Goal: Task Accomplishment & Management: Manage account settings

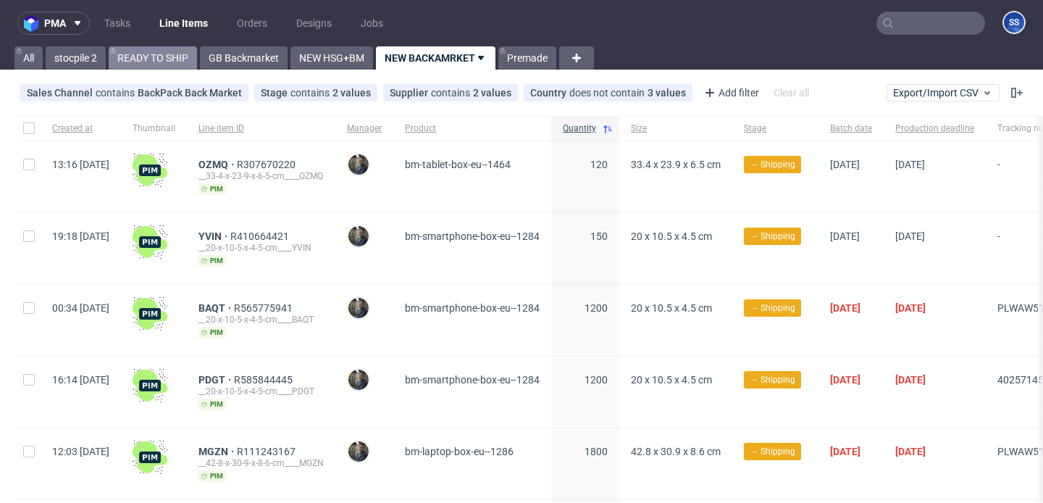
click at [141, 54] on link "READY TO SHIP" at bounding box center [153, 57] width 88 height 23
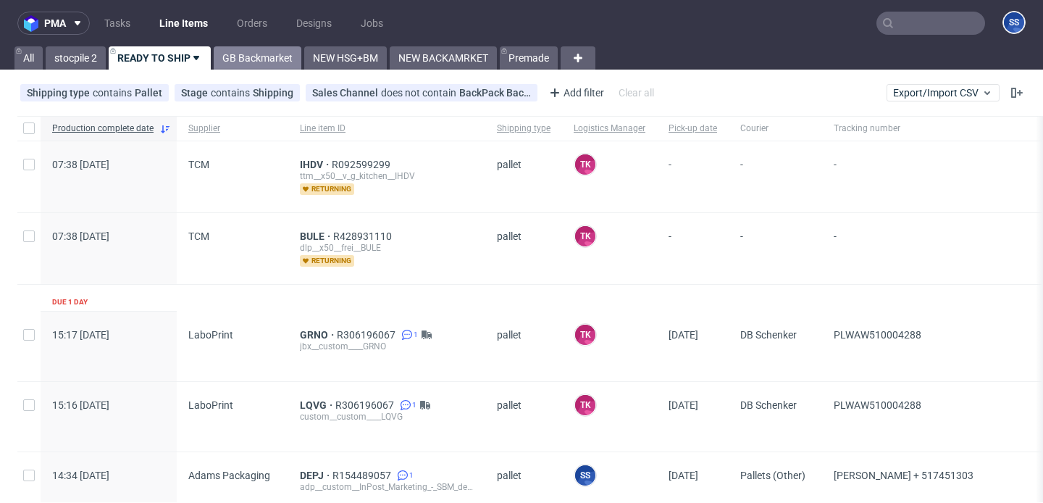
click at [261, 57] on link "GB Backmarket" at bounding box center [258, 57] width 88 height 23
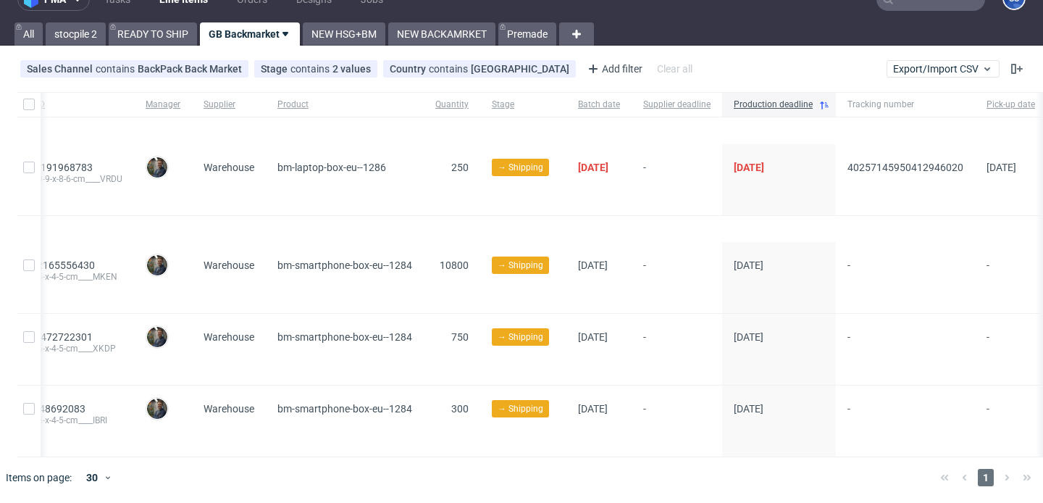
scroll to position [0, 195]
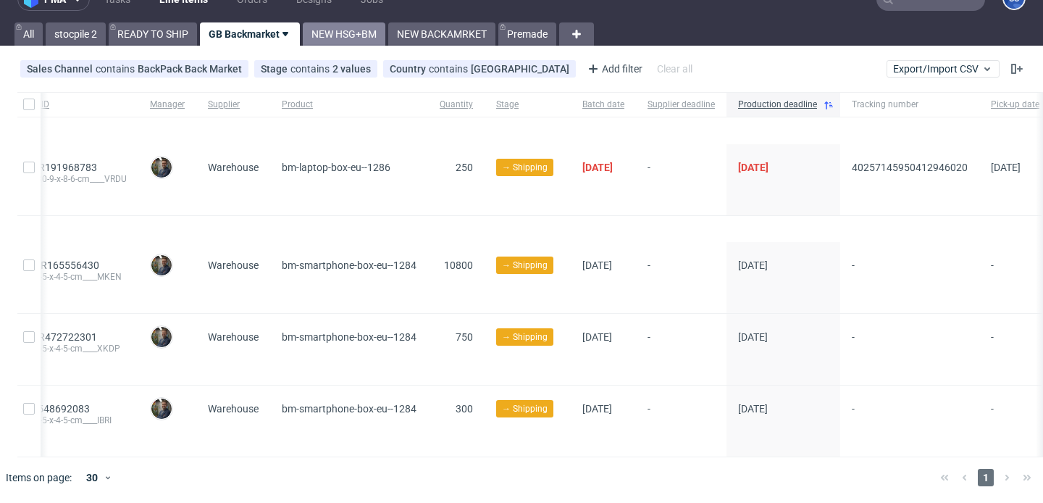
click at [348, 38] on link "NEW HSG+BM" at bounding box center [344, 33] width 83 height 23
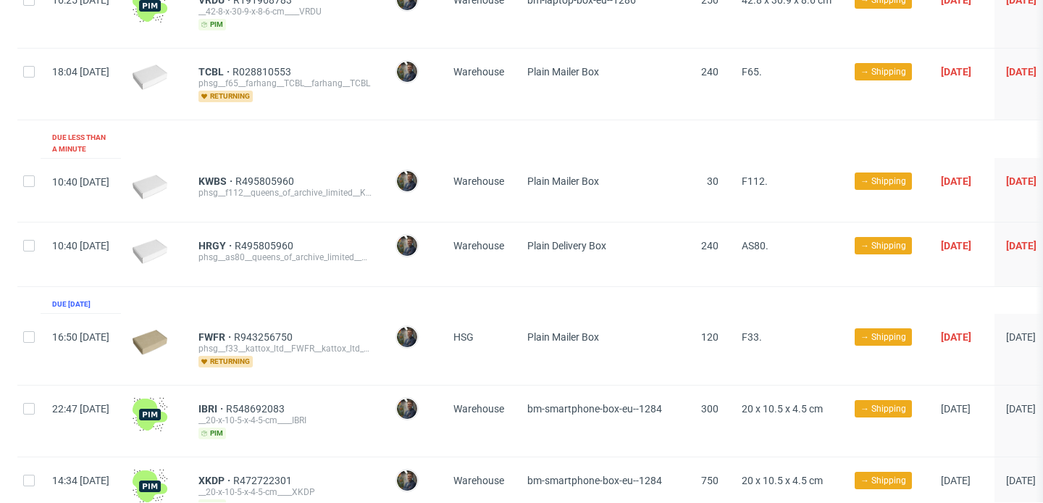
scroll to position [345, 0]
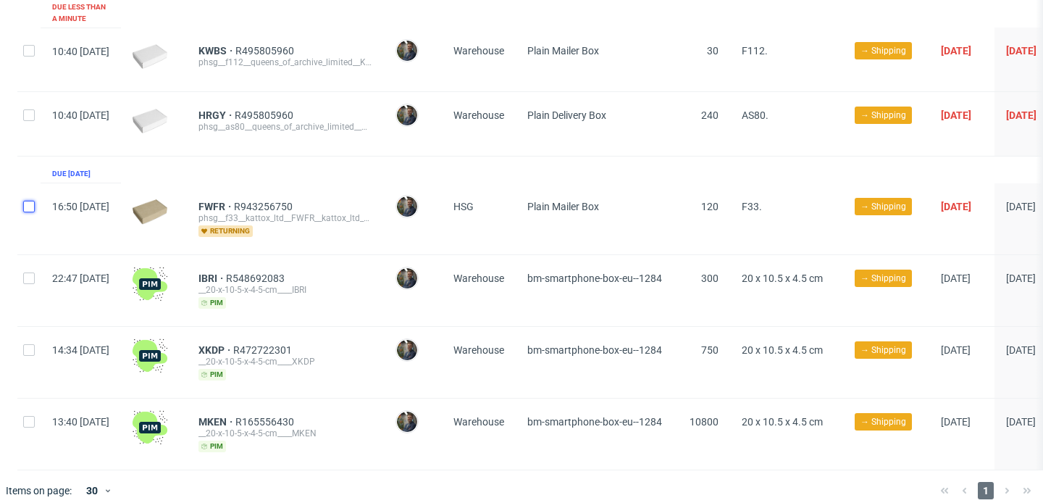
click at [32, 201] on input "checkbox" at bounding box center [29, 207] width 12 height 12
checkbox input "true"
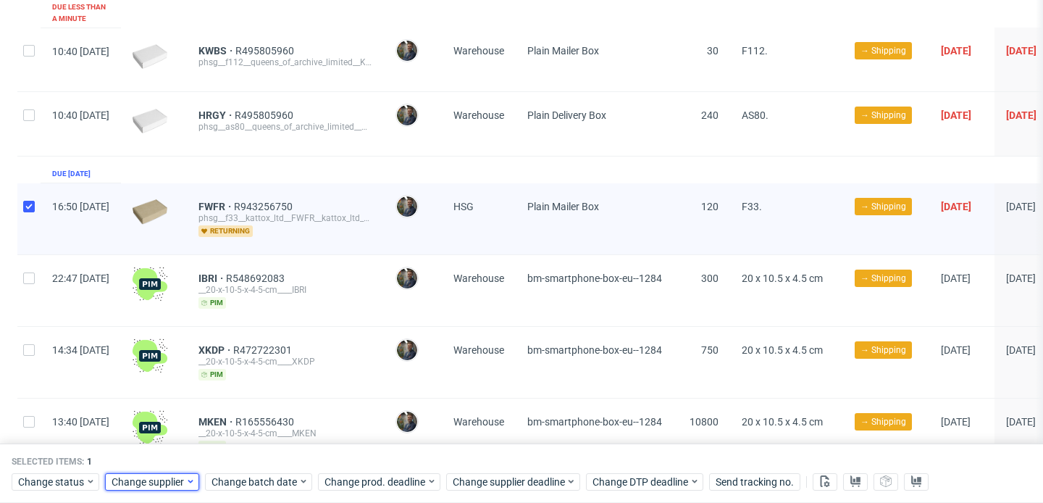
click at [151, 486] on span "Change supplier" at bounding box center [149, 481] width 74 height 14
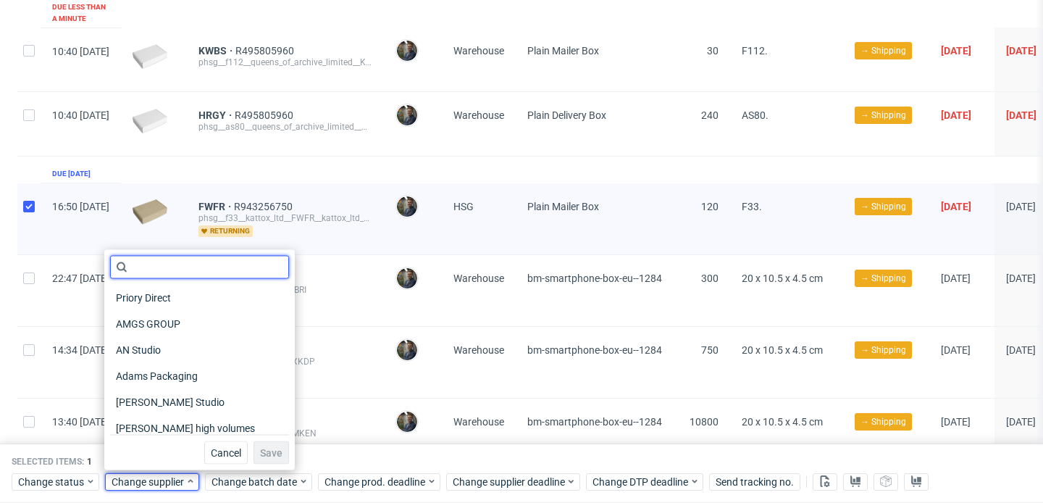
click at [206, 274] on input "text" at bounding box center [199, 267] width 179 height 23
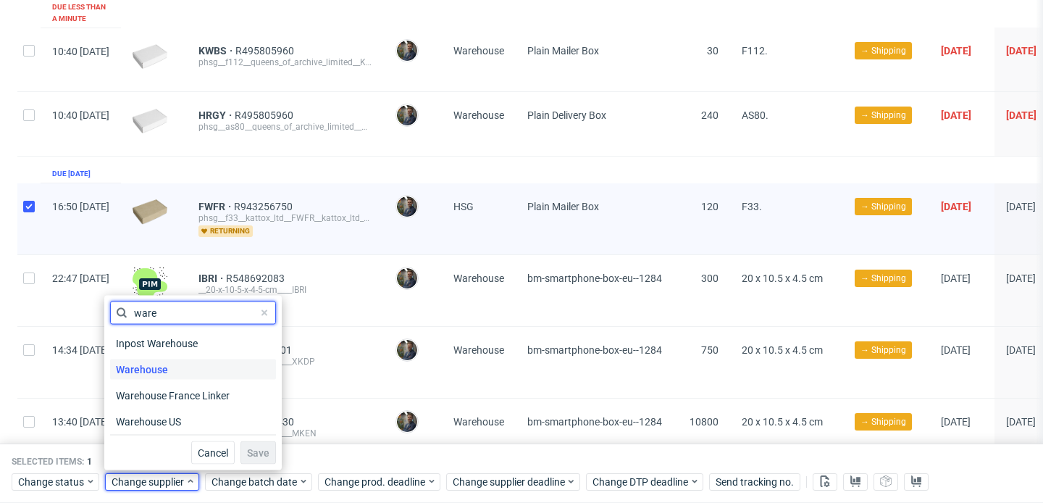
type input "ware"
click at [172, 359] on span "Warehouse" at bounding box center [142, 369] width 64 height 20
click at [254, 461] on button "Save" at bounding box center [257, 452] width 35 height 23
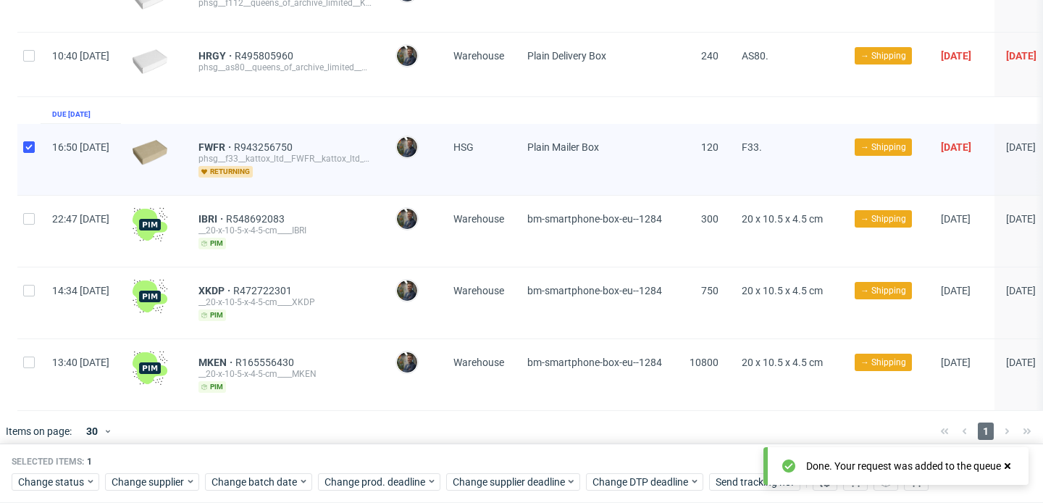
scroll to position [0, 0]
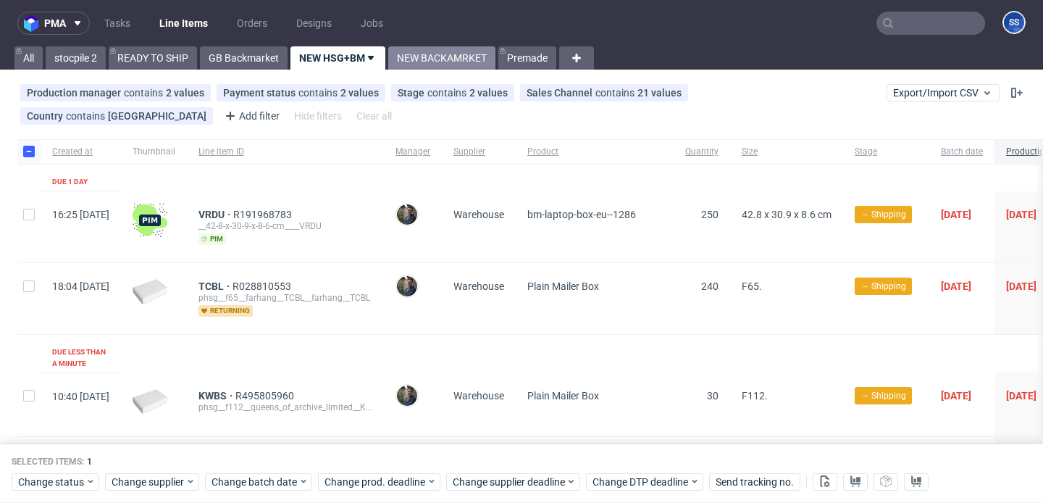
click at [449, 69] on link "NEW BACKAMRKET" at bounding box center [441, 57] width 107 height 23
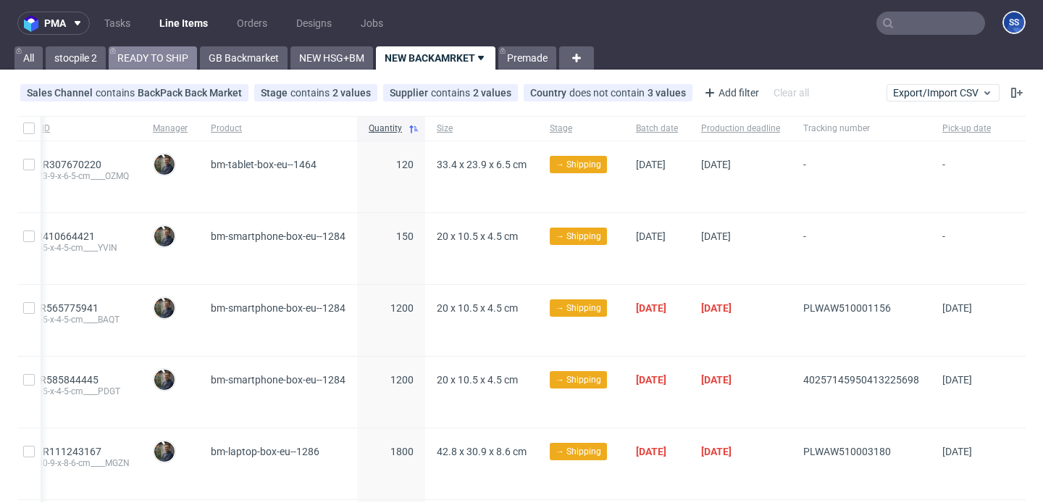
click at [125, 65] on link "READY TO SHIP" at bounding box center [153, 57] width 88 height 23
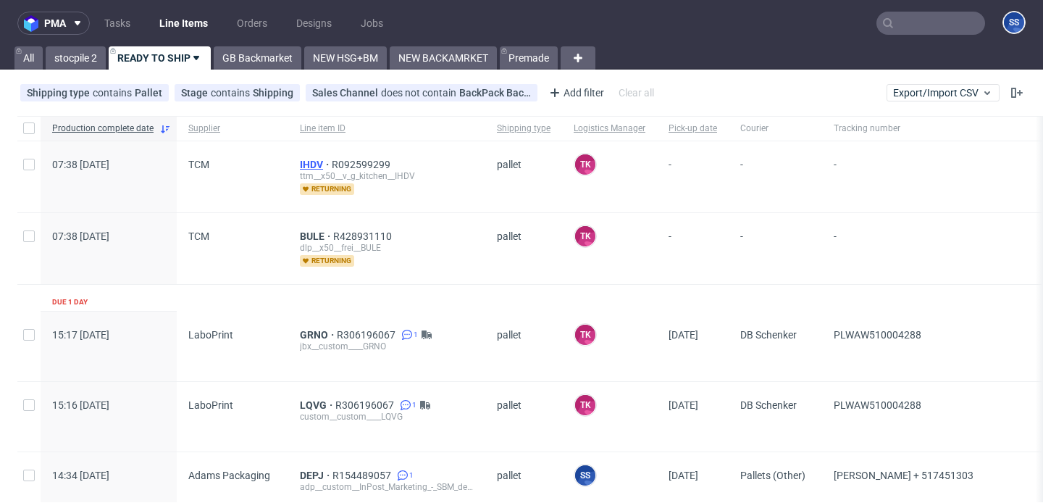
click at [306, 164] on span "IHDV" at bounding box center [316, 165] width 32 height 12
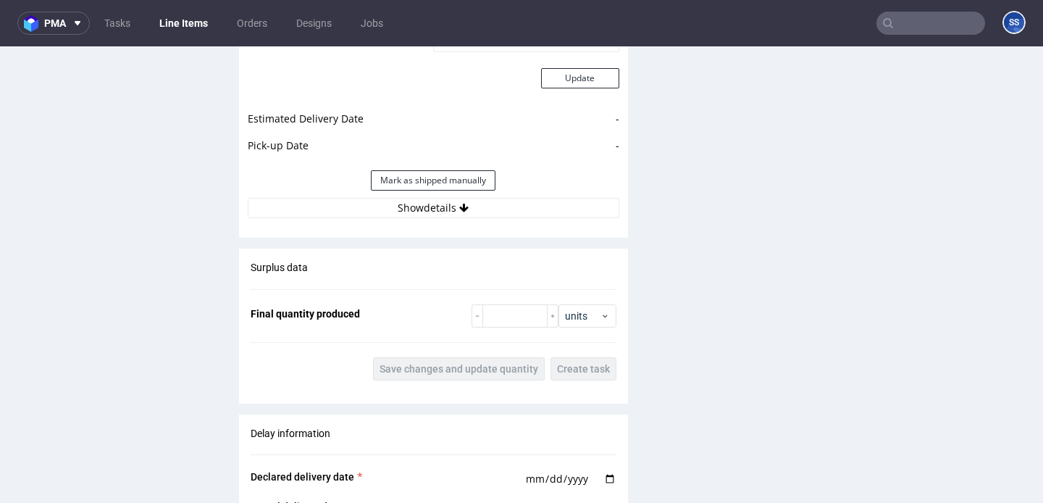
scroll to position [1450, 0]
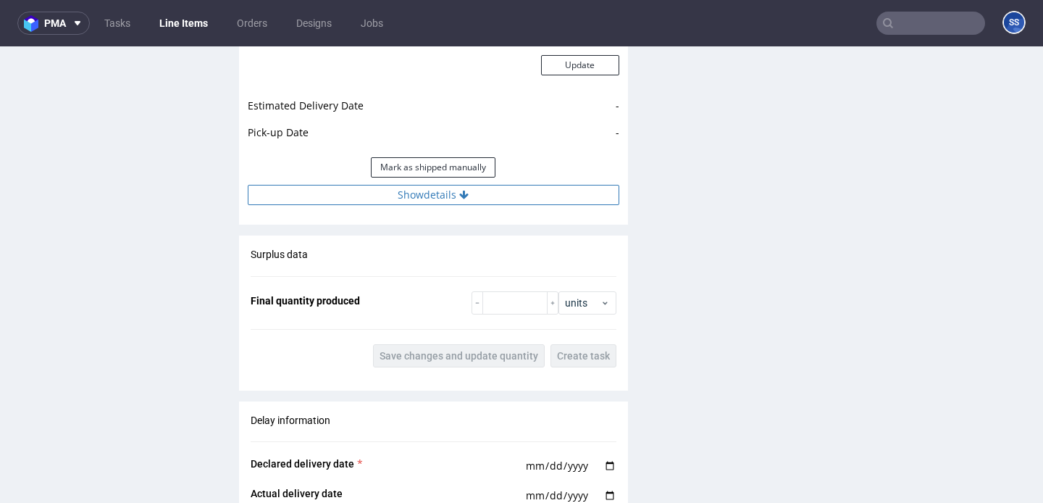
click at [374, 198] on button "Show details" at bounding box center [434, 195] width 372 height 20
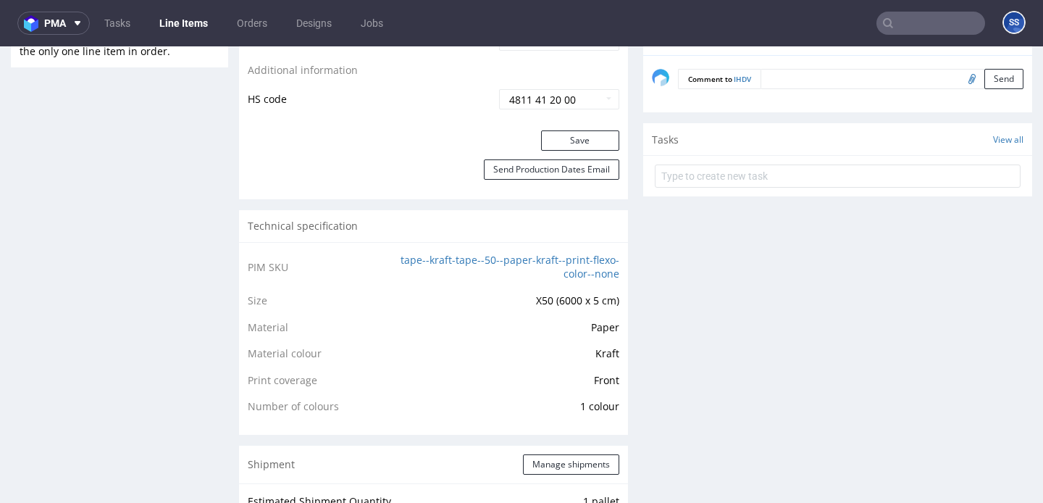
scroll to position [406, 0]
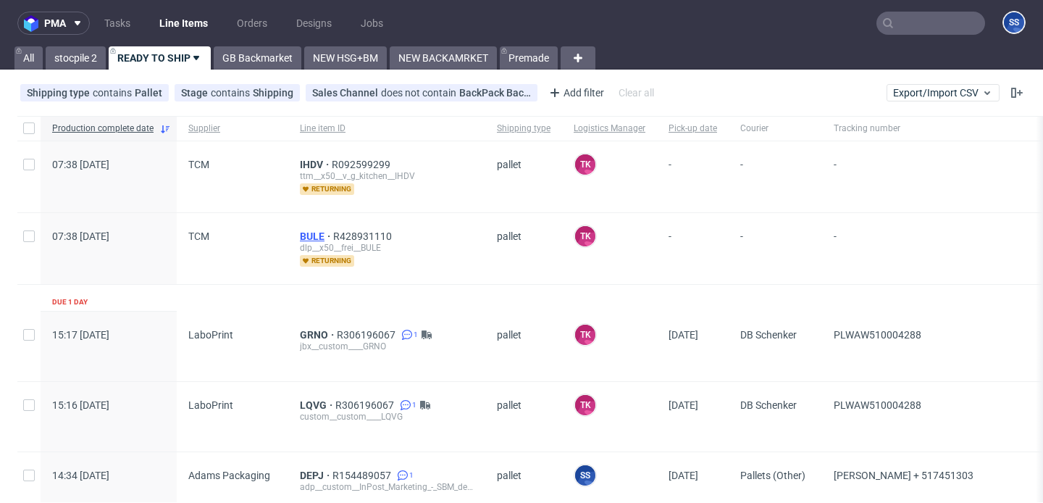
click at [313, 238] on span "BULE" at bounding box center [316, 236] width 33 height 12
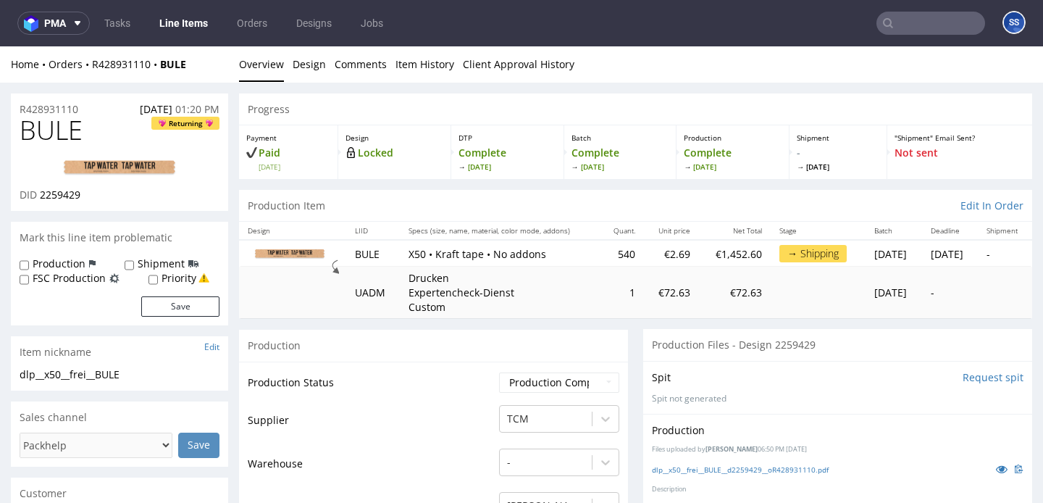
click at [185, 18] on link "Line Items" at bounding box center [184, 23] width 66 height 23
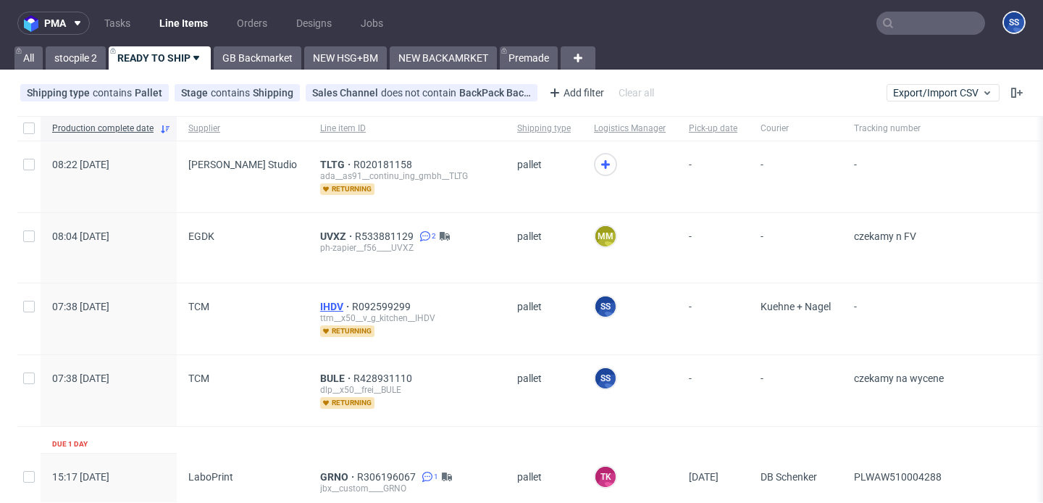
click at [320, 301] on span "IHDV" at bounding box center [336, 307] width 32 height 12
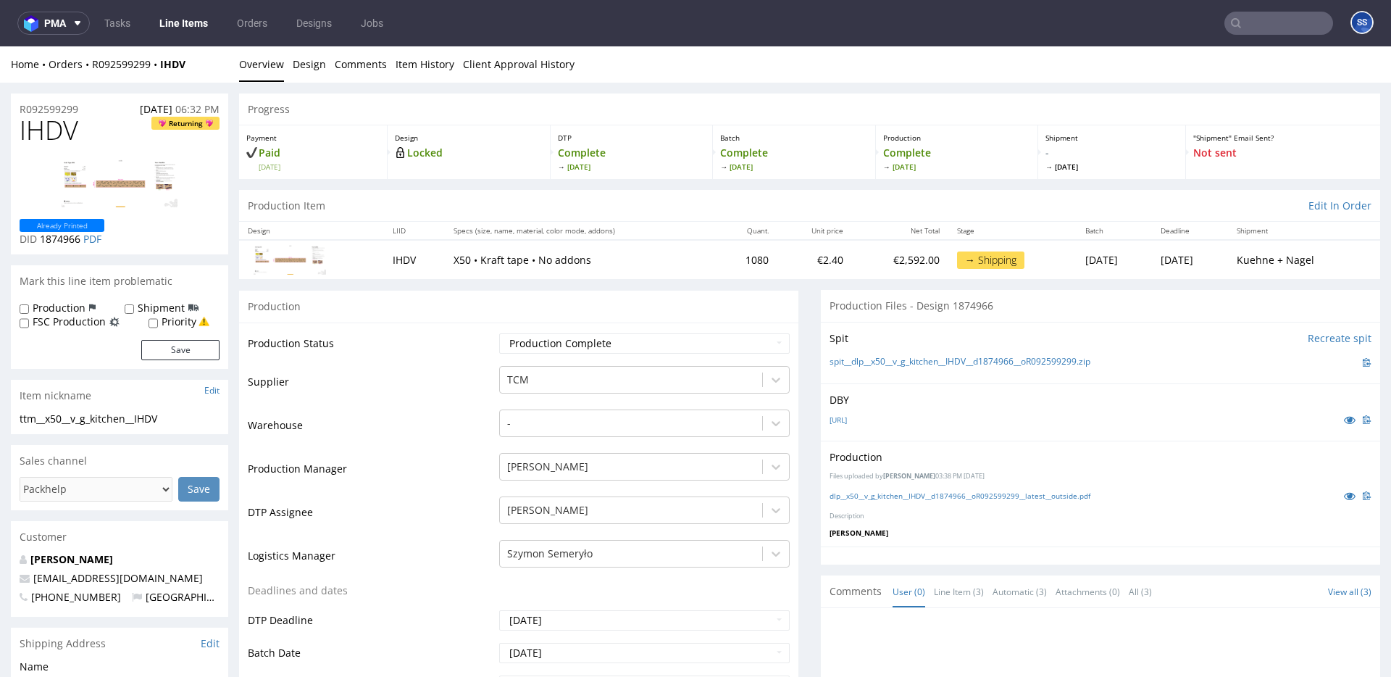
click at [177, 19] on link "Line Items" at bounding box center [184, 23] width 66 height 23
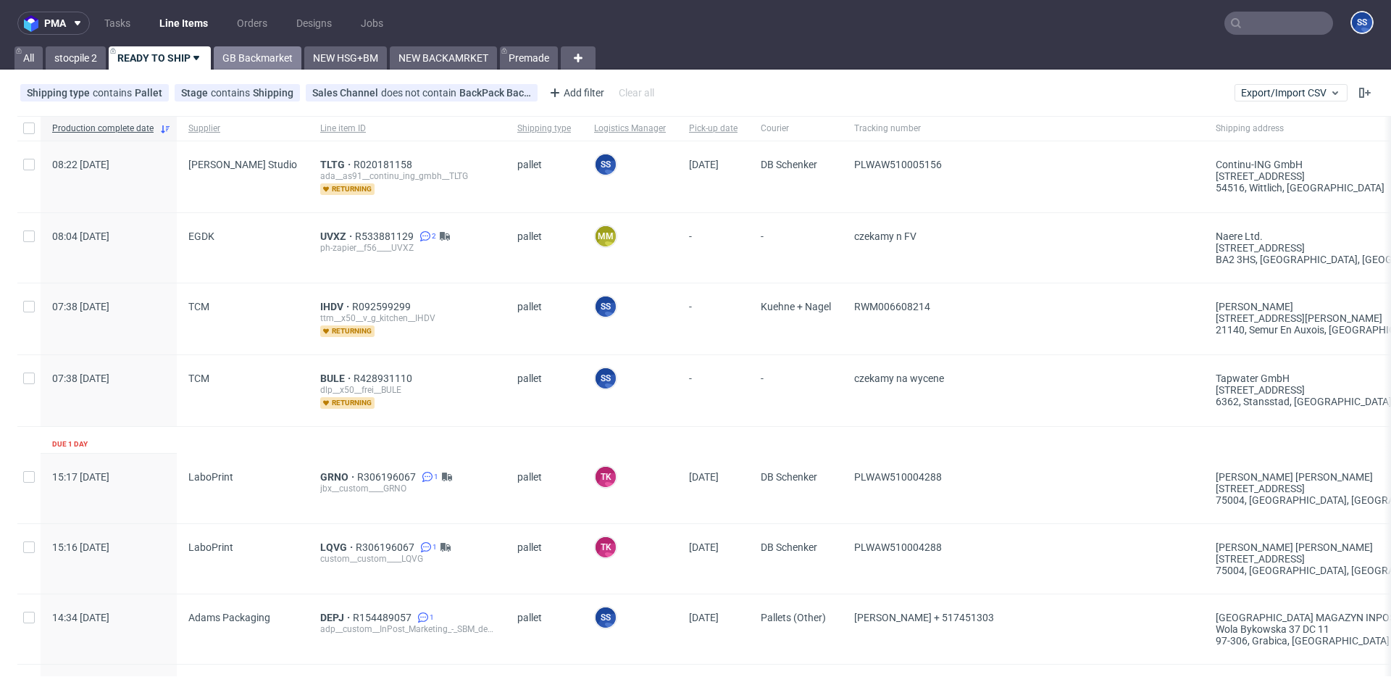
click at [254, 62] on link "GB Backmarket" at bounding box center [258, 57] width 88 height 23
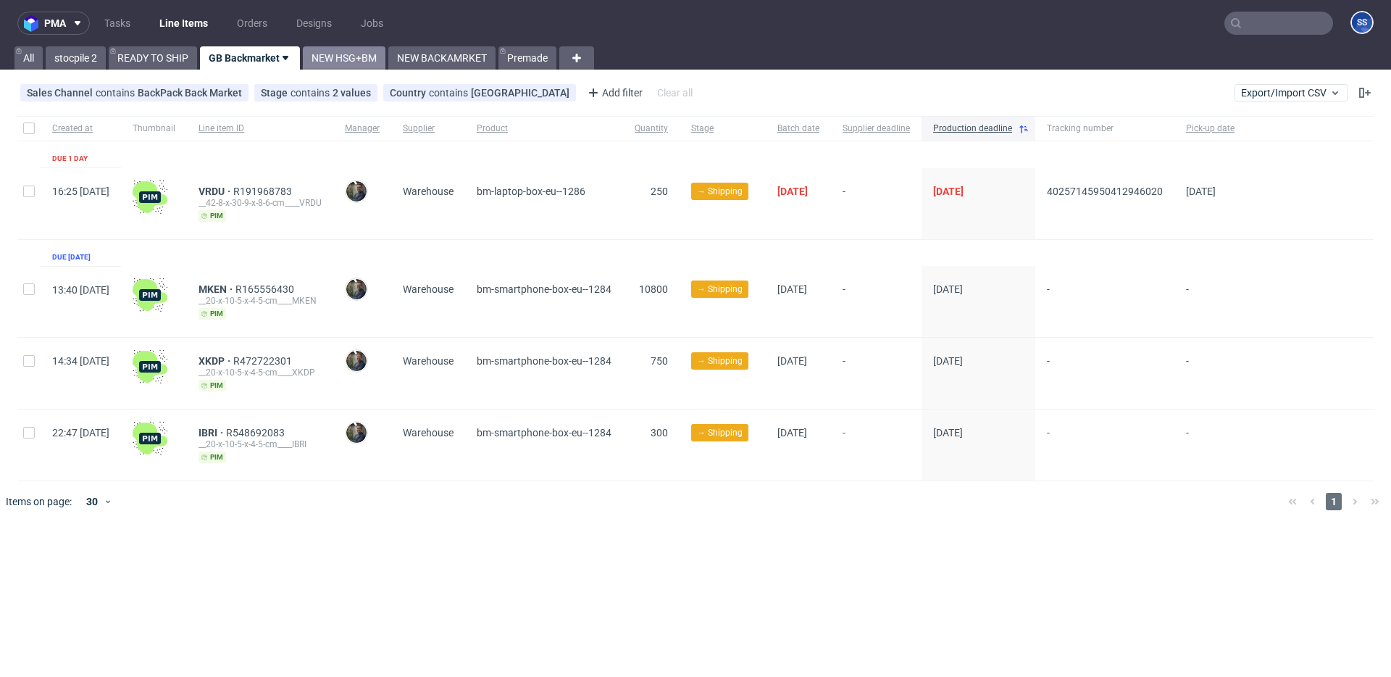
click at [337, 57] on link "NEW HSG+BM" at bounding box center [344, 57] width 83 height 23
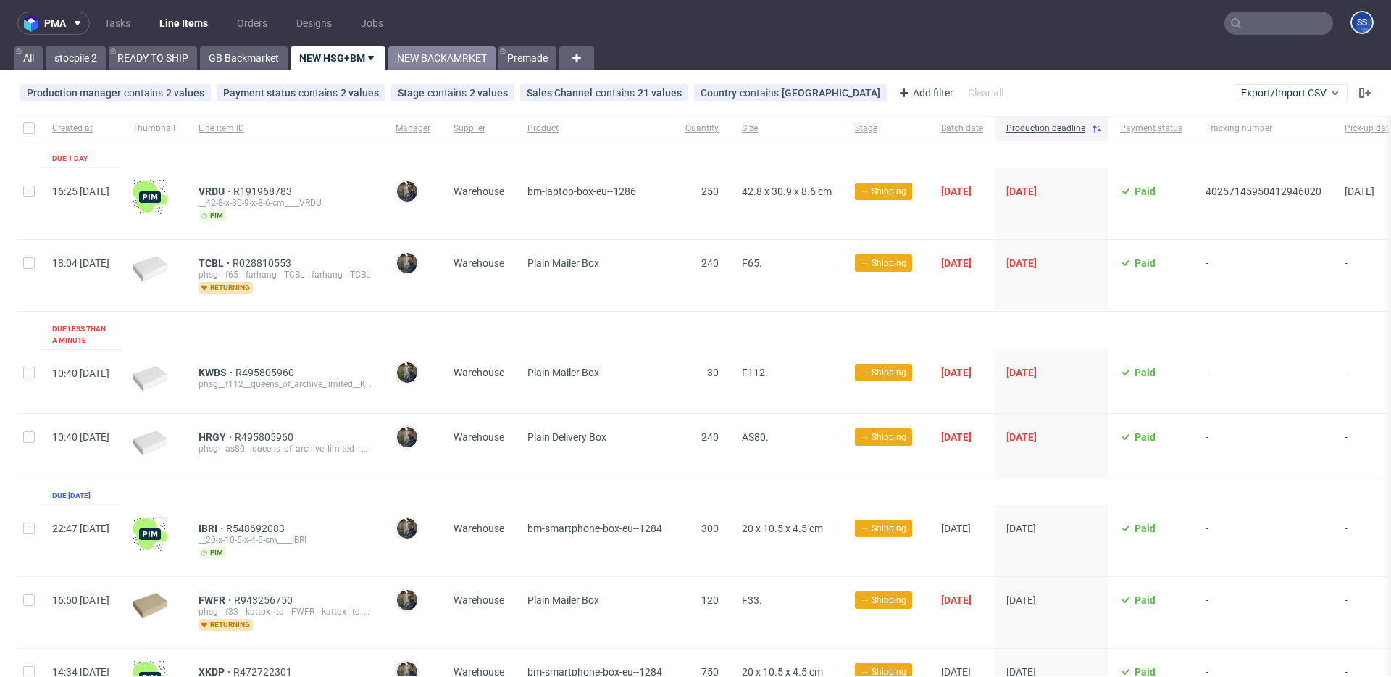
click at [422, 68] on link "NEW BACKAMRKET" at bounding box center [441, 57] width 107 height 23
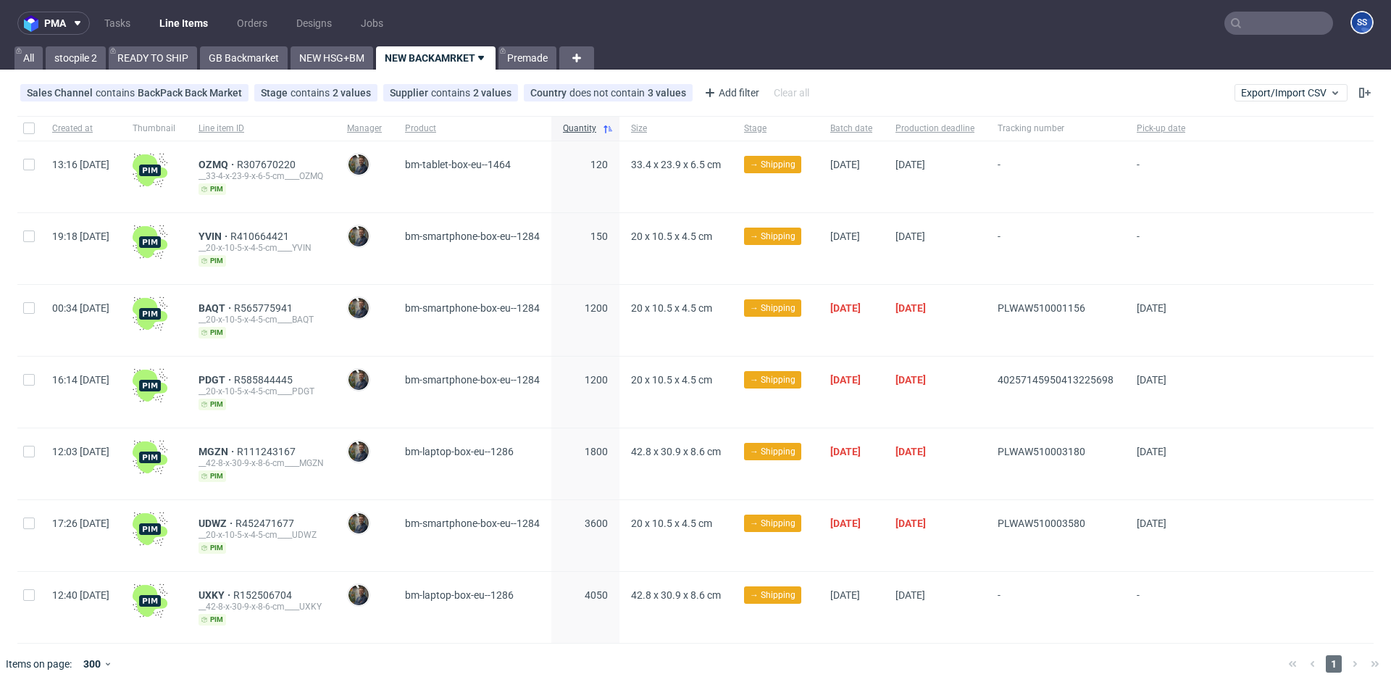
scroll to position [14, 0]
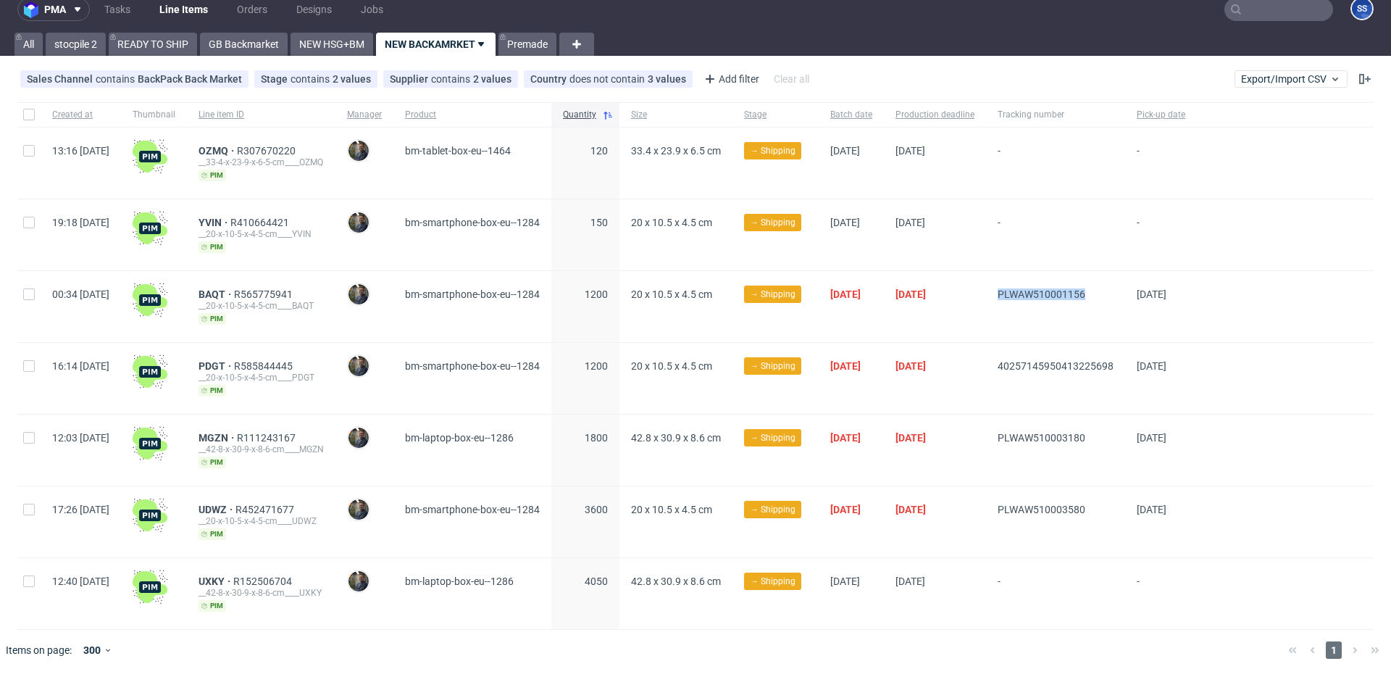
drag, startPoint x: 1157, startPoint y: 295, endPoint x: 1042, endPoint y: 290, distance: 114.5
click at [1042, 290] on div "PLWAW510001156" at bounding box center [1055, 306] width 139 height 71
copy span "PLWAW510001156"
click at [234, 290] on span "BAQT" at bounding box center [215, 294] width 35 height 12
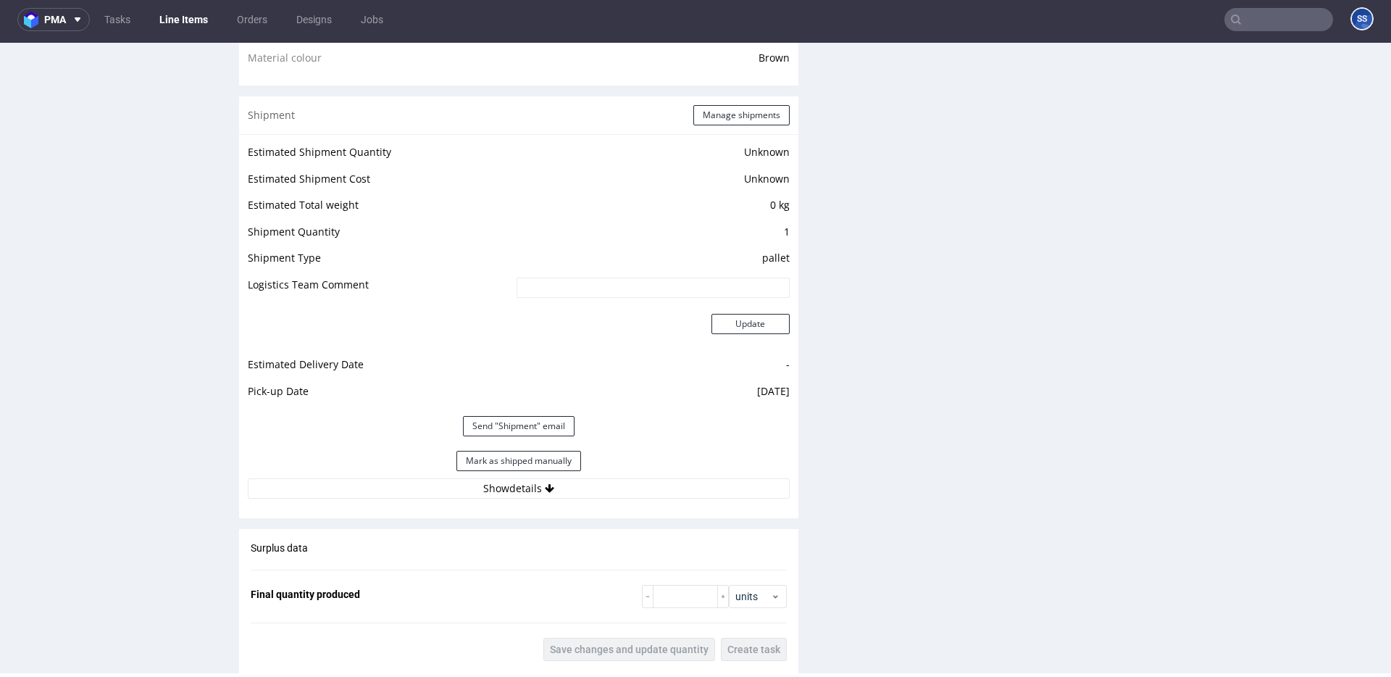
scroll to position [1109, 0]
click at [545, 460] on button "Mark as shipped manually" at bounding box center [518, 460] width 125 height 20
click at [186, 20] on link "Line Items" at bounding box center [184, 19] width 66 height 23
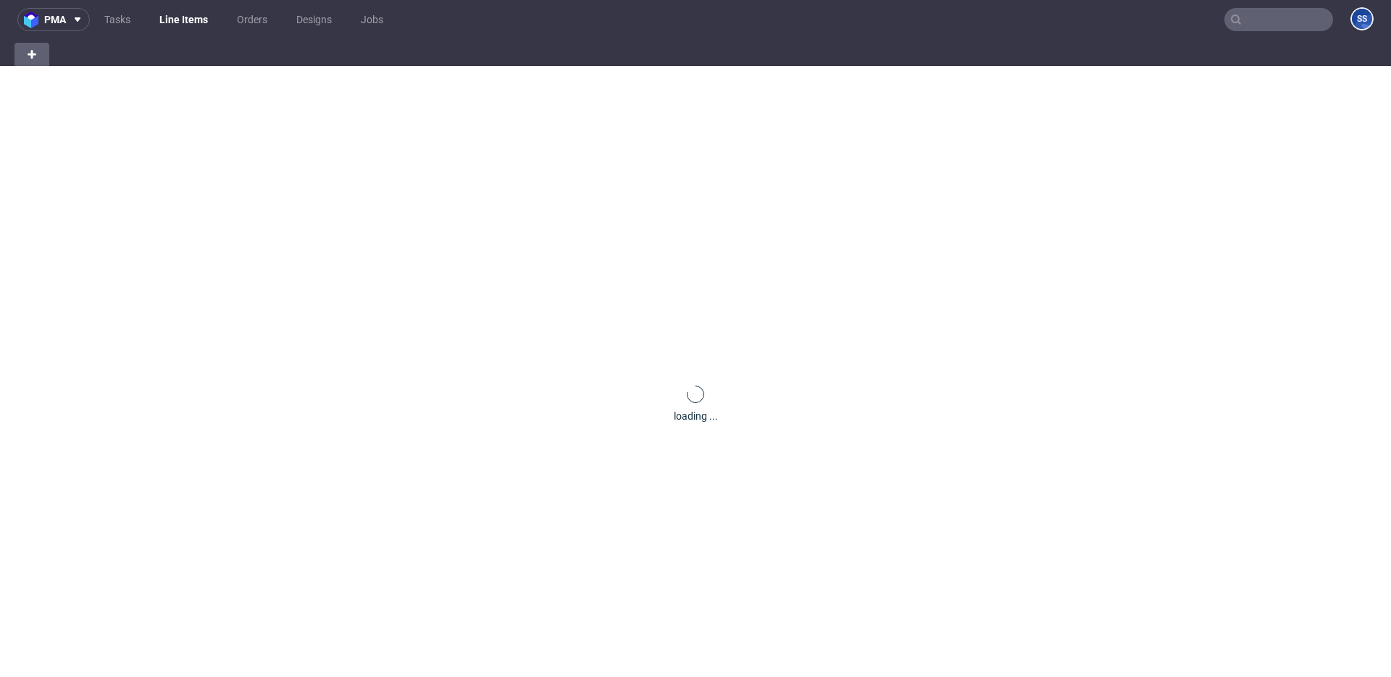
scroll to position [4, 0]
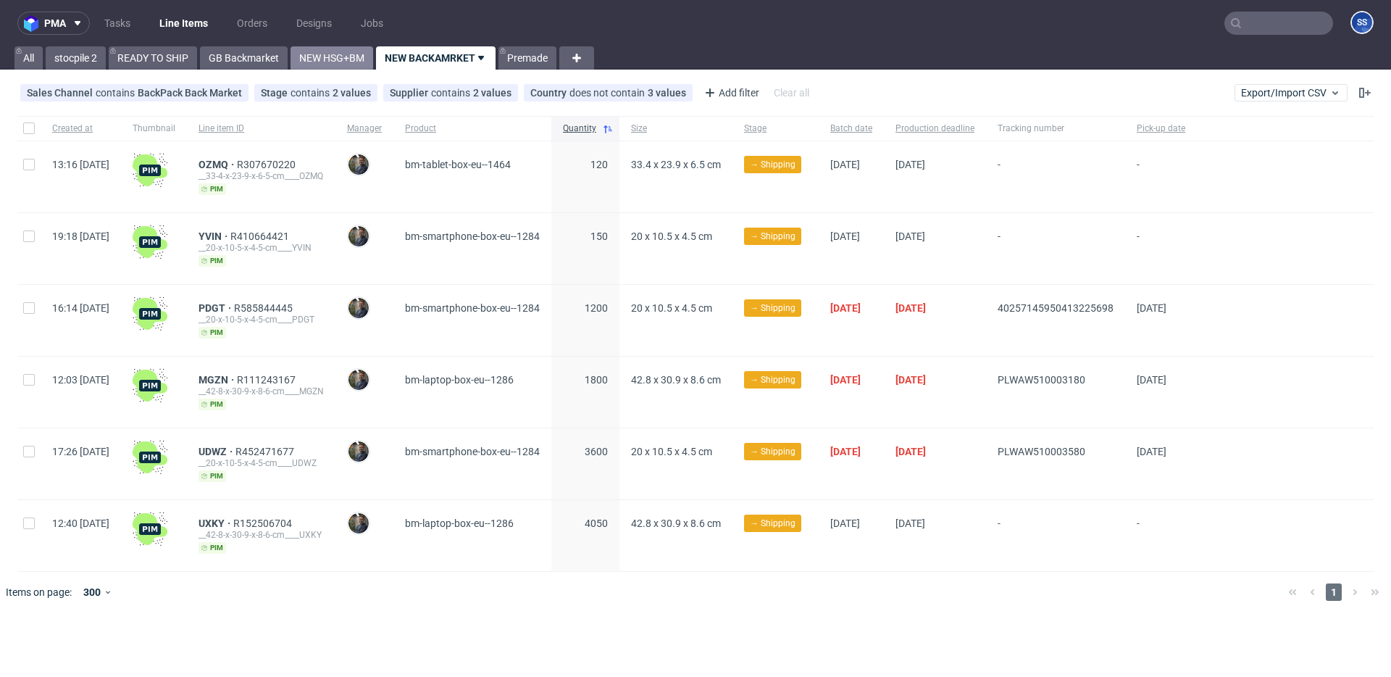
click at [345, 54] on link "NEW HSG+BM" at bounding box center [331, 57] width 83 height 23
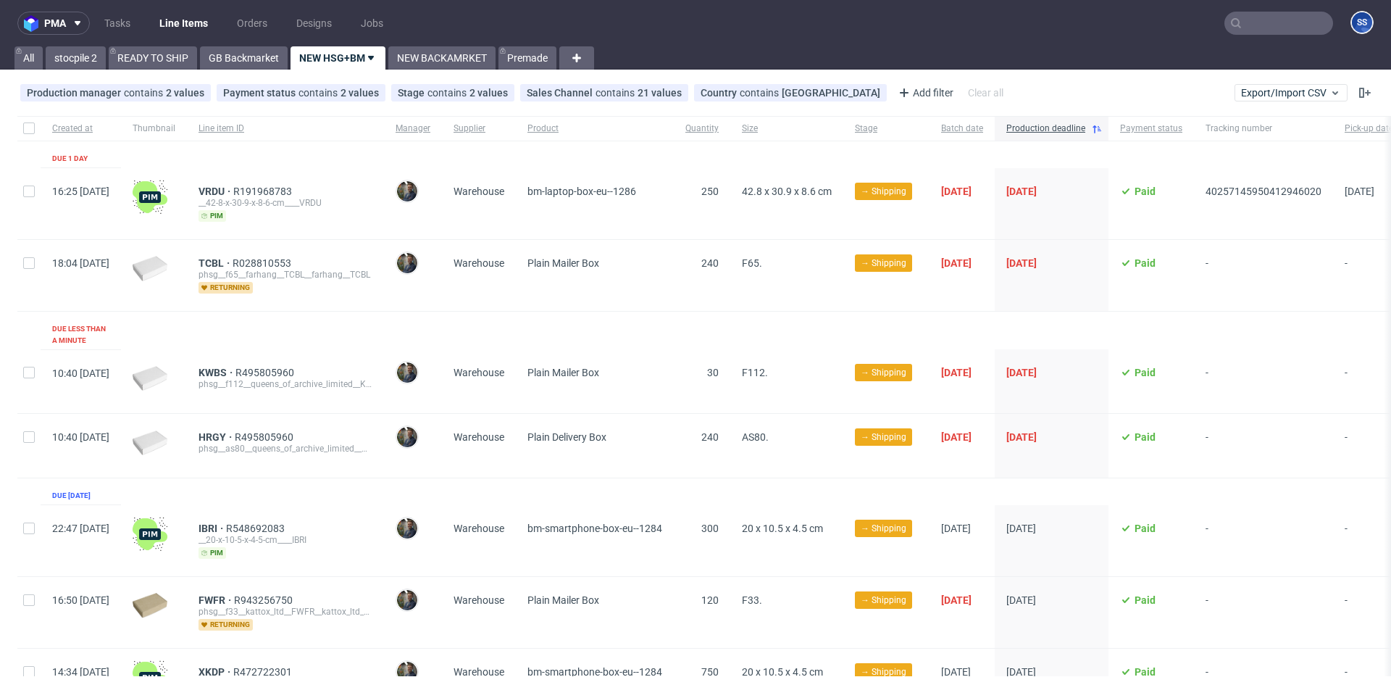
scroll to position [0, 114]
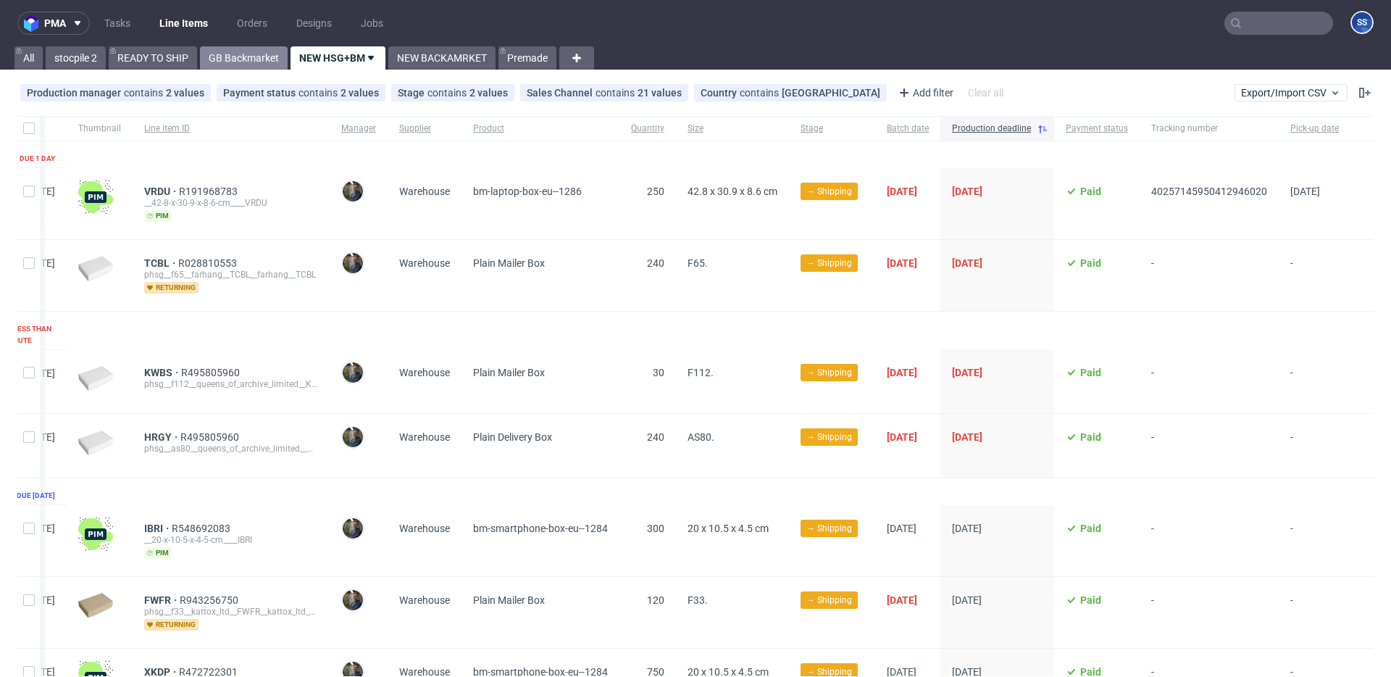
click at [260, 62] on link "GB Backmarket" at bounding box center [244, 57] width 88 height 23
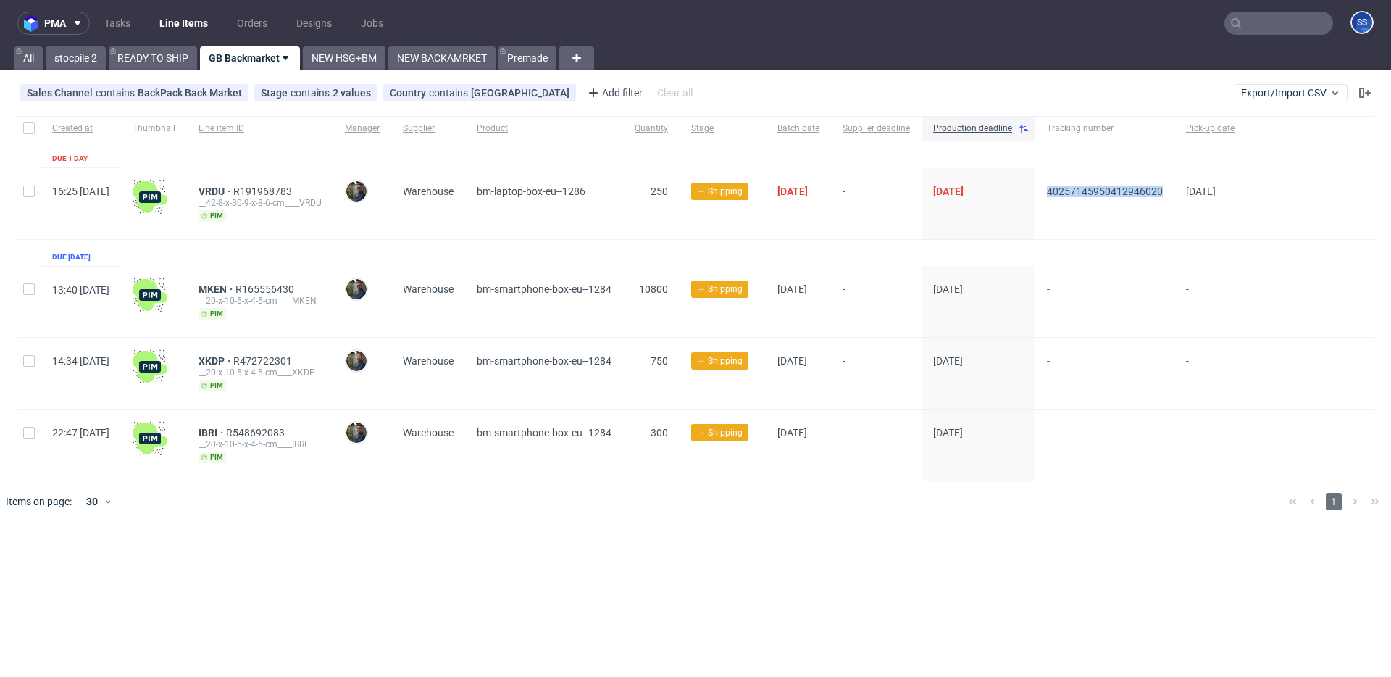
drag, startPoint x: 1085, startPoint y: 194, endPoint x: 1207, endPoint y: 191, distance: 121.7
click at [1042, 191] on div "40257145950412946020" at bounding box center [1104, 203] width 139 height 71
copy span "40257145950412946020"
click at [233, 192] on span "VRDU" at bounding box center [215, 191] width 35 height 12
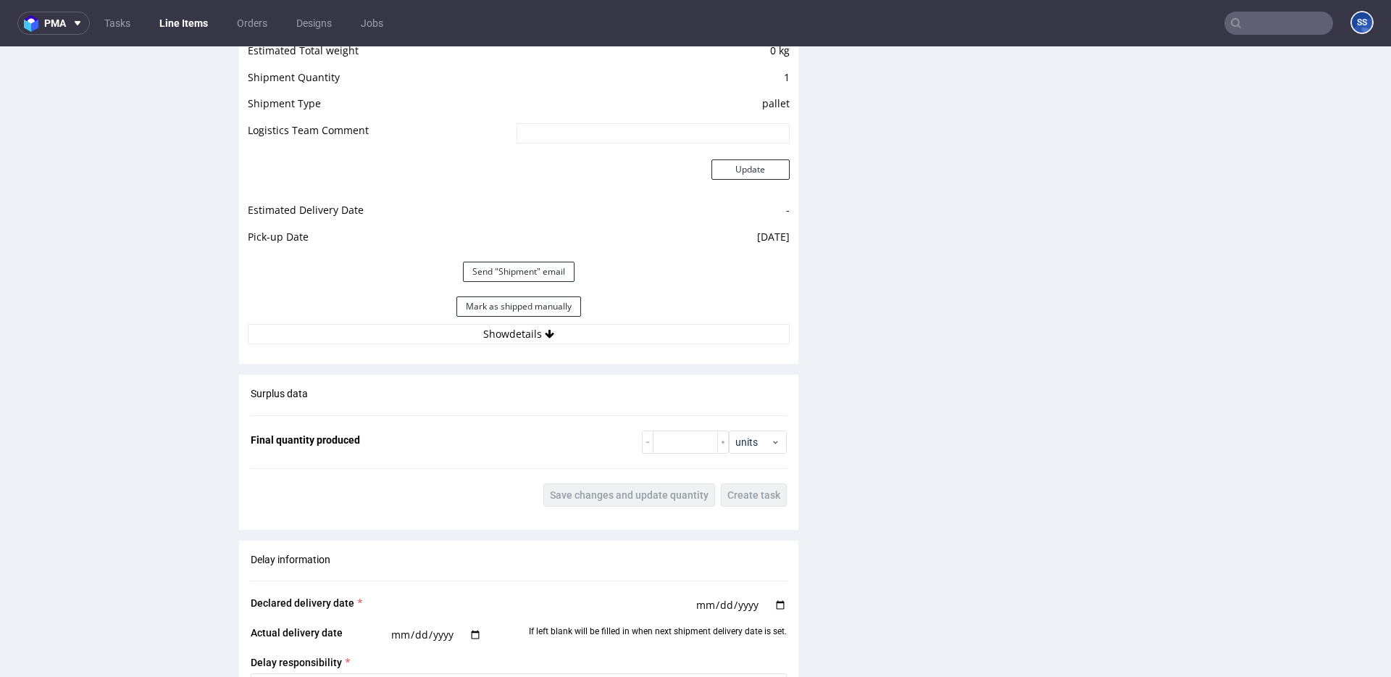
scroll to position [1300, 0]
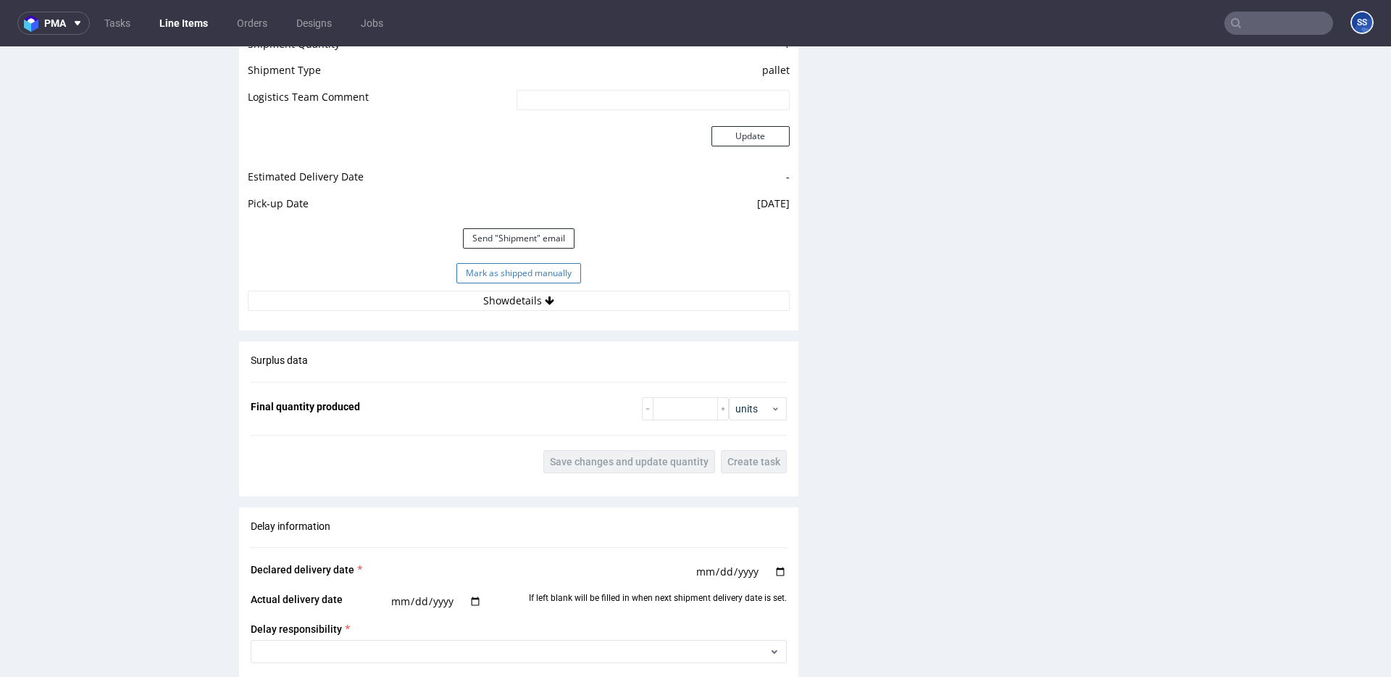
click at [482, 275] on button "Mark as shipped manually" at bounding box center [518, 273] width 125 height 20
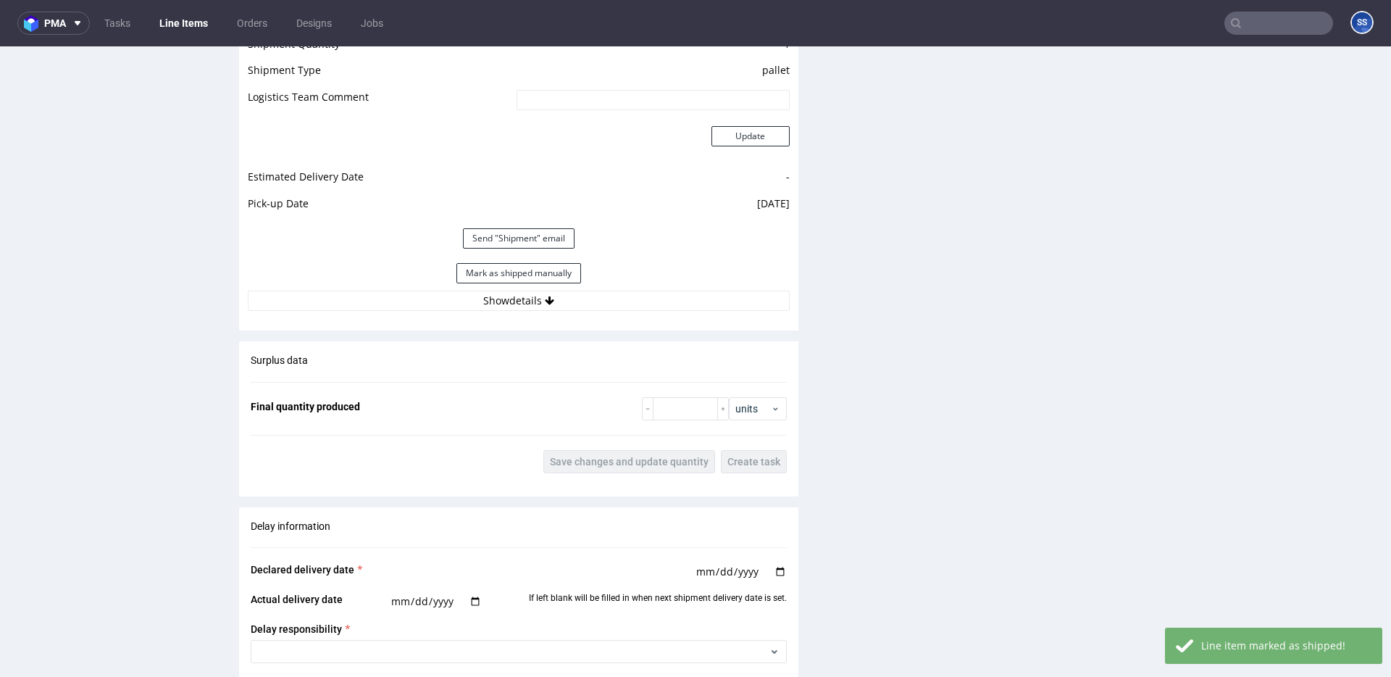
click at [191, 25] on link "Line Items" at bounding box center [184, 23] width 66 height 23
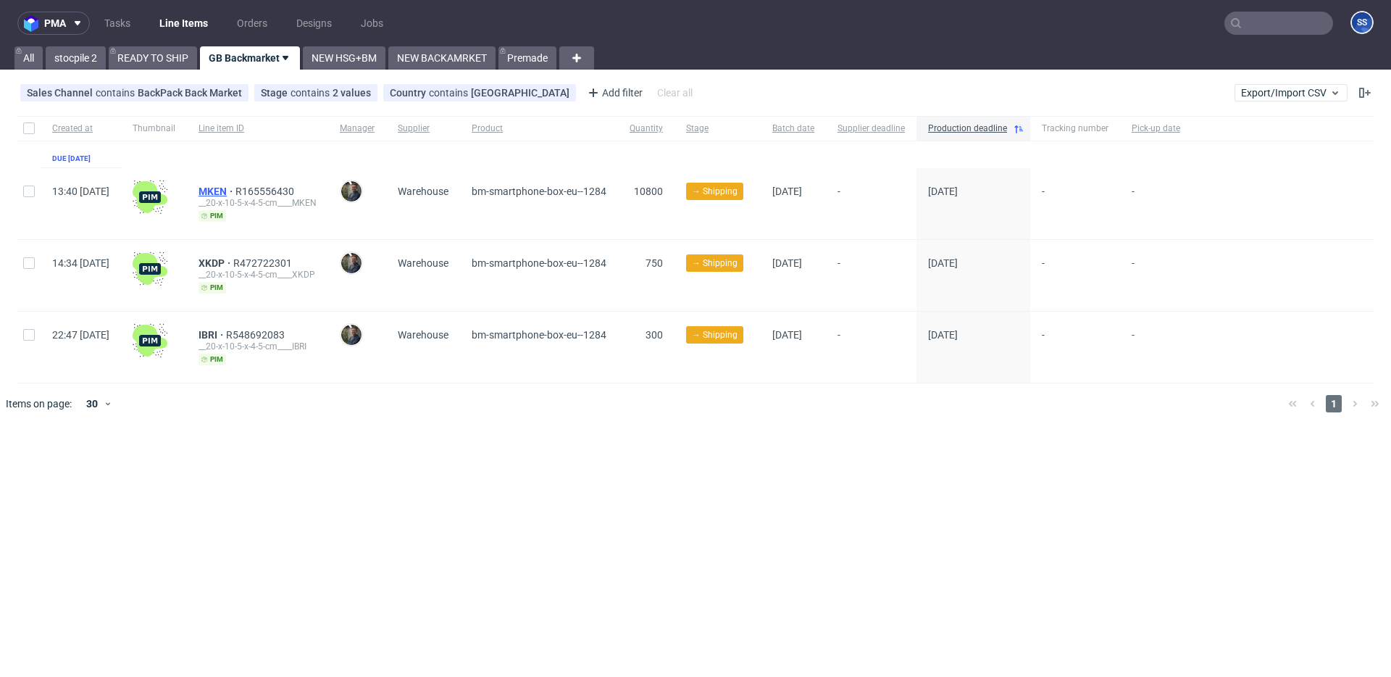
click at [235, 188] on span "MKEN" at bounding box center [216, 191] width 37 height 12
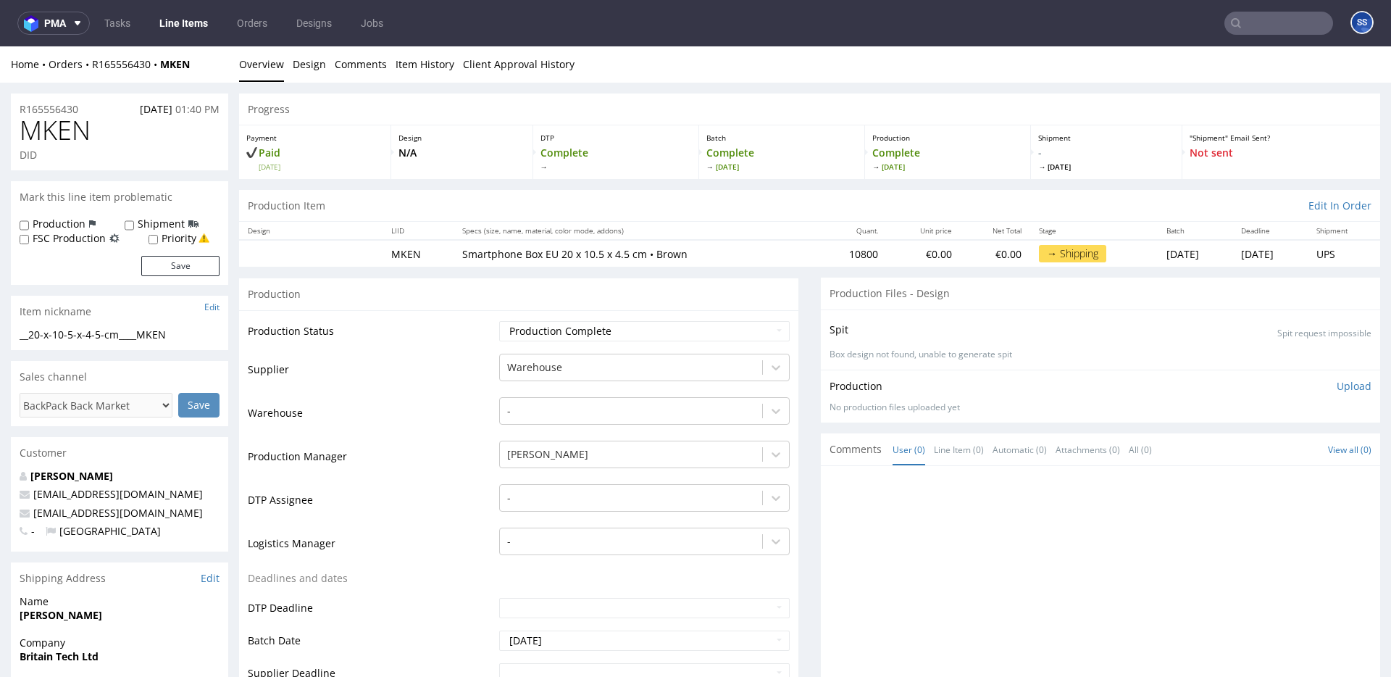
click at [191, 26] on link "Line Items" at bounding box center [184, 23] width 66 height 23
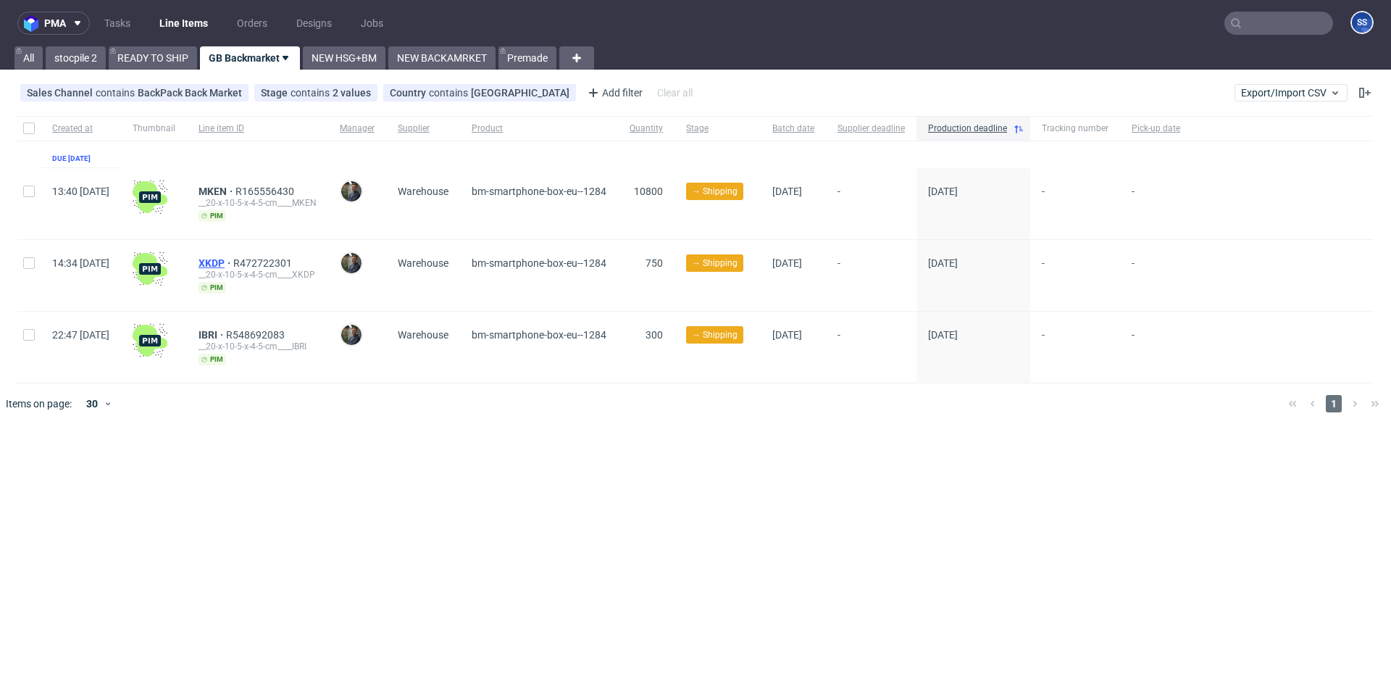
click at [233, 261] on span "XKDP" at bounding box center [215, 263] width 35 height 12
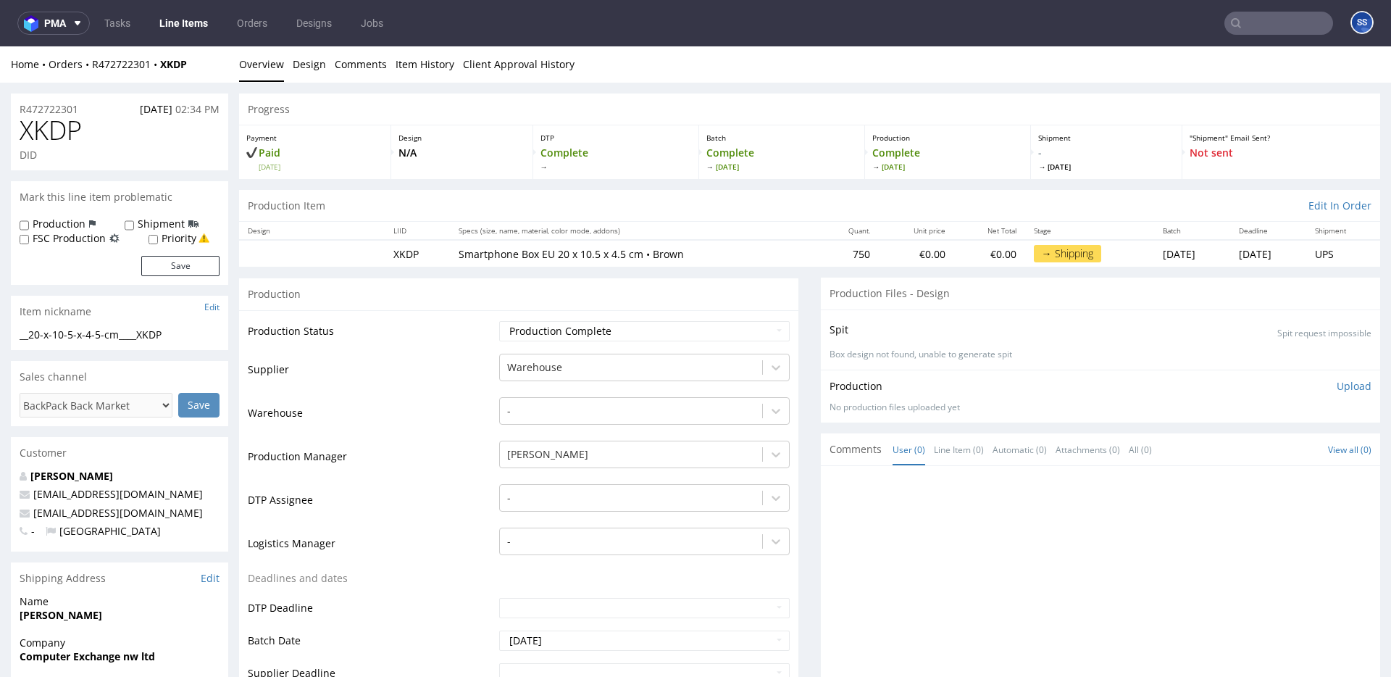
click at [183, 17] on link "Line Items" at bounding box center [184, 23] width 66 height 23
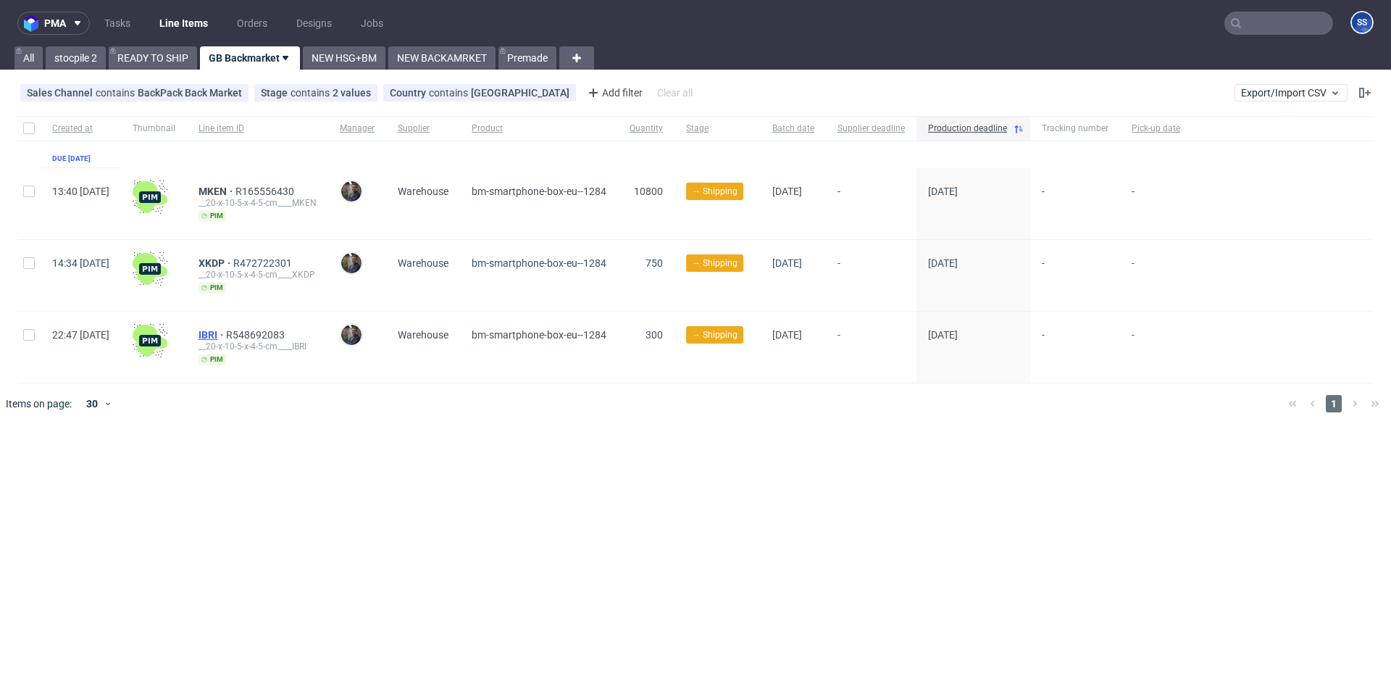
click at [226, 329] on link "IBRI" at bounding box center [212, 335] width 28 height 12
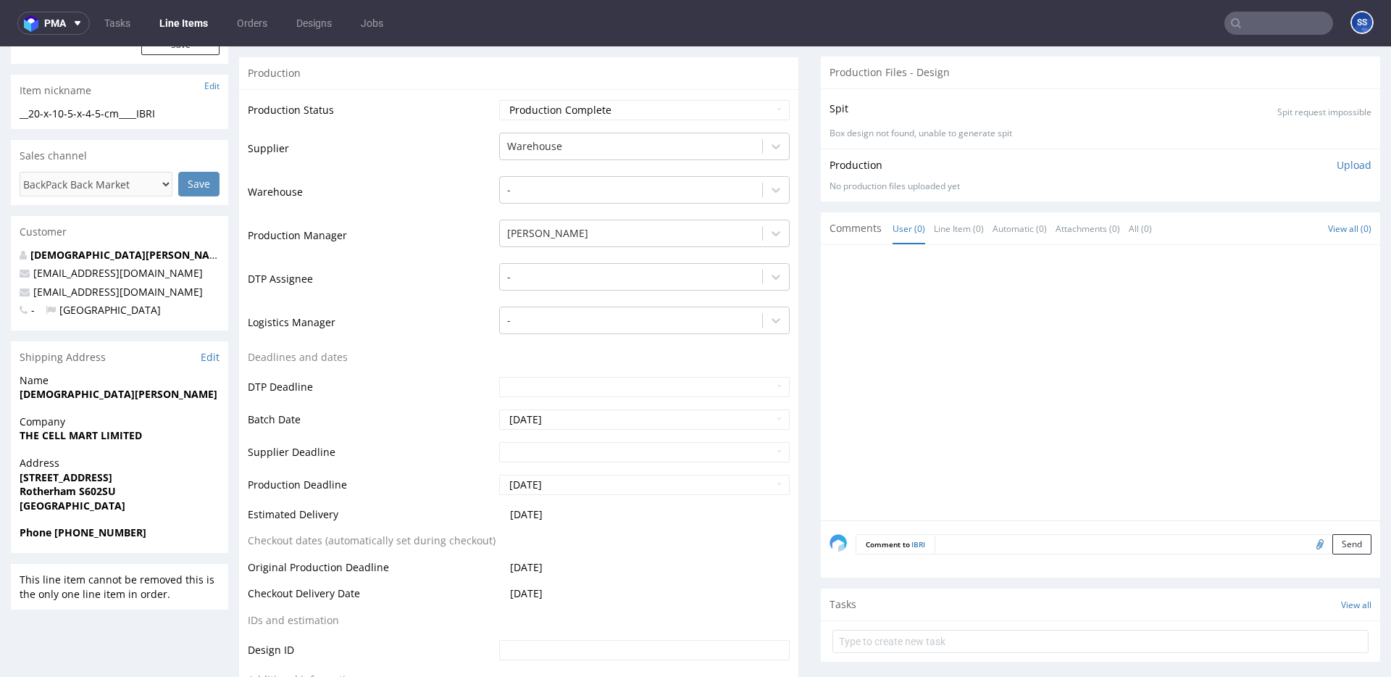
scroll to position [233, 0]
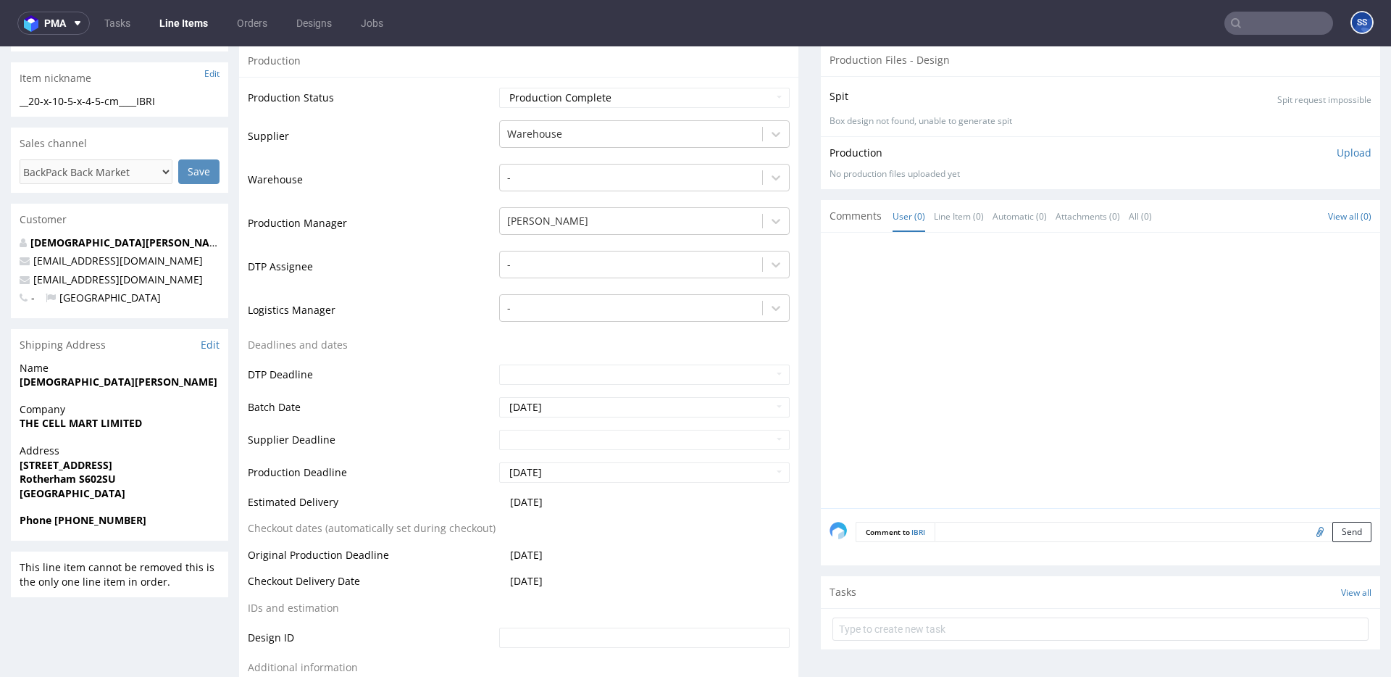
click at [174, 22] on link "Line Items" at bounding box center [184, 23] width 66 height 23
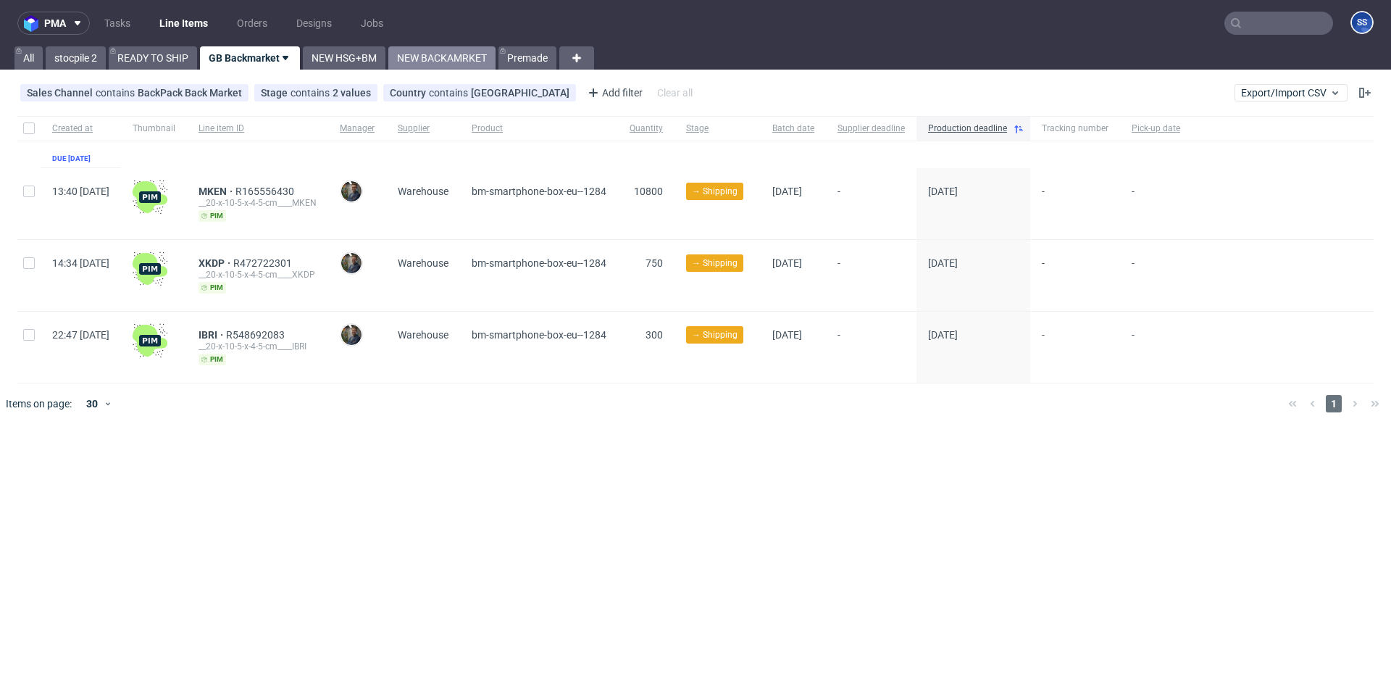
click at [436, 62] on link "NEW BACKAMRKET" at bounding box center [441, 57] width 107 height 23
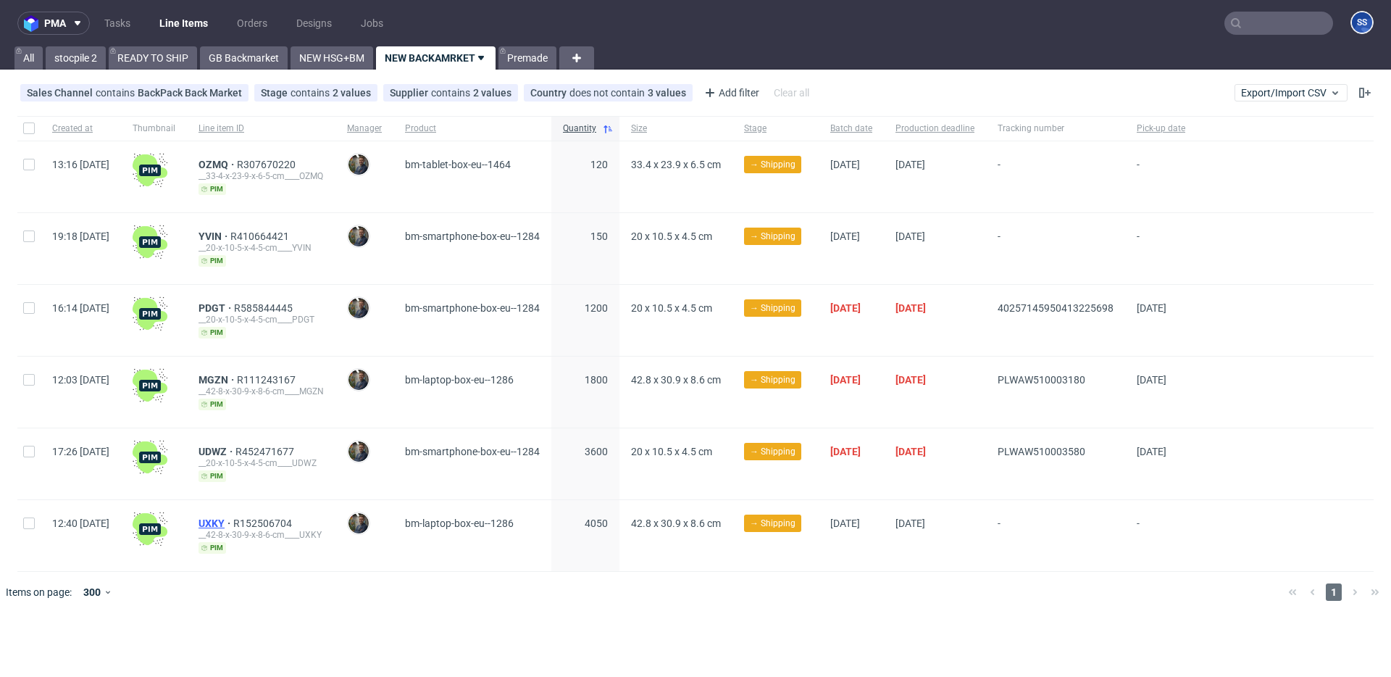
click at [233, 502] on span "UXKY" at bounding box center [215, 523] width 35 height 12
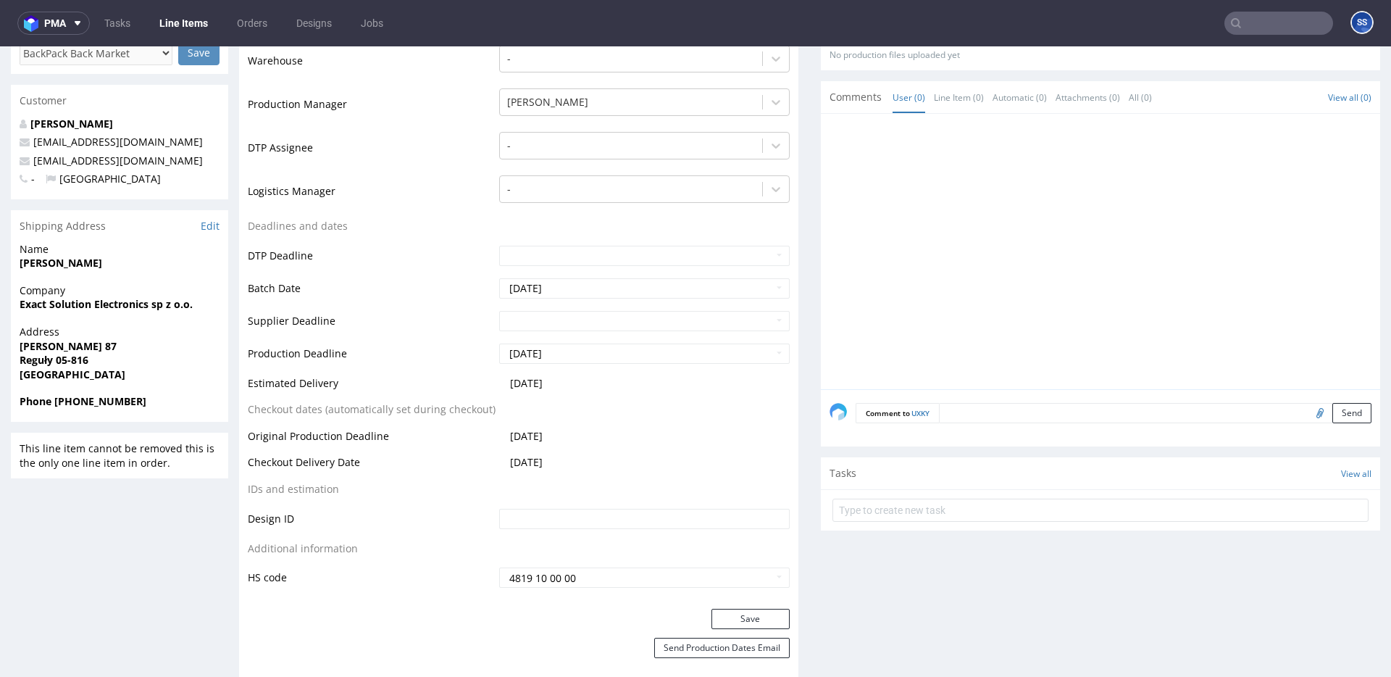
scroll to position [357, 0]
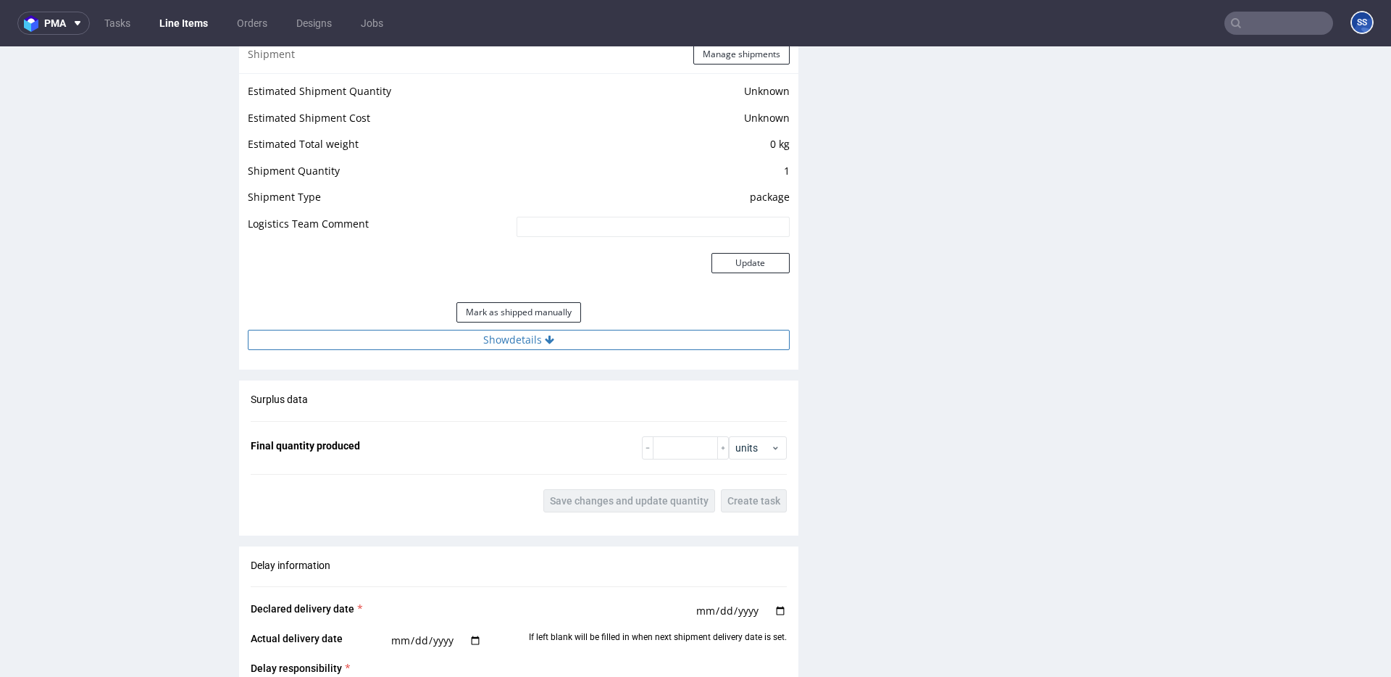
click at [456, 336] on button "Show details" at bounding box center [519, 340] width 542 height 20
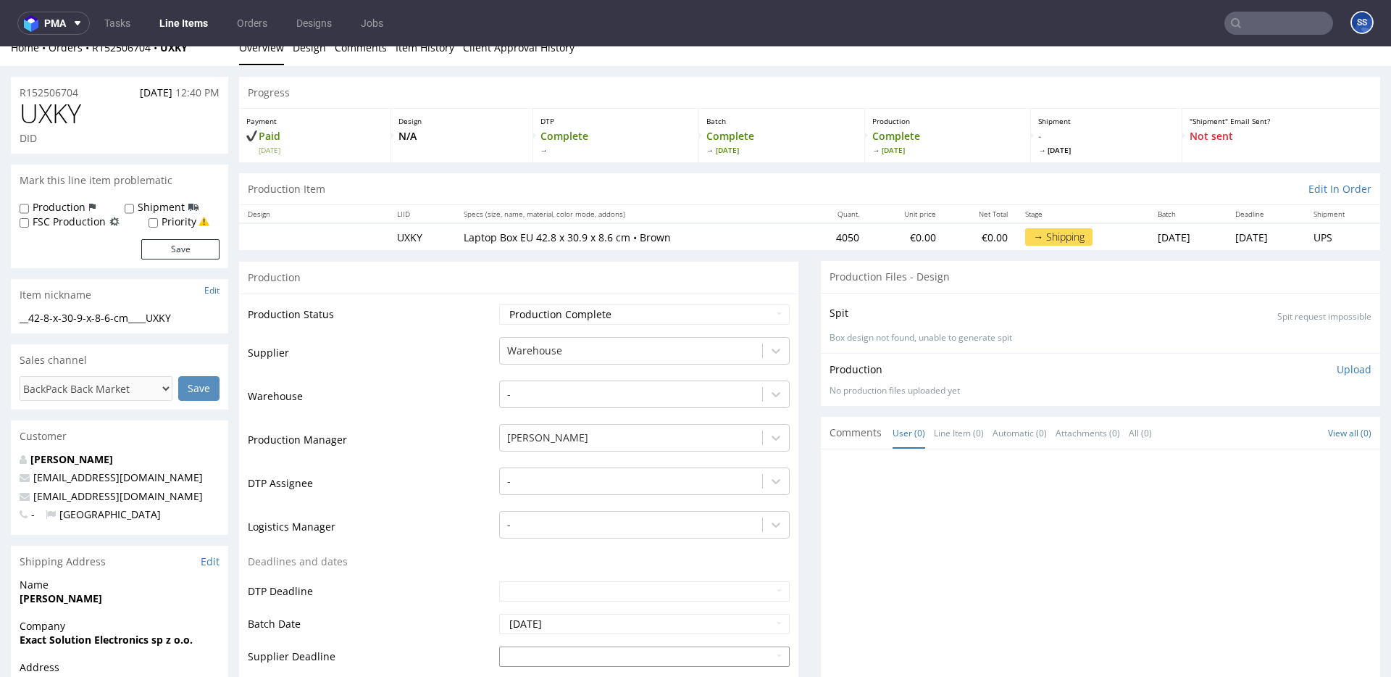
scroll to position [0, 0]
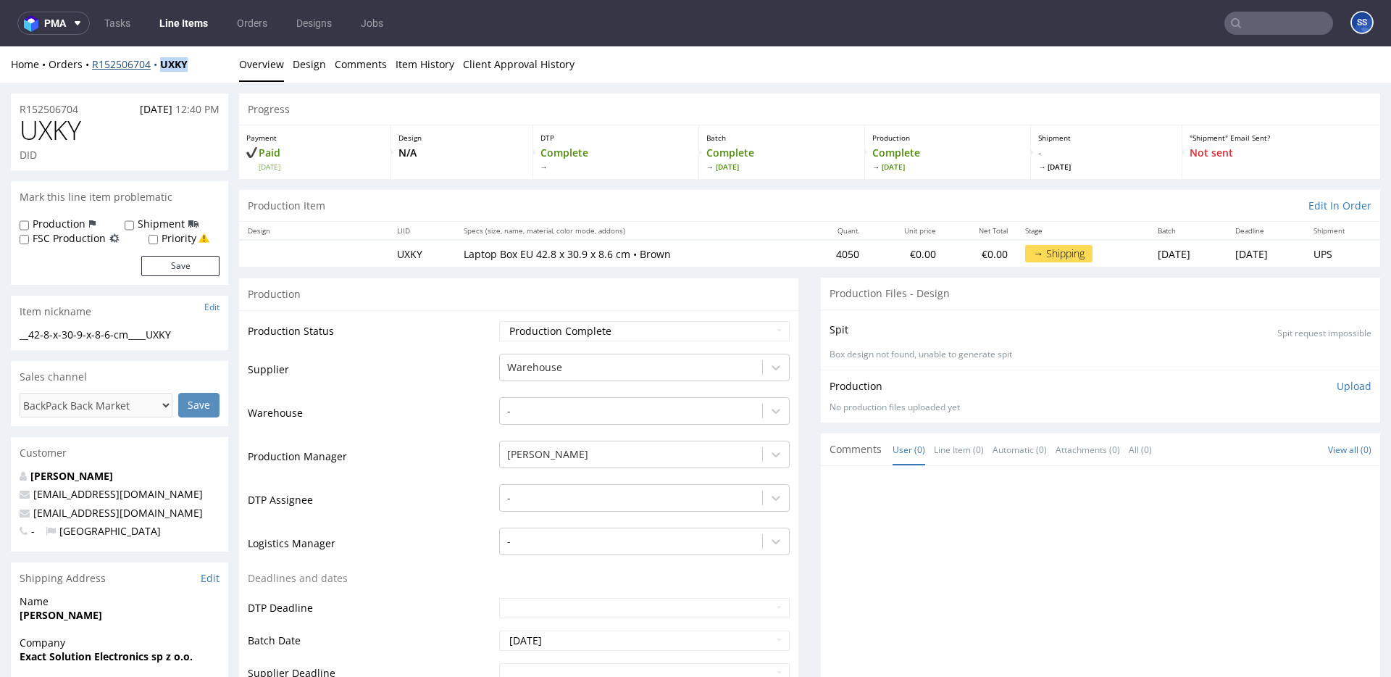
drag, startPoint x: 188, startPoint y: 67, endPoint x: 159, endPoint y: 63, distance: 29.3
click at [159, 63] on div "Home Orders R152506704 UXKY" at bounding box center [119, 64] width 217 height 14
copy strong "UXKY"
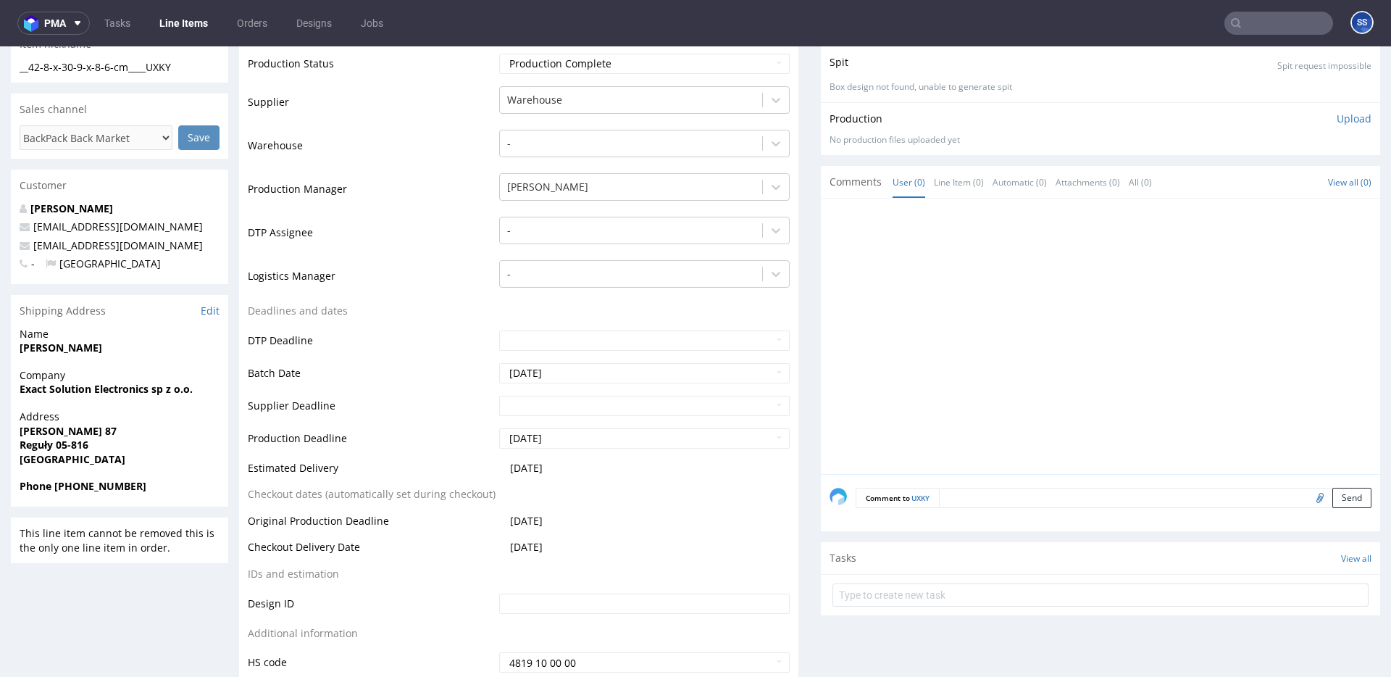
scroll to position [270, 0]
click at [174, 31] on link "Line Items" at bounding box center [184, 23] width 66 height 23
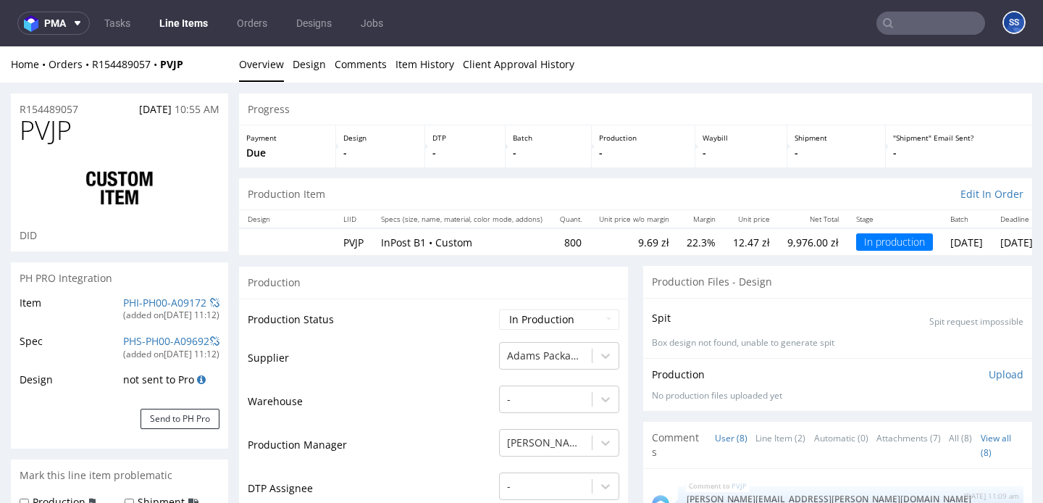
scroll to position [471, 0]
click at [183, 30] on link "Line Items" at bounding box center [184, 23] width 66 height 23
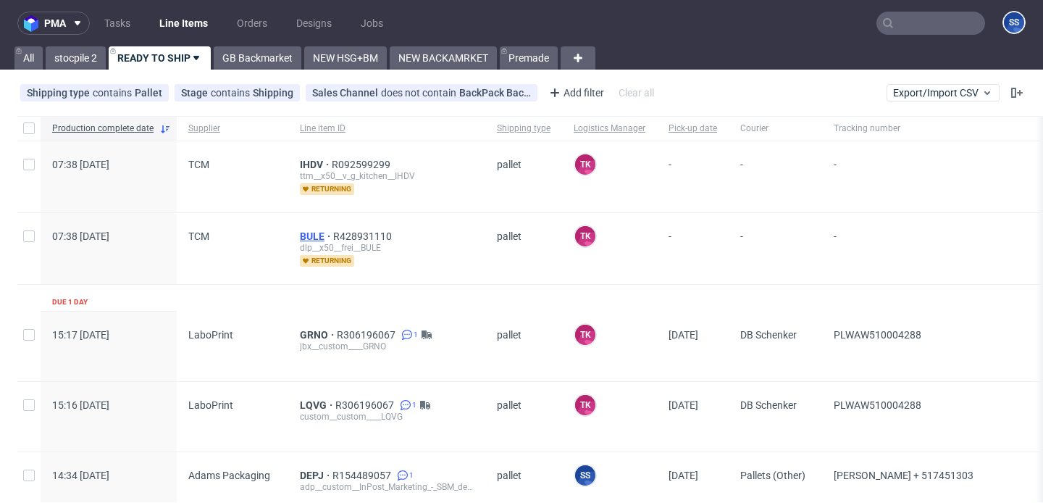
click at [304, 240] on span "BULE" at bounding box center [316, 236] width 33 height 12
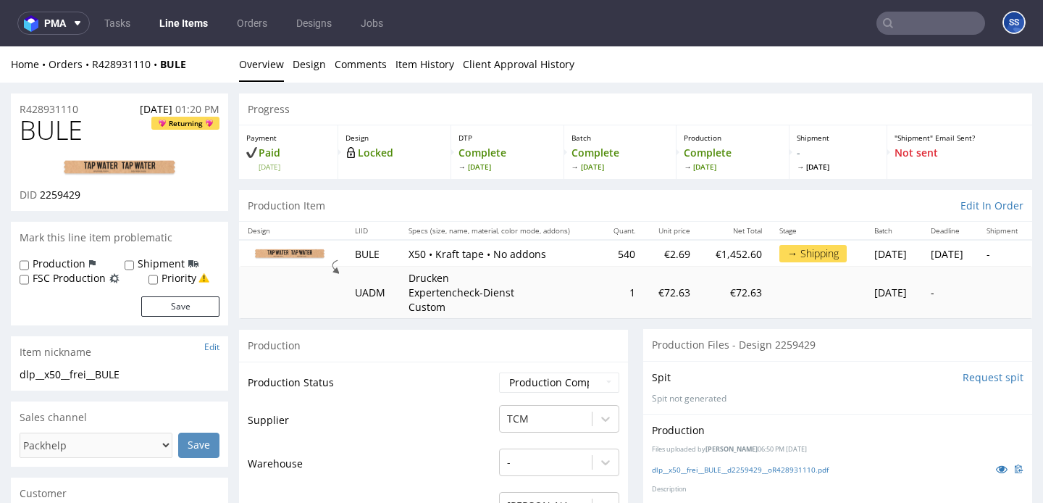
click at [185, 20] on link "Line Items" at bounding box center [184, 23] width 66 height 23
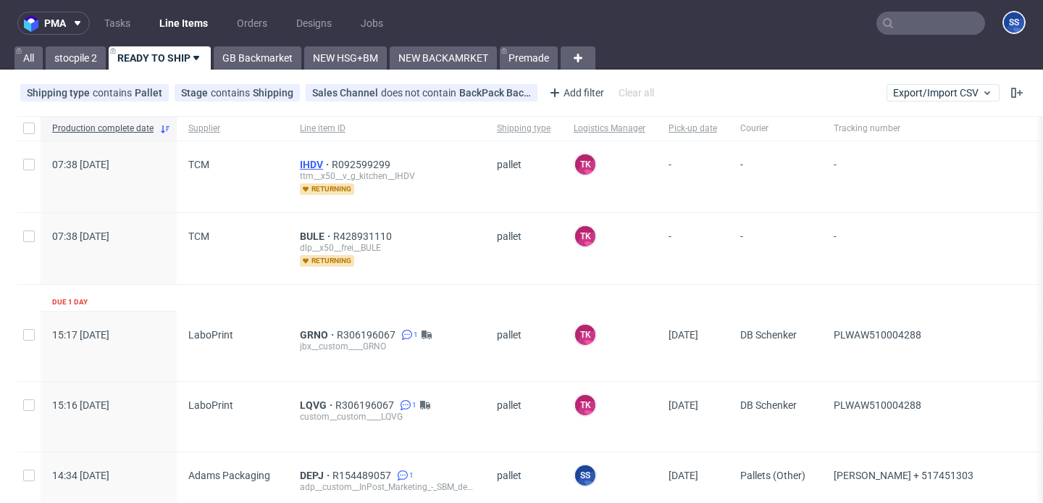
click at [304, 160] on span "IHDV" at bounding box center [316, 165] width 32 height 12
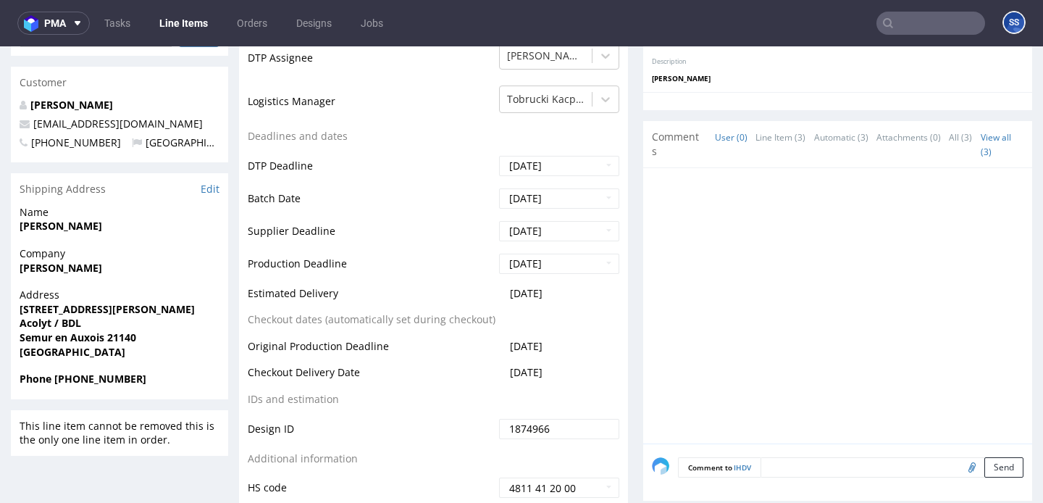
scroll to position [453, 0]
click at [196, 30] on link "Line Items" at bounding box center [184, 23] width 66 height 23
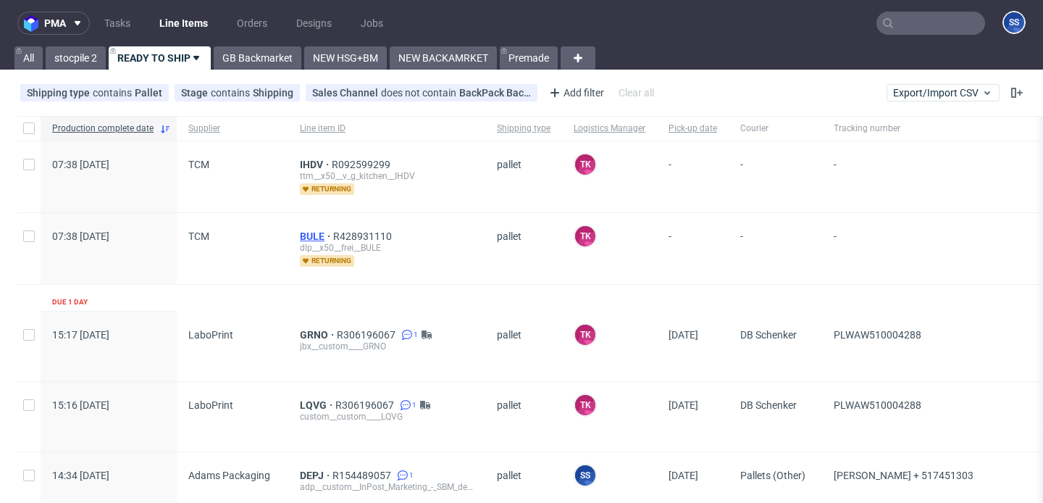
click at [301, 235] on span "BULE" at bounding box center [316, 236] width 33 height 12
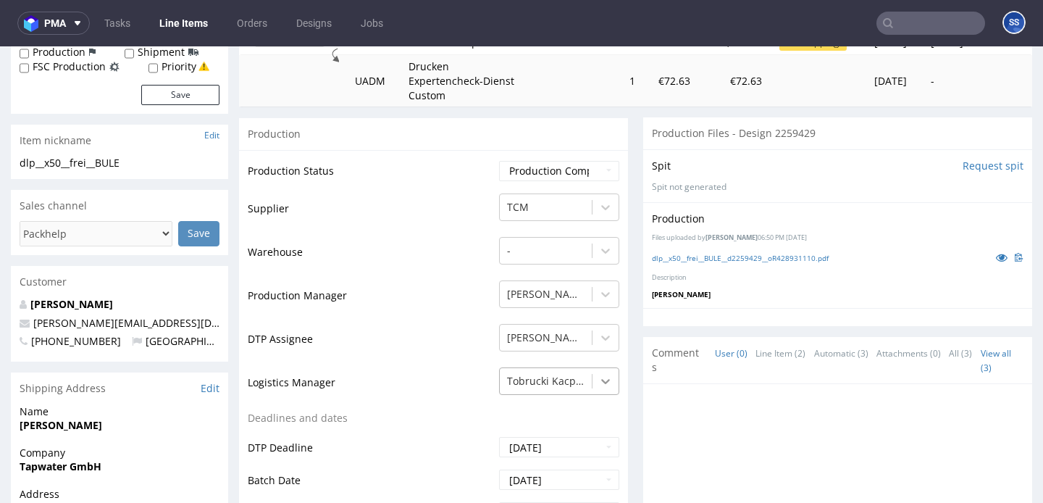
click at [589, 388] on div "Tobrucki Kacper" at bounding box center [559, 377] width 120 height 20
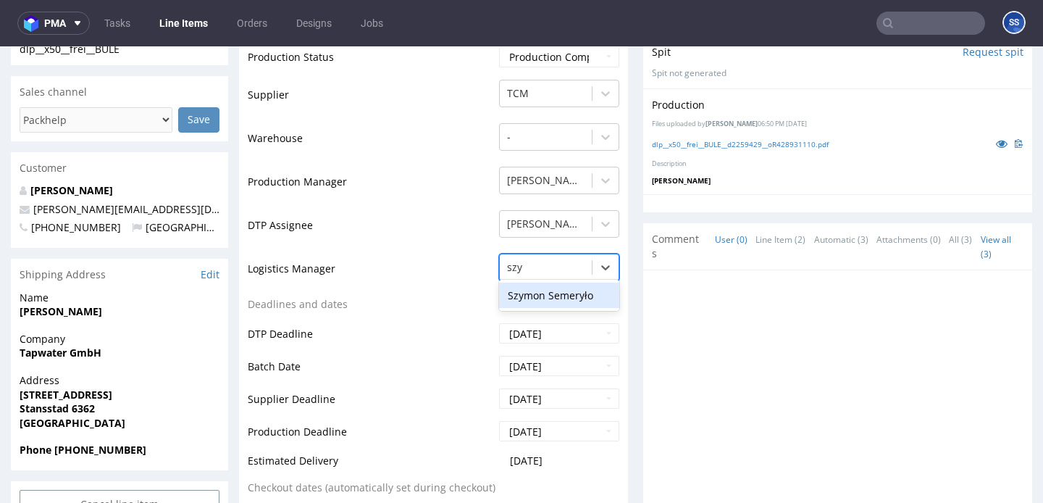
type input "szym"
click at [549, 297] on div "Szymon Semeryło" at bounding box center [559, 296] width 120 height 26
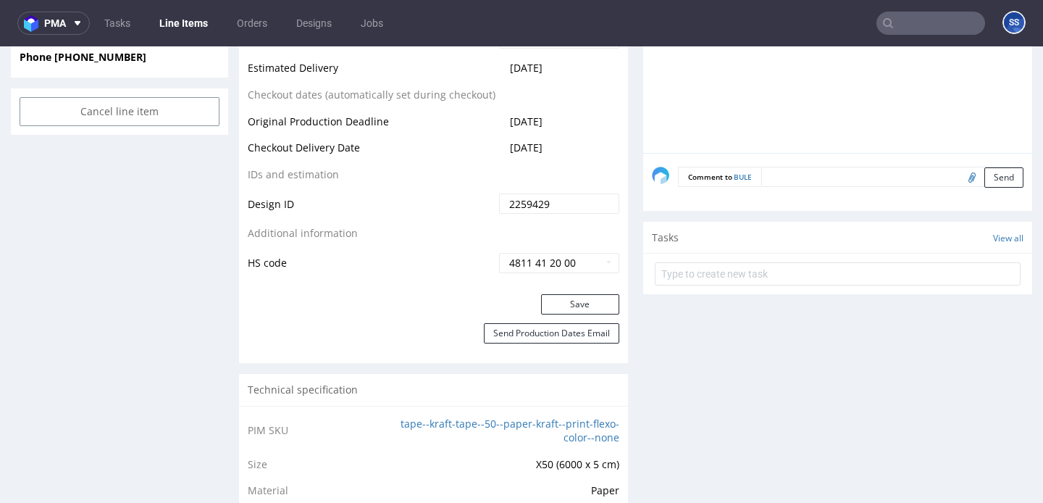
scroll to position [720, 0]
click at [566, 296] on button "Save" at bounding box center [580, 302] width 78 height 20
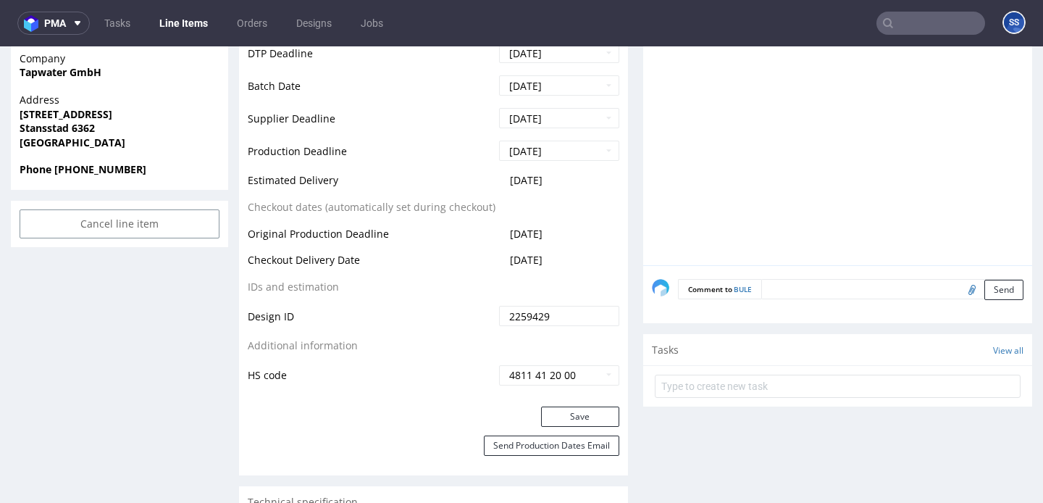
scroll to position [460, 0]
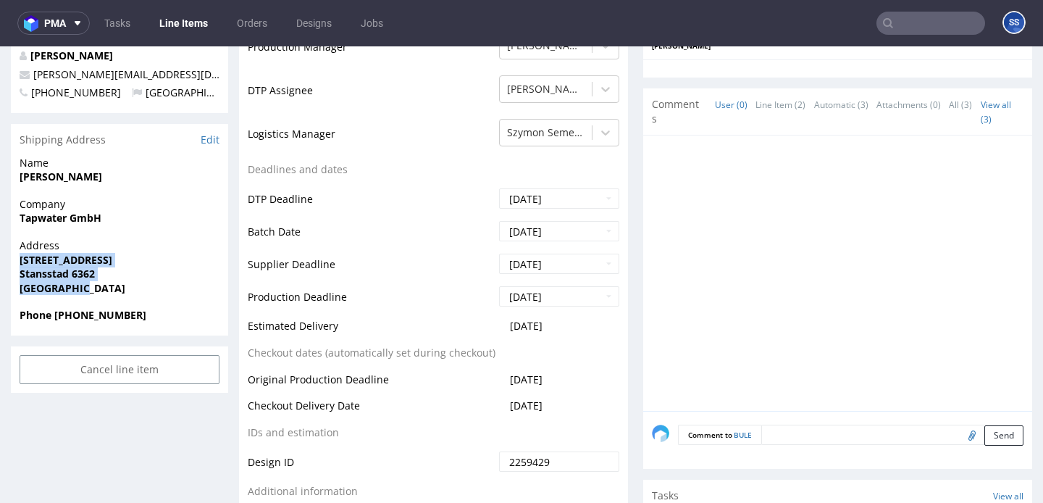
drag, startPoint x: 85, startPoint y: 292, endPoint x: 13, endPoint y: 260, distance: 78.5
click at [13, 260] on div "Address Bachstrasse 3 Stansstad 6362 Switzerland" at bounding box center [119, 273] width 217 height 70
copy p "Bachstrasse 3 Stansstad 6362 Switzerland"
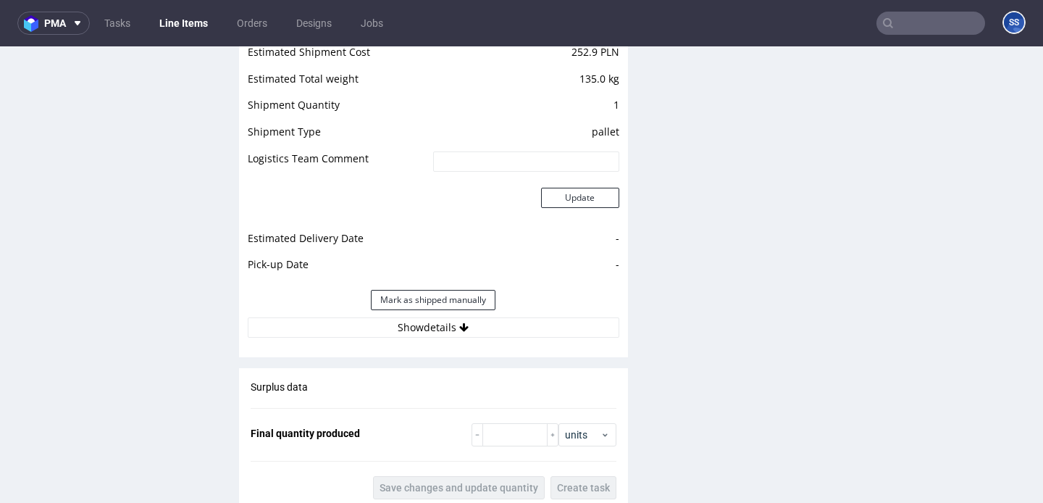
scroll to position [1373, 0]
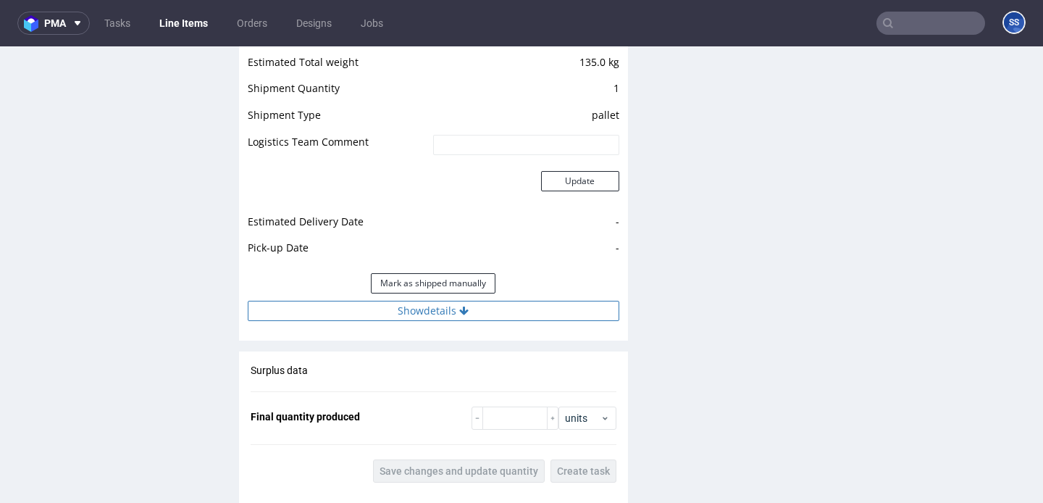
click at [459, 311] on icon at bounding box center [463, 311] width 9 height 10
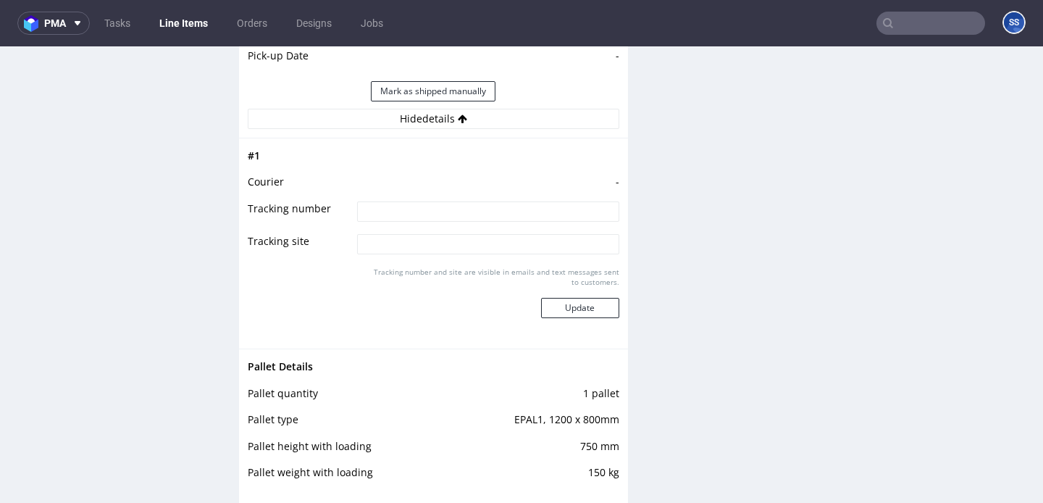
scroll to position [1566, 0]
click at [382, 218] on input at bounding box center [487, 211] width 261 height 20
type input "czekamy na wycene"
click at [556, 297] on button "Update" at bounding box center [580, 307] width 78 height 20
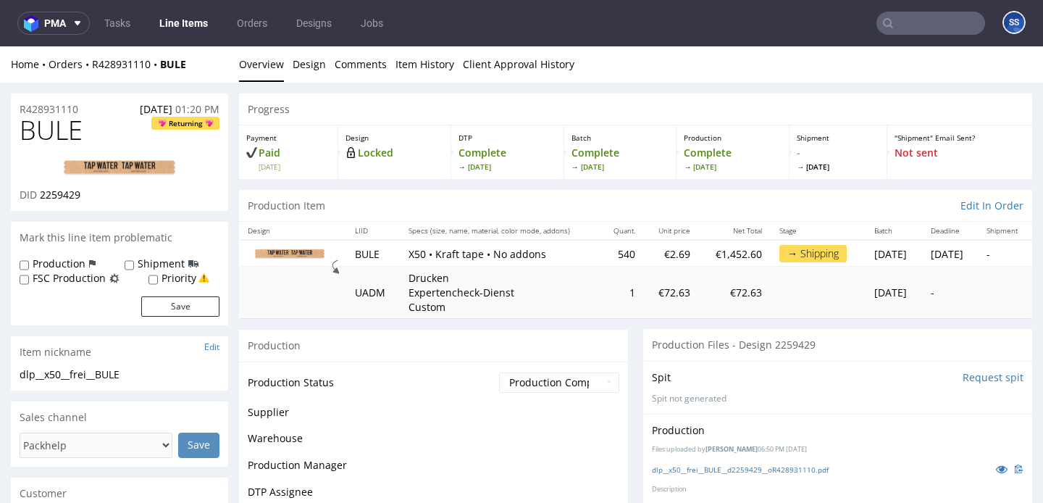
click at [191, 12] on link "Line Items" at bounding box center [184, 23] width 66 height 23
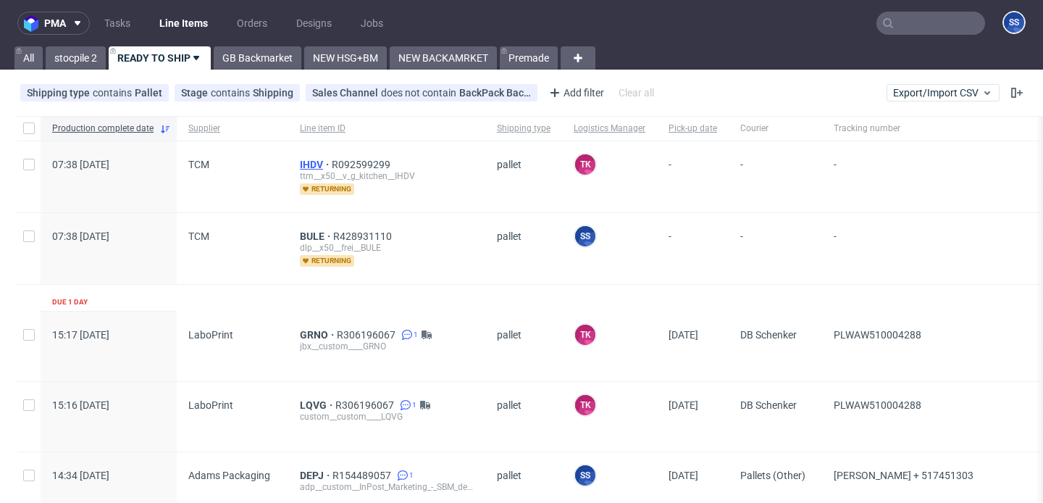
click at [311, 164] on span "IHDV" at bounding box center [316, 165] width 32 height 12
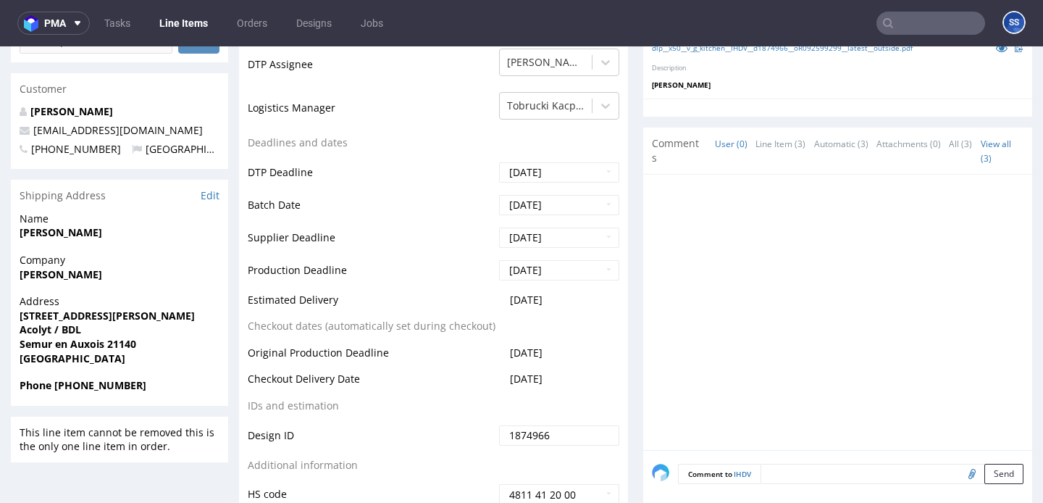
scroll to position [480, 0]
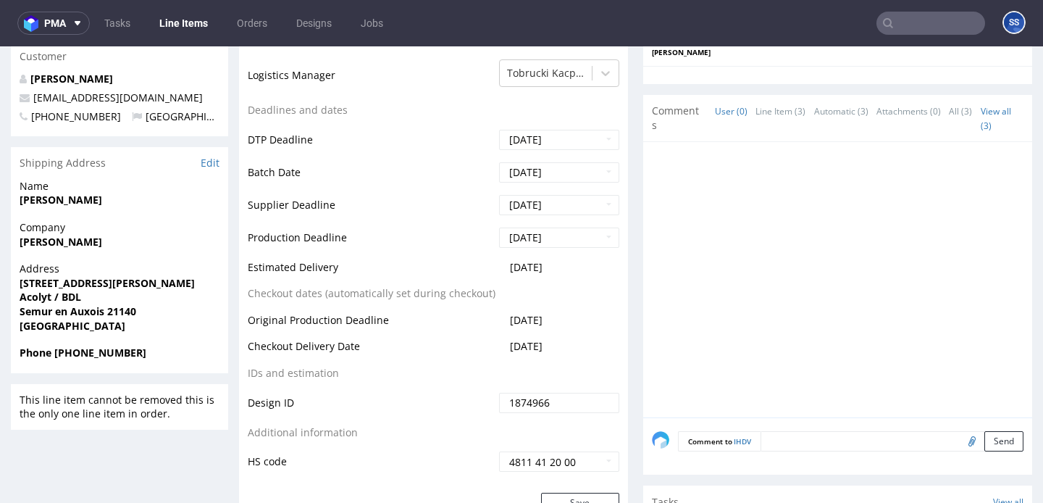
click at [177, 18] on link "Line Items" at bounding box center [184, 23] width 66 height 23
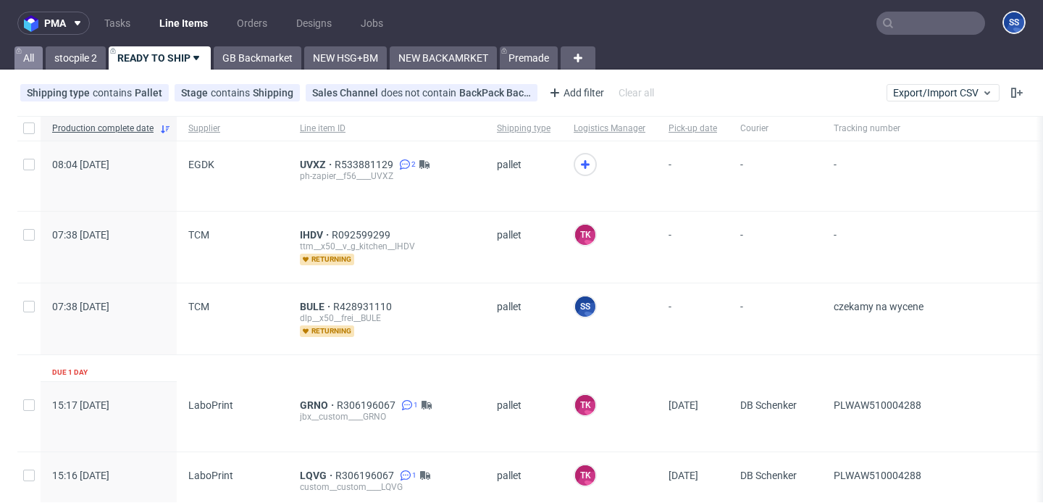
click at [38, 59] on link "All" at bounding box center [28, 57] width 28 height 23
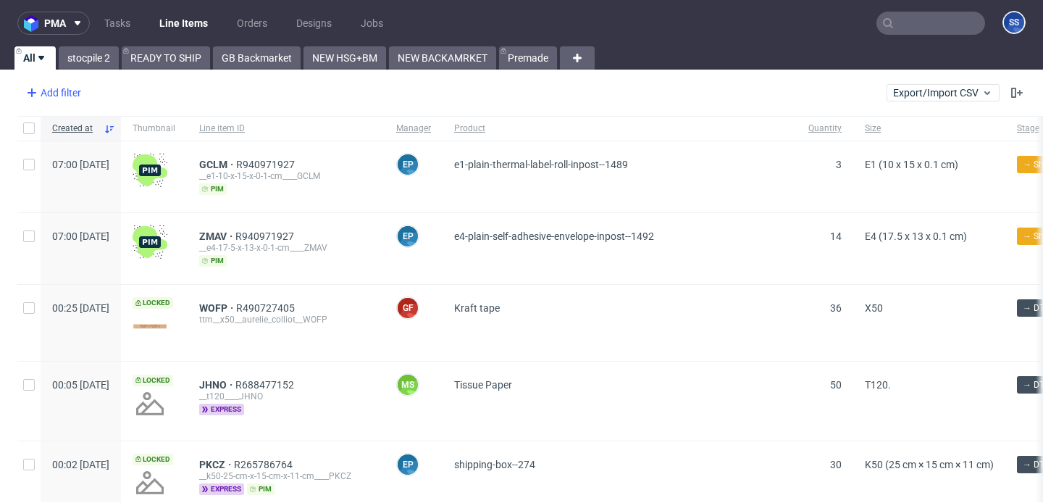
click at [66, 99] on div "Add filter" at bounding box center [52, 92] width 64 height 23
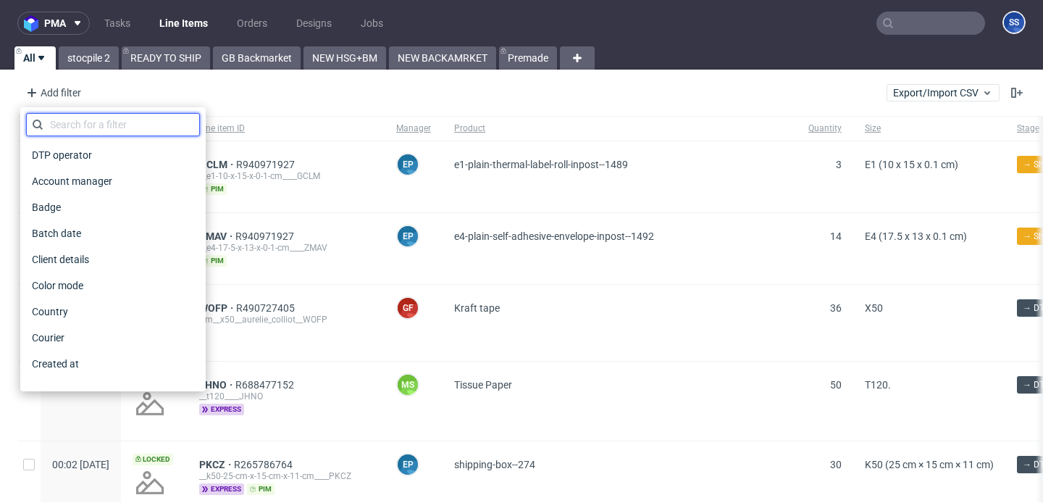
click at [89, 125] on input "text" at bounding box center [113, 124] width 174 height 23
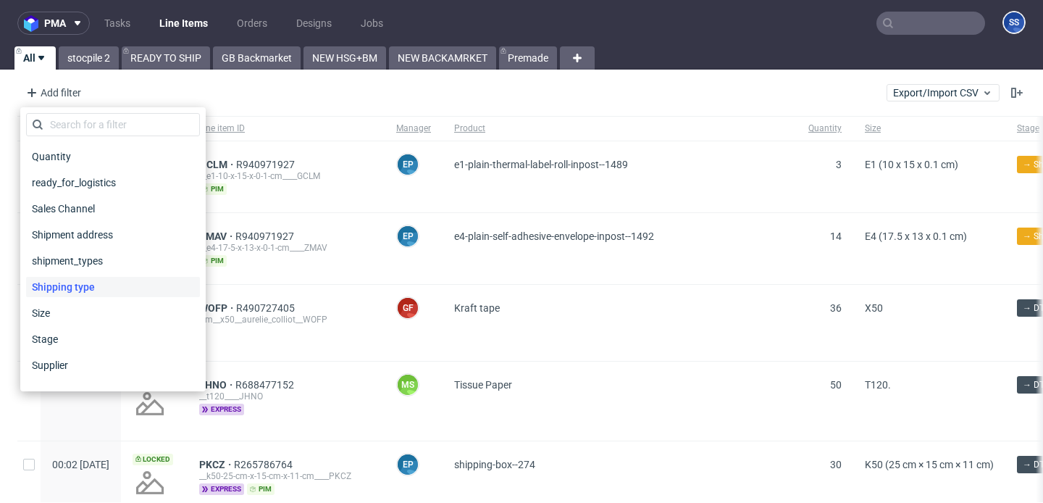
click at [122, 280] on div "Shipping type" at bounding box center [113, 287] width 174 height 20
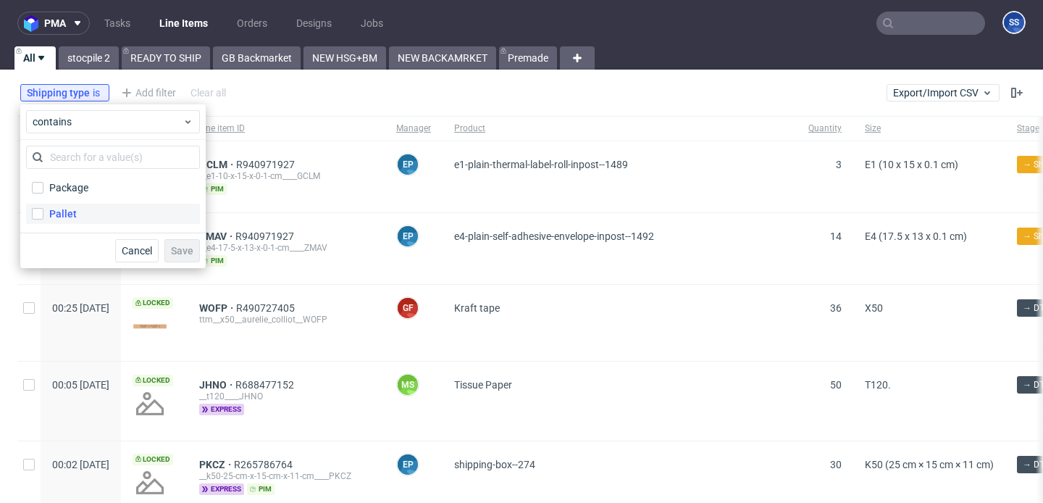
click at [69, 207] on div "Pallet" at bounding box center [63, 213] width 28 height 14
click at [43, 208] on input "Pallet" at bounding box center [38, 214] width 12 height 12
checkbox input "true"
click at [179, 251] on span "Save" at bounding box center [182, 251] width 22 height 10
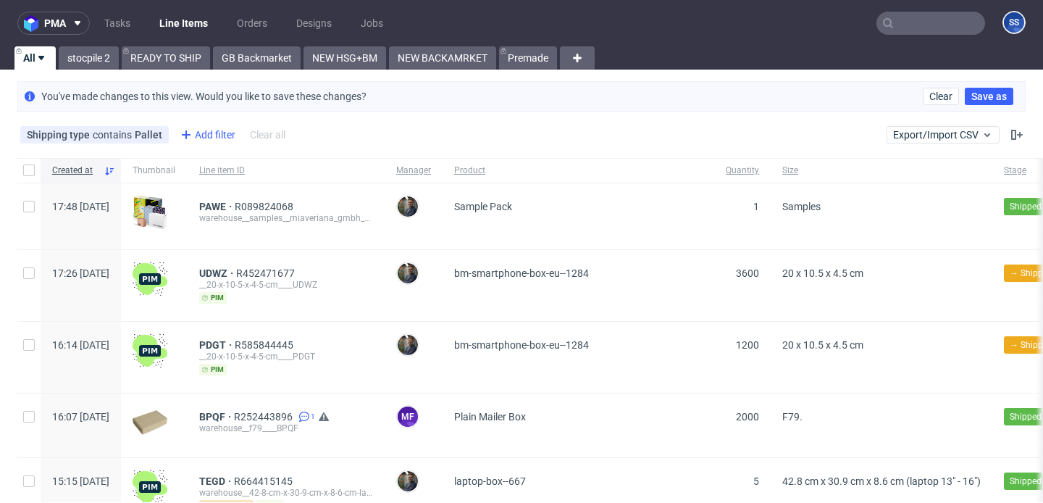
click at [187, 136] on icon at bounding box center [185, 134] width 17 height 17
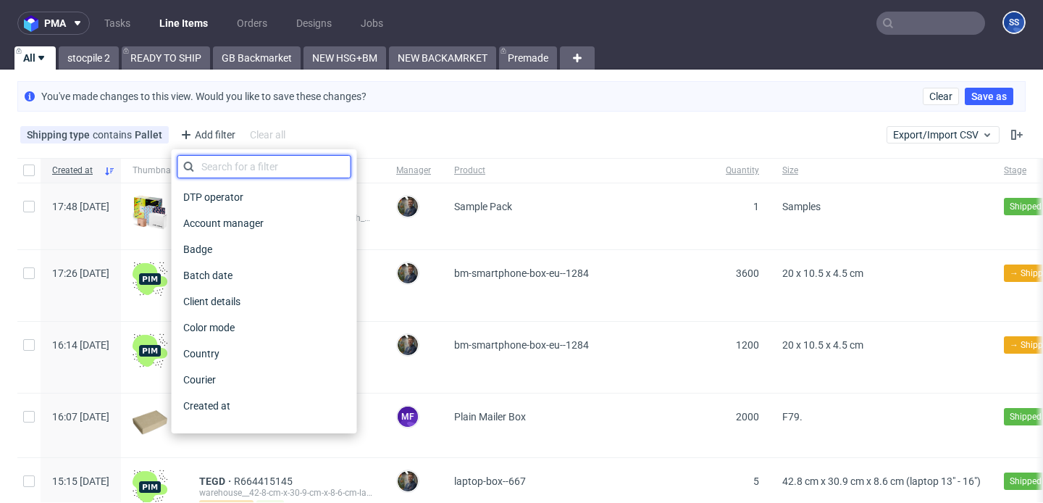
click at [222, 163] on input "text" at bounding box center [264, 166] width 174 height 23
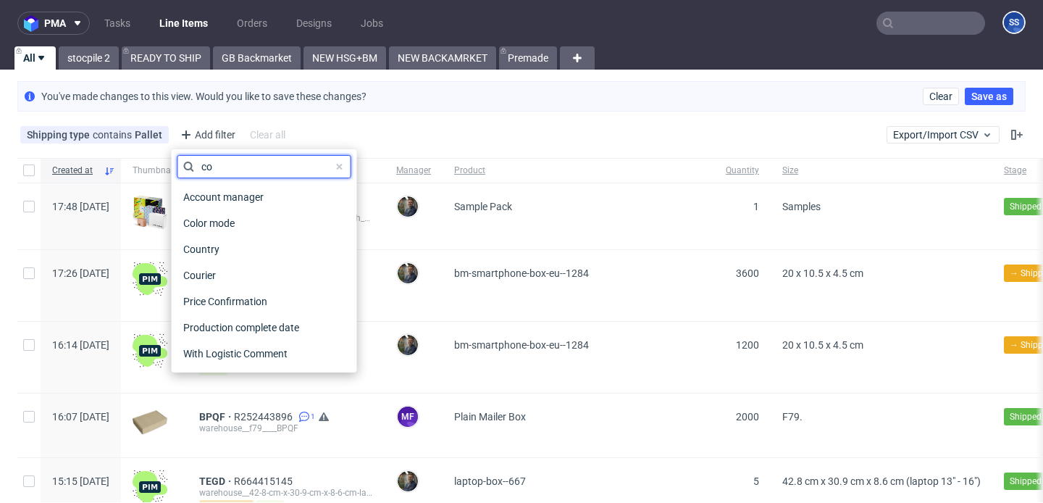
type input "cou"
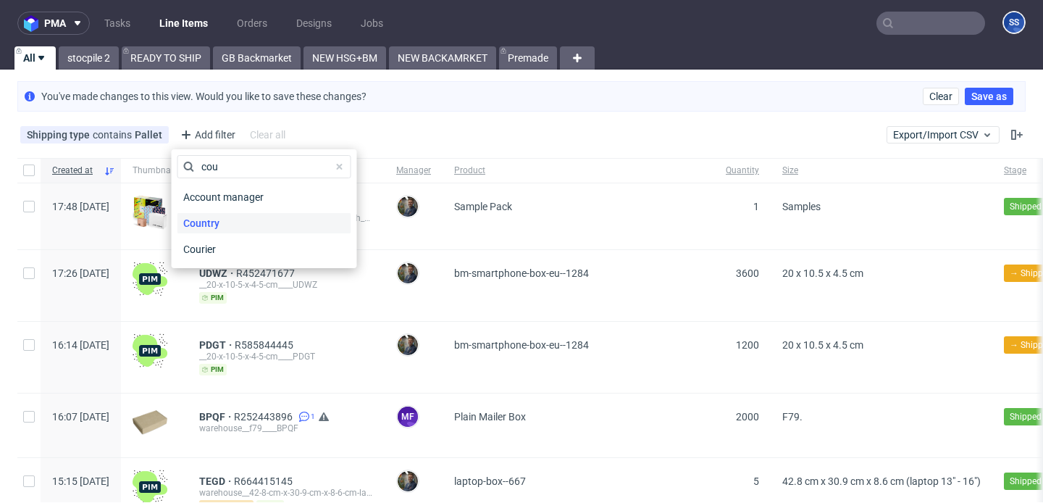
click at [209, 221] on span "Country" at bounding box center [201, 223] width 48 height 20
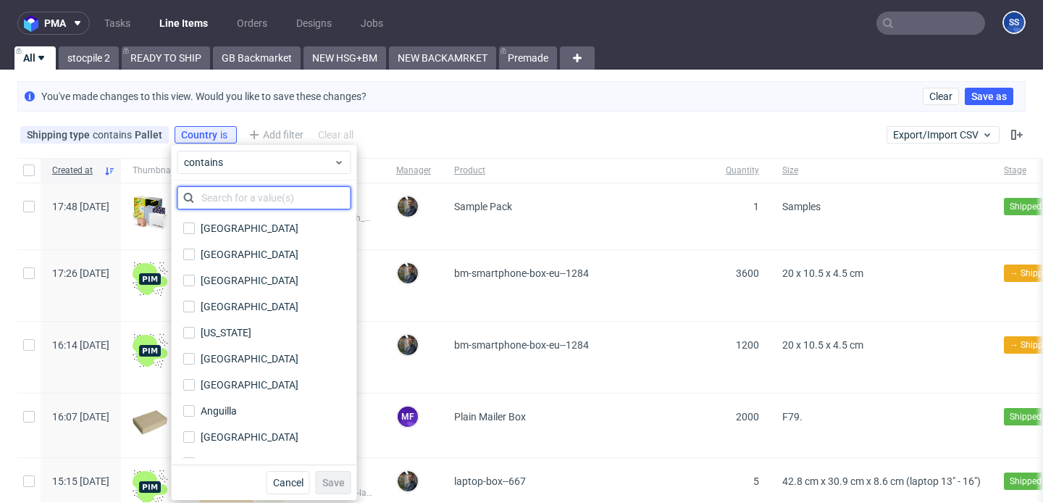
click at [243, 194] on input "text" at bounding box center [264, 197] width 174 height 23
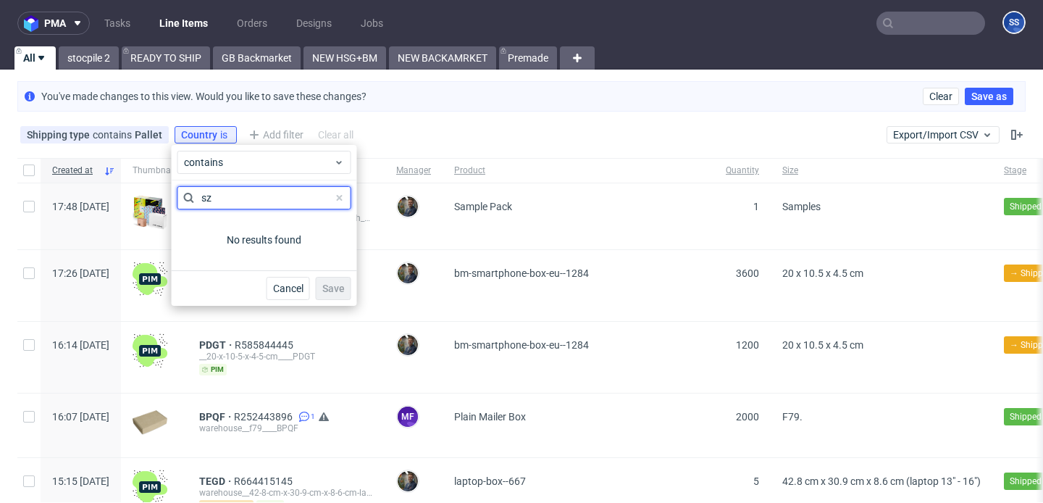
type input "s"
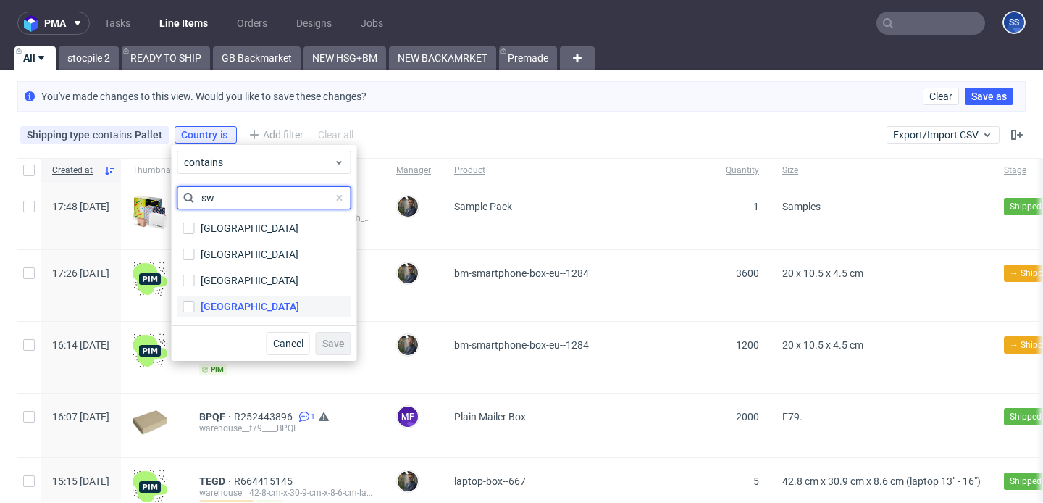
type input "sw"
click at [237, 306] on div "Switzerland" at bounding box center [250, 306] width 99 height 14
click at [195, 306] on input "Switzerland" at bounding box center [189, 307] width 12 height 12
checkbox input "true"
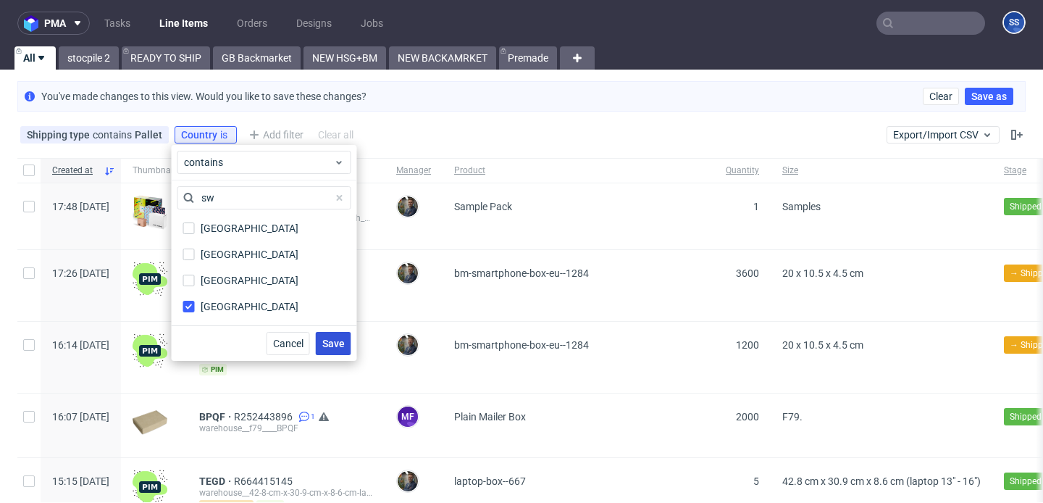
click at [329, 340] on span "Save" at bounding box center [333, 343] width 22 height 10
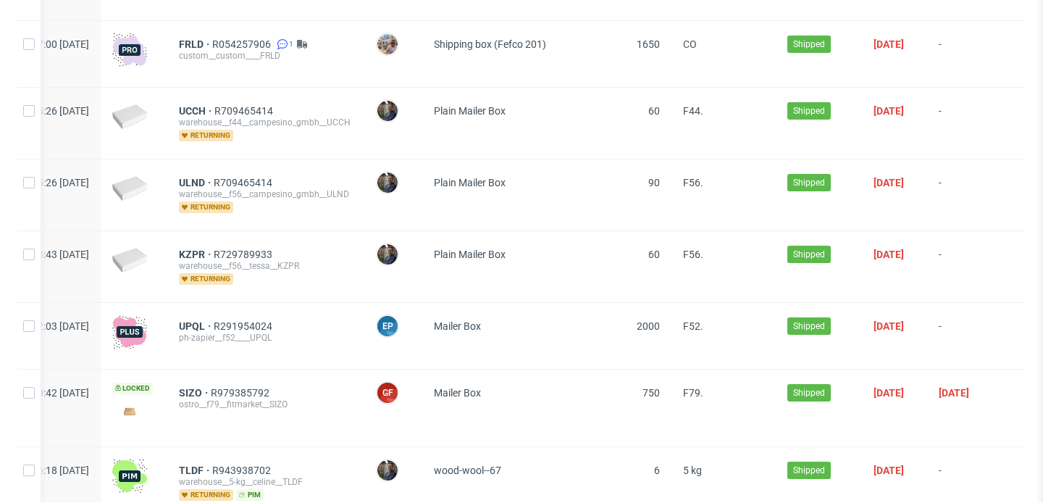
scroll to position [1138, 0]
click at [200, 319] on span "UPQL" at bounding box center [196, 325] width 35 height 12
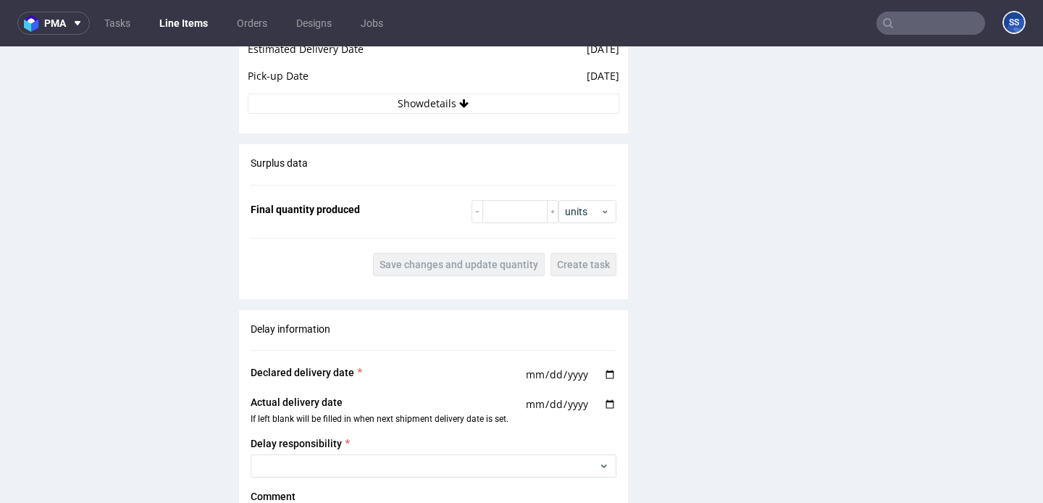
scroll to position [2046, 0]
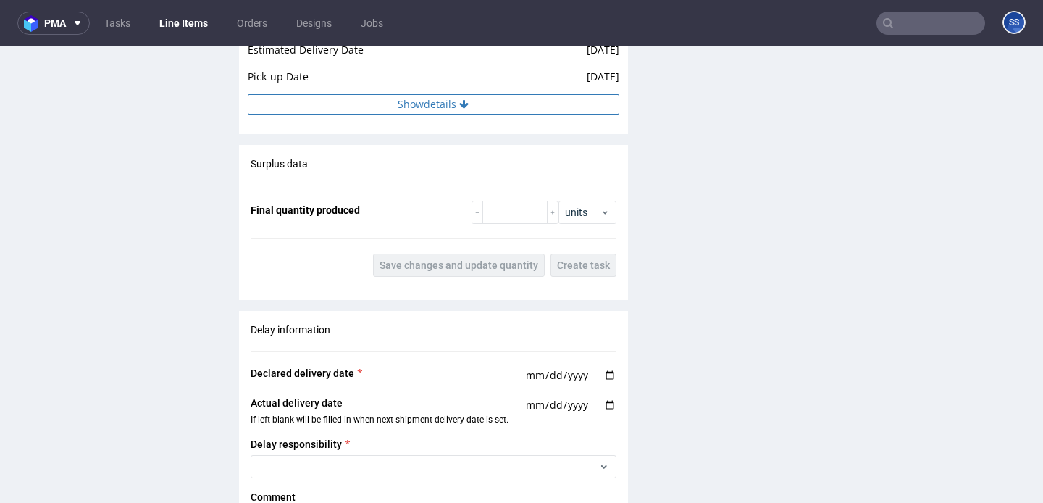
click at [435, 111] on button "Show details" at bounding box center [434, 104] width 372 height 20
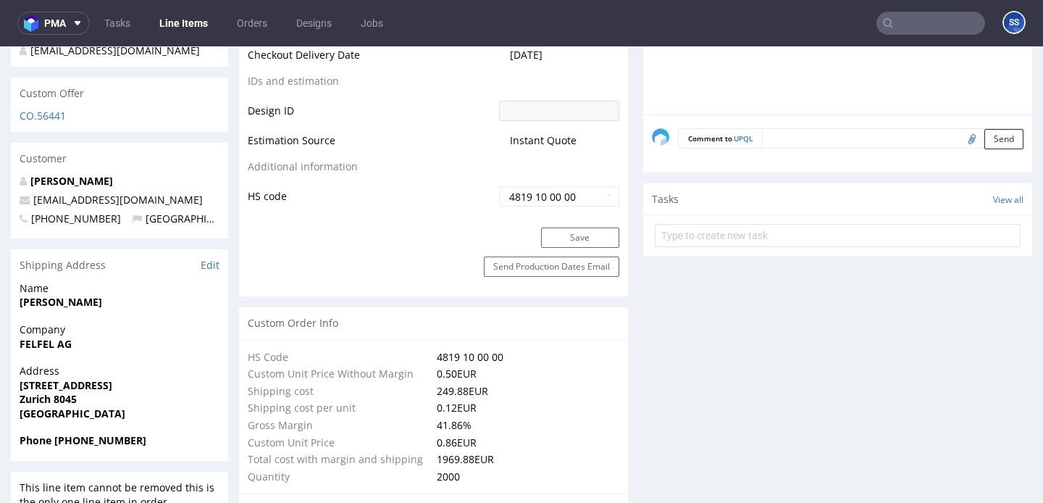
scroll to position [795, 0]
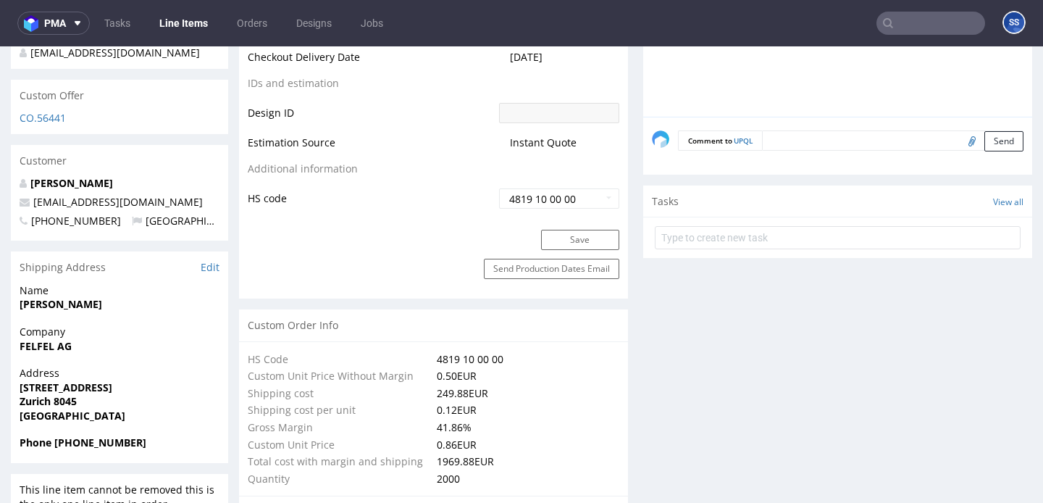
click at [186, 28] on link "Line Items" at bounding box center [184, 23] width 66 height 23
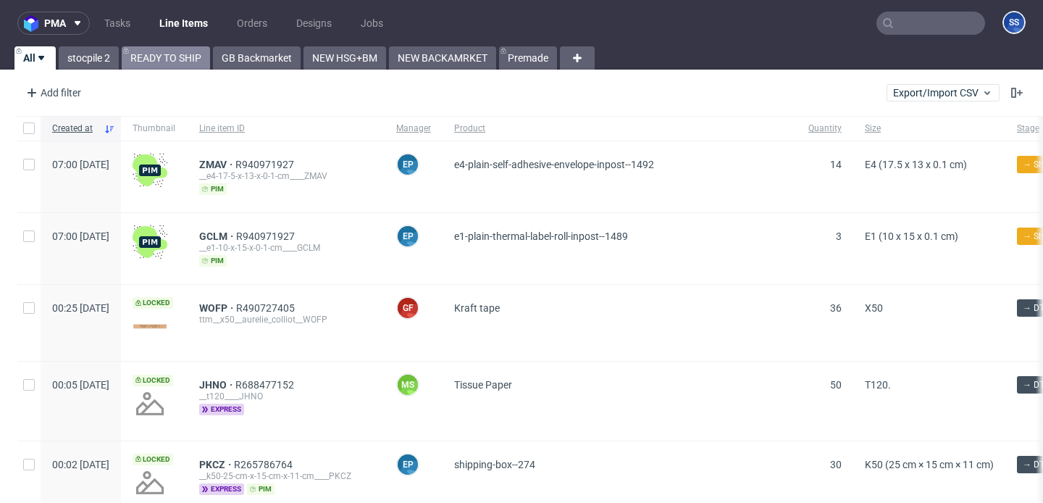
click at [138, 58] on link "READY TO SHIP" at bounding box center [166, 57] width 88 height 23
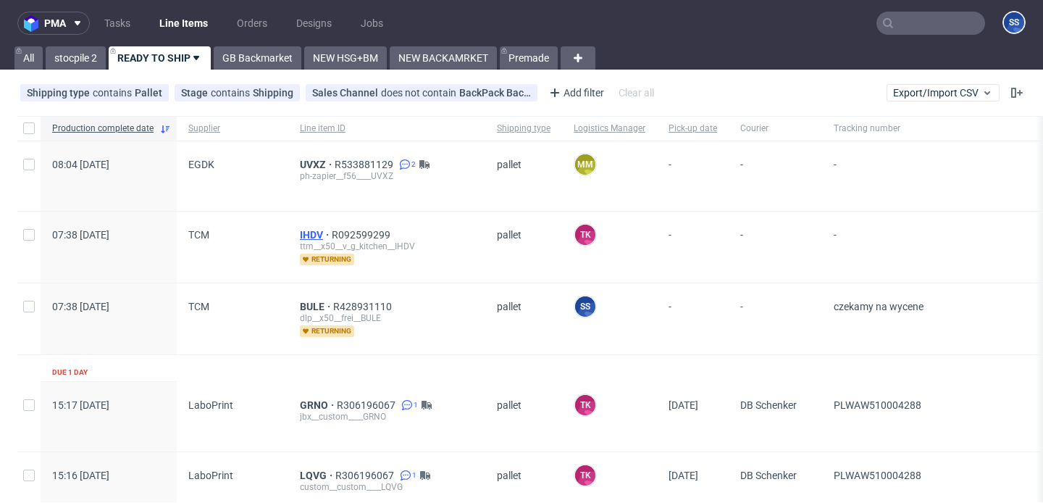
click at [308, 233] on span "IHDV" at bounding box center [316, 235] width 32 height 12
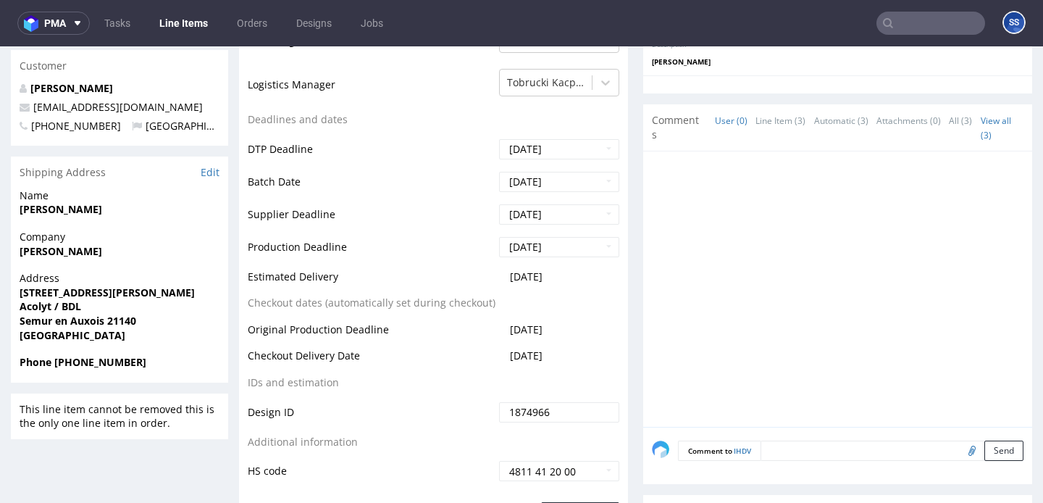
scroll to position [484, 0]
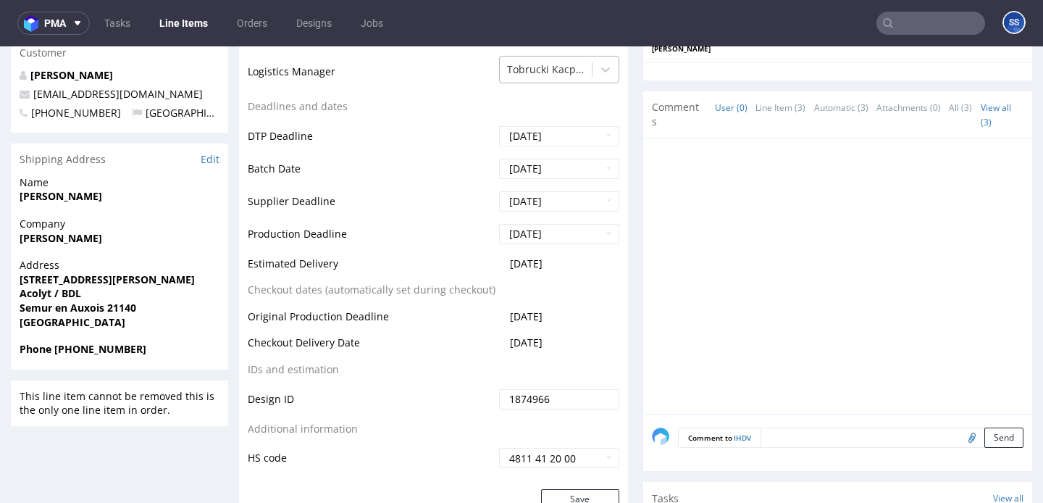
click at [548, 67] on div at bounding box center [546, 69] width 78 height 17
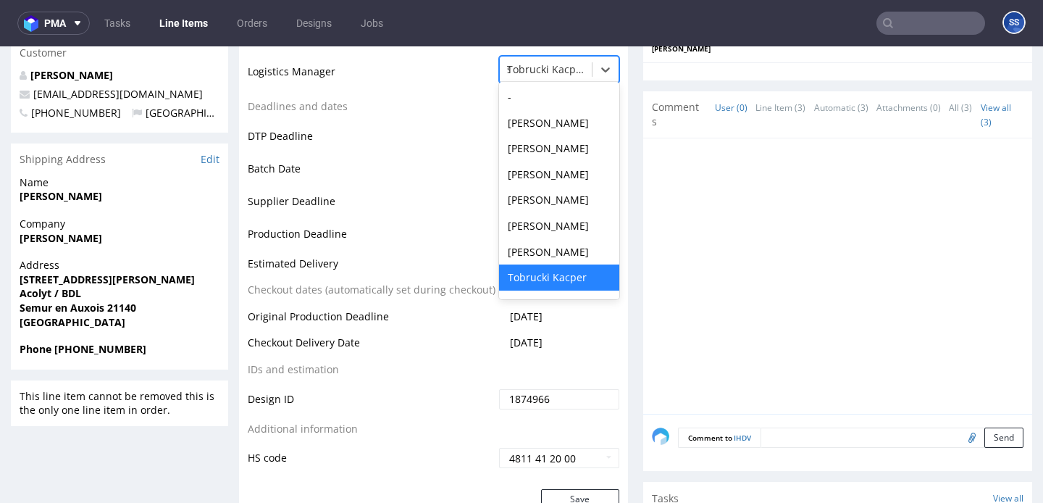
scroll to position [0, 0]
type input "szy"
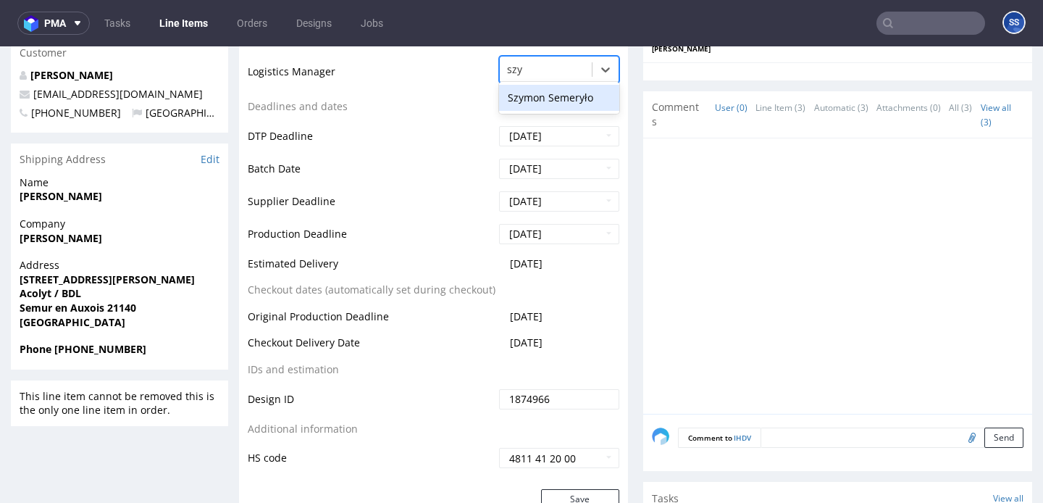
click at [537, 99] on div "Szymon Semeryło" at bounding box center [559, 98] width 120 height 26
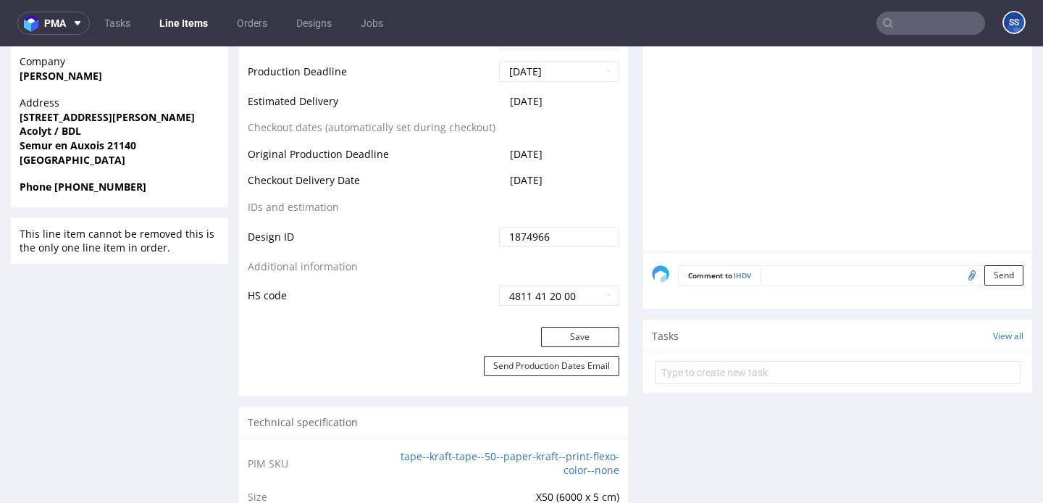
scroll to position [676, 0]
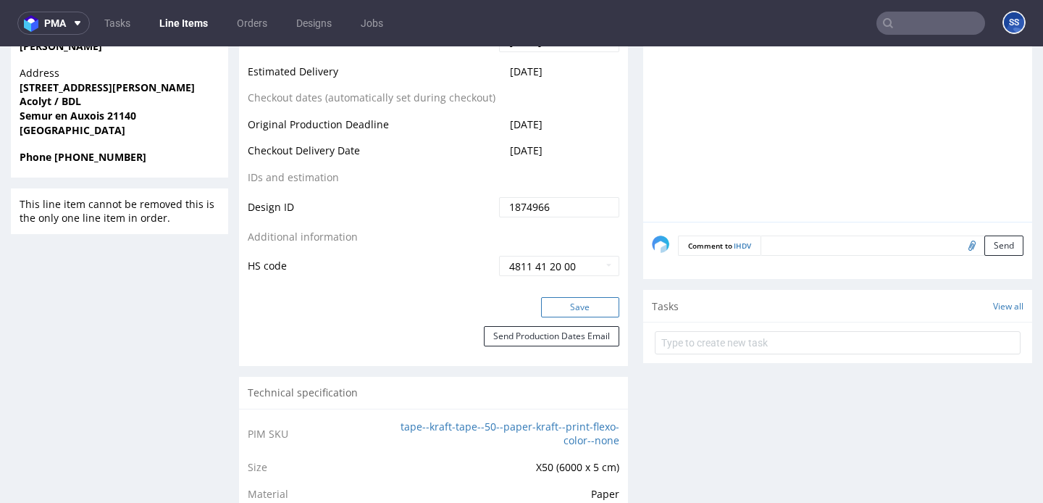
click at [561, 308] on button "Save" at bounding box center [580, 307] width 78 height 20
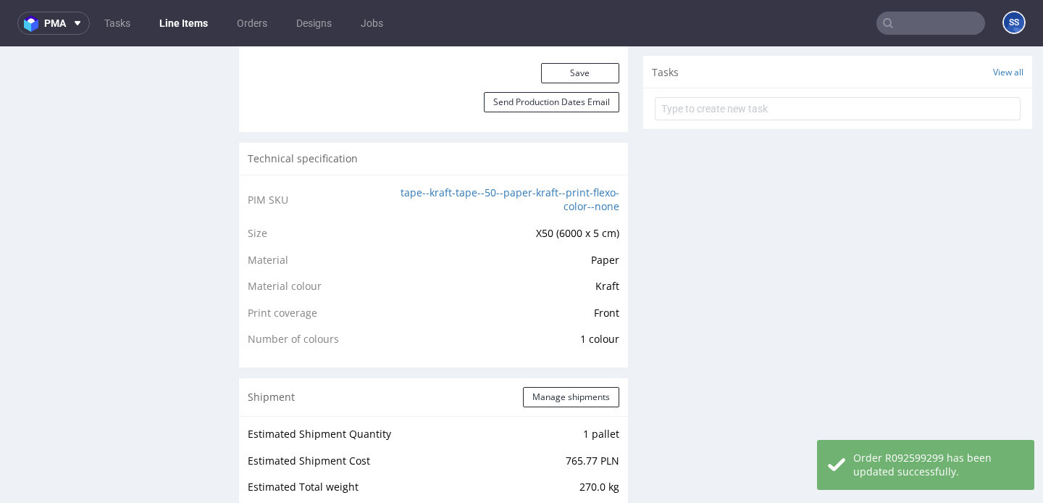
scroll to position [916, 0]
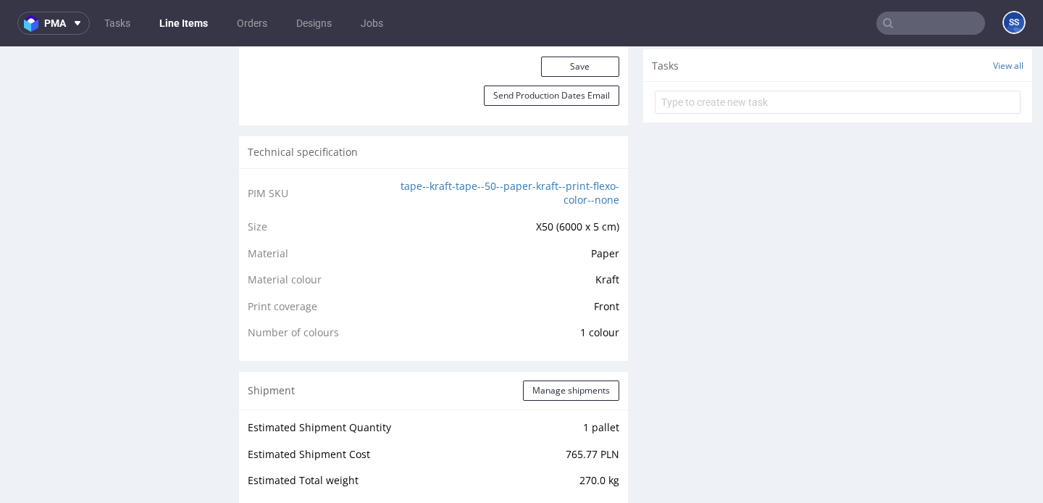
click at [182, 29] on link "Line Items" at bounding box center [184, 23] width 66 height 23
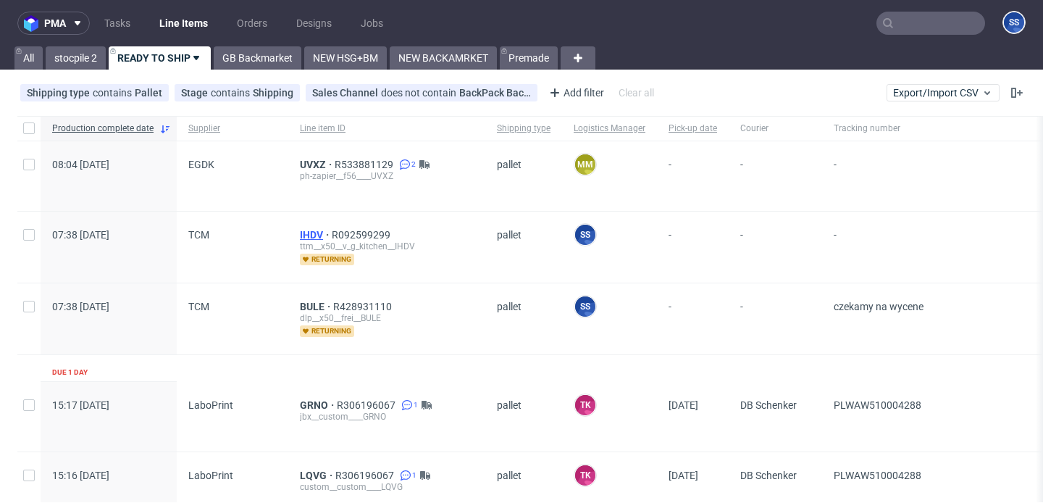
click at [314, 229] on span "IHDV" at bounding box center [316, 235] width 32 height 12
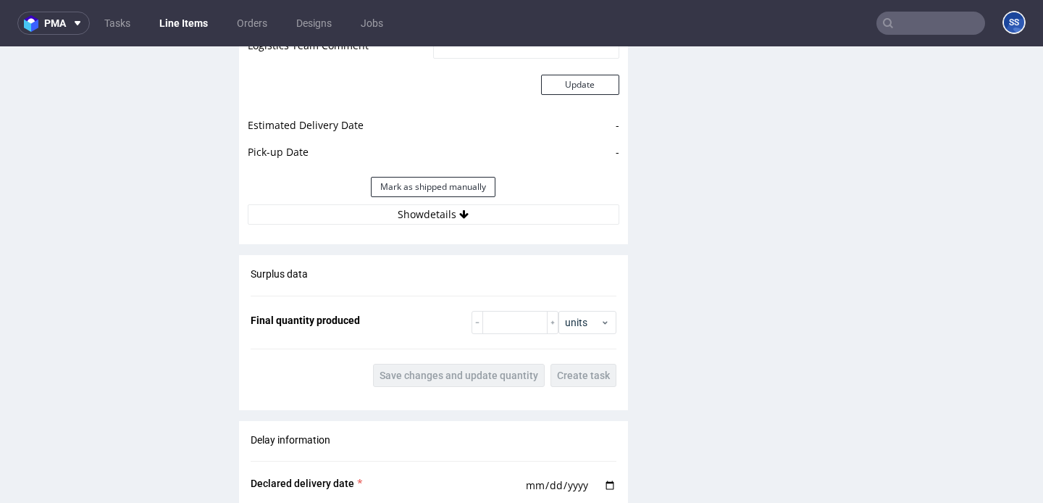
scroll to position [1431, 0]
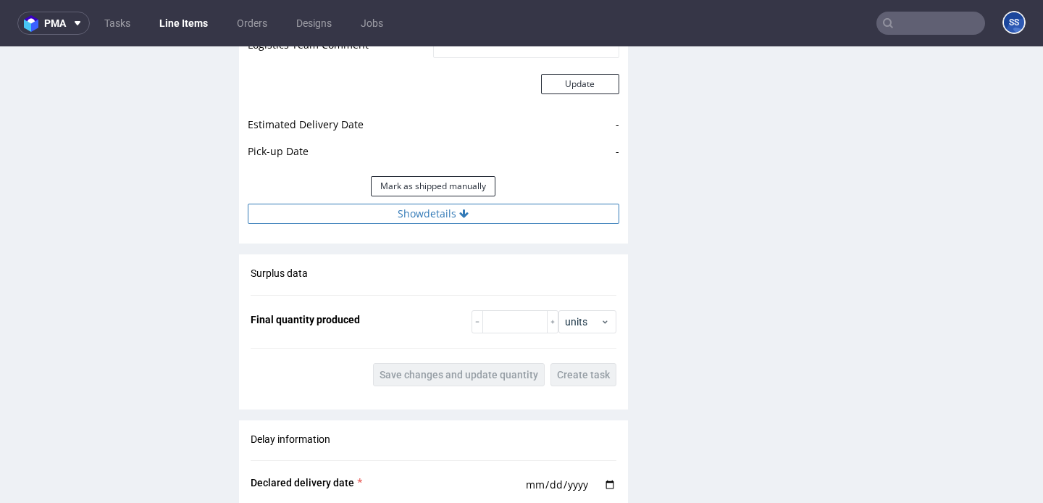
click at [335, 218] on button "Show details" at bounding box center [434, 214] width 372 height 20
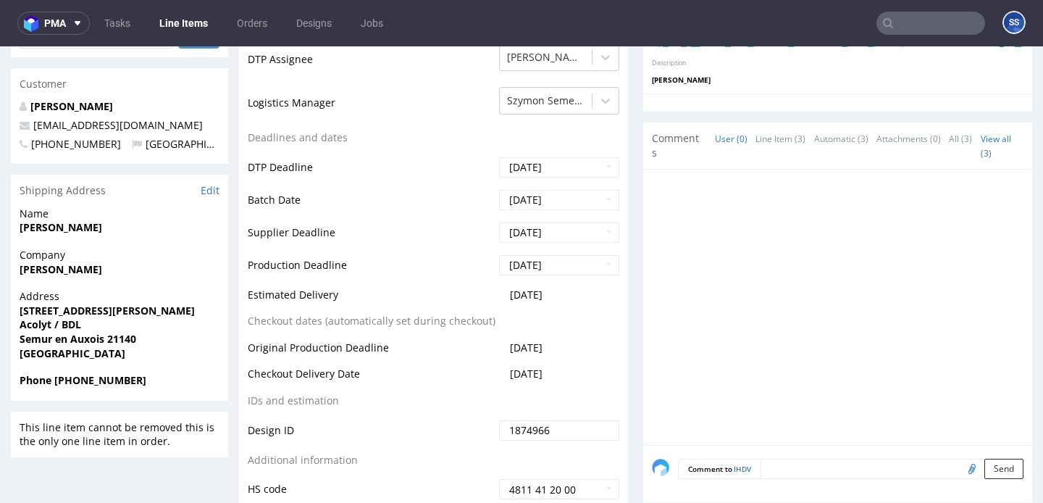
scroll to position [450, 0]
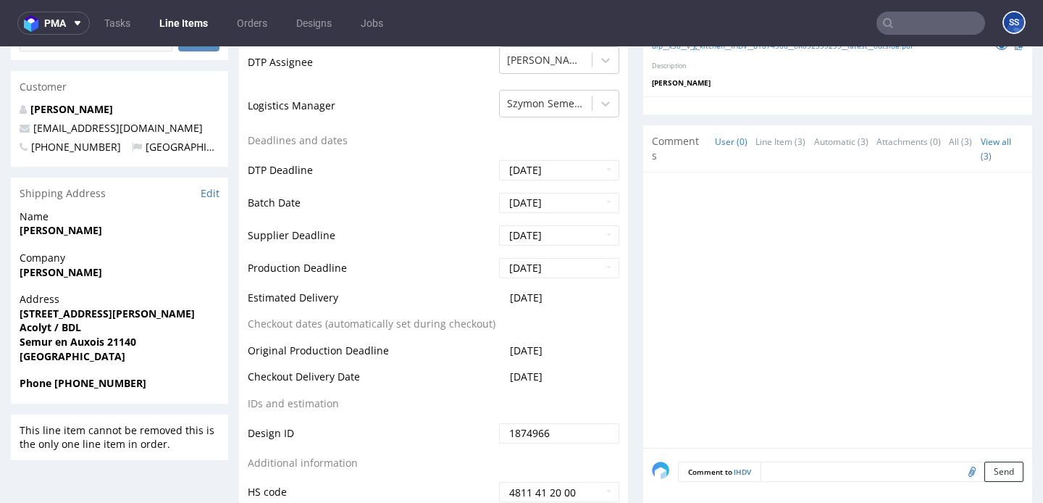
click at [85, 265] on span "[PERSON_NAME]" at bounding box center [120, 272] width 200 height 14
copy strong "[PERSON_NAME]"
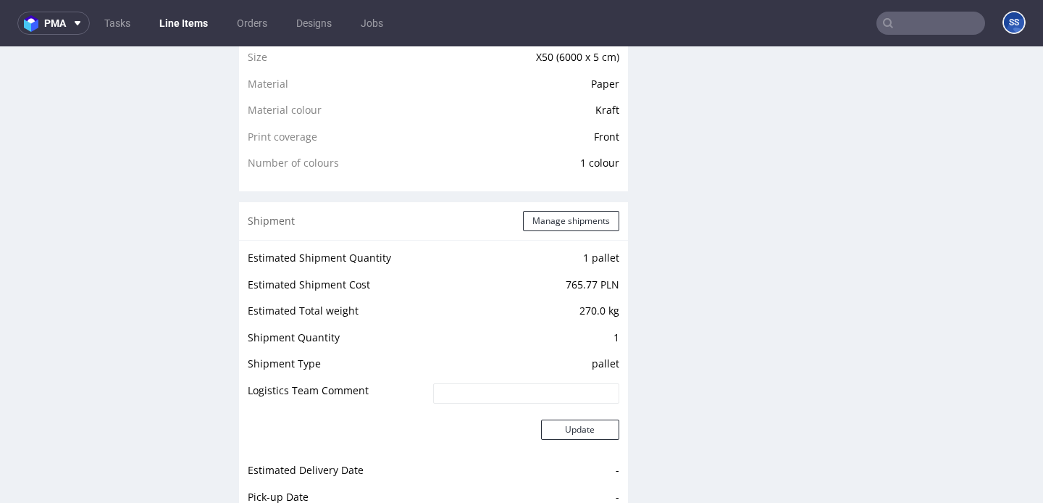
scroll to position [1094, 0]
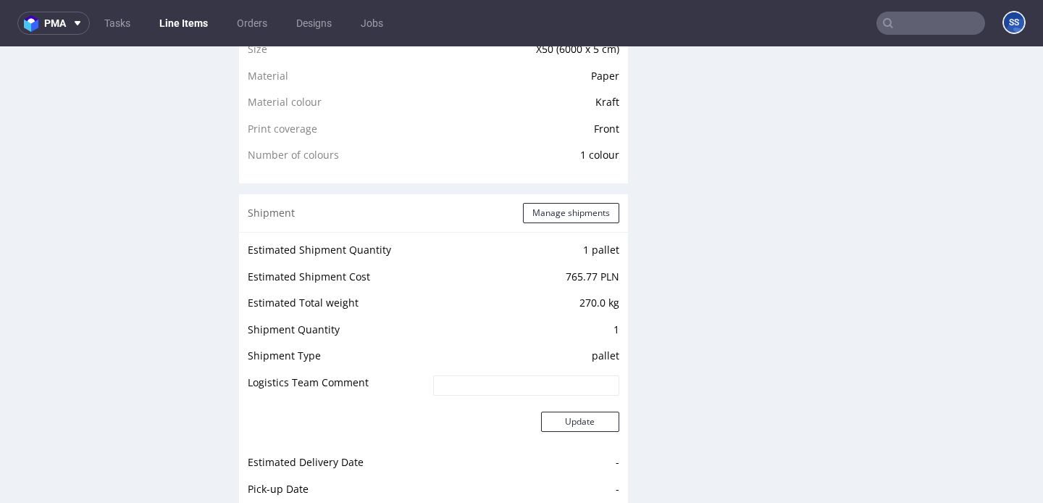
click at [191, 30] on link "Line Items" at bounding box center [184, 23] width 66 height 23
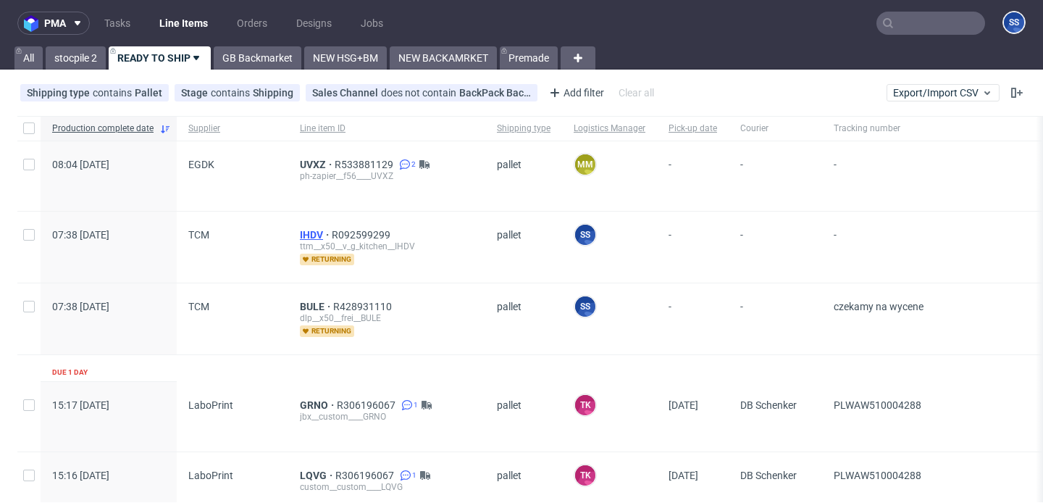
click at [307, 229] on span "IHDV" at bounding box center [316, 235] width 32 height 12
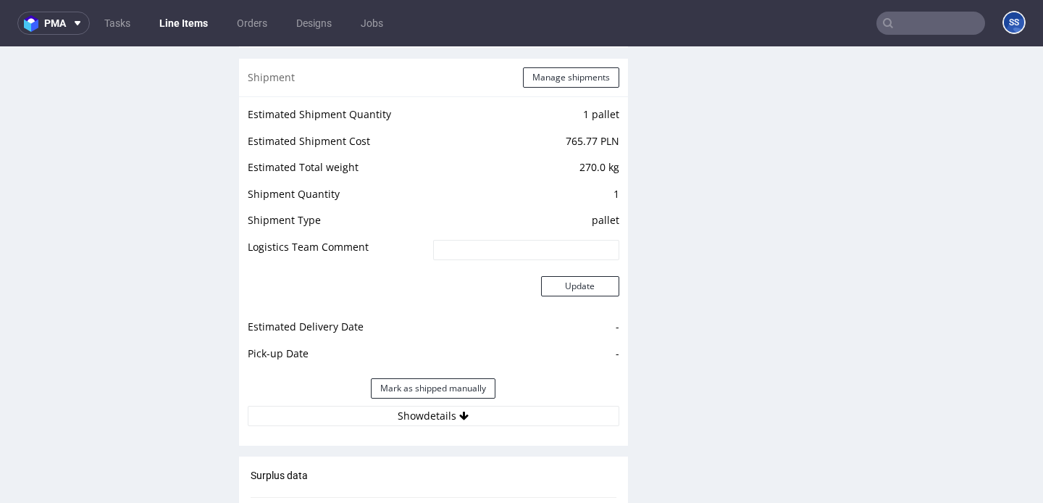
scroll to position [1176, 0]
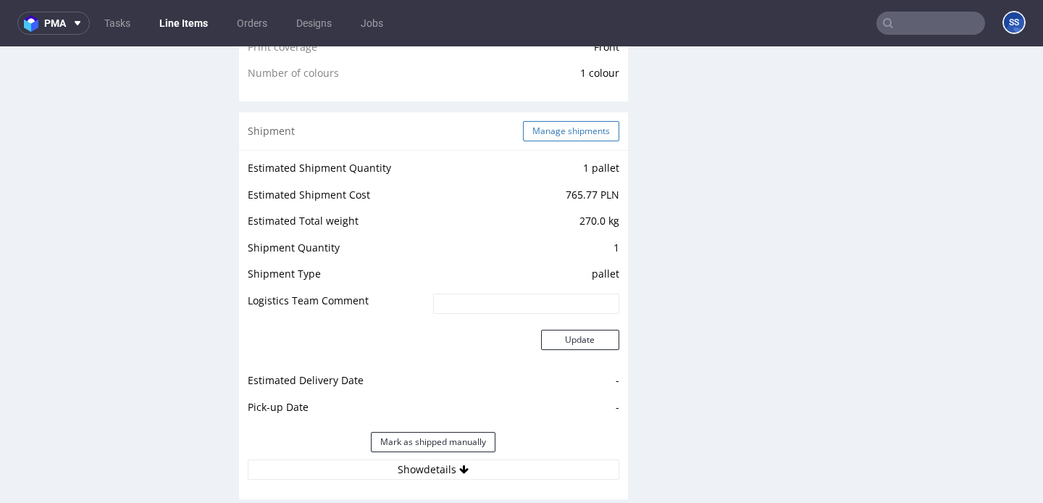
click at [543, 134] on button "Manage shipments" at bounding box center [571, 131] width 96 height 20
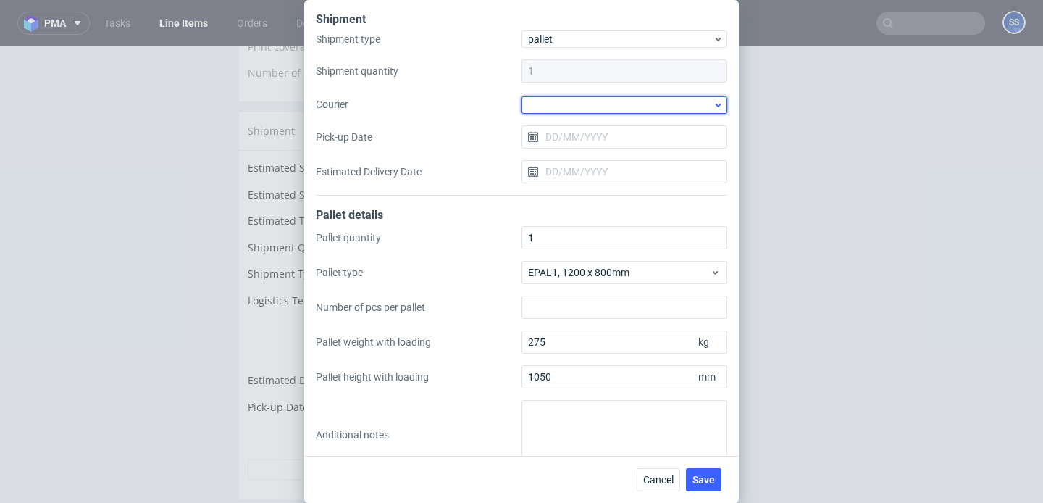
click at [568, 96] on div at bounding box center [625, 104] width 206 height 17
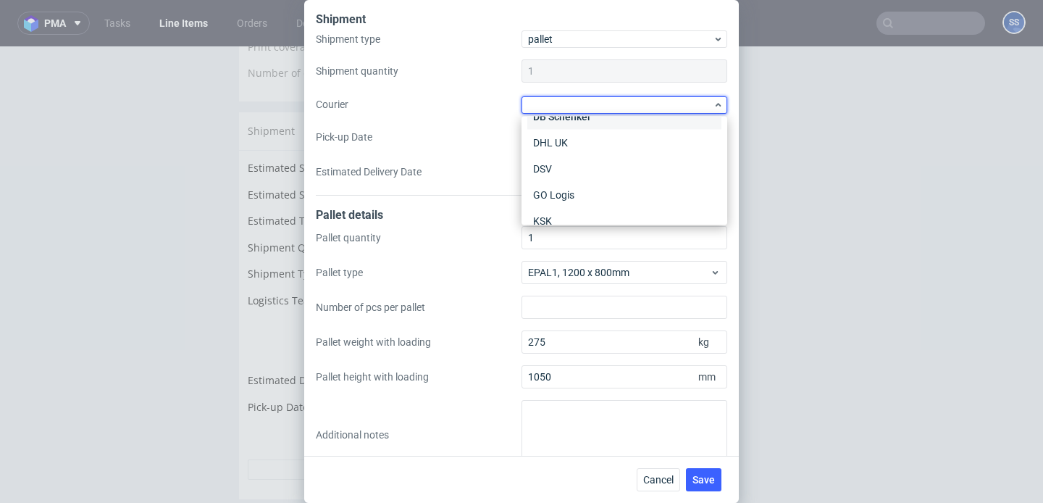
scroll to position [105, 0]
click at [582, 206] on div "Kuehne + Nagel" at bounding box center [624, 213] width 194 height 26
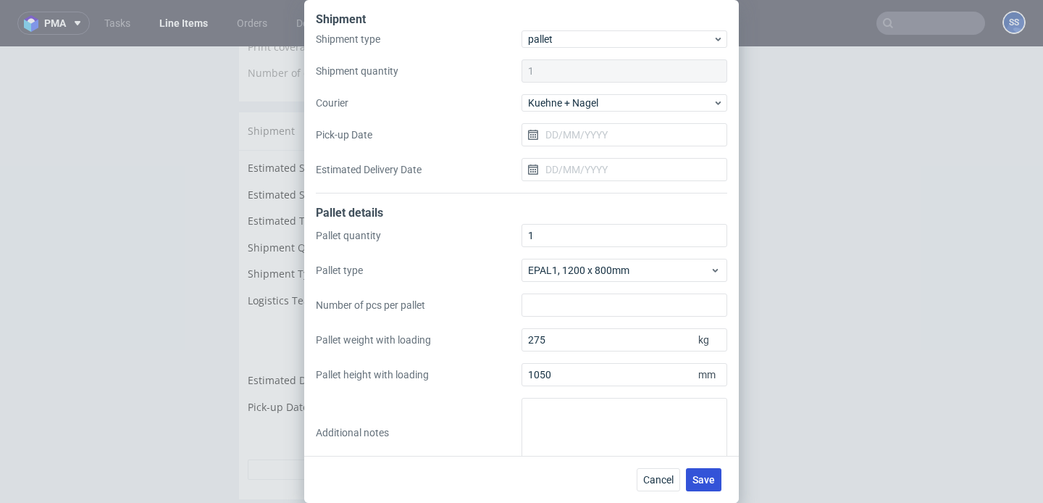
click at [709, 474] on span "Save" at bounding box center [703, 479] width 22 height 10
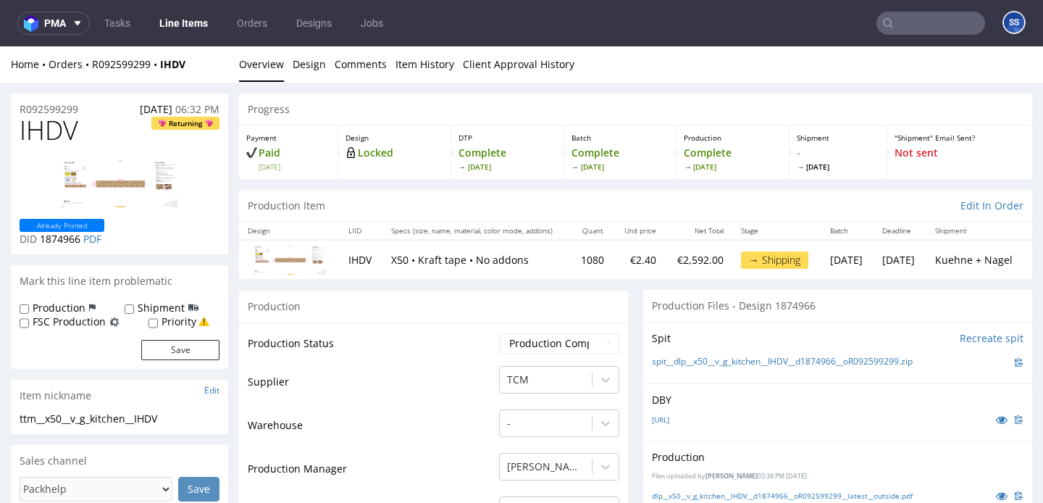
click at [201, 30] on link "Line Items" at bounding box center [184, 23] width 66 height 23
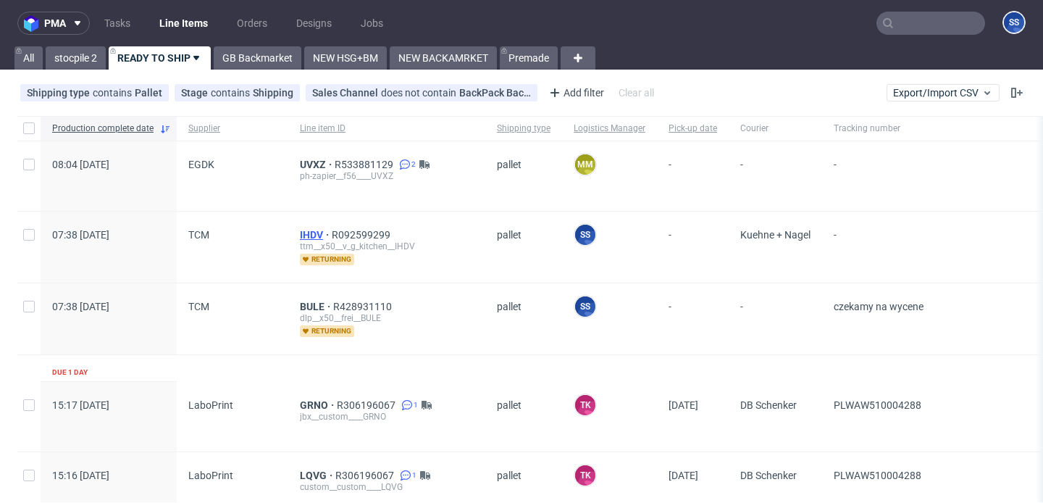
click at [314, 232] on span "IHDV" at bounding box center [316, 235] width 32 height 12
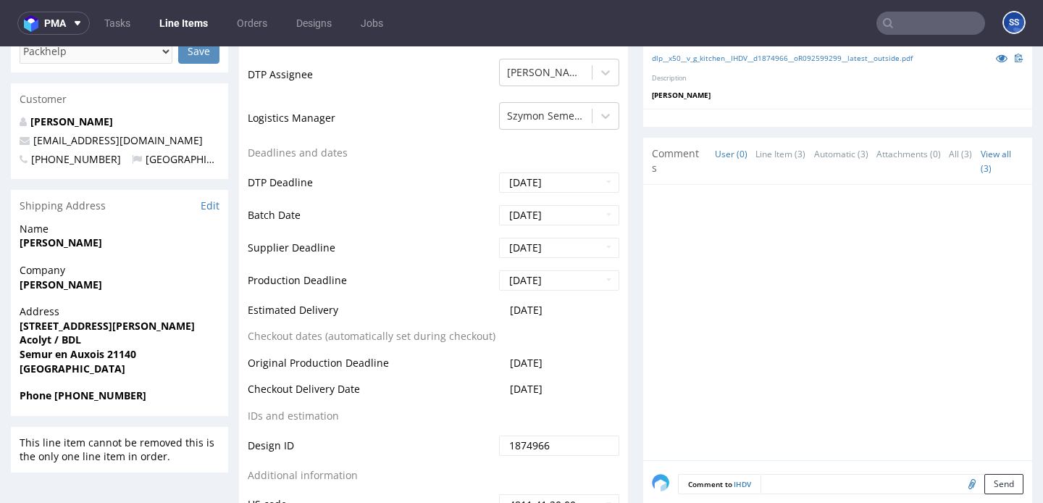
scroll to position [462, 0]
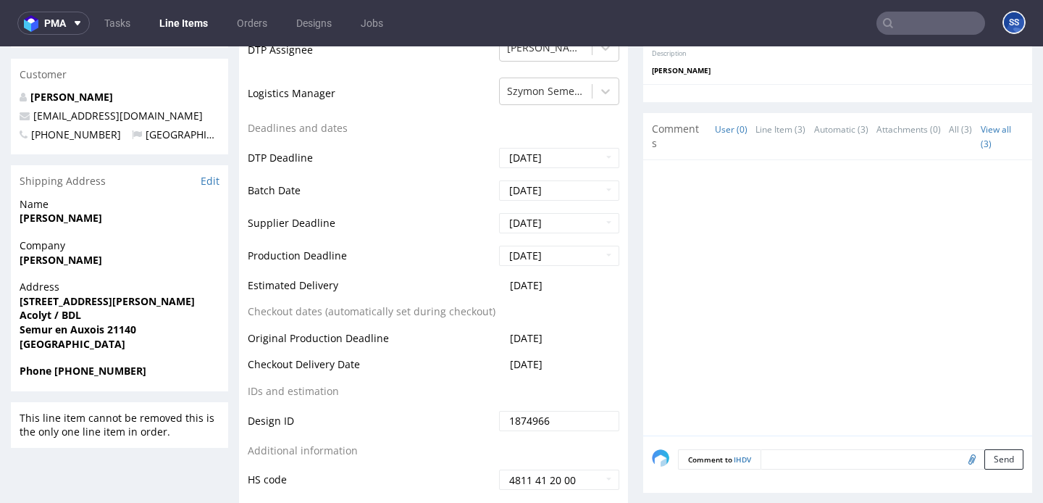
click at [89, 305] on strong "[STREET_ADDRESS][PERSON_NAME]" at bounding box center [107, 301] width 175 height 14
copy strong "[STREET_ADDRESS][PERSON_NAME]"
click at [112, 326] on strong "Semur en Auxois 21140" at bounding box center [78, 329] width 117 height 14
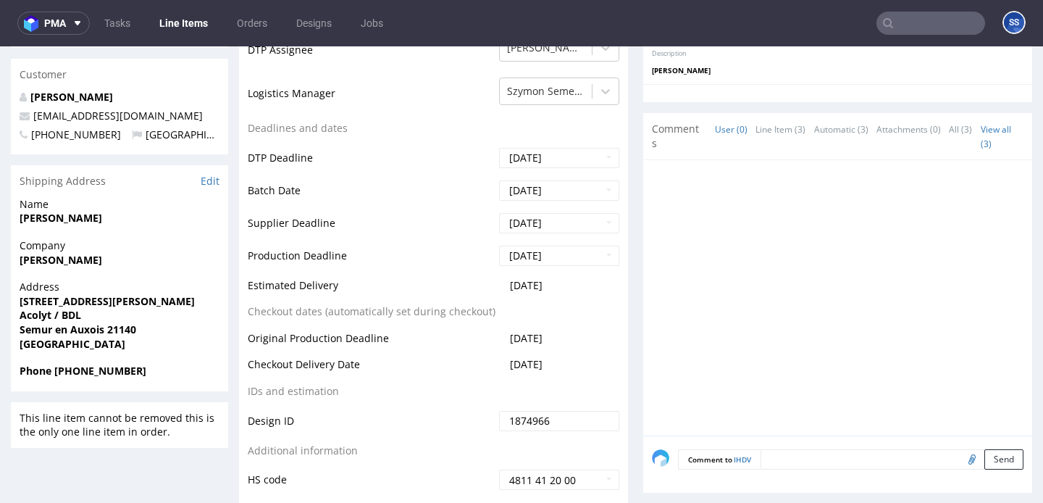
click at [112, 326] on strong "Semur en Auxois 21140" at bounding box center [78, 329] width 117 height 14
copy strong "21140"
drag, startPoint x: 19, startPoint y: 331, endPoint x: 102, endPoint y: 334, distance: 83.4
click at [102, 334] on strong "Semur en Auxois 21140" at bounding box center [78, 329] width 117 height 14
copy strong "Semur en Auxois"
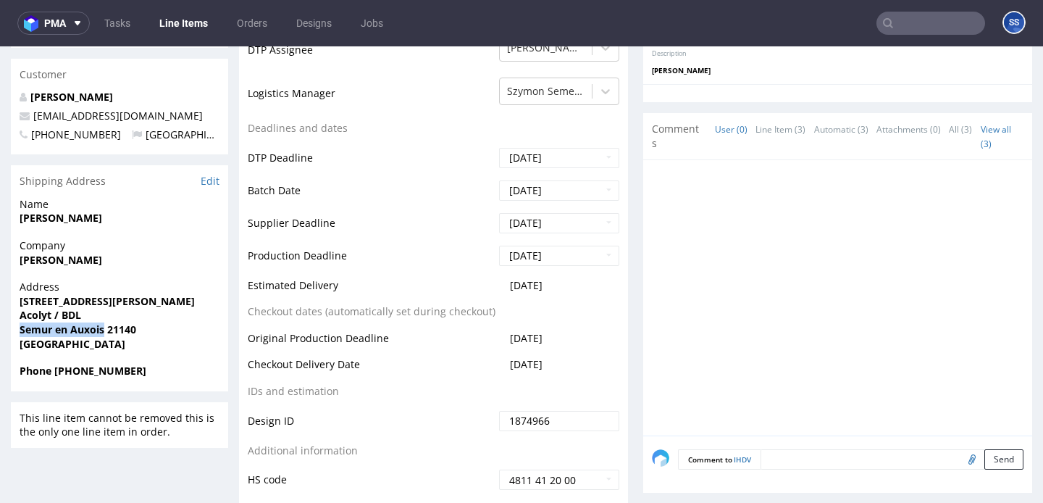
click at [64, 222] on strong "[PERSON_NAME]" at bounding box center [61, 218] width 83 height 14
copy strong "[PERSON_NAME]"
drag, startPoint x: 175, startPoint y: 112, endPoint x: 31, endPoint y: 120, distance: 144.4
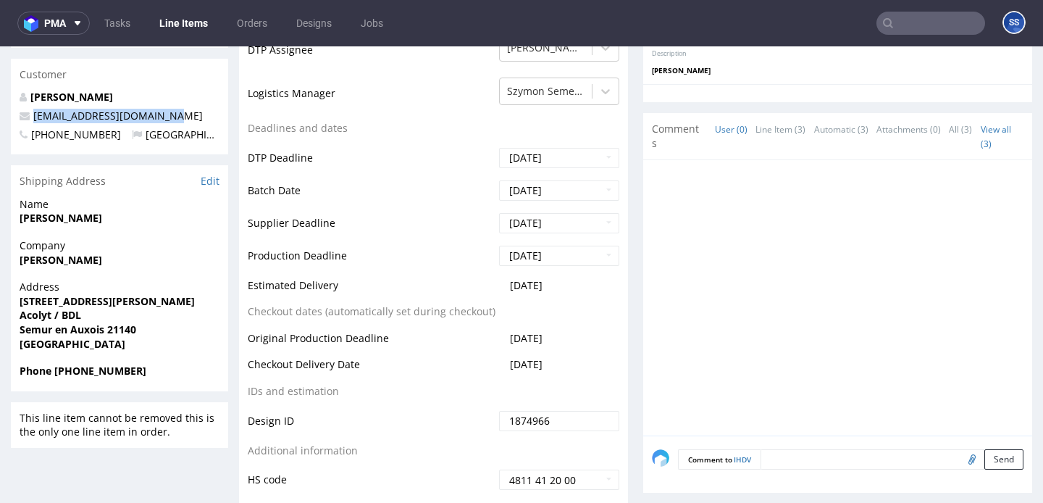
click at [31, 120] on p "[EMAIL_ADDRESS][DOMAIN_NAME]" at bounding box center [120, 116] width 200 height 14
copy link "[EMAIL_ADDRESS][DOMAIN_NAME]"
click at [89, 371] on strong "Phone [PHONE_NUMBER]" at bounding box center [83, 371] width 127 height 14
click at [89, 371] on strong "Phone +33620788353" at bounding box center [83, 371] width 127 height 14
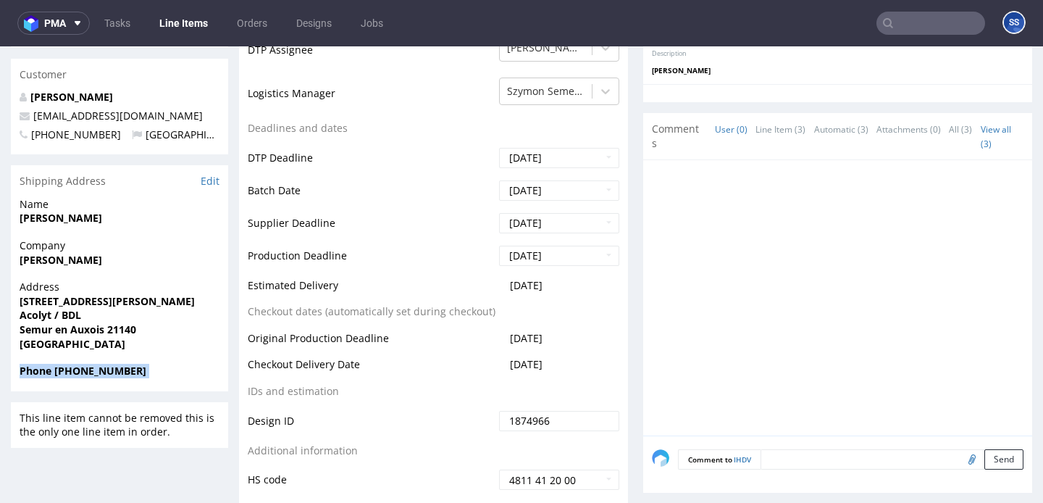
copy strong "Phone +33620788353"
click at [95, 374] on strong "Phone +33620788353" at bounding box center [83, 371] width 127 height 14
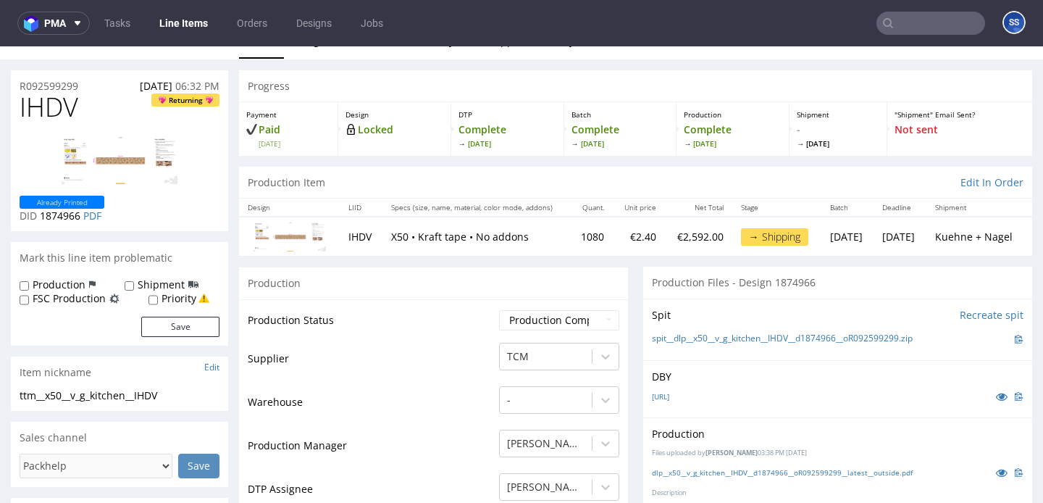
scroll to position [0, 0]
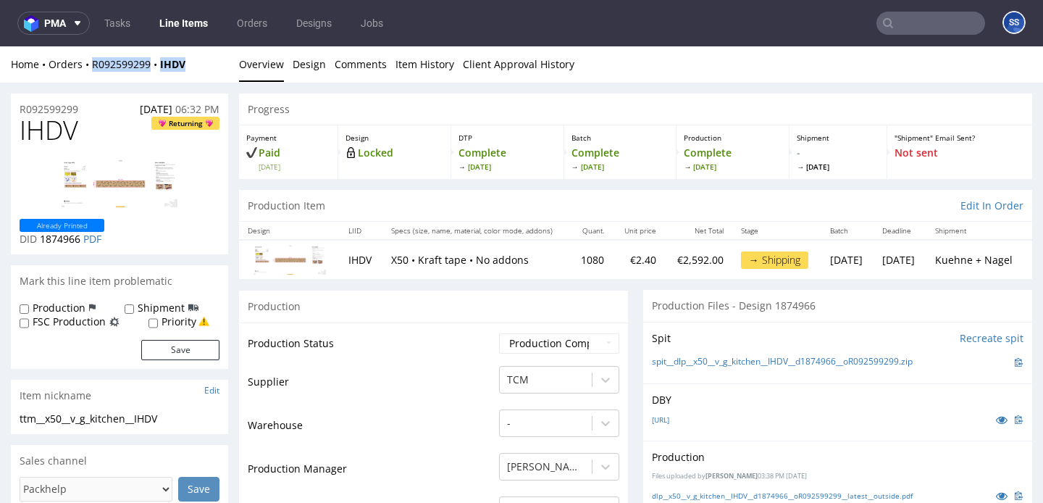
drag, startPoint x: 205, startPoint y: 67, endPoint x: 92, endPoint y: 71, distance: 113.1
click at [92, 71] on div "Home Orders R092599299 IHDV" at bounding box center [119, 64] width 217 height 14
copy div "R092599299 IHDV"
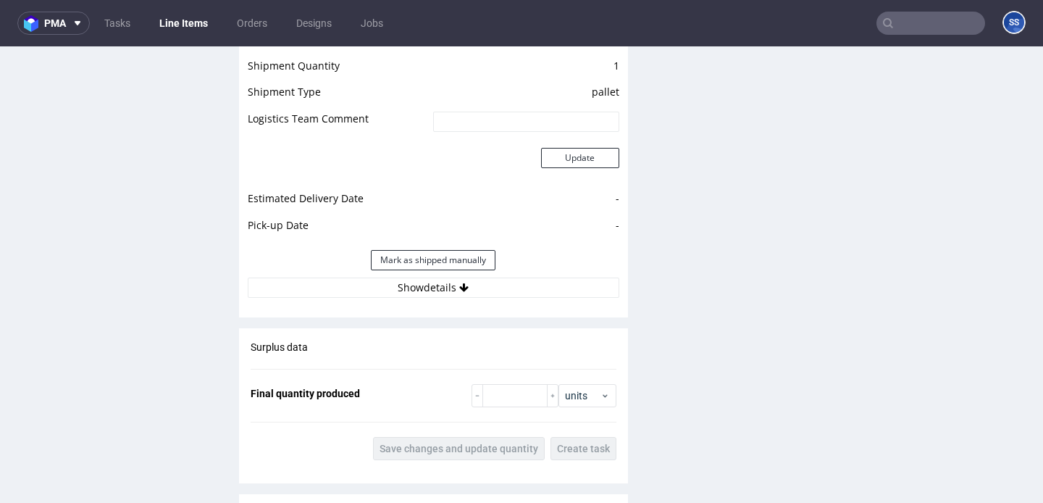
scroll to position [1374, 0]
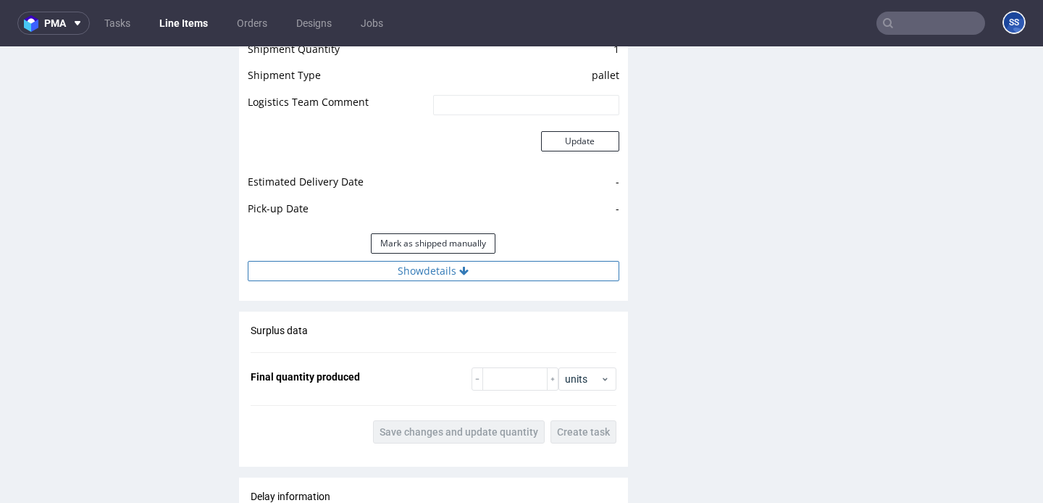
click at [372, 277] on button "Show details" at bounding box center [434, 271] width 372 height 20
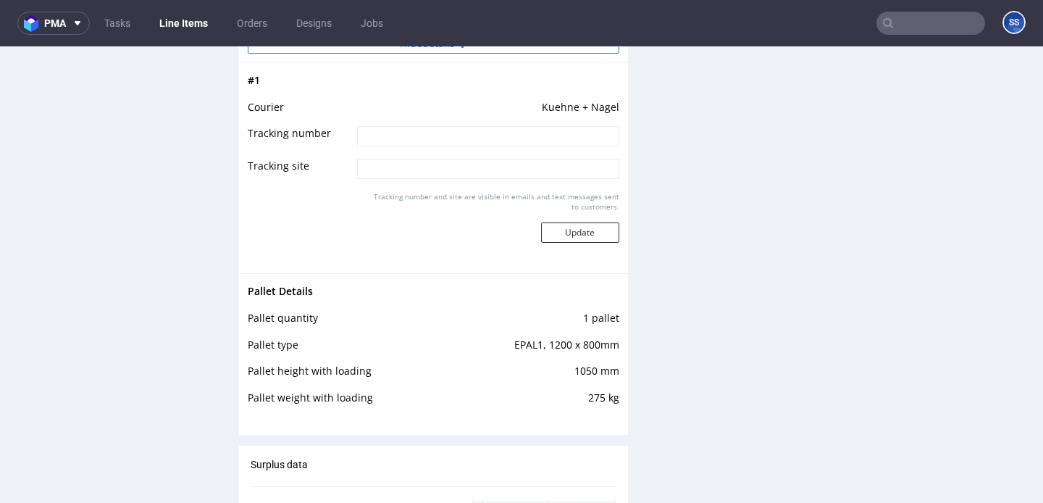
scroll to position [1600, 0]
click at [471, 135] on input at bounding box center [487, 137] width 261 height 20
paste input "RWM006608214"
type input "RWM006608214"
click at [568, 235] on button "Update" at bounding box center [580, 234] width 78 height 20
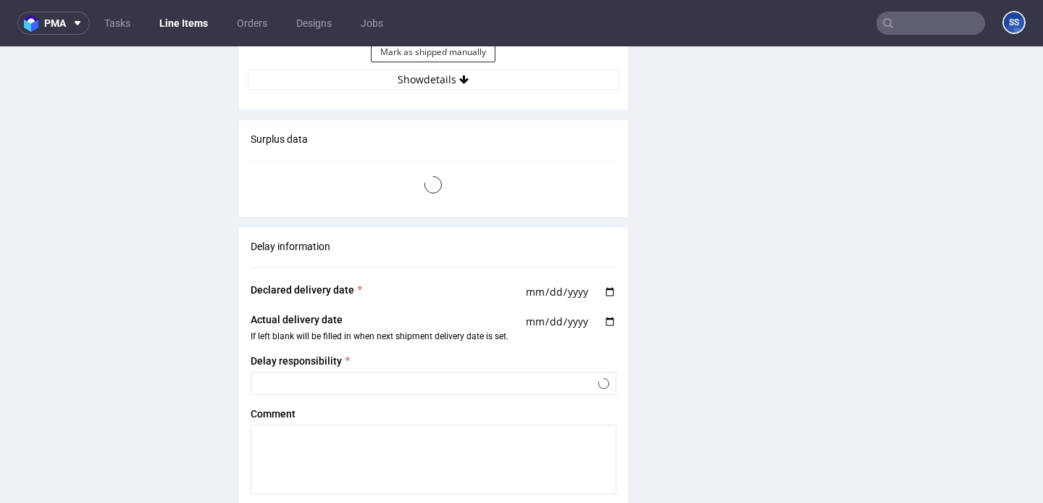
click at [190, 22] on link "Line Items" at bounding box center [184, 23] width 66 height 23
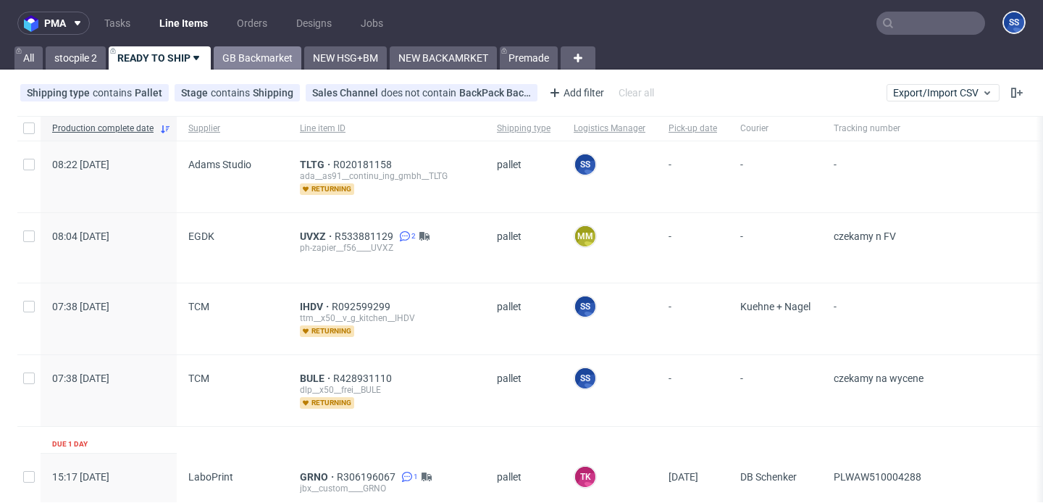
click at [237, 66] on link "GB Backmarket" at bounding box center [258, 57] width 88 height 23
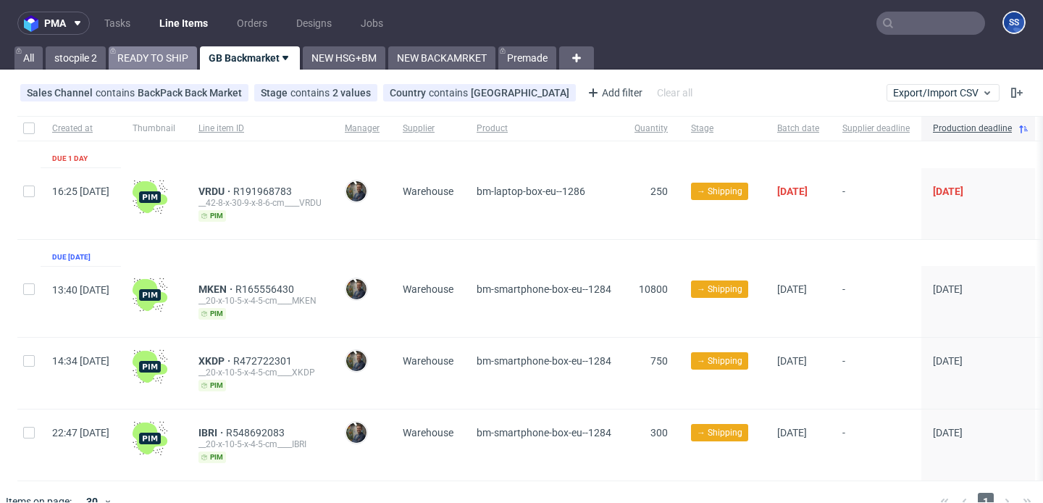
click at [174, 62] on link "READY TO SHIP" at bounding box center [153, 57] width 88 height 23
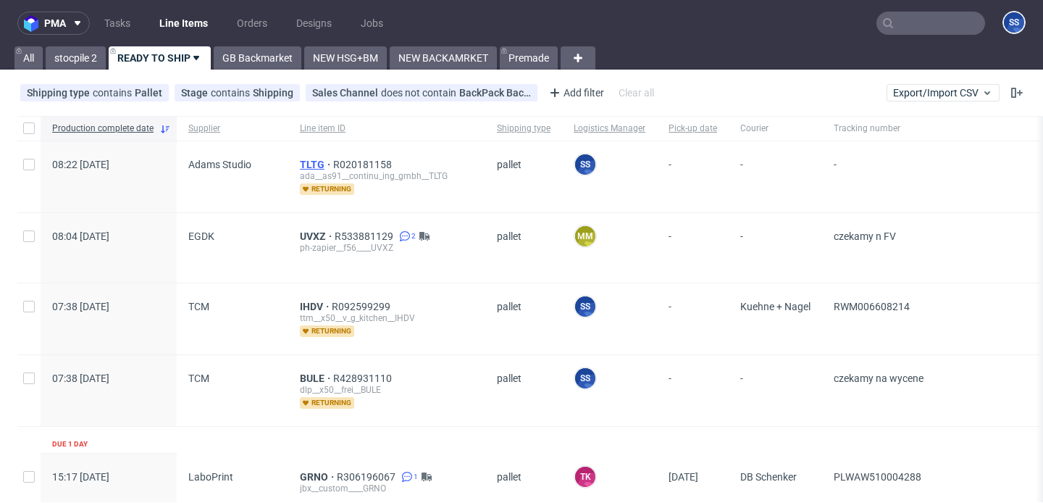
click at [307, 162] on span "TLTG" at bounding box center [316, 165] width 33 height 12
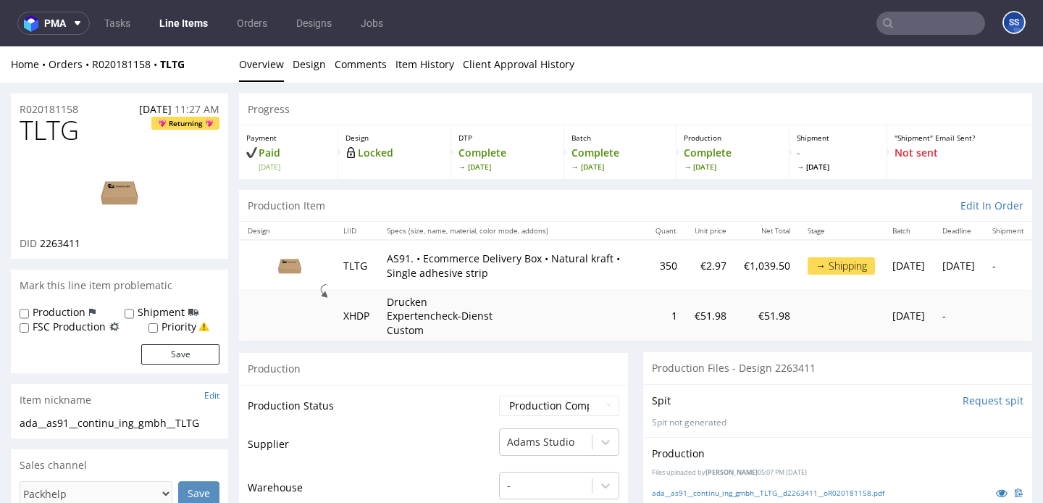
click at [185, 16] on link "Line Items" at bounding box center [184, 23] width 66 height 23
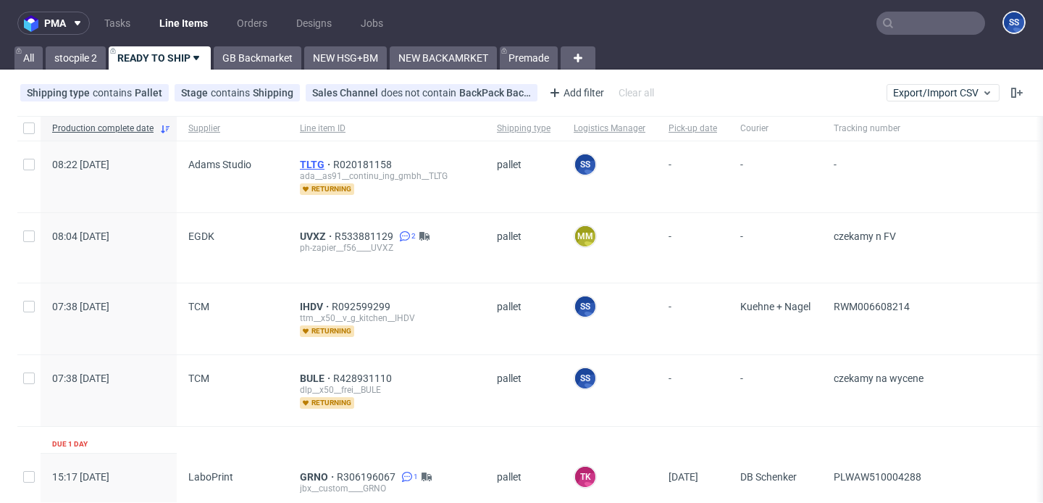
click at [311, 163] on span "TLTG" at bounding box center [316, 165] width 33 height 12
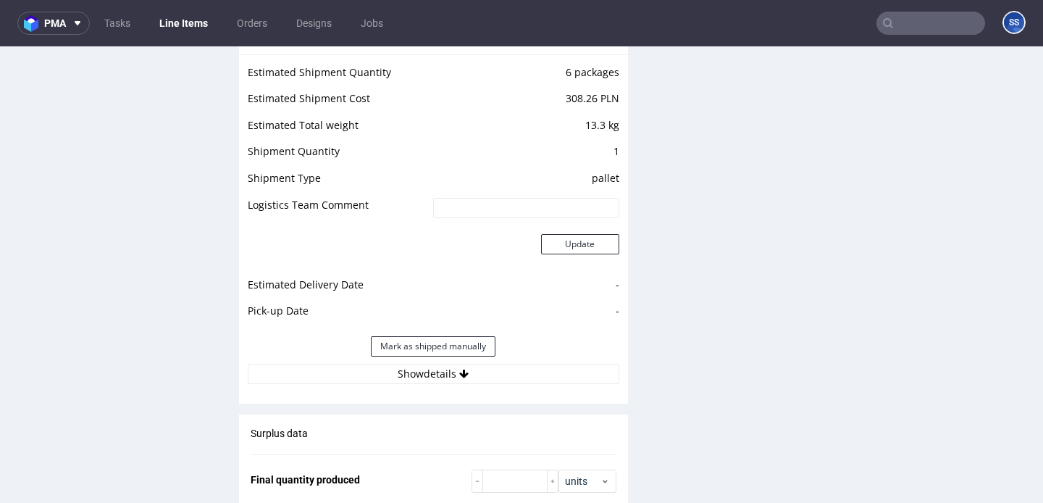
scroll to position [1655, 0]
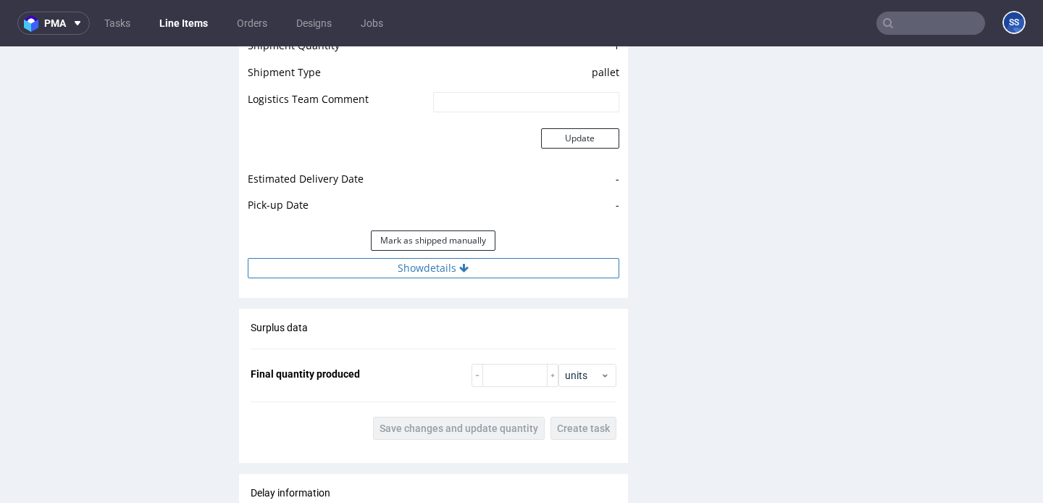
click at [427, 275] on button "Show details" at bounding box center [434, 268] width 372 height 20
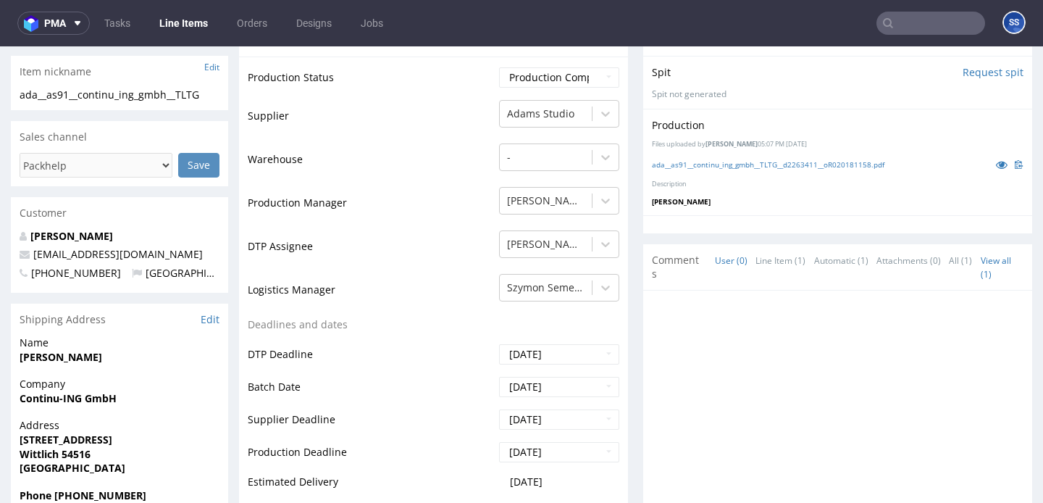
scroll to position [347, 0]
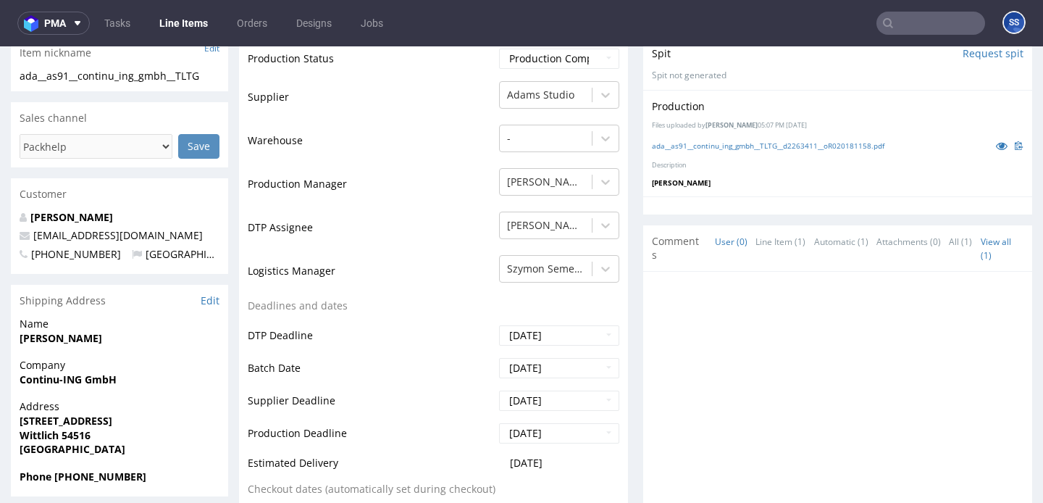
click at [89, 381] on strong "Continu-ING GmbH" at bounding box center [68, 379] width 97 height 14
copy strong "Continu-ING GmbH"
click at [64, 335] on strong "[PERSON_NAME]" at bounding box center [61, 338] width 83 height 14
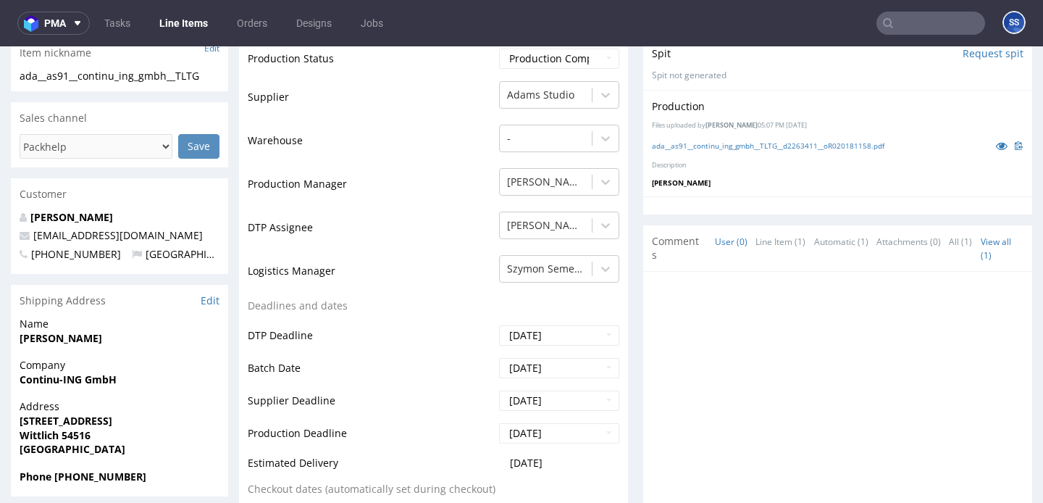
click at [64, 335] on strong "[PERSON_NAME]" at bounding box center [61, 338] width 83 height 14
copy strong "[PERSON_NAME]"
click at [67, 440] on strong "Wittlich 54516" at bounding box center [55, 435] width 71 height 14
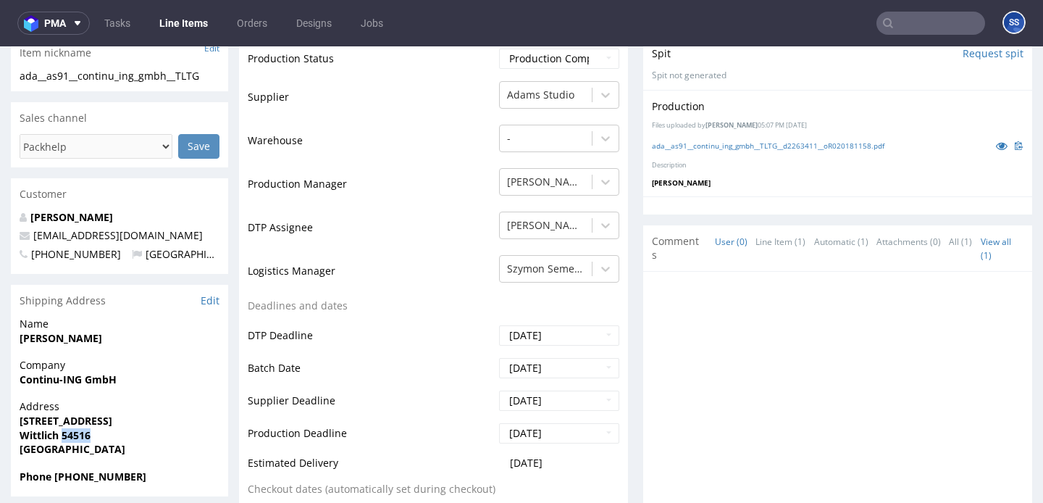
copy strong "54516"
drag, startPoint x: 97, startPoint y: 422, endPoint x: 12, endPoint y: 418, distance: 84.9
click at [12, 418] on div "Address Edisonstraße 7 Wittlich 54516 Germany" at bounding box center [119, 434] width 217 height 70
drag, startPoint x: 180, startPoint y: 238, endPoint x: 33, endPoint y: 241, distance: 147.1
click at [33, 241] on p "[EMAIL_ADDRESS][DOMAIN_NAME]" at bounding box center [120, 235] width 200 height 14
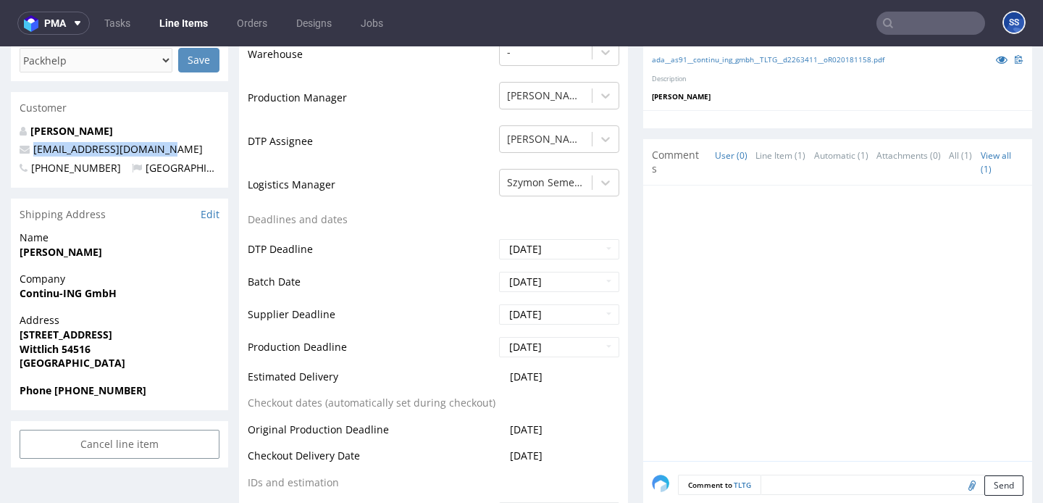
scroll to position [459, 0]
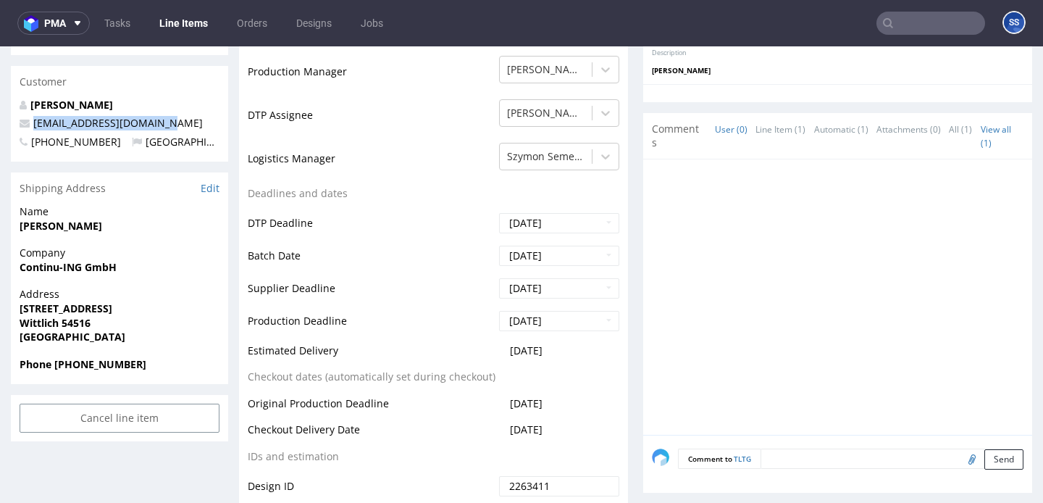
click at [124, 362] on strong "Phone +4965719559310" at bounding box center [83, 364] width 127 height 14
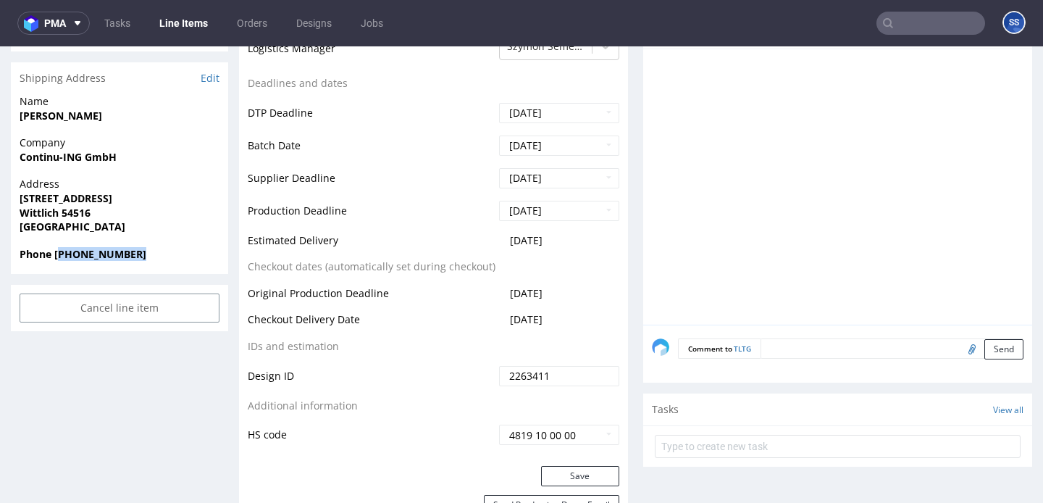
scroll to position [7, 0]
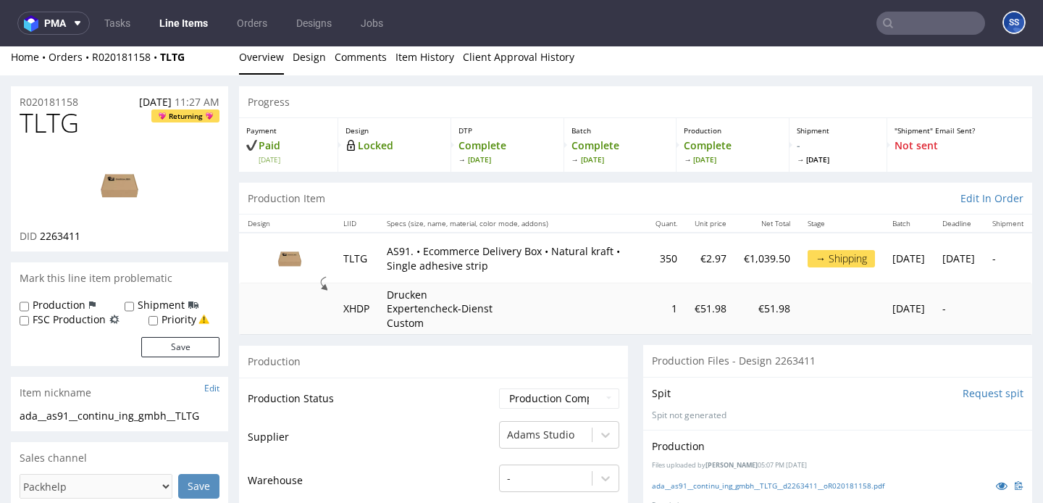
drag, startPoint x: 190, startPoint y: 64, endPoint x: 91, endPoint y: 64, distance: 99.2
click at [91, 64] on div "Home Orders R020181158 TLTG Overview Design Comments Item History Client Approv…" at bounding box center [521, 57] width 1043 height 36
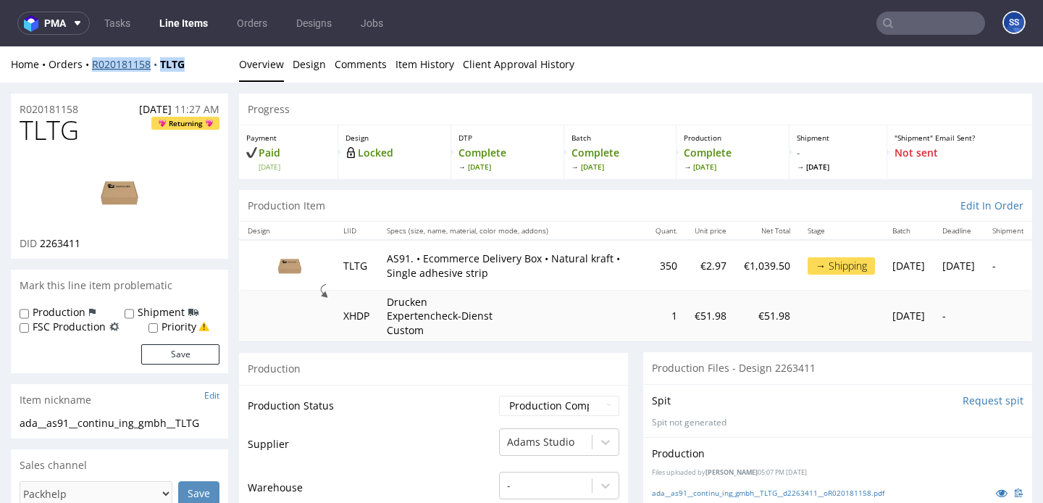
drag, startPoint x: 190, startPoint y: 58, endPoint x: 93, endPoint y: 64, distance: 96.5
click at [93, 64] on div "Home Orders R020181158 TLTG" at bounding box center [119, 64] width 217 height 14
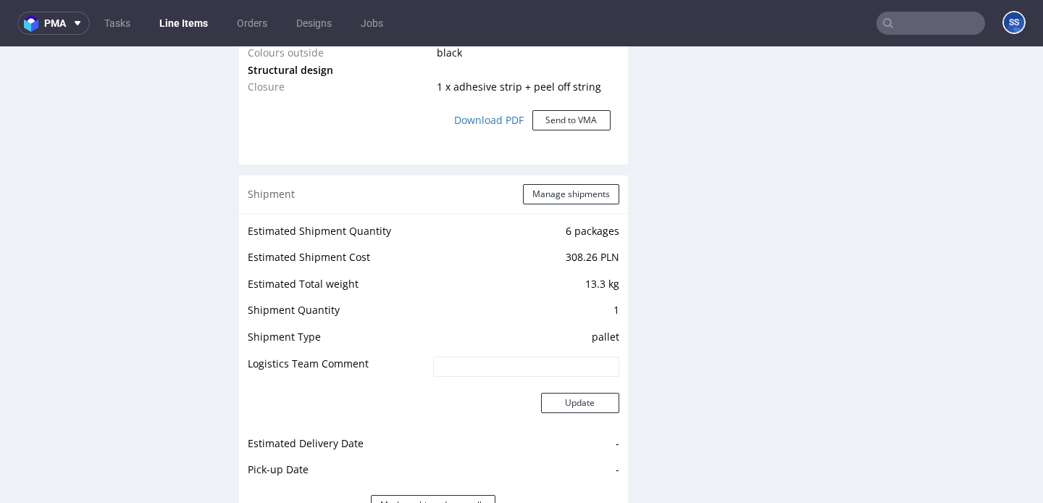
scroll to position [1381, 0]
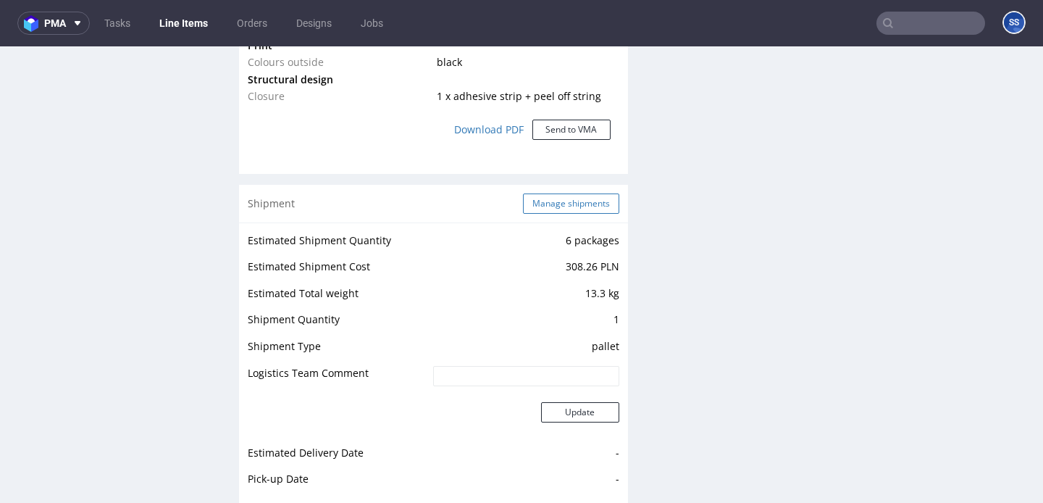
click at [577, 203] on button "Manage shipments" at bounding box center [571, 203] width 96 height 20
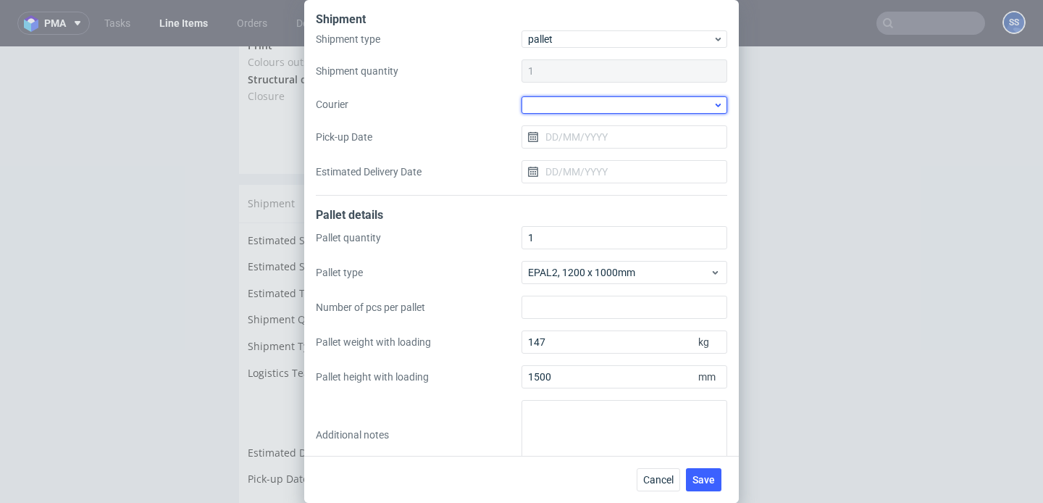
click at [551, 97] on div at bounding box center [625, 104] width 206 height 17
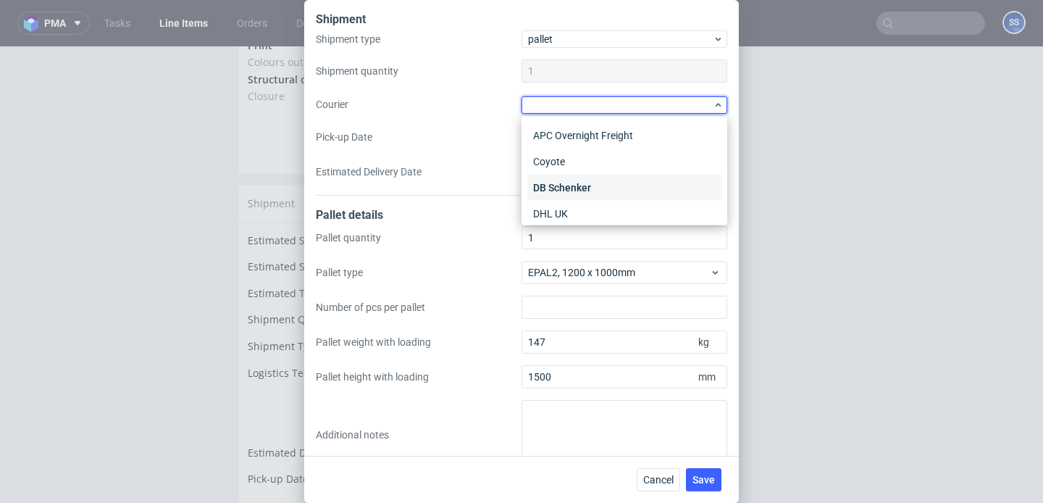
click at [588, 180] on div "DB Schenker" at bounding box center [624, 188] width 194 height 26
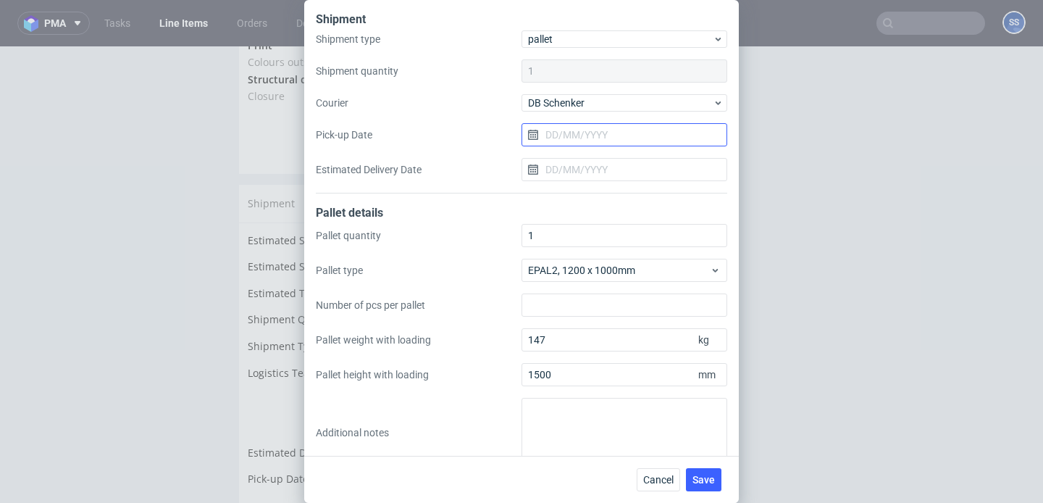
click at [587, 128] on input "Pick-up Date" at bounding box center [625, 134] width 206 height 23
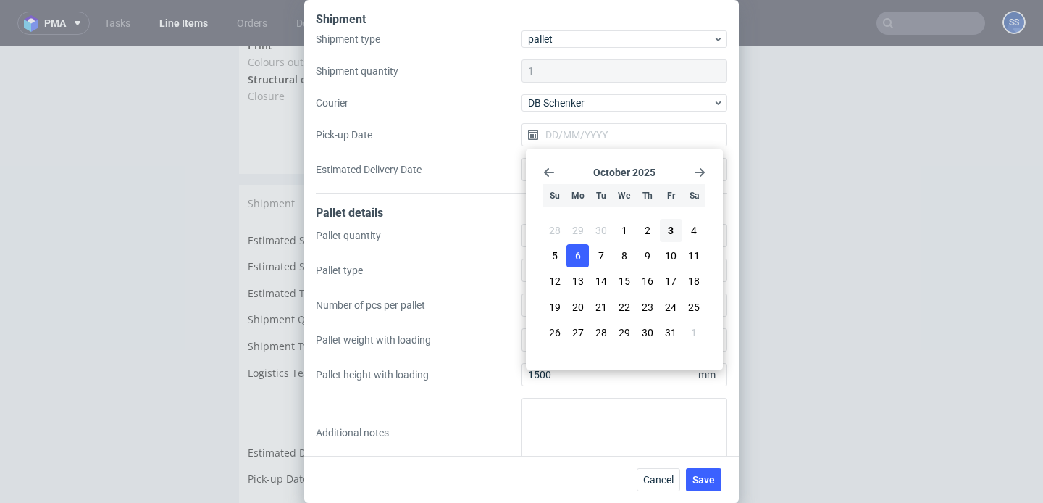
click at [584, 251] on button "6" at bounding box center [577, 255] width 22 height 23
type input "[DATE]"
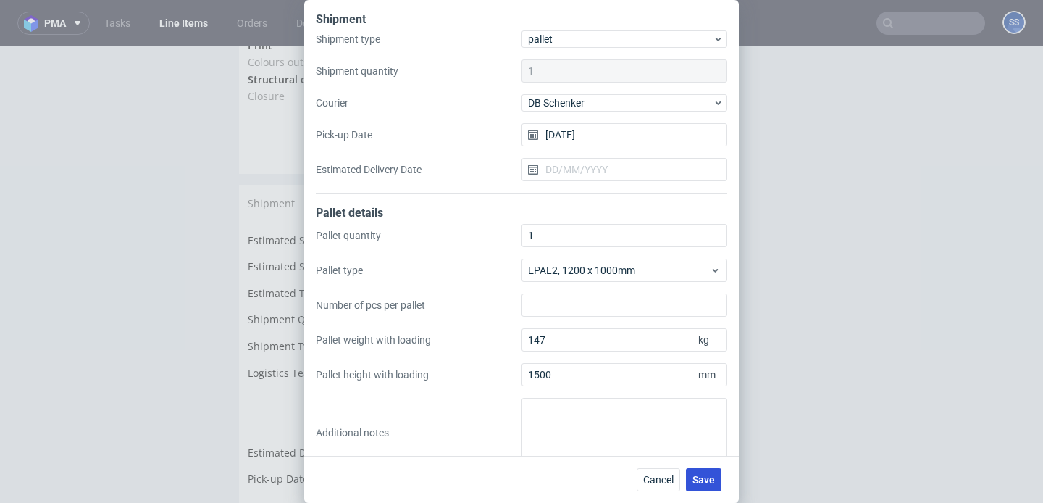
click at [711, 475] on span "Save" at bounding box center [703, 479] width 22 height 10
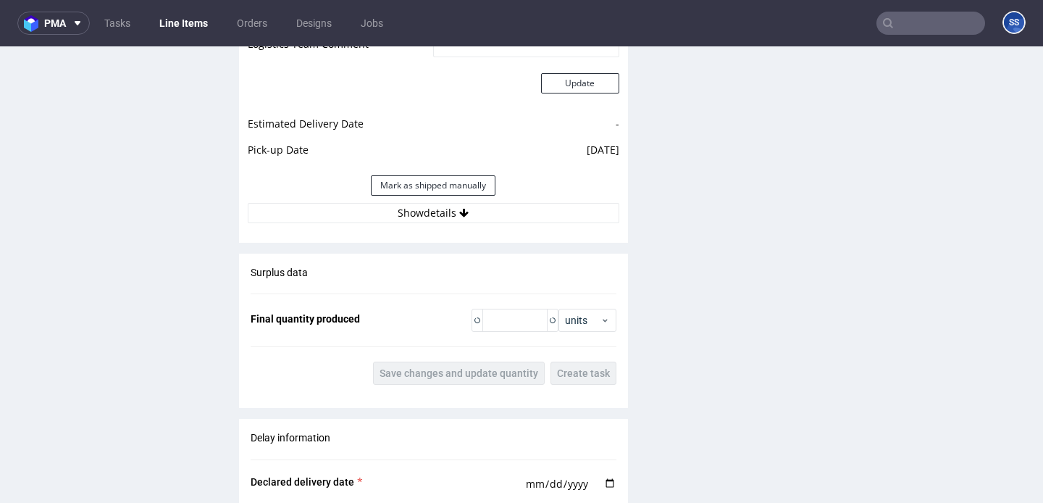
scroll to position [1712, 0]
click at [444, 198] on div "Mark as shipped manually" at bounding box center [434, 184] width 372 height 35
click at [446, 207] on button "Show details" at bounding box center [434, 211] width 372 height 20
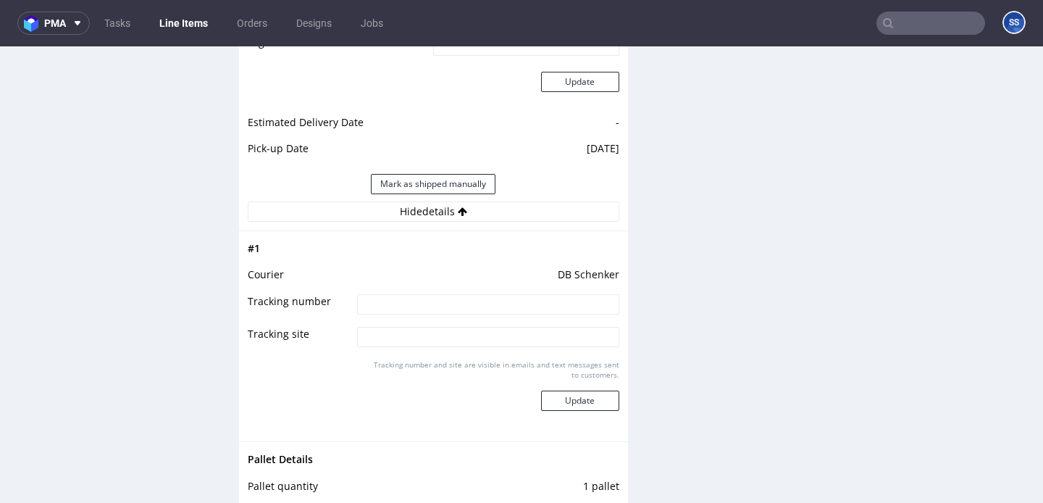
click at [440, 294] on input at bounding box center [487, 304] width 261 height 20
paste input "PLWAW510005156"
type input "PLWAW510005156"
click at [558, 396] on button "Update" at bounding box center [580, 400] width 78 height 20
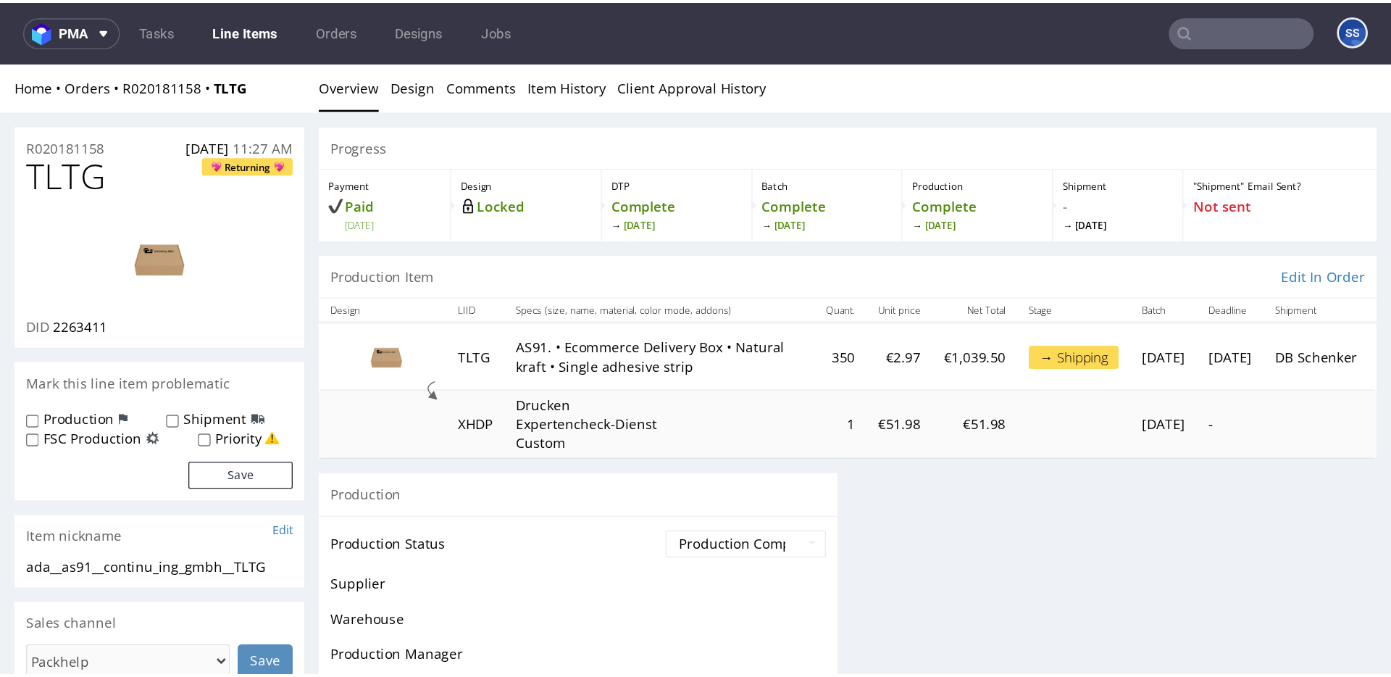
scroll to position [0, 0]
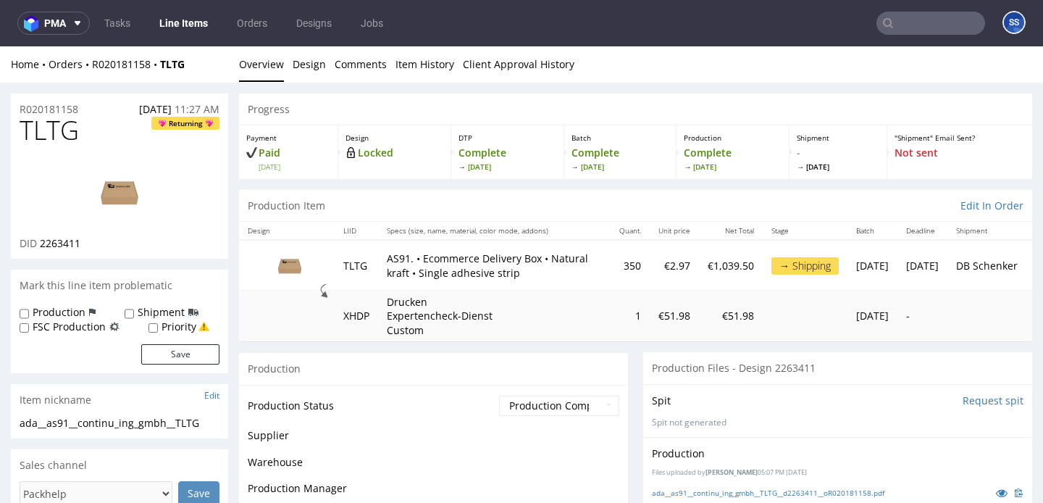
click at [172, 28] on link "Line Items" at bounding box center [184, 23] width 66 height 23
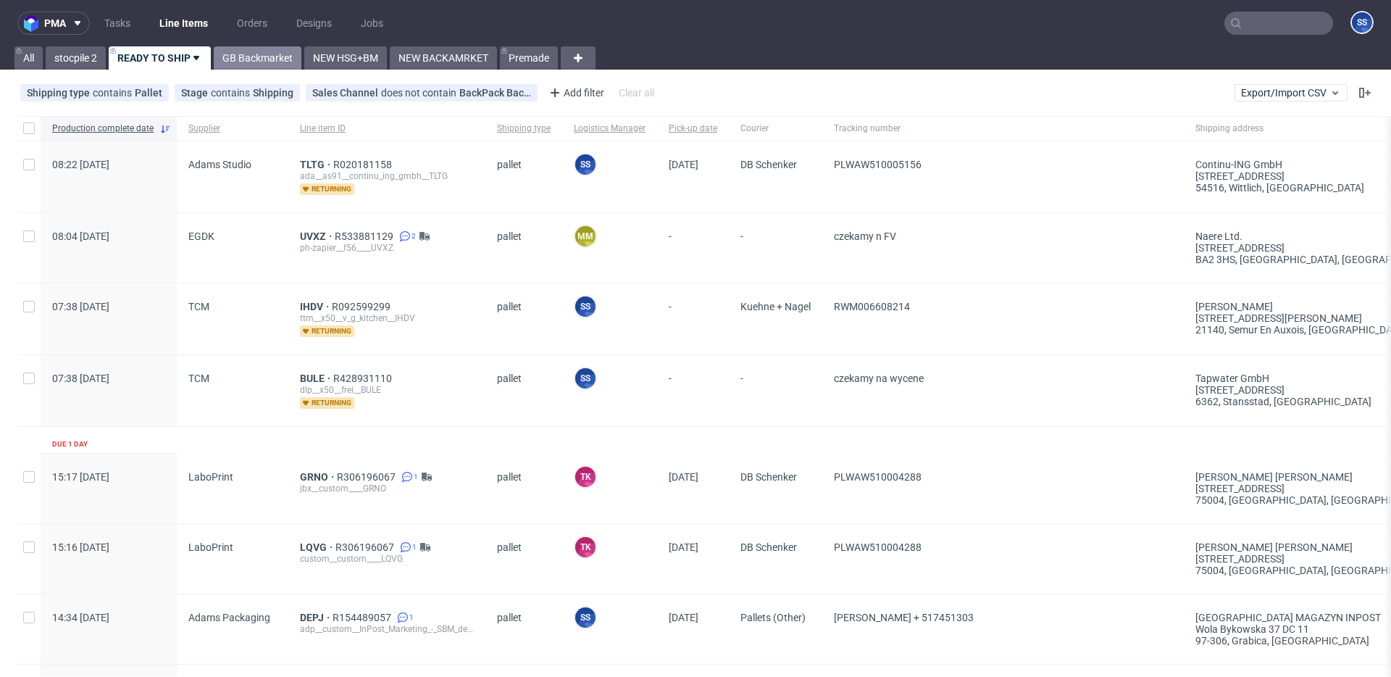
click at [268, 62] on link "GB Backmarket" at bounding box center [258, 57] width 88 height 23
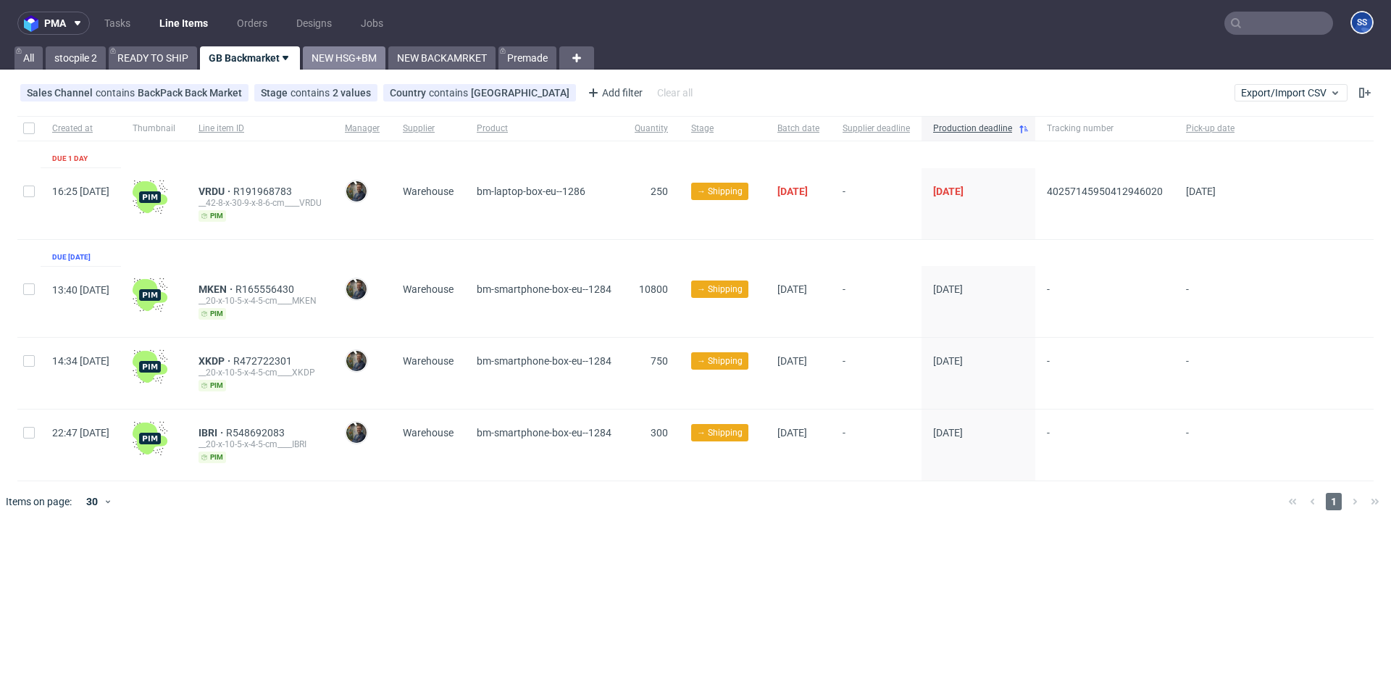
click at [337, 52] on link "NEW HSG+BM" at bounding box center [344, 57] width 83 height 23
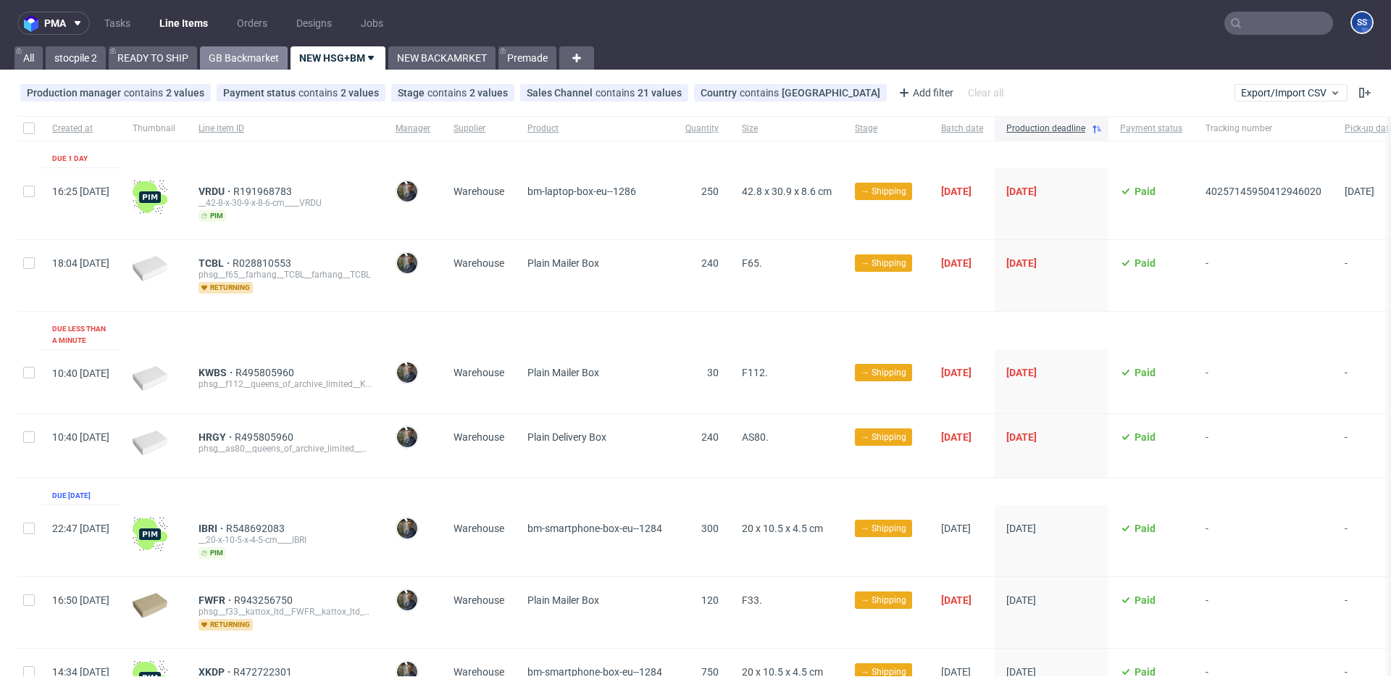
click at [240, 61] on link "GB Backmarket" at bounding box center [244, 57] width 88 height 23
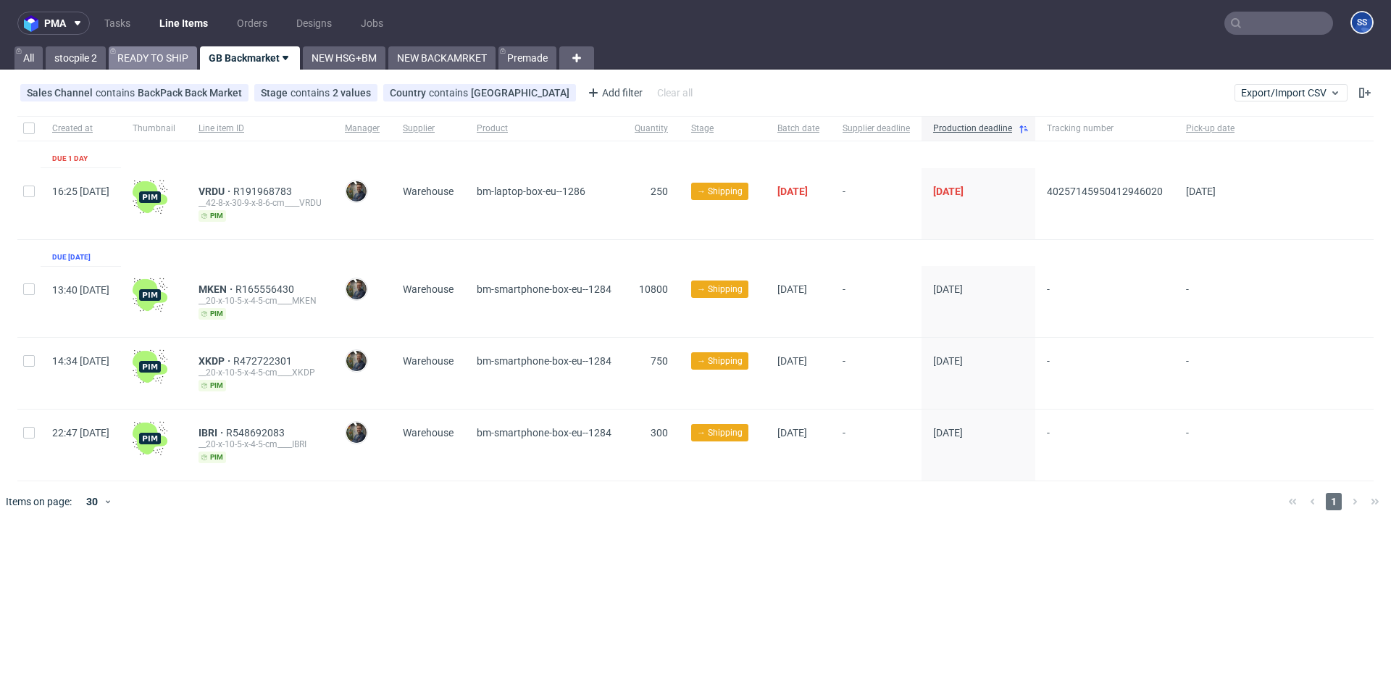
click at [167, 56] on link "READY TO SHIP" at bounding box center [153, 57] width 88 height 23
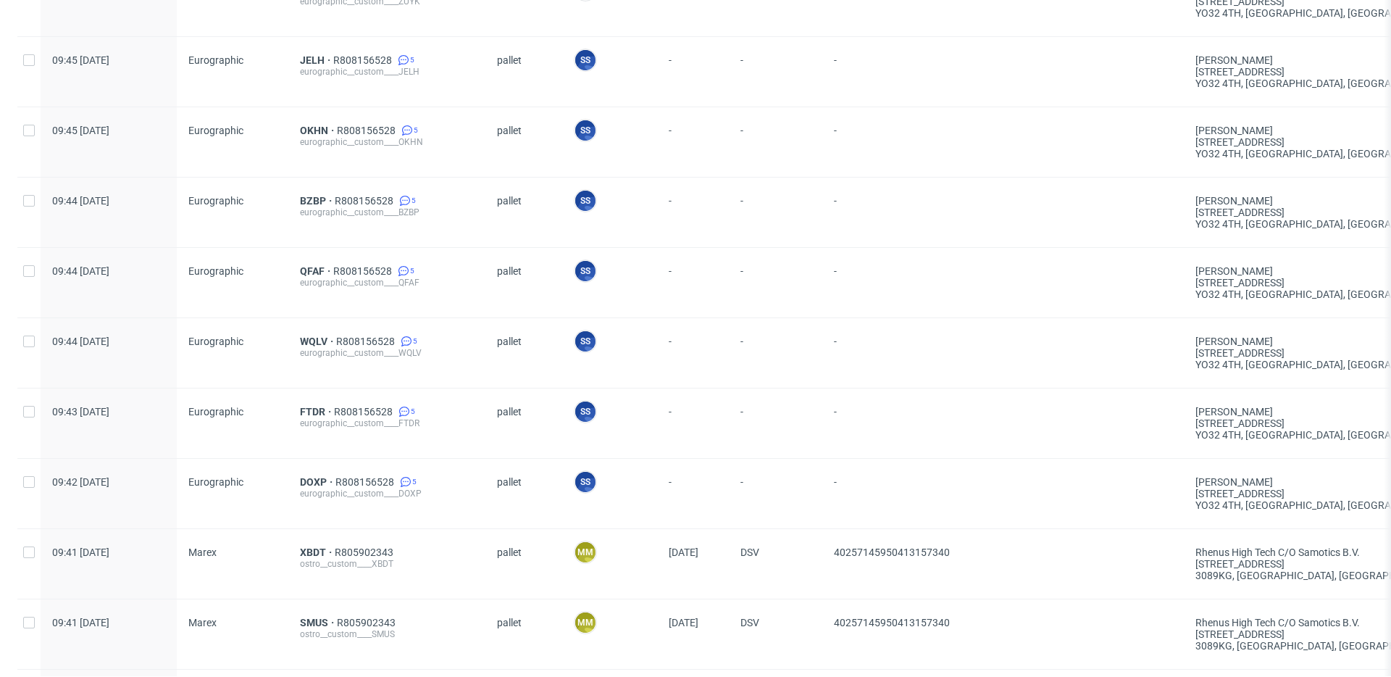
scroll to position [0, 1]
click at [383, 481] on span "R808156528" at bounding box center [365, 482] width 62 height 12
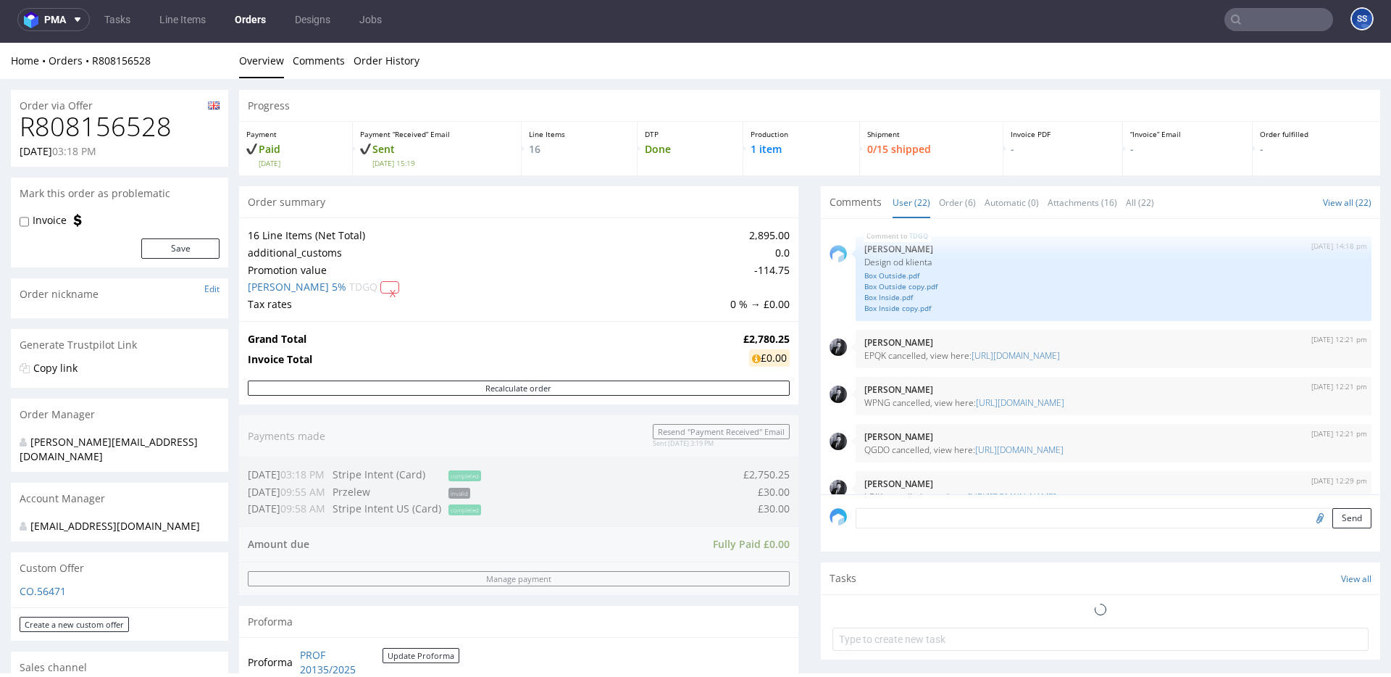
scroll to position [1194, 0]
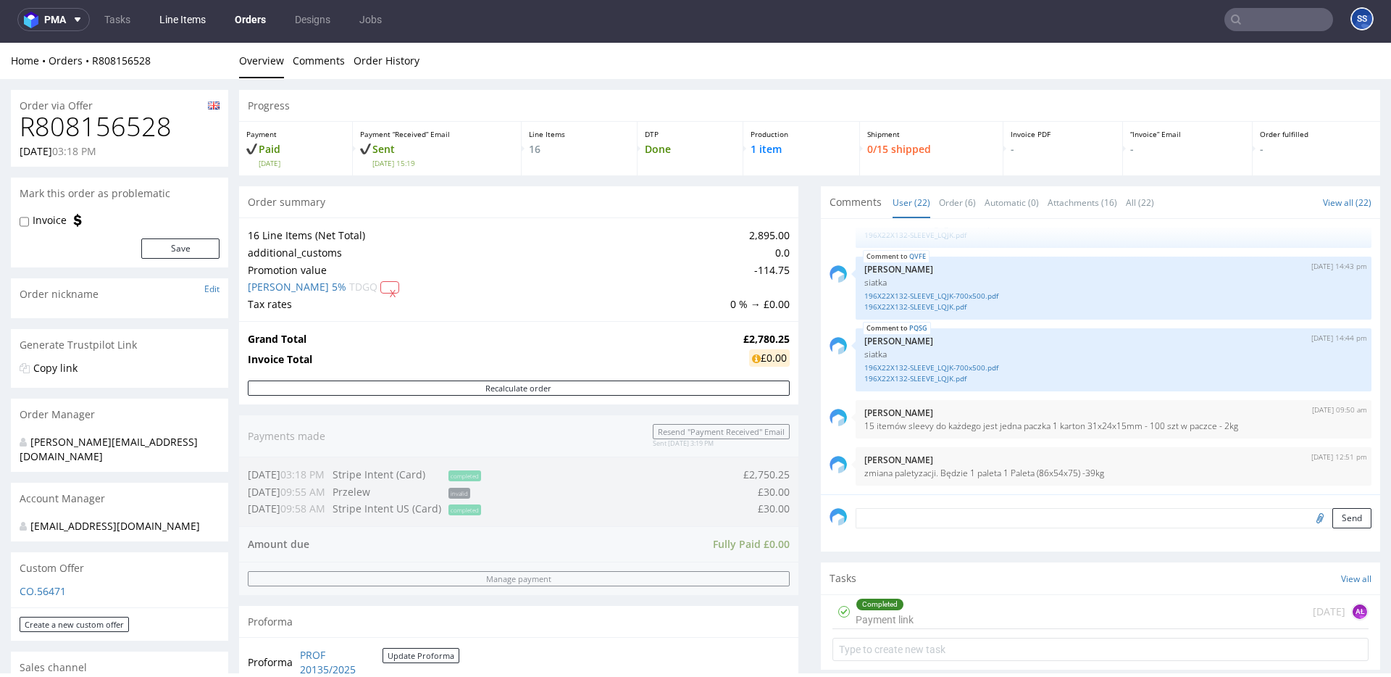
click at [184, 22] on link "Line Items" at bounding box center [183, 19] width 64 height 23
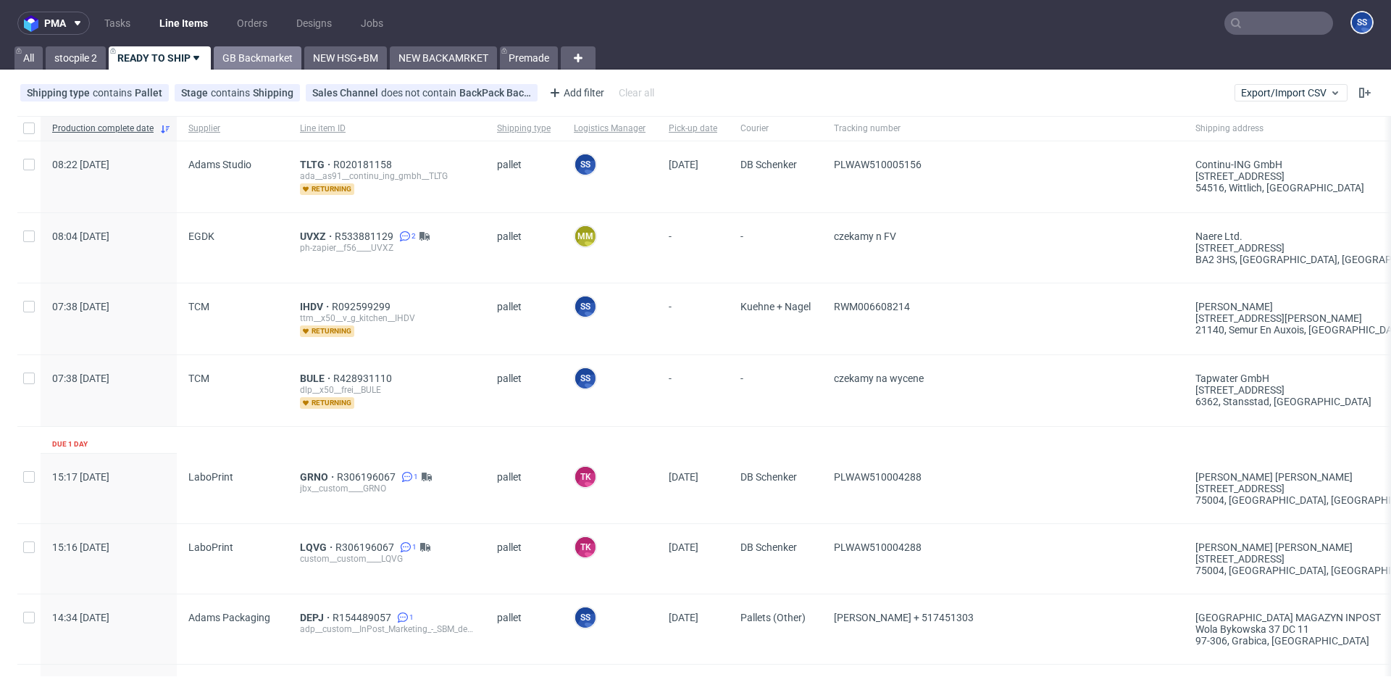
click at [250, 57] on link "GB Backmarket" at bounding box center [258, 57] width 88 height 23
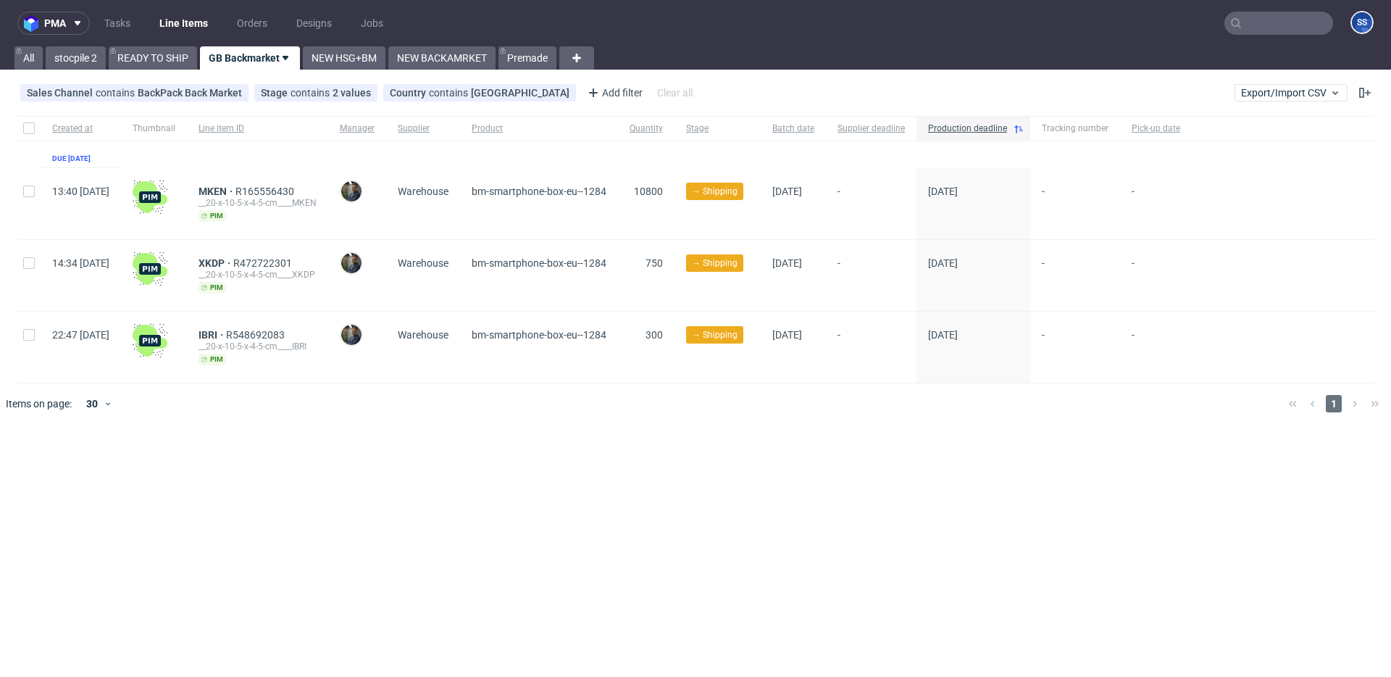
click at [24, 247] on div at bounding box center [28, 275] width 23 height 71
checkbox input "true"
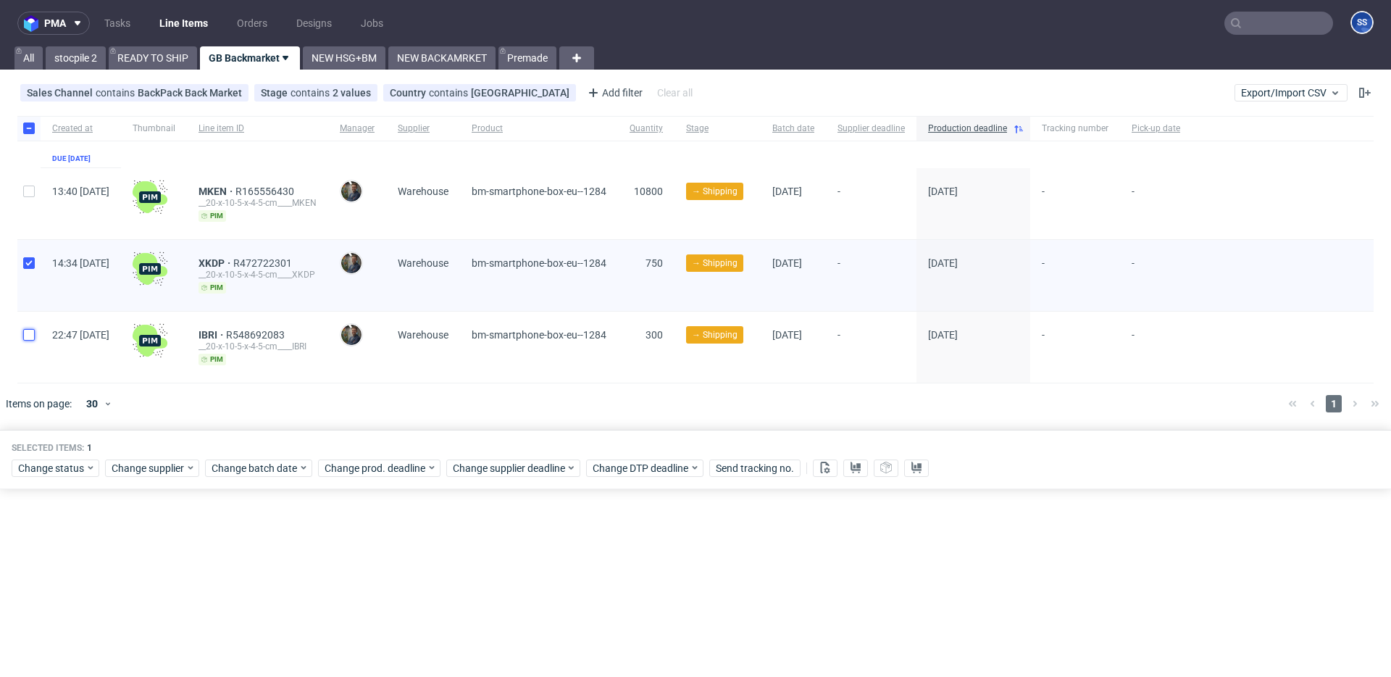
click at [33, 335] on input "checkbox" at bounding box center [29, 335] width 12 height 12
checkbox input "true"
click at [851, 468] on icon at bounding box center [856, 467] width 12 height 12
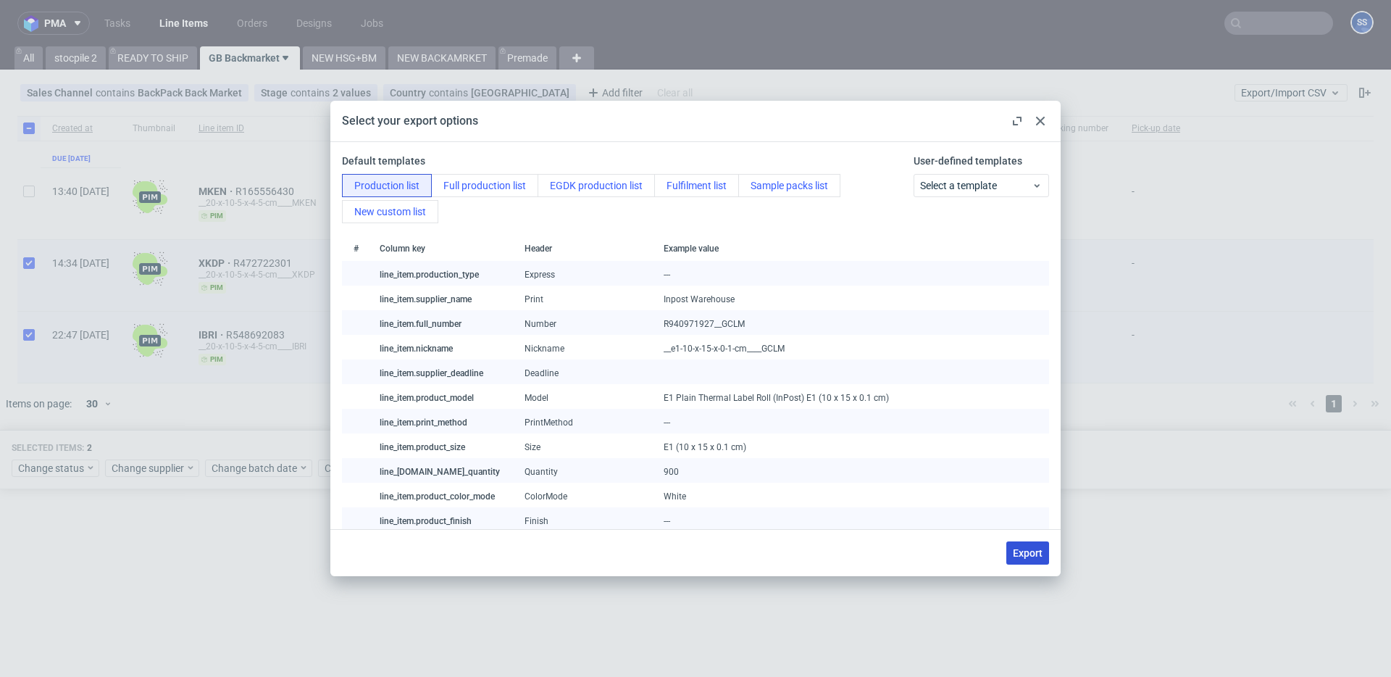
click at [1025, 558] on span "Export" at bounding box center [1028, 553] width 30 height 10
checkbox input "false"
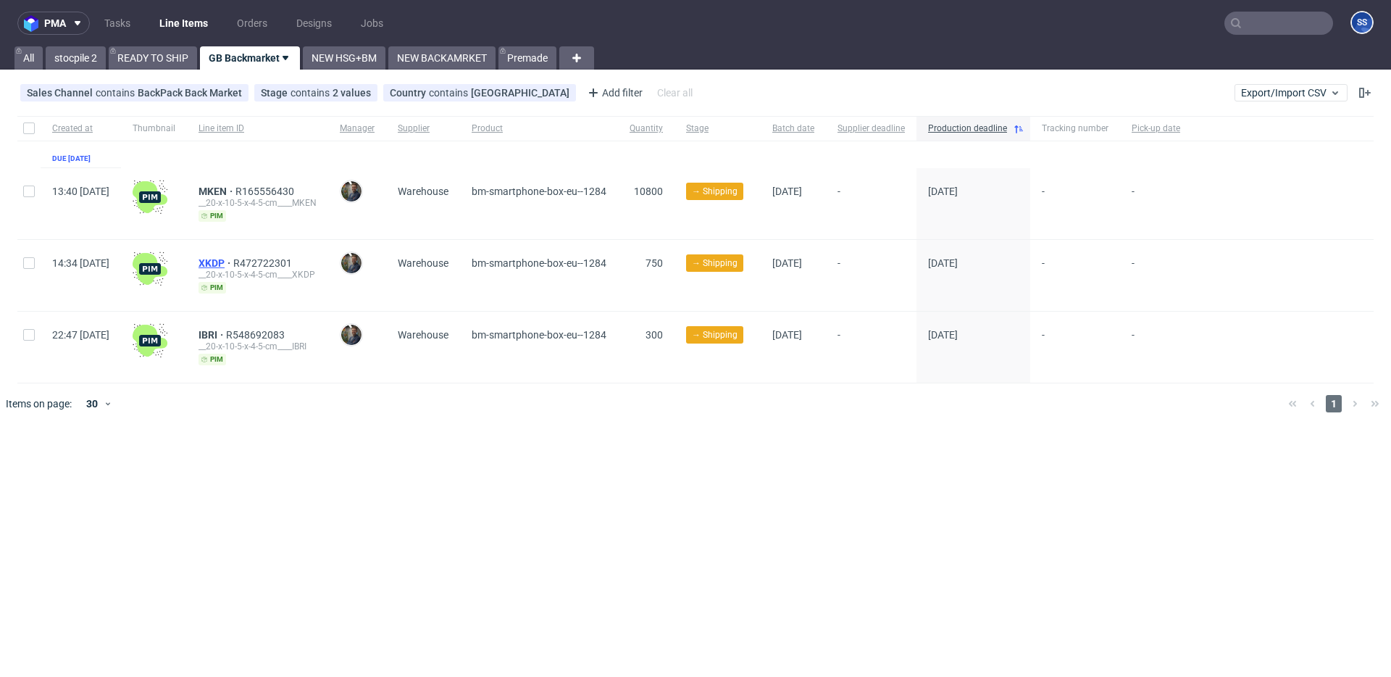
click at [233, 259] on span "XKDP" at bounding box center [215, 263] width 35 height 12
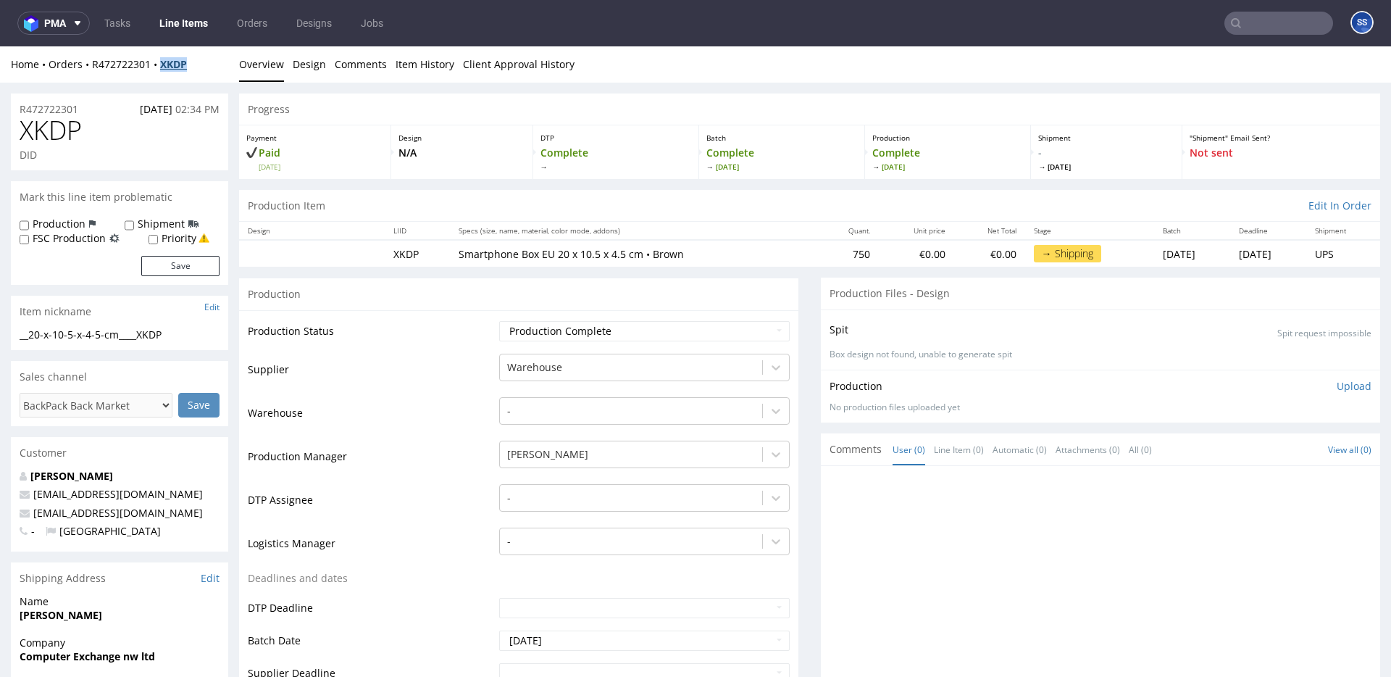
click at [162, 66] on div "Home Orders R472722301 XKDP" at bounding box center [119, 64] width 217 height 14
copy strong "XKDP"
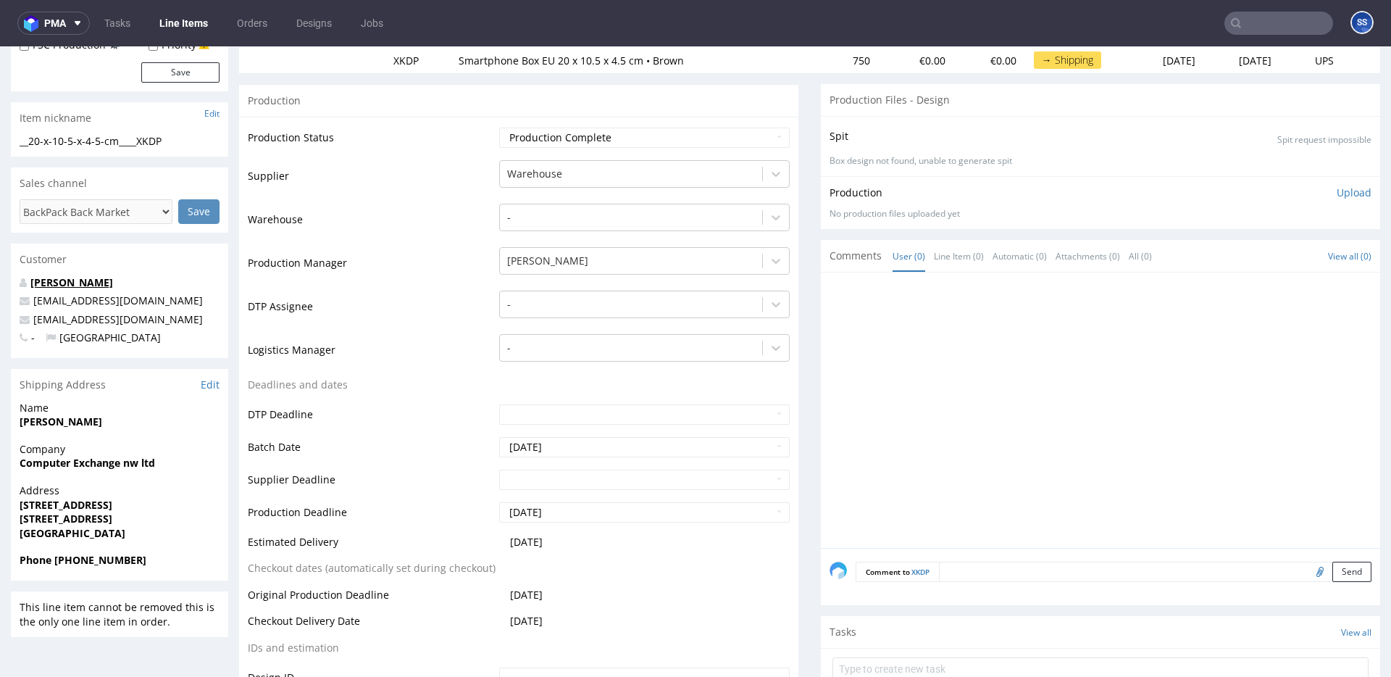
scroll to position [196, 0]
drag, startPoint x: 83, startPoint y: 517, endPoint x: 148, endPoint y: 514, distance: 64.6
click at [144, 516] on span "[STREET_ADDRESS]" at bounding box center [120, 516] width 200 height 14
copy strong "LA4 6BW"
click at [57, 460] on strong "Computer Exchange nw ltd" at bounding box center [87, 460] width 135 height 14
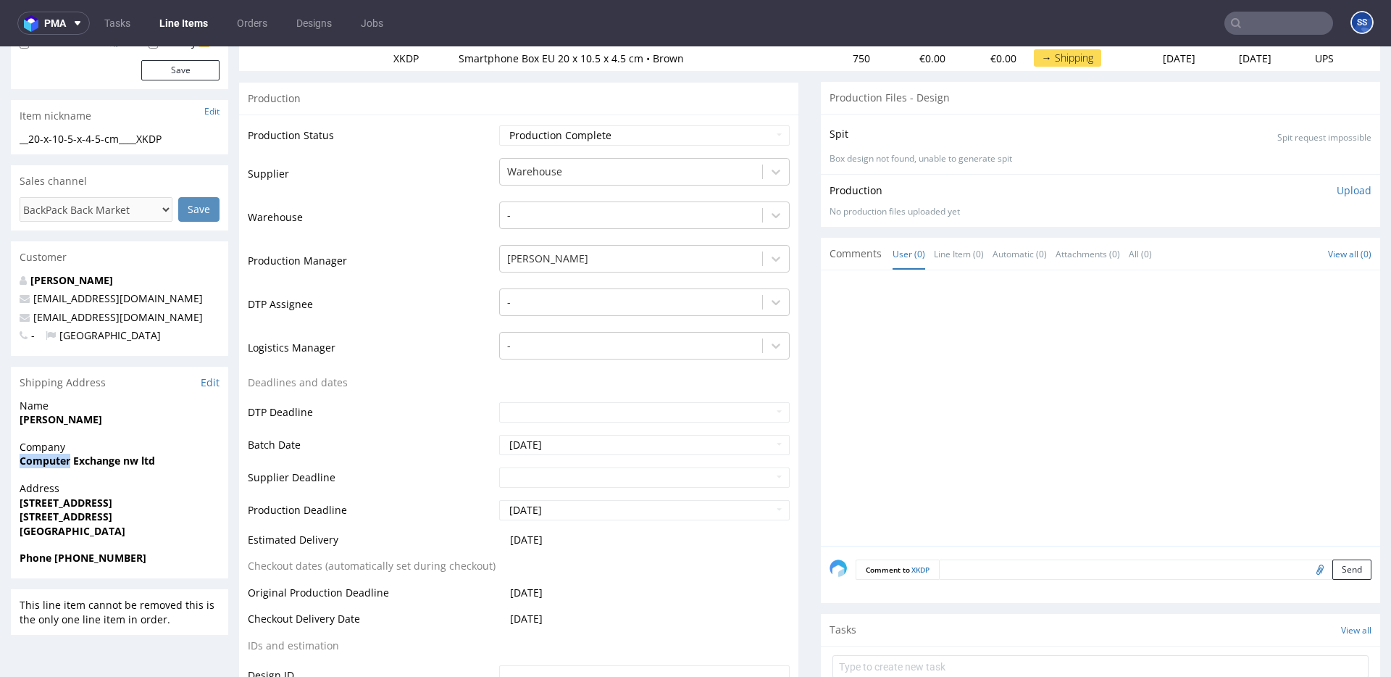
click at [57, 460] on strong "Computer Exchange nw ltd" at bounding box center [87, 460] width 135 height 14
copy strong "Computer Exchange nw ltd"
click at [49, 503] on strong "8 Grange Street" at bounding box center [66, 502] width 93 height 14
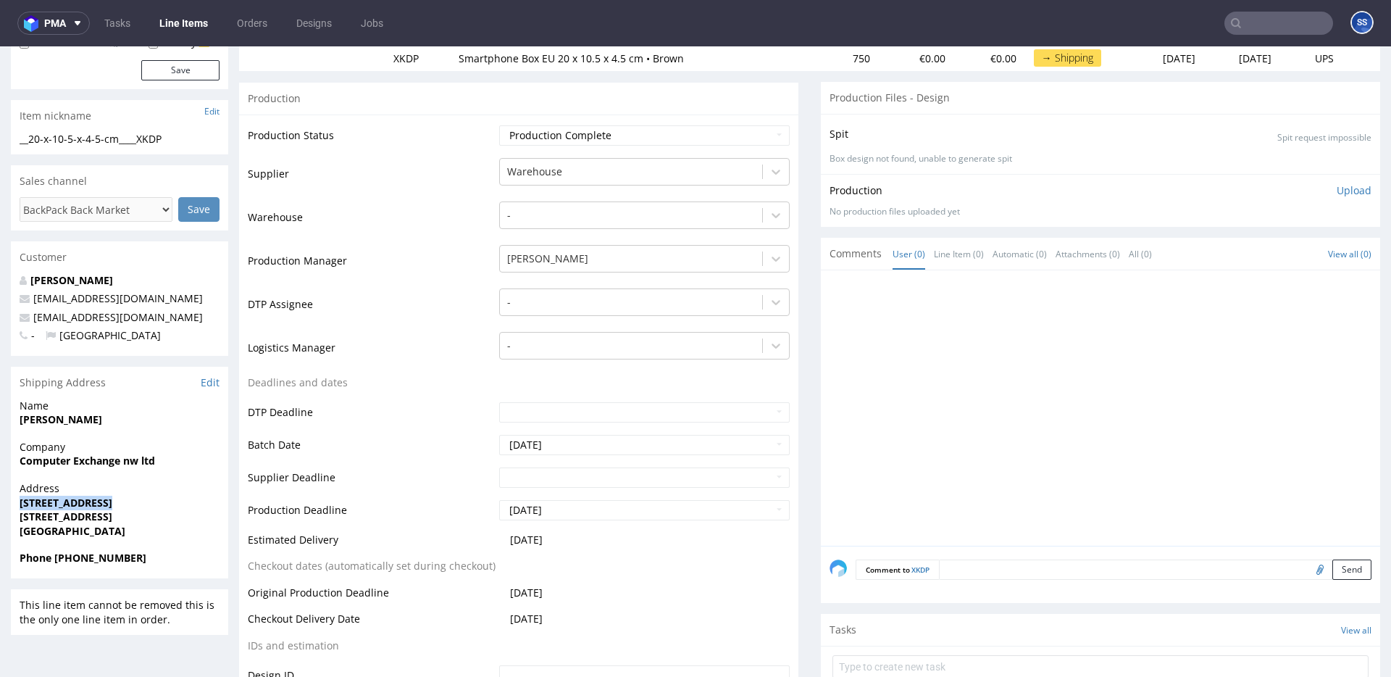
click at [49, 503] on strong "8 Grange Street" at bounding box center [66, 502] width 93 height 14
copy strong "8 Grange Street"
click at [48, 522] on strong "Morecambe LA4 6BW" at bounding box center [66, 516] width 93 height 14
copy strong "Morecambe"
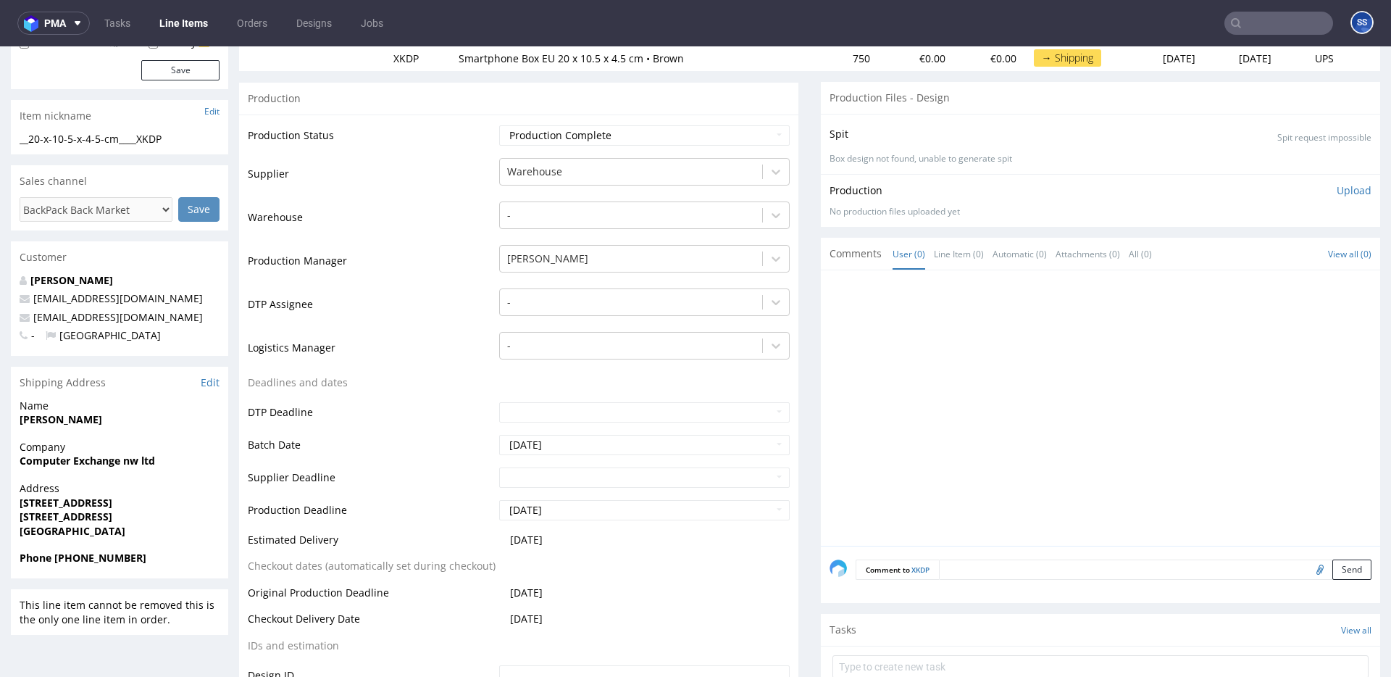
click at [33, 424] on strong "Christopher Farrer" at bounding box center [61, 419] width 83 height 14
copy strong "Christopher Farrer"
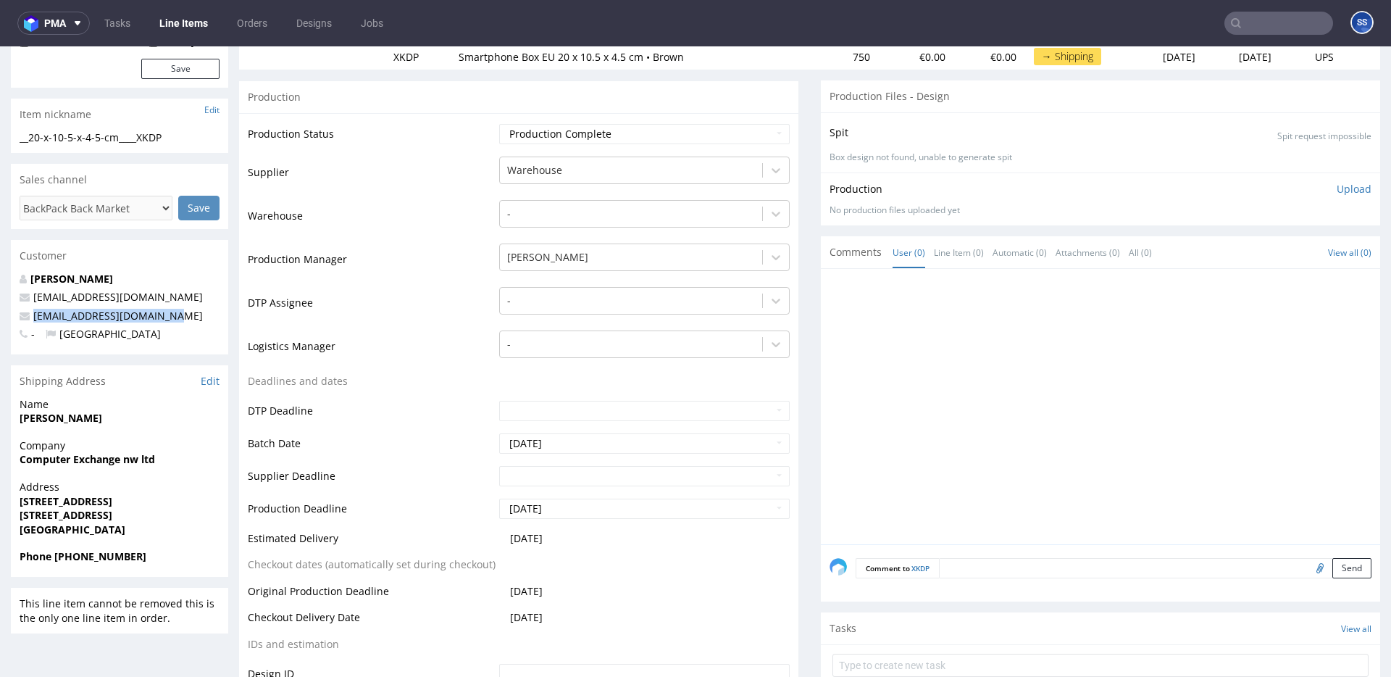
drag, startPoint x: 85, startPoint y: 315, endPoint x: 31, endPoint y: 311, distance: 54.4
click at [31, 311] on p "sales.pcxchange@gmail.com" at bounding box center [120, 316] width 200 height 14
copy link "sales.pcxchange@gmail.com"
drag, startPoint x: 154, startPoint y: 551, endPoint x: 55, endPoint y: 557, distance: 98.7
click at [54, 558] on span "Phone +44 07825148950" at bounding box center [120, 556] width 200 height 14
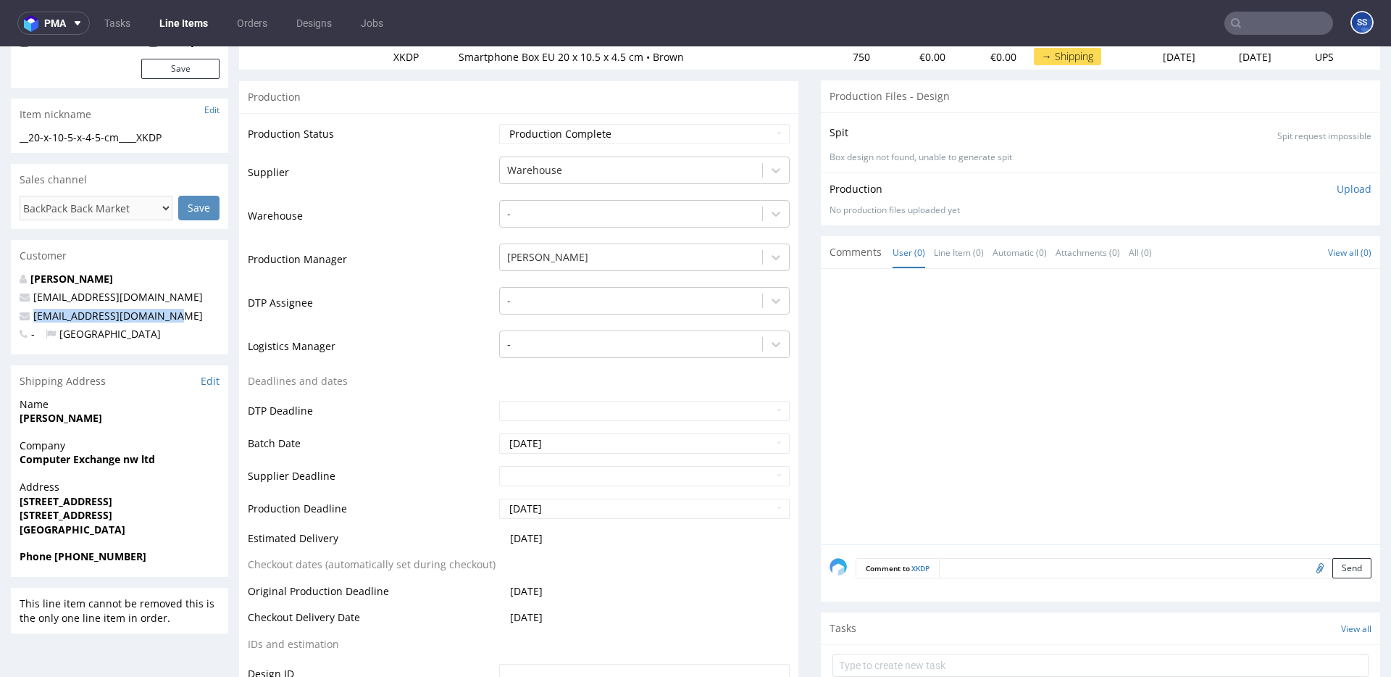
copy strong "+44 07825148950"
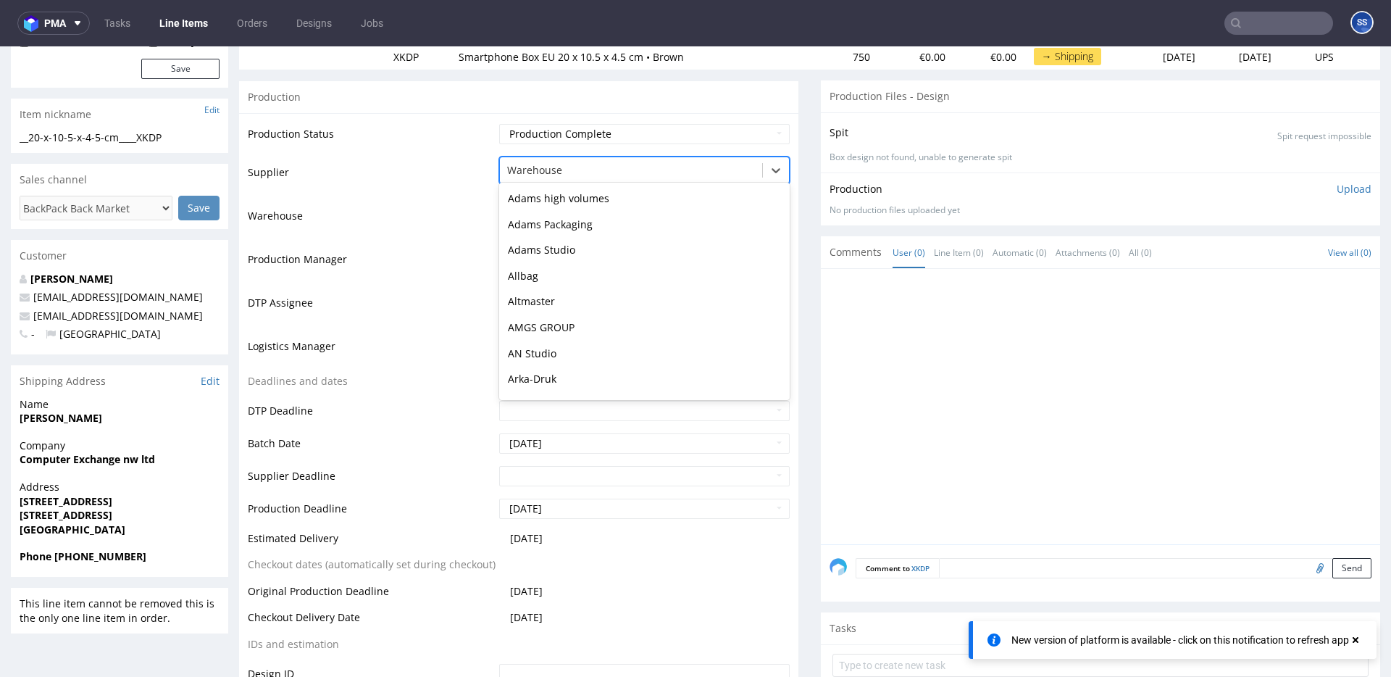
click at [624, 170] on div at bounding box center [631, 170] width 248 height 17
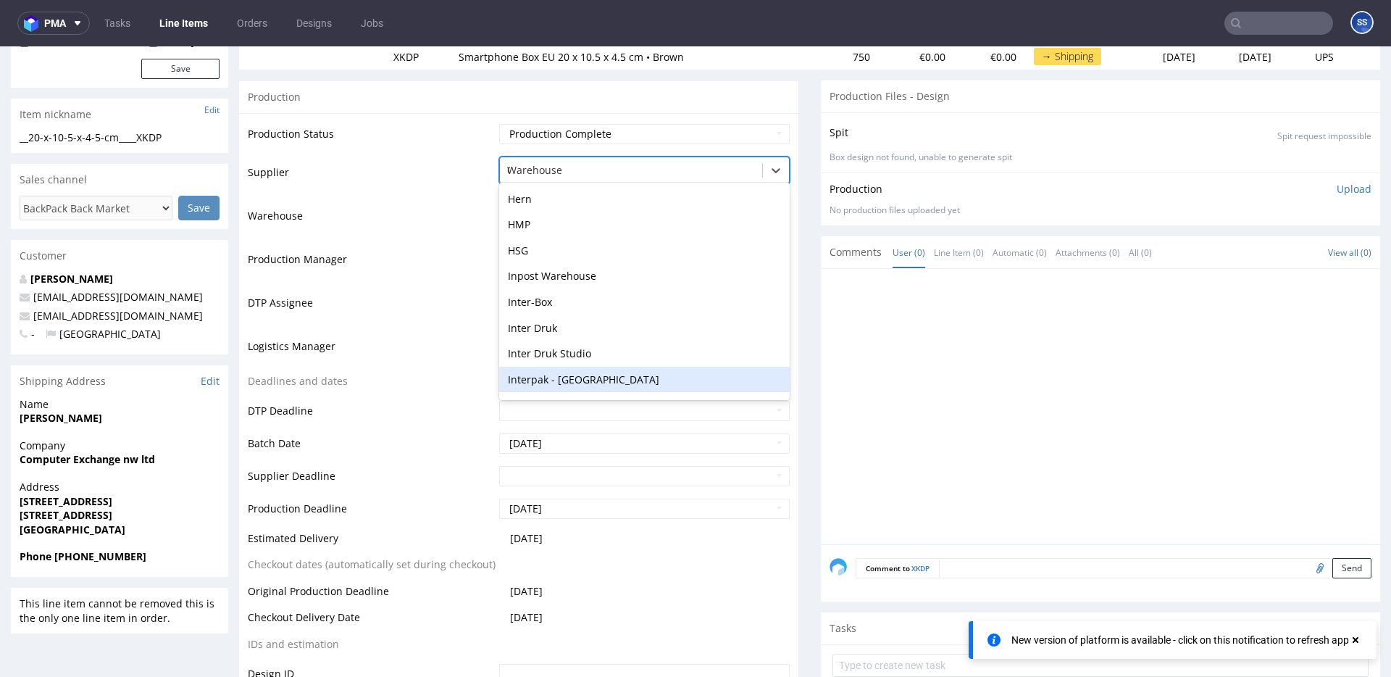
scroll to position [230, 0]
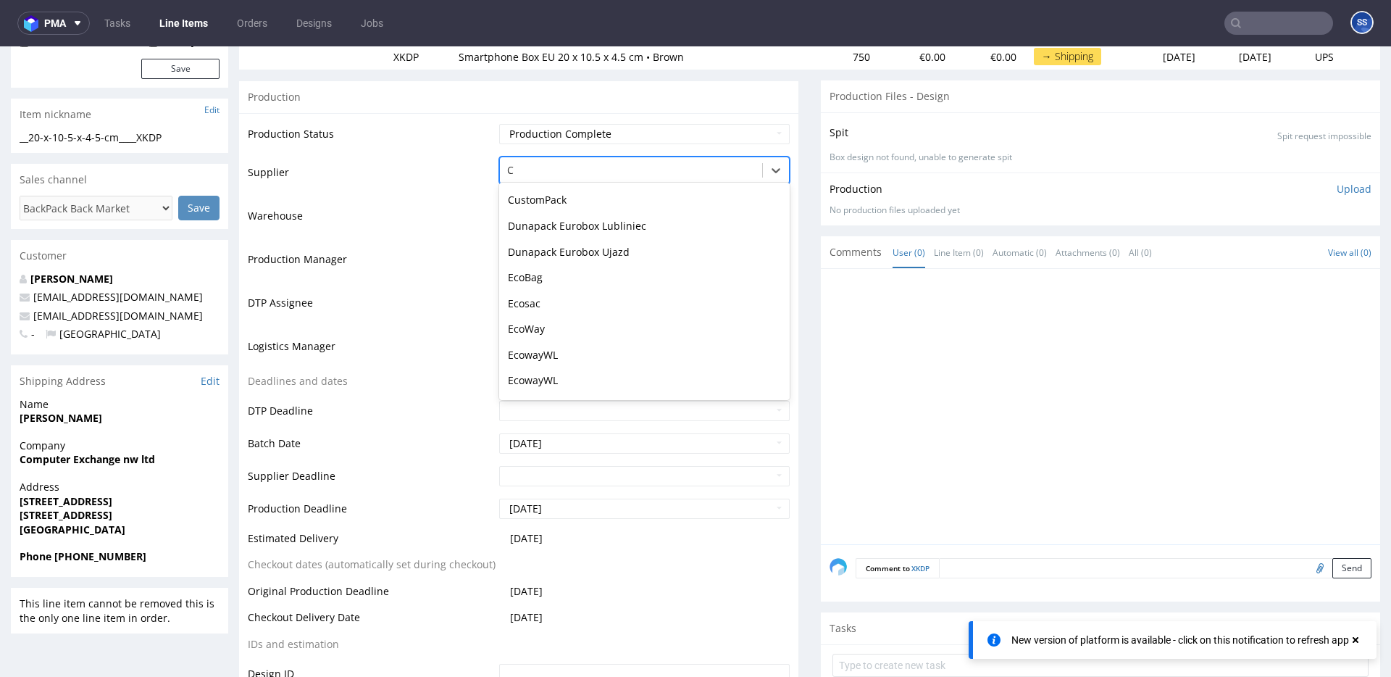
type input "CA"
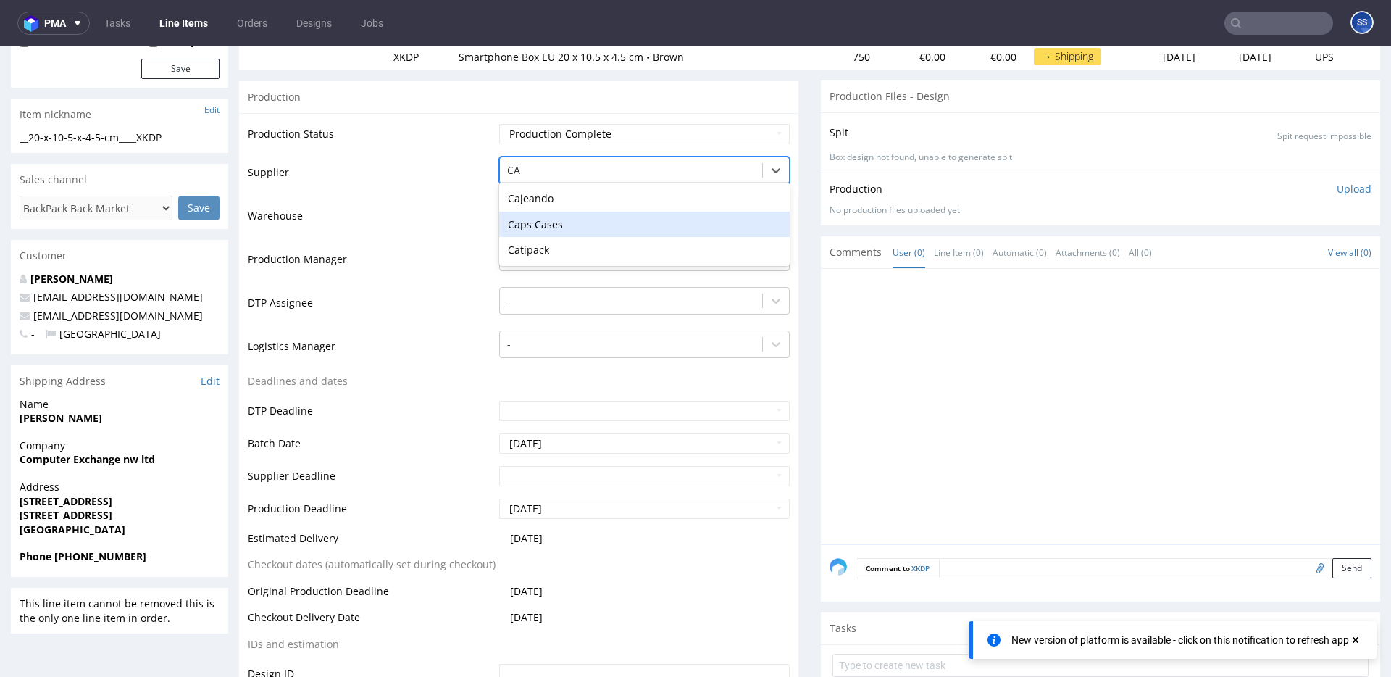
click at [571, 230] on div "Caps Cases" at bounding box center [644, 225] width 290 height 26
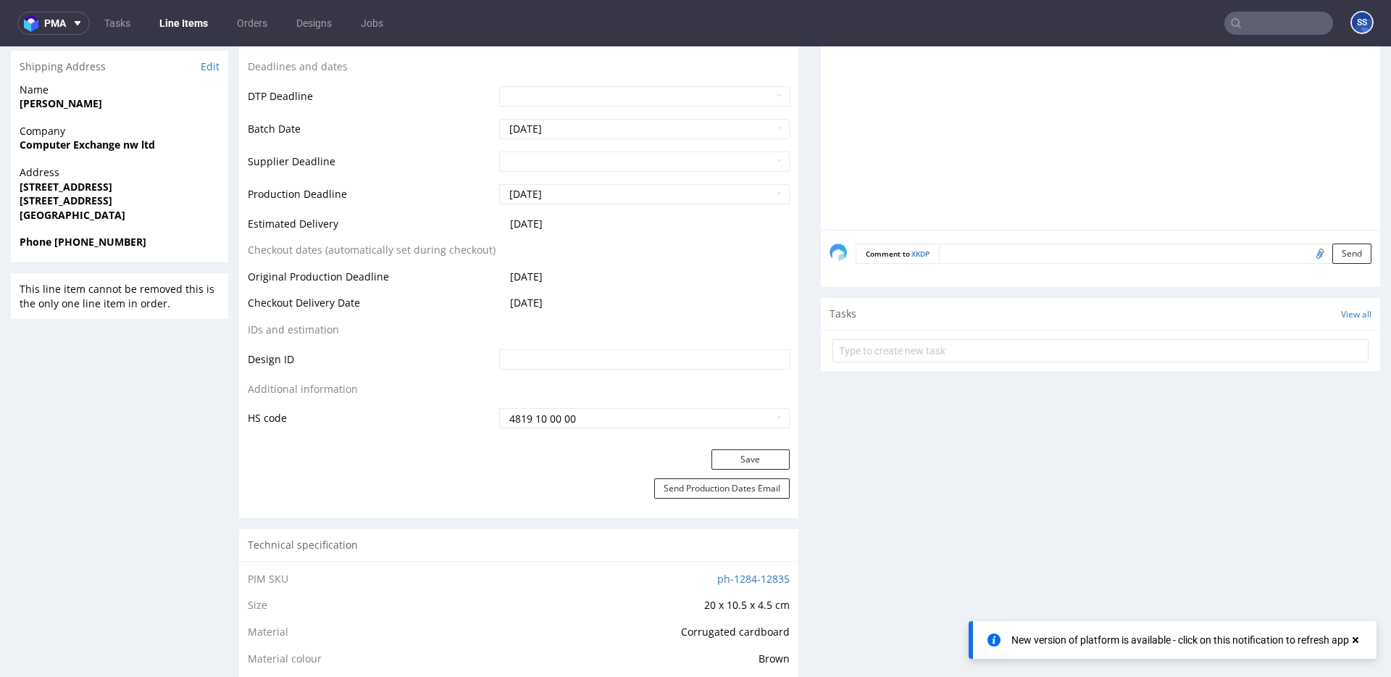
scroll to position [529, 0]
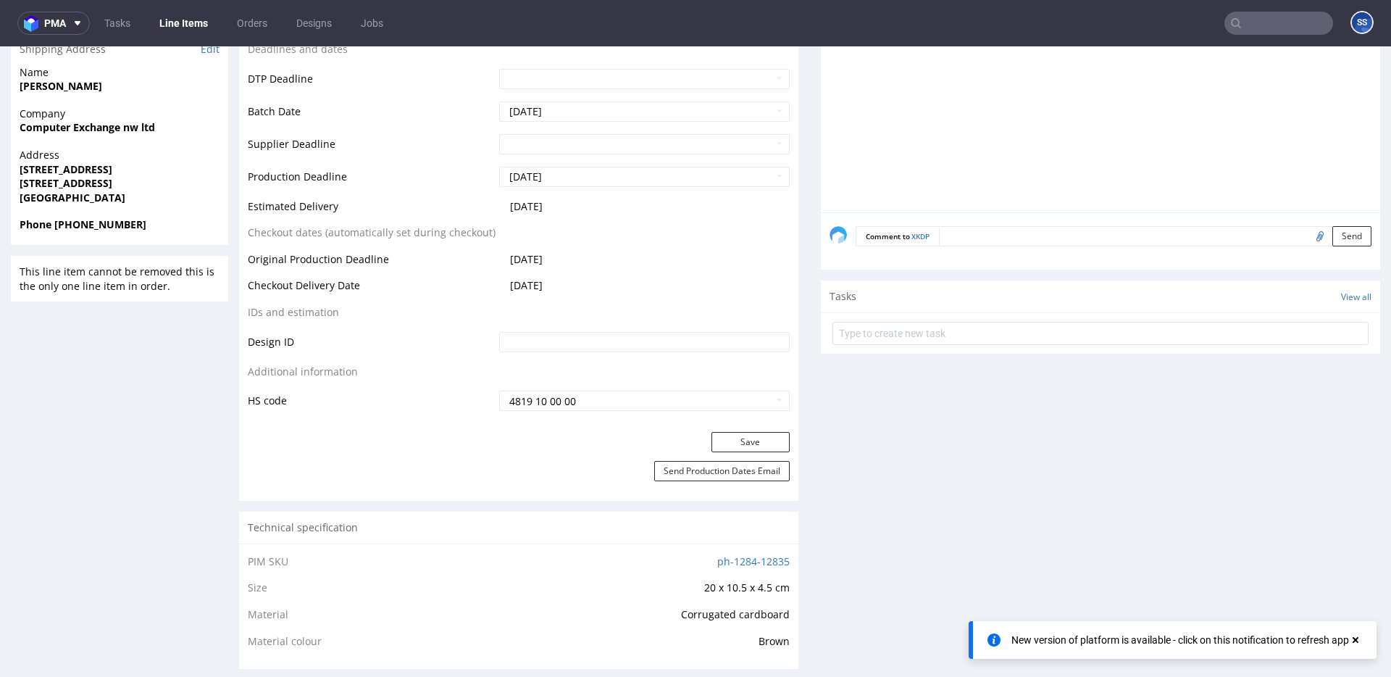
click at [724, 430] on div "Production Status Waiting for Artwork Waiting for Diecut Waiting for Mockup Wai…" at bounding box center [518, 106] width 559 height 650
click at [724, 435] on button "Save" at bounding box center [750, 442] width 78 height 20
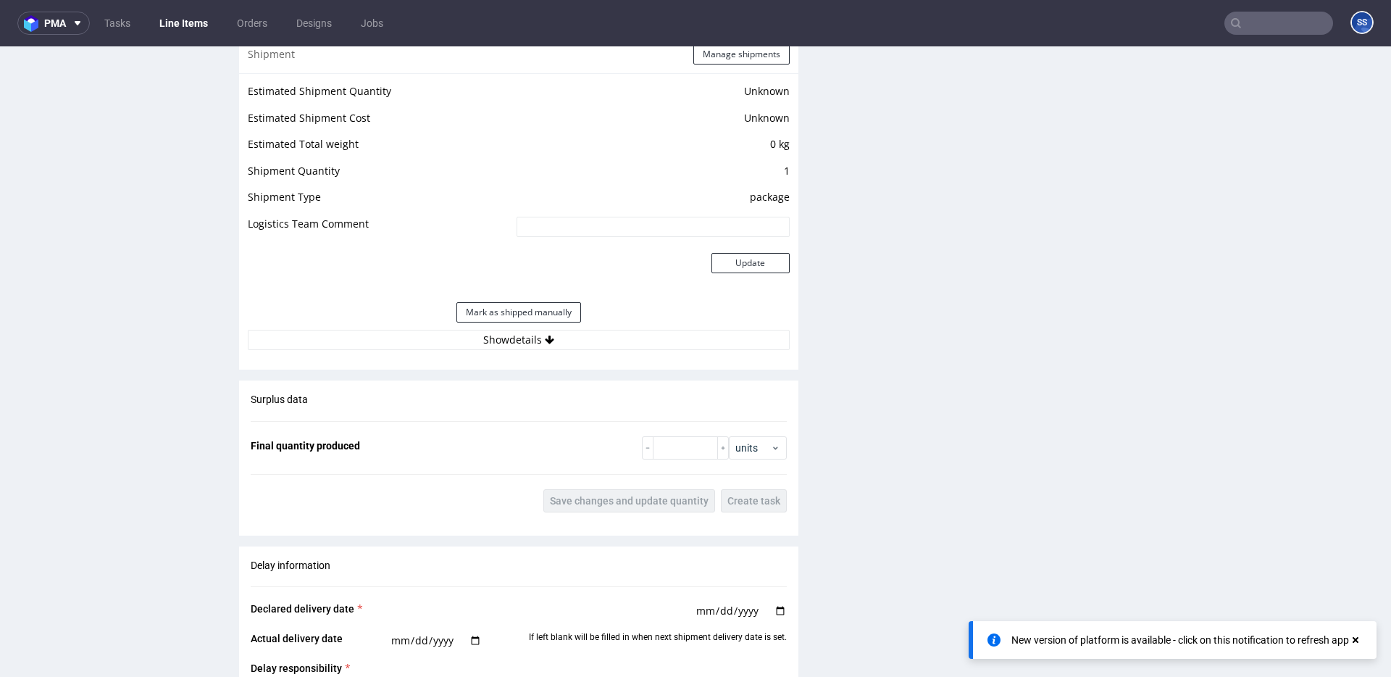
scroll to position [1202, 0]
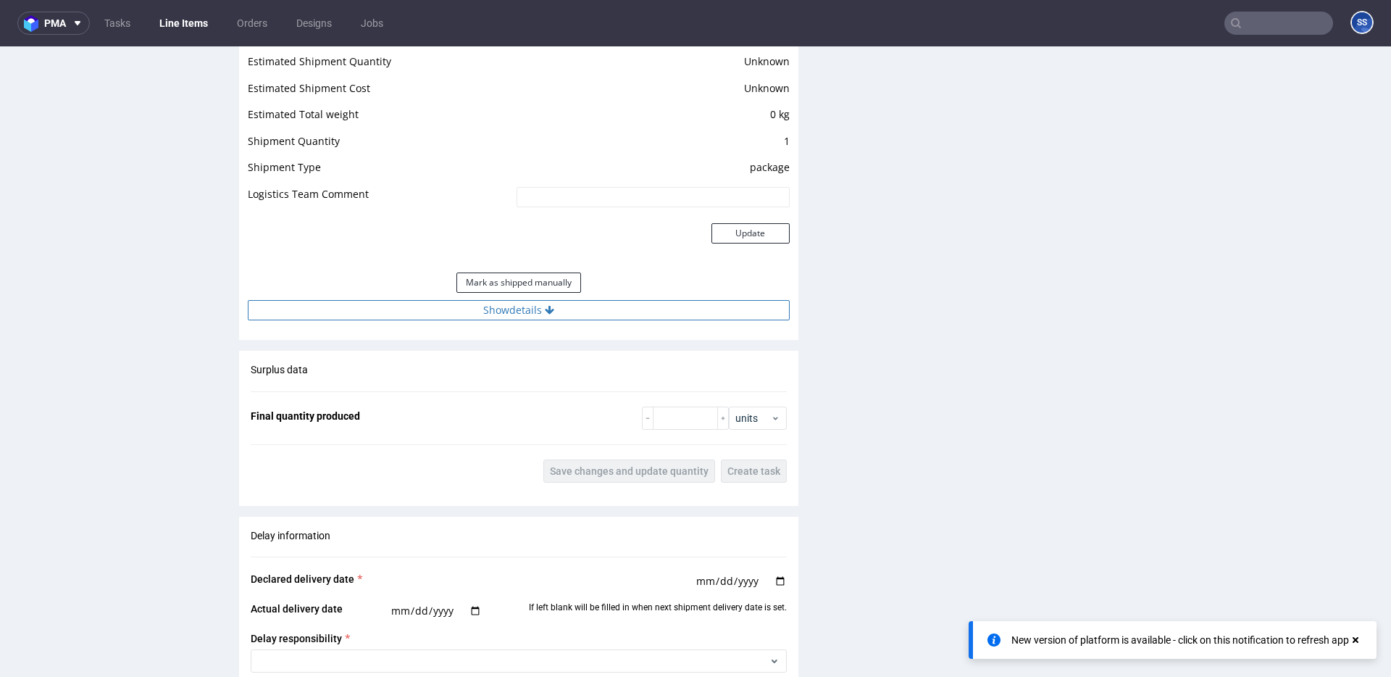
click at [545, 311] on icon at bounding box center [549, 310] width 9 height 10
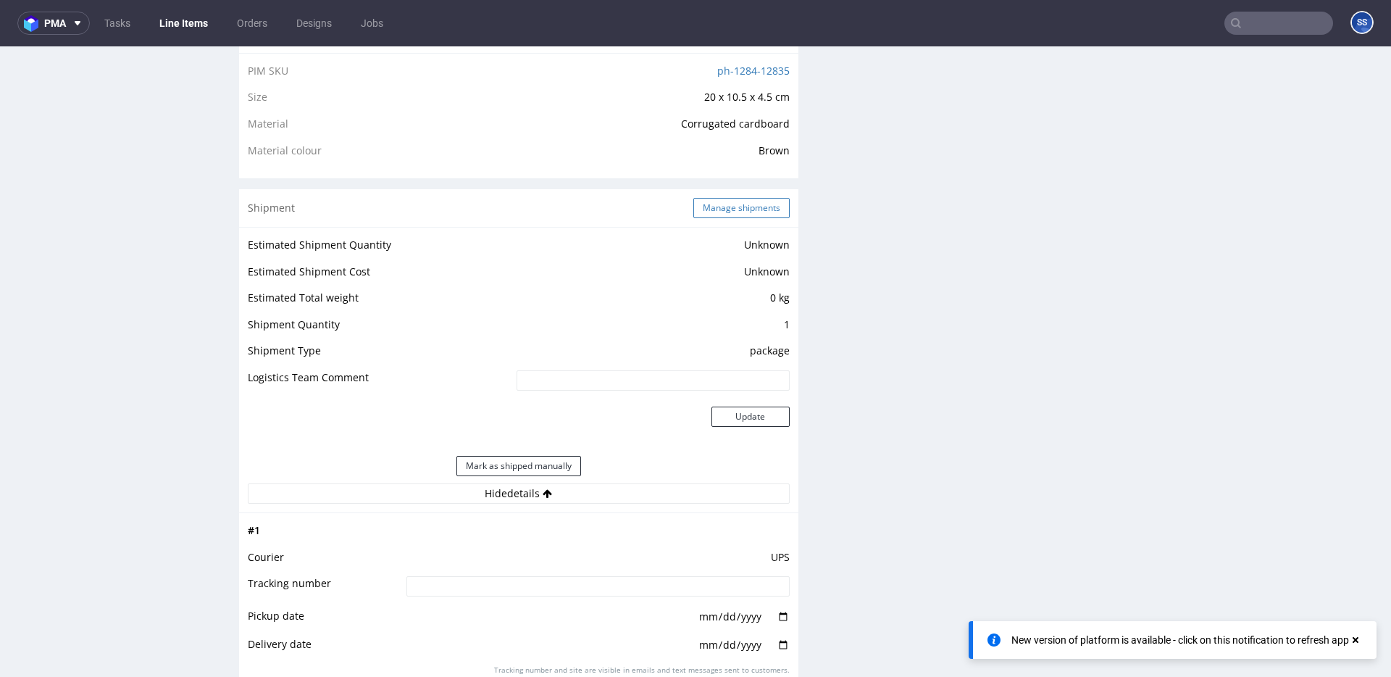
scroll to position [1015, 0]
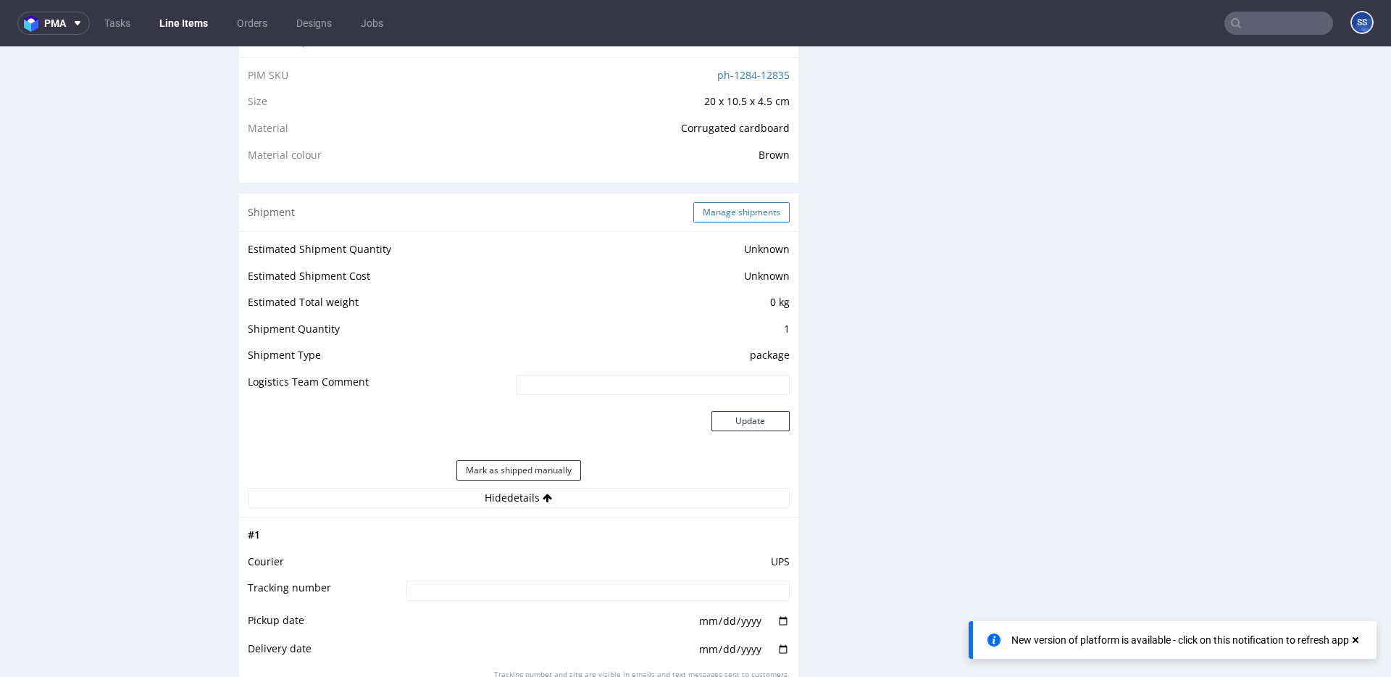
click at [716, 206] on button "Manage shipments" at bounding box center [741, 212] width 96 height 20
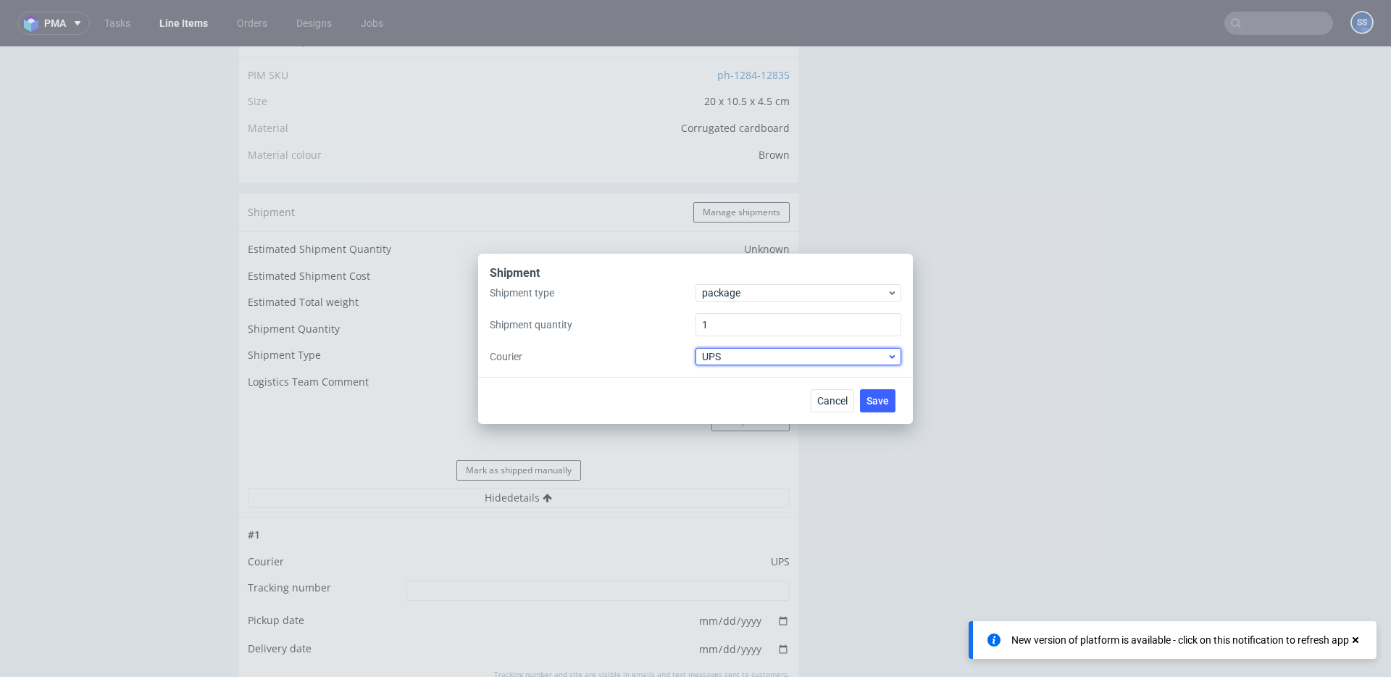
click at [731, 361] on span "UPS" at bounding box center [794, 356] width 185 height 14
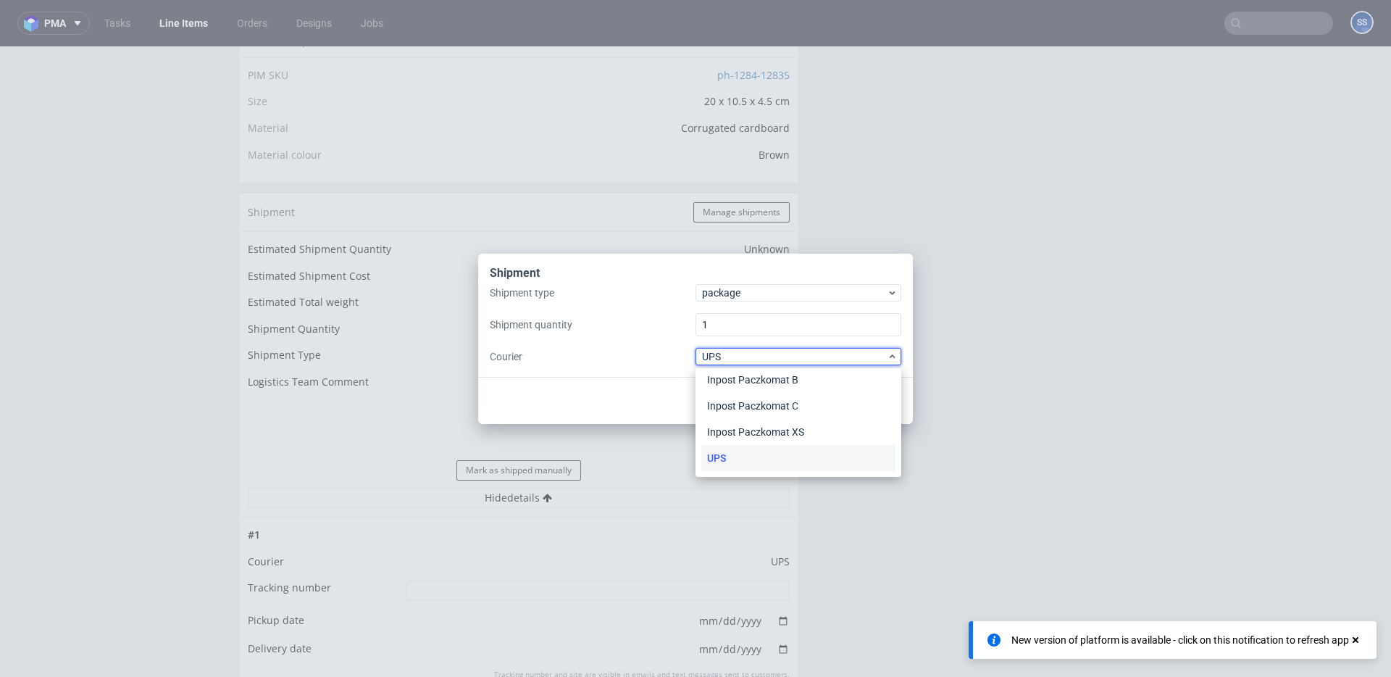
scroll to position [0, 0]
click at [756, 390] on div "APC Overnight" at bounding box center [798, 387] width 194 height 26
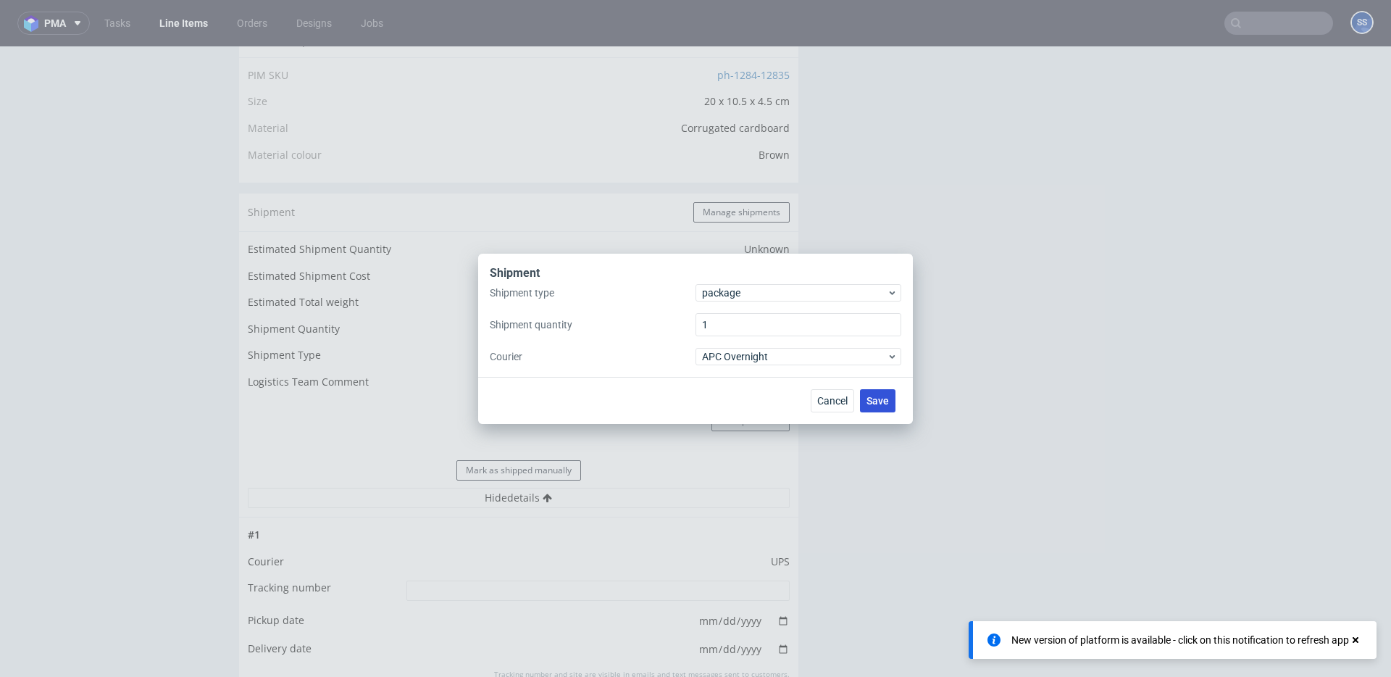
click at [879, 399] on span "Save" at bounding box center [877, 401] width 22 height 10
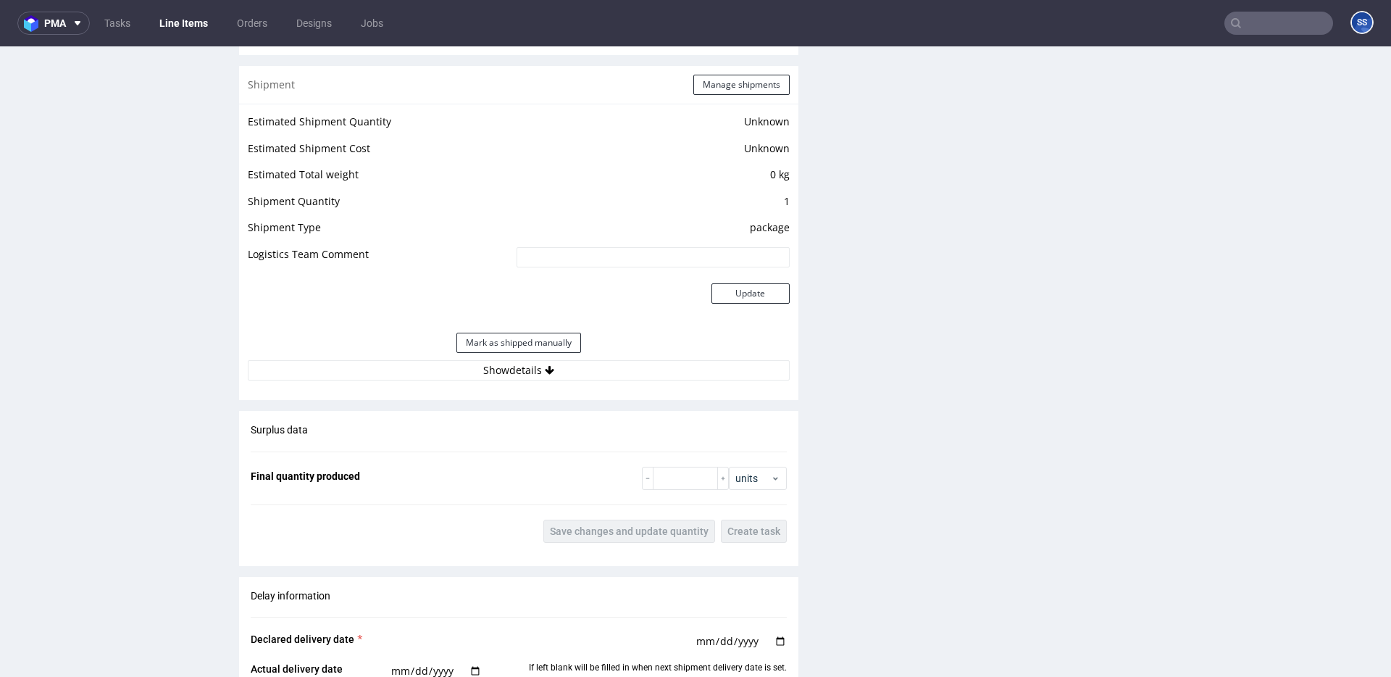
click at [494, 383] on div "Estimated Shipment Quantity Unknown Estimated Shipment Cost Unknown Estimated T…" at bounding box center [518, 246] width 559 height 285
click at [493, 376] on button "Show details" at bounding box center [519, 371] width 542 height 20
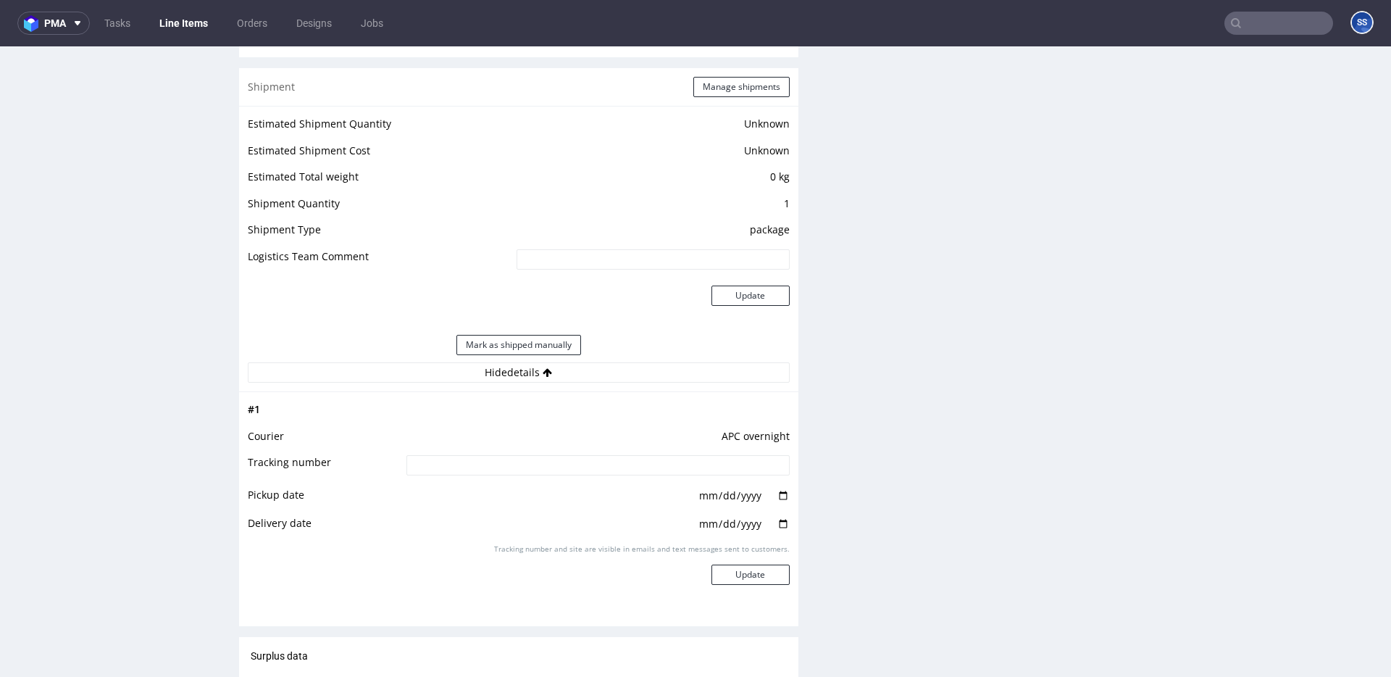
click at [508, 463] on input at bounding box center [597, 465] width 383 height 20
paste input "2025100302920420000052"
type input "2025100302920420000052"
click at [734, 569] on button "Update" at bounding box center [750, 574] width 78 height 20
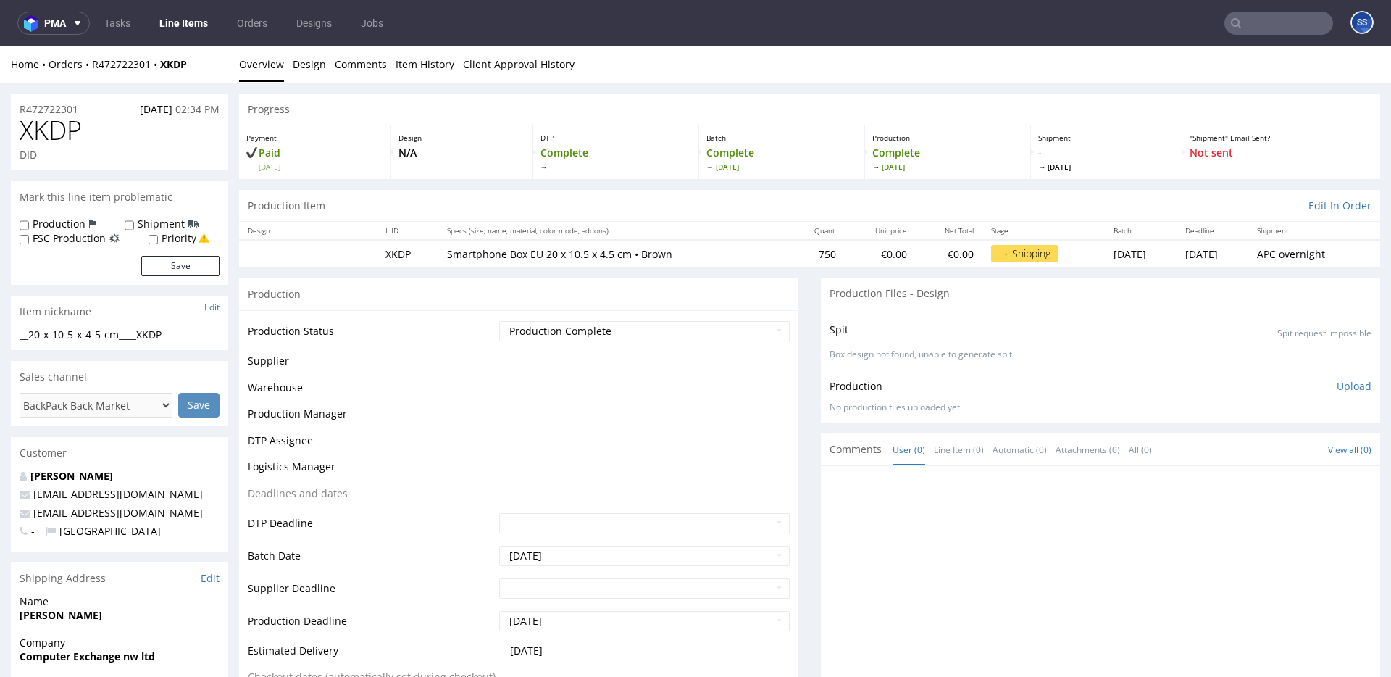
scroll to position [922, 0]
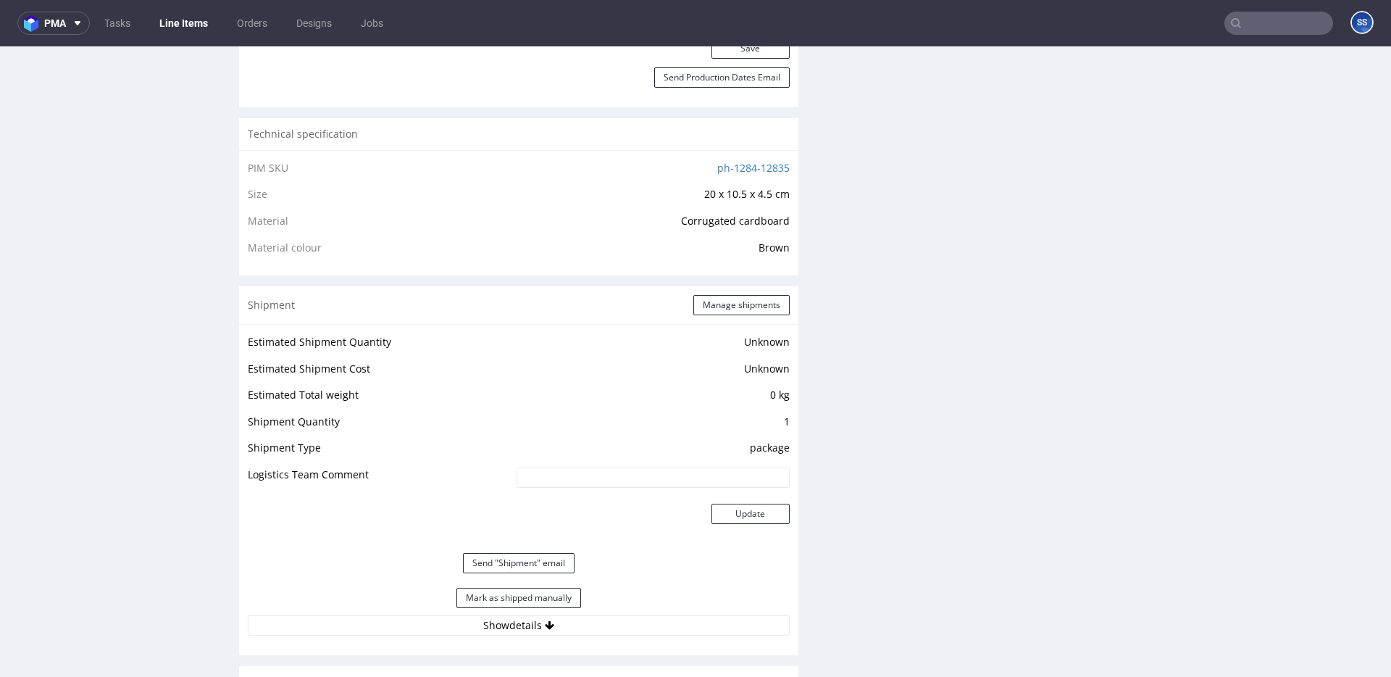
click at [173, 22] on link "Line Items" at bounding box center [184, 23] width 66 height 23
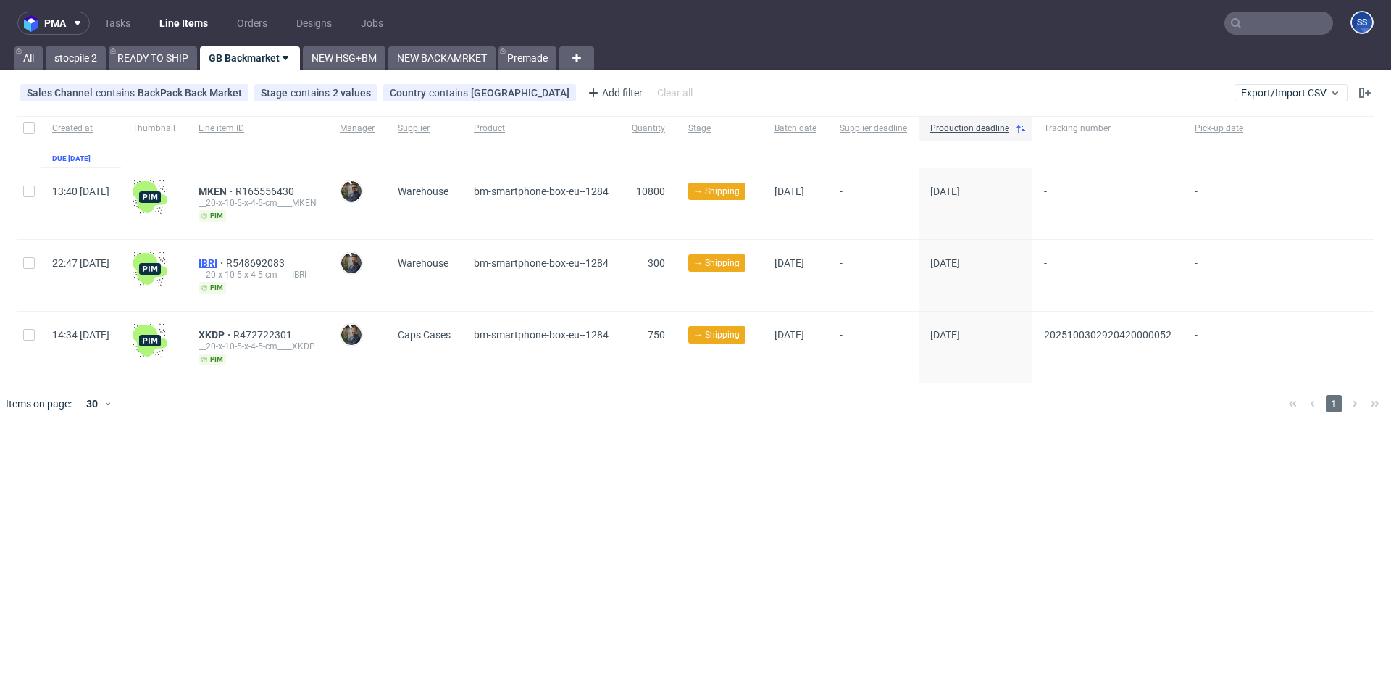
click at [226, 267] on span "IBRI" at bounding box center [212, 263] width 28 height 12
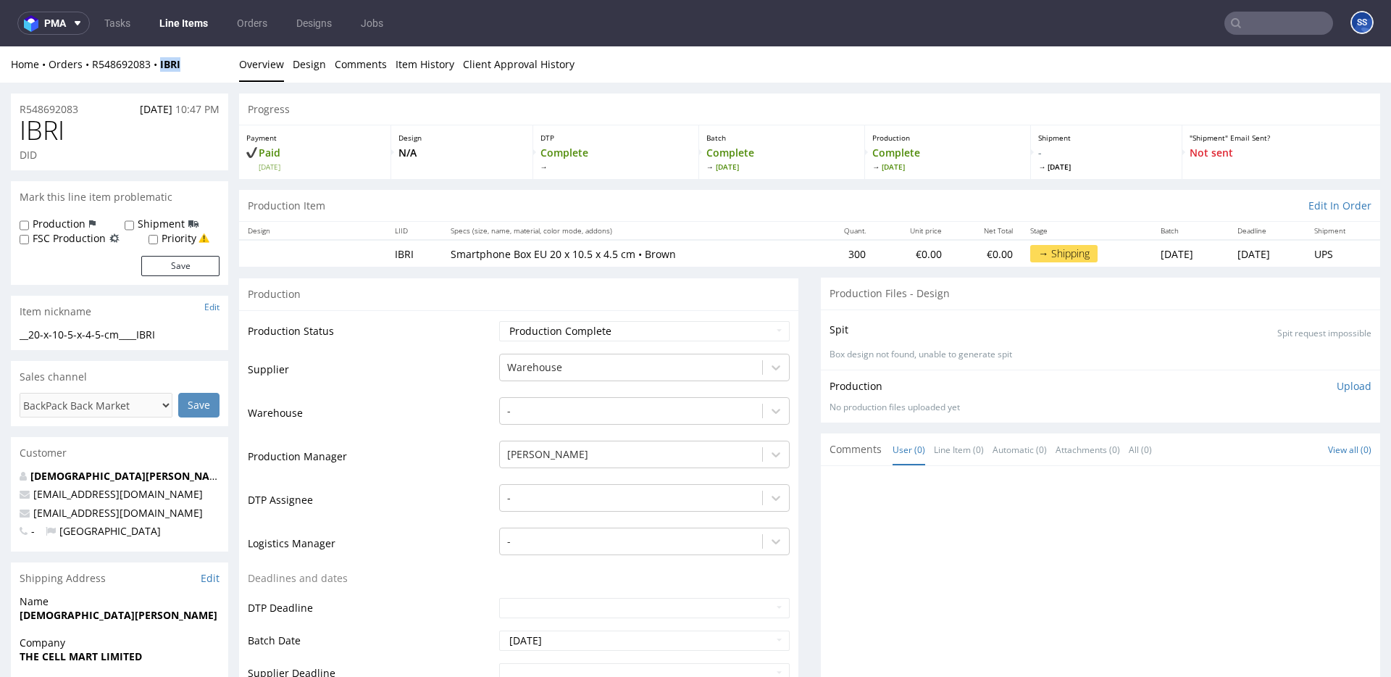
drag, startPoint x: 191, startPoint y: 68, endPoint x: 193, endPoint y: 61, distance: 7.4
click at [167, 70] on div "Home Orders R548692083 IBRI" at bounding box center [119, 64] width 217 height 14
copy strong "BRI"
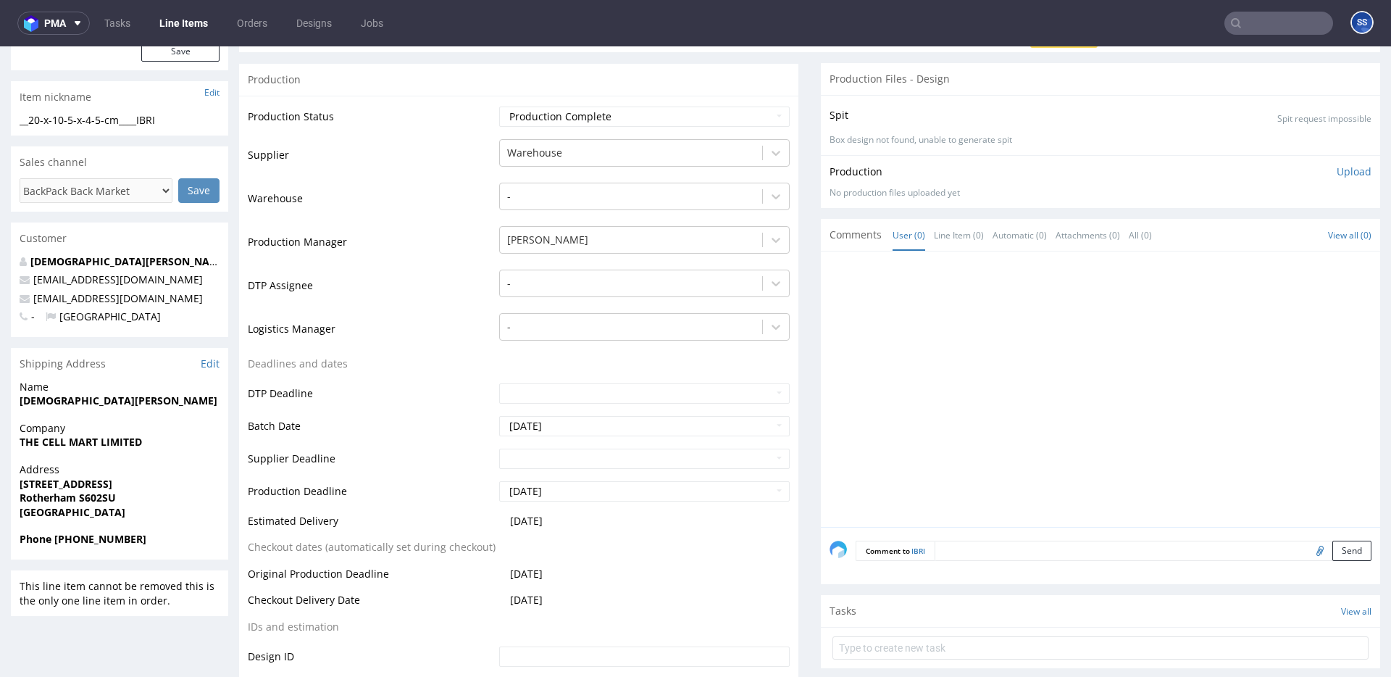
scroll to position [219, 0]
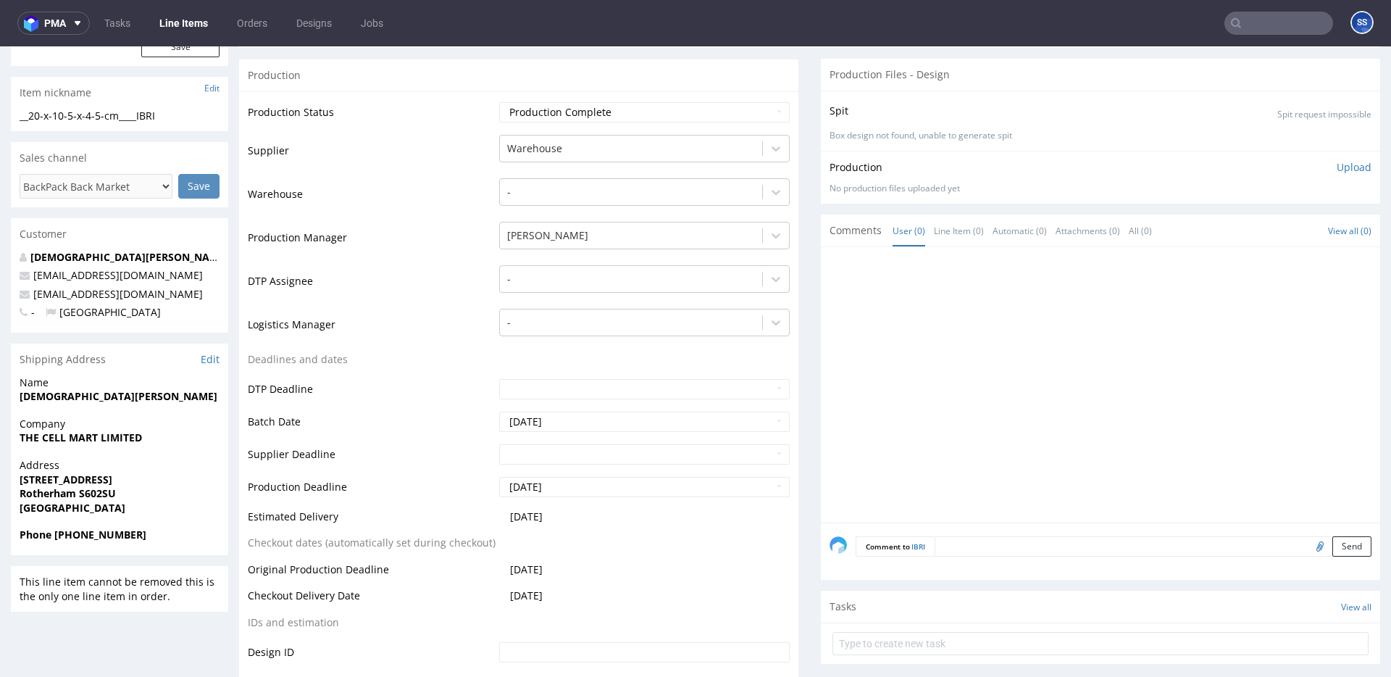
click at [83, 493] on strong "Rotherham S602SU" at bounding box center [68, 493] width 96 height 14
copy strong "S602SU"
click at [67, 436] on strong "THE CELL MART LIMITED" at bounding box center [81, 437] width 122 height 14
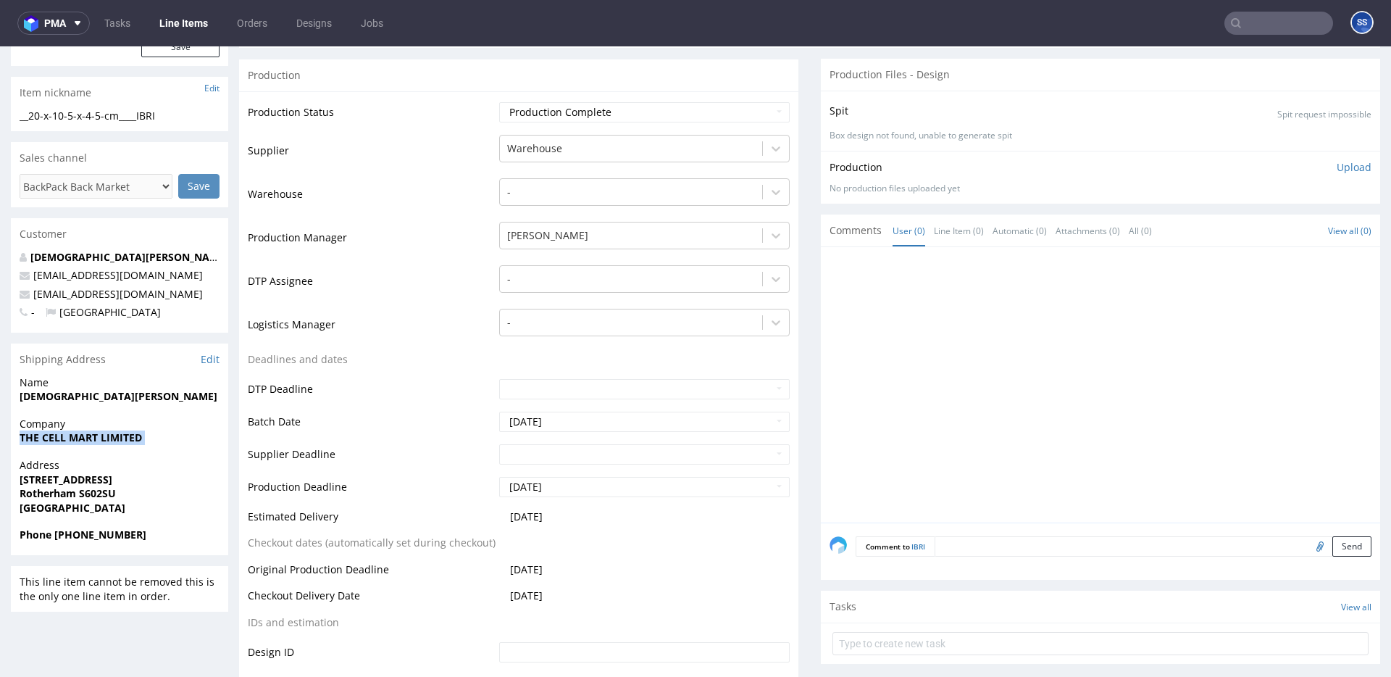
click at [67, 436] on strong "THE CELL MART LIMITED" at bounding box center [81, 437] width 122 height 14
copy strong "THE CELL MART LIMITED"
click at [58, 480] on strong "[STREET_ADDRESS]" at bounding box center [66, 479] width 93 height 14
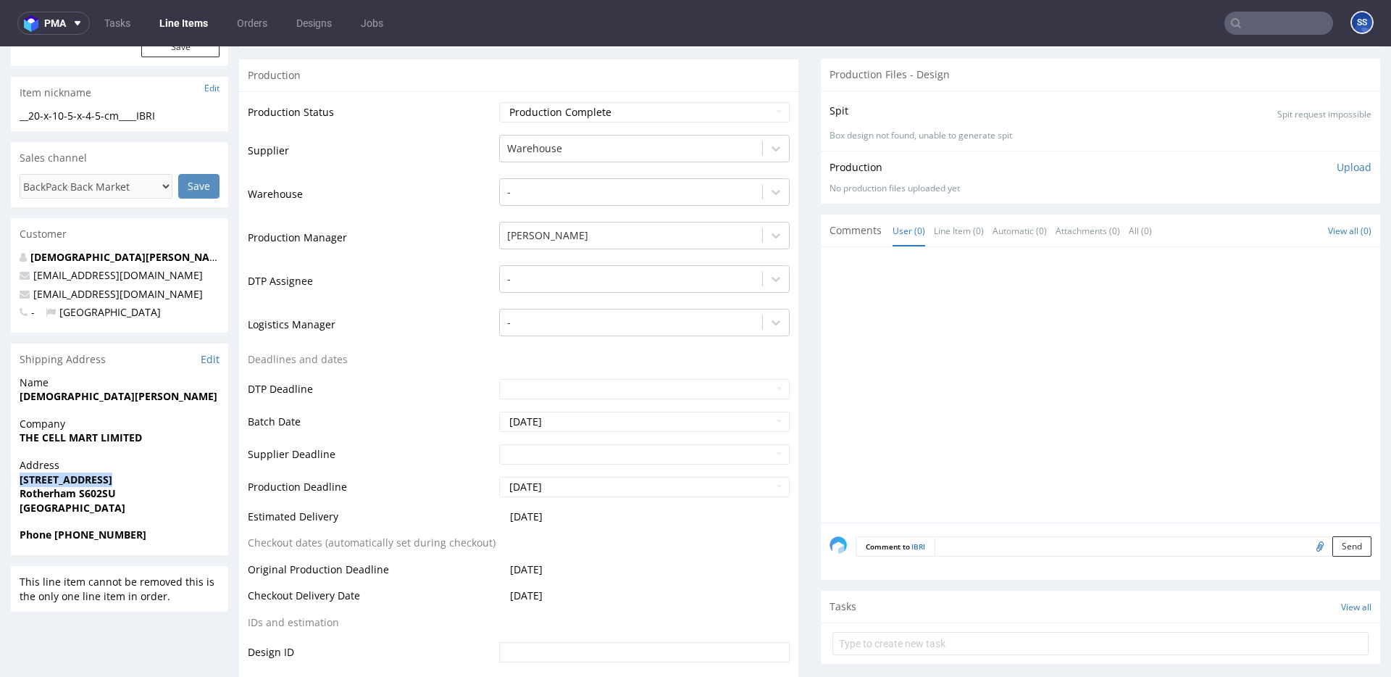
click at [58, 480] on strong "[STREET_ADDRESS]" at bounding box center [66, 479] width 93 height 14
copy strong "[STREET_ADDRESS]"
click at [50, 498] on strong "Rotherham S602SU" at bounding box center [68, 493] width 96 height 14
copy strong "Rotherham"
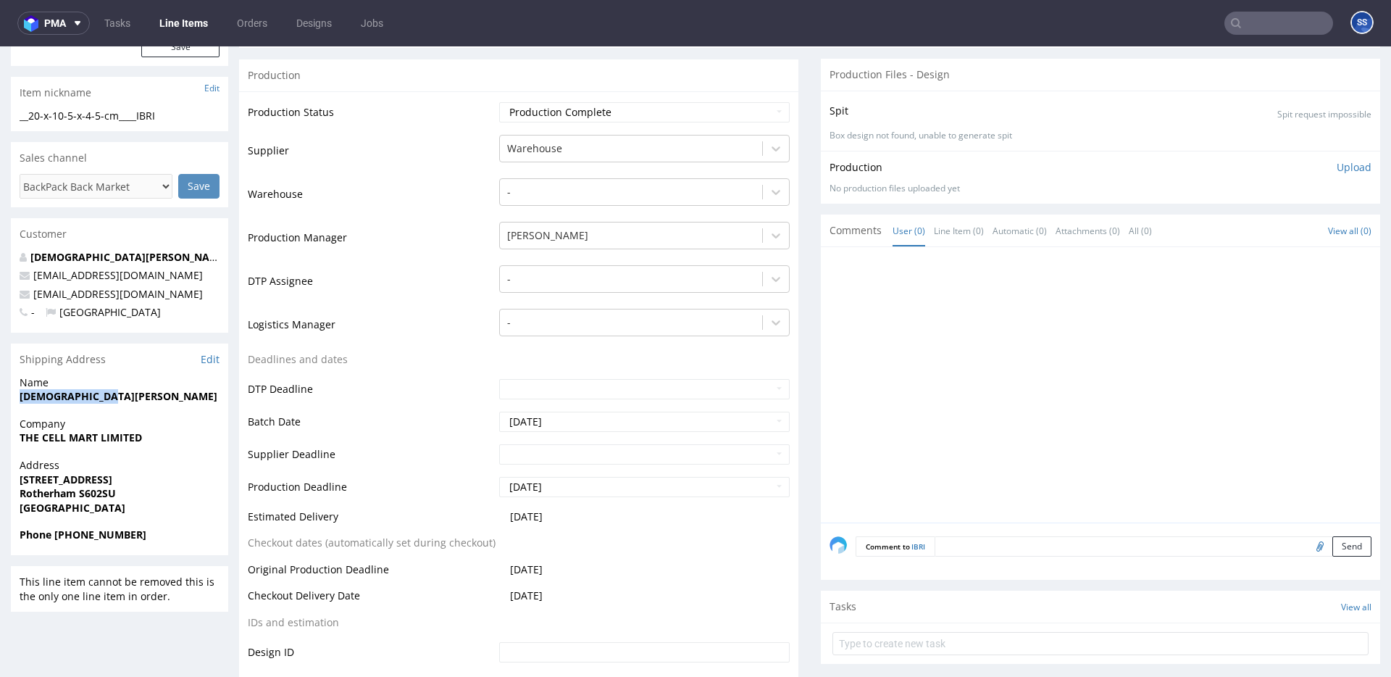
drag, startPoint x: 117, startPoint y: 403, endPoint x: -3, endPoint y: 395, distance: 119.8
copy strong "[DEMOGRAPHIC_DATA][PERSON_NAME]"
drag, startPoint x: 153, startPoint y: 295, endPoint x: 30, endPoint y: 297, distance: 122.4
click at [30, 297] on p "[EMAIL_ADDRESS][DOMAIN_NAME]" at bounding box center [120, 294] width 200 height 14
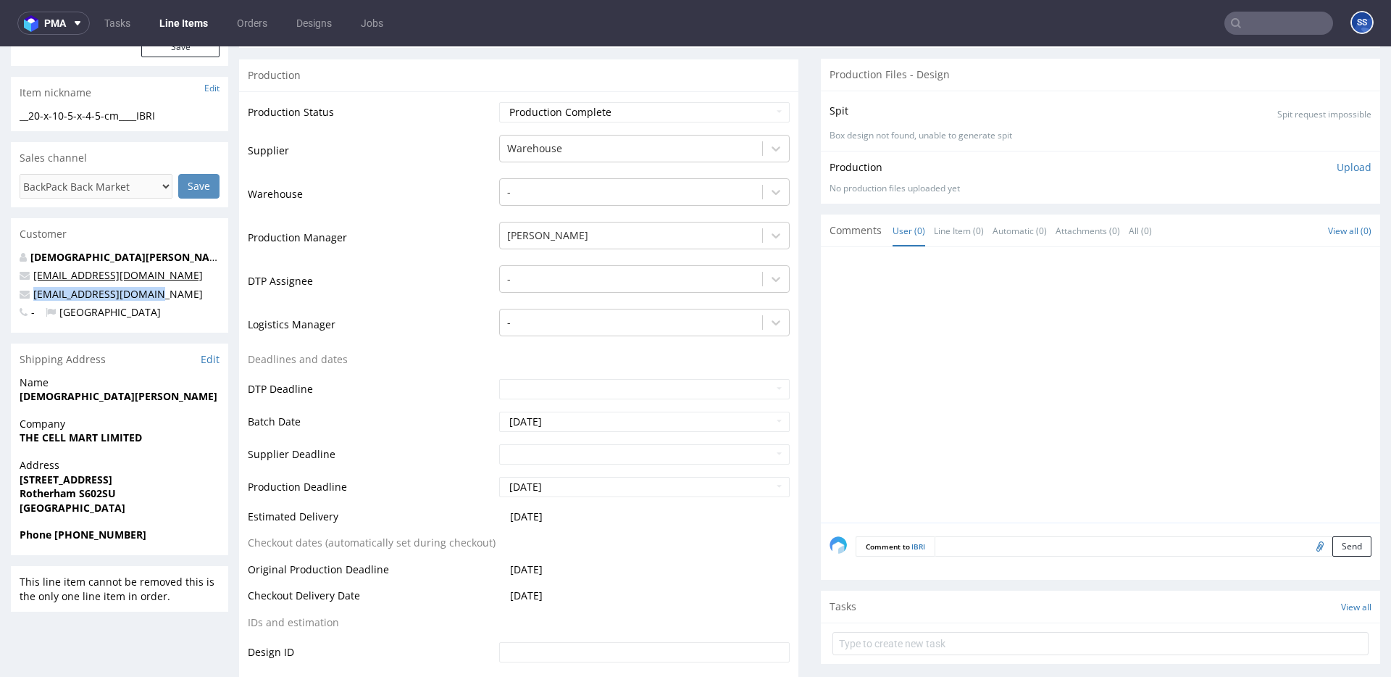
copy link "[EMAIL_ADDRESS][DOMAIN_NAME]"
click at [164, 543] on div "Phone [PHONE_NUMBER]" at bounding box center [119, 541] width 217 height 28
drag, startPoint x: 163, startPoint y: 542, endPoint x: 55, endPoint y: 536, distance: 108.1
click at [55, 536] on div "Phone [PHONE_NUMBER]" at bounding box center [119, 541] width 217 height 28
copy strong "+44 07534465516"
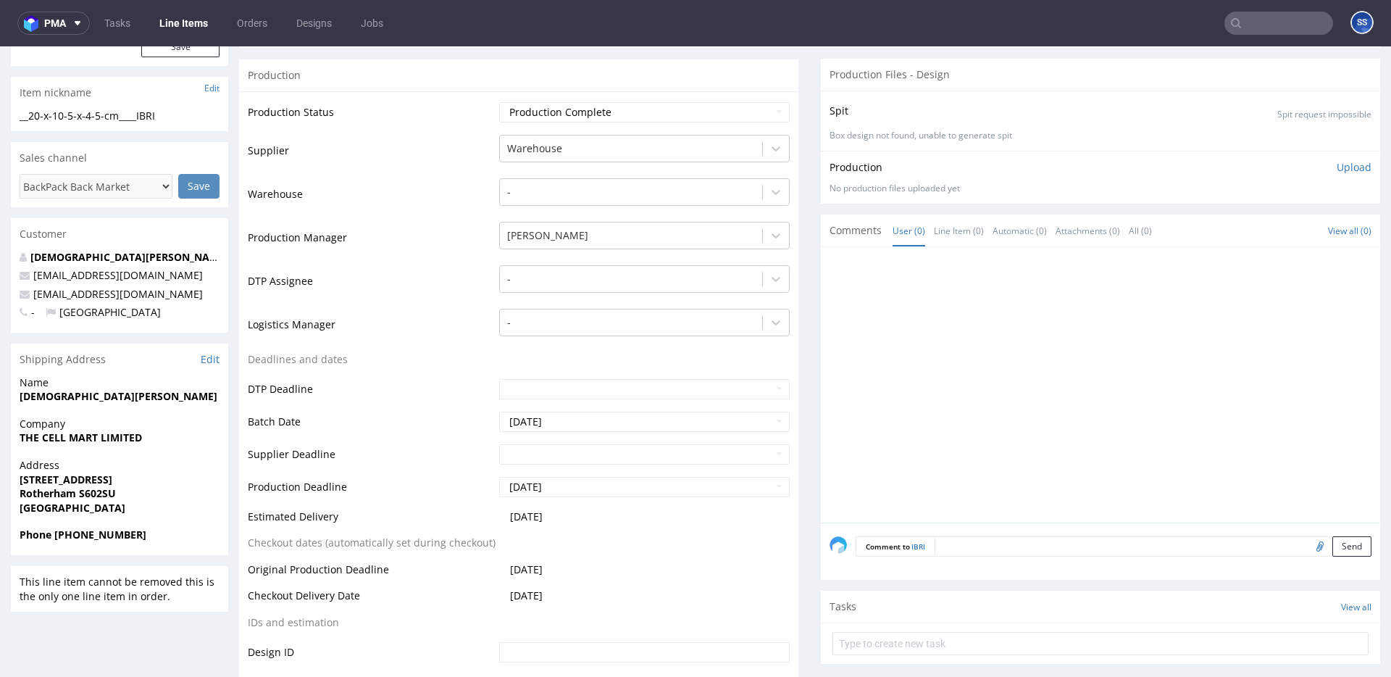
click at [149, 463] on span "Address" at bounding box center [120, 465] width 200 height 14
drag, startPoint x: 151, startPoint y: 293, endPoint x: 45, endPoint y: 293, distance: 106.5
click at [29, 296] on p "[EMAIL_ADDRESS][DOMAIN_NAME]" at bounding box center [120, 294] width 200 height 14
copy span "[EMAIL_ADDRESS][DOMAIN_NAME]"
click at [561, 150] on div at bounding box center [631, 148] width 248 height 17
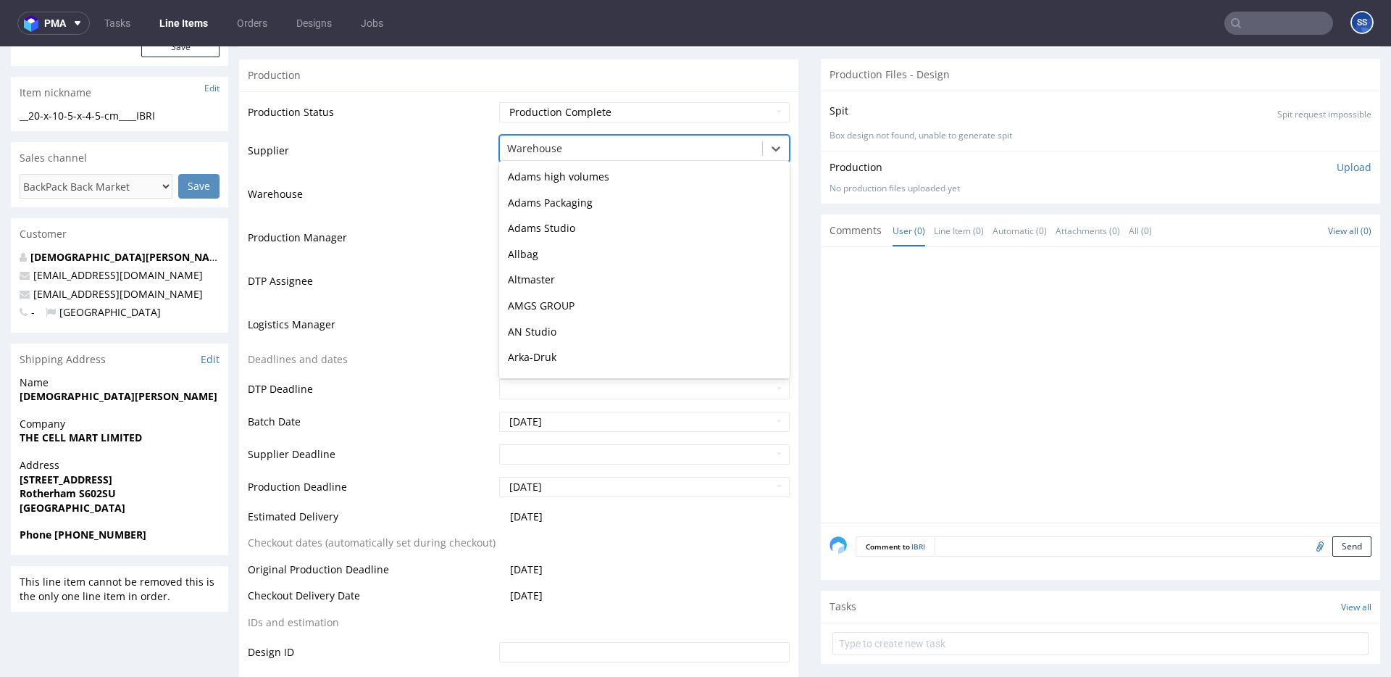
scroll to position [1465, 0]
type input "ca"
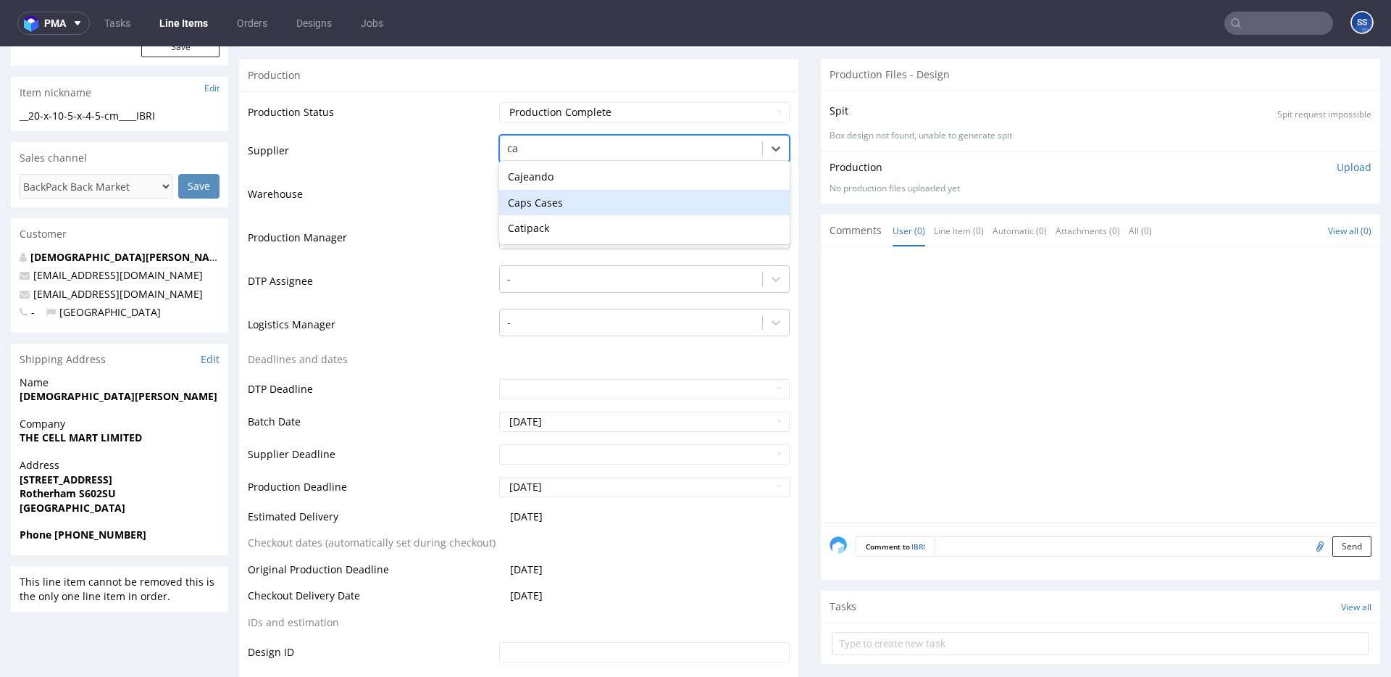
click at [540, 204] on div "Caps Cases" at bounding box center [644, 203] width 290 height 26
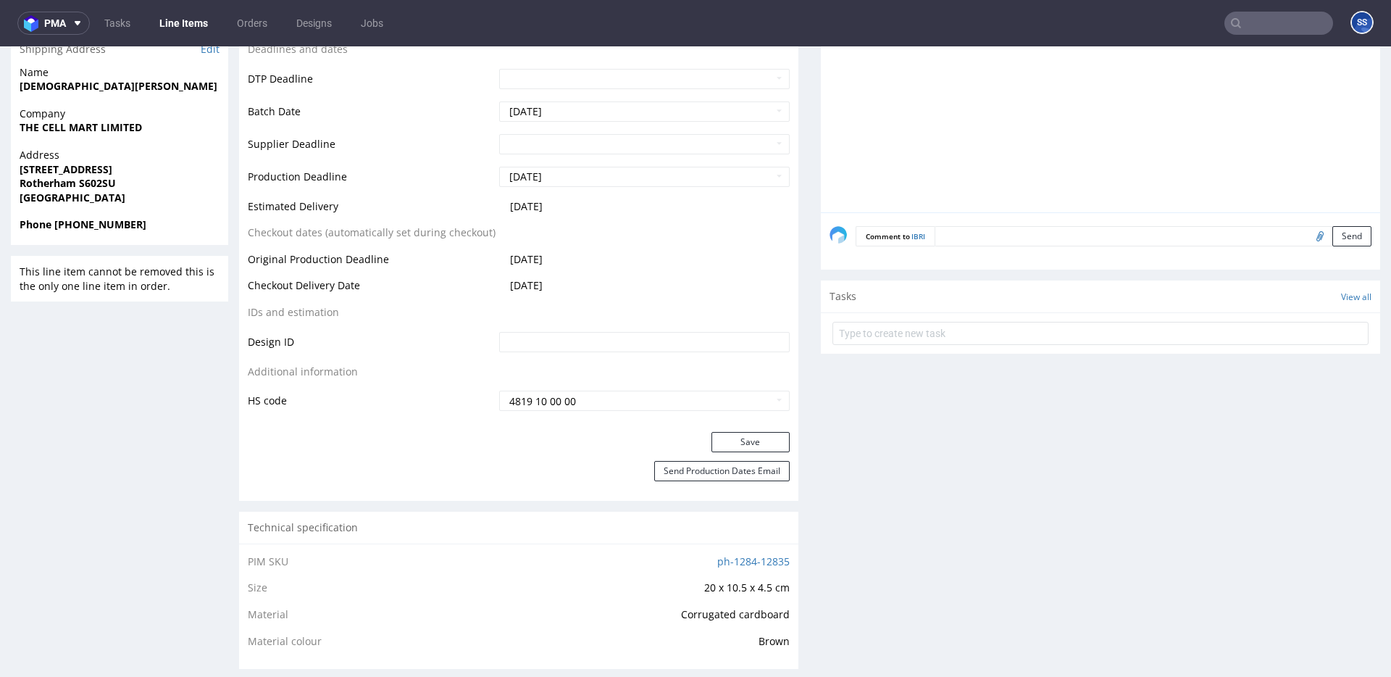
scroll to position [572, 0]
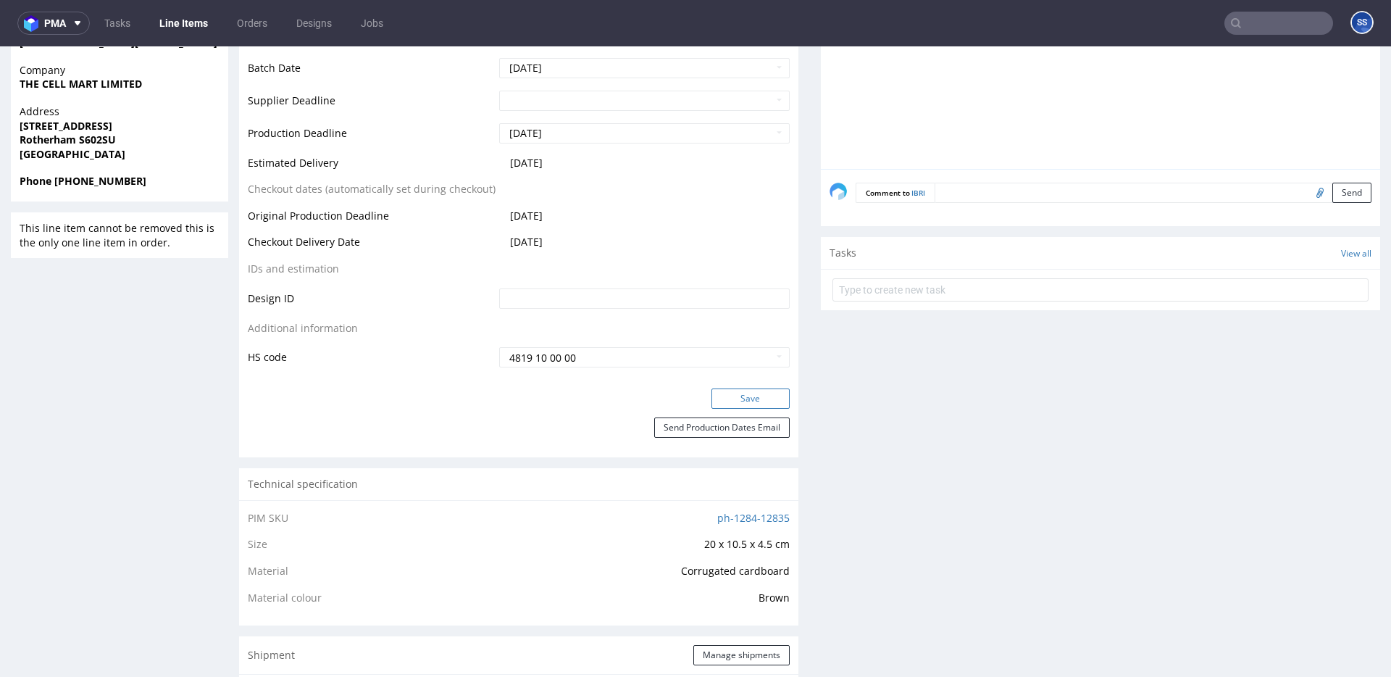
click at [746, 401] on button "Save" at bounding box center [750, 398] width 78 height 20
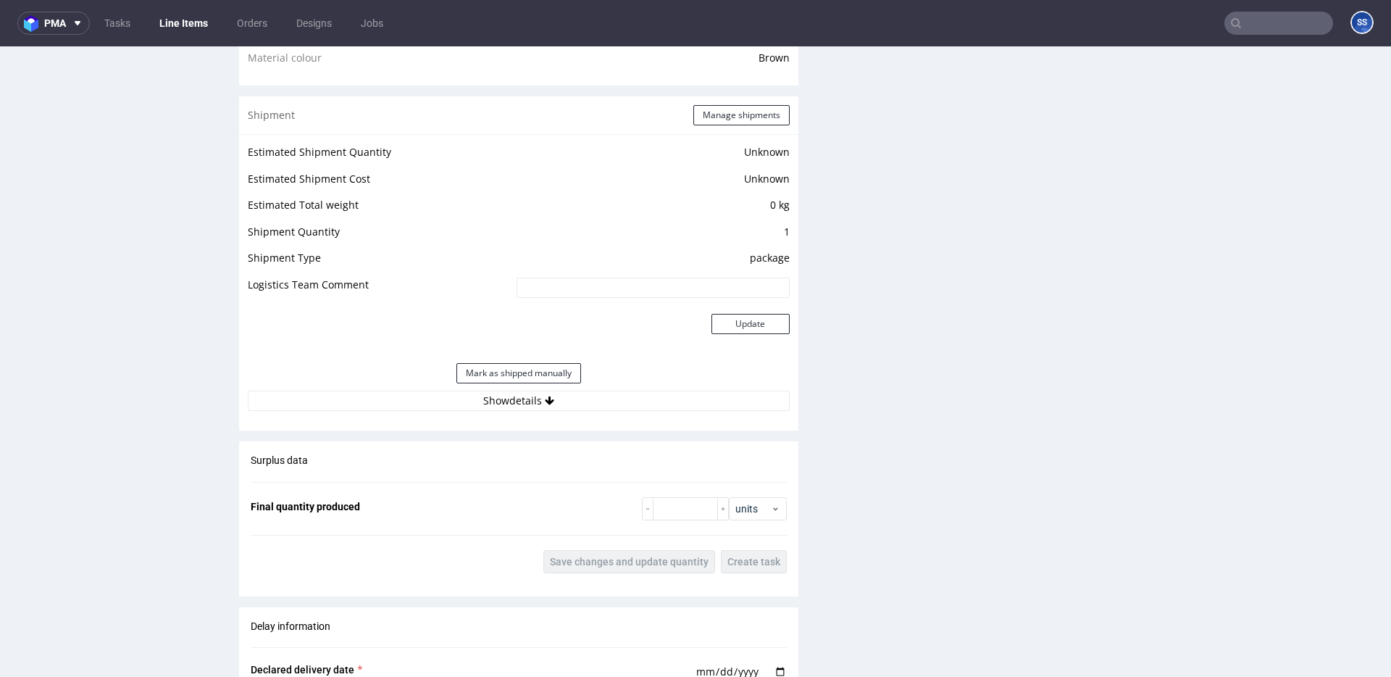
scroll to position [1123, 0]
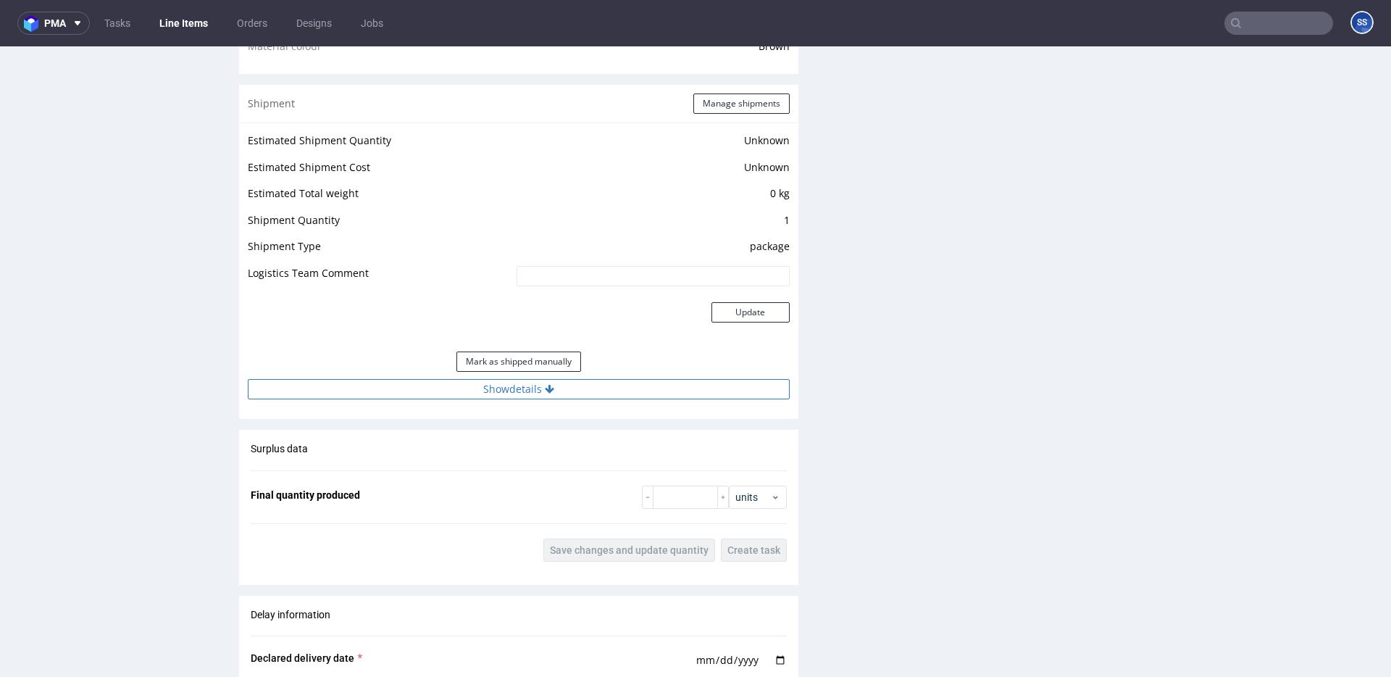
click at [537, 398] on div "Estimated Shipment Quantity Unknown Estimated Shipment Cost Unknown Estimated T…" at bounding box center [518, 264] width 559 height 285
click at [539, 396] on button "Show details" at bounding box center [519, 389] width 542 height 20
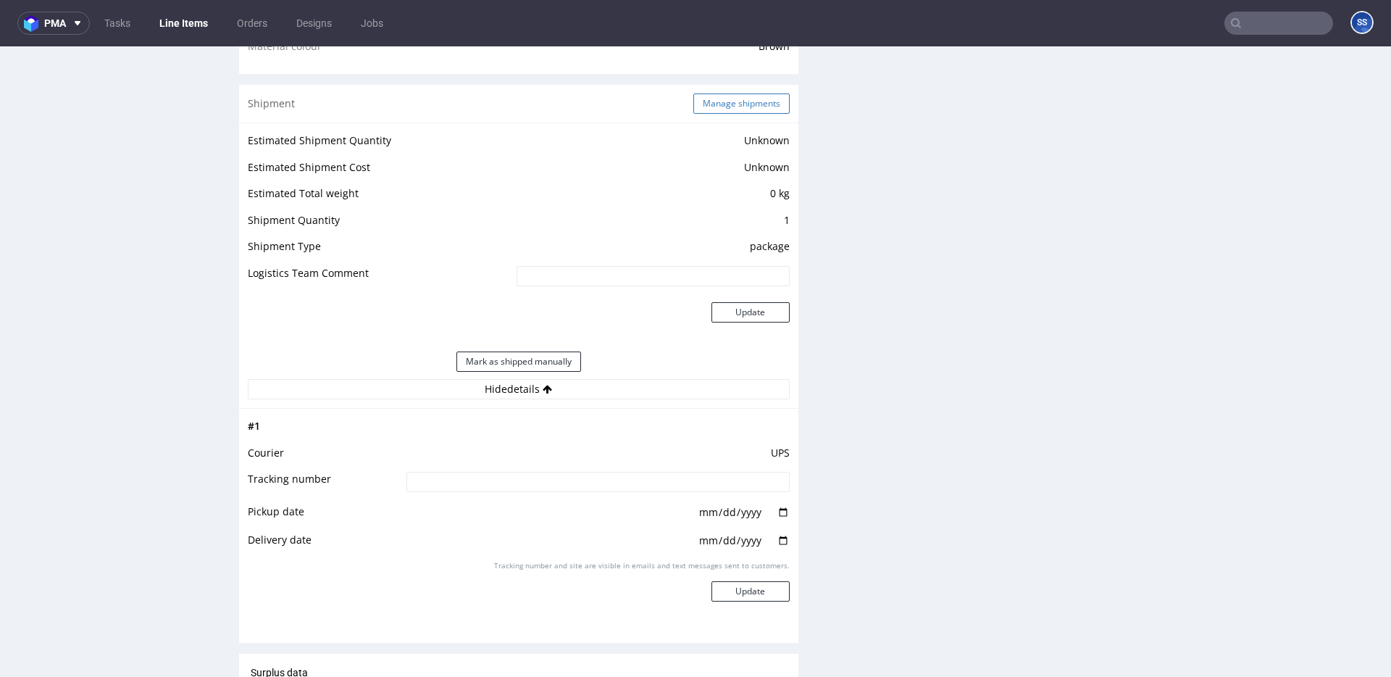
drag, startPoint x: 706, startPoint y: 118, endPoint x: 718, endPoint y: 110, distance: 14.7
click at [708, 116] on div "Shipment Manage shipments" at bounding box center [518, 104] width 559 height 38
click at [720, 102] on button "Manage shipments" at bounding box center [741, 103] width 96 height 20
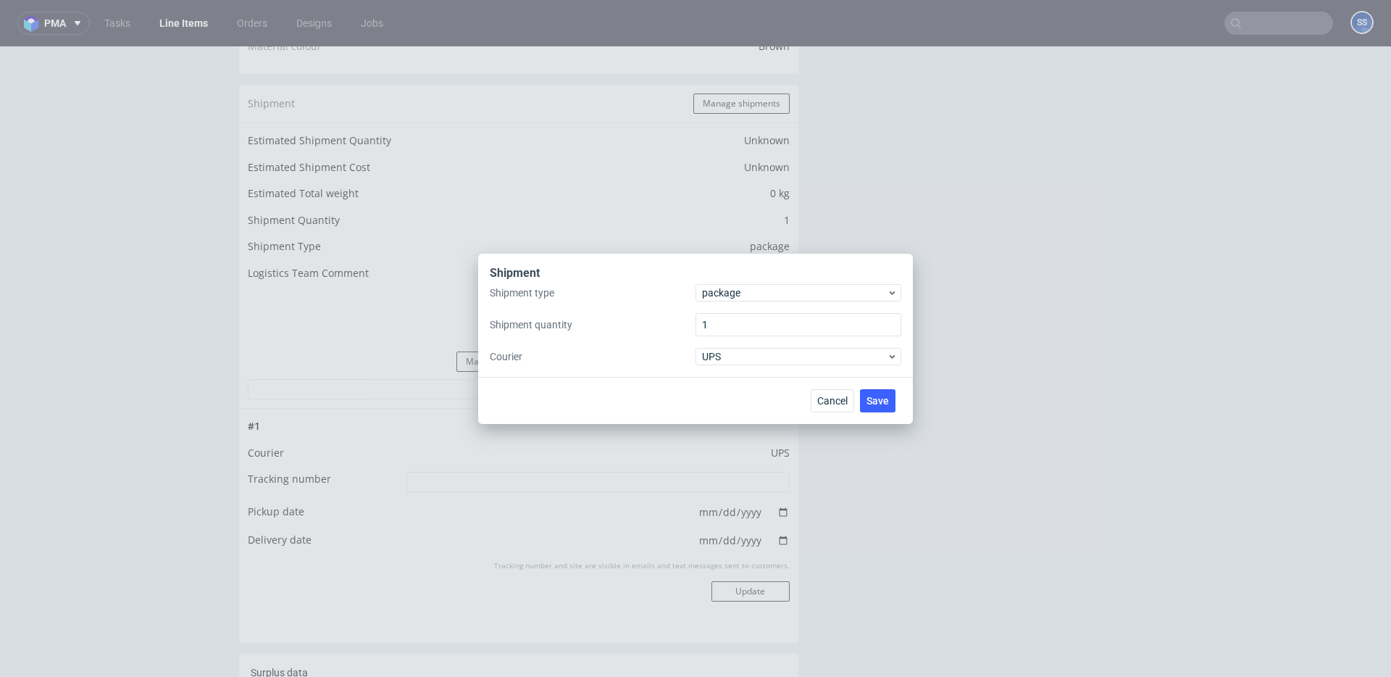
drag, startPoint x: 721, startPoint y: 375, endPoint x: 728, endPoint y: 367, distance: 10.8
click at [721, 377] on div "Cancel Save" at bounding box center [695, 400] width 435 height 47
click at [729, 365] on div "Shipment Shipment type package Shipment quantity 1 Courier UPS" at bounding box center [695, 315] width 435 height 123
click at [731, 363] on div "UPS" at bounding box center [798, 356] width 206 height 17
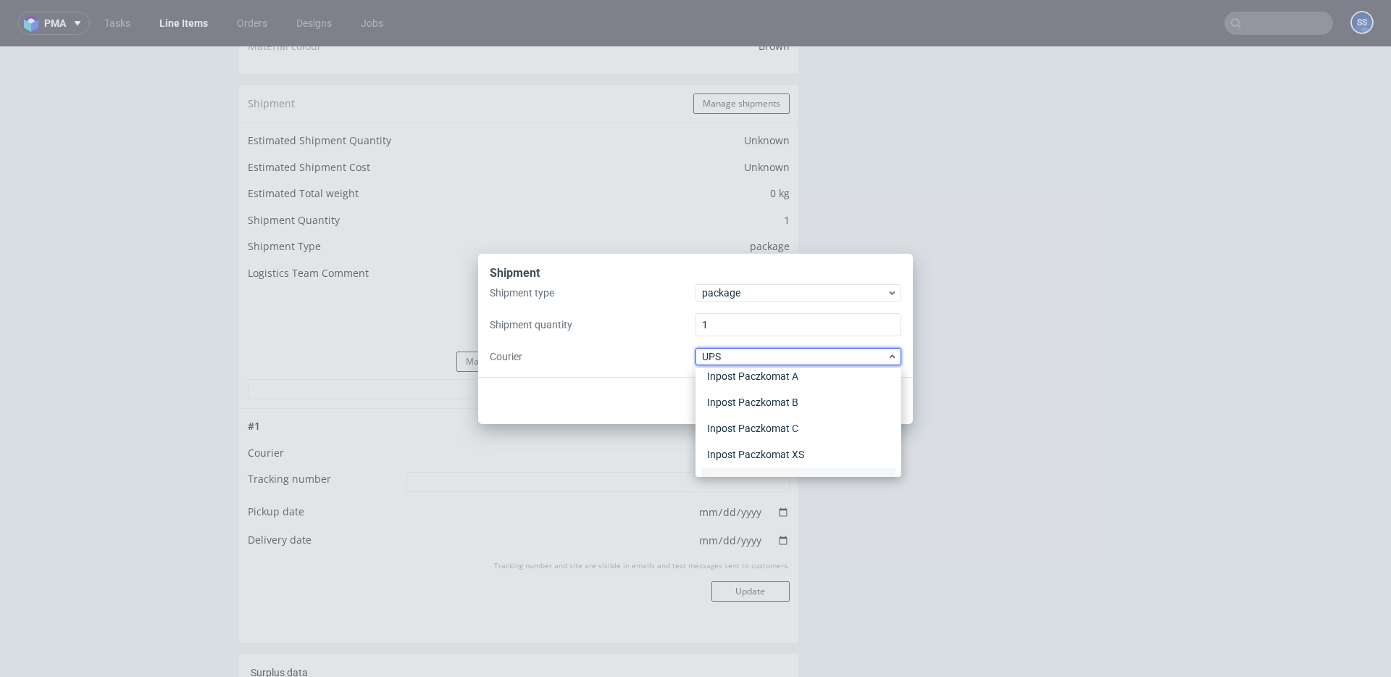
scroll to position [0, 0]
click at [739, 378] on div "APC Overnight" at bounding box center [798, 387] width 194 height 26
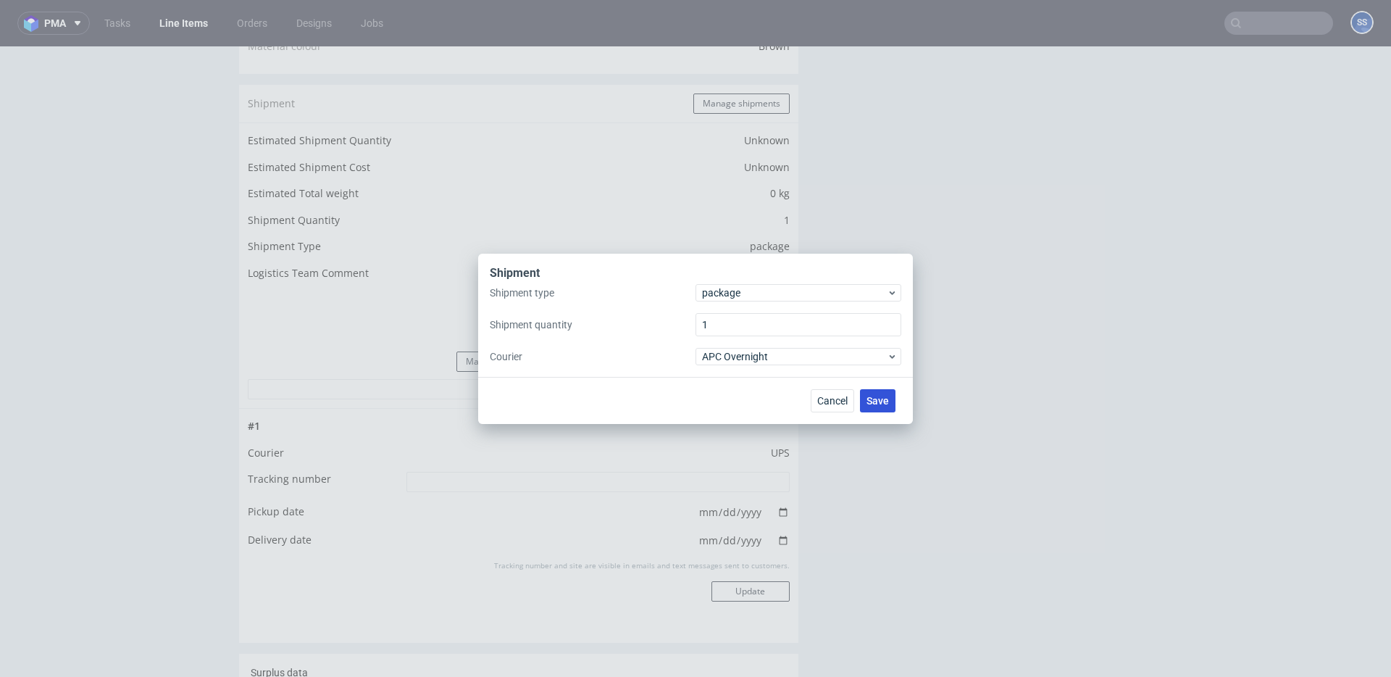
click at [892, 400] on button "Save" at bounding box center [877, 400] width 35 height 23
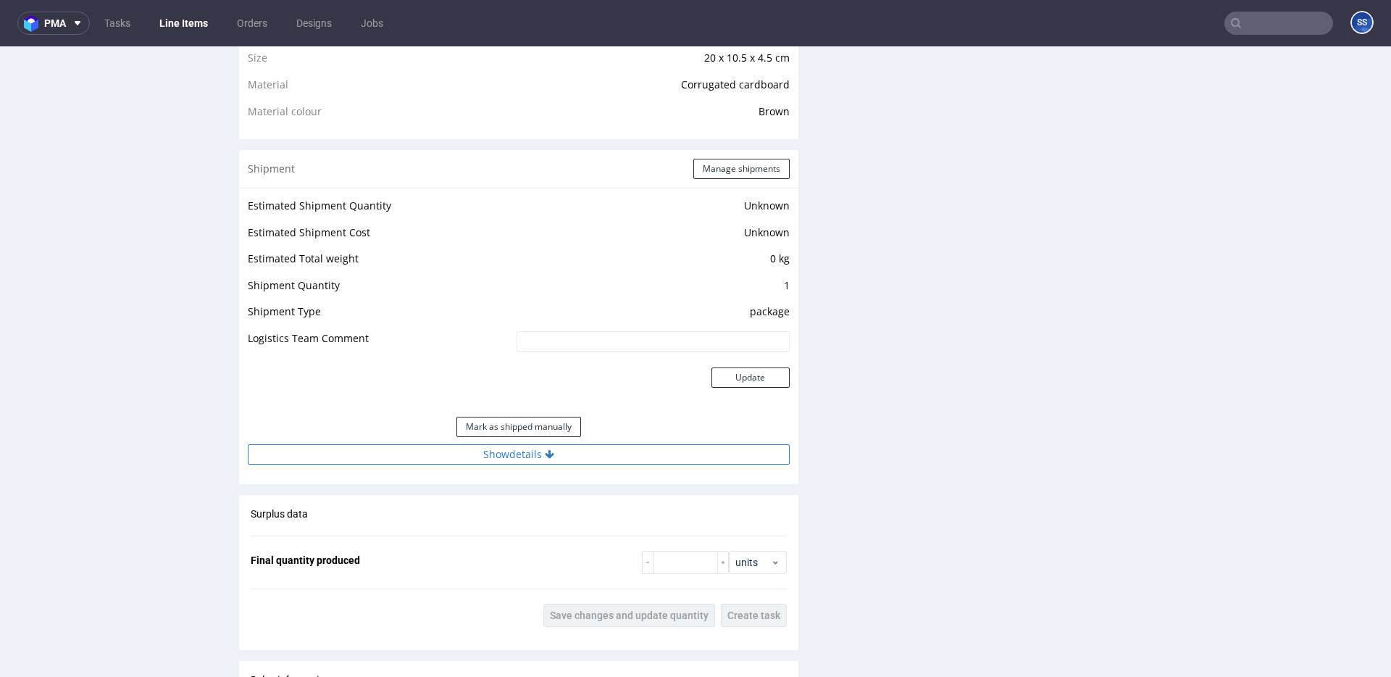
click at [461, 451] on button "Show details" at bounding box center [519, 454] width 542 height 20
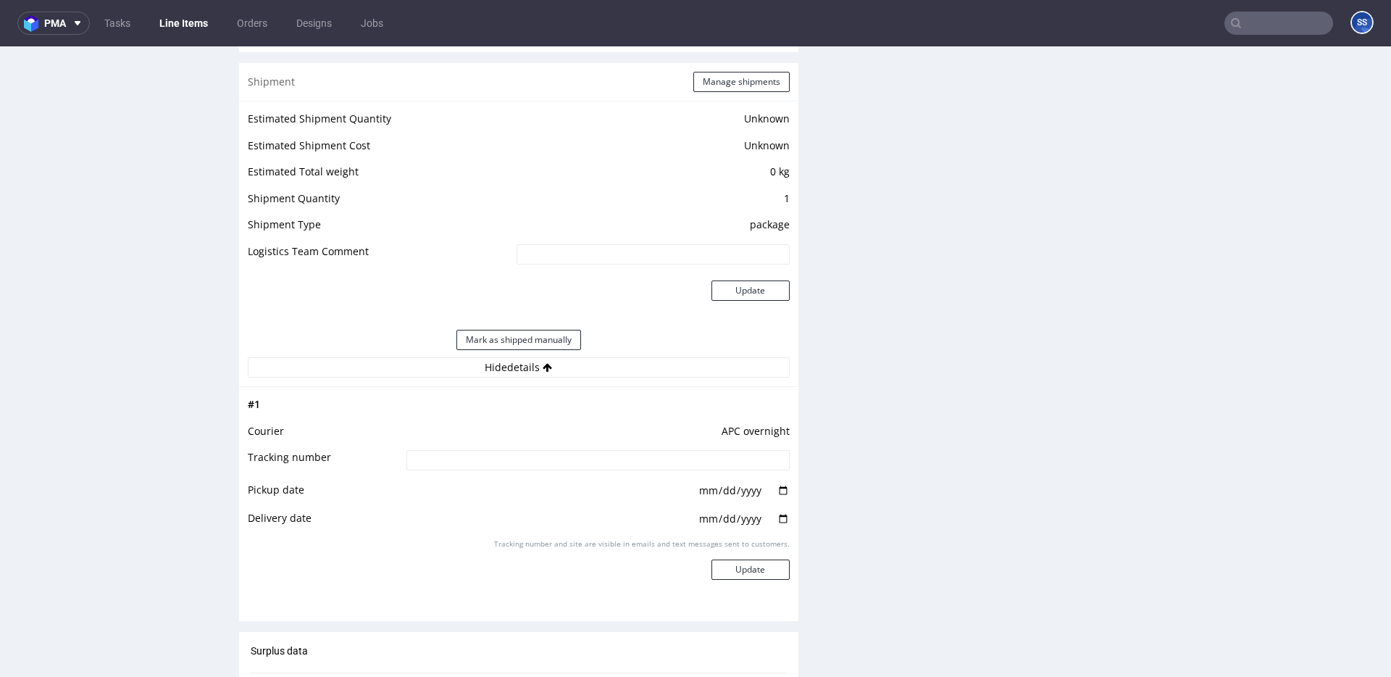
click at [462, 464] on input at bounding box center [597, 460] width 383 height 20
paste input "2025100302920420000053"
type input "2025100302920420000053"
click at [719, 561] on button "Update" at bounding box center [750, 571] width 78 height 20
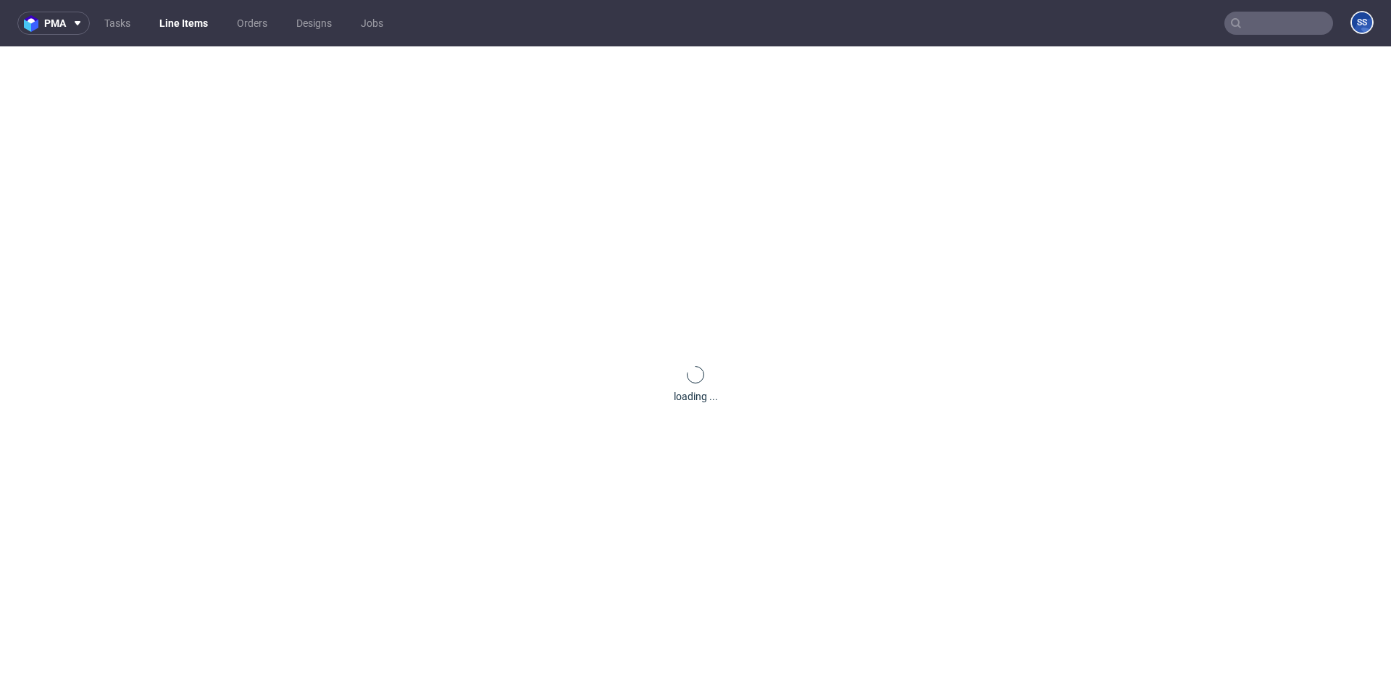
scroll to position [922, 0]
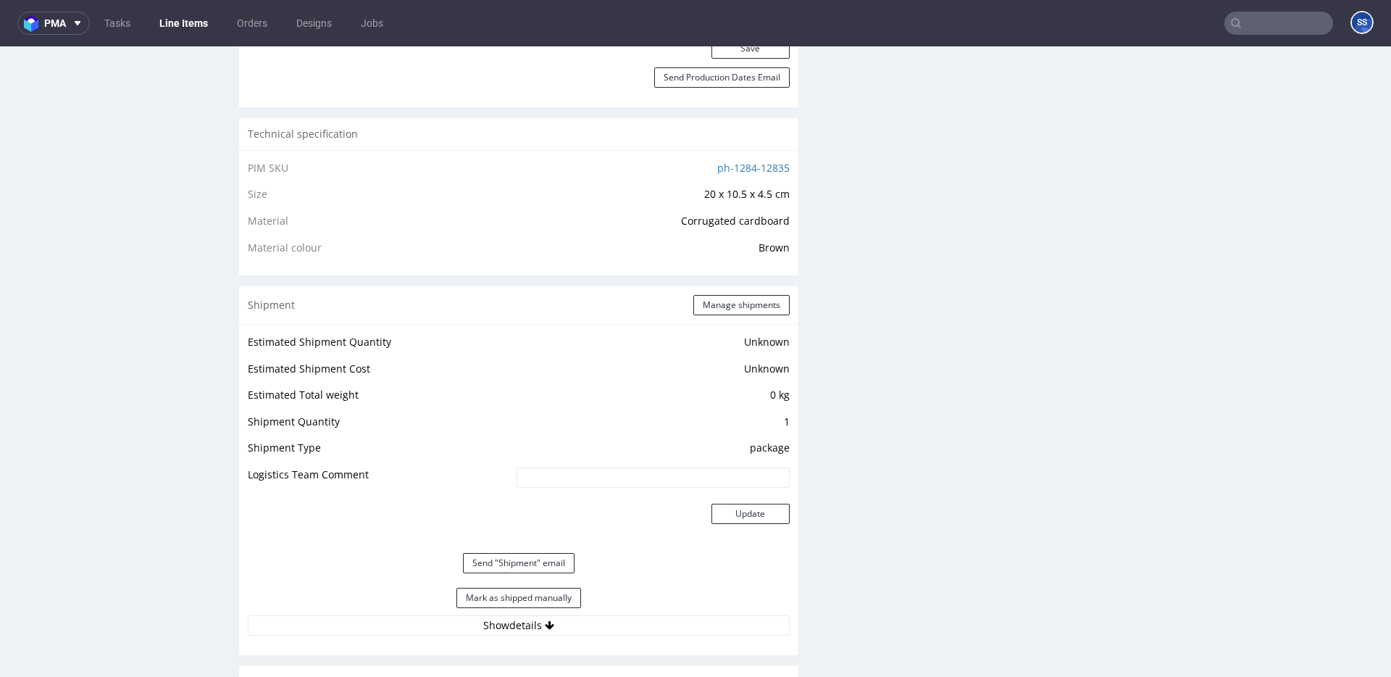
click at [196, 26] on link "Line Items" at bounding box center [184, 23] width 66 height 23
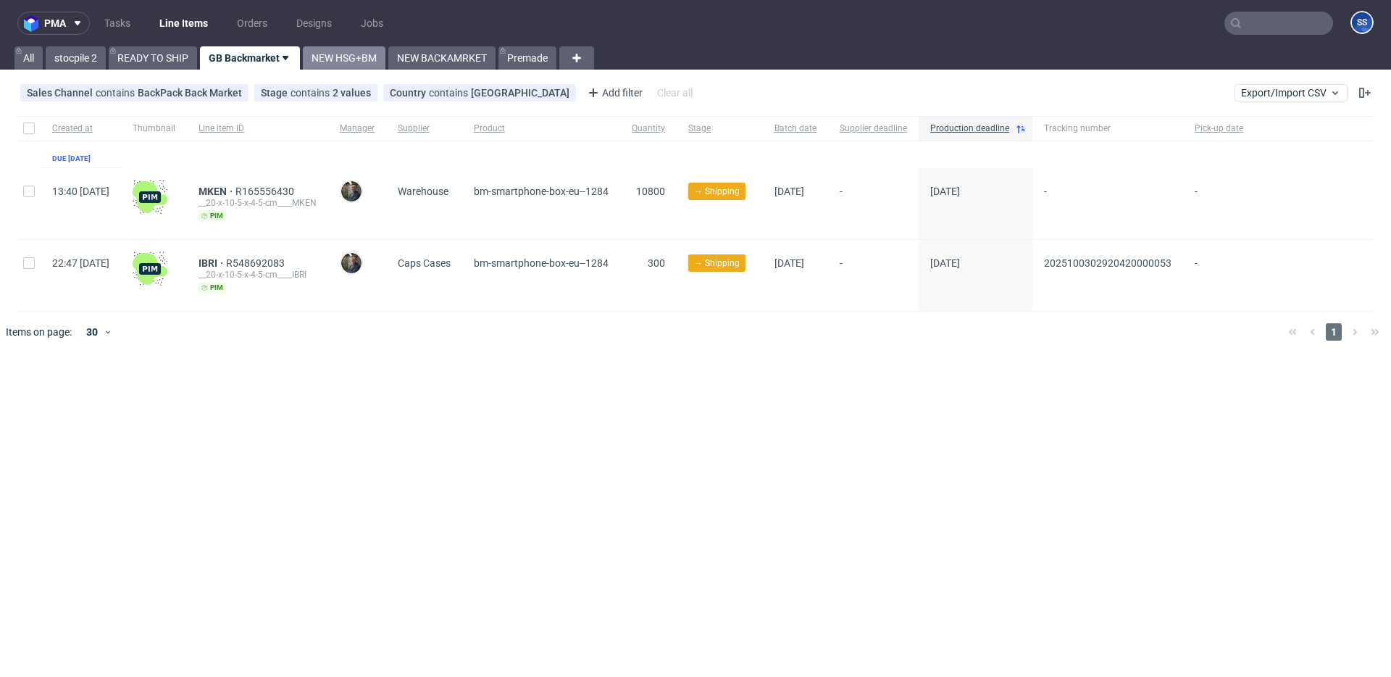
click at [345, 56] on link "NEW HSG+BM" at bounding box center [344, 57] width 83 height 23
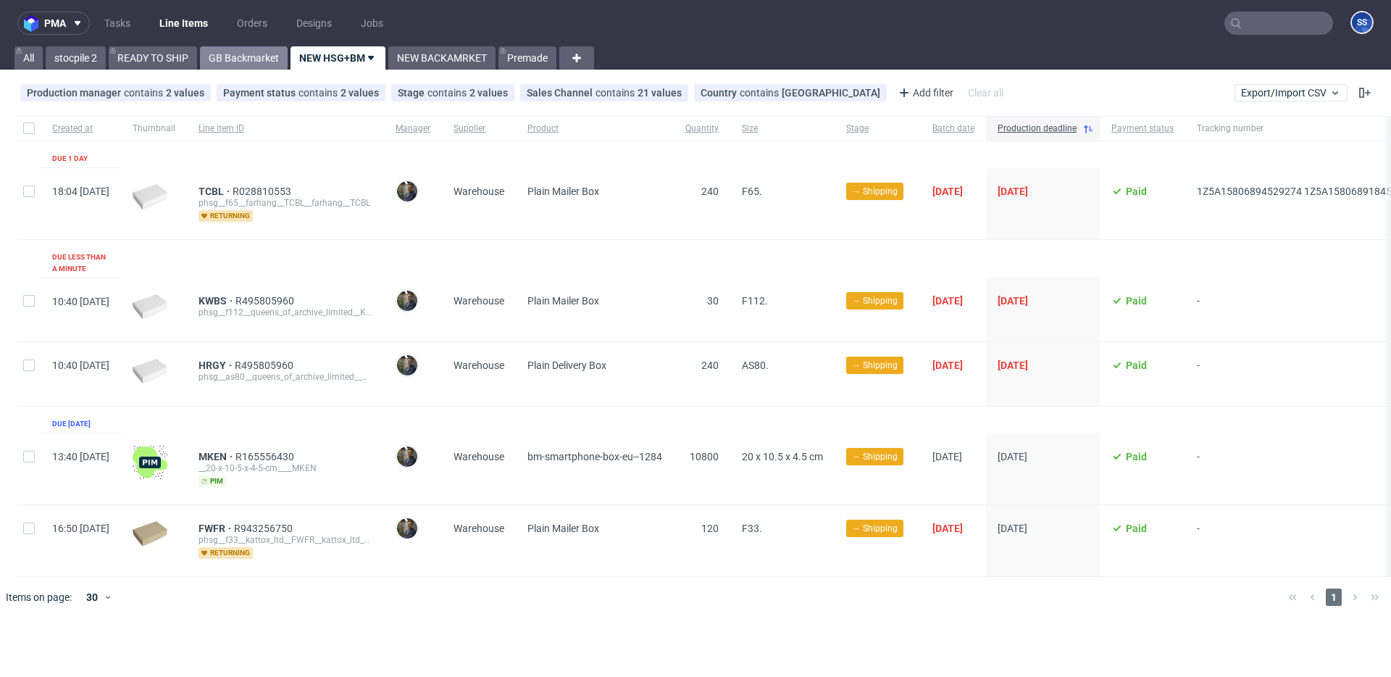
click at [269, 58] on link "GB Backmarket" at bounding box center [244, 57] width 88 height 23
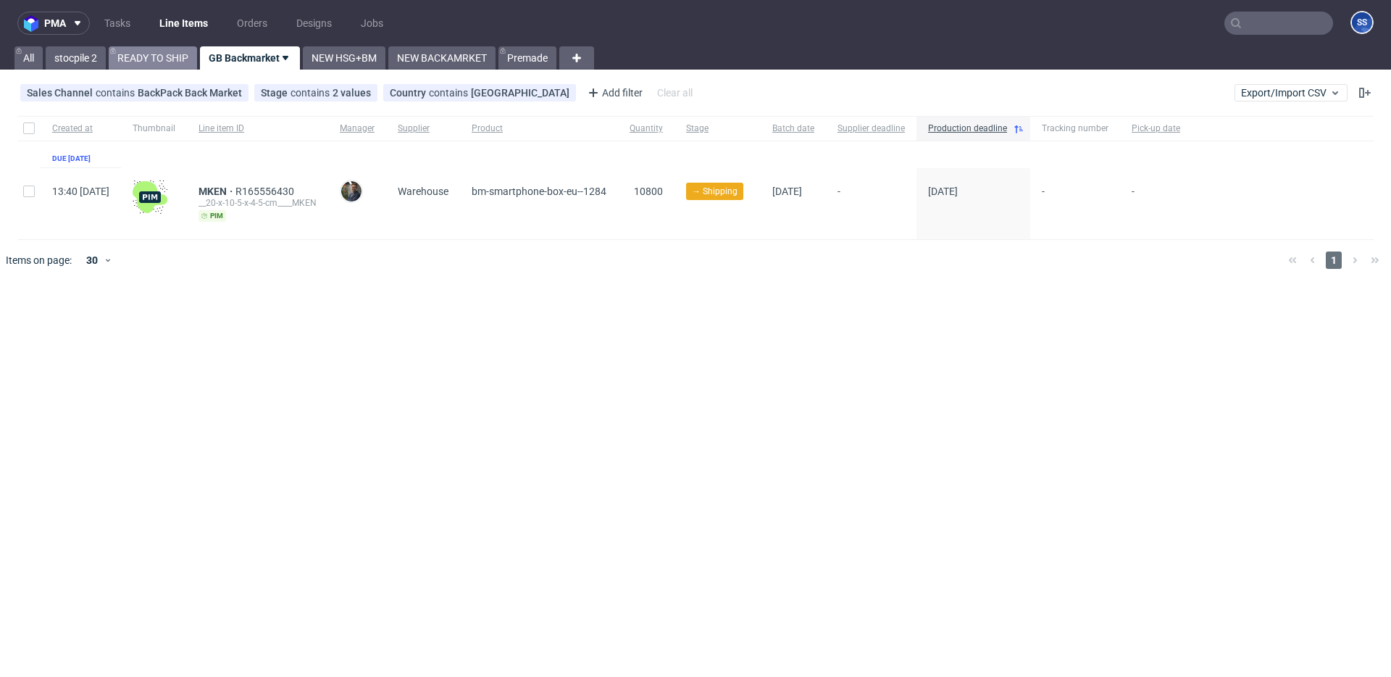
click at [142, 50] on link "READY TO SHIP" at bounding box center [153, 57] width 88 height 23
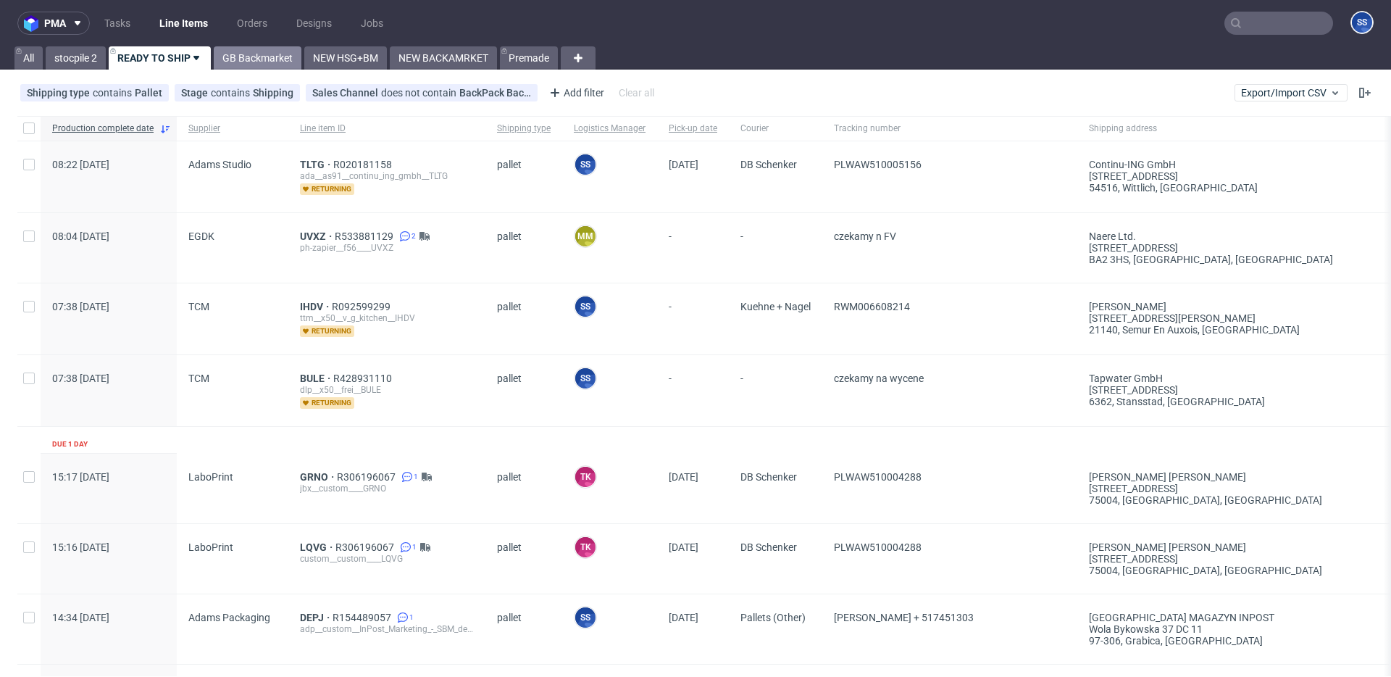
click at [255, 61] on link "GB Backmarket" at bounding box center [258, 57] width 88 height 23
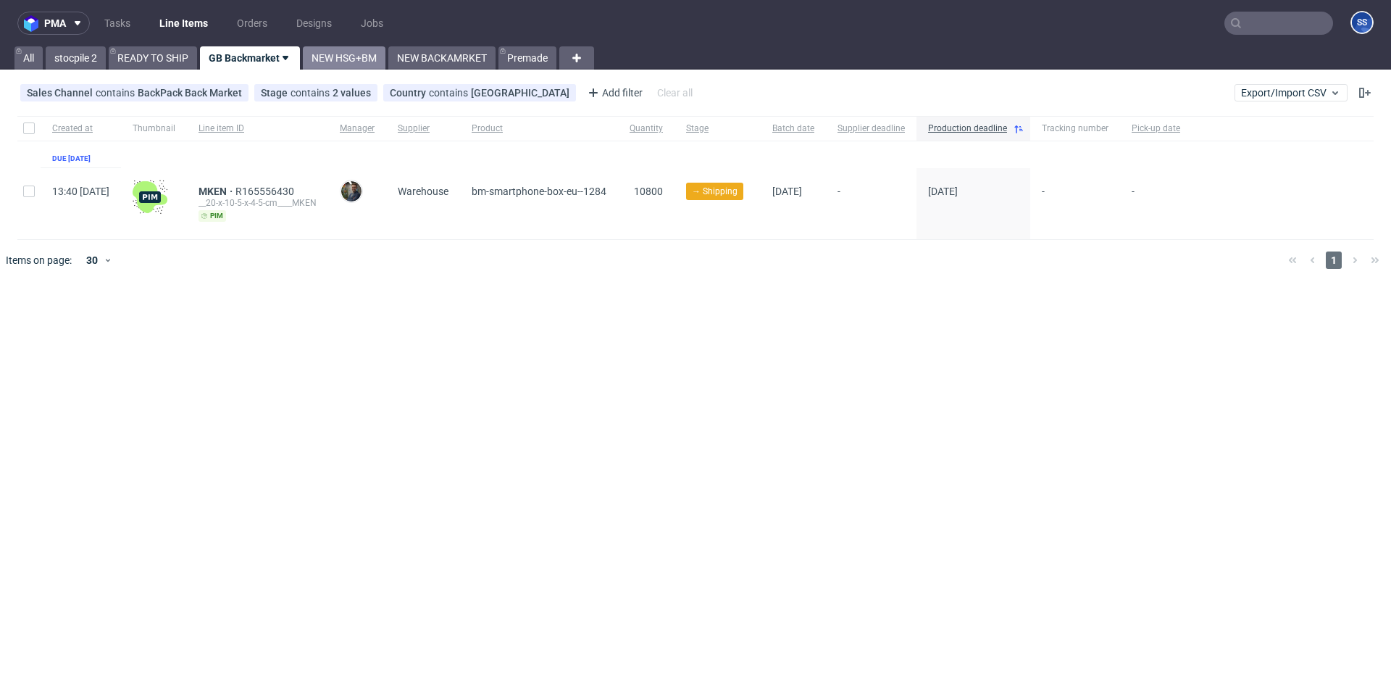
click at [356, 59] on link "NEW HSG+BM" at bounding box center [344, 57] width 83 height 23
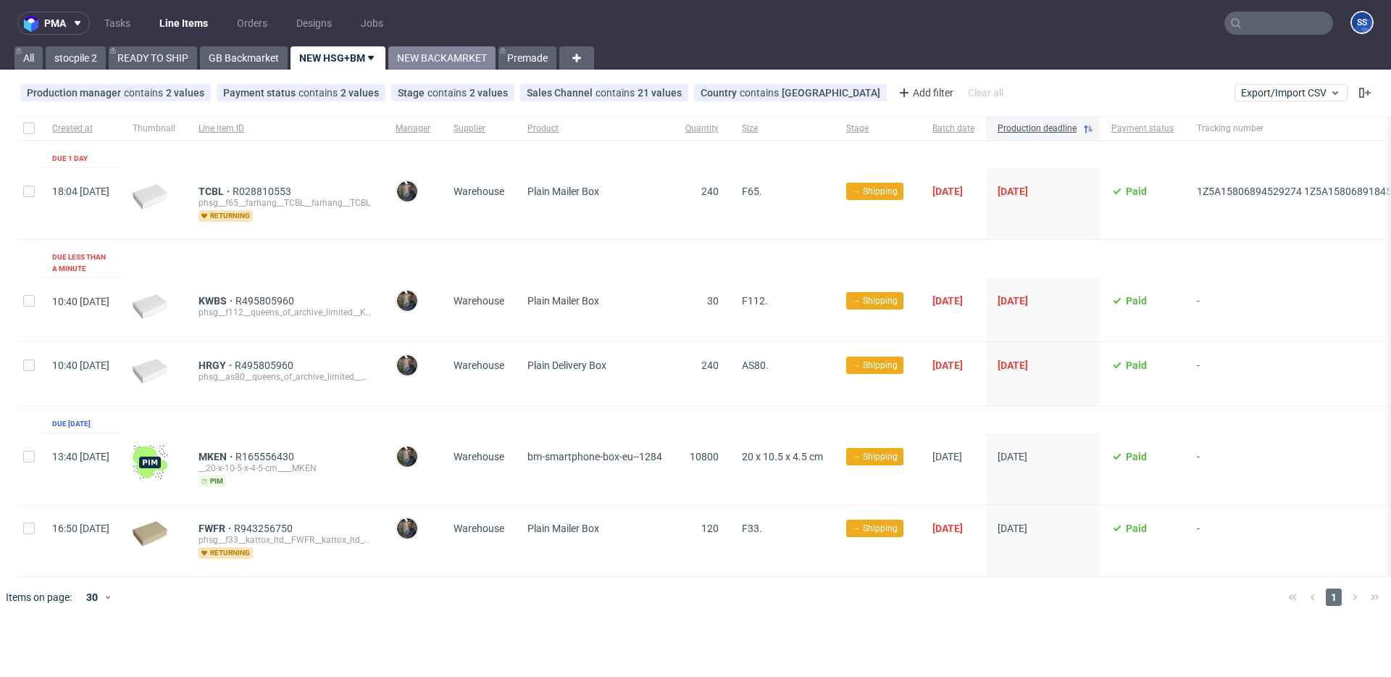
click at [435, 53] on link "NEW BACKAMRKET" at bounding box center [441, 57] width 107 height 23
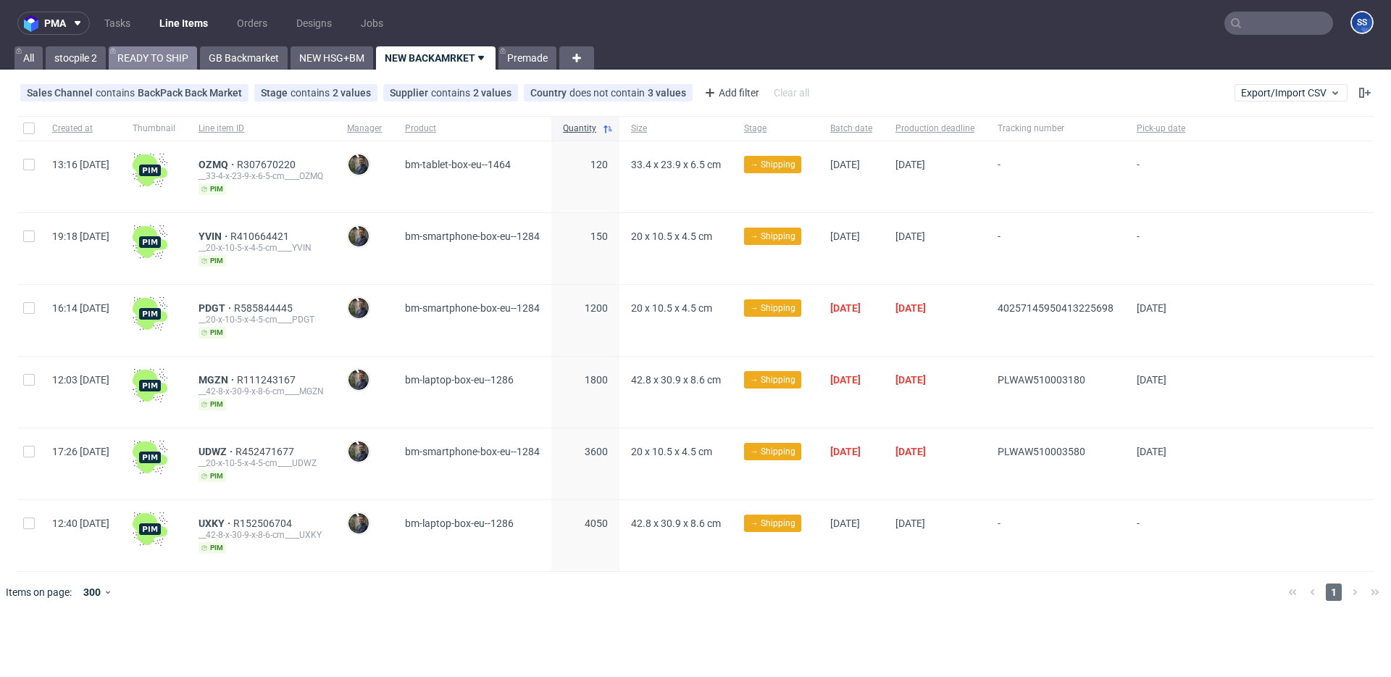
click at [168, 57] on link "READY TO SHIP" at bounding box center [153, 57] width 88 height 23
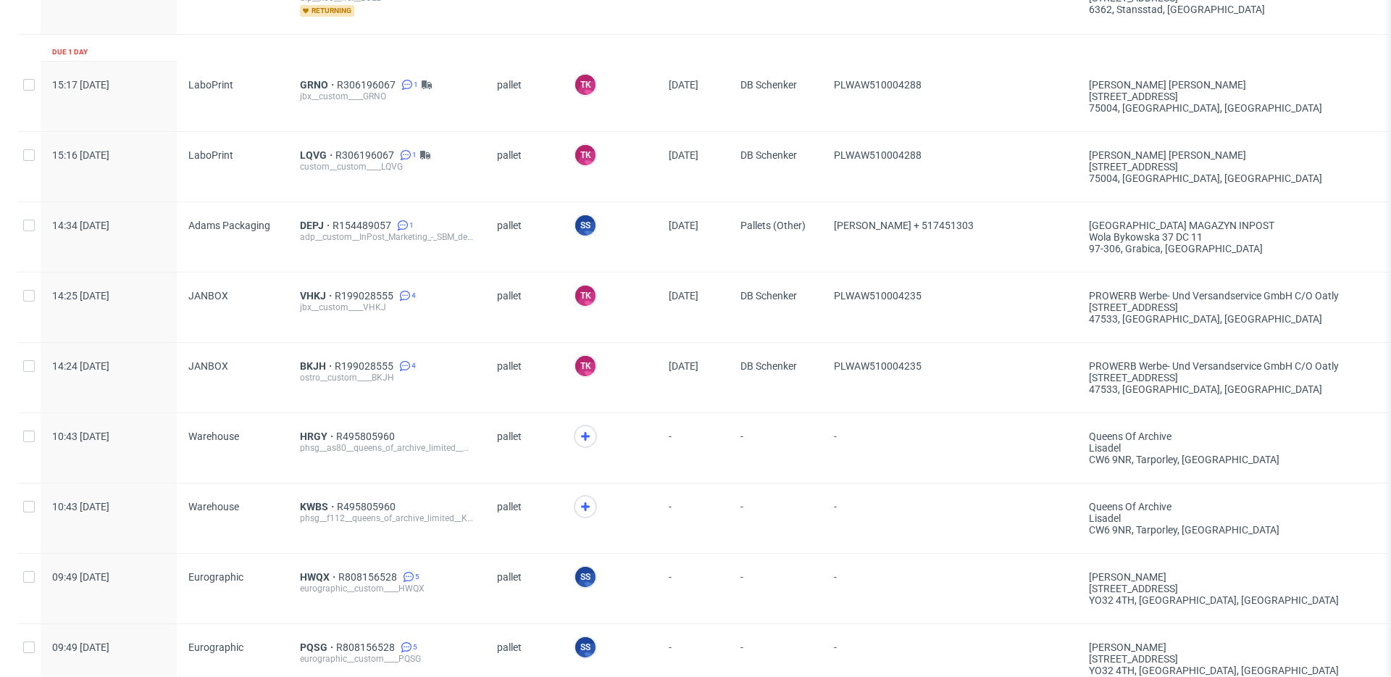
scroll to position [3413, 0]
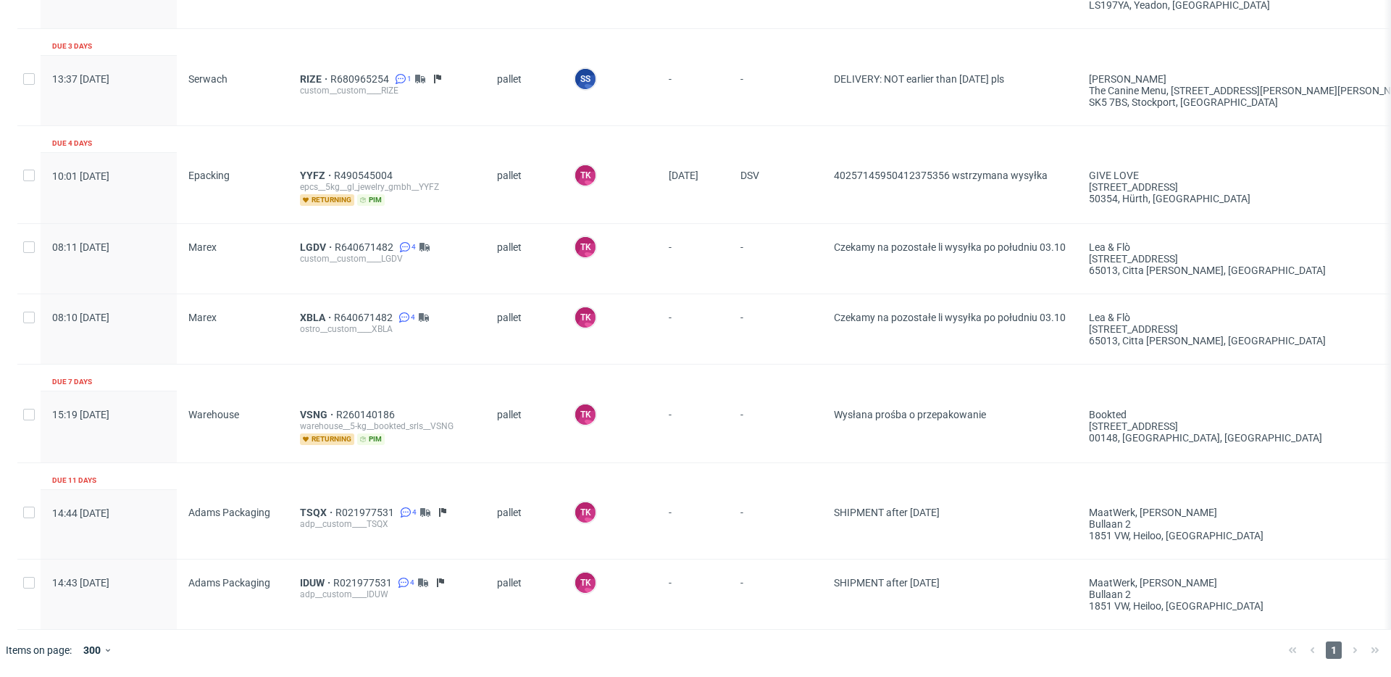
click at [736, 443] on div "-" at bounding box center [775, 426] width 93 height 71
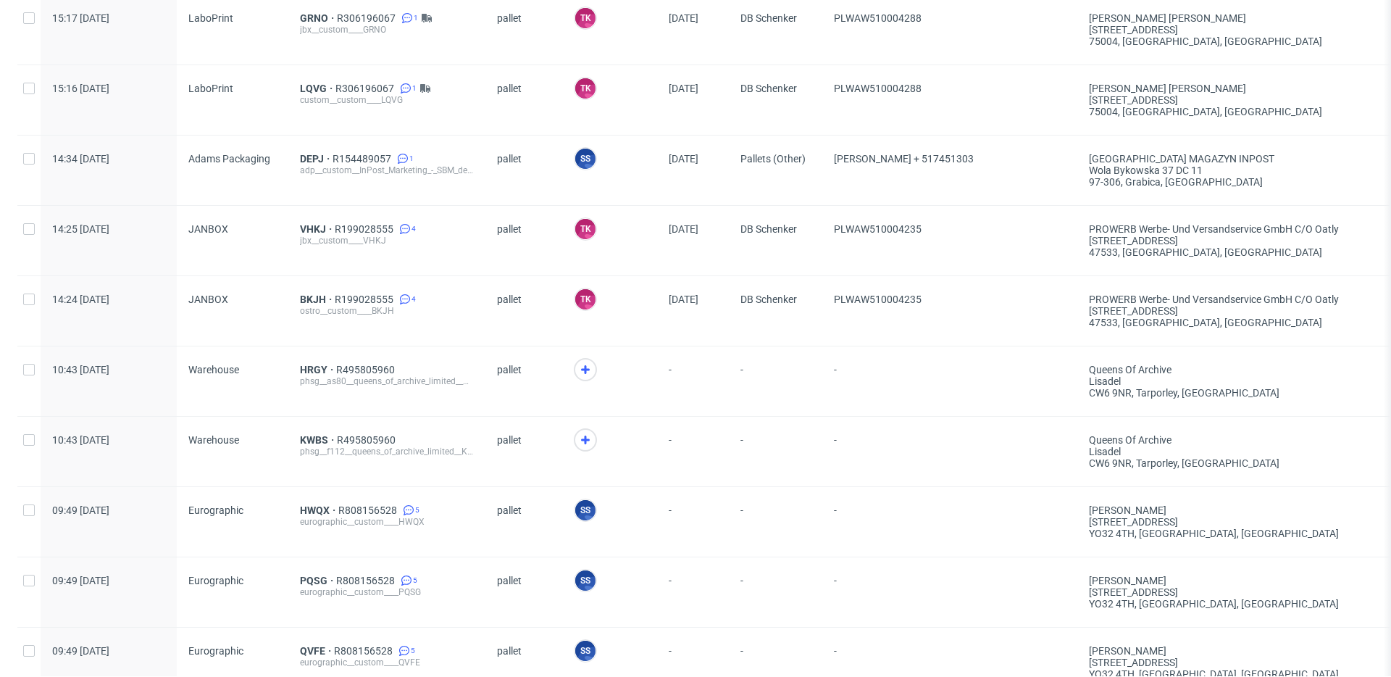
scroll to position [455, 0]
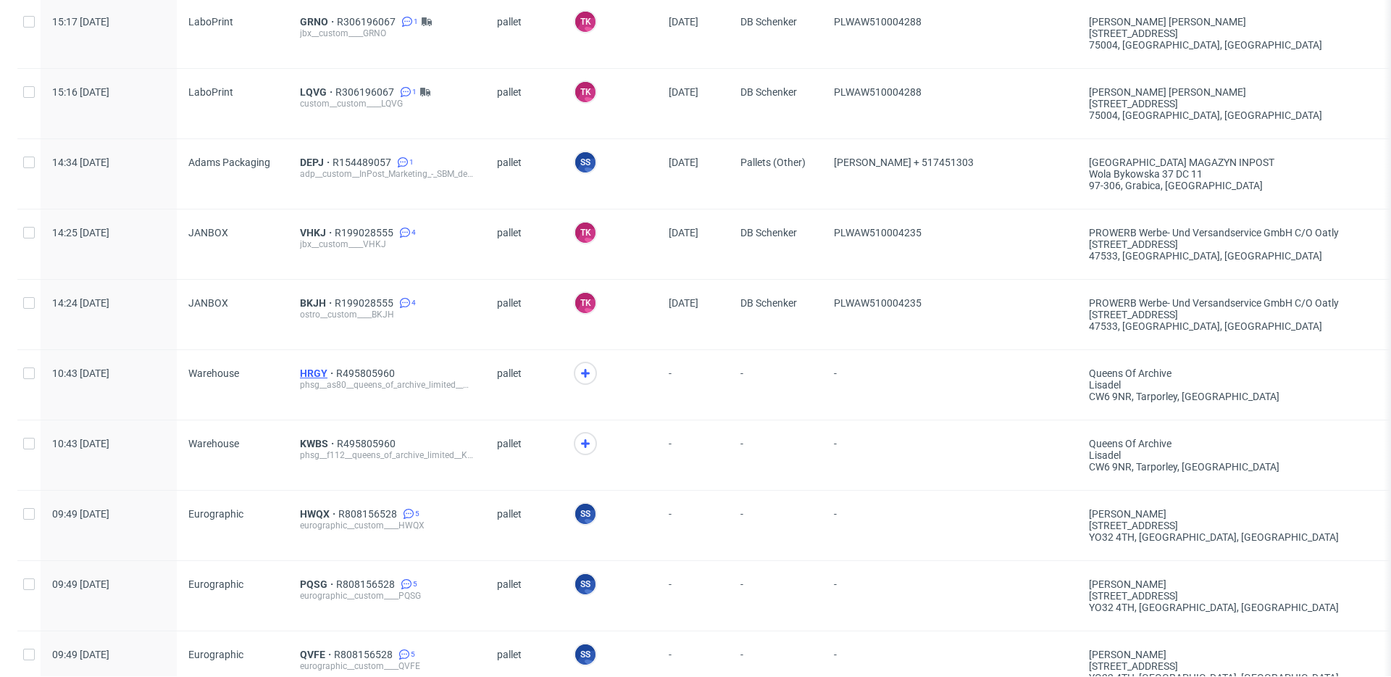
click at [305, 369] on span "HRGY" at bounding box center [318, 373] width 36 height 12
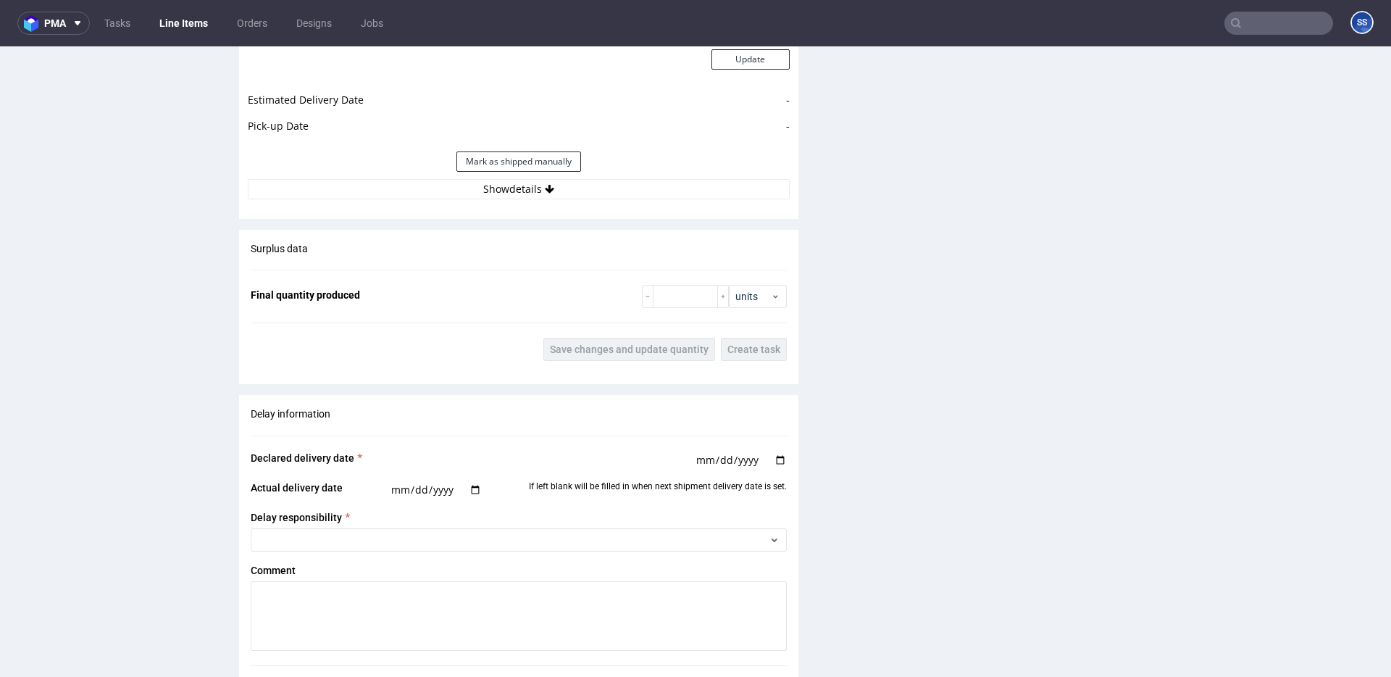
scroll to position [2126, 0]
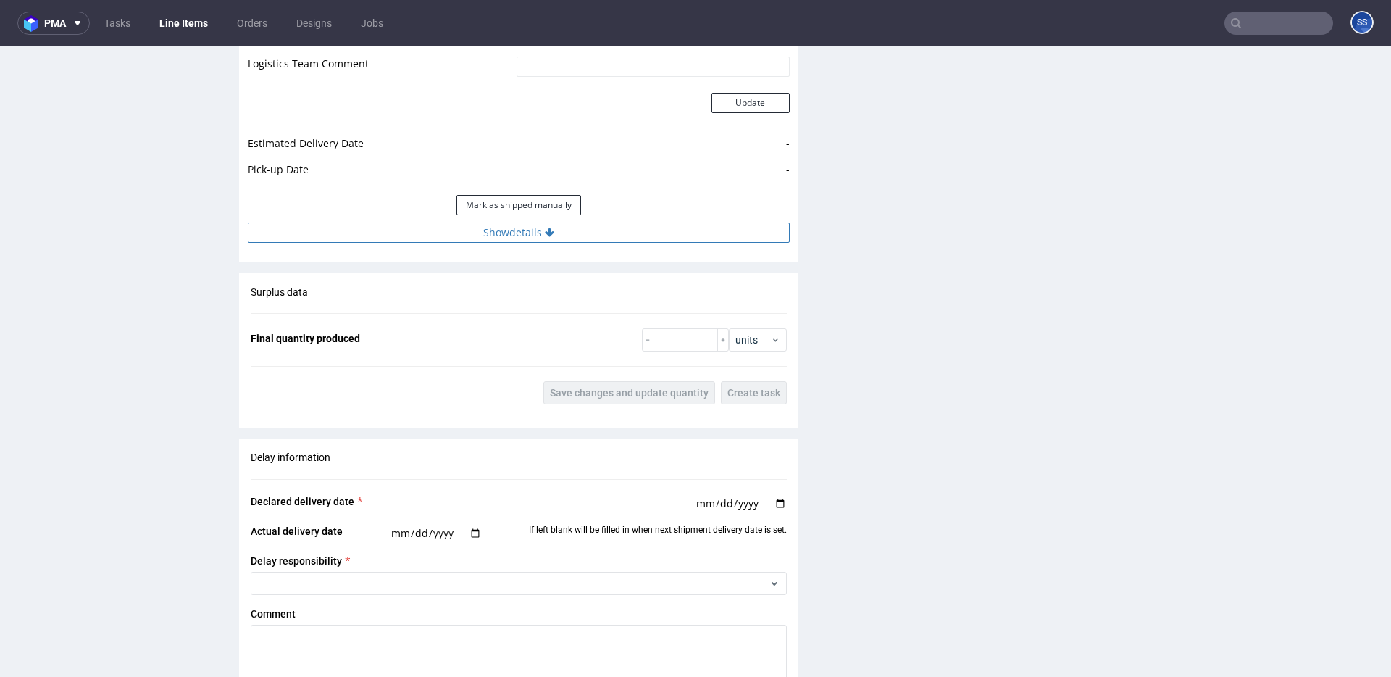
click at [514, 241] on button "Show details" at bounding box center [519, 232] width 542 height 20
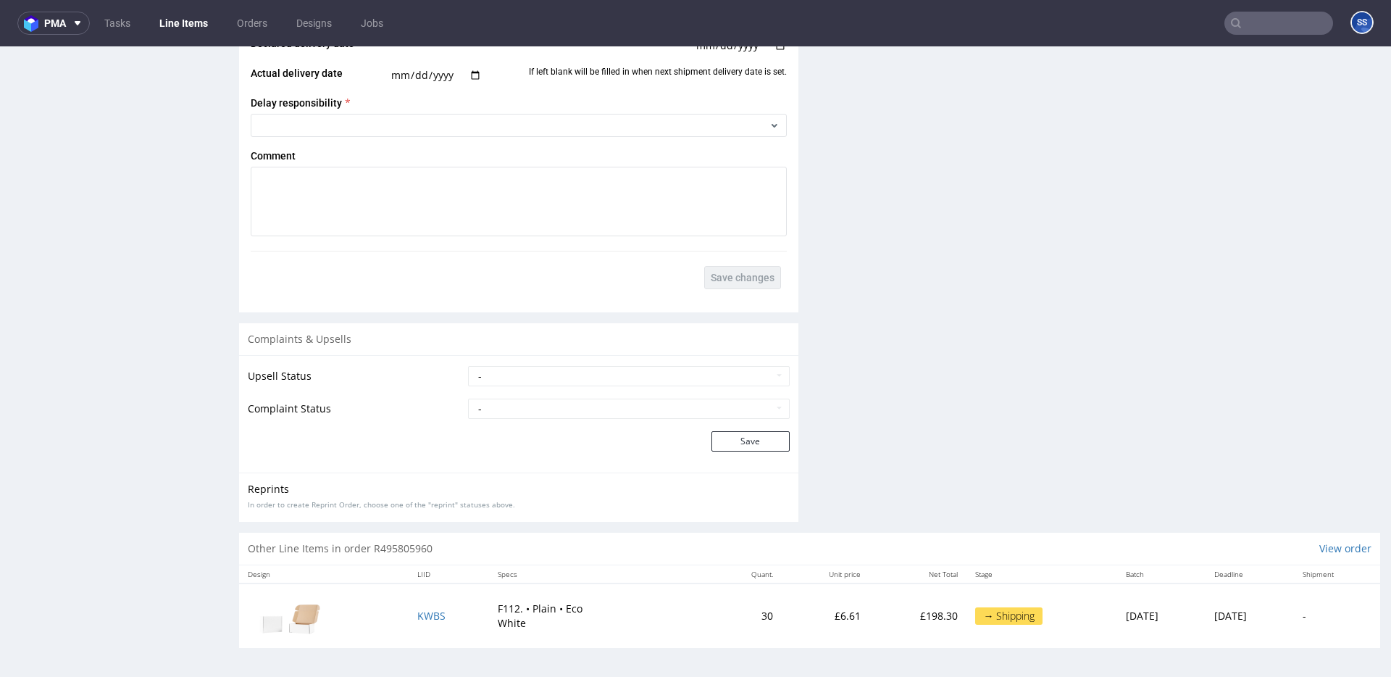
scroll to position [4, 0]
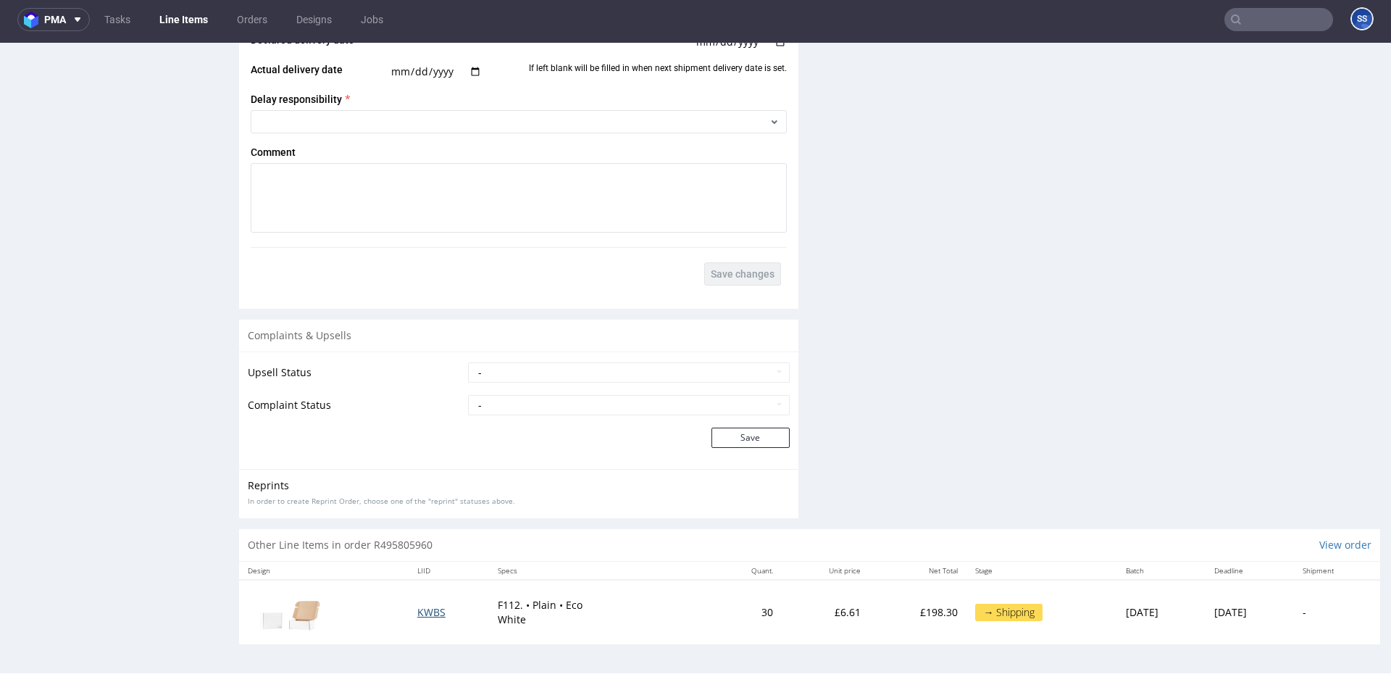
click at [422, 615] on span "KWBS" at bounding box center [431, 612] width 28 height 14
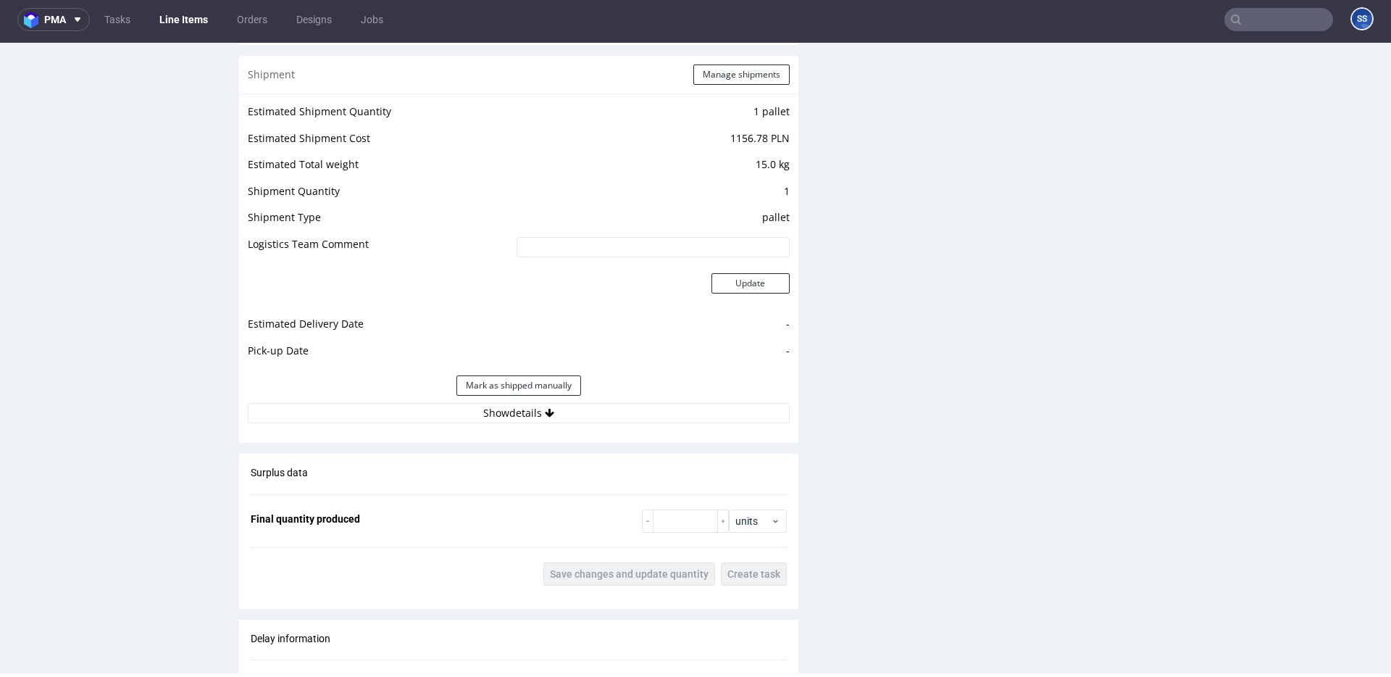
scroll to position [1402, 0]
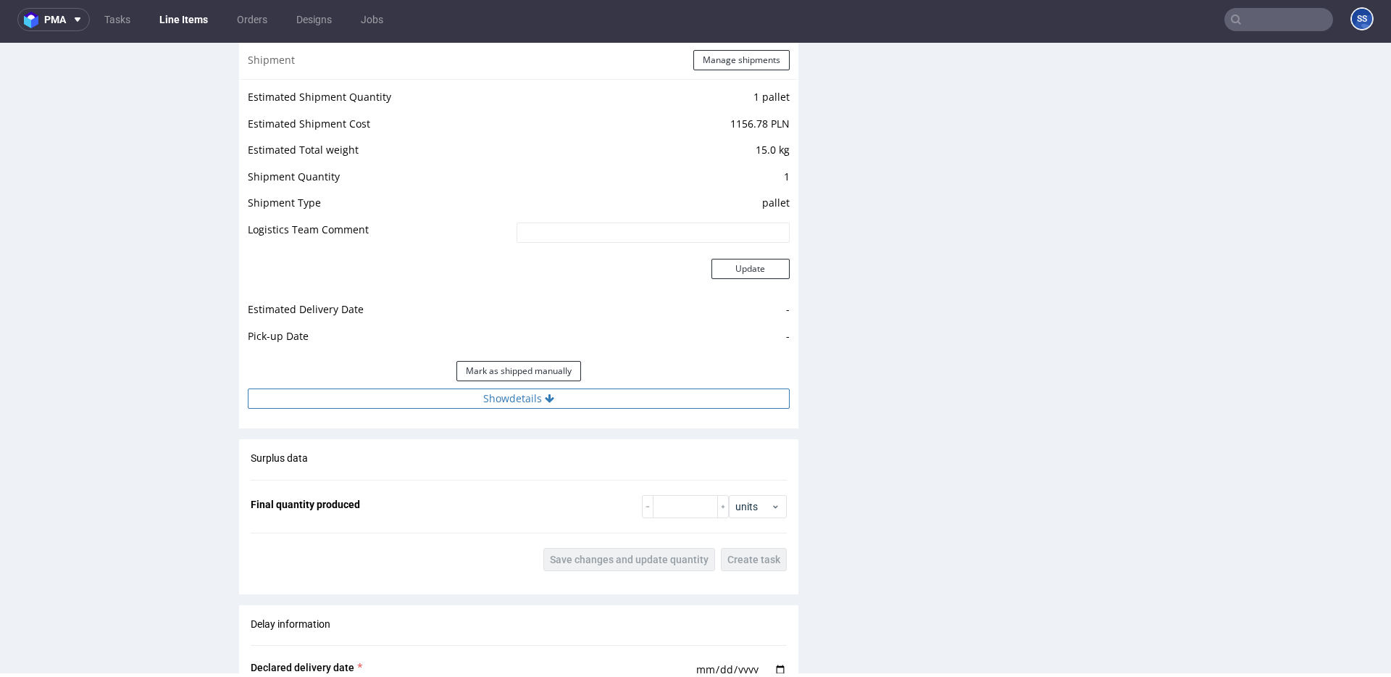
click at [444, 394] on button "Show details" at bounding box center [519, 398] width 542 height 20
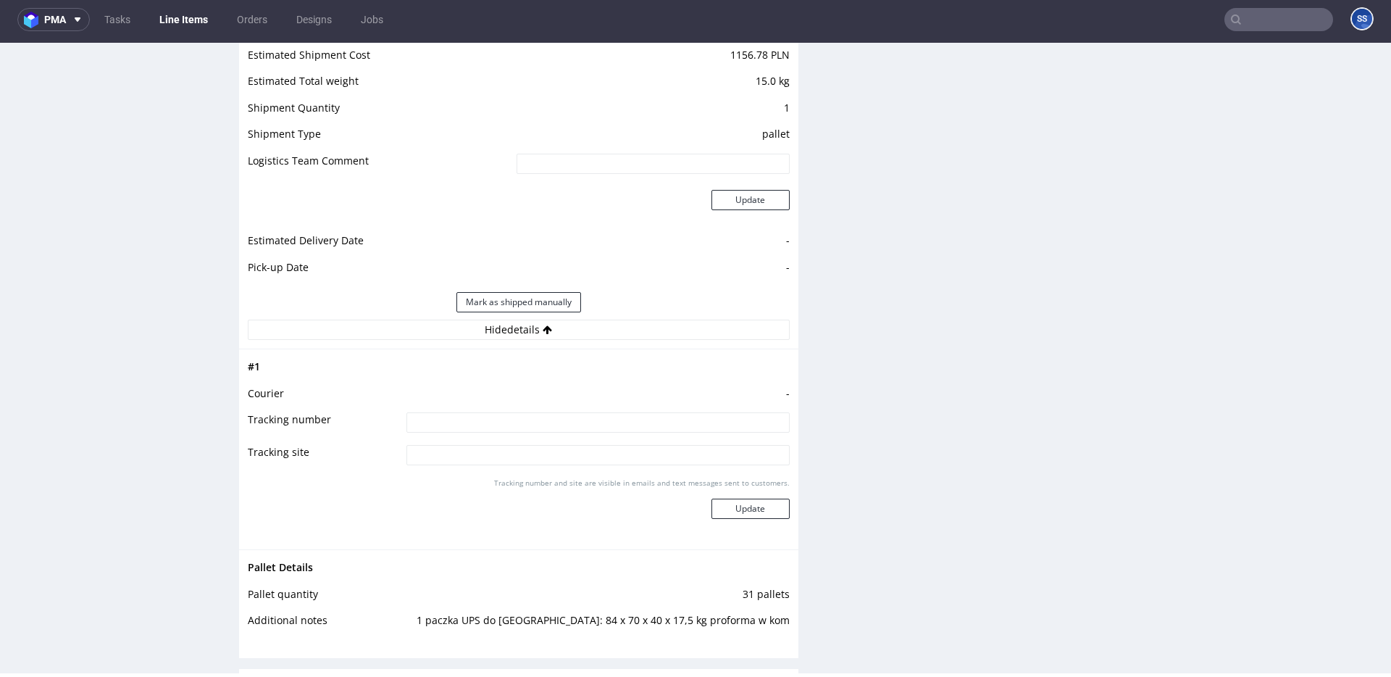
scroll to position [2356, 0]
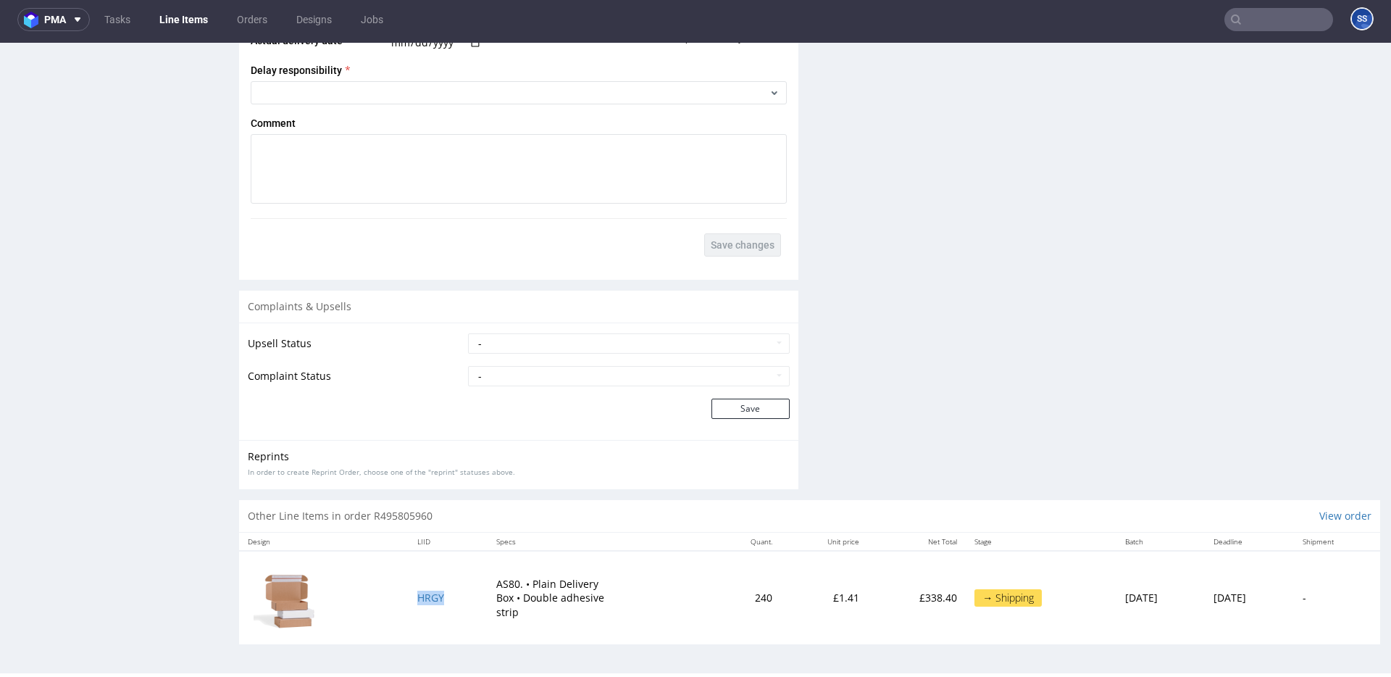
drag, startPoint x: 438, startPoint y: 599, endPoint x: 401, endPoint y: 599, distance: 36.2
click at [409, 600] on td "HRGY" at bounding box center [448, 597] width 78 height 93
copy span "HRGY"
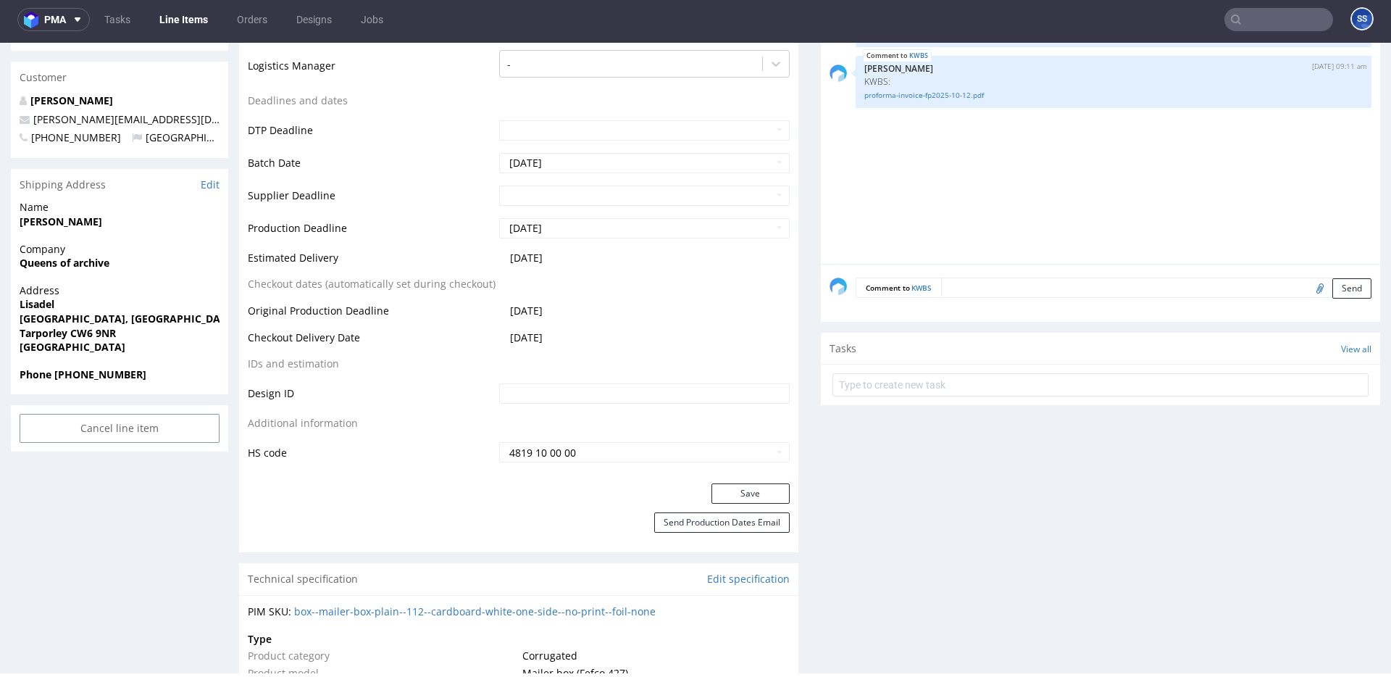
scroll to position [0, 0]
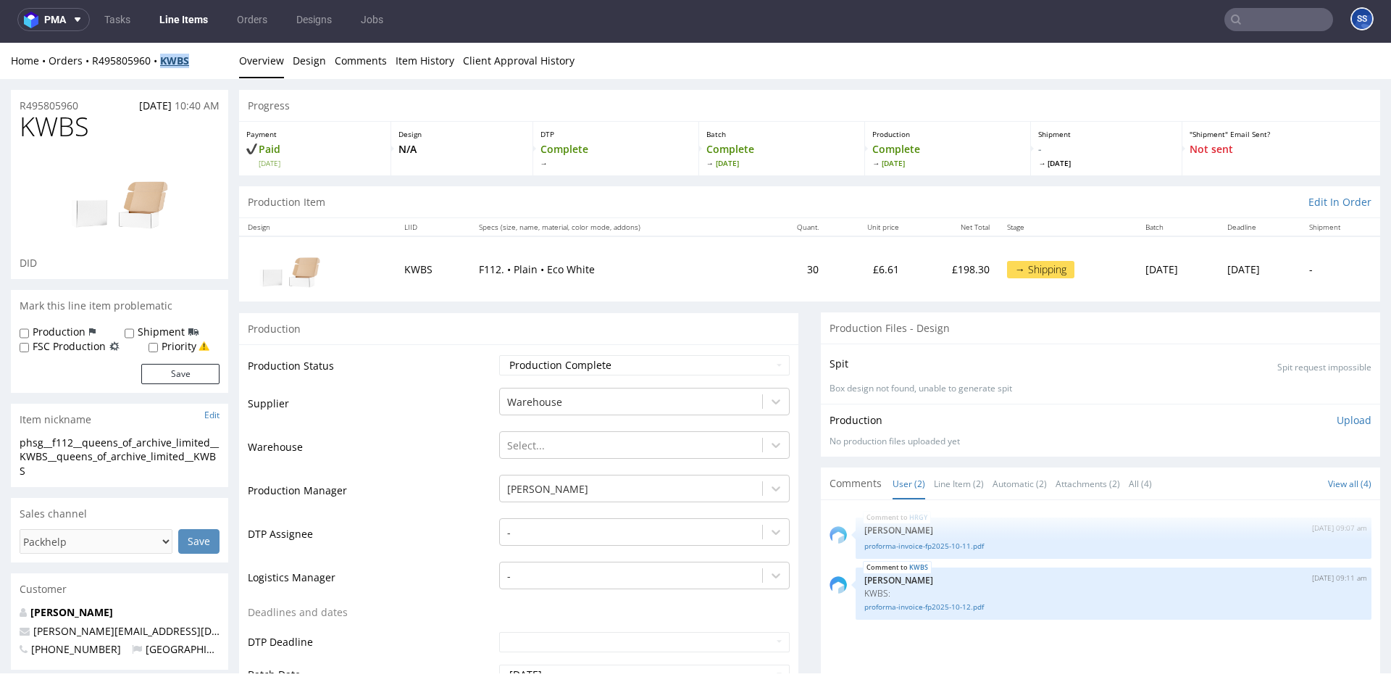
drag, startPoint x: 209, startPoint y: 62, endPoint x: 167, endPoint y: 64, distance: 42.8
click at [167, 64] on div "Home Orders R495805960 KWBS" at bounding box center [119, 61] width 217 height 14
copy strong "KWBS"
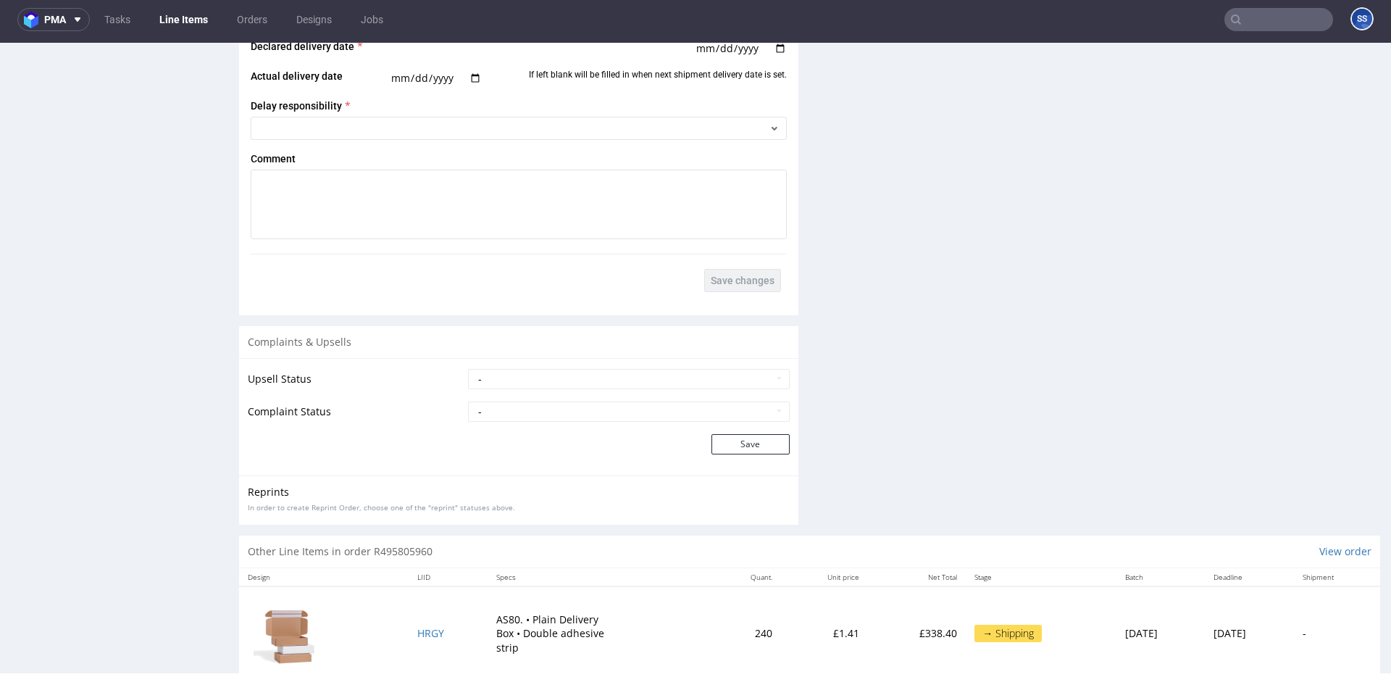
scroll to position [2356, 0]
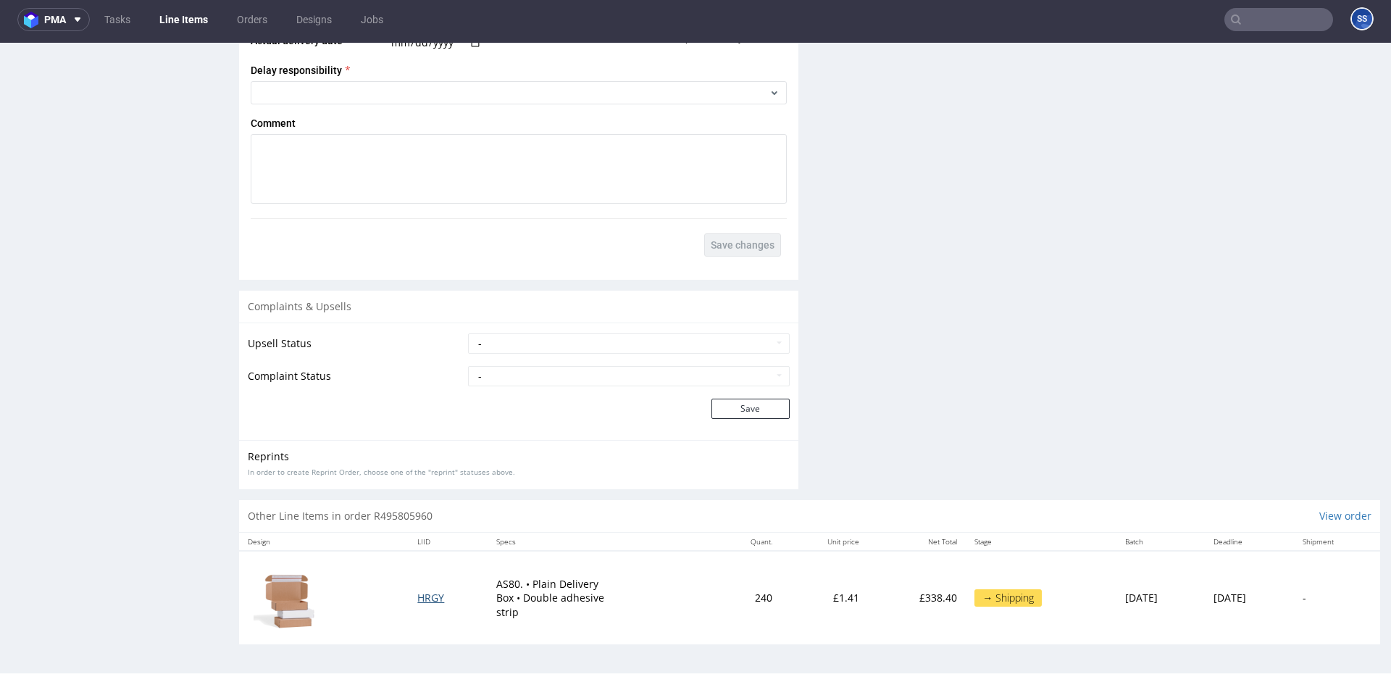
click at [420, 601] on span "HRGY" at bounding box center [430, 597] width 27 height 14
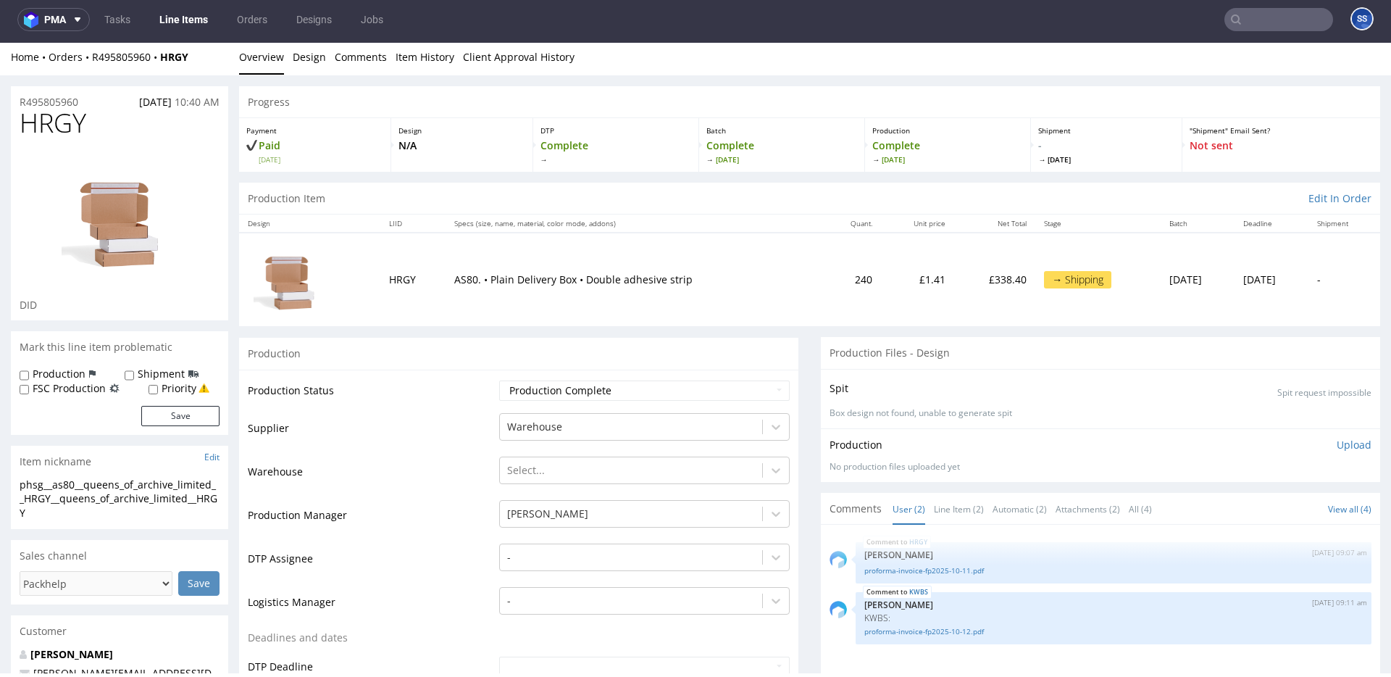
scroll to position [5, 0]
click at [178, 20] on link "Line Items" at bounding box center [184, 19] width 66 height 23
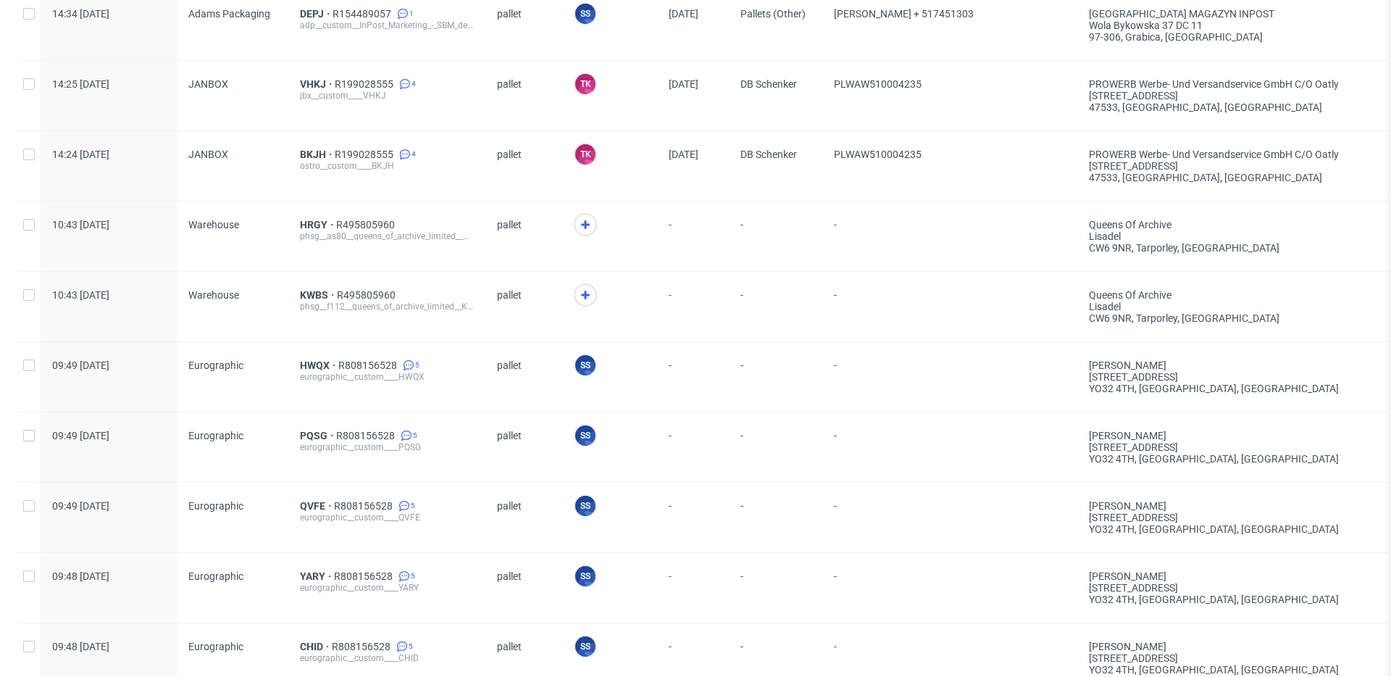
scroll to position [588, 0]
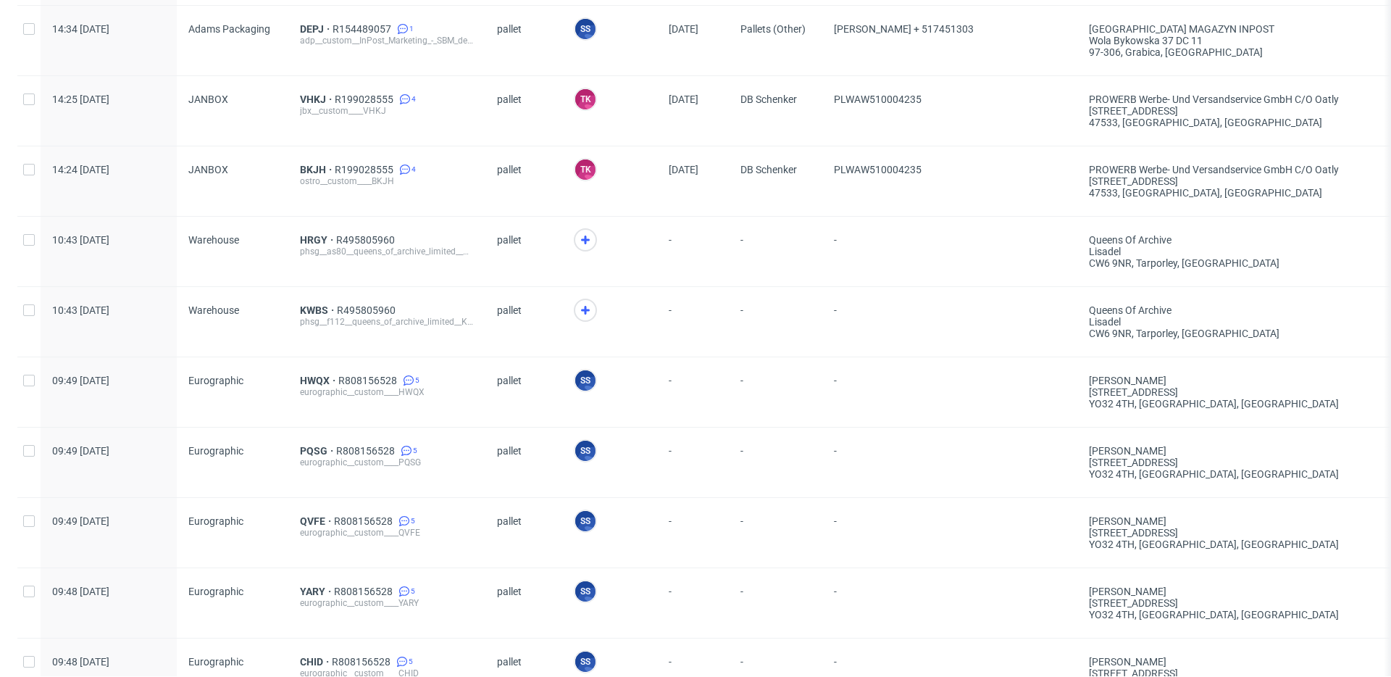
click at [576, 225] on div at bounding box center [609, 252] width 95 height 70
click at [586, 246] on icon at bounding box center [585, 239] width 17 height 17
click at [588, 310] on icon at bounding box center [585, 309] width 17 height 17
click at [309, 239] on span "HRGY" at bounding box center [315, 240] width 36 height 12
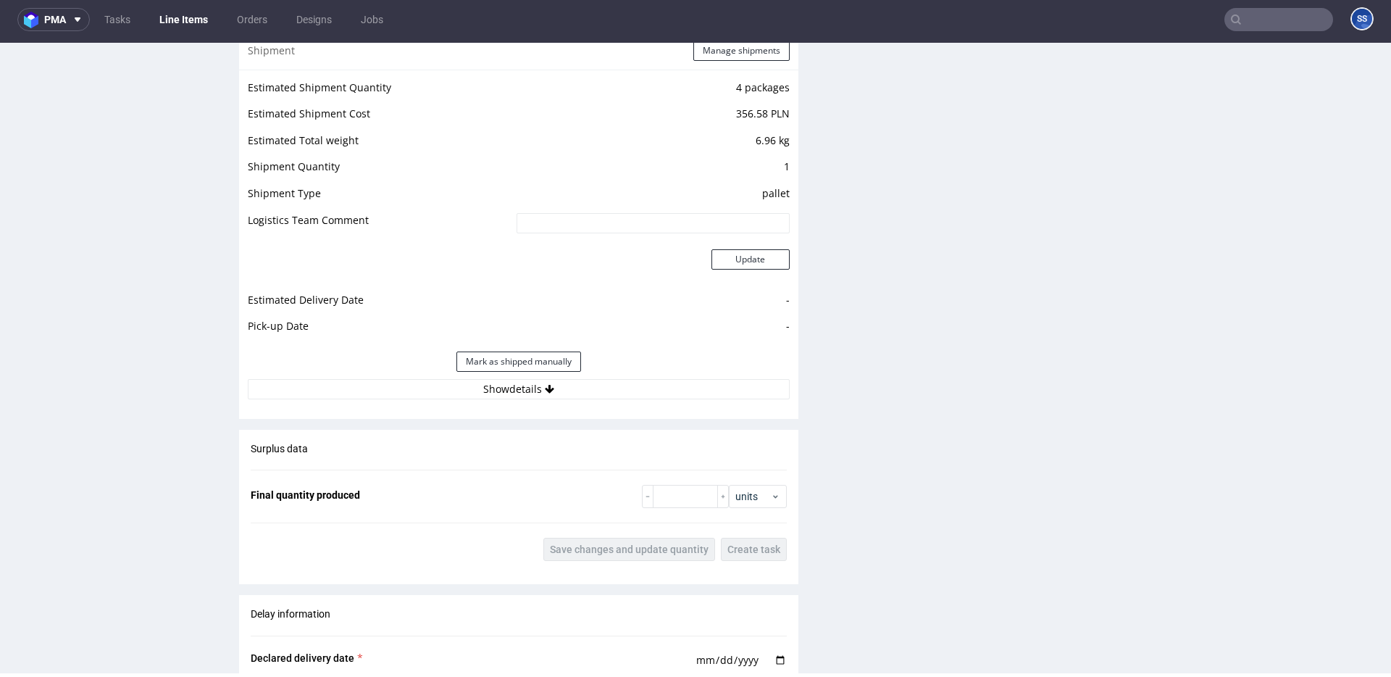
scroll to position [1509, 0]
click at [537, 393] on button "Show details" at bounding box center [519, 388] width 542 height 20
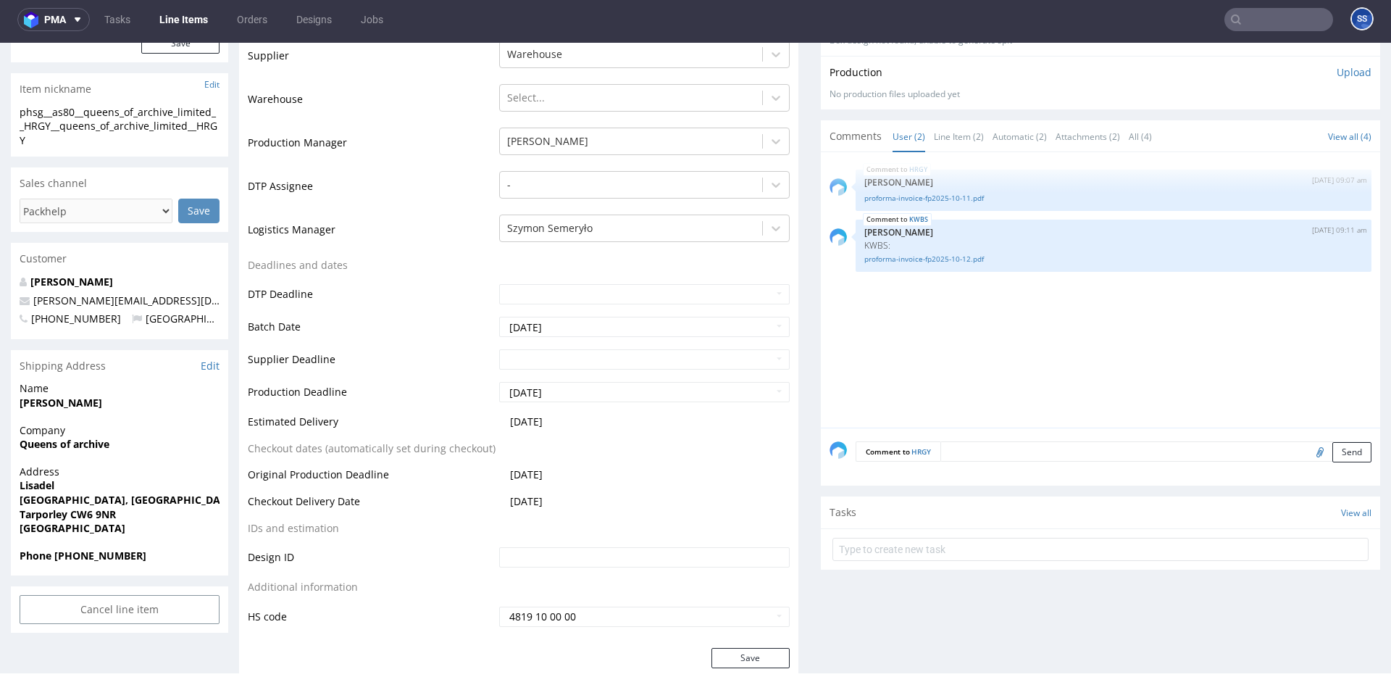
scroll to position [380, 0]
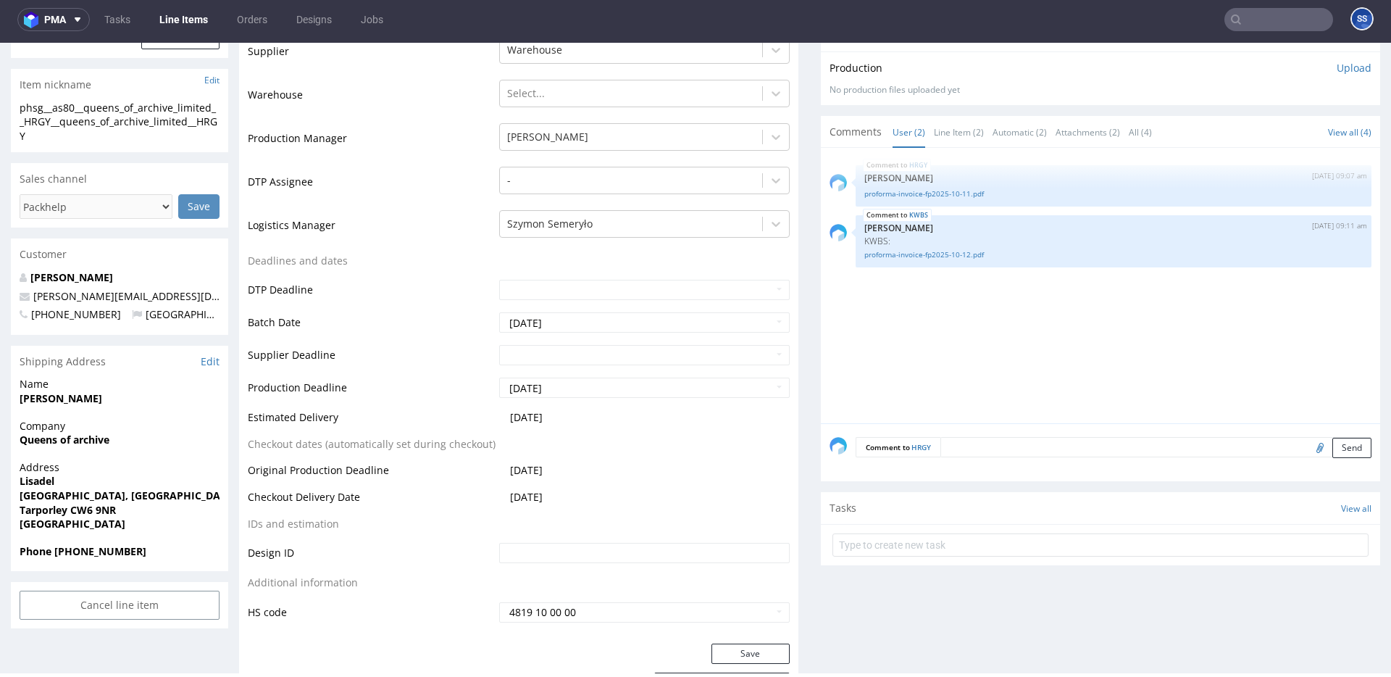
click at [78, 440] on strong "Queens of archive" at bounding box center [65, 439] width 90 height 14
copy strong "Queens of archive"
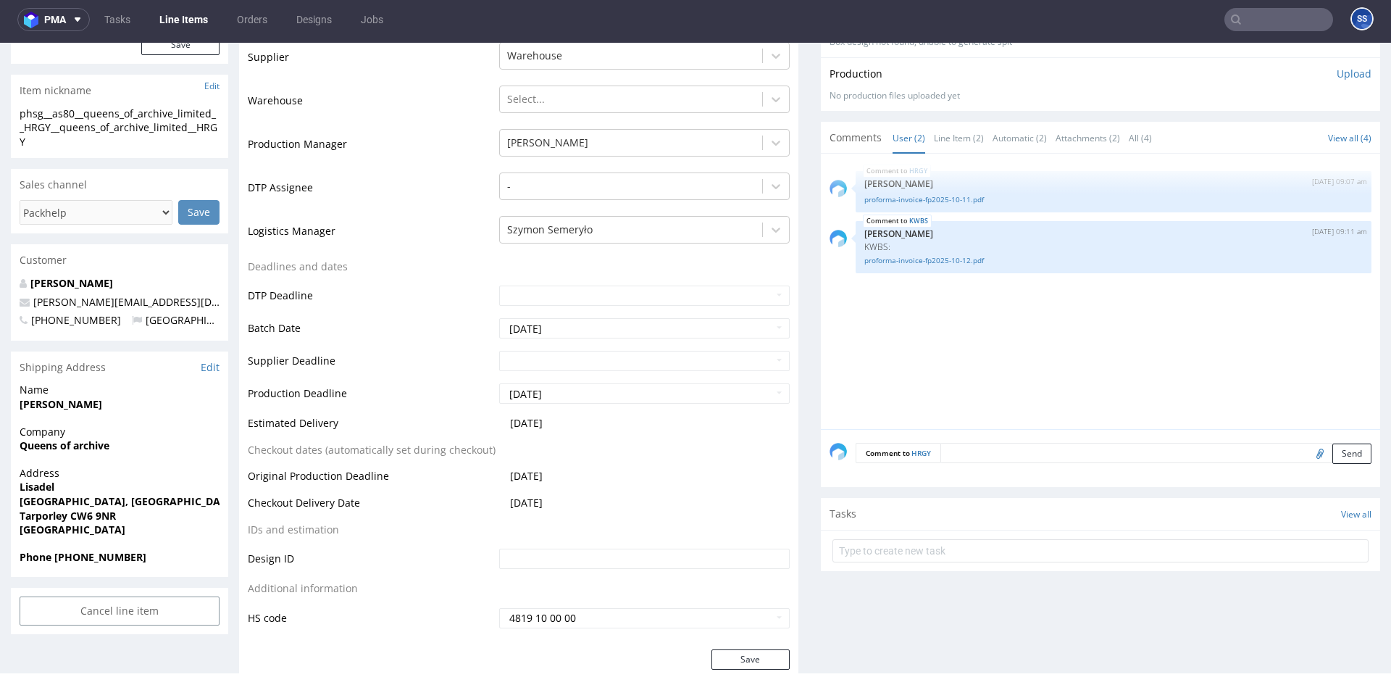
click at [38, 490] on strong "Lisadel" at bounding box center [37, 487] width 35 height 14
copy strong "Lisadel"
click at [56, 498] on strong "School Lane, Bunbury" at bounding box center [128, 501] width 217 height 14
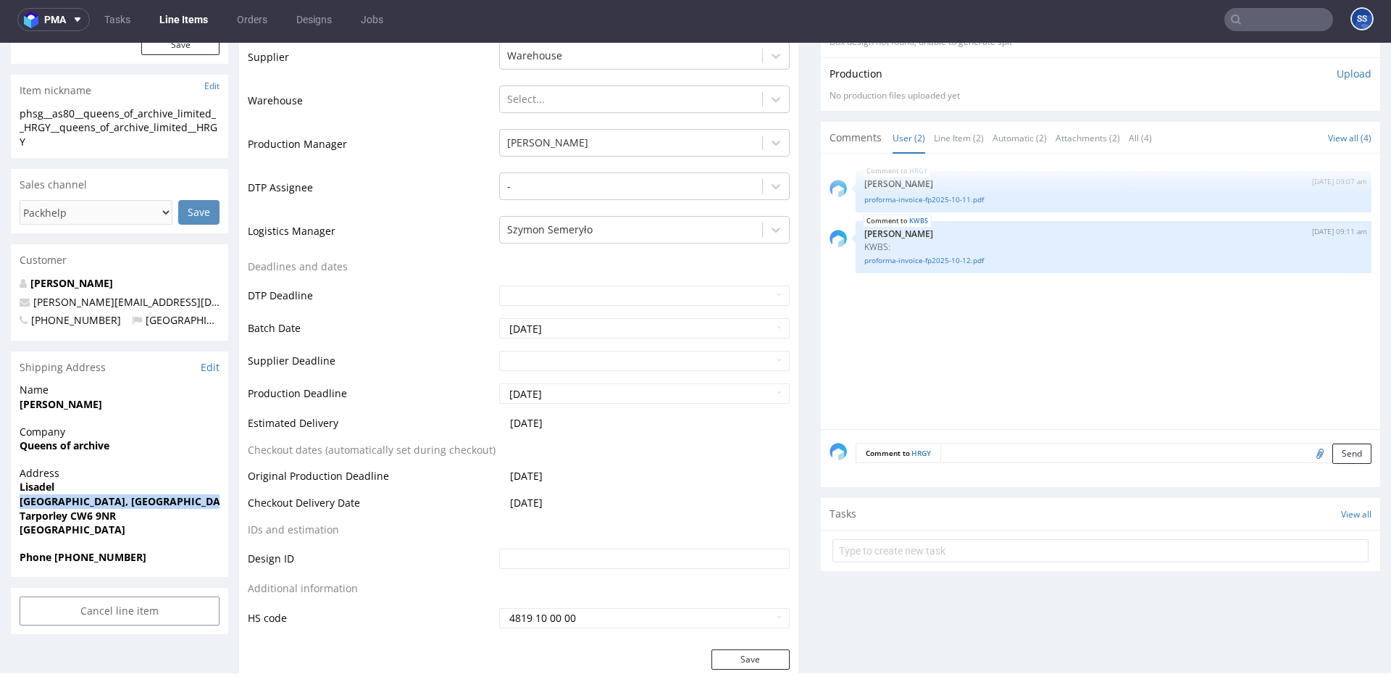
click at [56, 498] on strong "School Lane, Bunbury" at bounding box center [128, 501] width 217 height 14
copy strong "School Lane, Bunbury"
drag, startPoint x: 70, startPoint y: 516, endPoint x: 296, endPoint y: 322, distance: 297.9
click at [151, 515] on span "Tarporley CW6 9NR" at bounding box center [120, 516] width 200 height 14
copy strong "CW6 9NR"
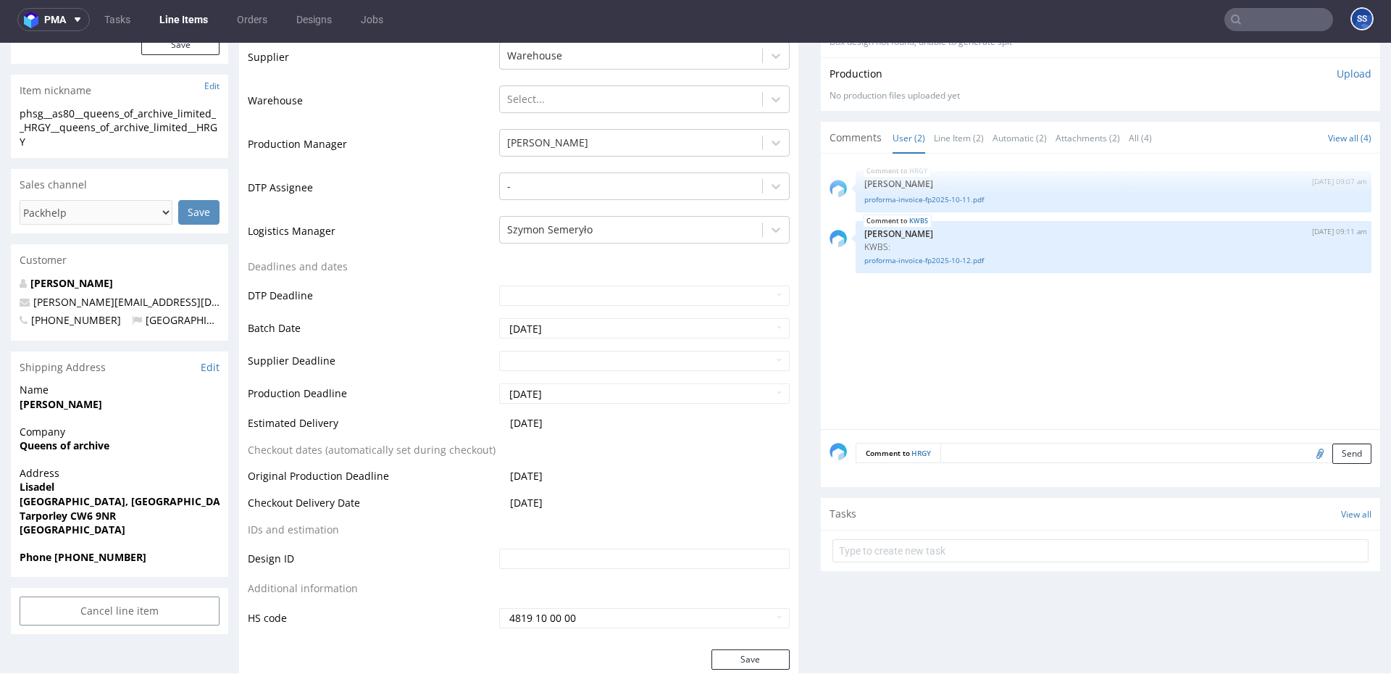
click at [48, 519] on strong "Tarporley CW6 9NR" at bounding box center [68, 516] width 96 height 14
copy strong "Tarporley"
click at [60, 399] on strong "Michael Loveless" at bounding box center [61, 404] width 83 height 14
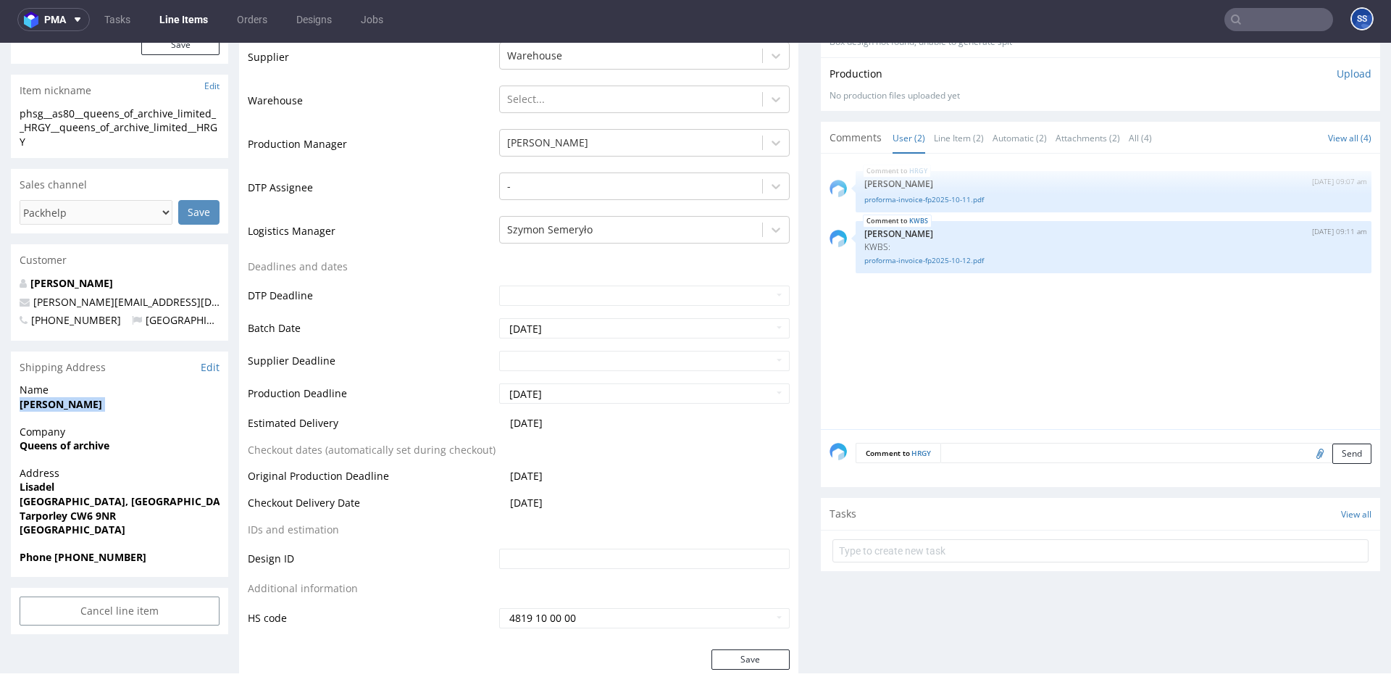
click at [60, 399] on strong "Michael Loveless" at bounding box center [61, 404] width 83 height 14
copy strong "Michael Loveless"
drag, startPoint x: 190, startPoint y: 301, endPoint x: 86, endPoint y: 254, distance: 113.8
click at [35, 306] on p "michael@queensofarchive.com" at bounding box center [120, 302] width 200 height 14
copy link "michael@queensofarchive.com"
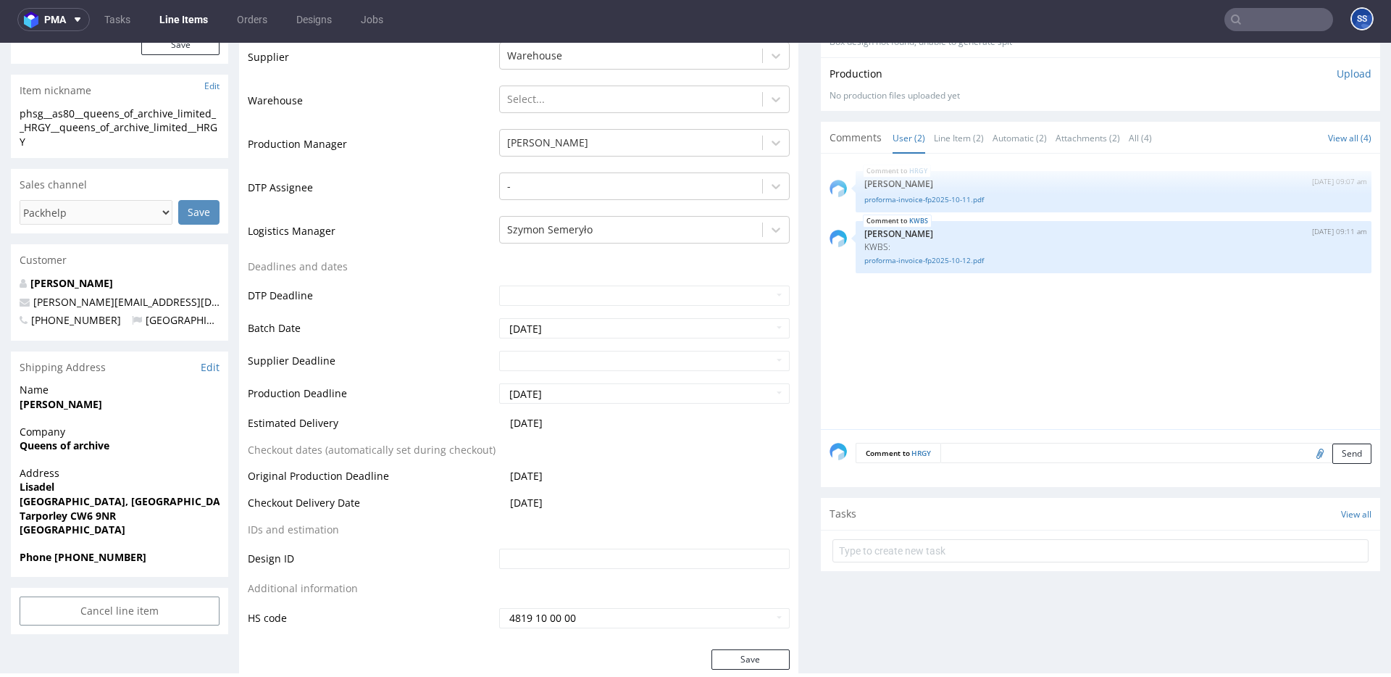
click at [83, 554] on strong "Phone +447703059444" at bounding box center [83, 557] width 127 height 14
copy strong "447703059444"
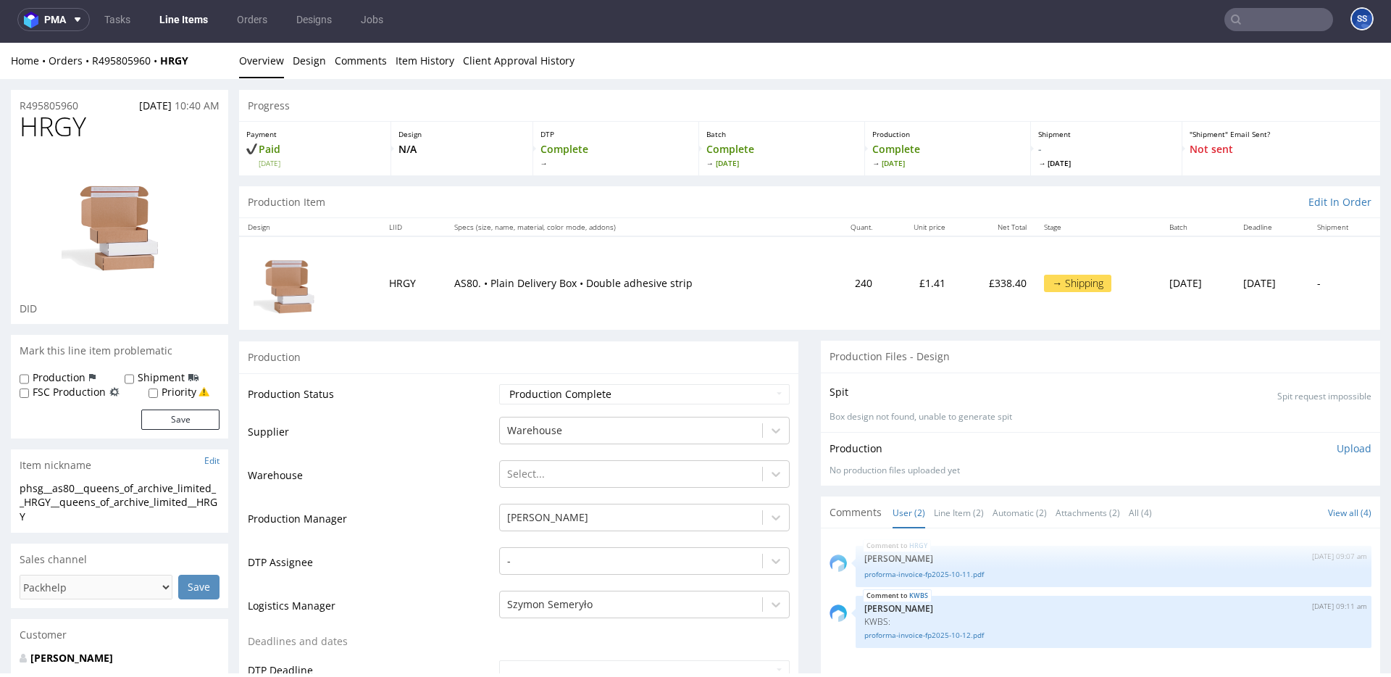
click at [204, 62] on div "Home Orders R495805960 HRGY" at bounding box center [119, 61] width 217 height 14
drag, startPoint x: 165, startPoint y: 64, endPoint x: 93, endPoint y: 63, distance: 72.4
click at [93, 63] on div "Home Orders R495805960 HRGY" at bounding box center [119, 61] width 217 height 14
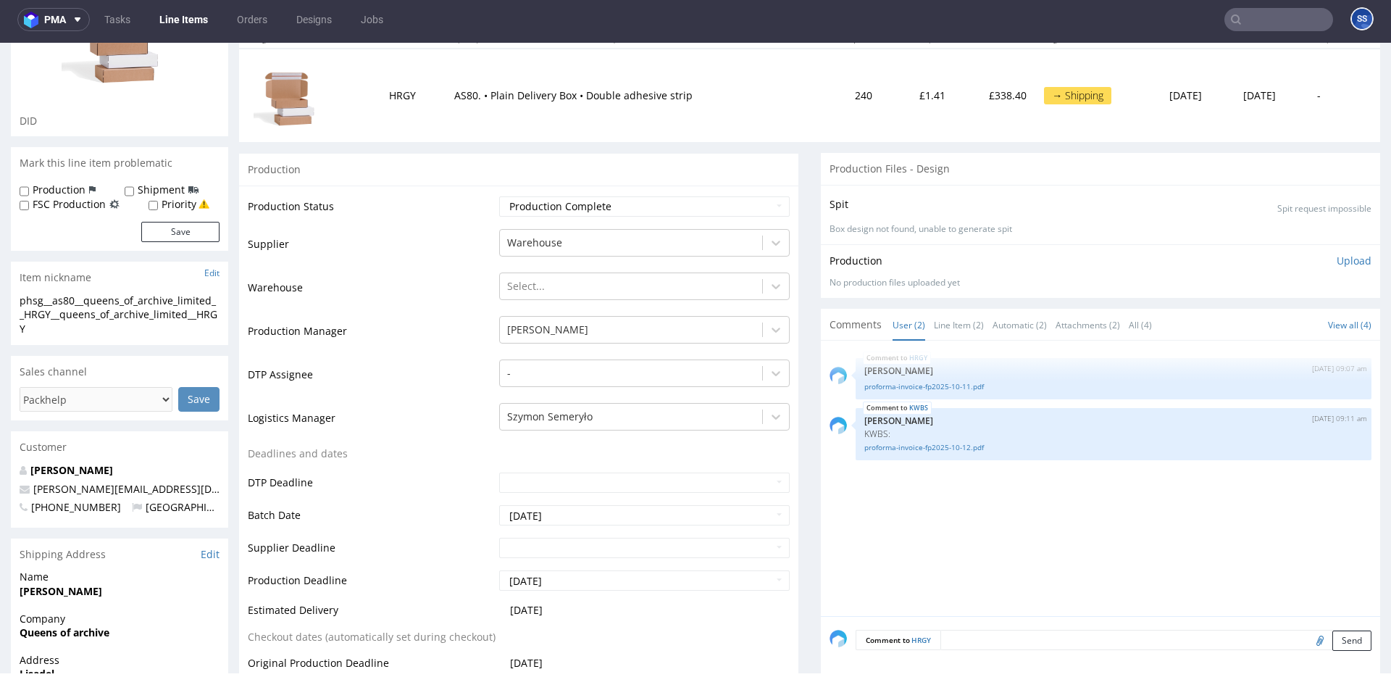
scroll to position [197, 0]
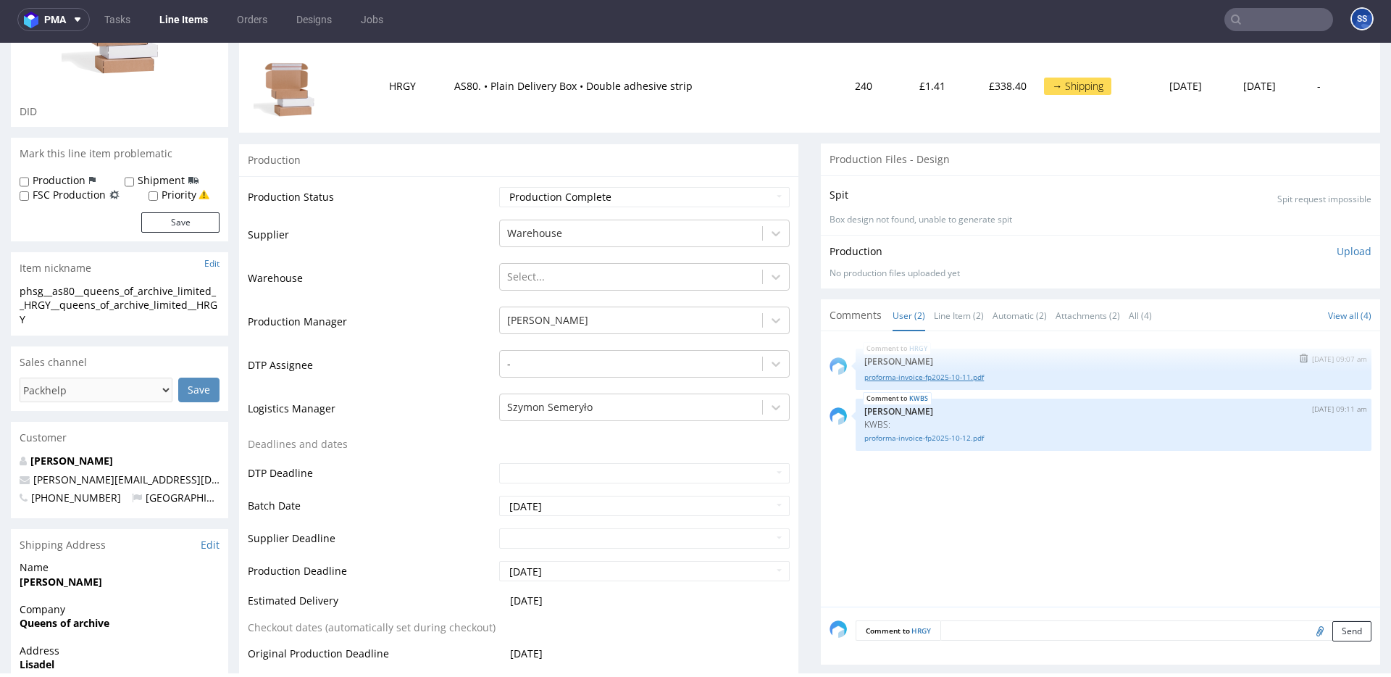
click at [943, 378] on link "proforma-invoice-fp2025-10-11.pdf" at bounding box center [1113, 377] width 498 height 11
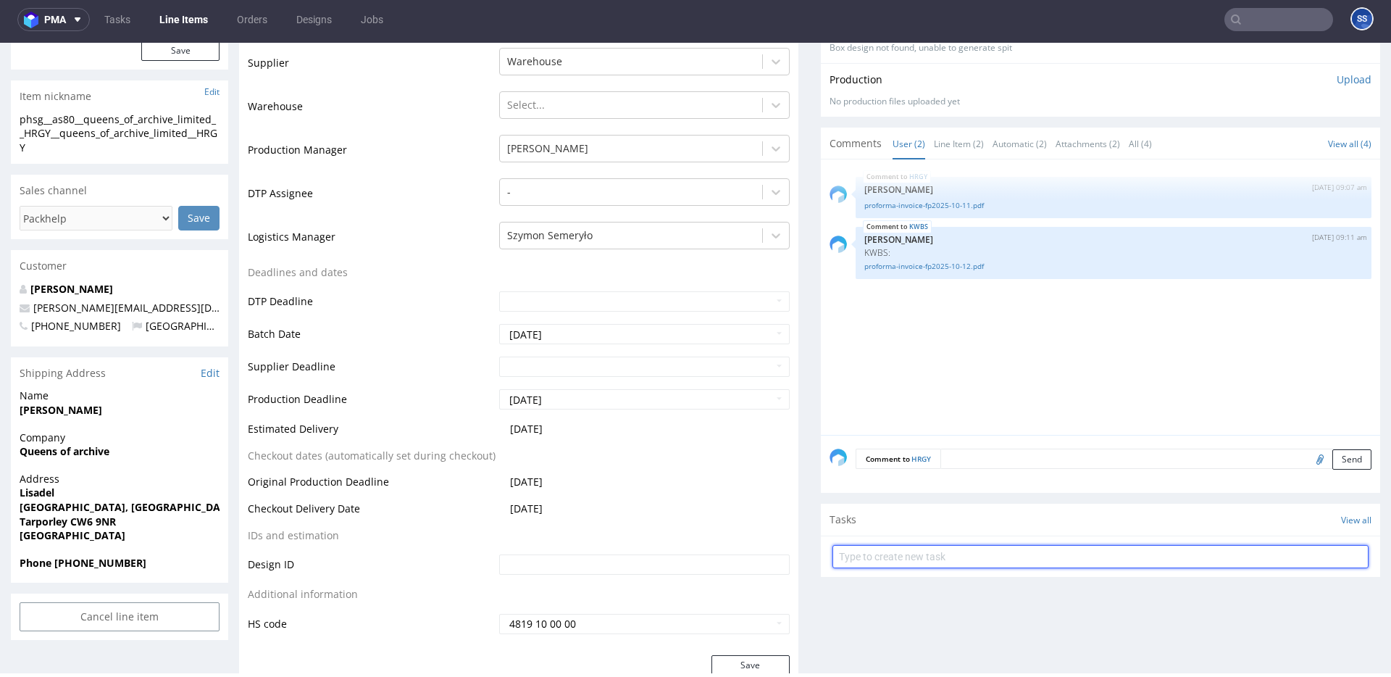
click at [921, 557] on input "text" at bounding box center [1100, 556] width 536 height 23
type input "Etykiety"
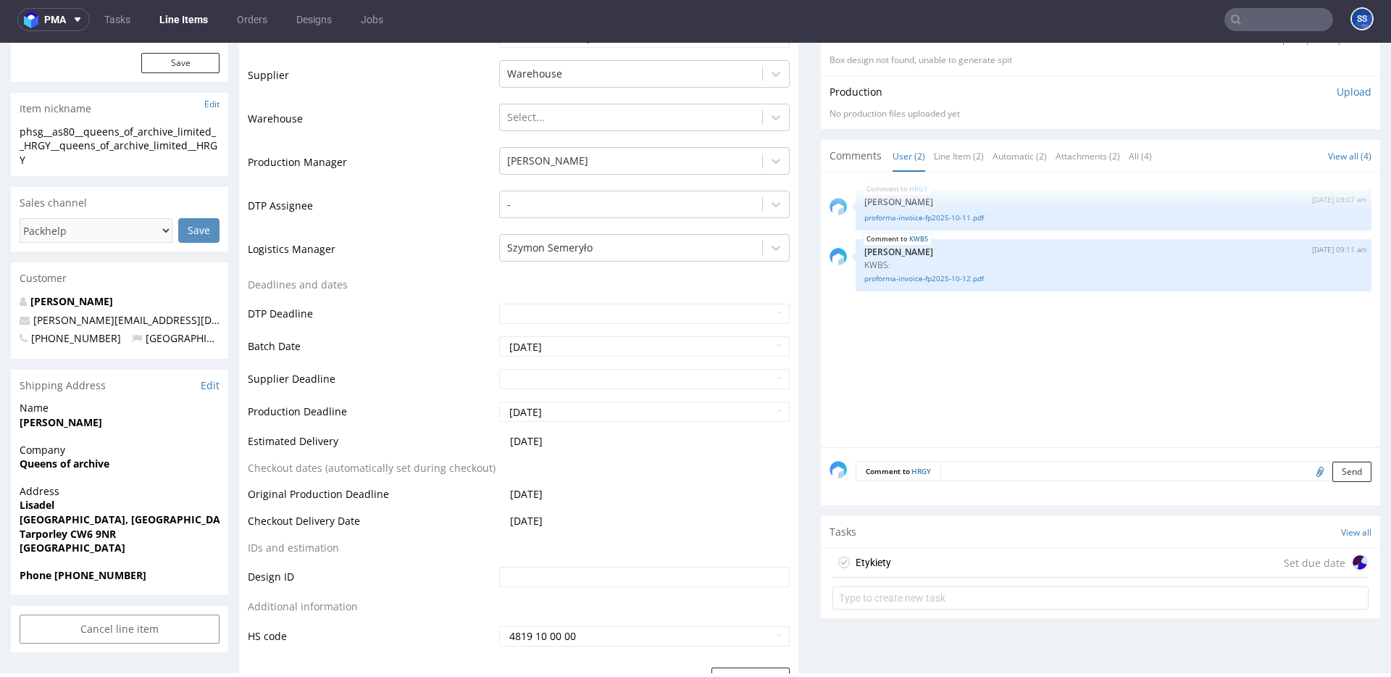
scroll to position [341, 0]
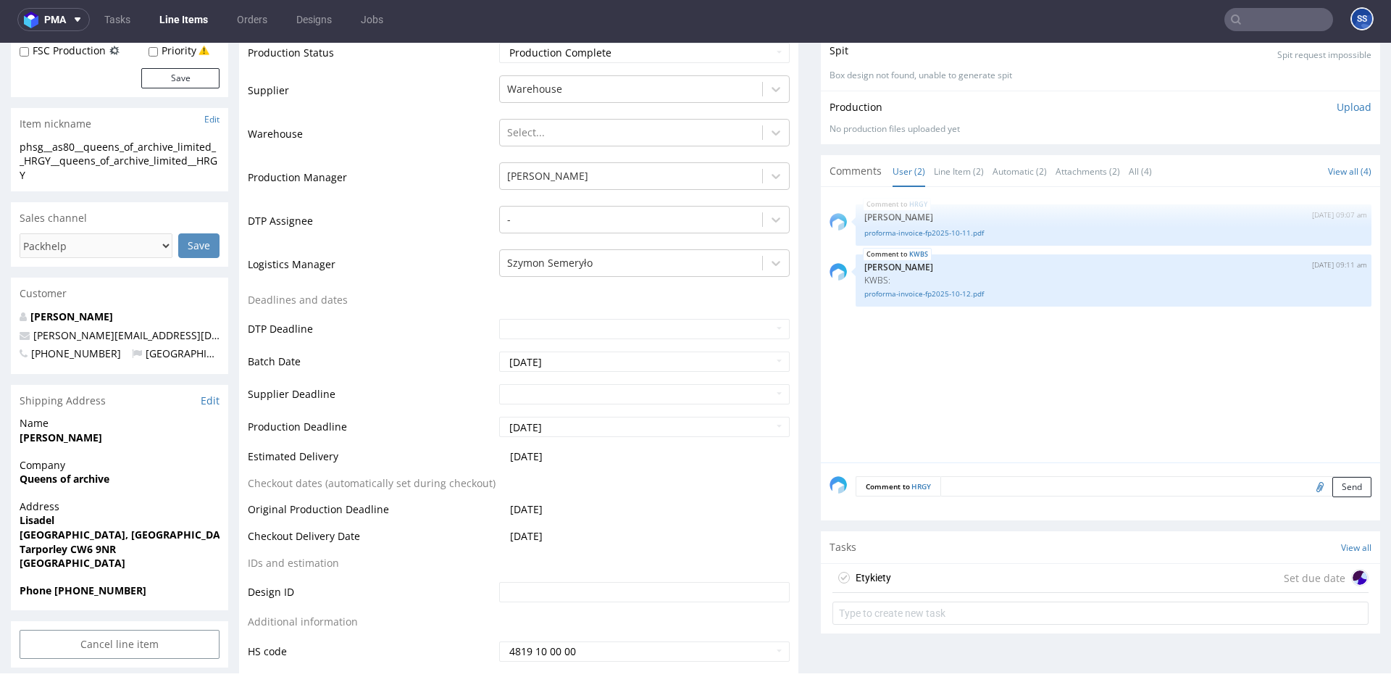
click at [1051, 538] on div "Tasks View all" at bounding box center [1100, 547] width 559 height 32
click at [983, 556] on div "Tasks View all" at bounding box center [1100, 547] width 559 height 32
click at [980, 561] on div "Tasks View all" at bounding box center [1100, 547] width 559 height 32
click at [980, 571] on div "Etykiety Set due date" at bounding box center [1100, 578] width 536 height 29
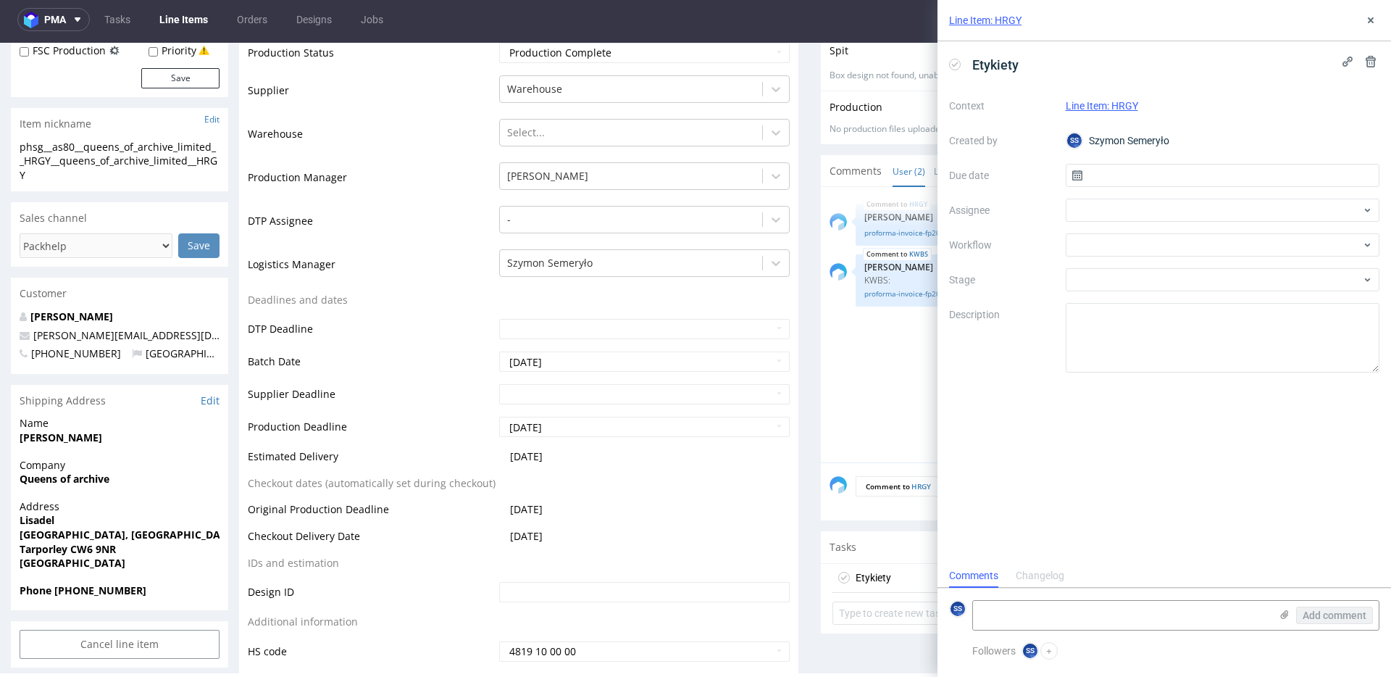
scroll to position [12, 0]
drag, startPoint x: 1120, startPoint y: 186, endPoint x: 1125, endPoint y: 178, distance: 9.4
click at [1120, 186] on input "text" at bounding box center [1223, 175] width 314 height 23
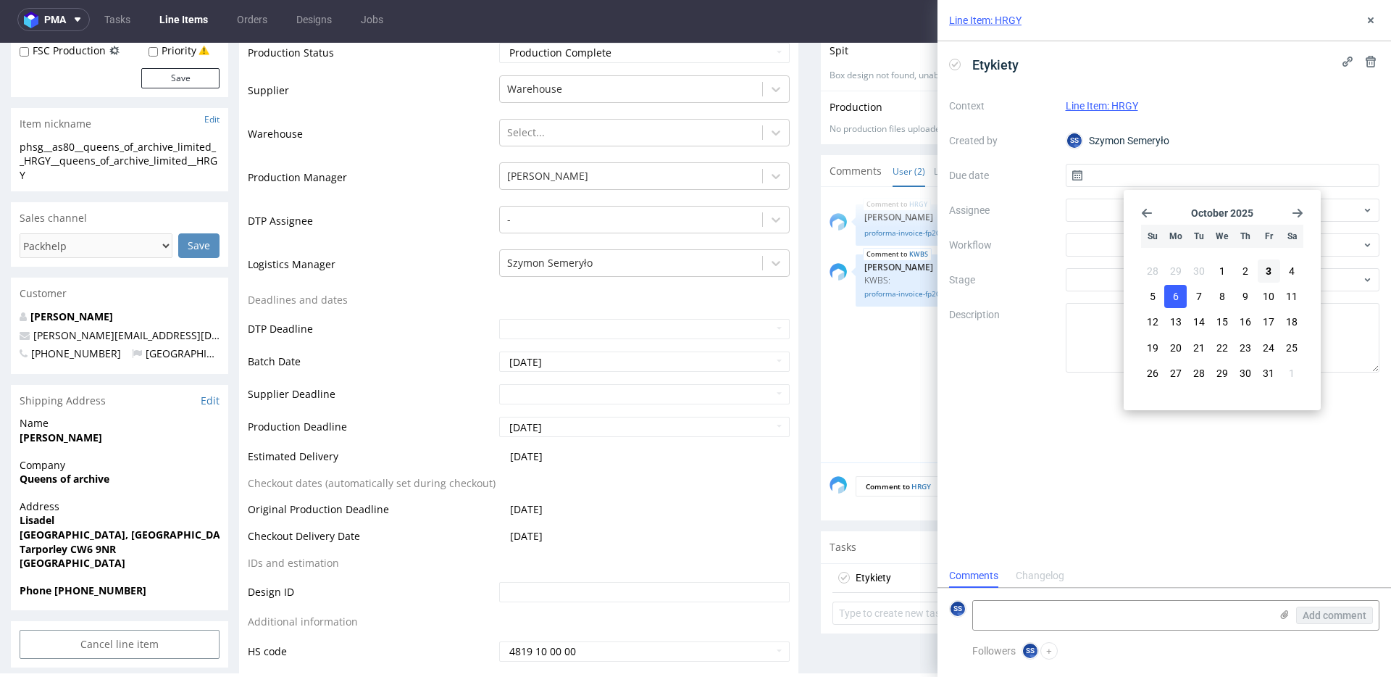
click at [1171, 303] on button "6" at bounding box center [1175, 296] width 22 height 23
type input "06/10/2025"
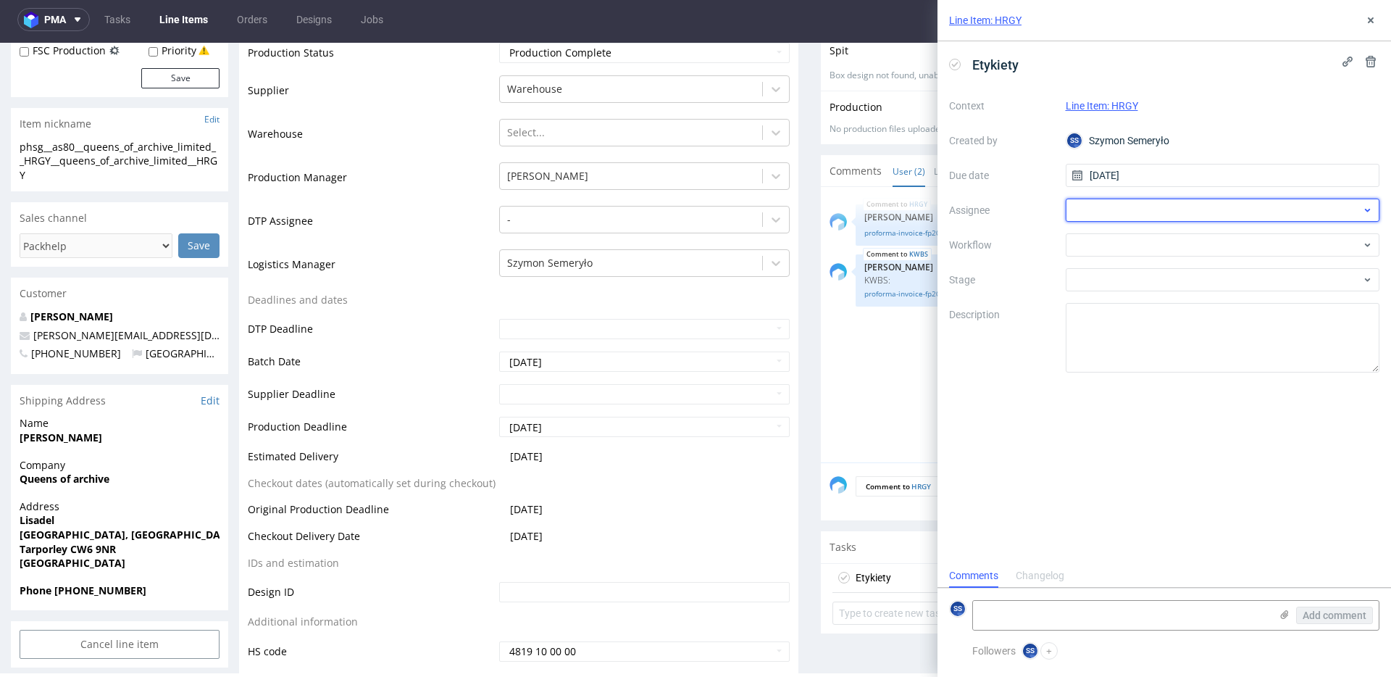
click at [1102, 212] on div at bounding box center [1223, 209] width 314 height 23
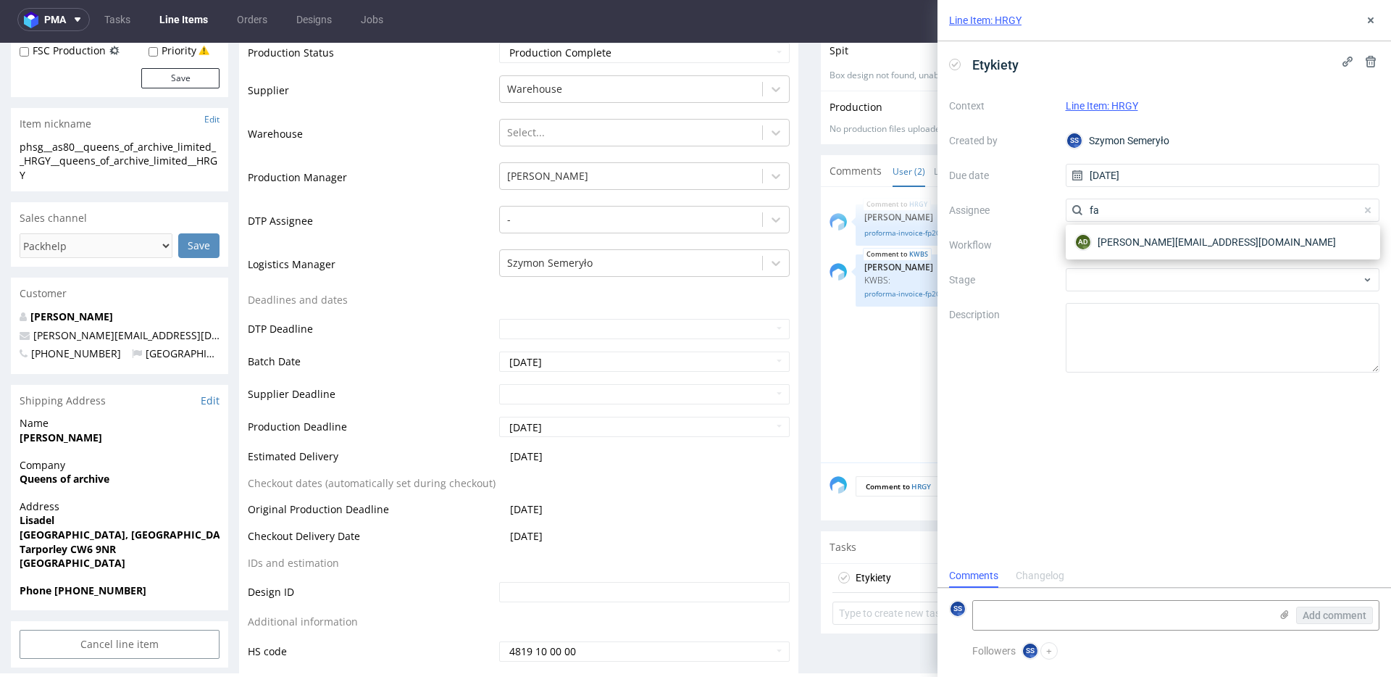
type input "f"
type input "fe"
click at [1131, 241] on span "Michał Fedorowicz" at bounding box center [1136, 242] width 78 height 14
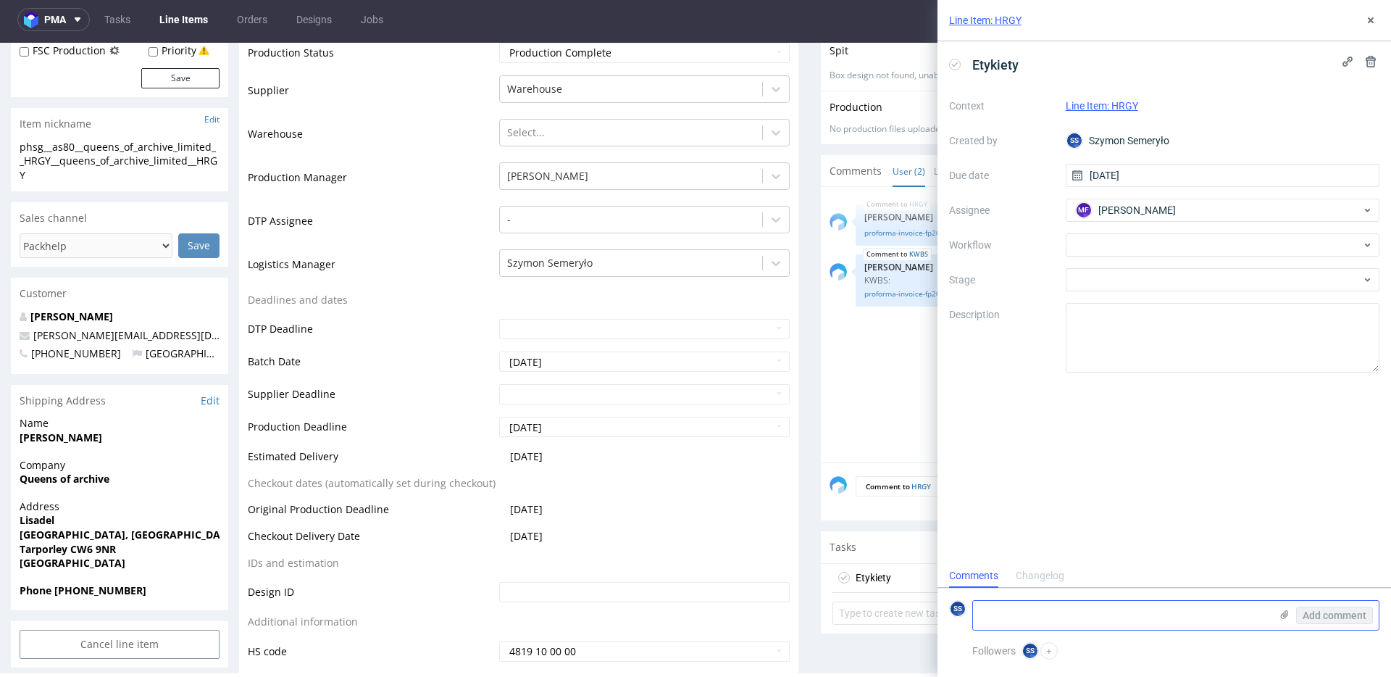
click at [1074, 620] on textarea at bounding box center [1121, 614] width 297 height 29
paste textarea "R495805960_HRGY"
paste textarea "RWM006608772"
click at [1284, 616] on use at bounding box center [1285, 614] width 8 height 9
click at [0, 0] on input "file" at bounding box center [0, 0] width 0 height 0
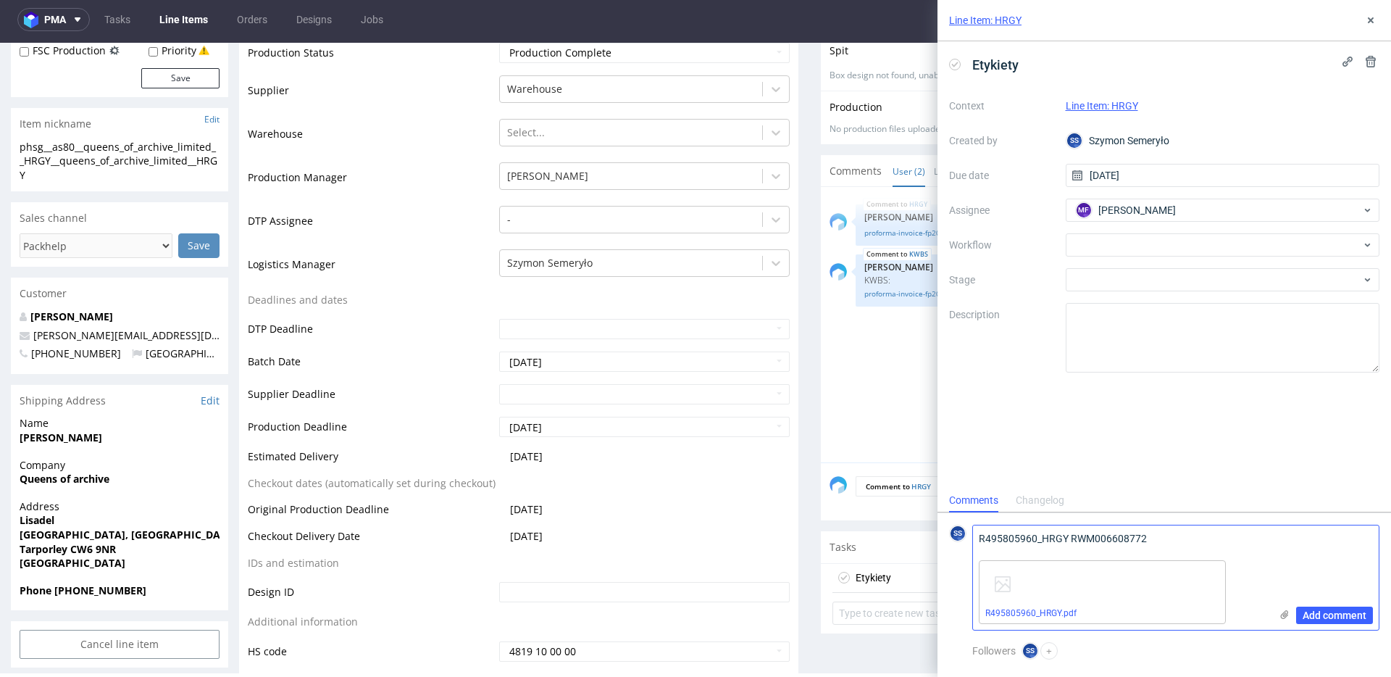
click at [1158, 538] on textarea "R495805960_HRGY RWM006608772" at bounding box center [1121, 539] width 297 height 29
click at [1095, 524] on textarea "R495805960_HRGY RWM006608772 Odbiór 6.10" at bounding box center [1121, 534] width 297 height 41
type textarea "R495805960_HRGY RWM006608772 Odbiór 6.10"
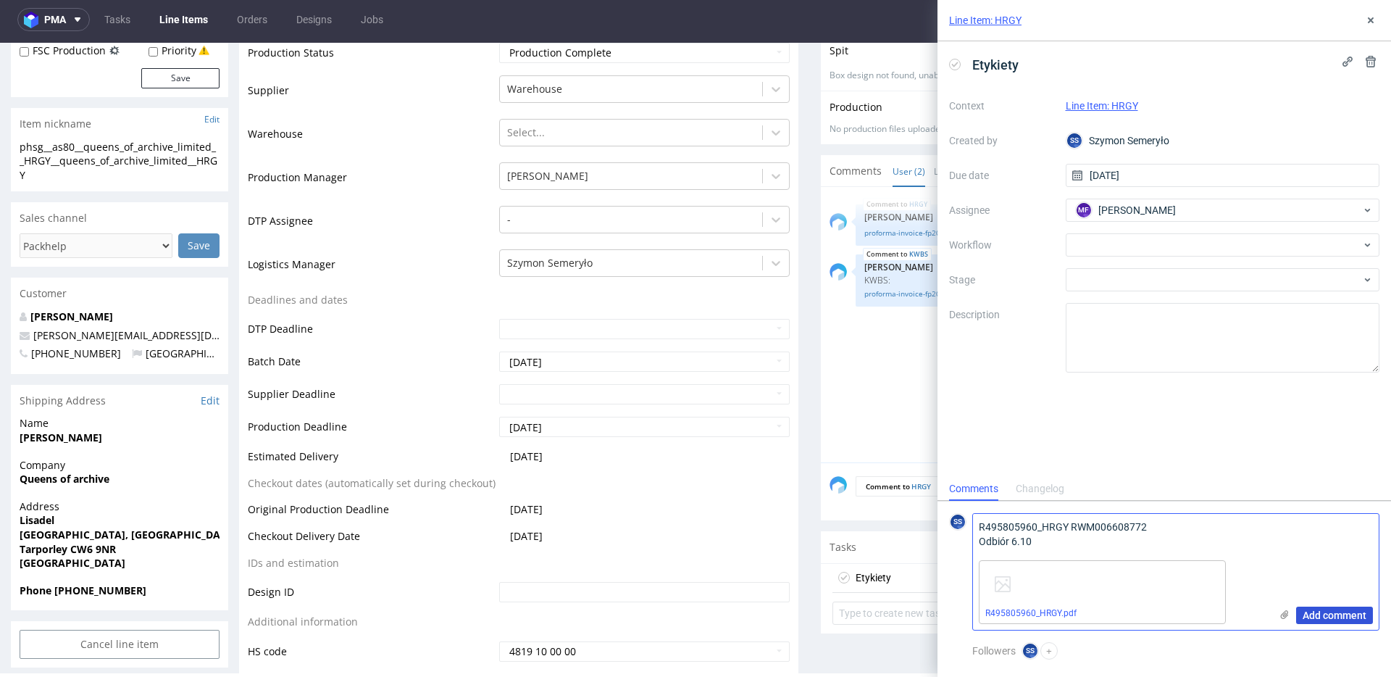
click at [1330, 611] on span "Add comment" at bounding box center [1334, 615] width 64 height 10
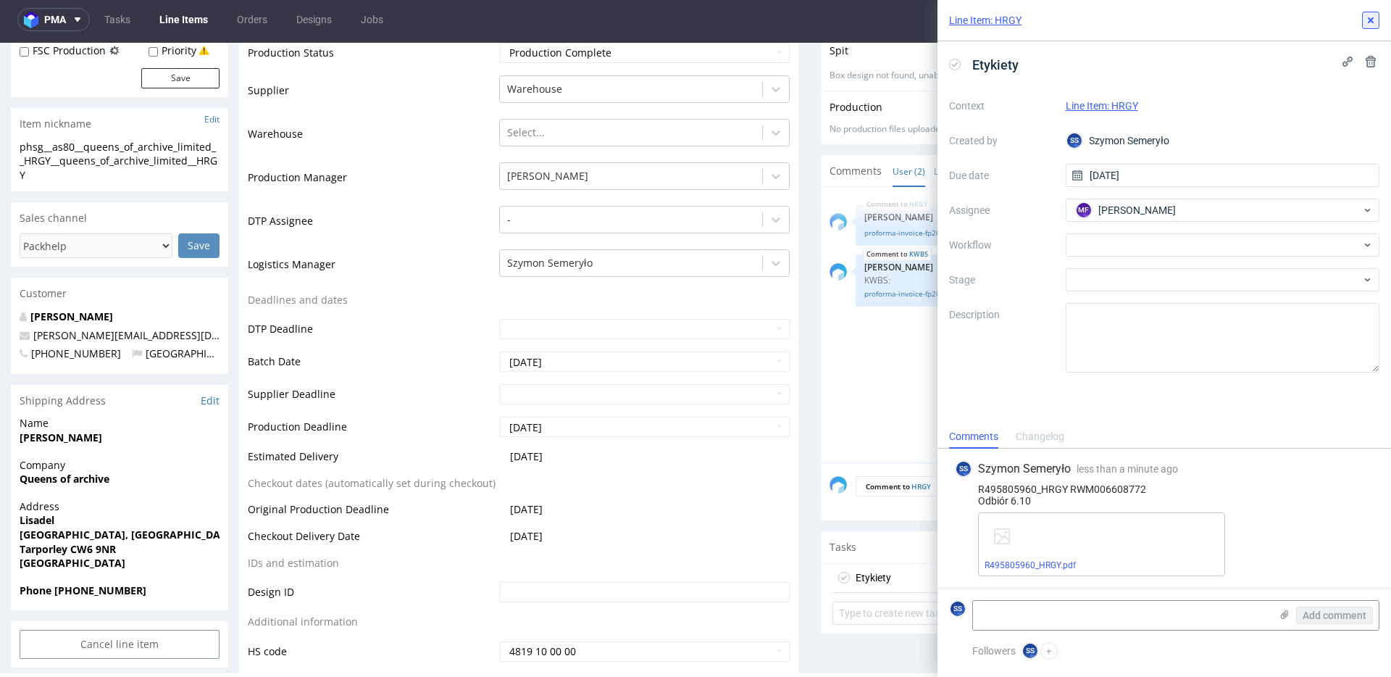
click at [1368, 18] on use at bounding box center [1371, 20] width 6 height 6
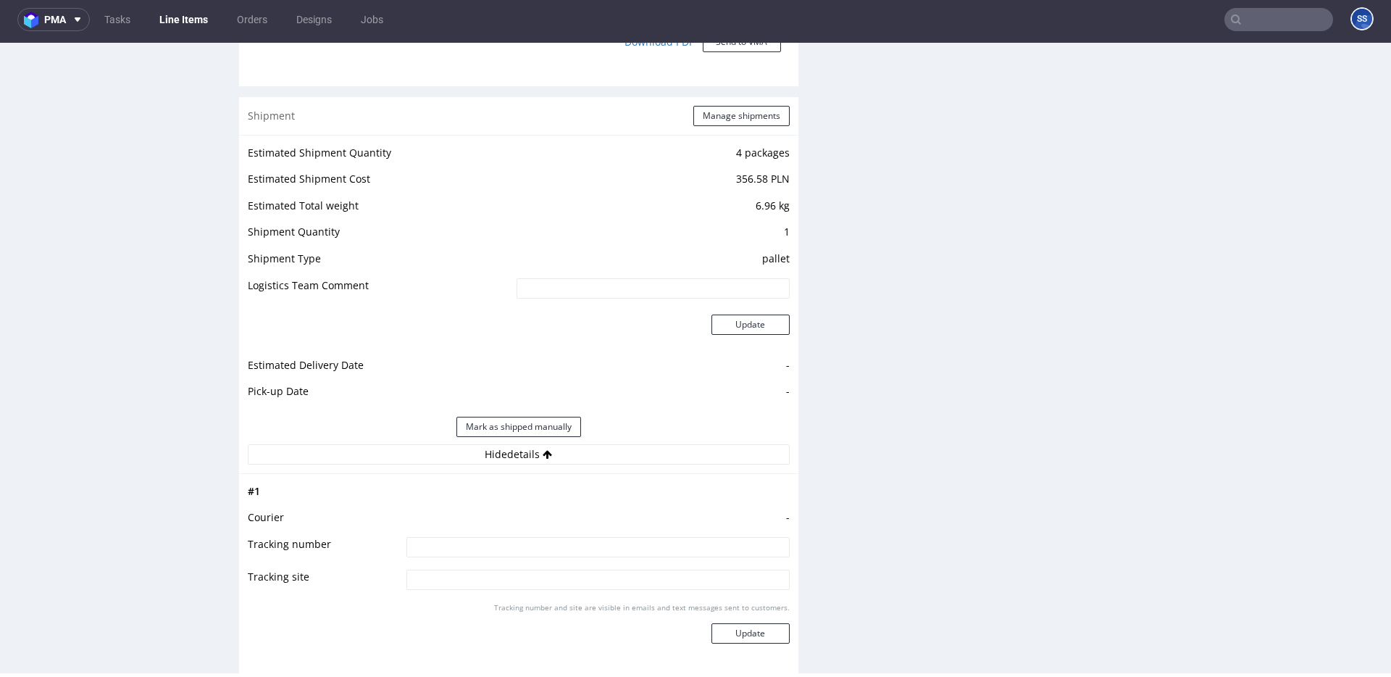
scroll to position [1440, 0]
click at [728, 118] on button "Manage shipments" at bounding box center [741, 119] width 96 height 20
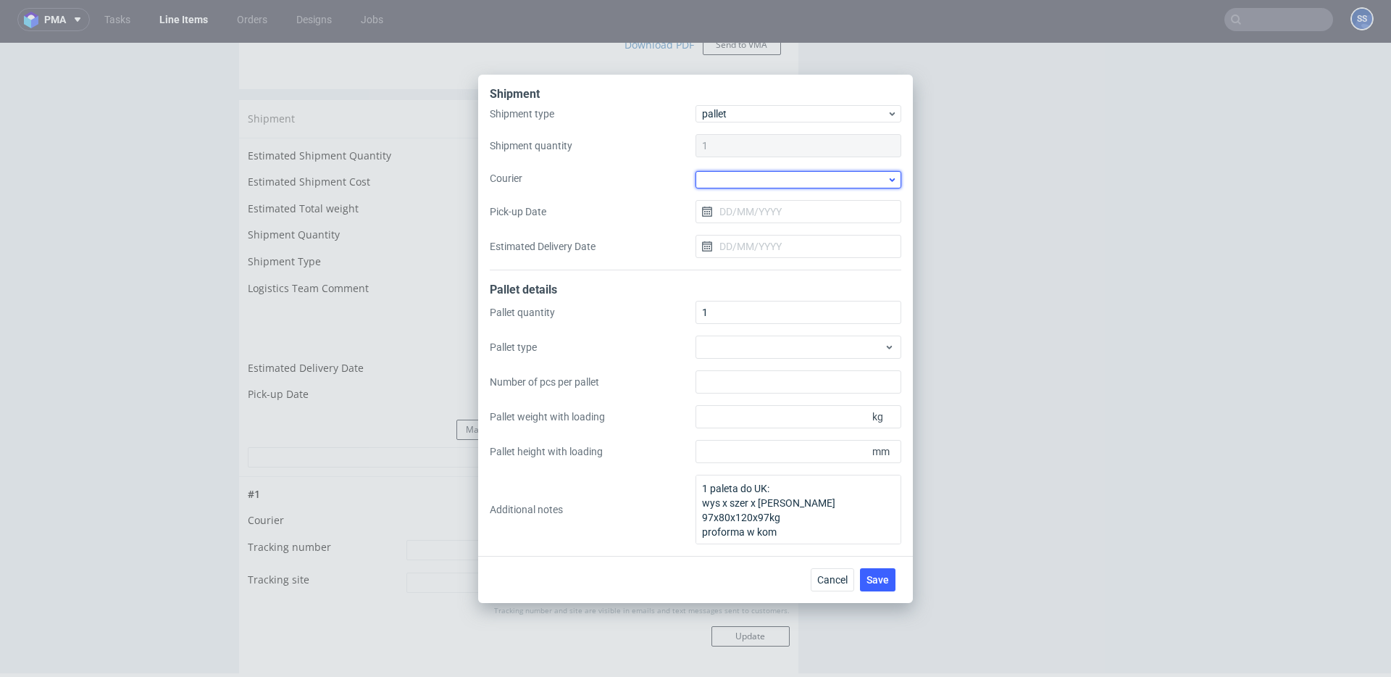
click at [742, 177] on div at bounding box center [798, 179] width 206 height 17
click at [750, 266] on div "Kuehne + Nagel" at bounding box center [798, 269] width 194 height 26
click at [875, 579] on span "Save" at bounding box center [877, 578] width 22 height 10
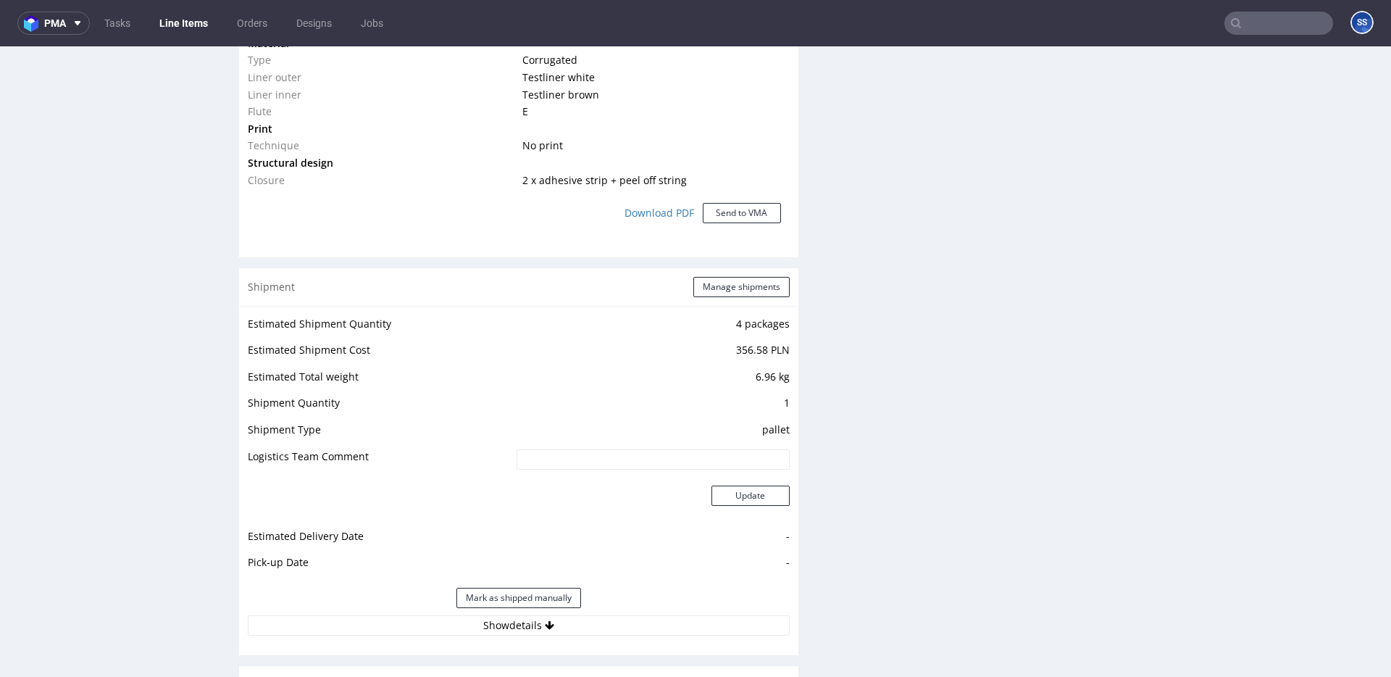
scroll to position [1503, 0]
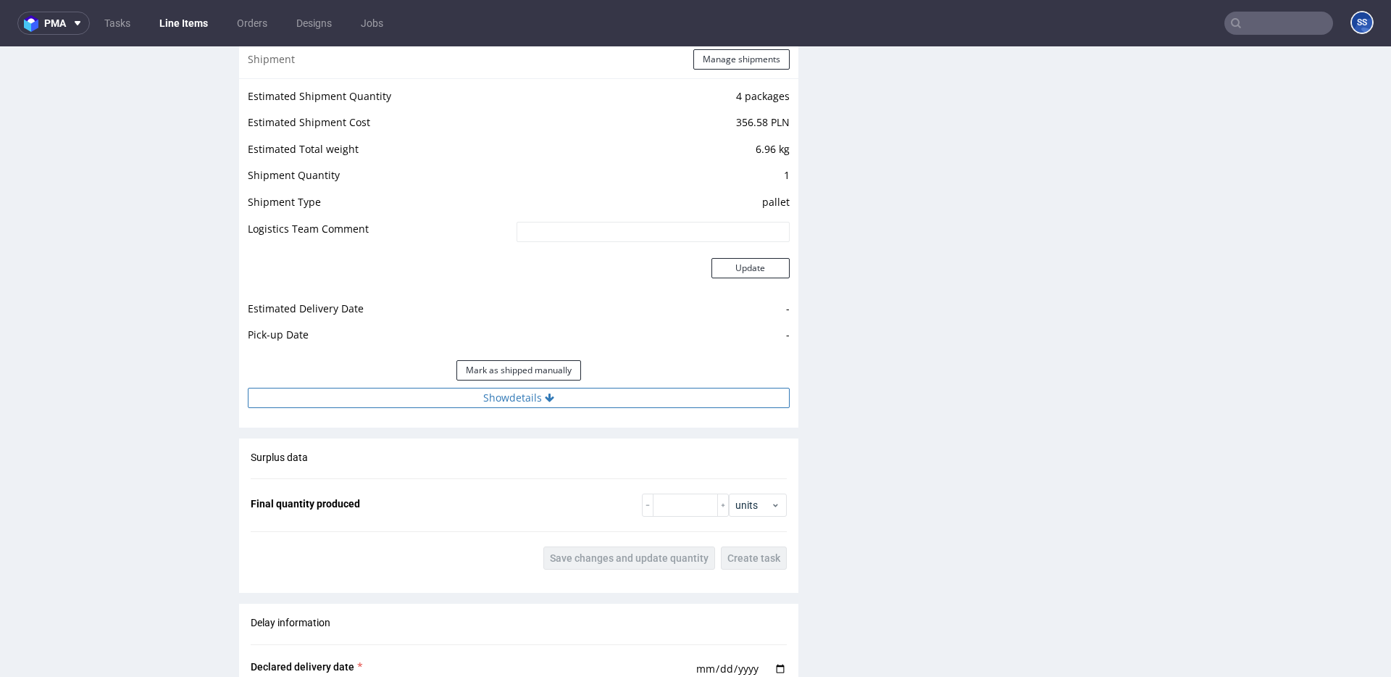
click at [511, 398] on button "Show details" at bounding box center [519, 398] width 542 height 20
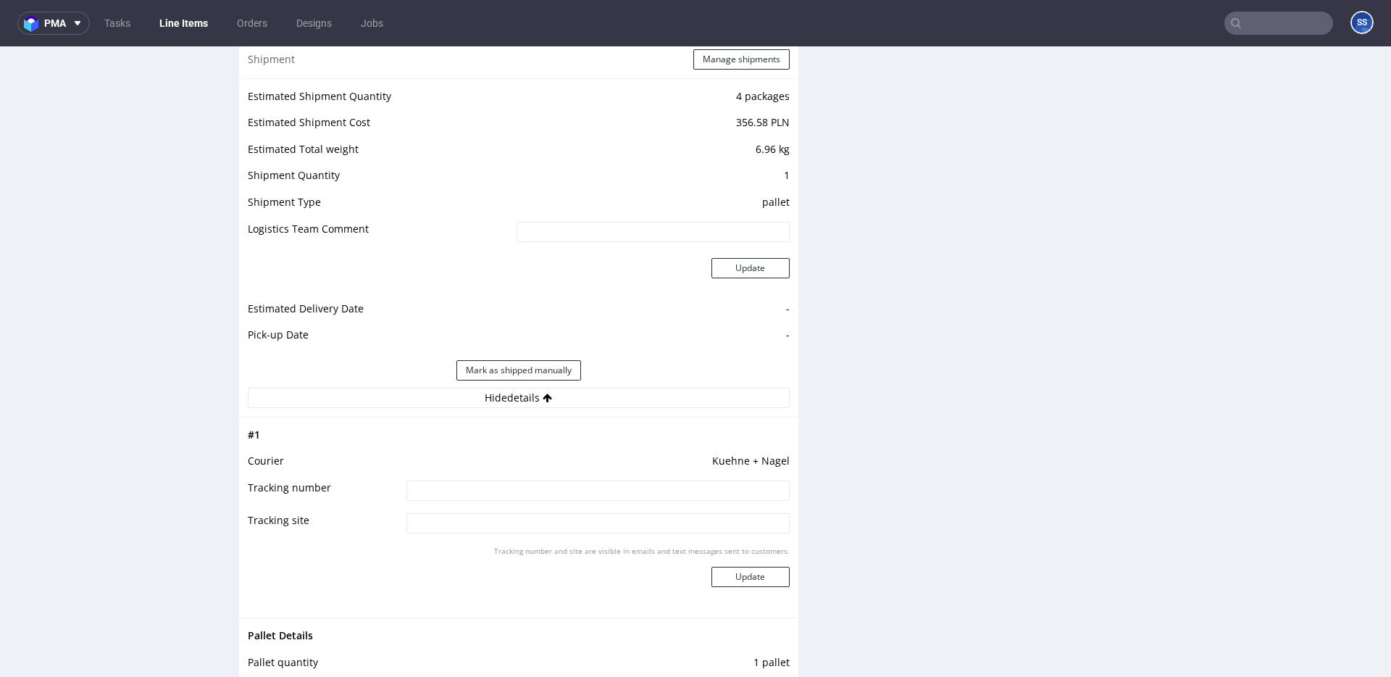
click at [553, 484] on input at bounding box center [597, 490] width 383 height 20
paste input "RWM006608772"
type input "RWM006608772"
click at [749, 565] on div "Tracking number and site are visible in emails and text messages sent to custom…" at bounding box center [597, 571] width 383 height 52
click at [755, 569] on button "Update" at bounding box center [750, 576] width 78 height 20
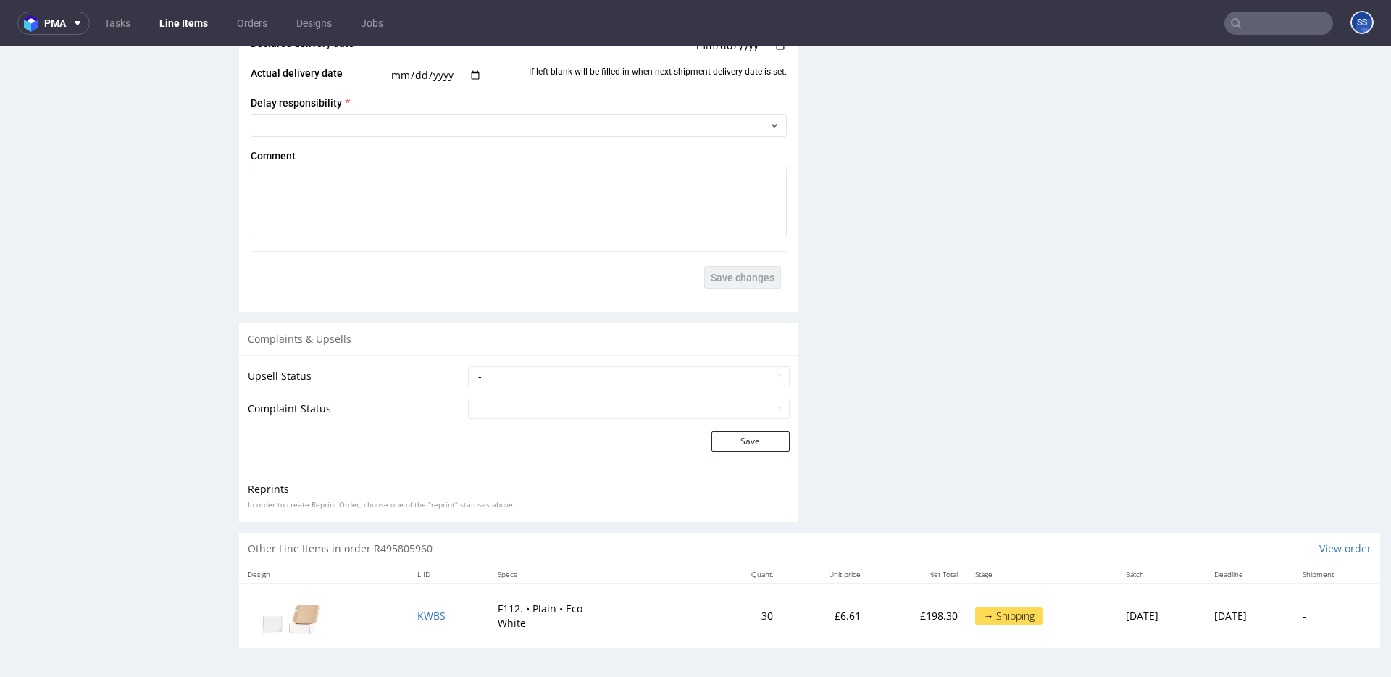
scroll to position [4, 0]
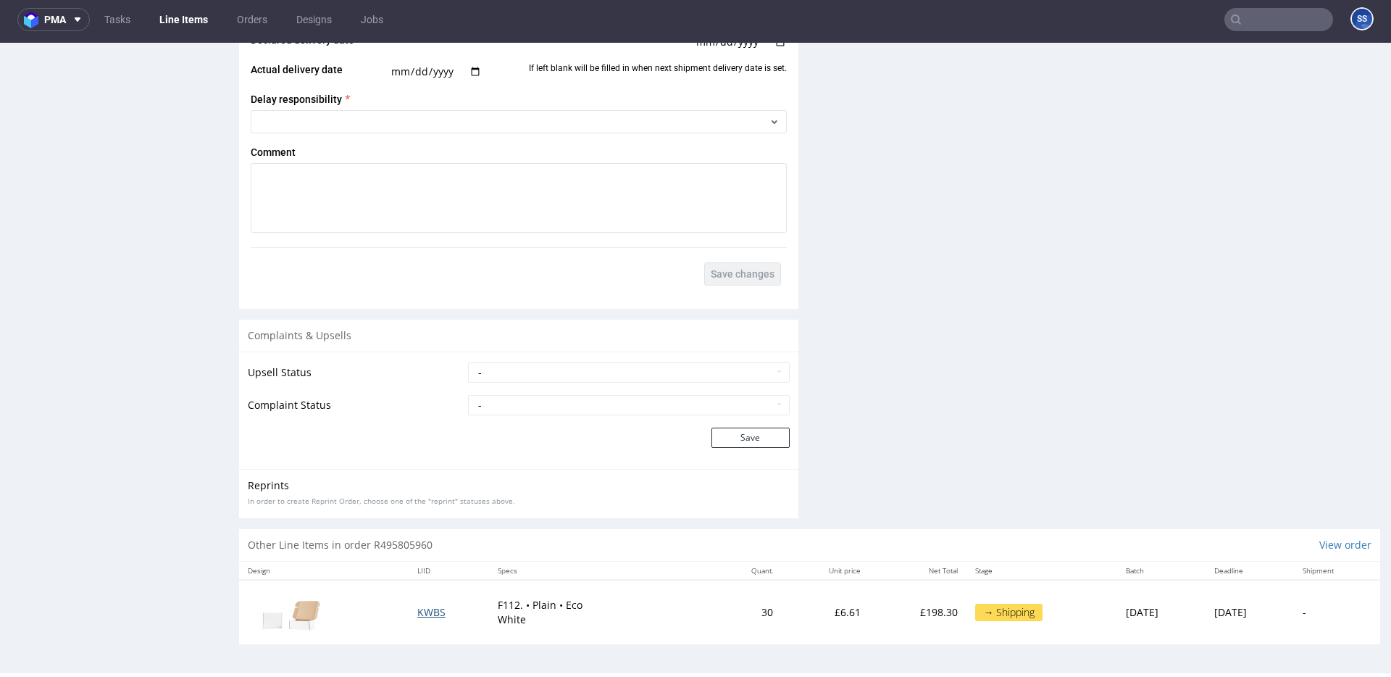
click at [421, 614] on span "KWBS" at bounding box center [431, 612] width 28 height 14
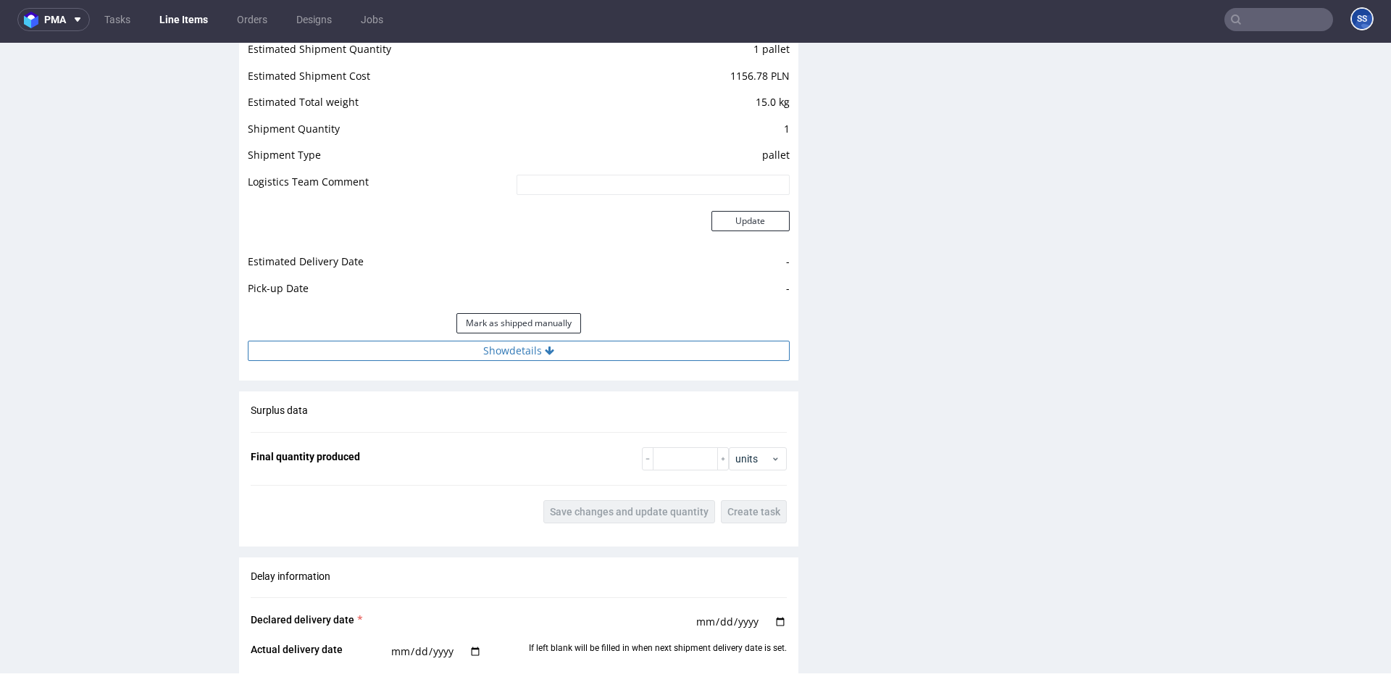
click at [540, 351] on button "Show details" at bounding box center [519, 350] width 542 height 20
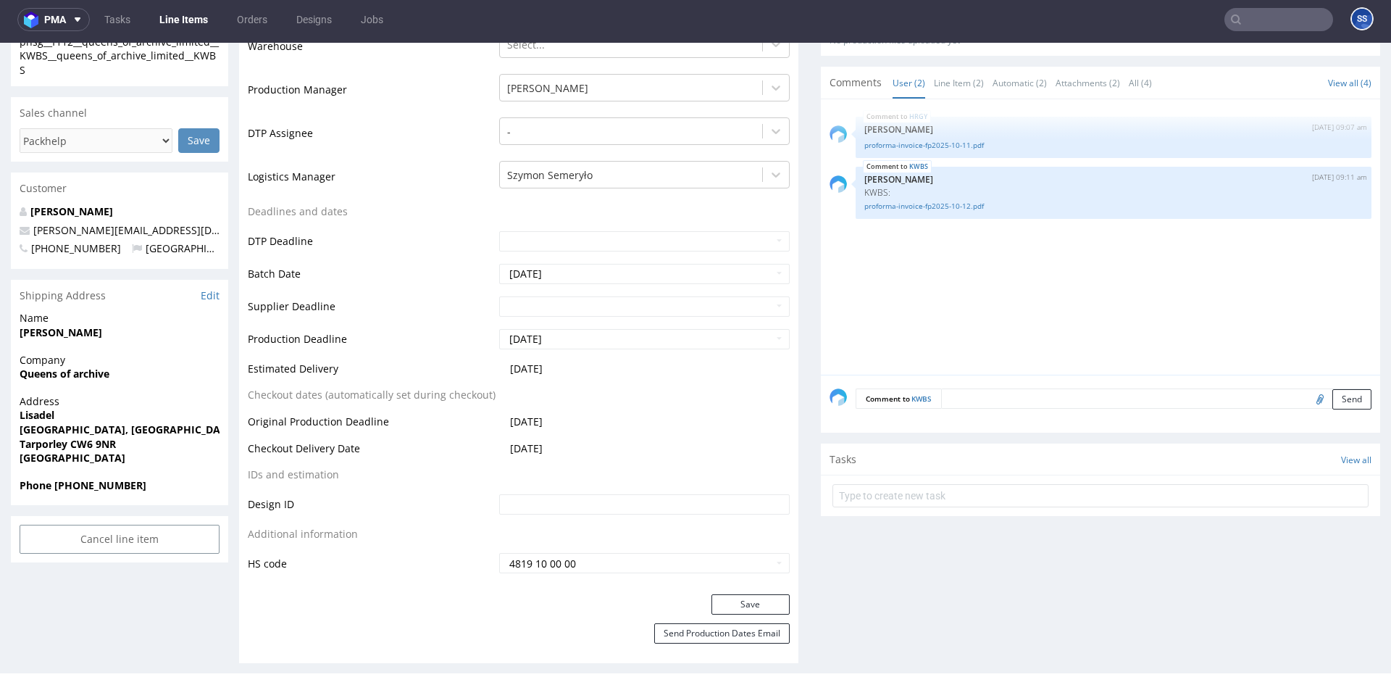
scroll to position [400, 0]
click at [88, 374] on strong "Queens of archive" at bounding box center [65, 374] width 90 height 14
copy strong "Queens of archive"
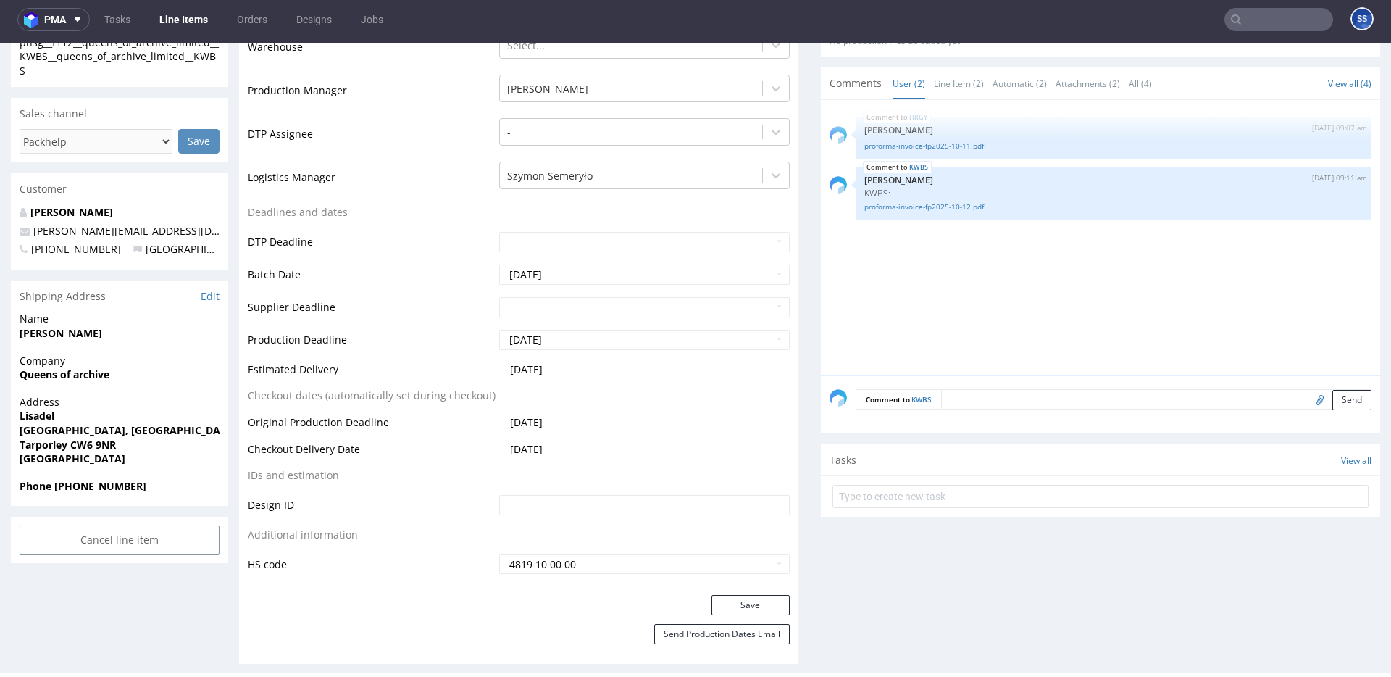
click at [36, 327] on strong "Michael Loveless" at bounding box center [61, 333] width 83 height 14
copy strong "Michael Loveless"
drag, startPoint x: 17, startPoint y: 415, endPoint x: 133, endPoint y: 433, distance: 116.6
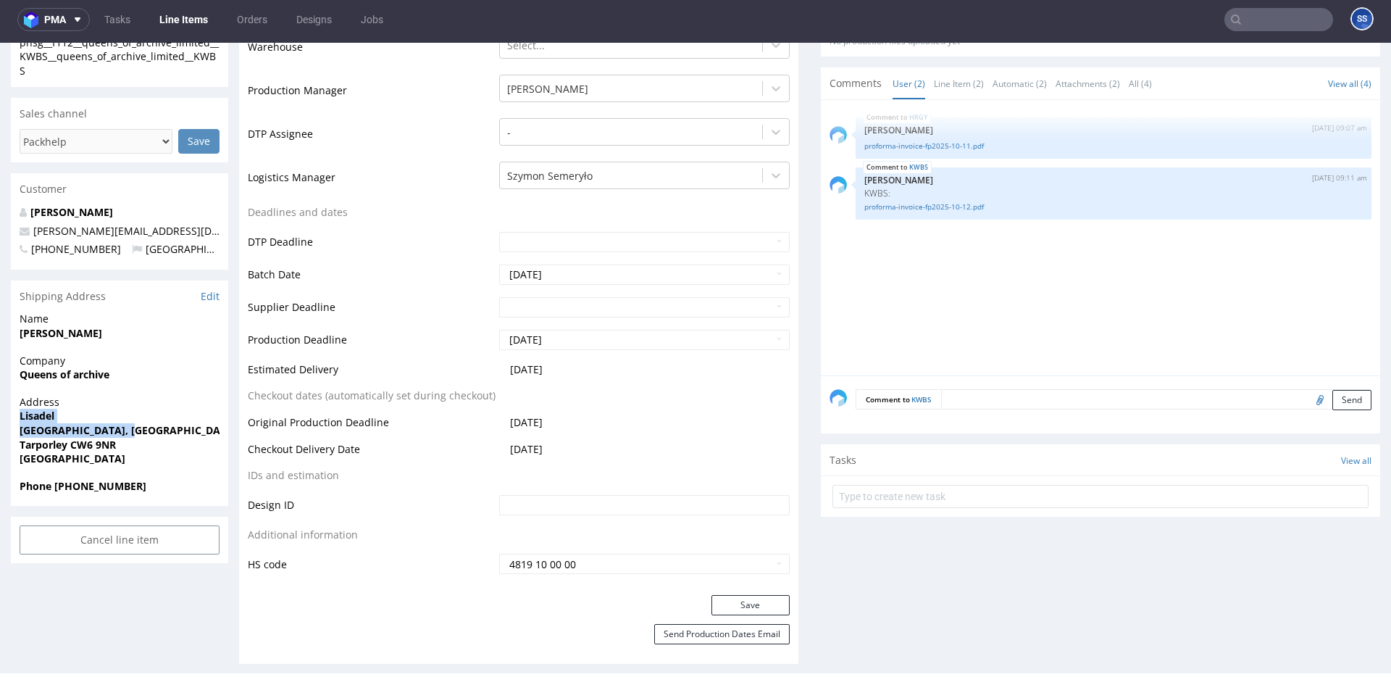
click at [133, 433] on div "Address Lisadel School Lane, Bunbury Tarporley CW6 9NR United Kingdom" at bounding box center [119, 437] width 217 height 84
copy p "Lisadel School Lane, Bunbury"
click at [45, 448] on strong "Tarporley CW6 9NR" at bounding box center [68, 445] width 96 height 14
copy strong "Tarporley"
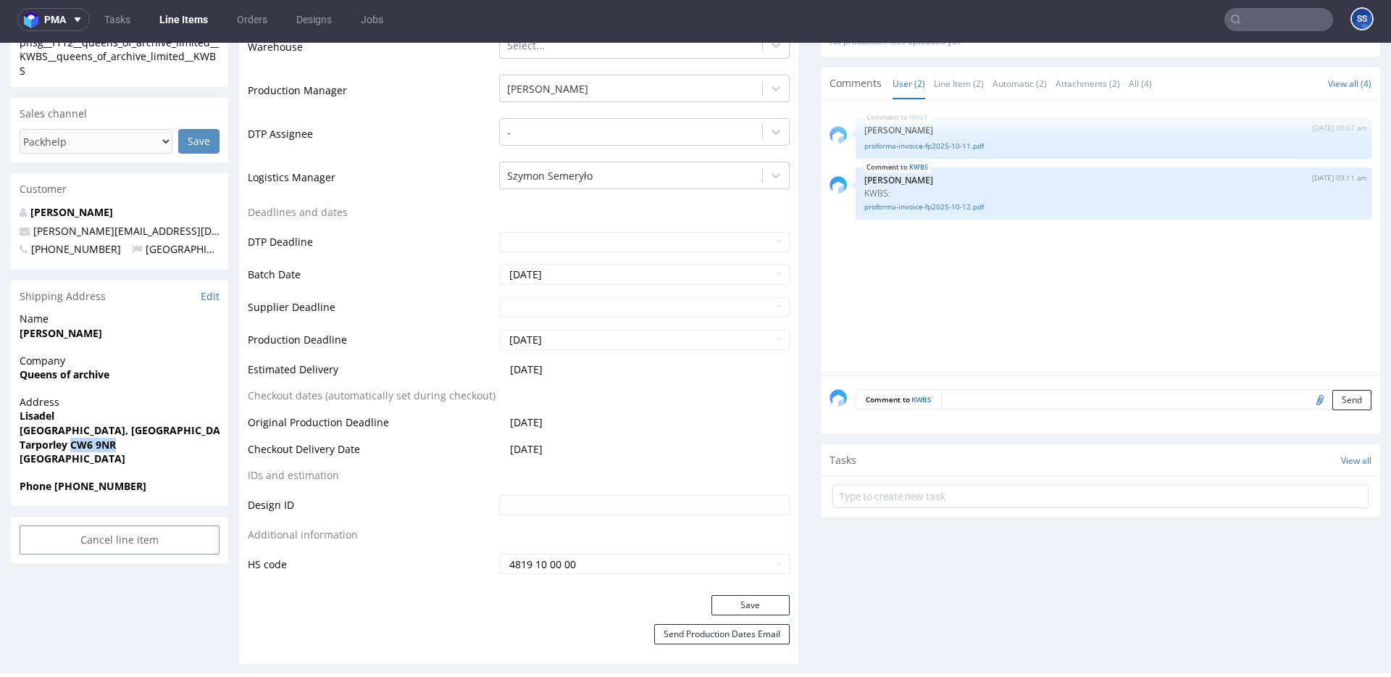
drag, startPoint x: 71, startPoint y: 442, endPoint x: 343, endPoint y: 72, distance: 459.1
click at [142, 445] on span "Tarporley CW6 9NR" at bounding box center [120, 445] width 200 height 14
copy strong "CW6 9NR"
drag, startPoint x: 198, startPoint y: 233, endPoint x: 26, endPoint y: 231, distance: 172.4
click at [26, 231] on p "michael@queensofarchive.com" at bounding box center [120, 231] width 200 height 14
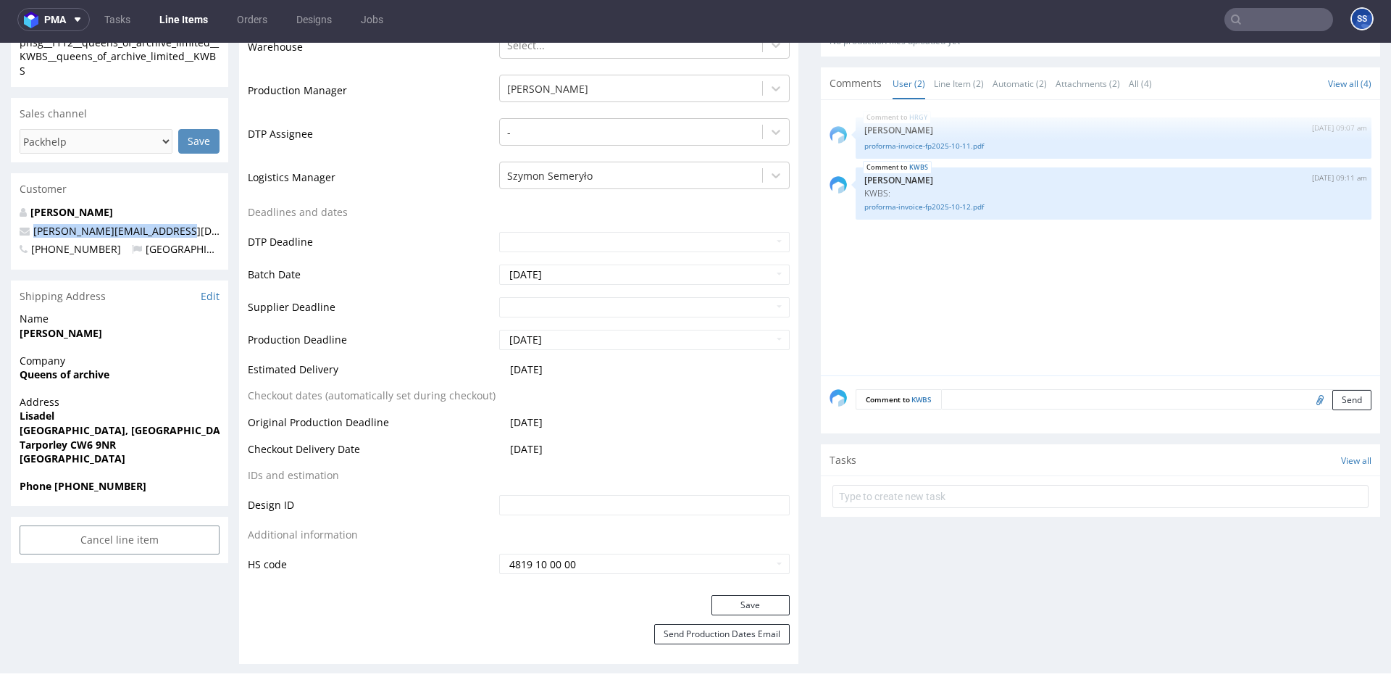
copy span "michael@queensofarchive.com"
click at [83, 475] on div "Address Lisadel School Lane, Bunbury Tarporley CW6 9NR United Kingdom" at bounding box center [119, 437] width 217 height 84
click at [84, 480] on strong "Phone +447703059444" at bounding box center [83, 486] width 127 height 14
copy strong "447703059444"
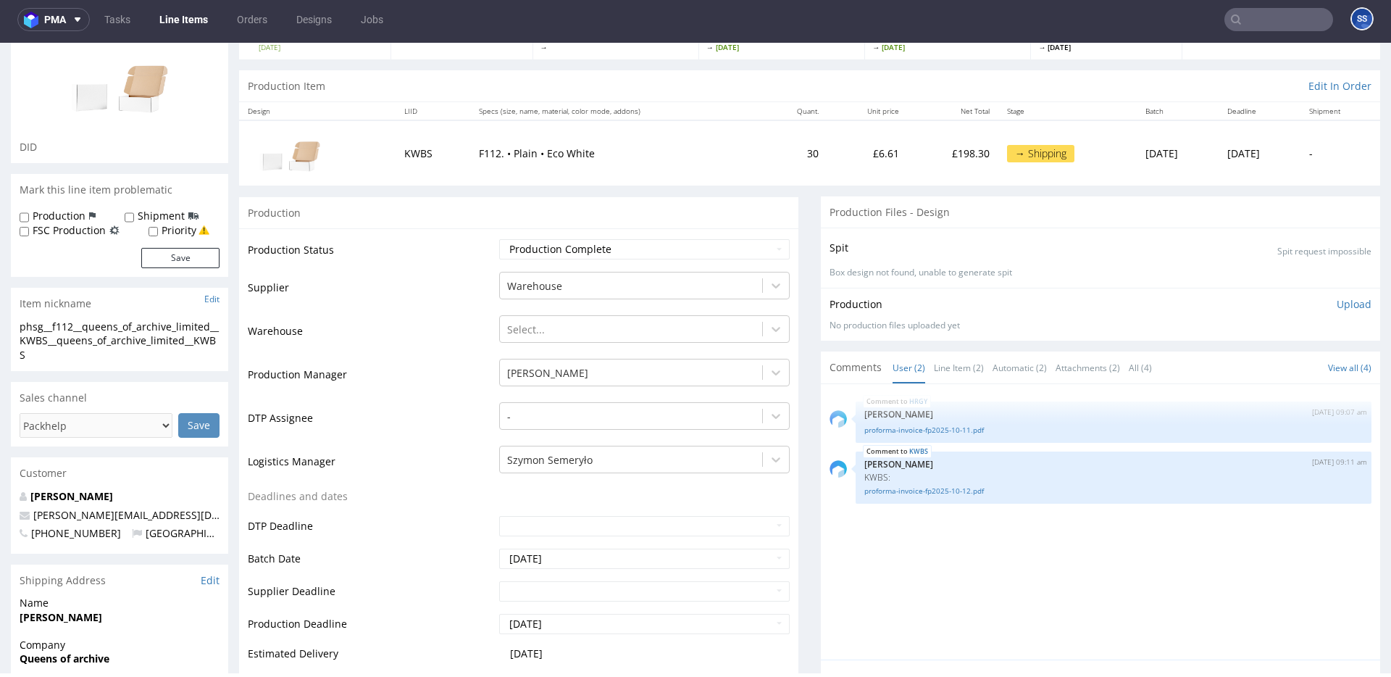
scroll to position [202, 0]
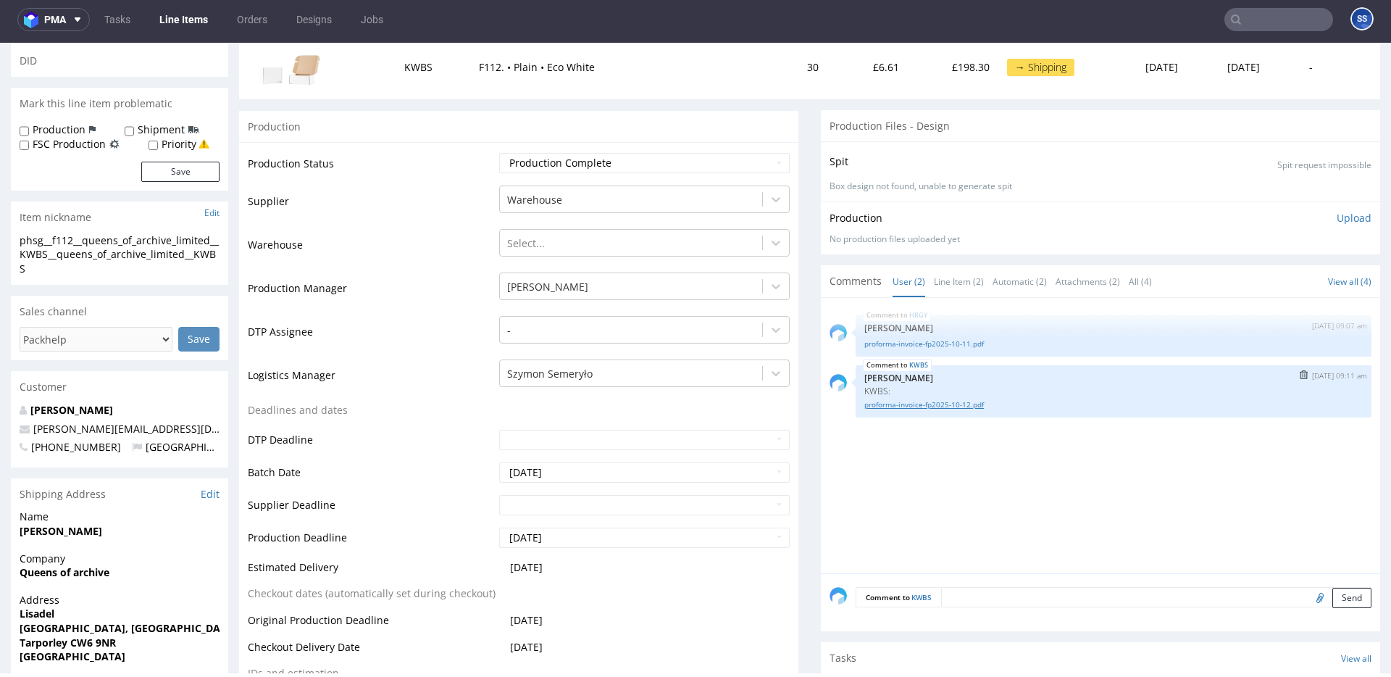
click at [929, 403] on link "proforma-invoice-fp2025-10-12.pdf" at bounding box center [1113, 404] width 498 height 11
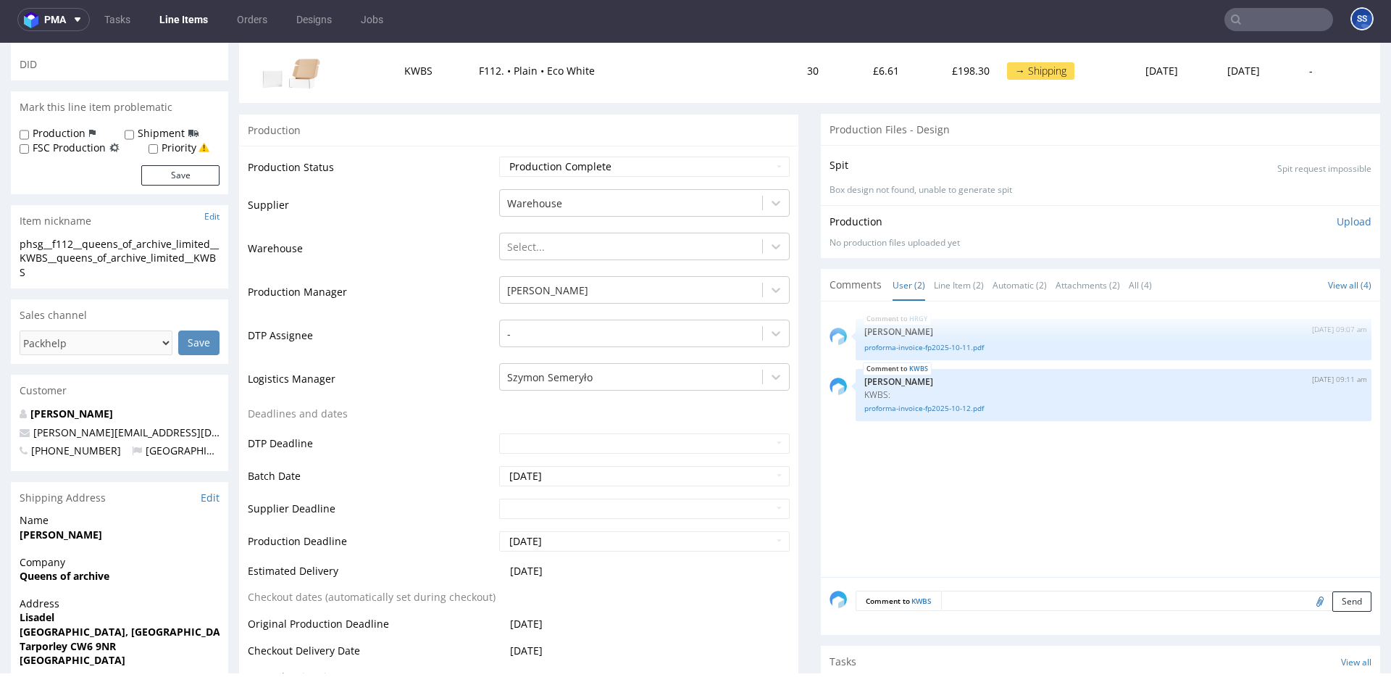
scroll to position [0, 0]
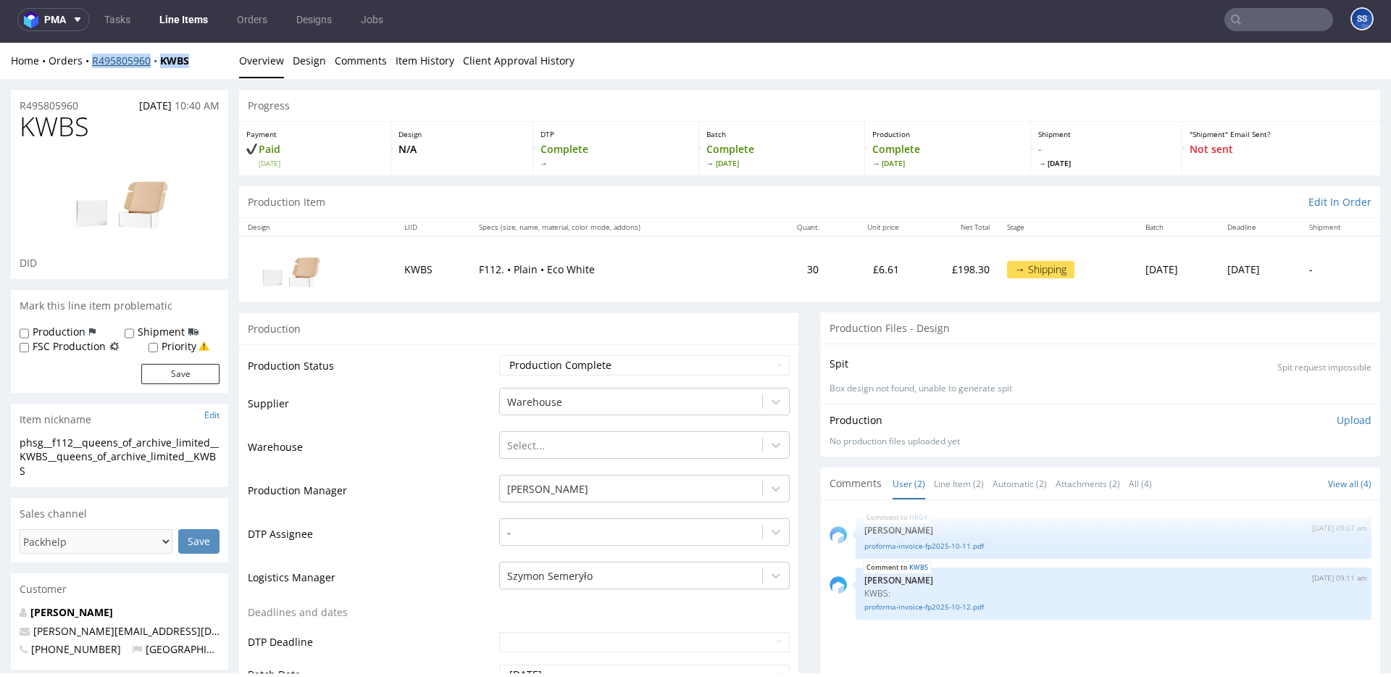
drag, startPoint x: 211, startPoint y: 66, endPoint x: 91, endPoint y: 62, distance: 120.3
click at [91, 62] on div "Home Orders R495805960 KWBS" at bounding box center [119, 61] width 217 height 14
copy div "R495805960 KWBS"
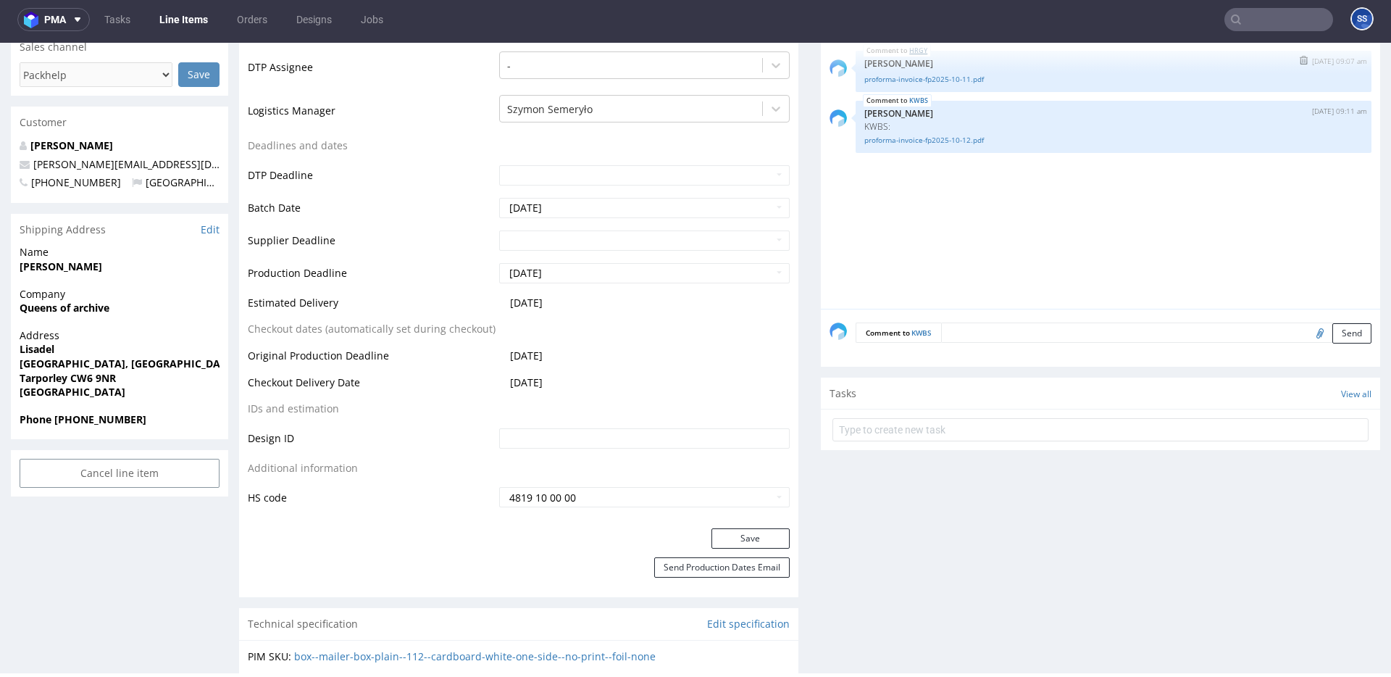
scroll to position [416, 0]
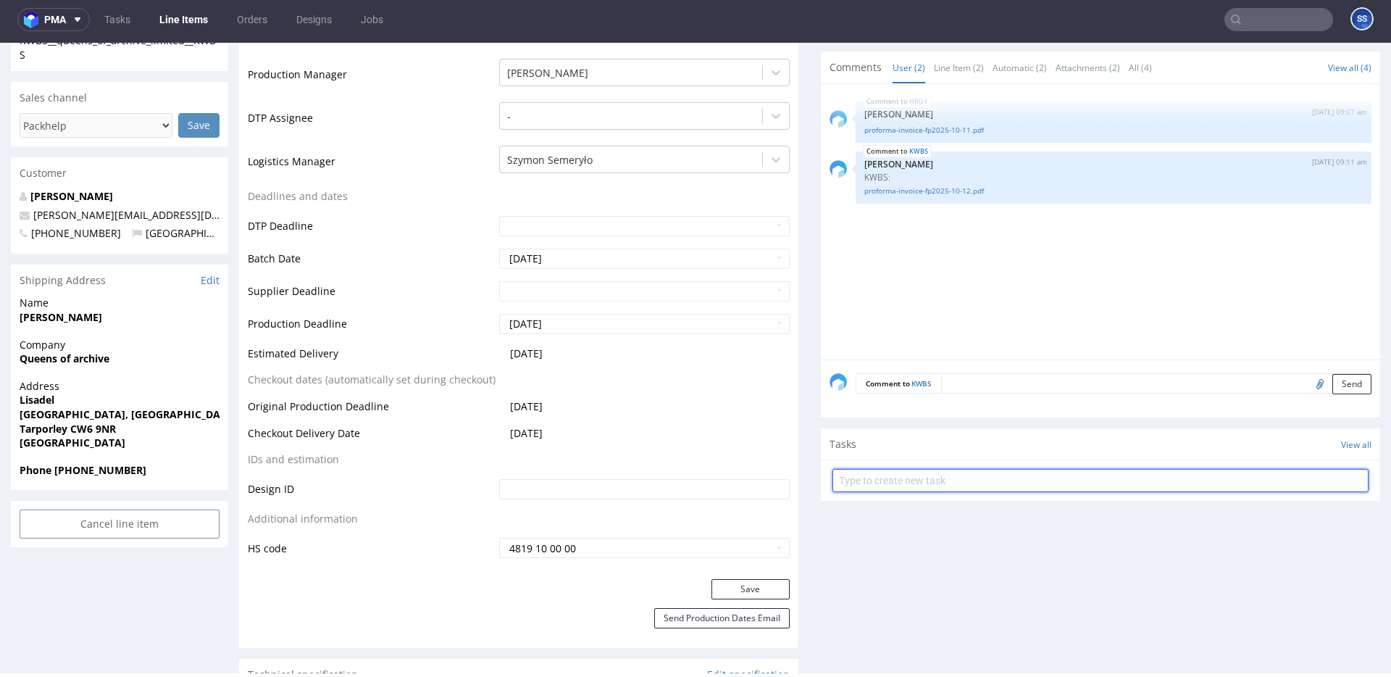
click at [895, 478] on input "text" at bounding box center [1100, 480] width 536 height 23
type input "Etykiet"
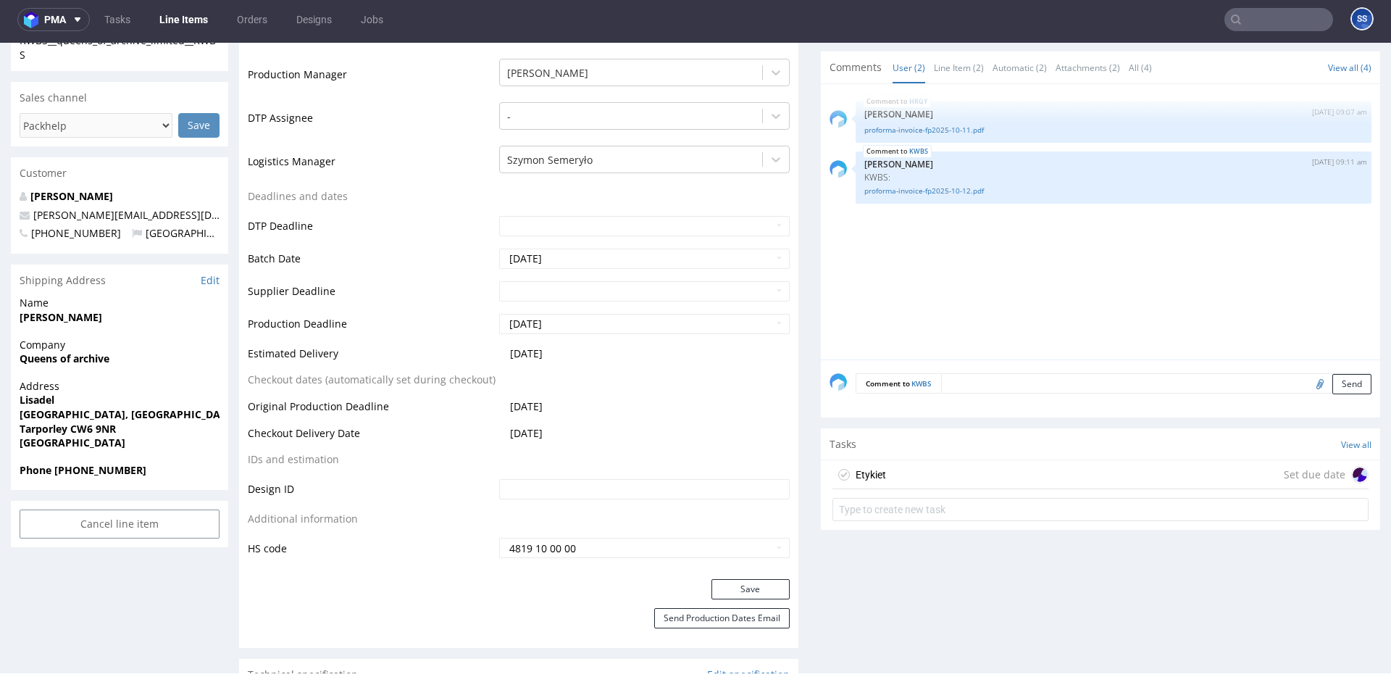
click at [919, 481] on div "Etykiet Set due date" at bounding box center [1100, 474] width 536 height 29
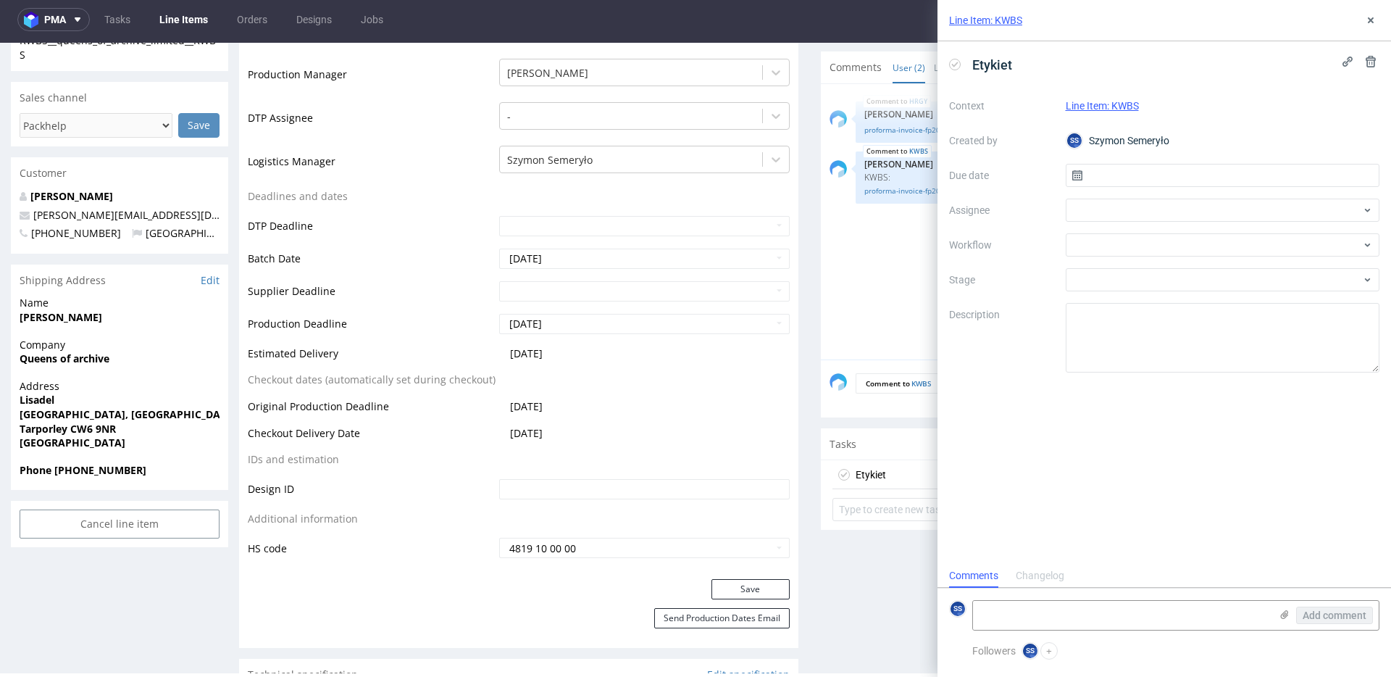
scroll to position [12, 0]
click at [1095, 173] on input "text" at bounding box center [1223, 175] width 314 height 23
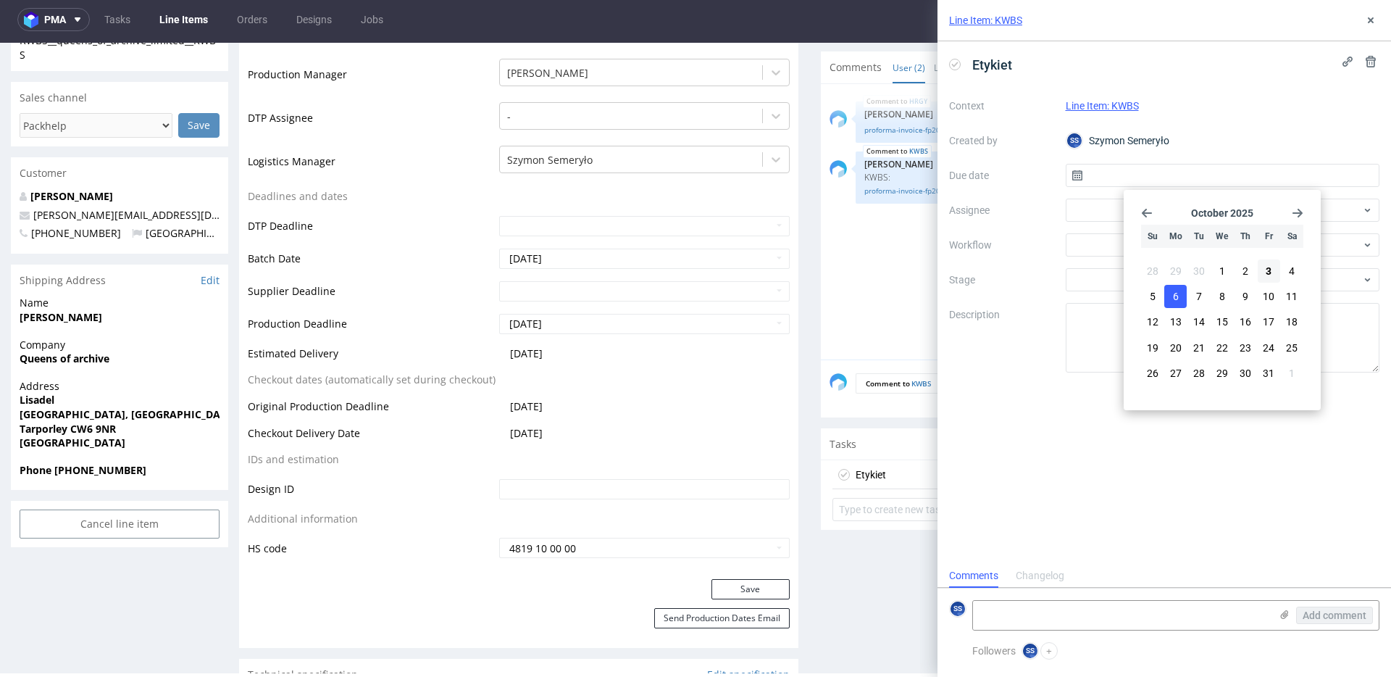
click at [1175, 298] on span "6" at bounding box center [1176, 296] width 6 height 14
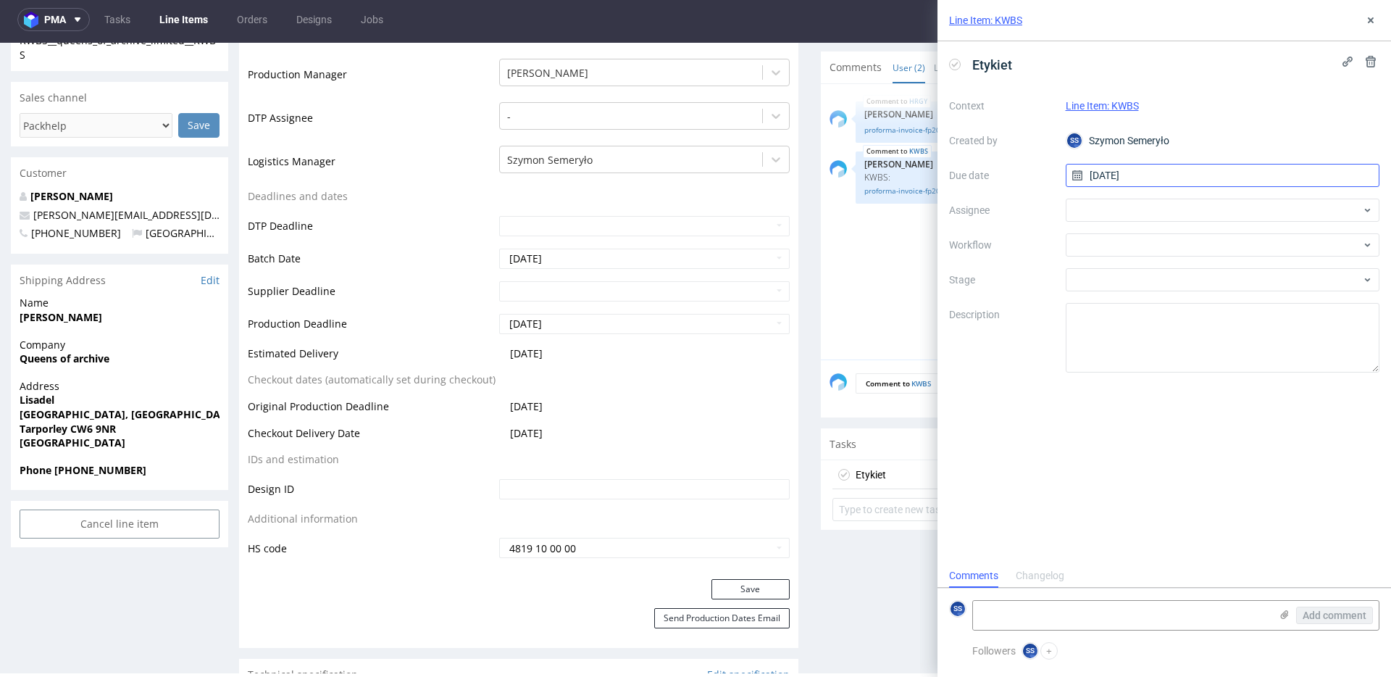
click at [1114, 179] on input "[DATE]" at bounding box center [1223, 175] width 314 height 23
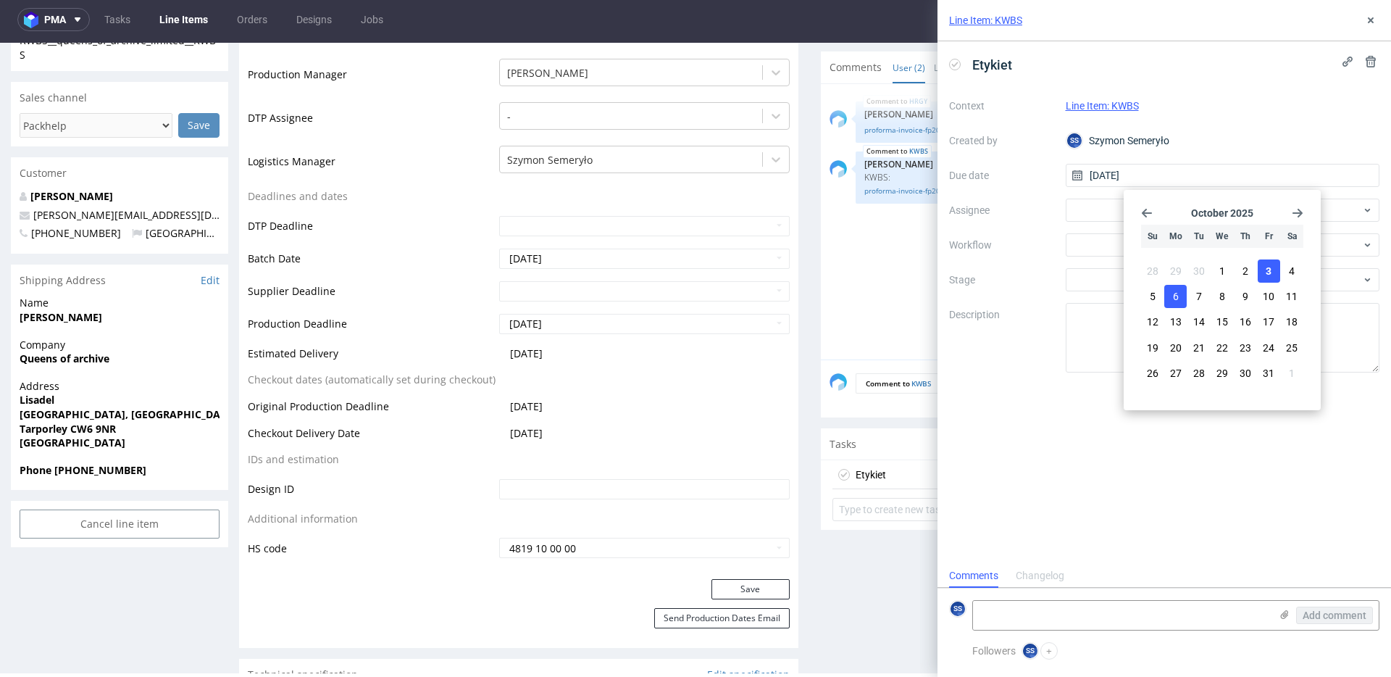
click at [1273, 277] on button "3" at bounding box center [1268, 270] width 22 height 23
type input "[DATE]"
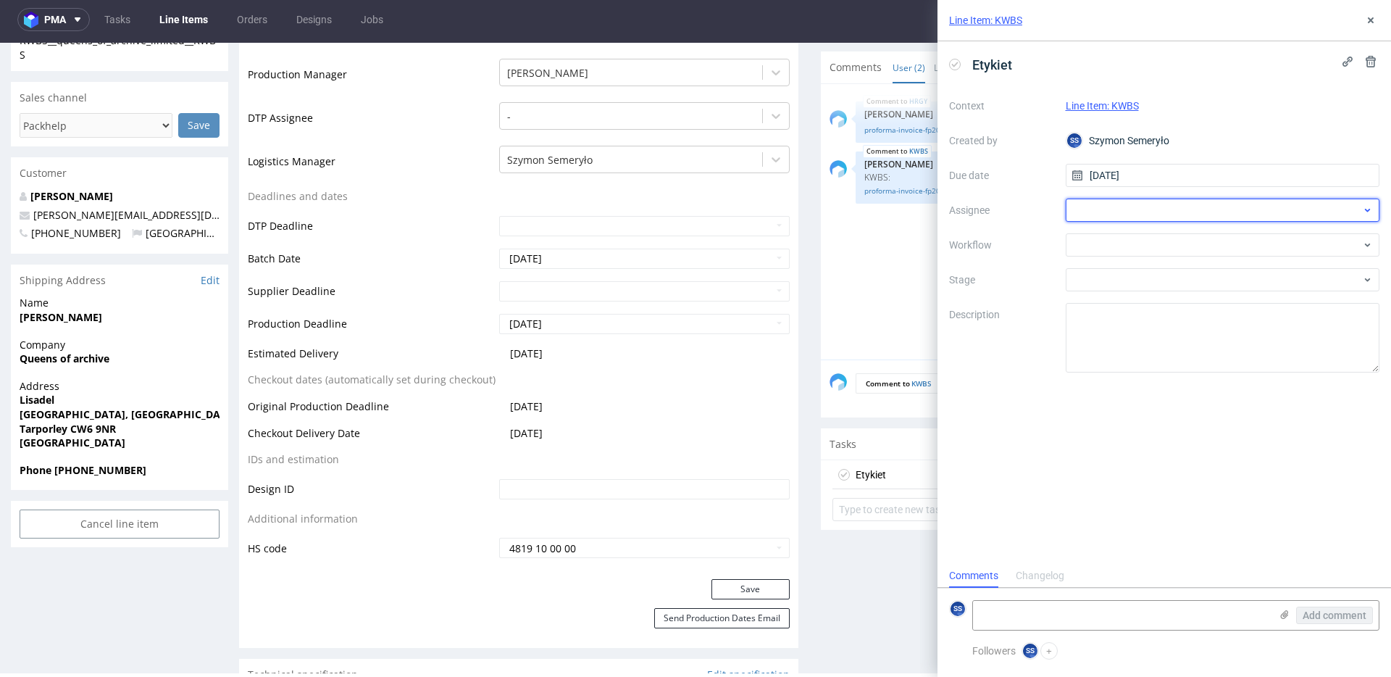
click at [1125, 214] on div at bounding box center [1223, 209] width 314 height 23
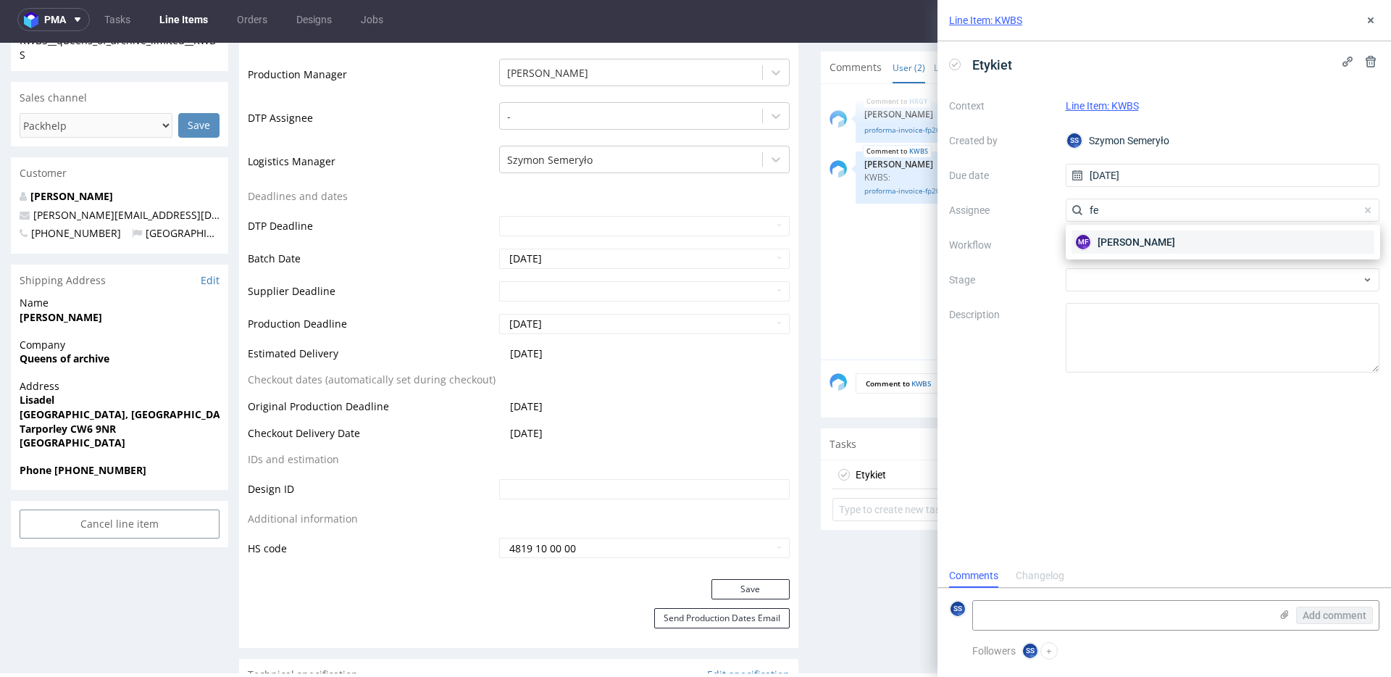
type input "fe"
click at [1134, 237] on span "Michał Fedorowicz" at bounding box center [1136, 242] width 78 height 14
click at [1039, 622] on textarea at bounding box center [1121, 614] width 297 height 29
paste textarea "R495805960KWBS"
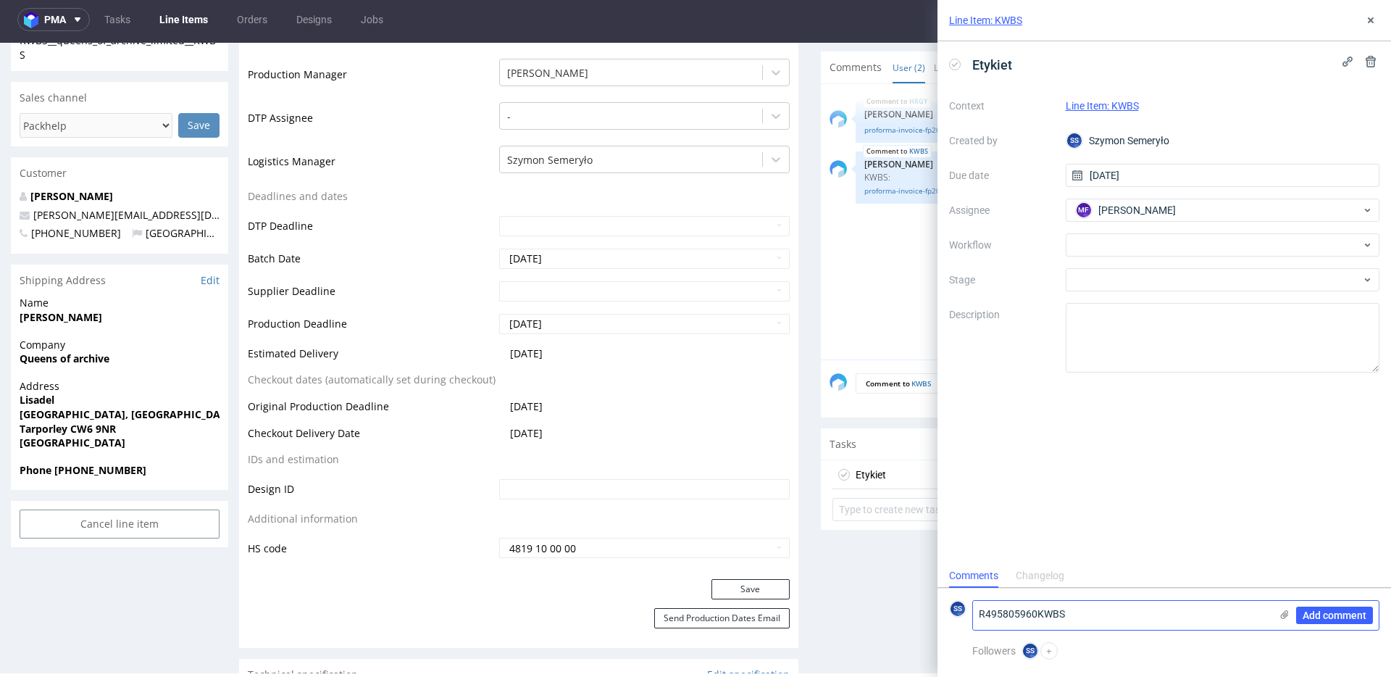
click at [1281, 615] on use at bounding box center [1285, 614] width 8 height 9
click at [0, 0] on input "file" at bounding box center [0, 0] width 0 height 0
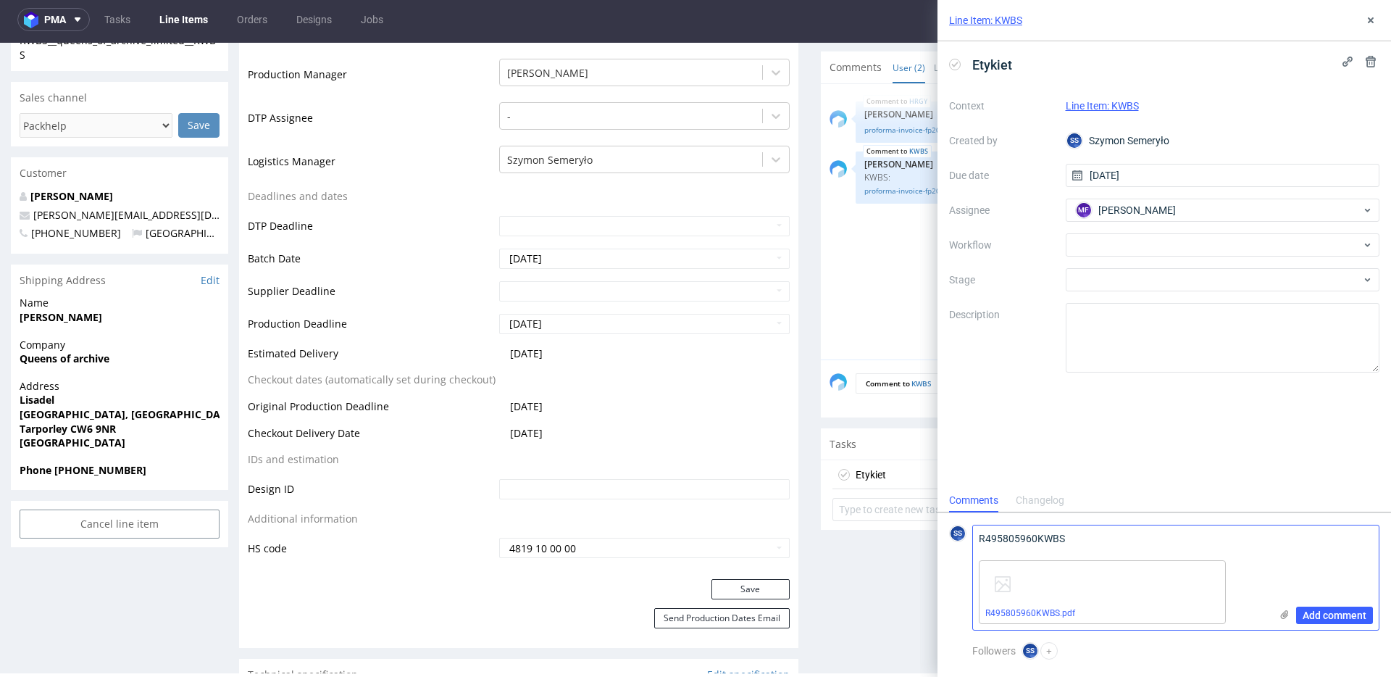
click at [1118, 541] on textarea "R495805960KWBS" at bounding box center [1121, 539] width 297 height 29
paste textarea "1Z5A15806892197369"
type textarea "R495805960KWBS 1Z5A15806892197369"
click at [1321, 611] on span "Add comment" at bounding box center [1334, 615] width 64 height 10
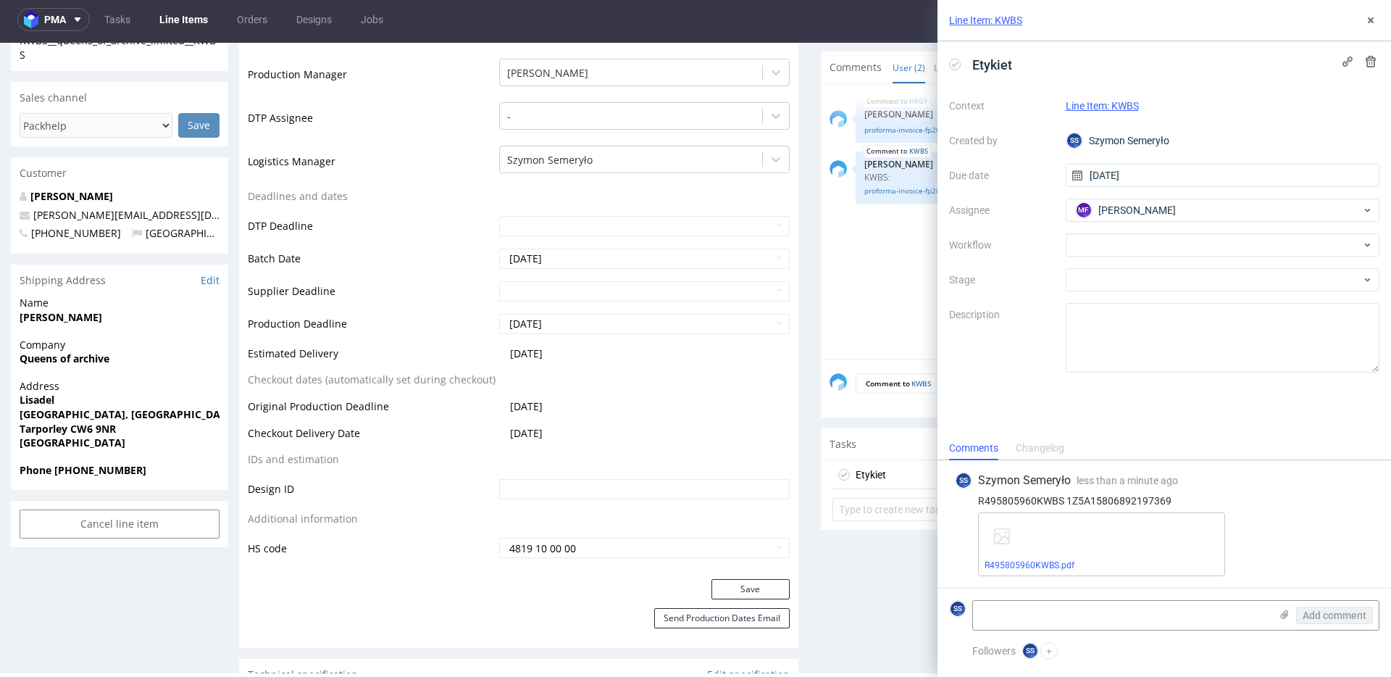
scroll to position [415, 0]
drag, startPoint x: 1379, startPoint y: 14, endPoint x: 1371, endPoint y: 20, distance: 9.9
click at [1372, 19] on div "Line Item: KWBS" at bounding box center [1163, 20] width 453 height 41
click at [1371, 20] on use at bounding box center [1371, 20] width 6 height 6
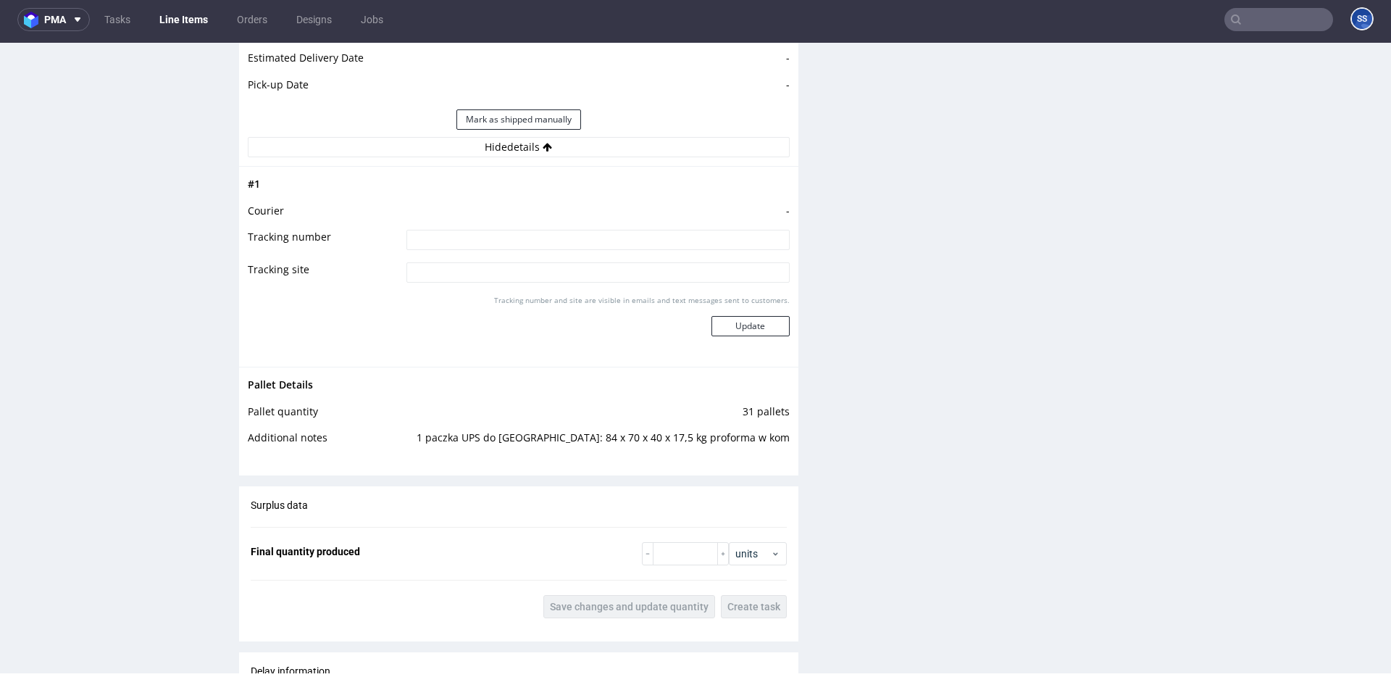
scroll to position [1657, 0]
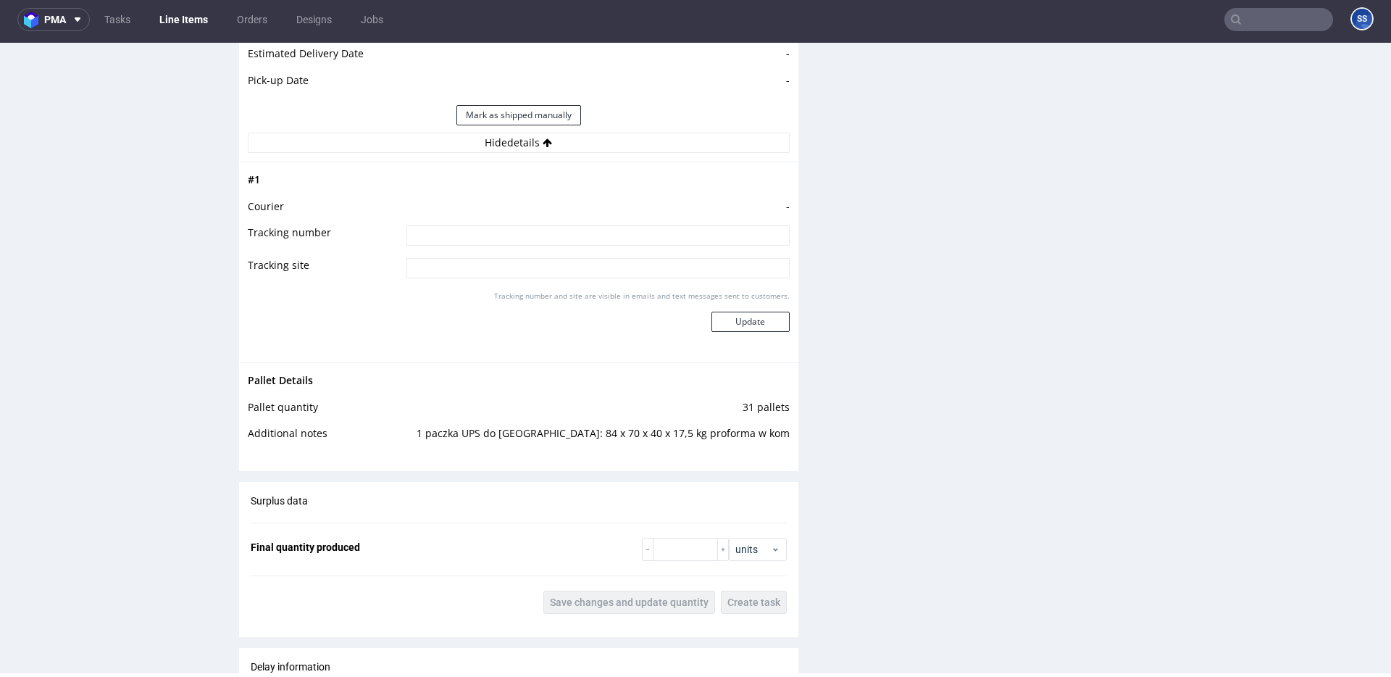
click at [474, 222] on td "-" at bounding box center [596, 211] width 387 height 27
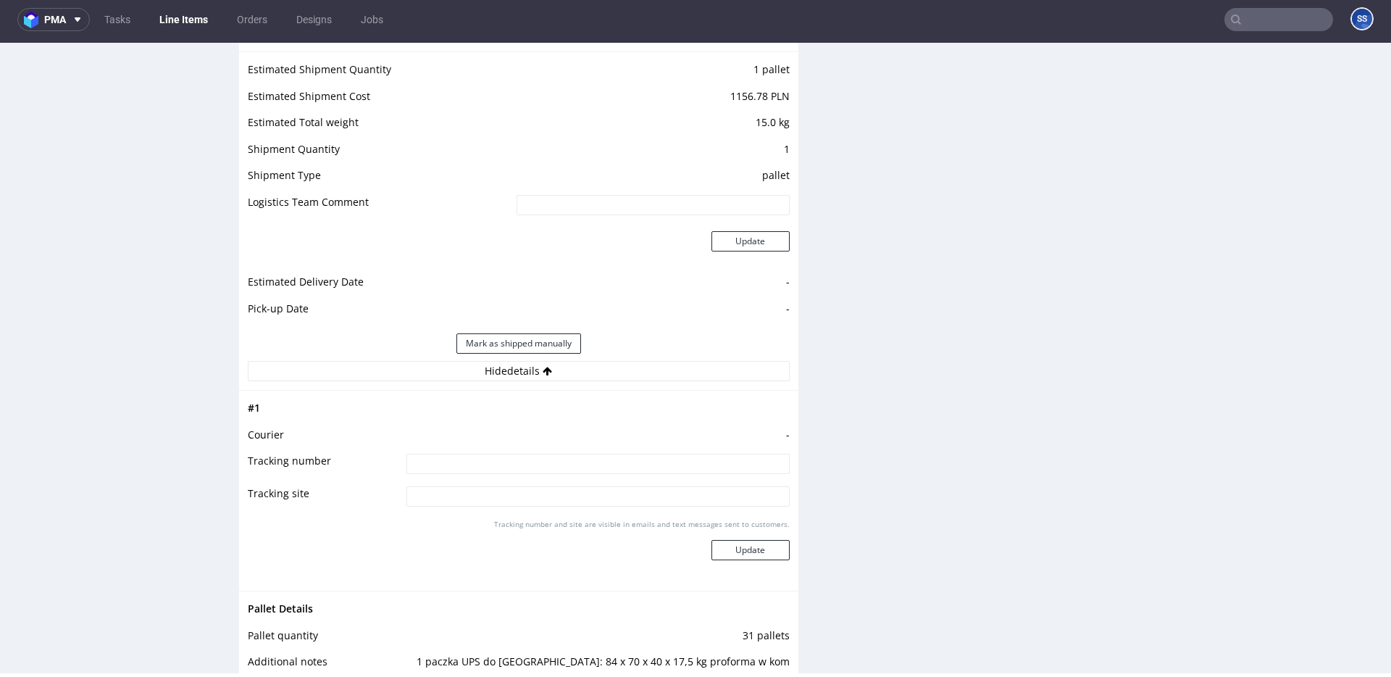
scroll to position [1402, 0]
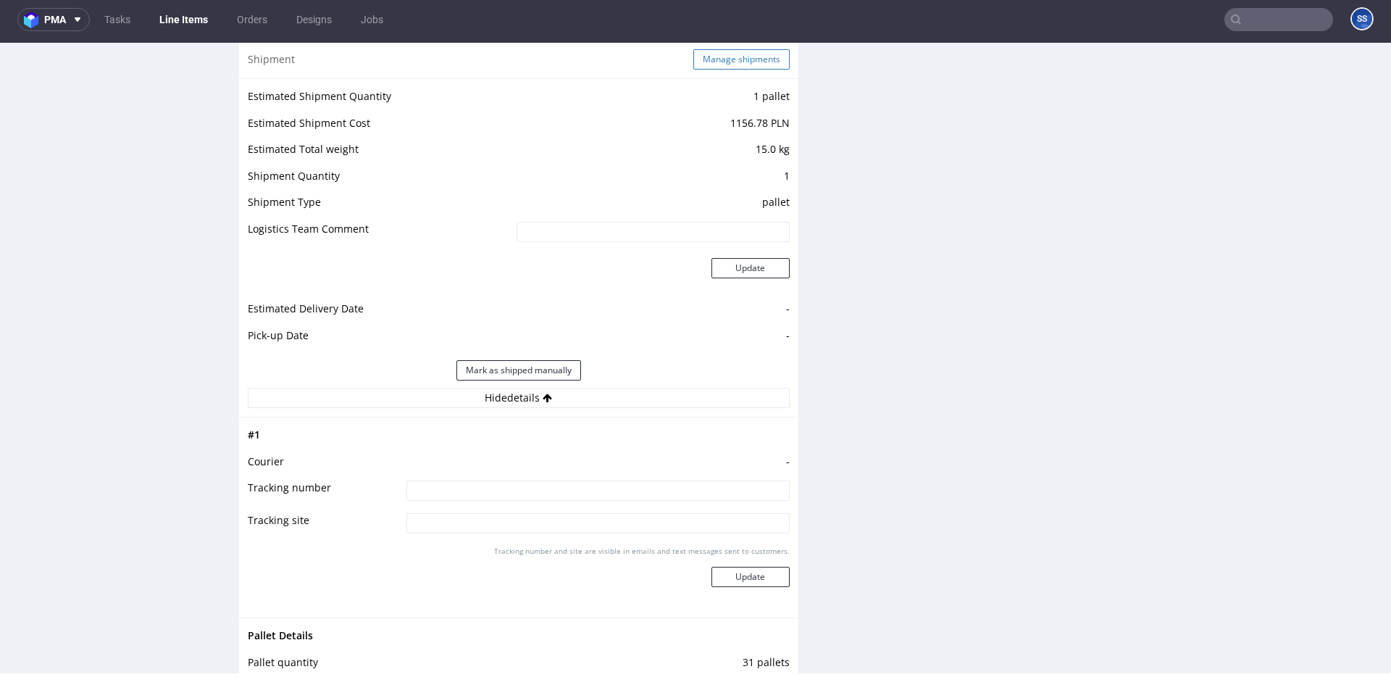
click at [752, 60] on button "Manage shipments" at bounding box center [741, 59] width 96 height 20
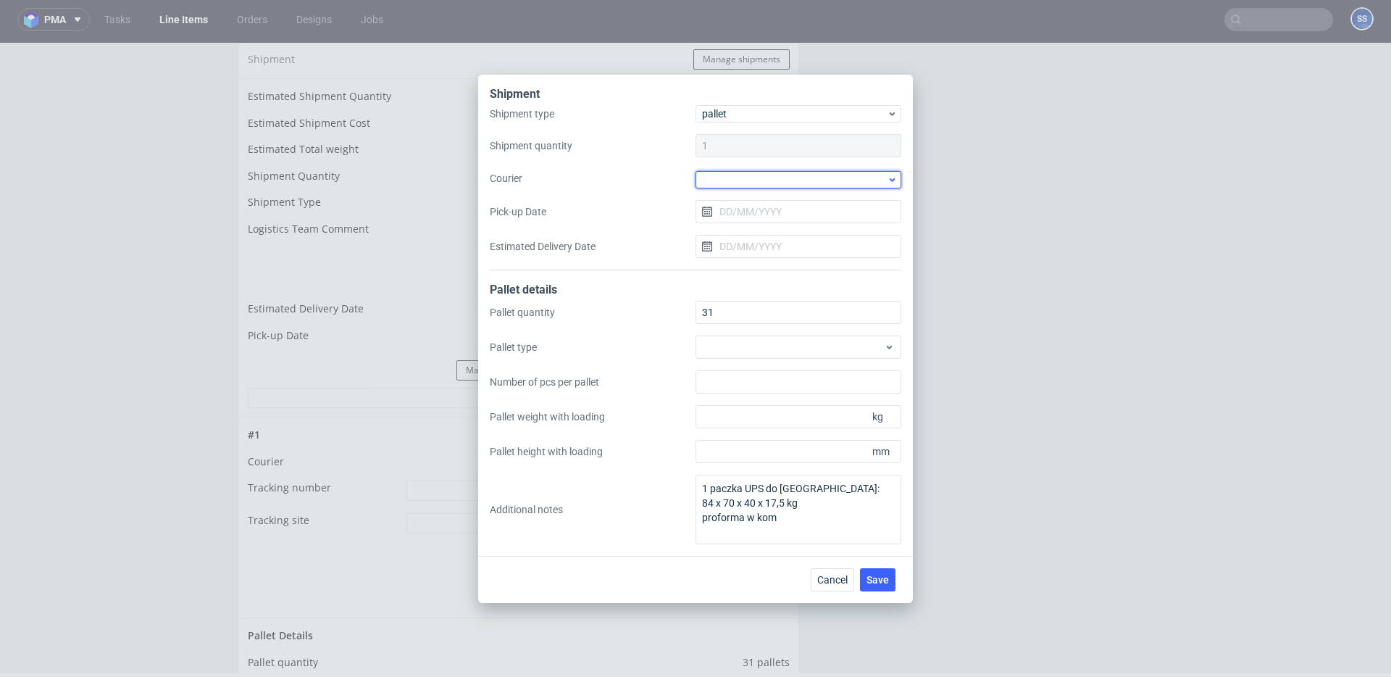
click at [745, 183] on div at bounding box center [798, 179] width 206 height 17
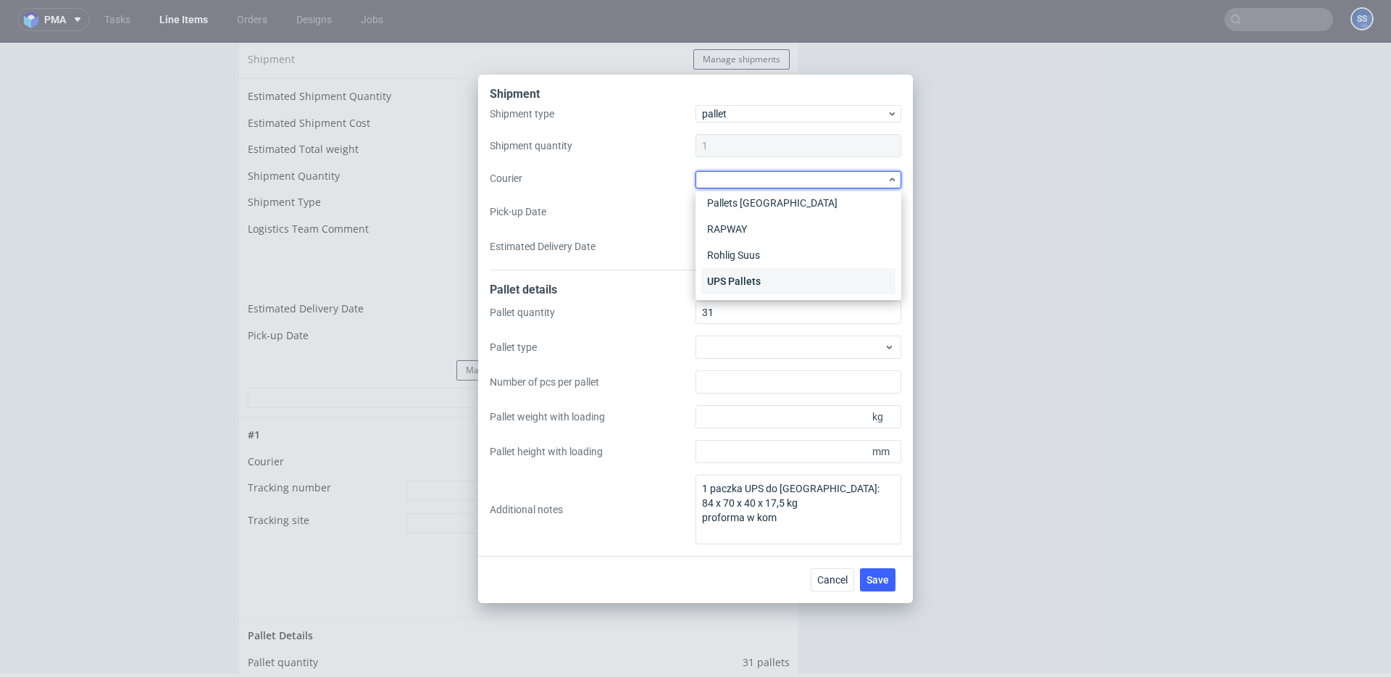
click at [756, 280] on div "UPS Pallets" at bounding box center [798, 281] width 194 height 26
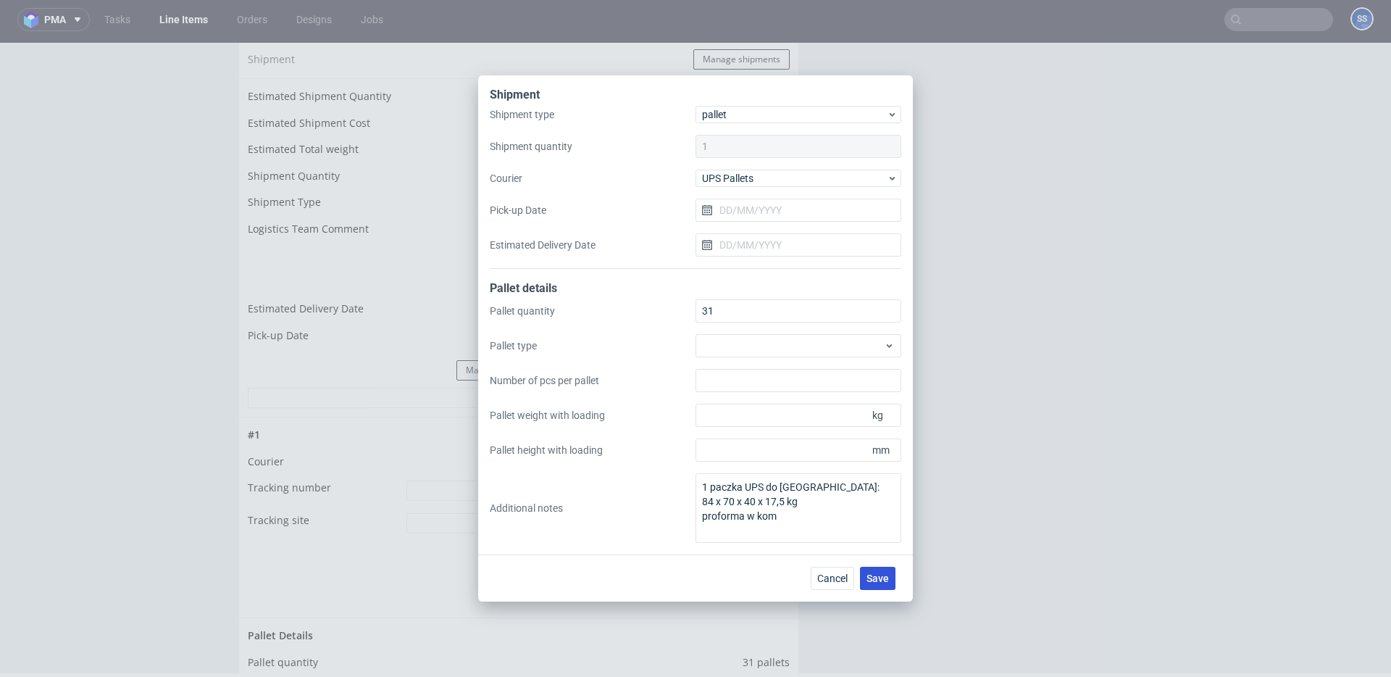
click at [879, 574] on span "Save" at bounding box center [877, 578] width 22 height 10
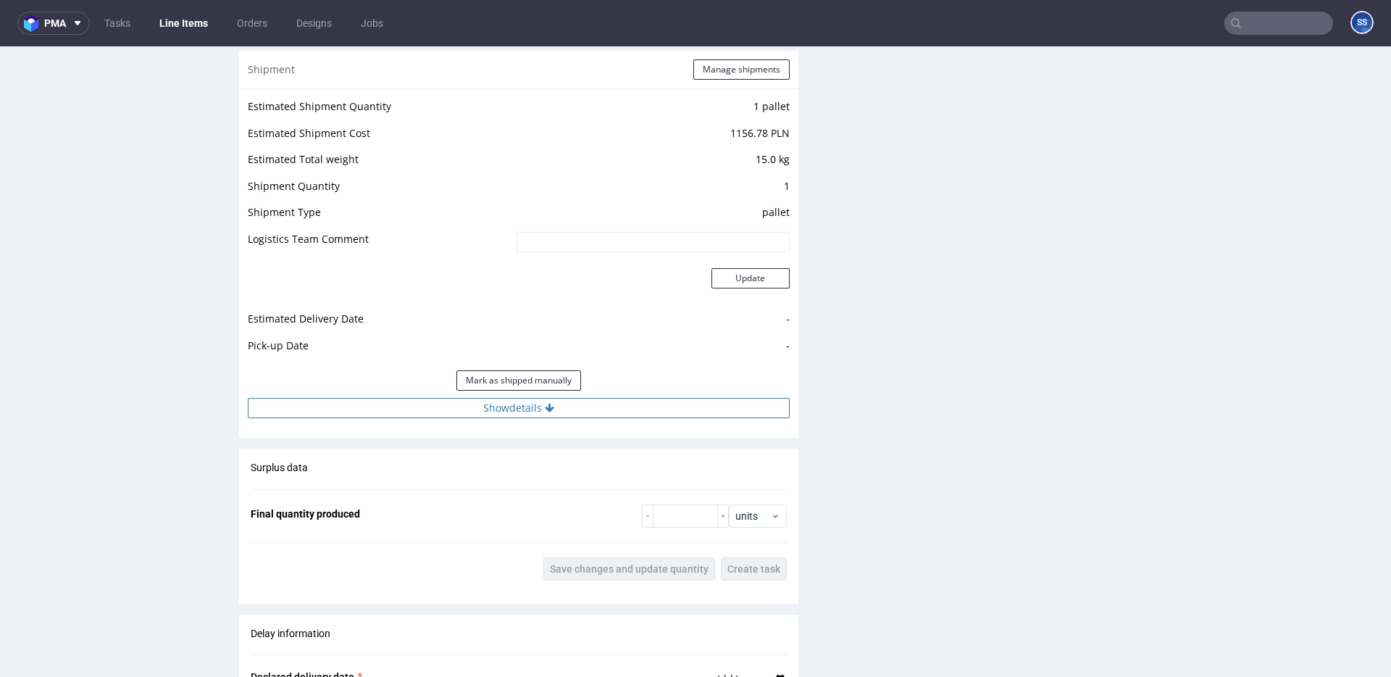
click at [501, 403] on button "Show details" at bounding box center [519, 408] width 542 height 20
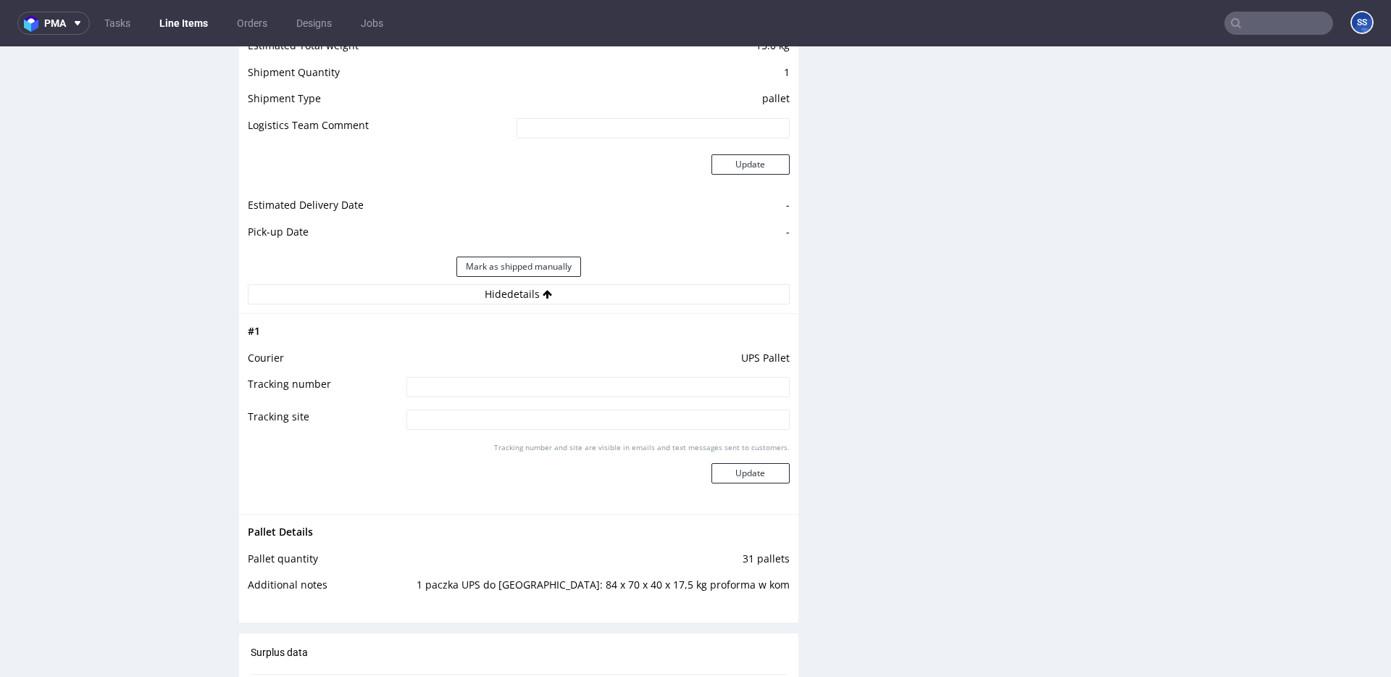
scroll to position [1514, 0]
click at [495, 386] on input at bounding box center [597, 382] width 383 height 20
paste input "1Z5A15806892197369"
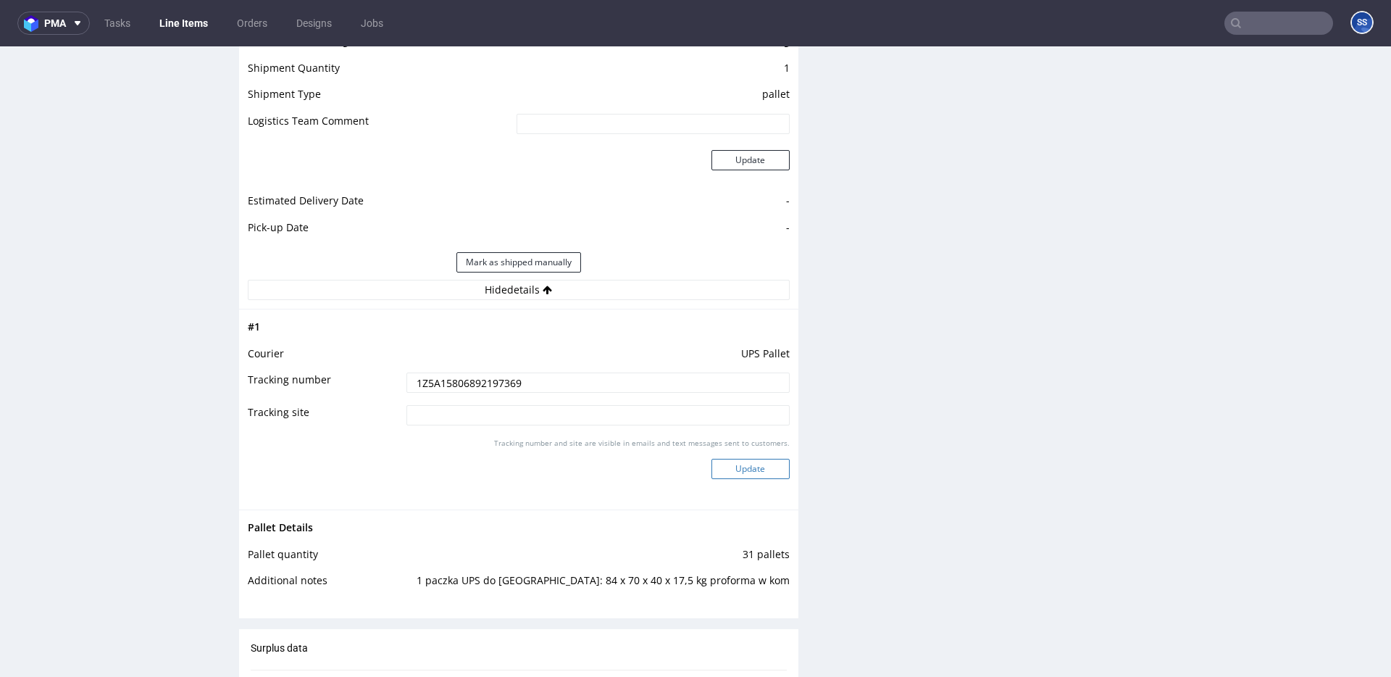
type input "1Z5A15806892197369"
click at [745, 465] on button "Update" at bounding box center [750, 469] width 78 height 20
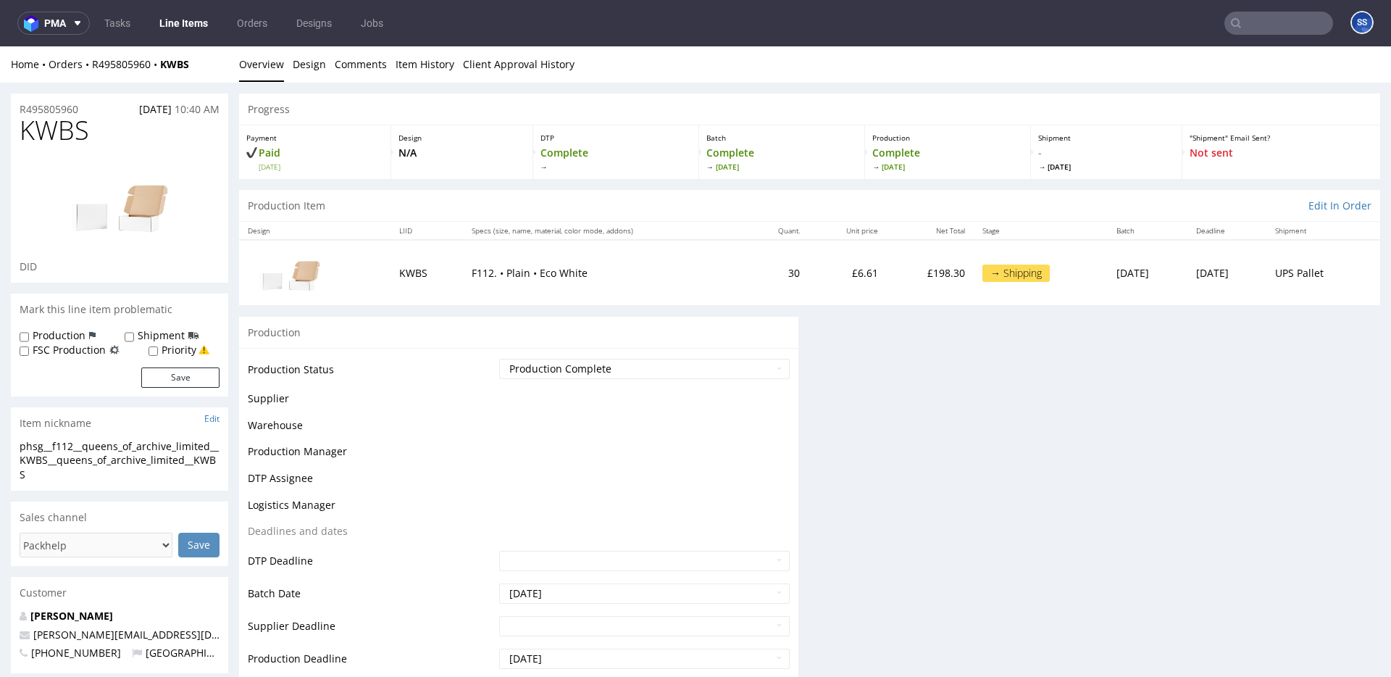
scroll to position [896, 0]
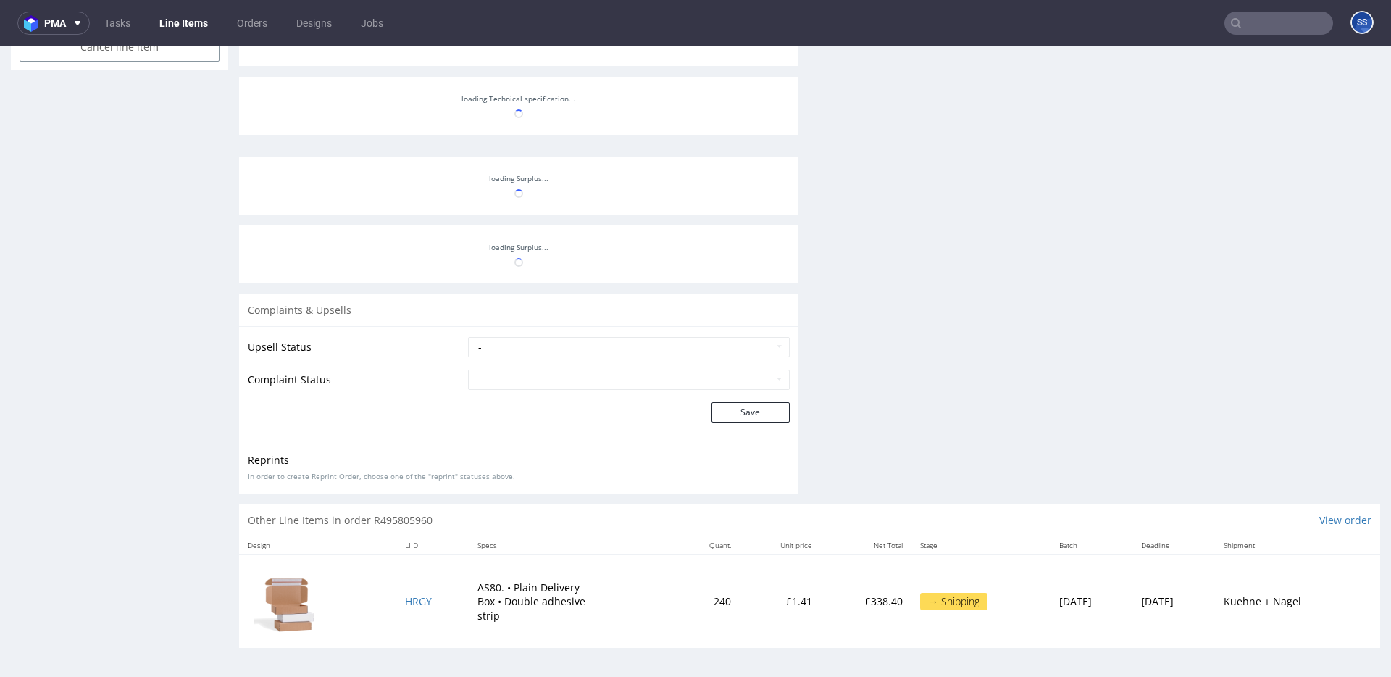
click at [174, 17] on link "Line Items" at bounding box center [184, 23] width 66 height 23
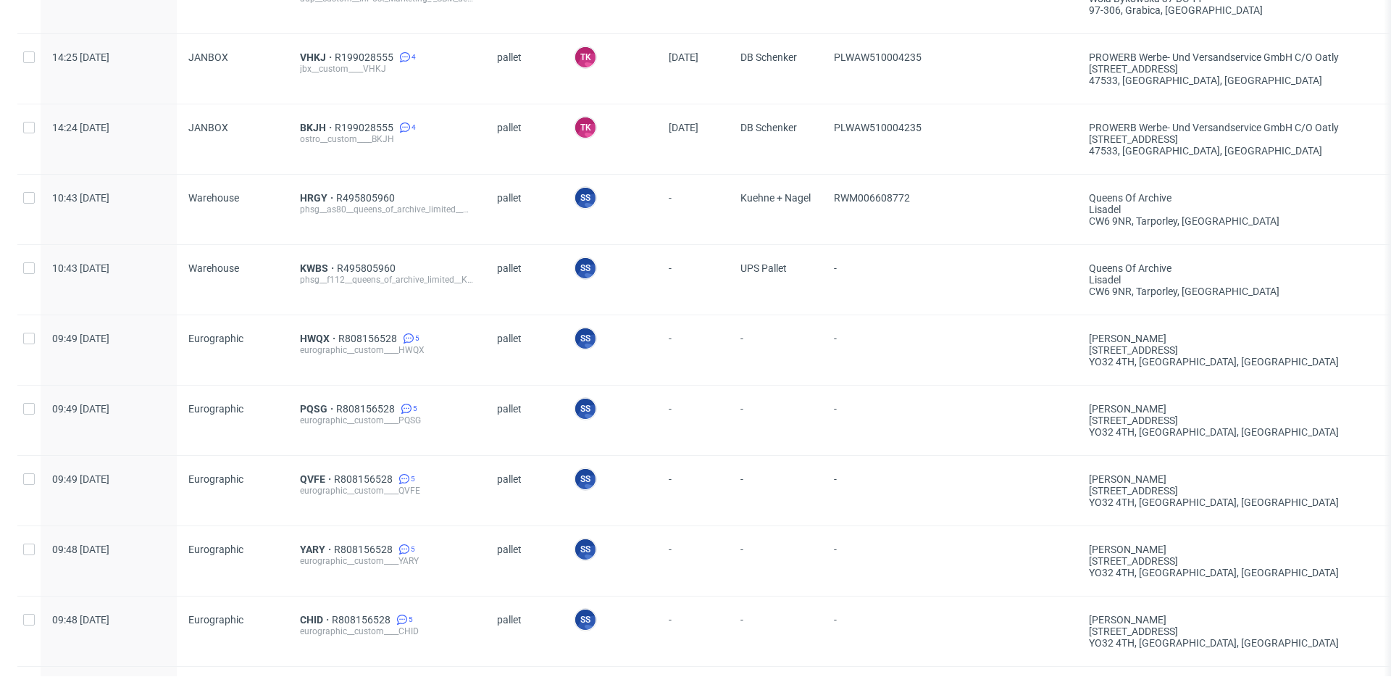
scroll to position [632, 0]
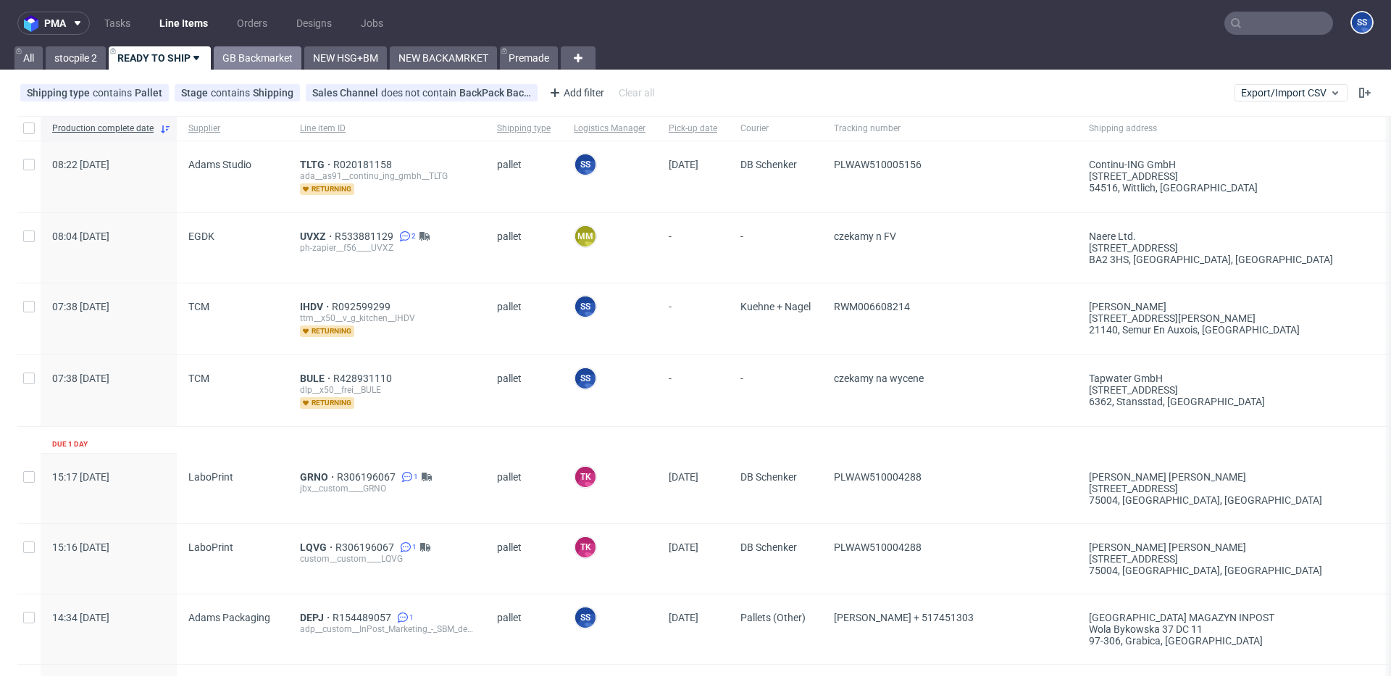
click at [267, 62] on link "GB Backmarket" at bounding box center [258, 57] width 88 height 23
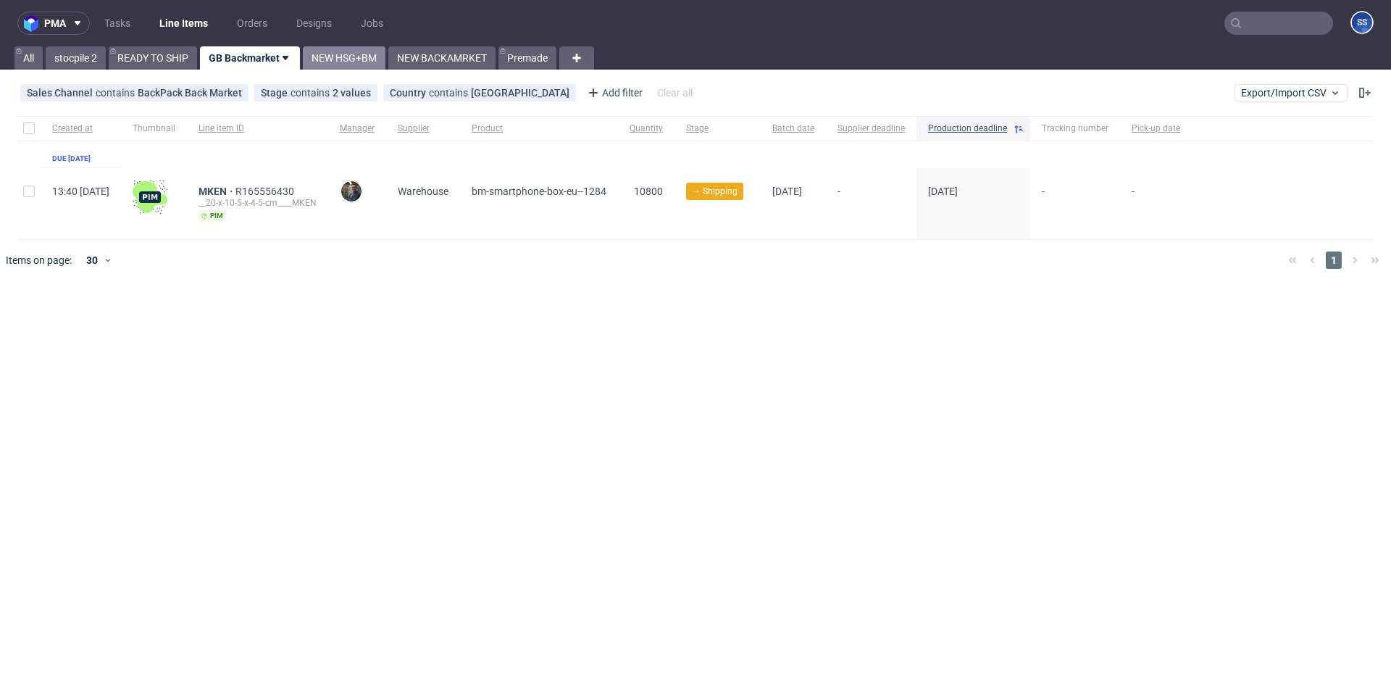
click at [325, 53] on link "NEW HSG+BM" at bounding box center [344, 57] width 83 height 23
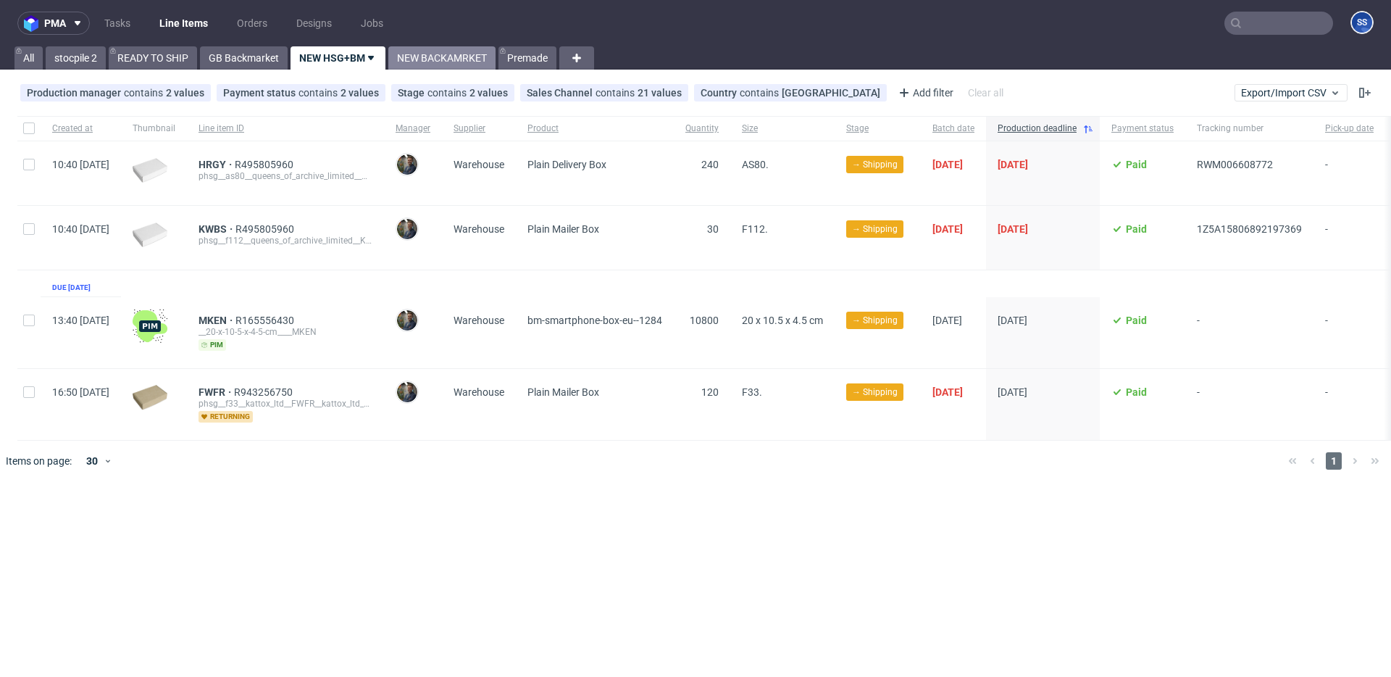
click at [448, 55] on link "NEW BACKAMRKET" at bounding box center [441, 57] width 107 height 23
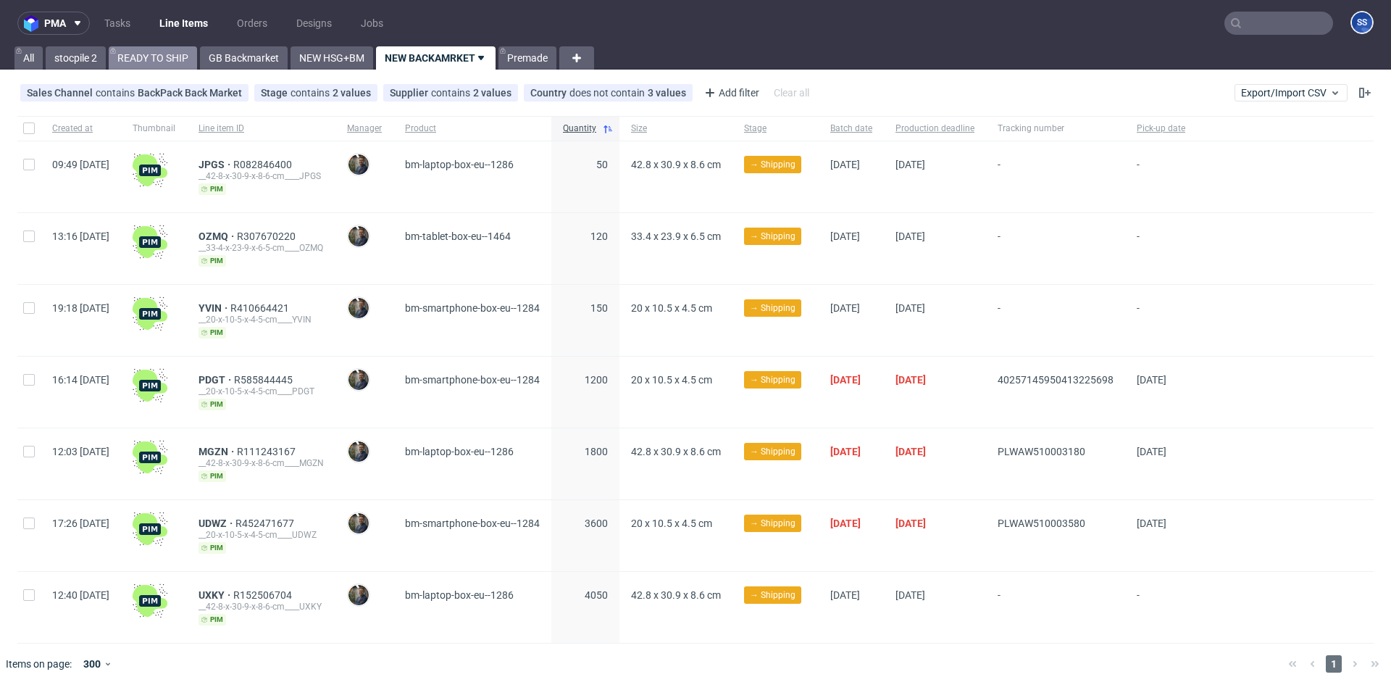
click at [181, 57] on link "READY TO SHIP" at bounding box center [153, 57] width 88 height 23
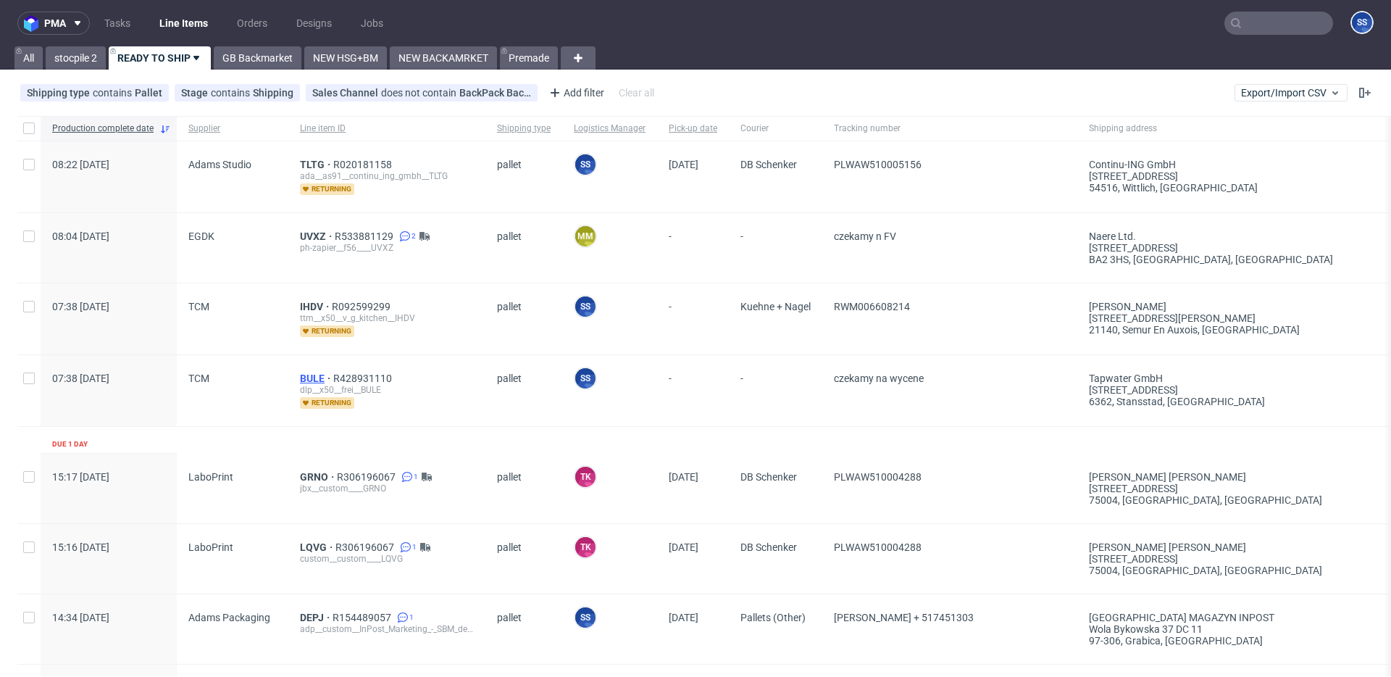
click at [310, 377] on span "BULE" at bounding box center [316, 378] width 33 height 12
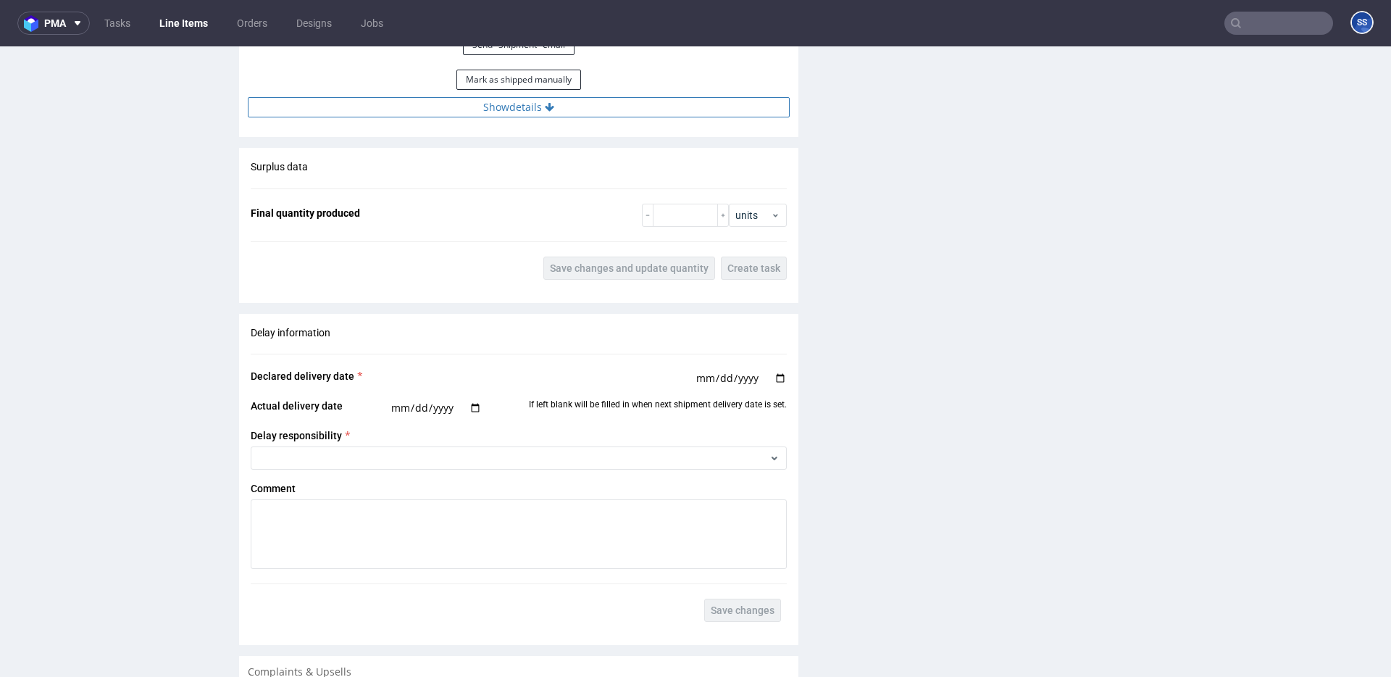
scroll to position [1600, 0]
click at [472, 104] on button "Show details" at bounding box center [519, 104] width 542 height 20
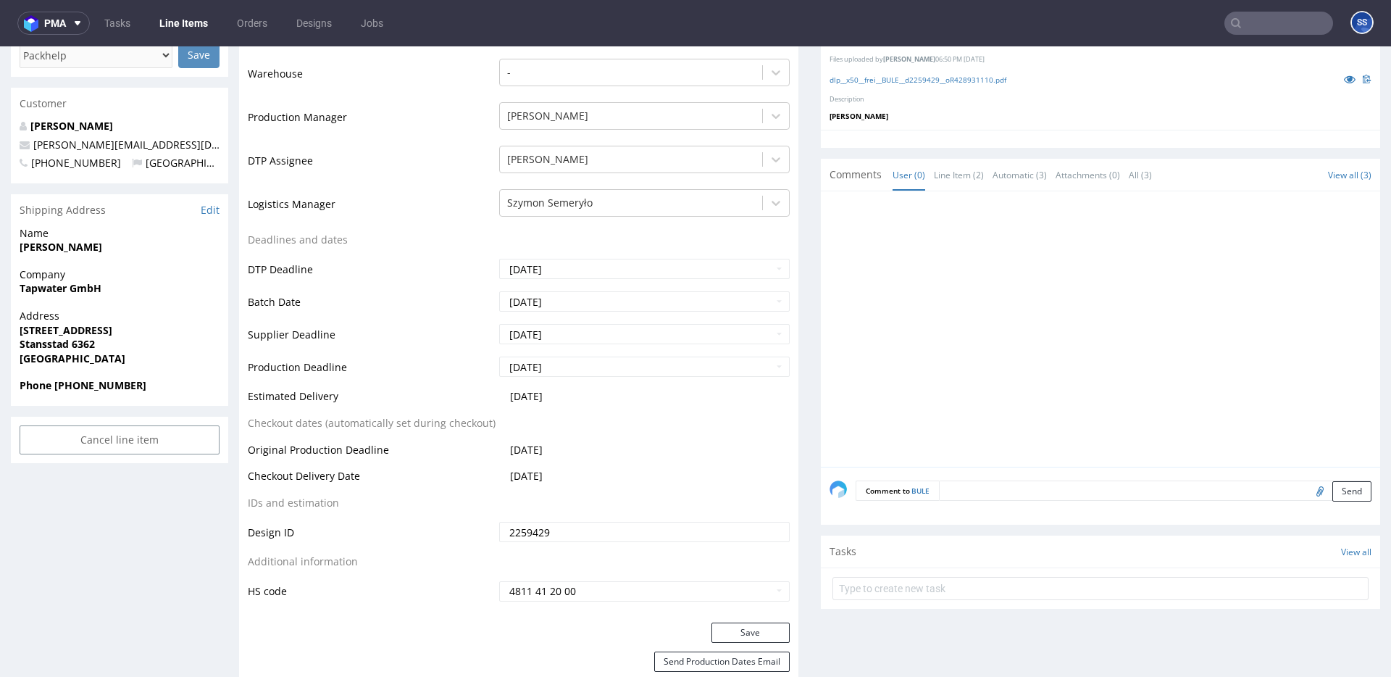
scroll to position [0, 0]
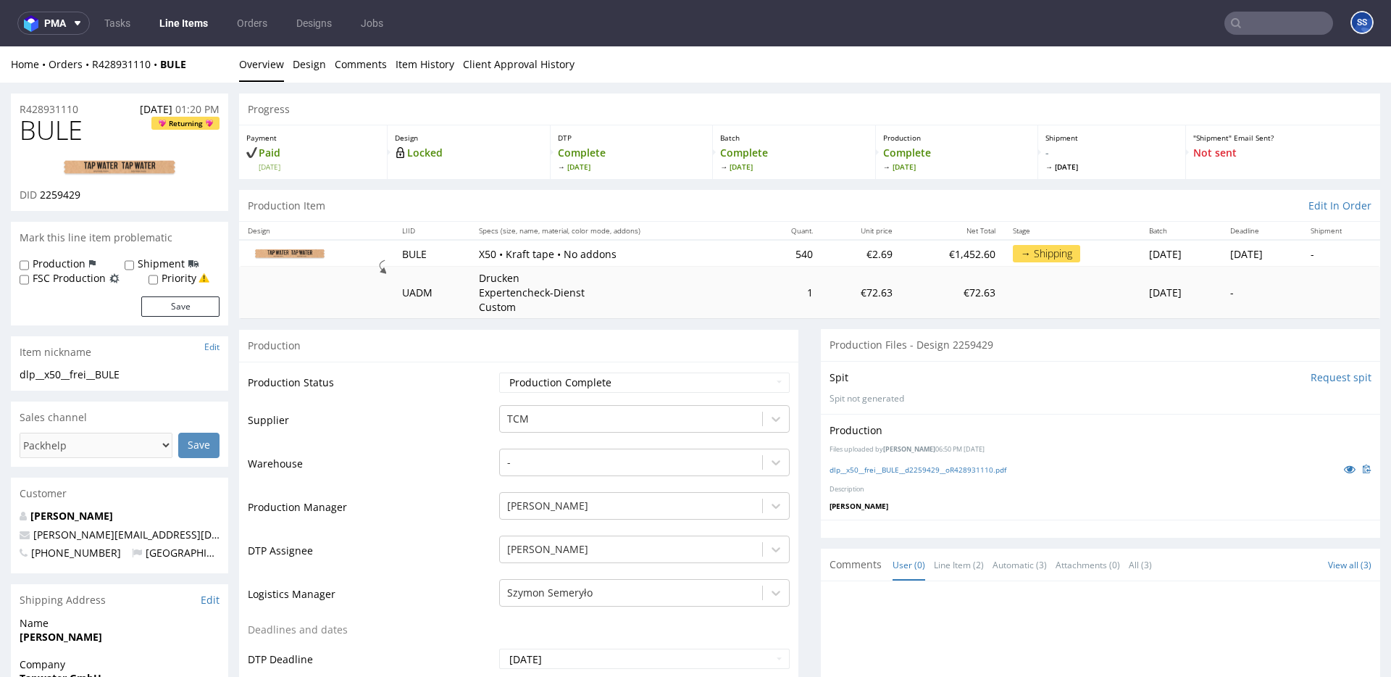
click at [197, 64] on div "Home Orders R428931110 BULE" at bounding box center [119, 64] width 217 height 14
drag, startPoint x: 197, startPoint y: 64, endPoint x: 170, endPoint y: 72, distance: 28.0
click at [109, 67] on div "Home Orders R428931110 BULE" at bounding box center [119, 64] width 217 height 14
drag, startPoint x: 196, startPoint y: 78, endPoint x: 195, endPoint y: 63, distance: 15.2
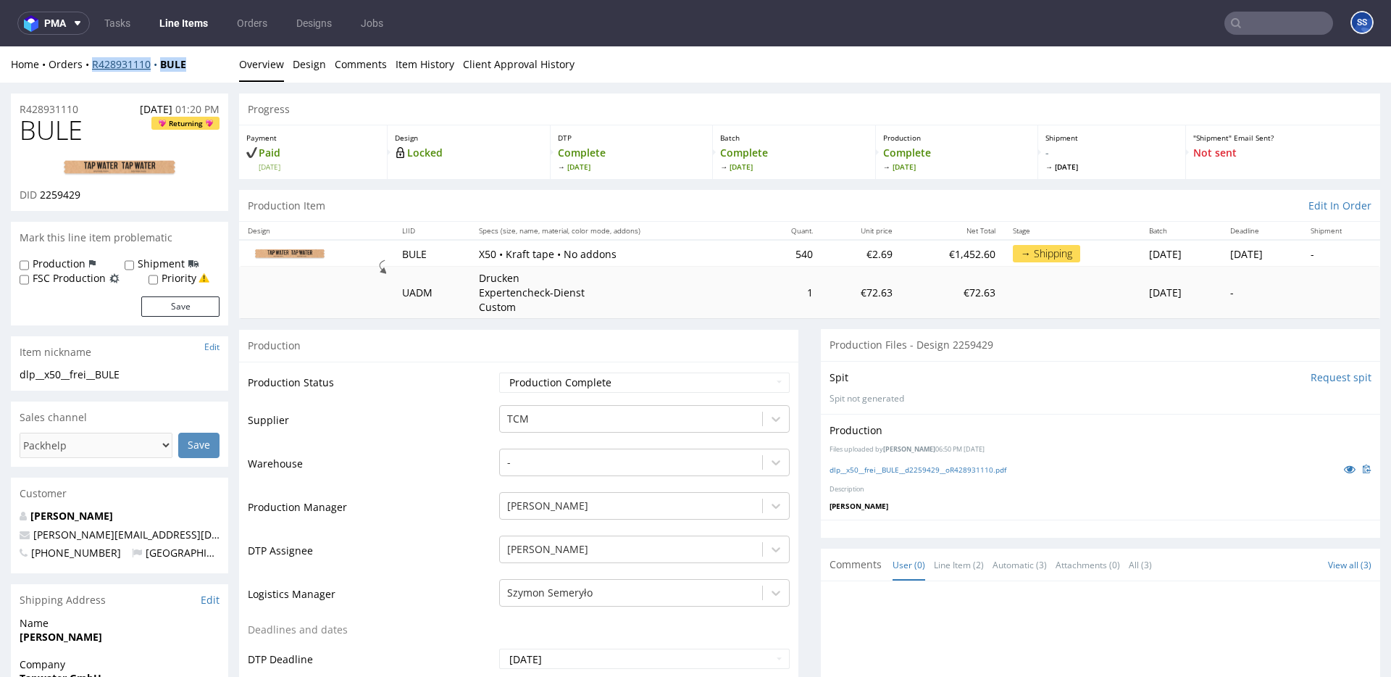
copy div "R428931110 BULE"
drag, startPoint x: 194, startPoint y: 61, endPoint x: 91, endPoint y: 67, distance: 103.8
click at [91, 67] on div "Home Orders R428931110 BULE" at bounding box center [119, 64] width 217 height 14
click at [191, 32] on link "Line Items" at bounding box center [184, 23] width 66 height 23
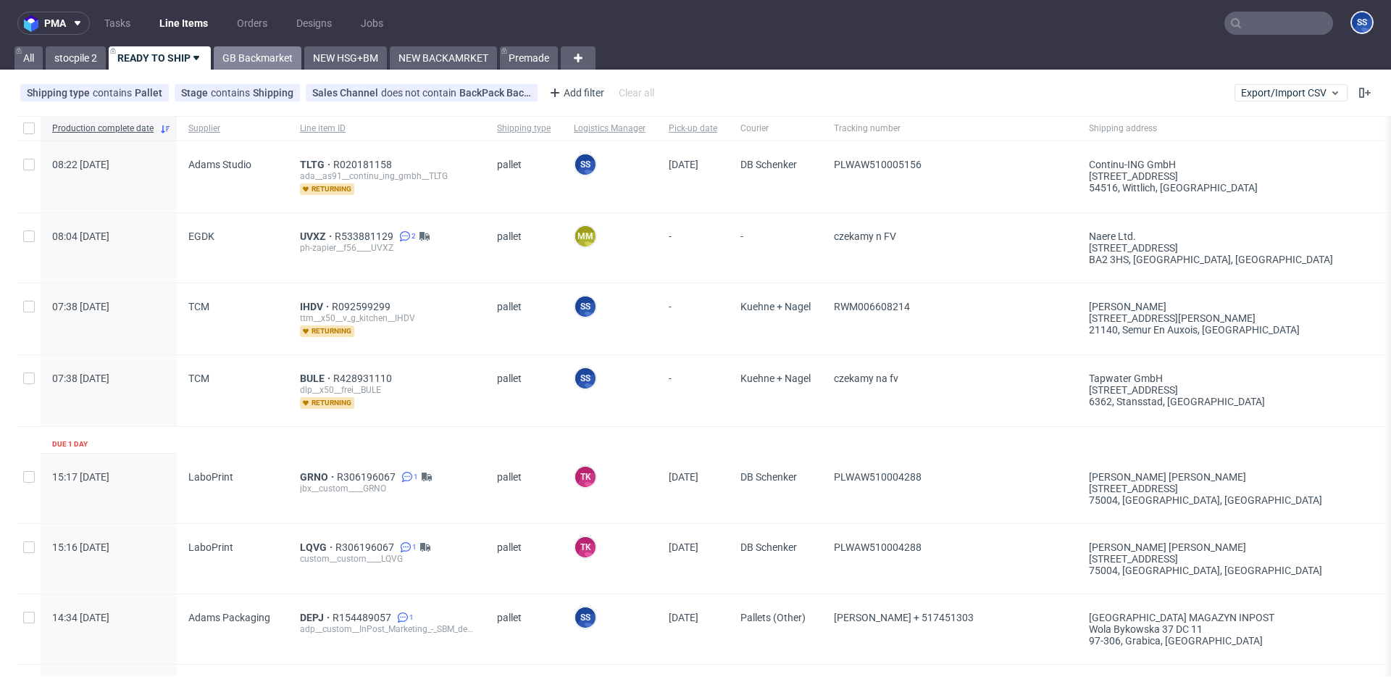
click at [269, 59] on link "GB Backmarket" at bounding box center [258, 57] width 88 height 23
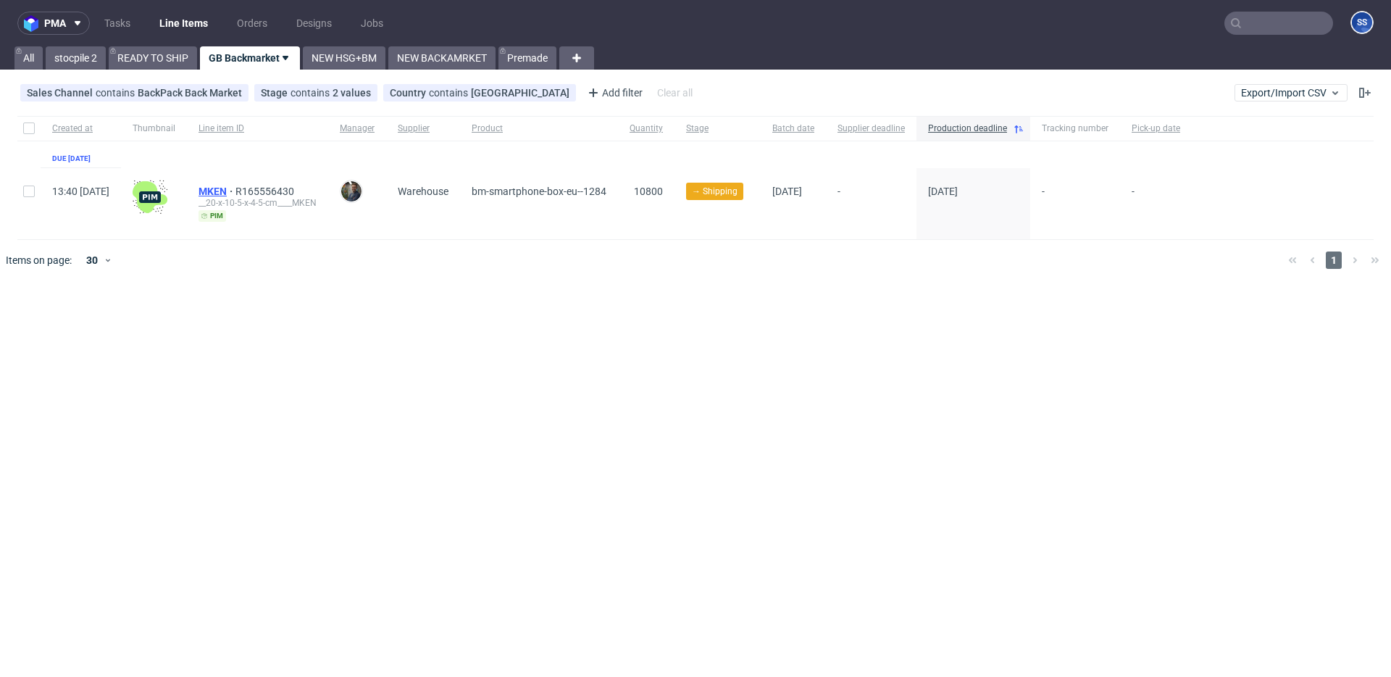
click at [235, 196] on span "MKEN" at bounding box center [216, 191] width 37 height 12
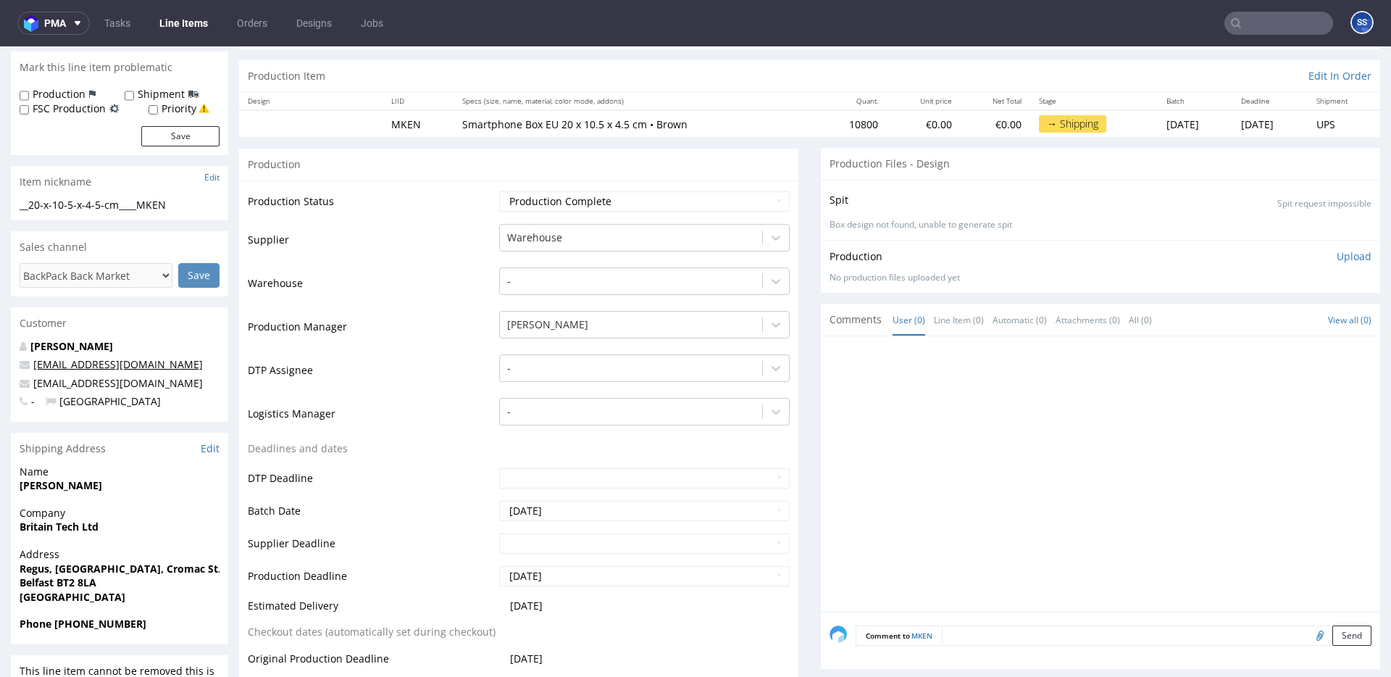
scroll to position [146, 0]
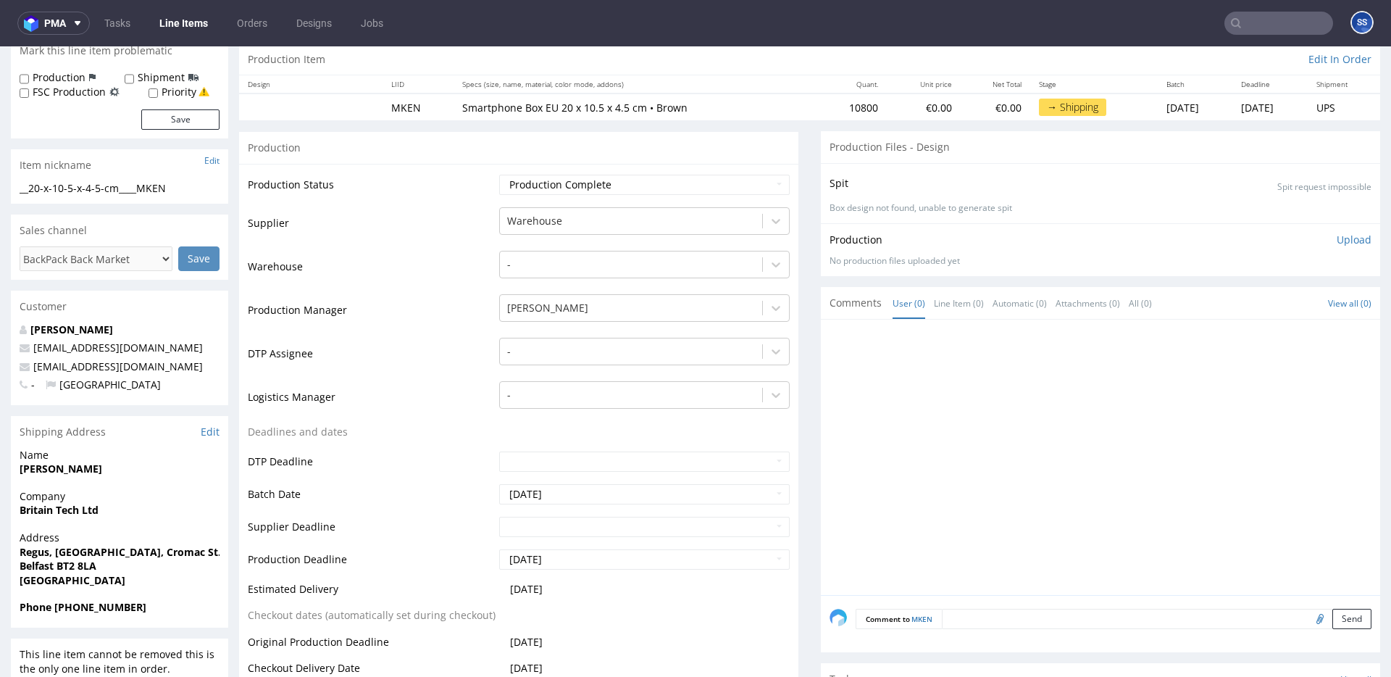
click at [80, 507] on strong "Britain Tech Ltd" at bounding box center [59, 510] width 79 height 14
copy strong "Britain Tech Ltd"
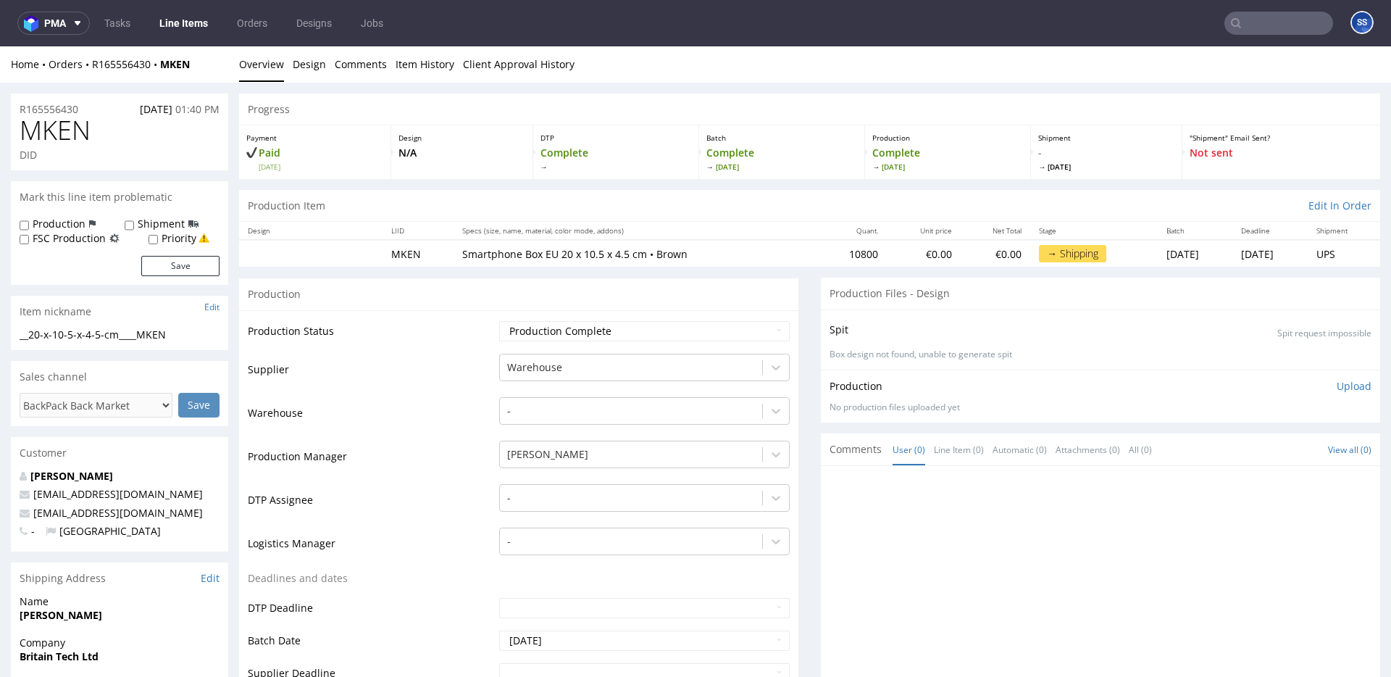
click at [202, 68] on div "Home Orders R165556430 MKEN" at bounding box center [119, 64] width 217 height 14
drag, startPoint x: 197, startPoint y: 66, endPoint x: 90, endPoint y: 67, distance: 107.2
click at [90, 67] on div "Home Orders R165556430 MKEN" at bounding box center [119, 64] width 217 height 14
copy div "R165556430 MKEN"
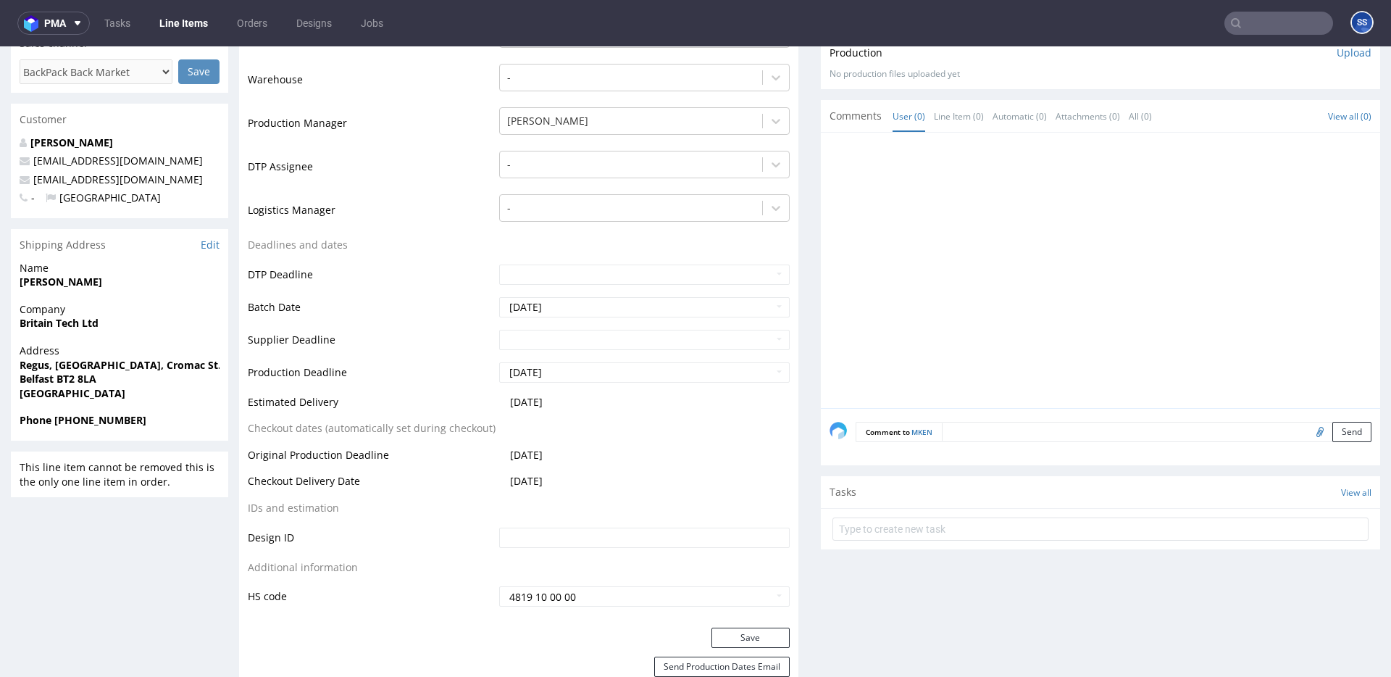
scroll to position [329, 0]
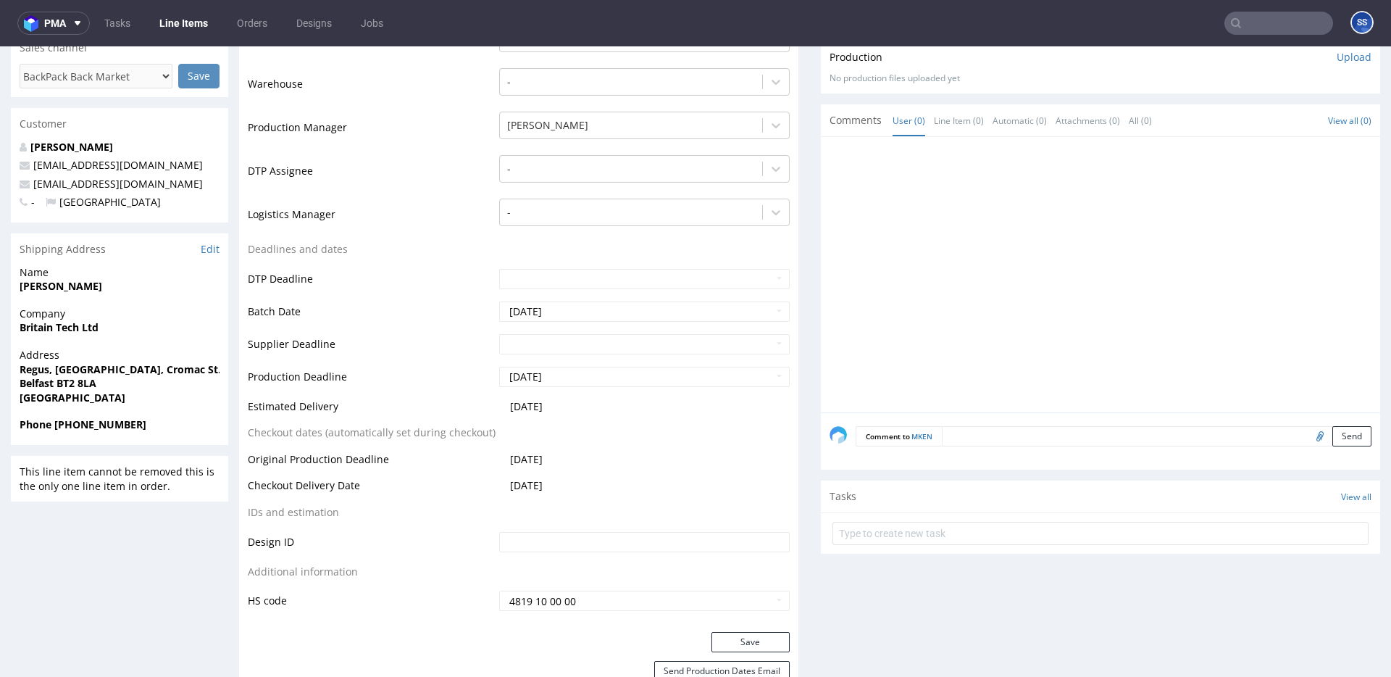
click at [987, 440] on textarea at bounding box center [1157, 436] width 430 height 20
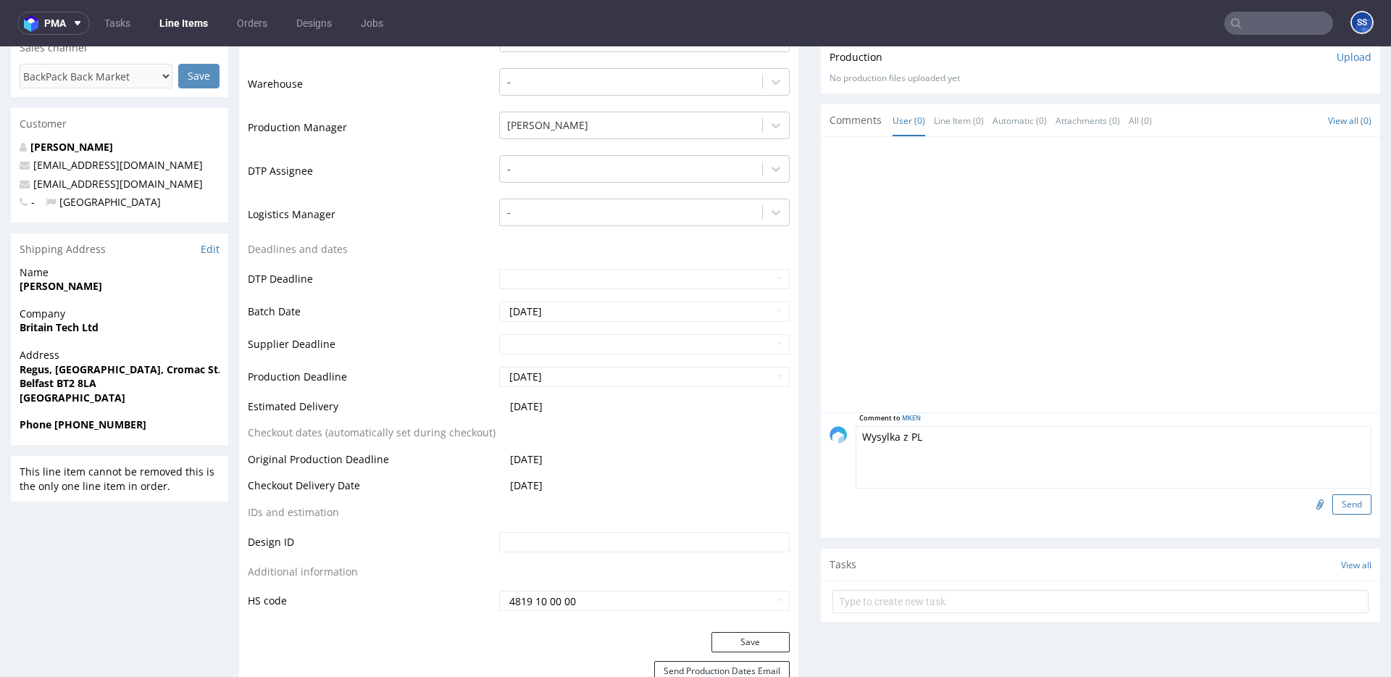
type textarea "Wysylka z PL"
click at [1350, 498] on button "Send" at bounding box center [1351, 504] width 39 height 20
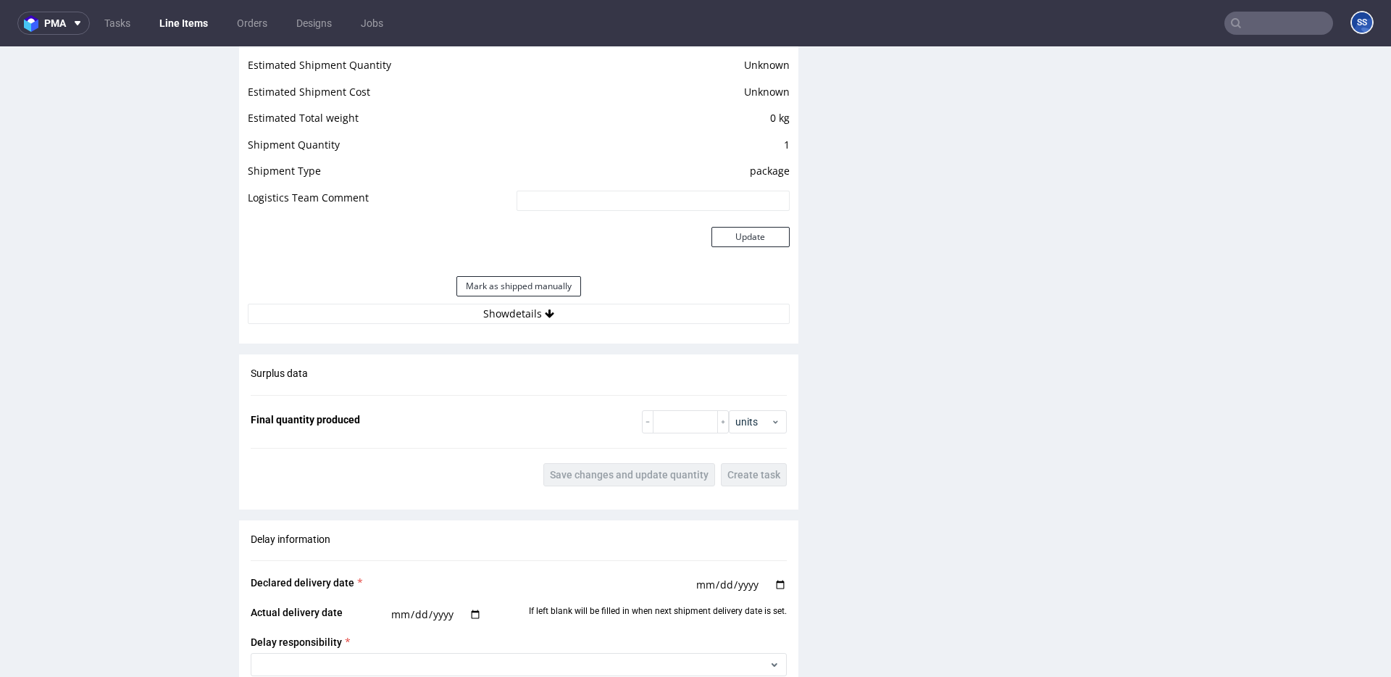
scroll to position [1207, 0]
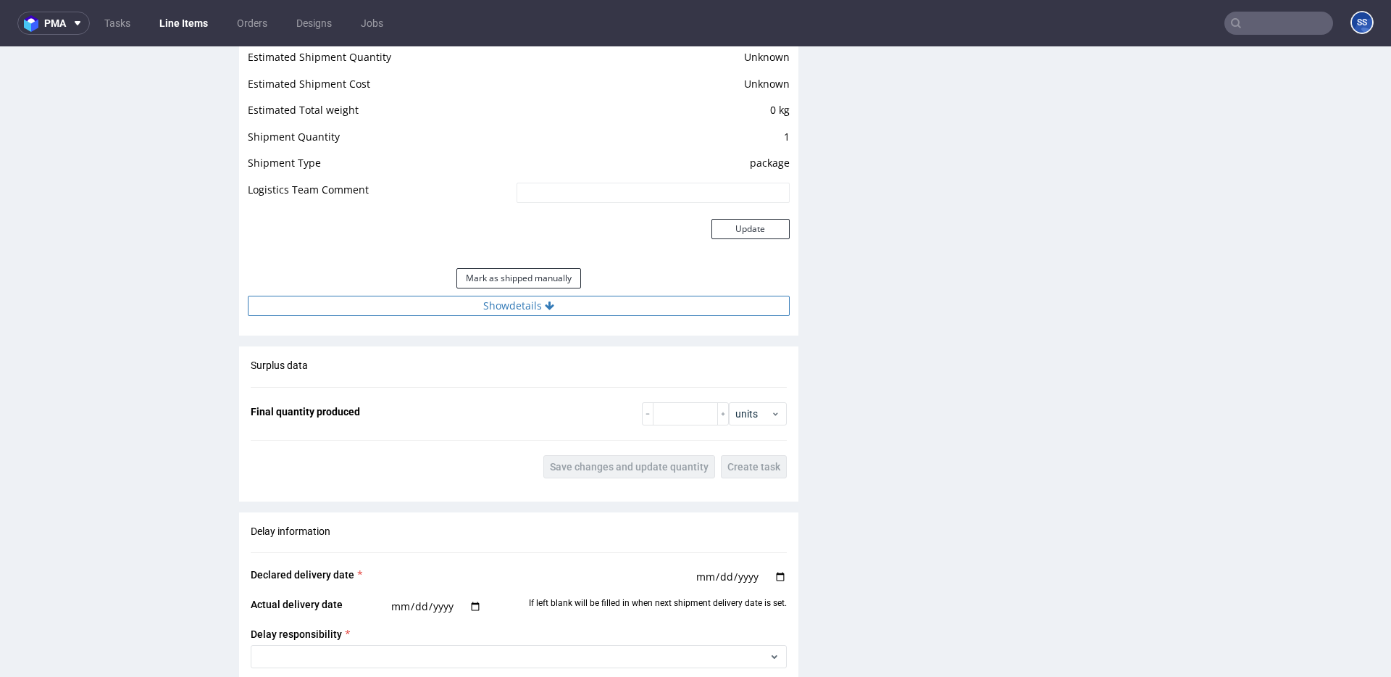
click at [581, 311] on button "Show details" at bounding box center [519, 306] width 542 height 20
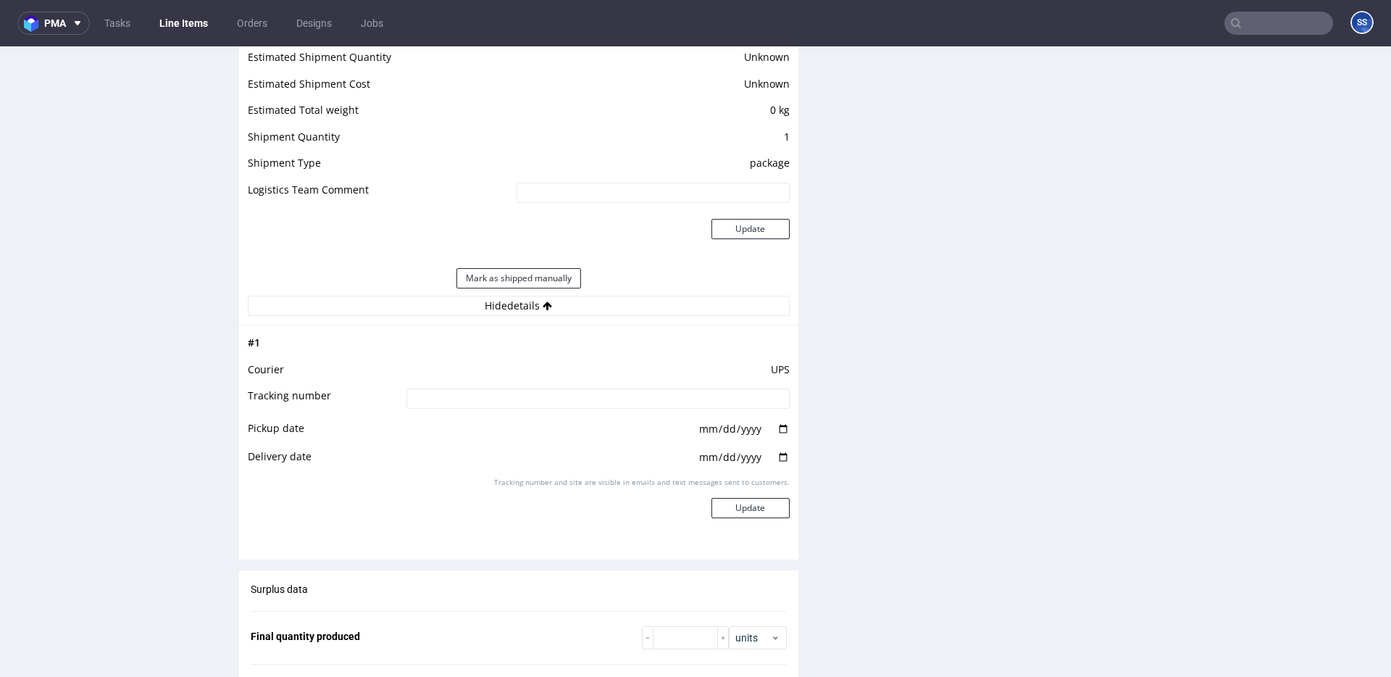
click at [525, 385] on td "UPS" at bounding box center [596, 374] width 387 height 27
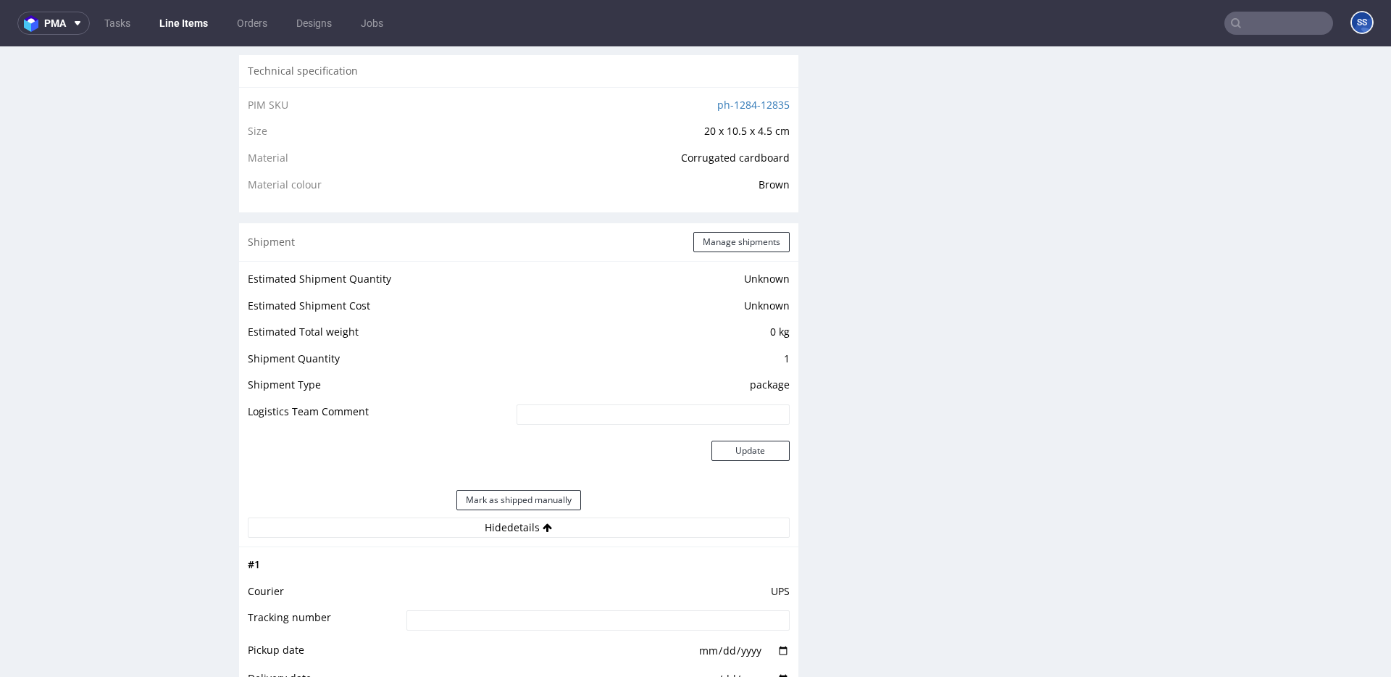
scroll to position [979, 0]
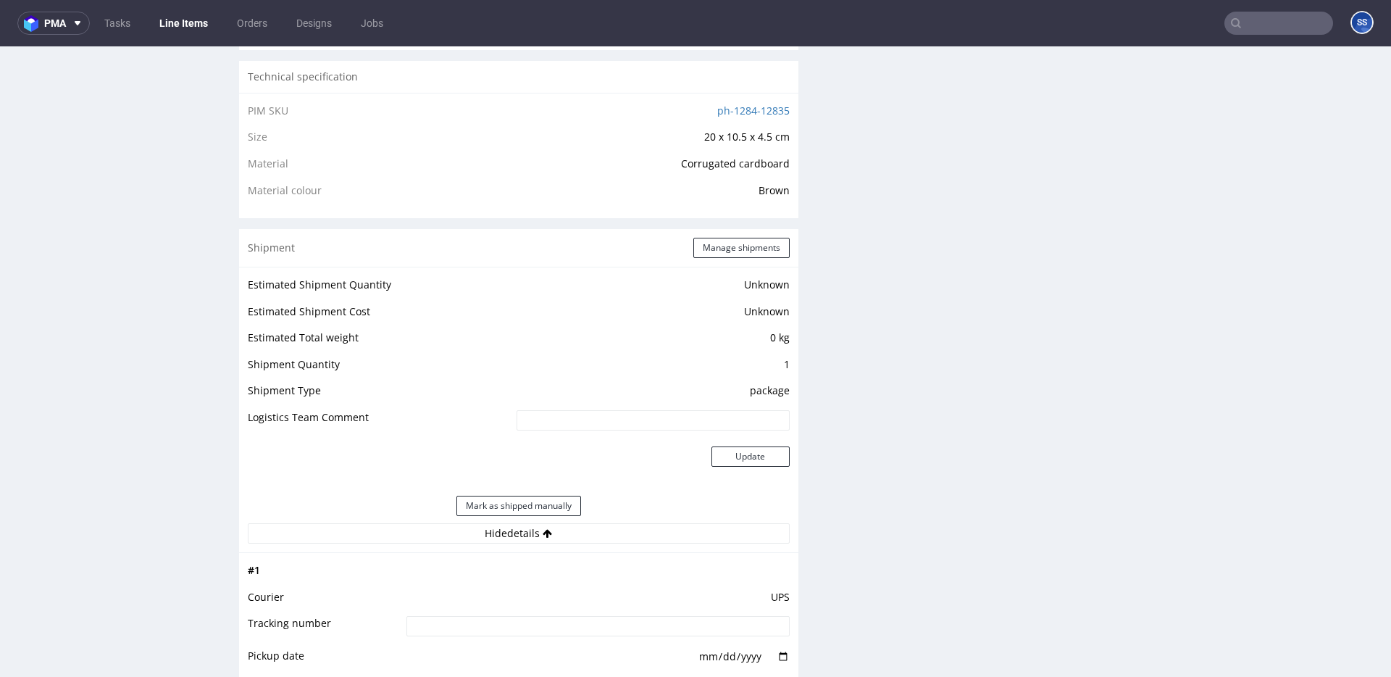
click at [770, 236] on div "Shipment Manage shipments" at bounding box center [518, 248] width 559 height 38
click at [766, 240] on button "Manage shipments" at bounding box center [741, 248] width 96 height 20
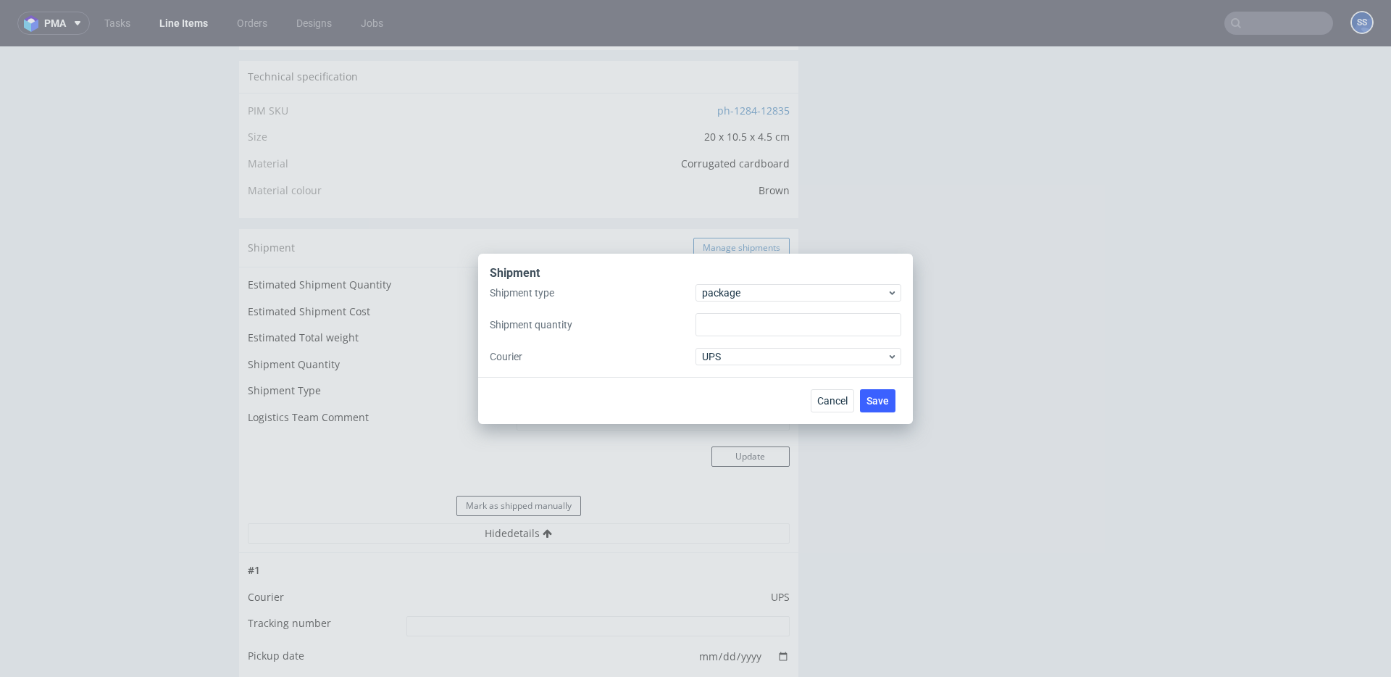
type input "1"
click at [763, 289] on span "package" at bounding box center [794, 292] width 185 height 14
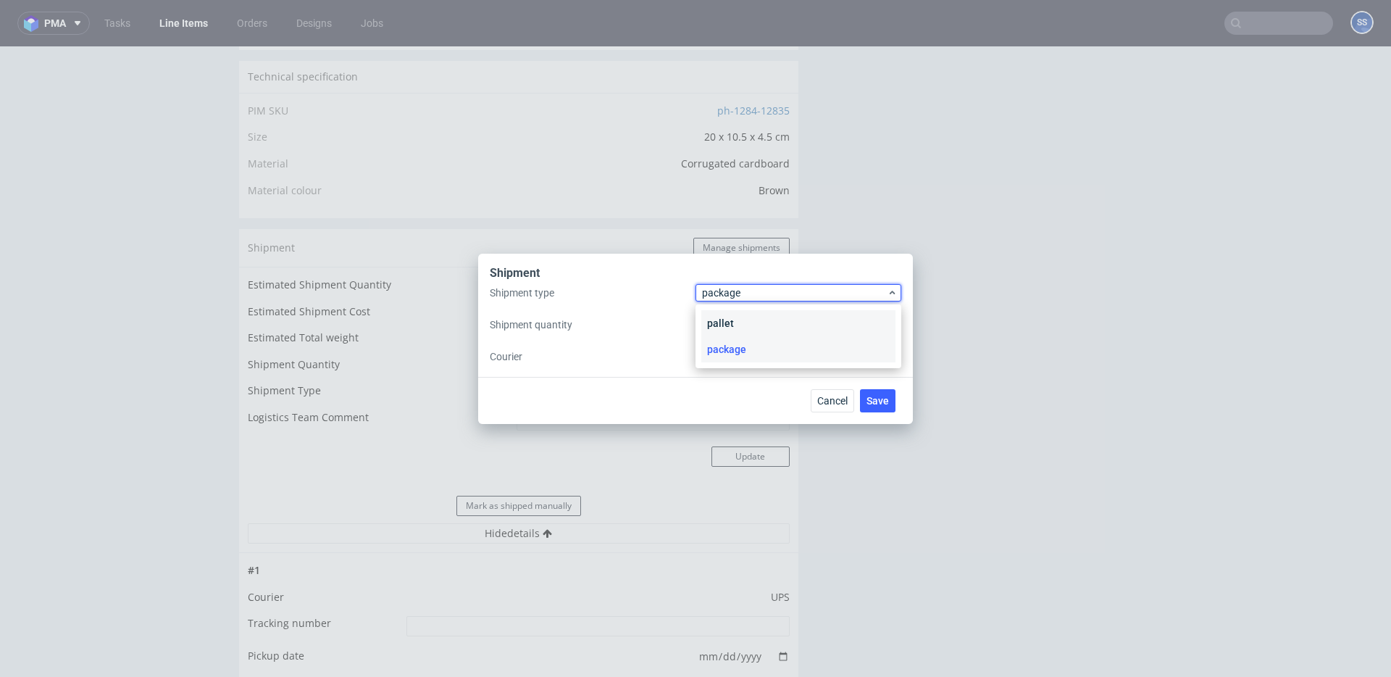
click at [750, 313] on div "pallet" at bounding box center [798, 323] width 194 height 26
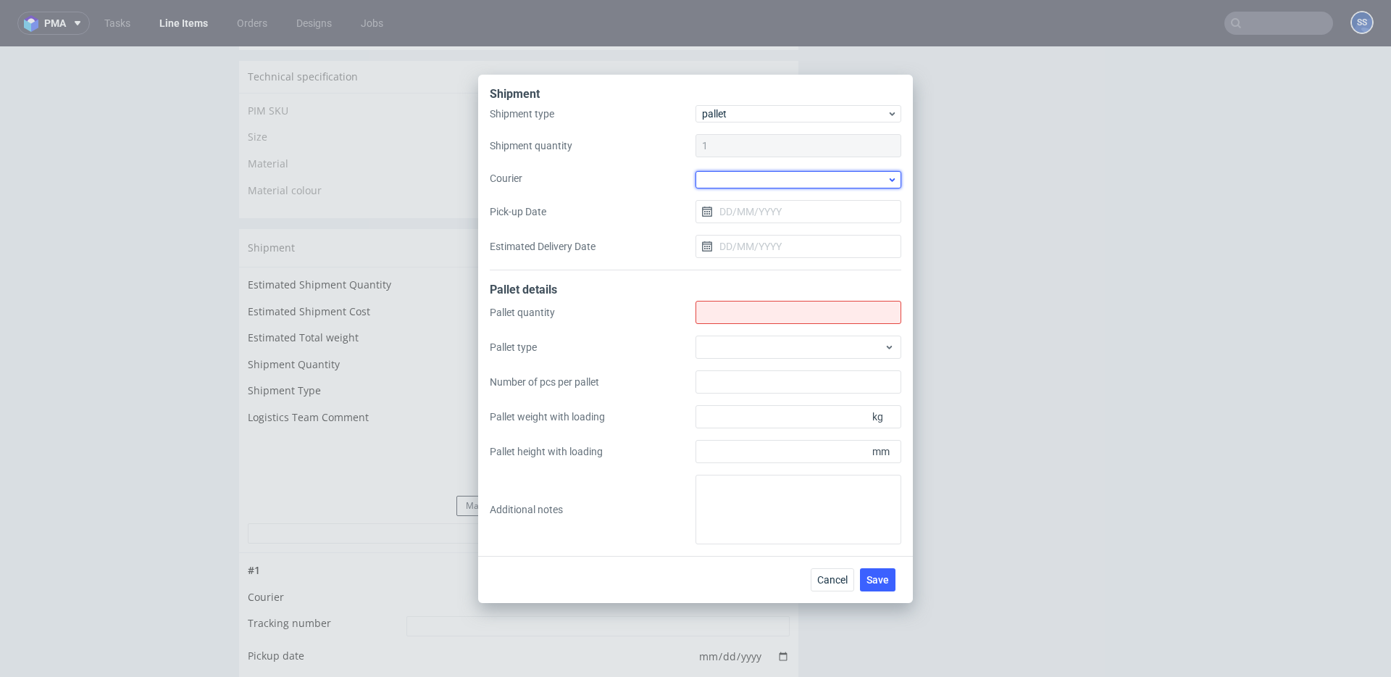
click at [739, 172] on div at bounding box center [798, 179] width 206 height 17
click at [790, 227] on div "Kuehne + Nagel" at bounding box center [798, 216] width 194 height 26
click at [735, 309] on input "Shipment type" at bounding box center [798, 310] width 206 height 23
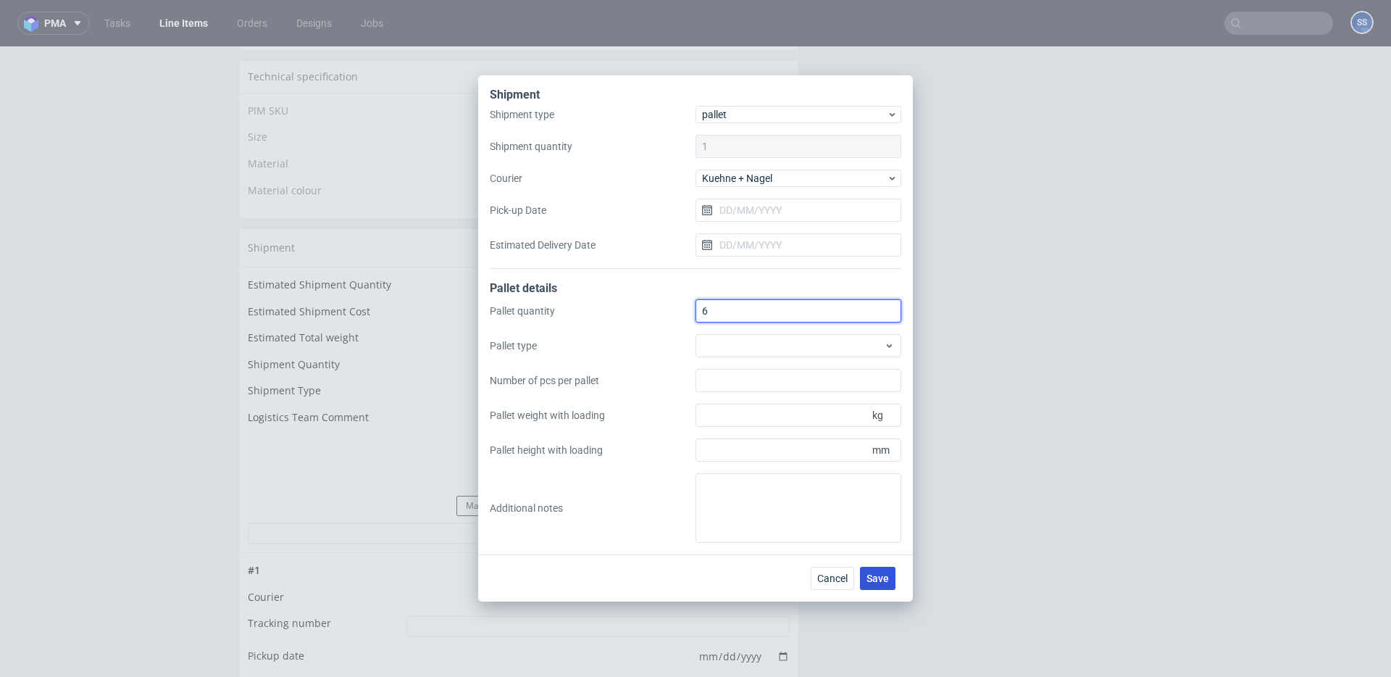
type input "6"
click at [887, 578] on span "Save" at bounding box center [877, 578] width 22 height 10
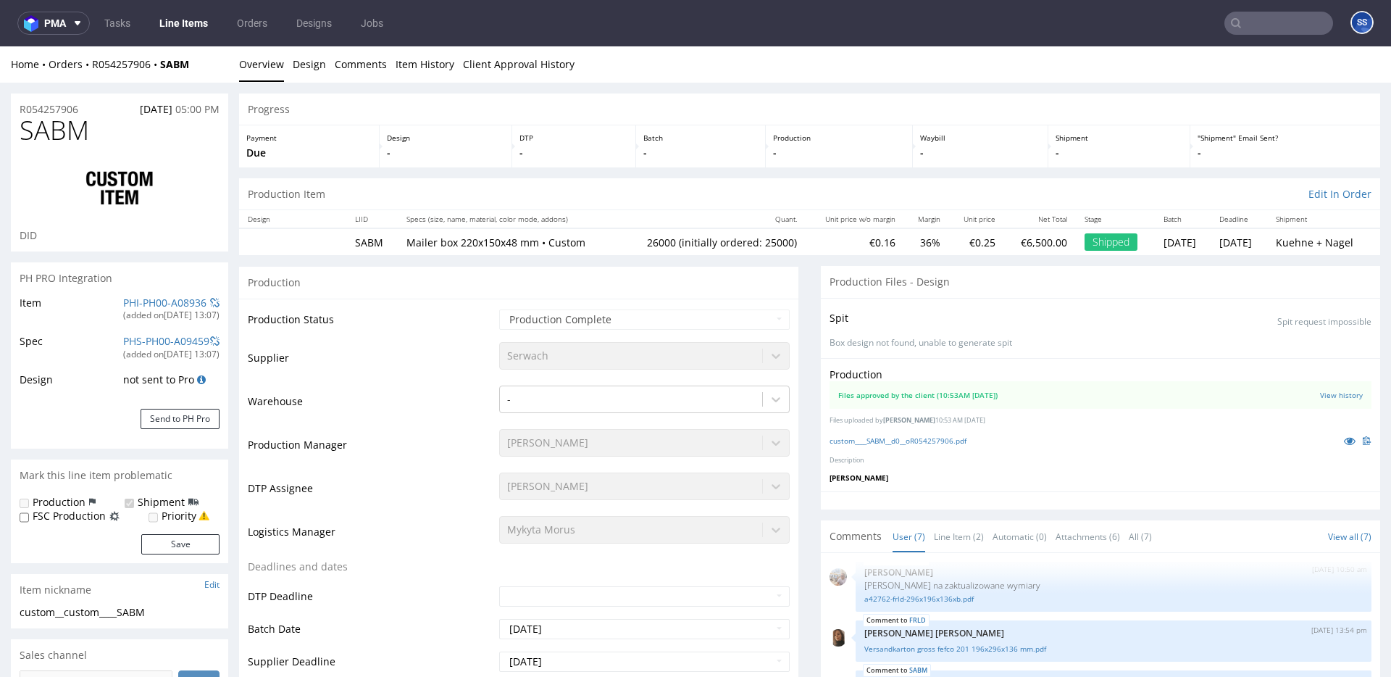
click at [171, 28] on link "Line Items" at bounding box center [184, 23] width 66 height 23
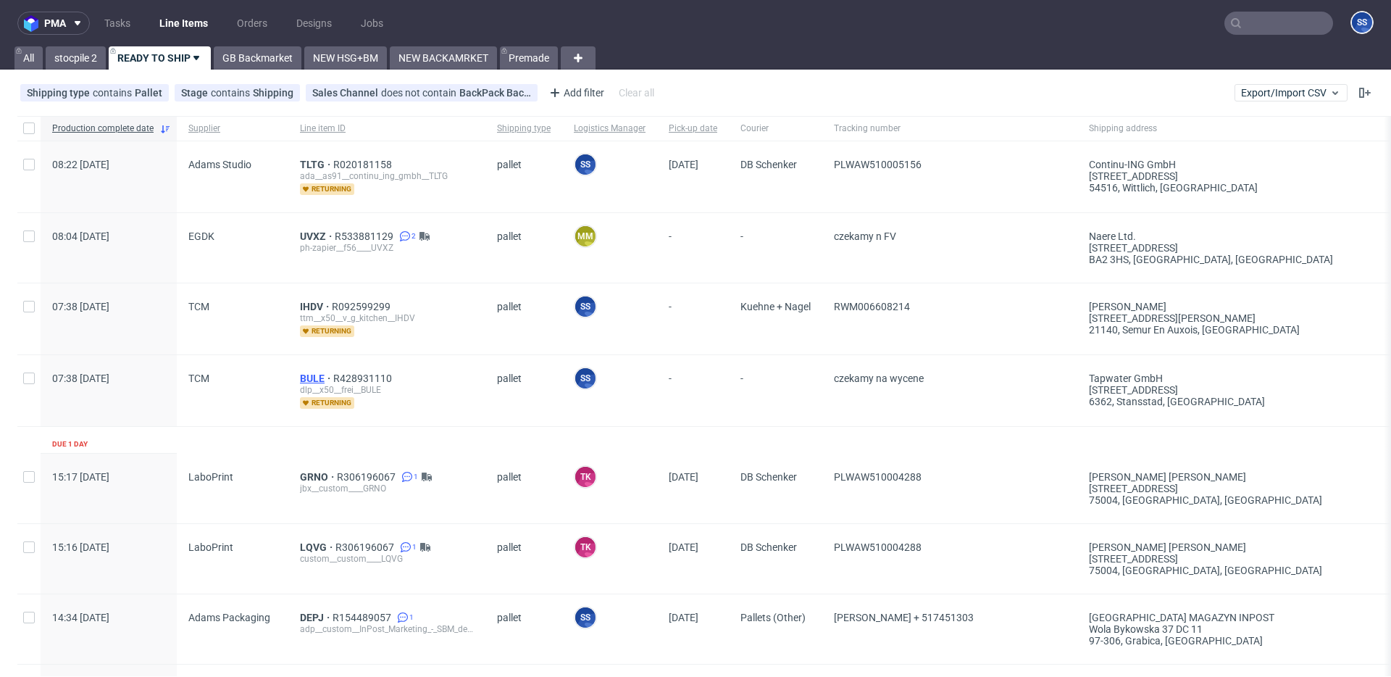
click at [317, 376] on span "BULE" at bounding box center [316, 378] width 33 height 12
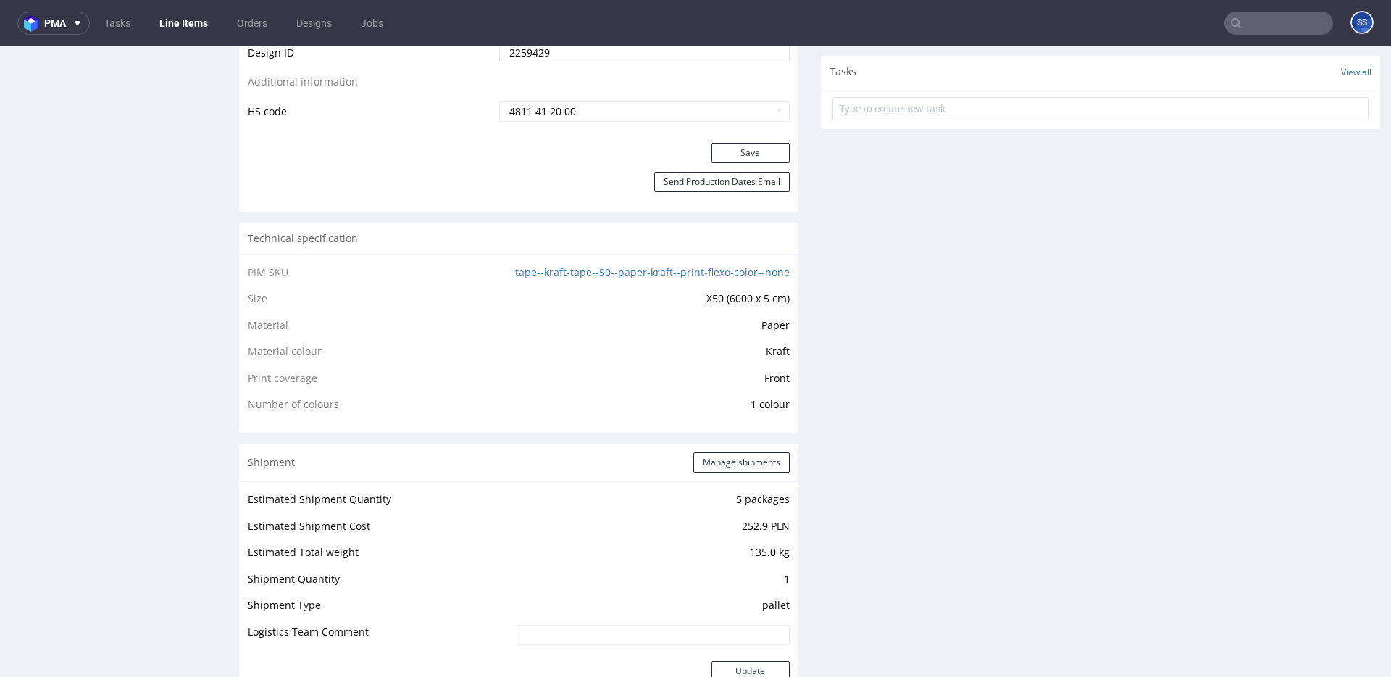
scroll to position [871, 0]
click at [726, 473] on div "Shipment Manage shipments" at bounding box center [518, 461] width 559 height 38
click at [729, 461] on button "Manage shipments" at bounding box center [741, 461] width 96 height 20
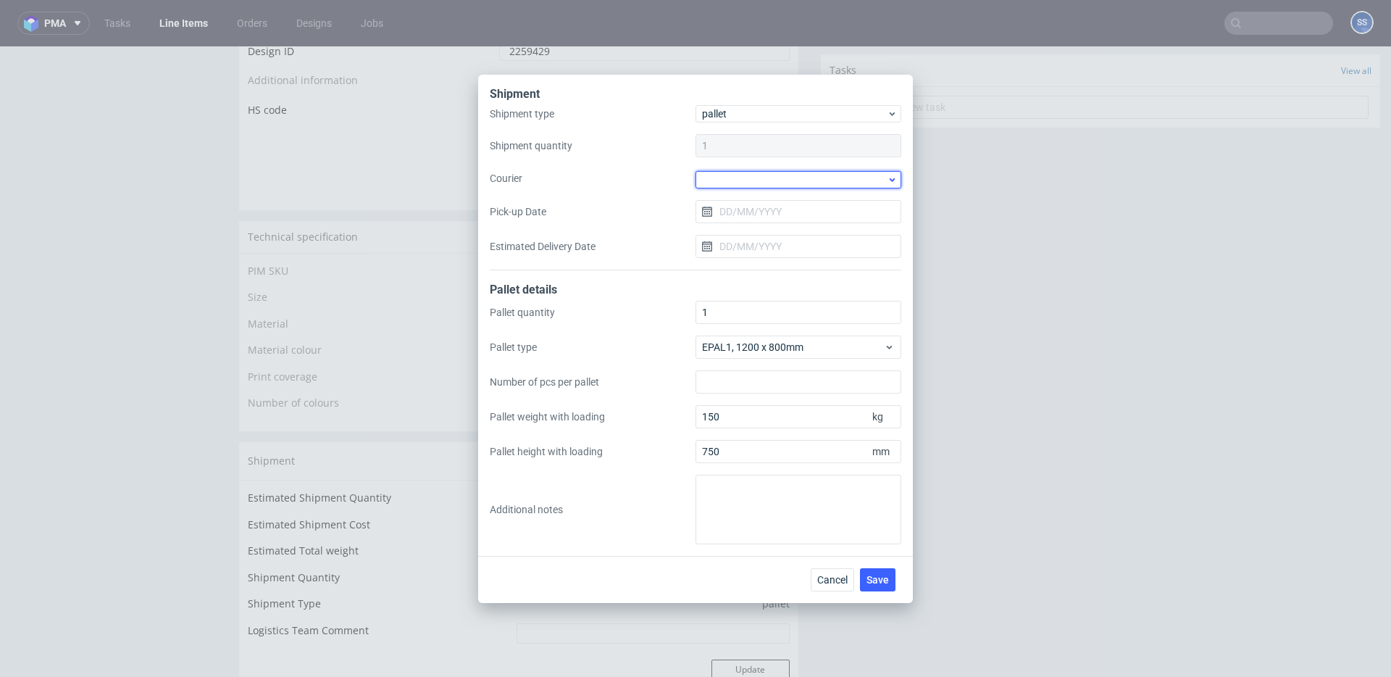
click at [711, 187] on div at bounding box center [798, 179] width 206 height 17
click at [747, 267] on div "Kuehne + Nagel" at bounding box center [798, 272] width 194 height 26
click at [872, 571] on button "Save" at bounding box center [877, 577] width 35 height 23
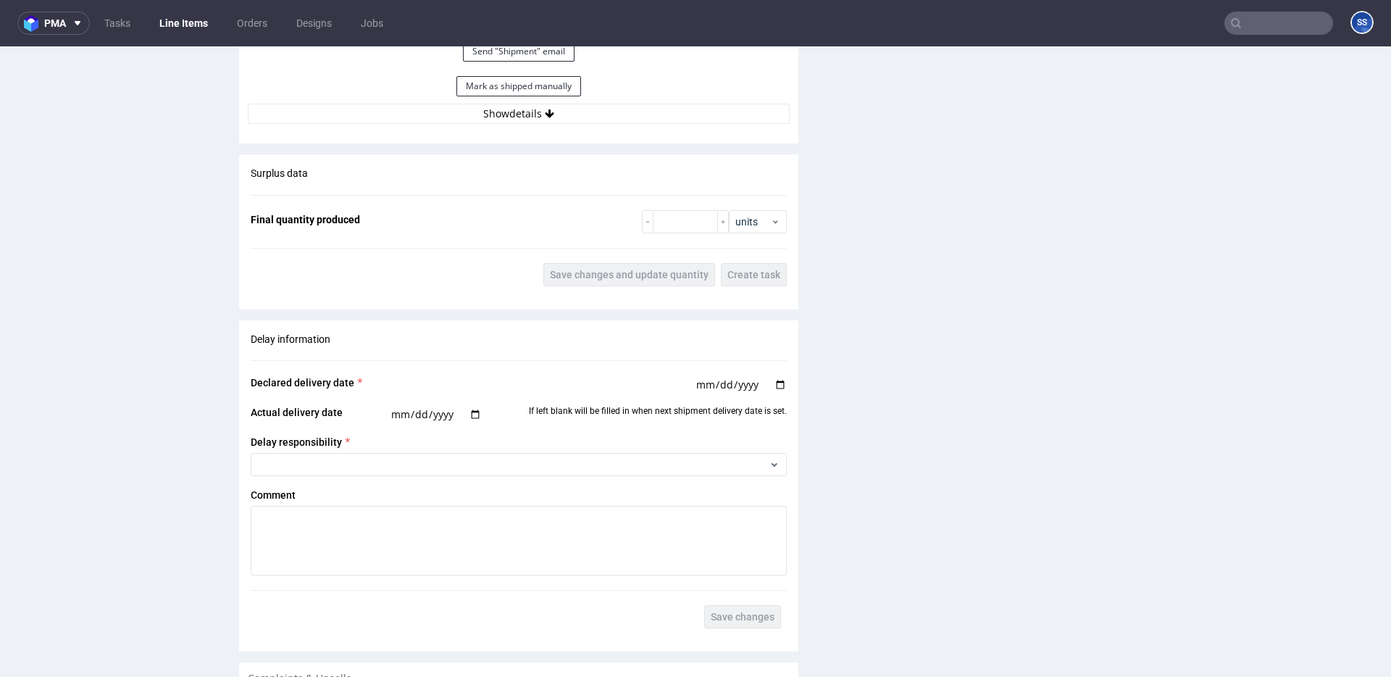
scroll to position [1604, 0]
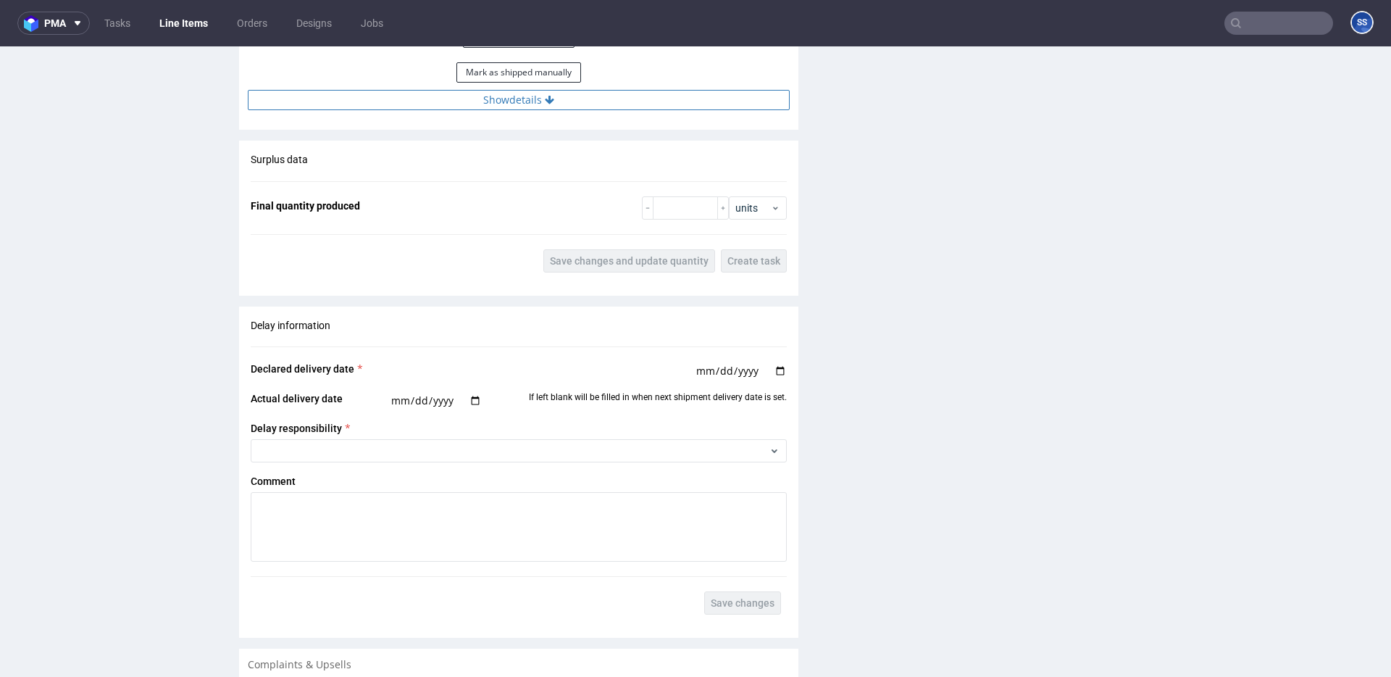
click at [482, 101] on button "Show details" at bounding box center [519, 100] width 542 height 20
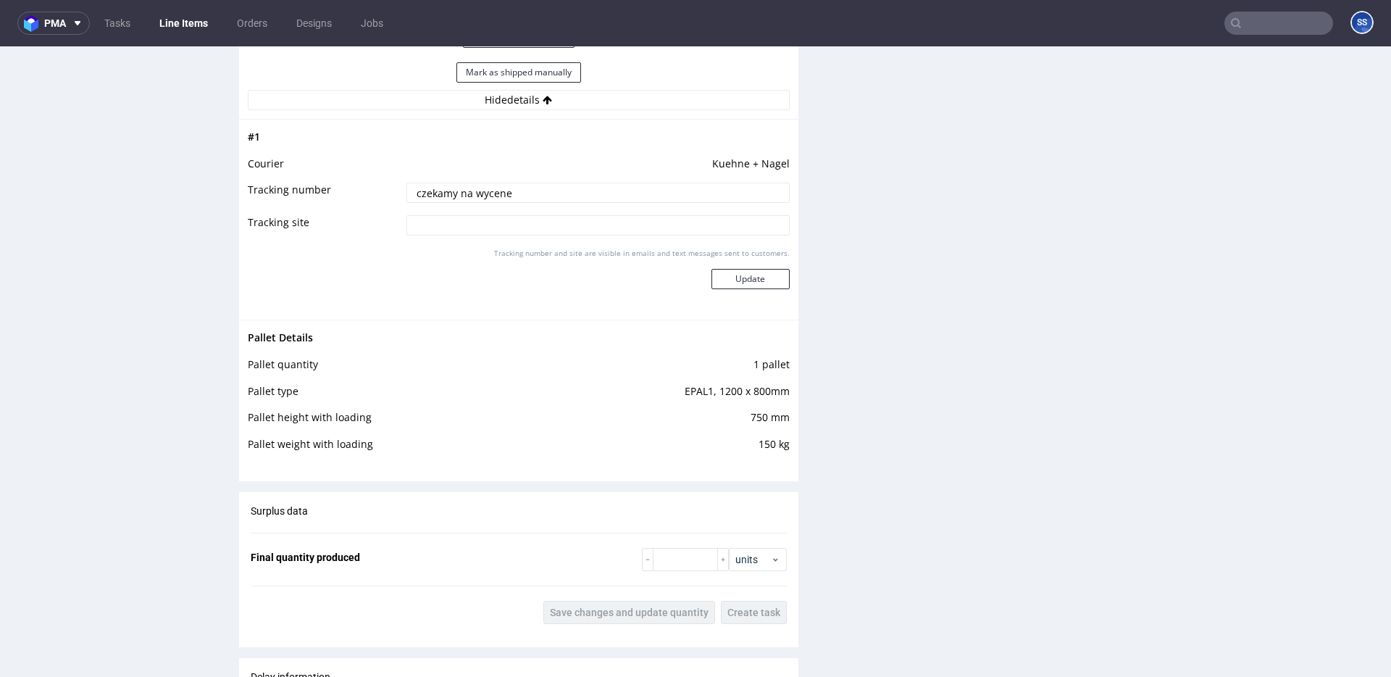
drag, startPoint x: 516, startPoint y: 185, endPoint x: 375, endPoint y: 185, distance: 140.5
click at [375, 185] on tr "Tracking number czekamy na wycene" at bounding box center [519, 197] width 542 height 33
drag, startPoint x: 558, startPoint y: 205, endPoint x: 465, endPoint y: 198, distance: 93.0
click at [461, 198] on td "czekamy na wycene" at bounding box center [596, 197] width 387 height 33
drag, startPoint x: 507, startPoint y: 200, endPoint x: 398, endPoint y: 191, distance: 109.0
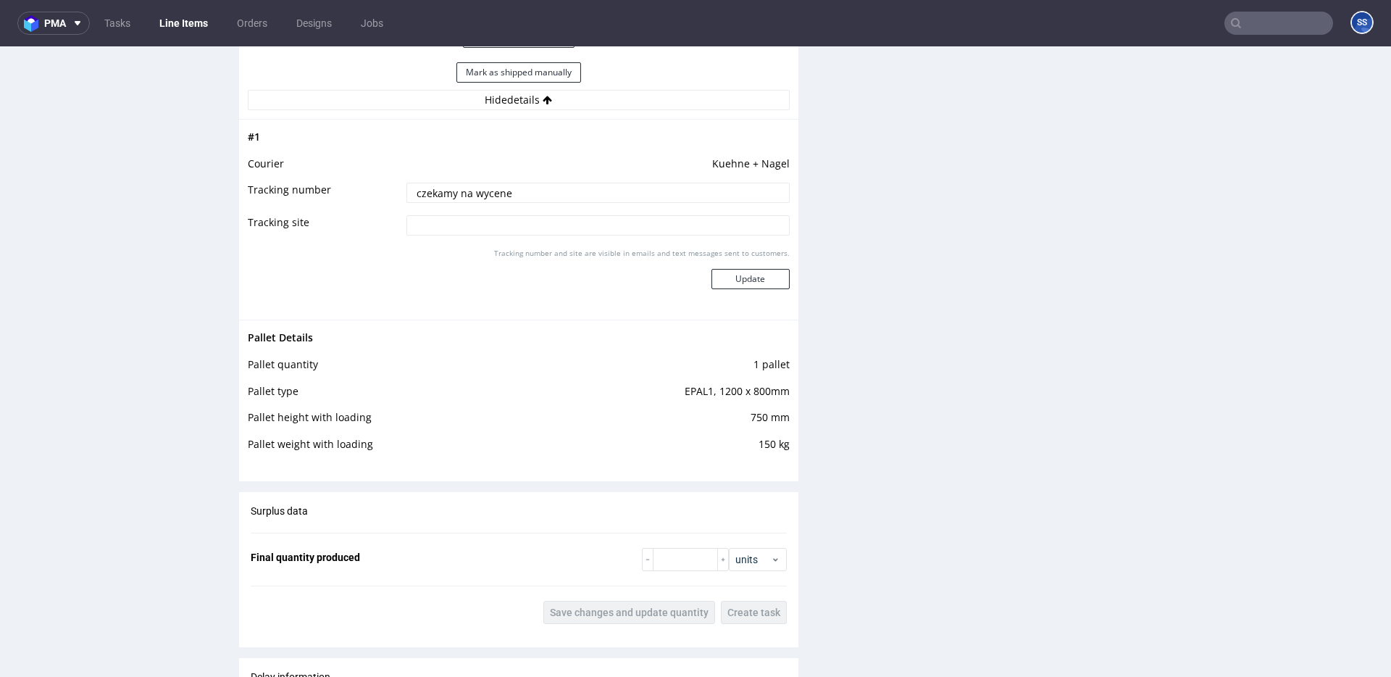
click at [406, 191] on input "czekamy na wycene" at bounding box center [597, 193] width 383 height 20
drag, startPoint x: 496, startPoint y: 193, endPoint x: 367, endPoint y: 193, distance: 129.7
click at [367, 193] on tr "Tracking number CZEKAMY NA FV" at bounding box center [519, 197] width 542 height 33
type input "czekamy na fv"
click at [727, 273] on button "Update" at bounding box center [750, 279] width 78 height 20
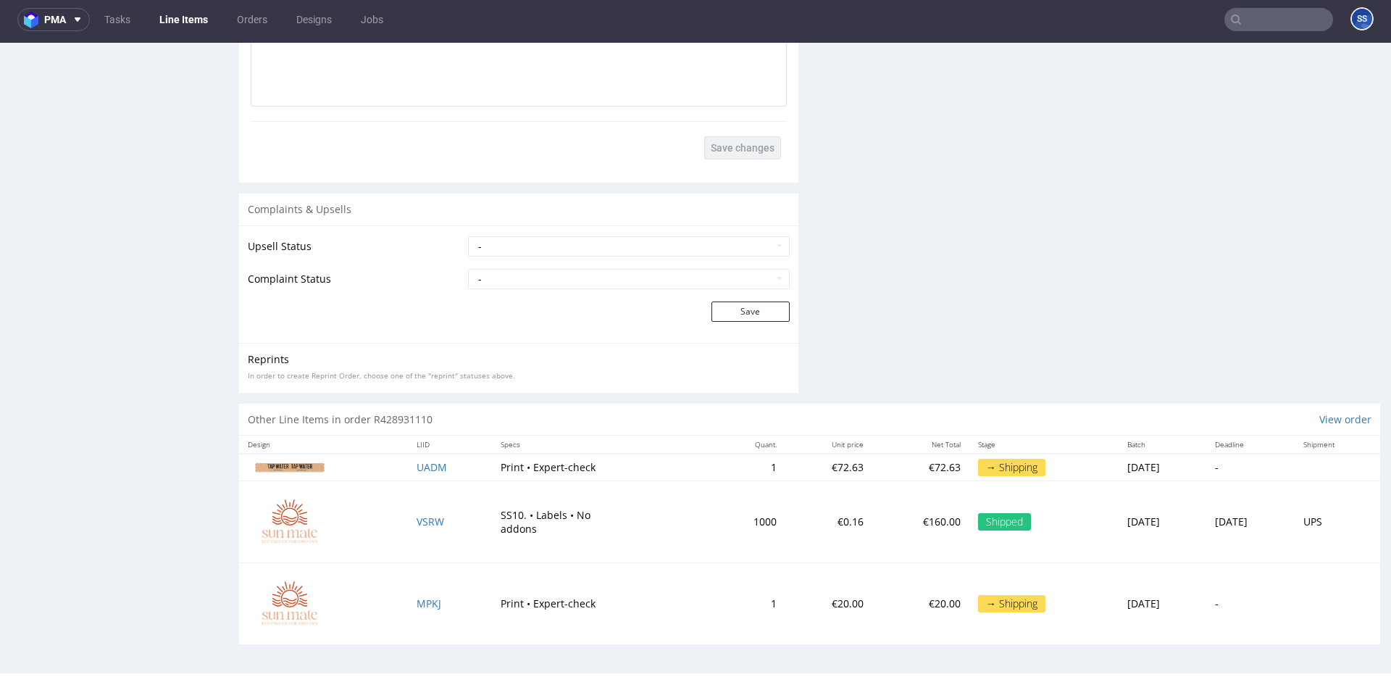
scroll to position [0, 0]
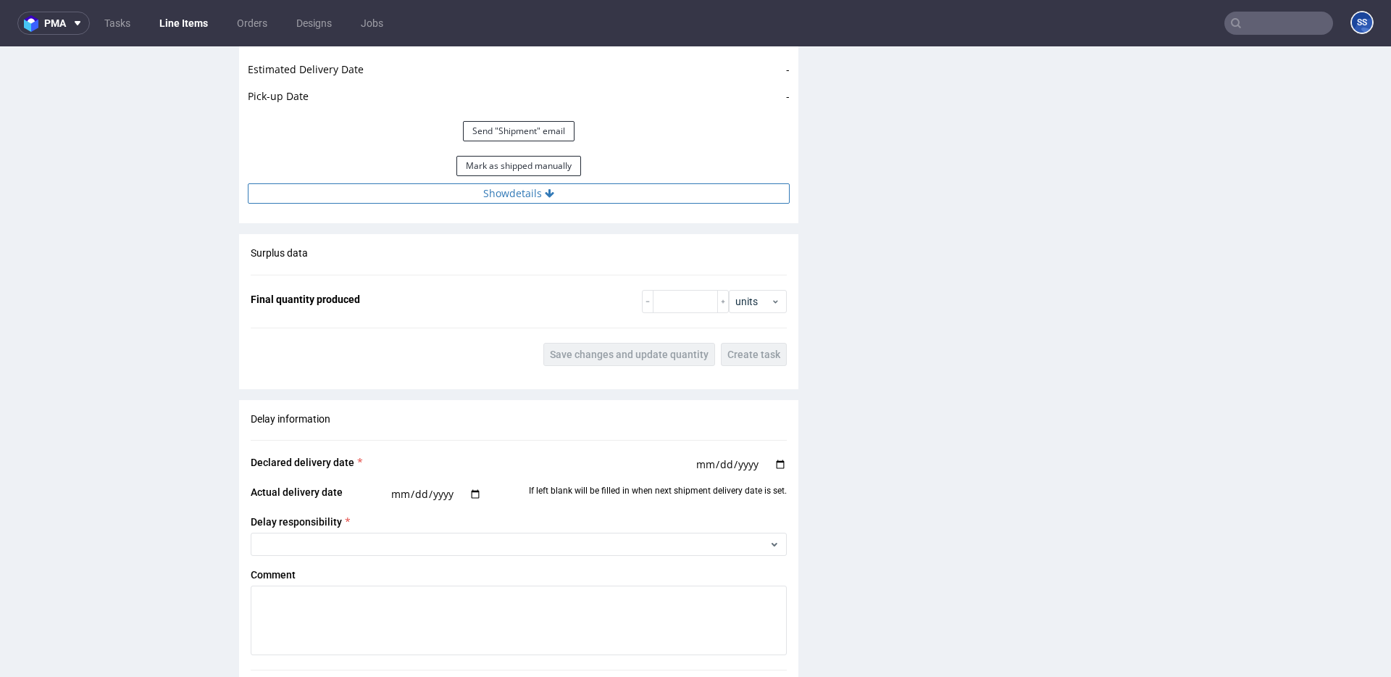
click at [503, 201] on button "Show details" at bounding box center [519, 193] width 542 height 20
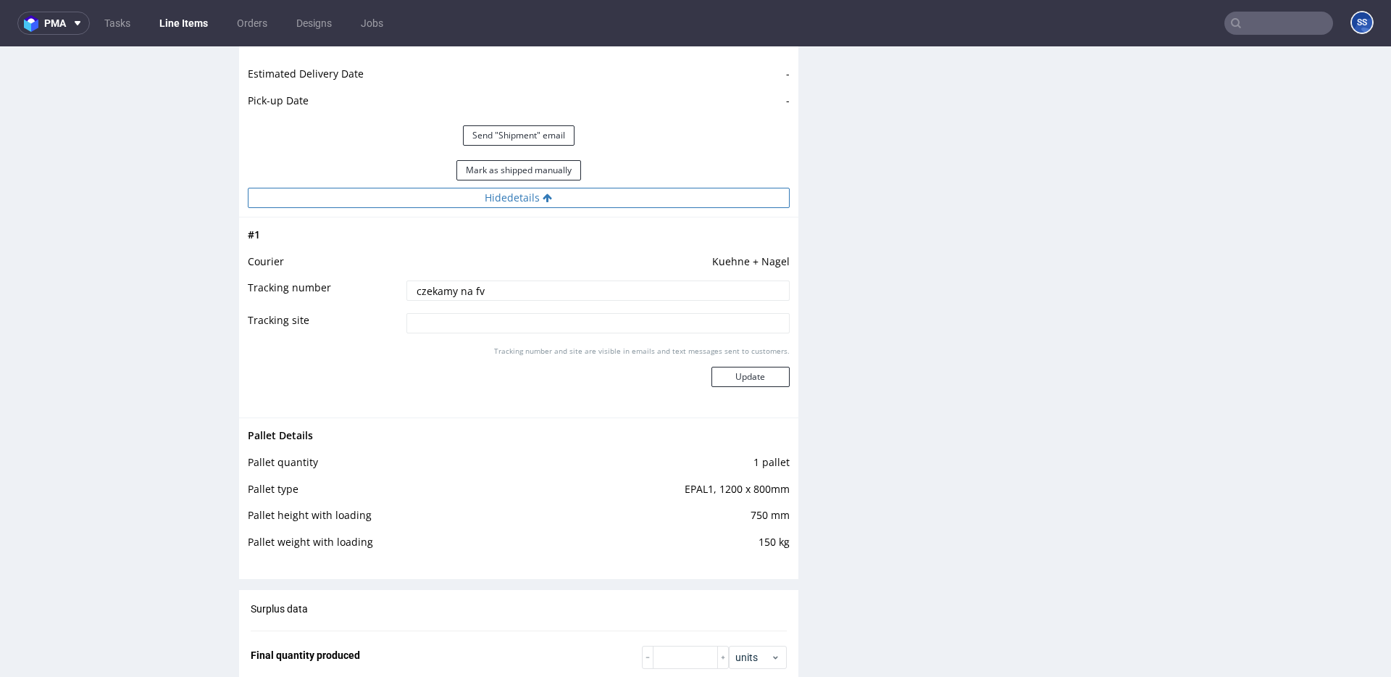
scroll to position [1505, 0]
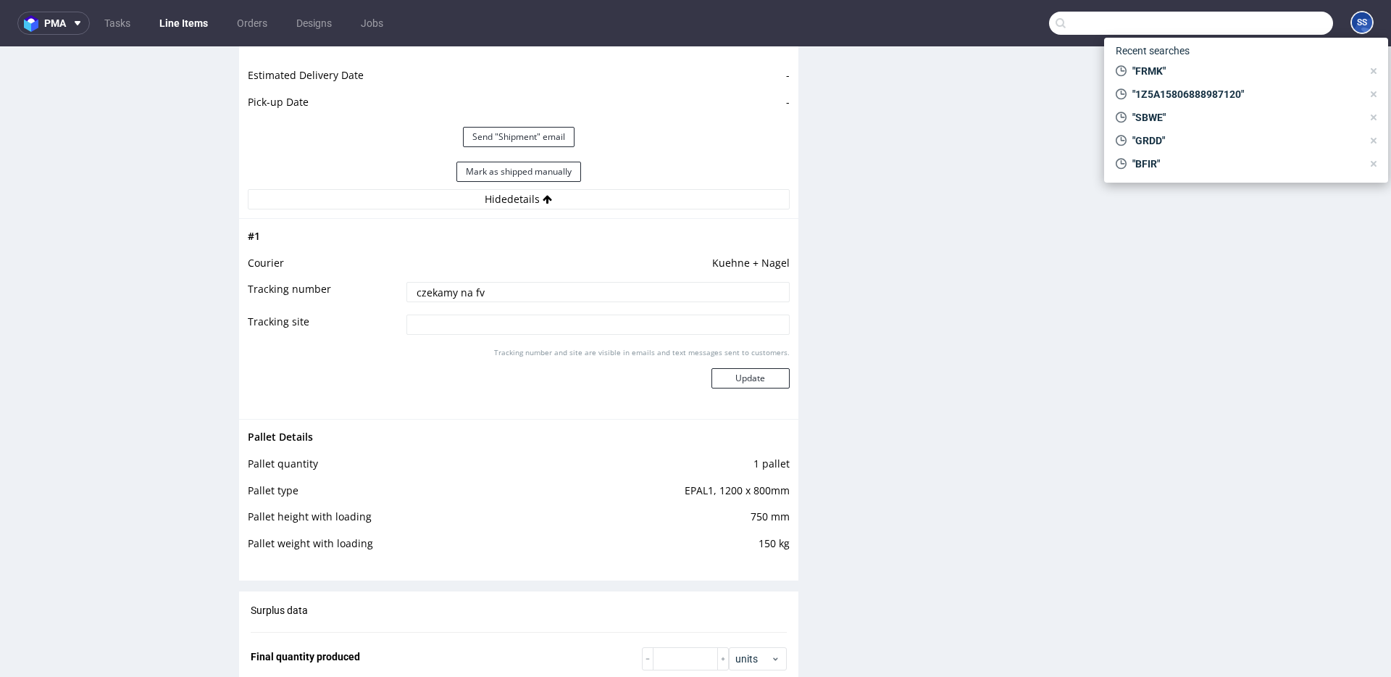
click at [1269, 28] on input "text" at bounding box center [1191, 23] width 284 height 23
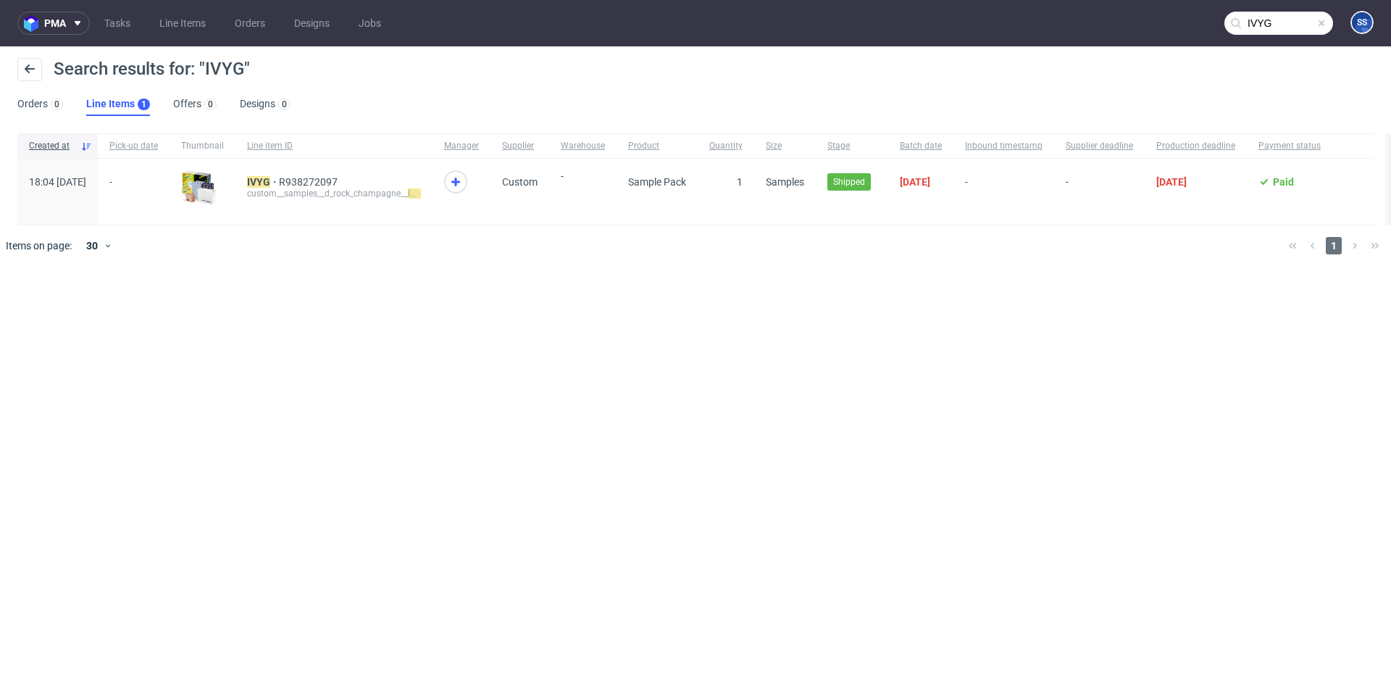
click at [1255, 22] on input "IVYG" at bounding box center [1278, 23] width 109 height 23
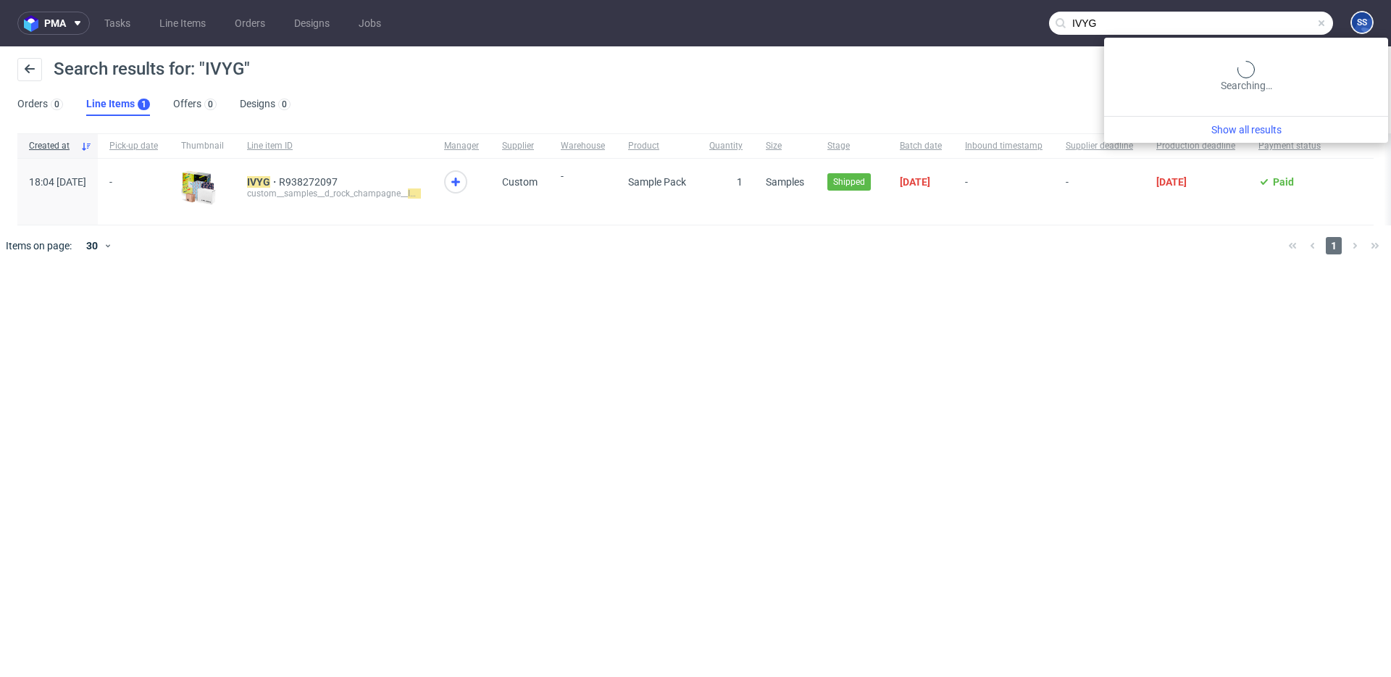
click at [1255, 22] on input "IVYG" at bounding box center [1191, 23] width 284 height 23
paste input "R489508713"
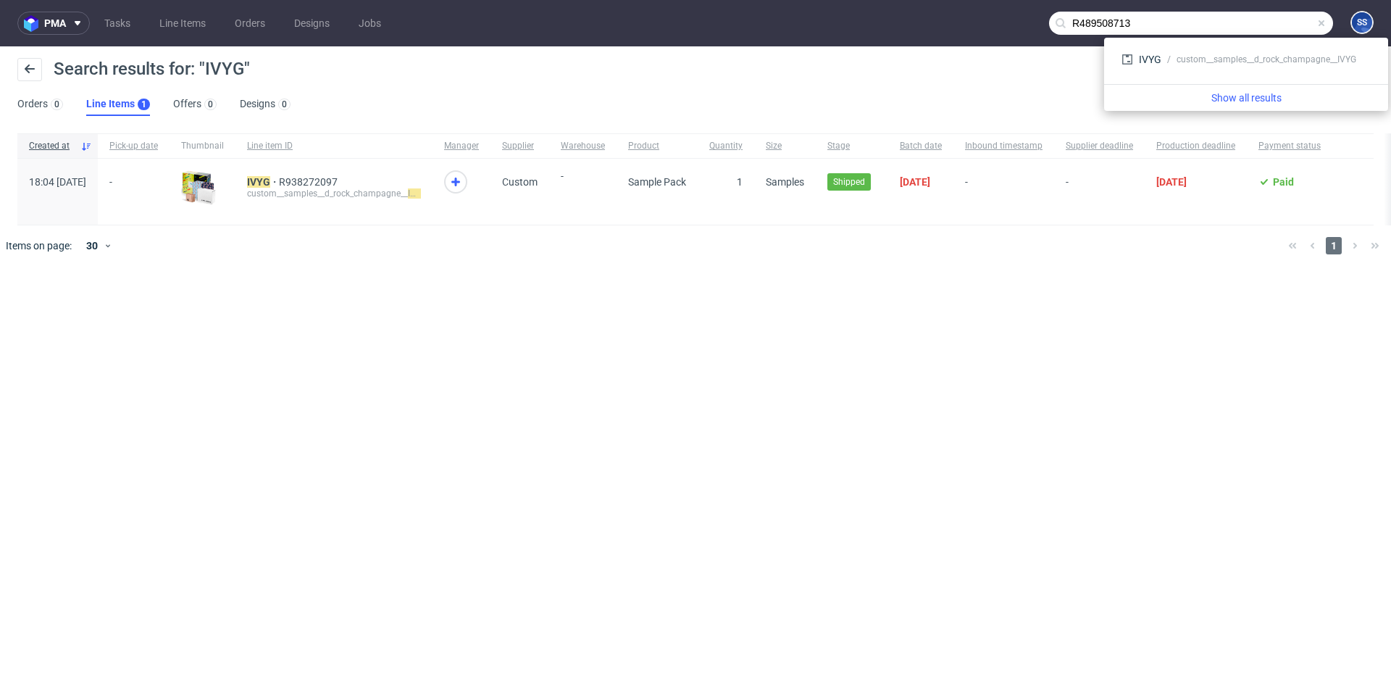
type input "R489508713"
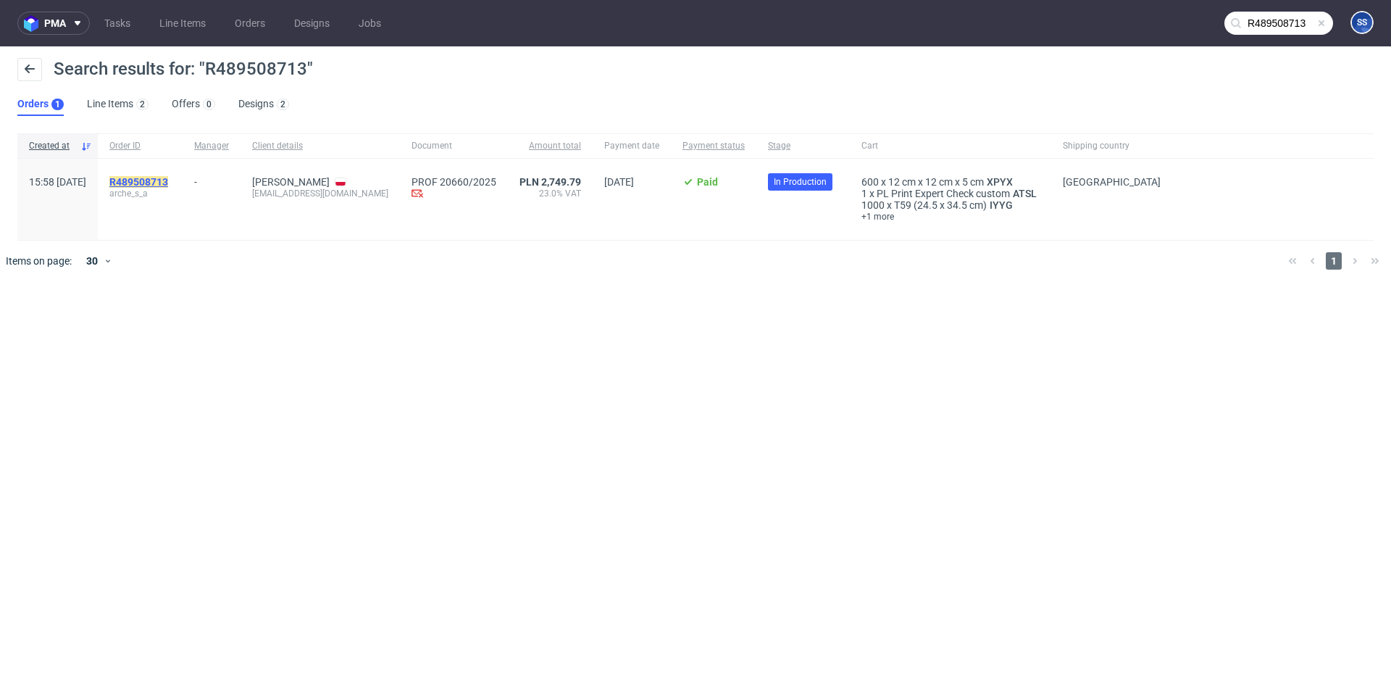
click at [168, 180] on mark "R489508713" at bounding box center [138, 182] width 59 height 12
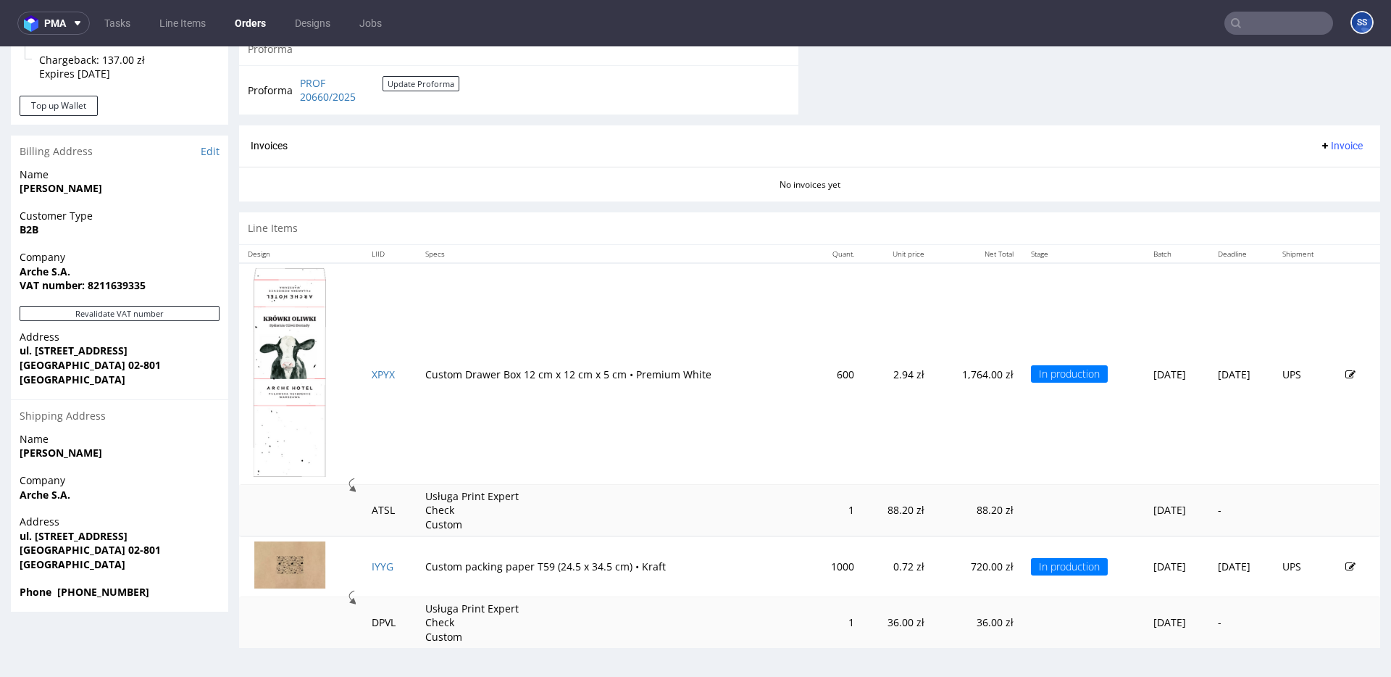
scroll to position [4, 0]
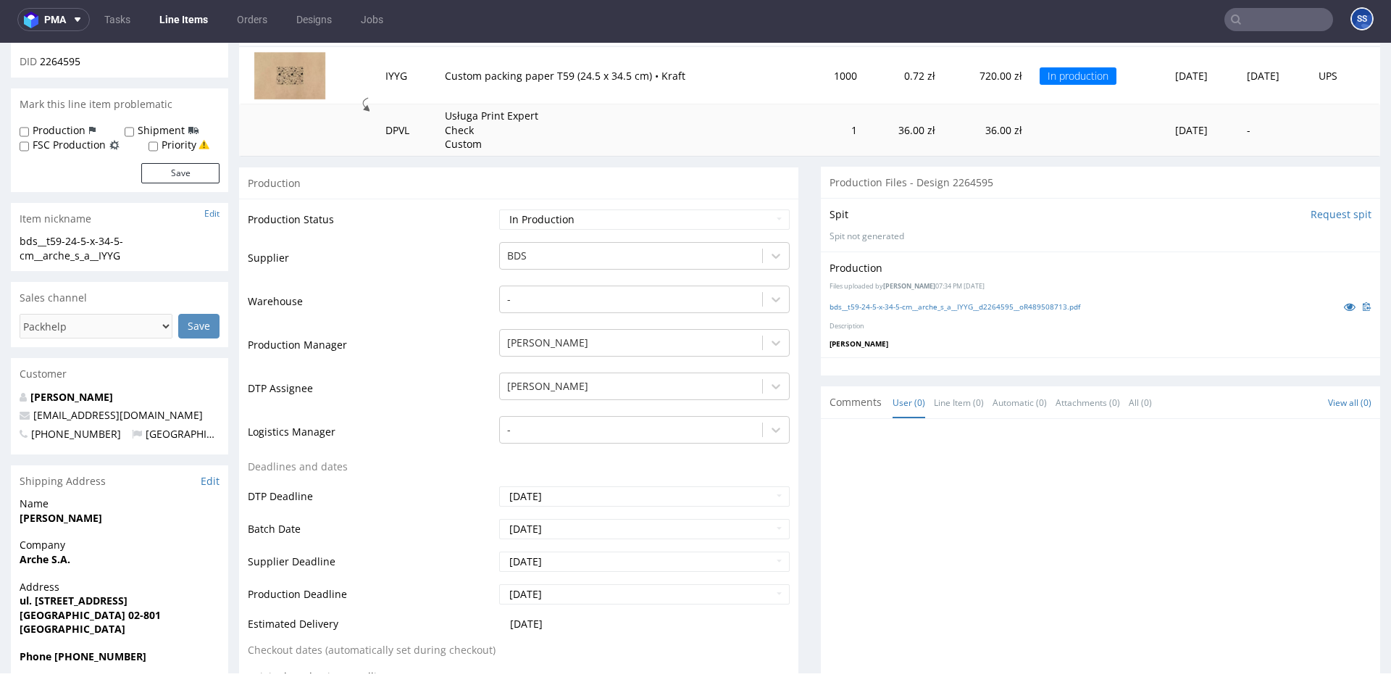
scroll to position [186, 0]
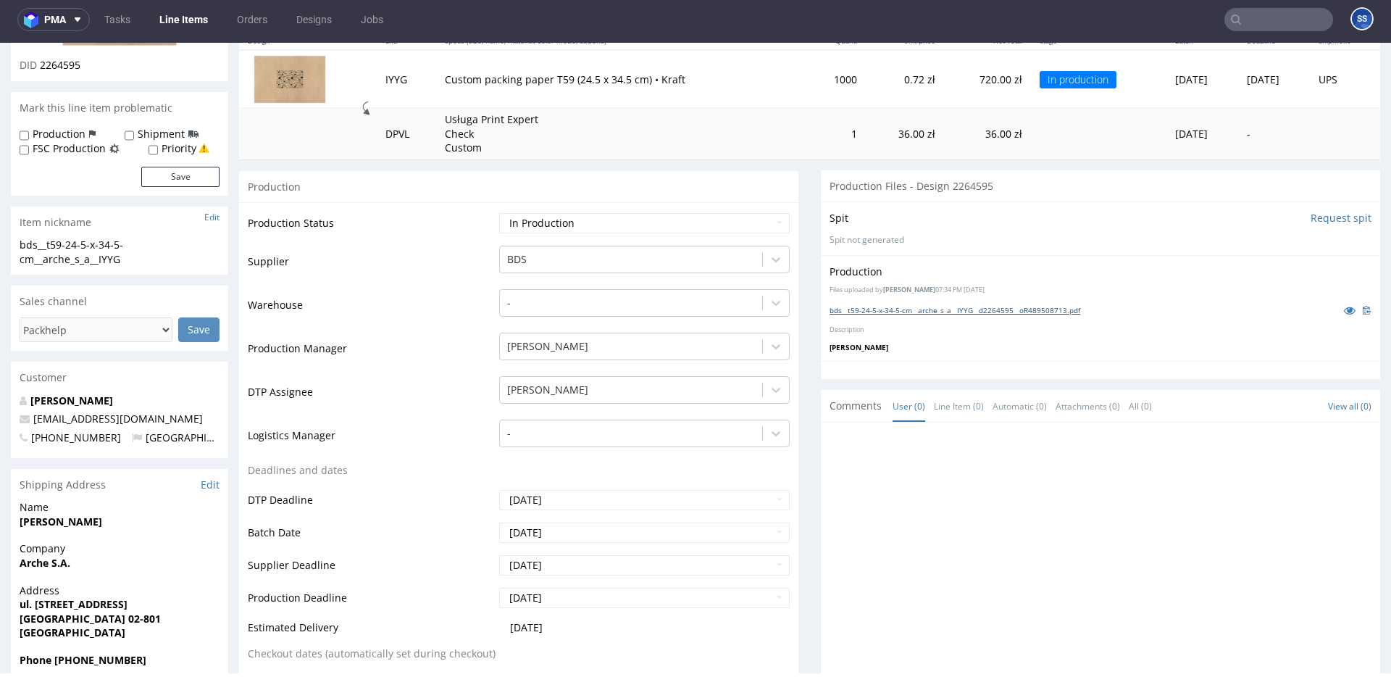
click at [1007, 309] on link "bds__t59-24-5-x-34-5-cm__arche_s_a__IYYG__d2264595__oR489508713.pdf" at bounding box center [954, 310] width 251 height 10
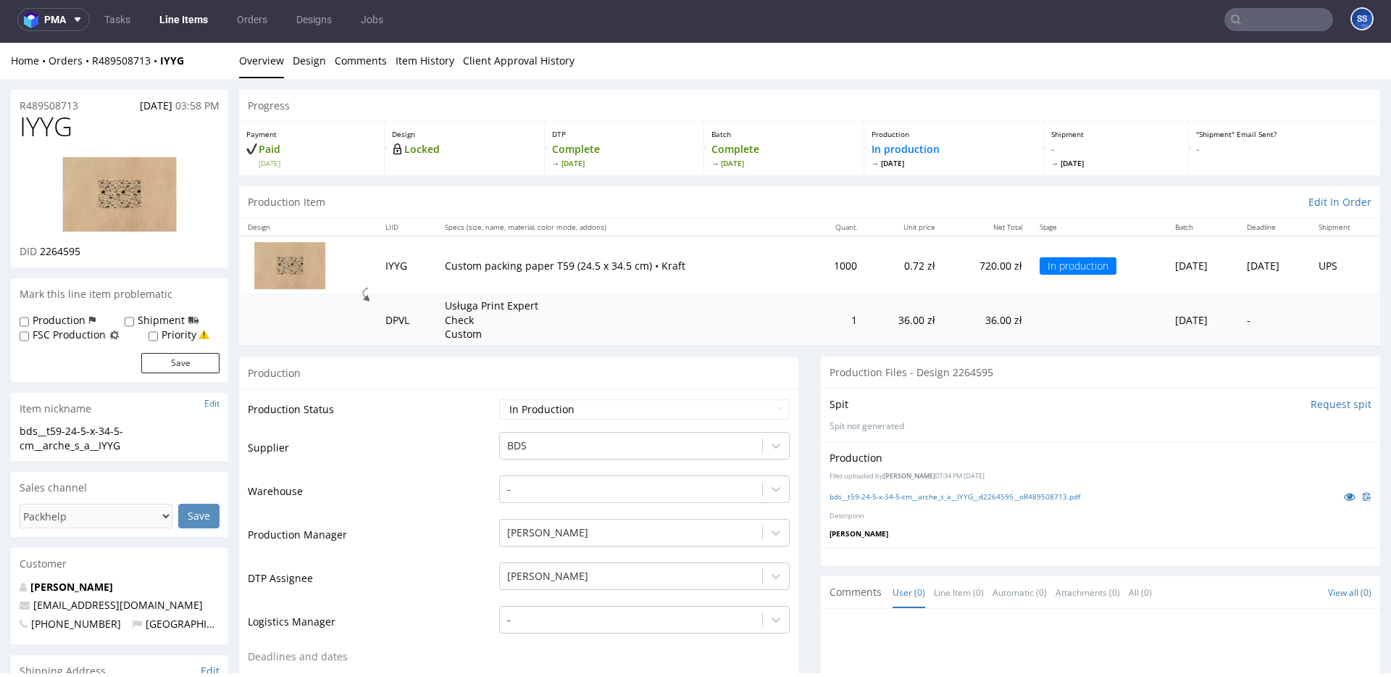
click at [212, 59] on div "Home Orders R489508713 IYYG" at bounding box center [119, 61] width 217 height 14
drag, startPoint x: 205, startPoint y: 64, endPoint x: 87, endPoint y: 63, distance: 118.1
click at [87, 63] on div "Home Orders R489508713 IYYG" at bounding box center [119, 61] width 217 height 14
copy div "R489508713 IYYG"
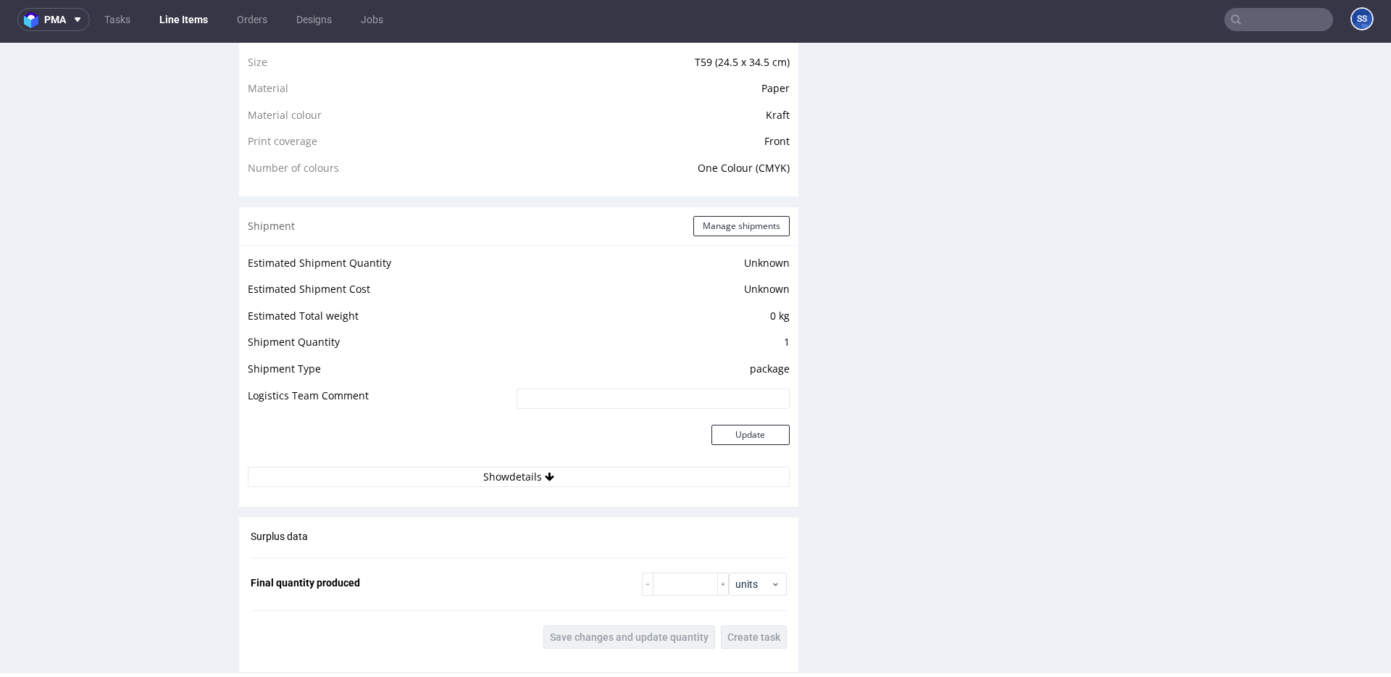
scroll to position [1138, 0]
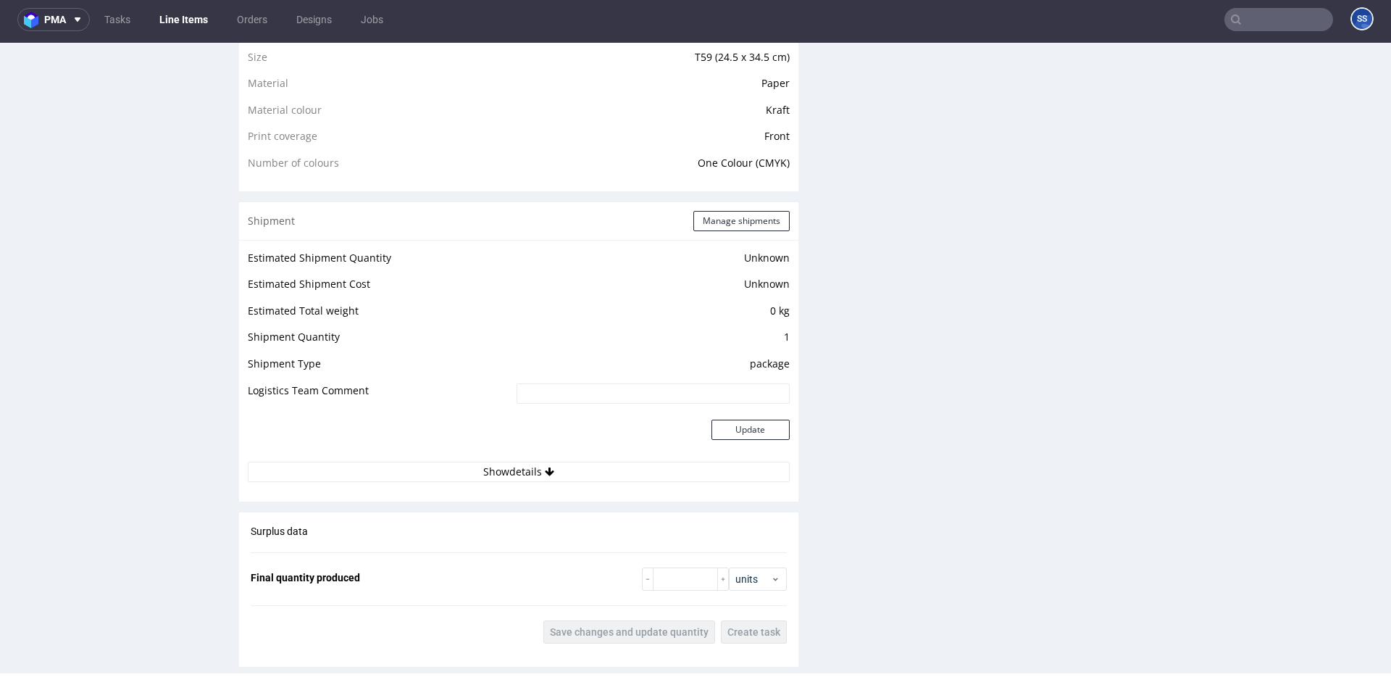
click at [582, 486] on div "Estimated Shipment Quantity Unknown Estimated Shipment Cost Unknown Estimated T…" at bounding box center [518, 365] width 559 height 251
click at [583, 473] on button "Show details" at bounding box center [519, 471] width 542 height 20
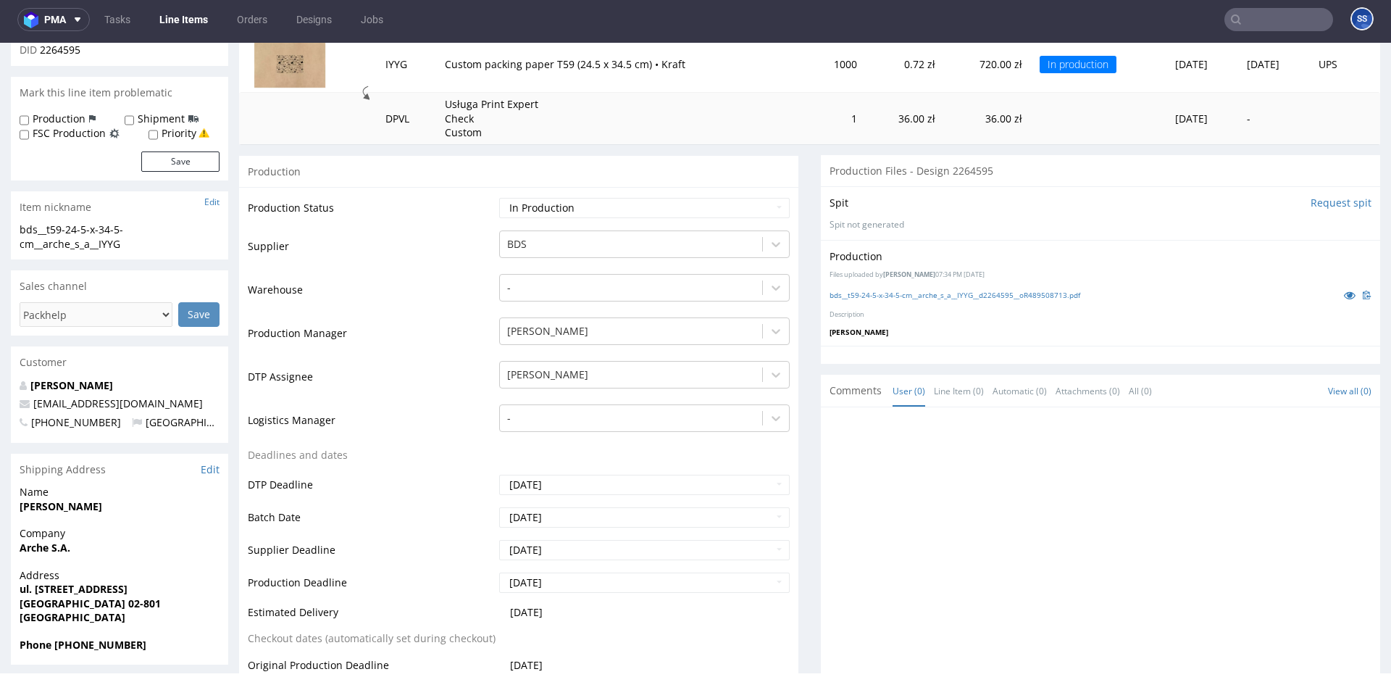
scroll to position [206, 0]
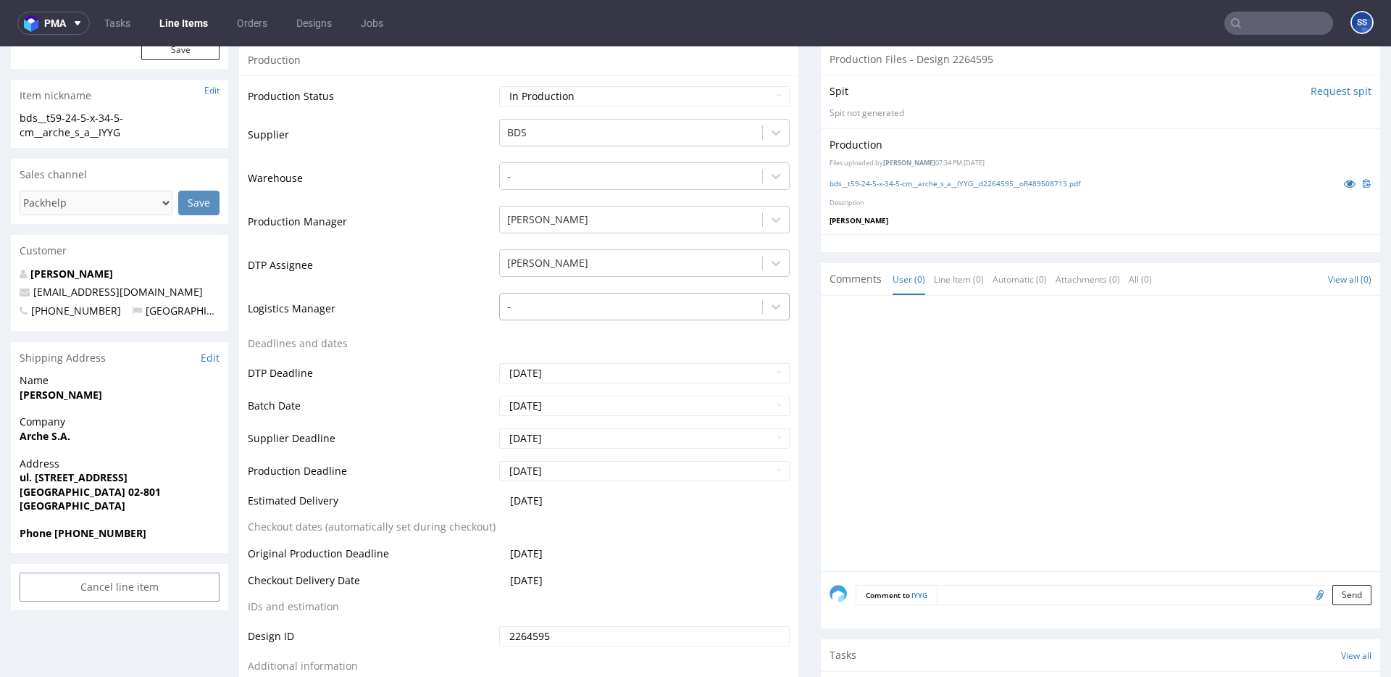
scroll to position [315, 0]
click at [183, 23] on link "Line Items" at bounding box center [184, 23] width 66 height 23
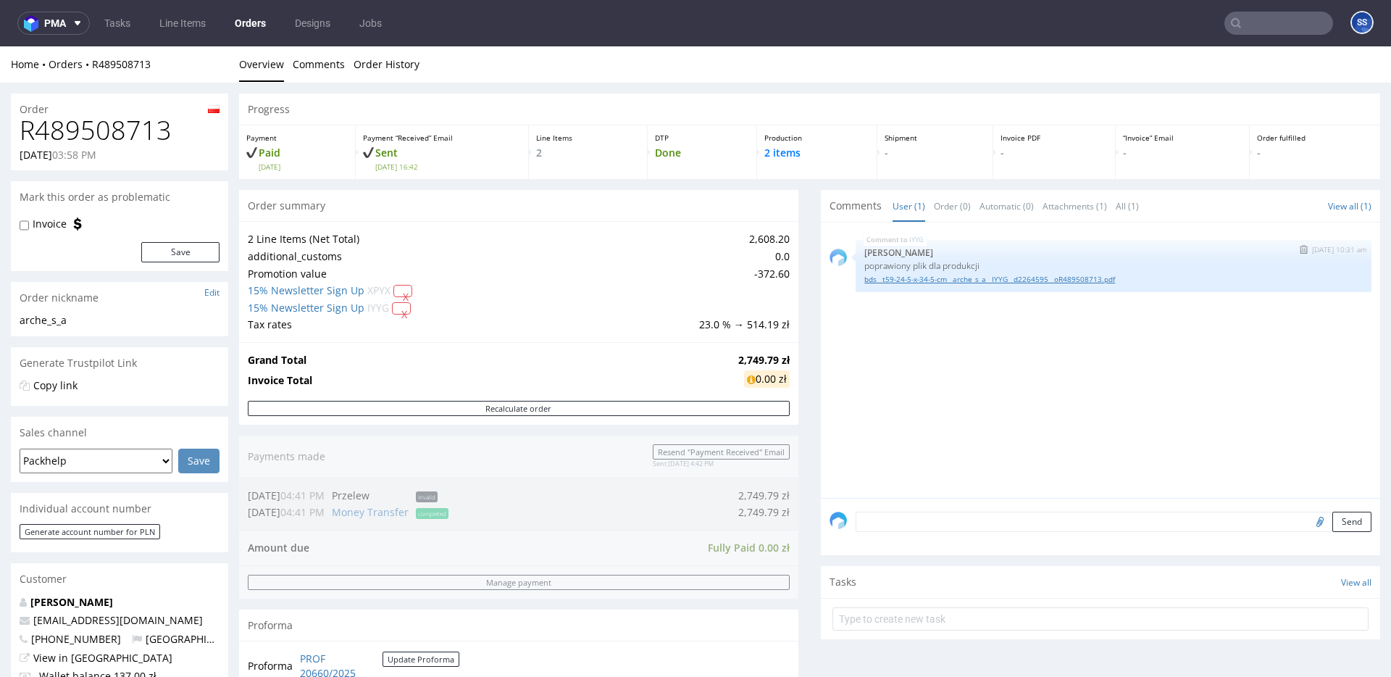
click at [1022, 279] on link "bds__t59-24-5-x-34-5-cm__arche_s_a__IYYG__d2264595__oR489508713.pdf" at bounding box center [1113, 279] width 498 height 11
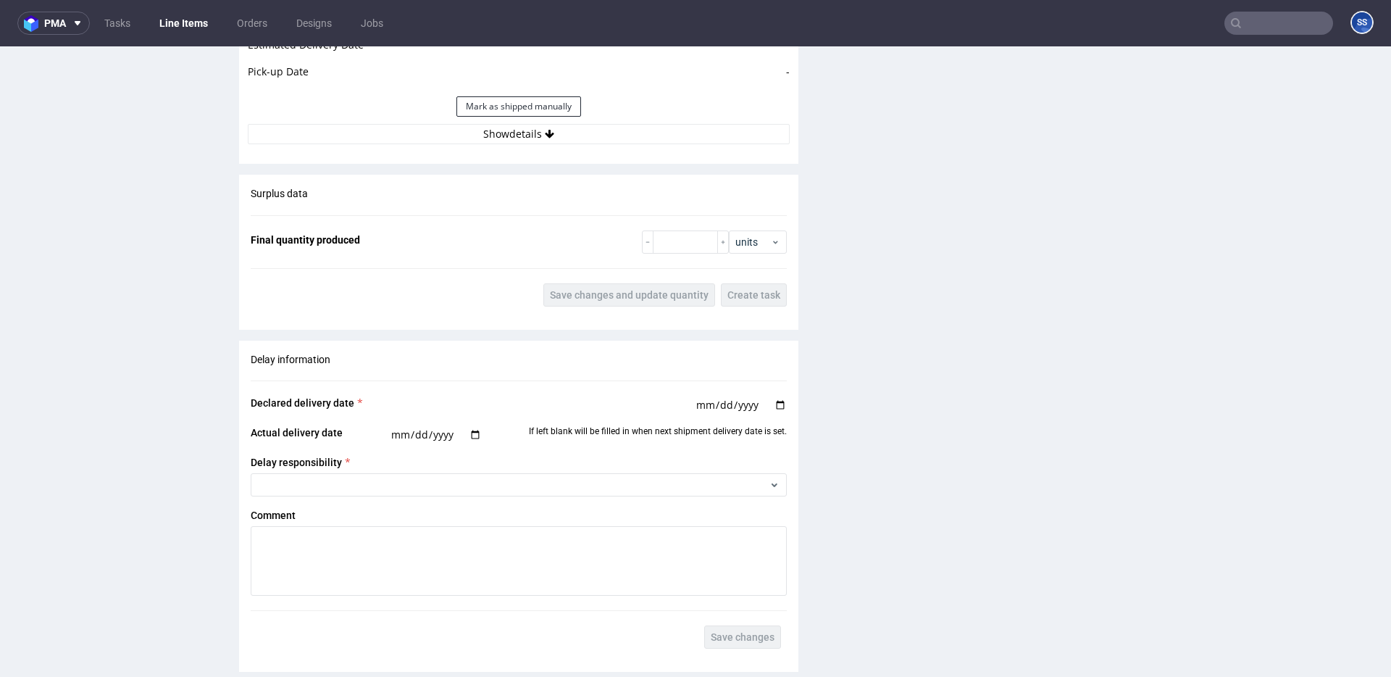
scroll to position [1436, 0]
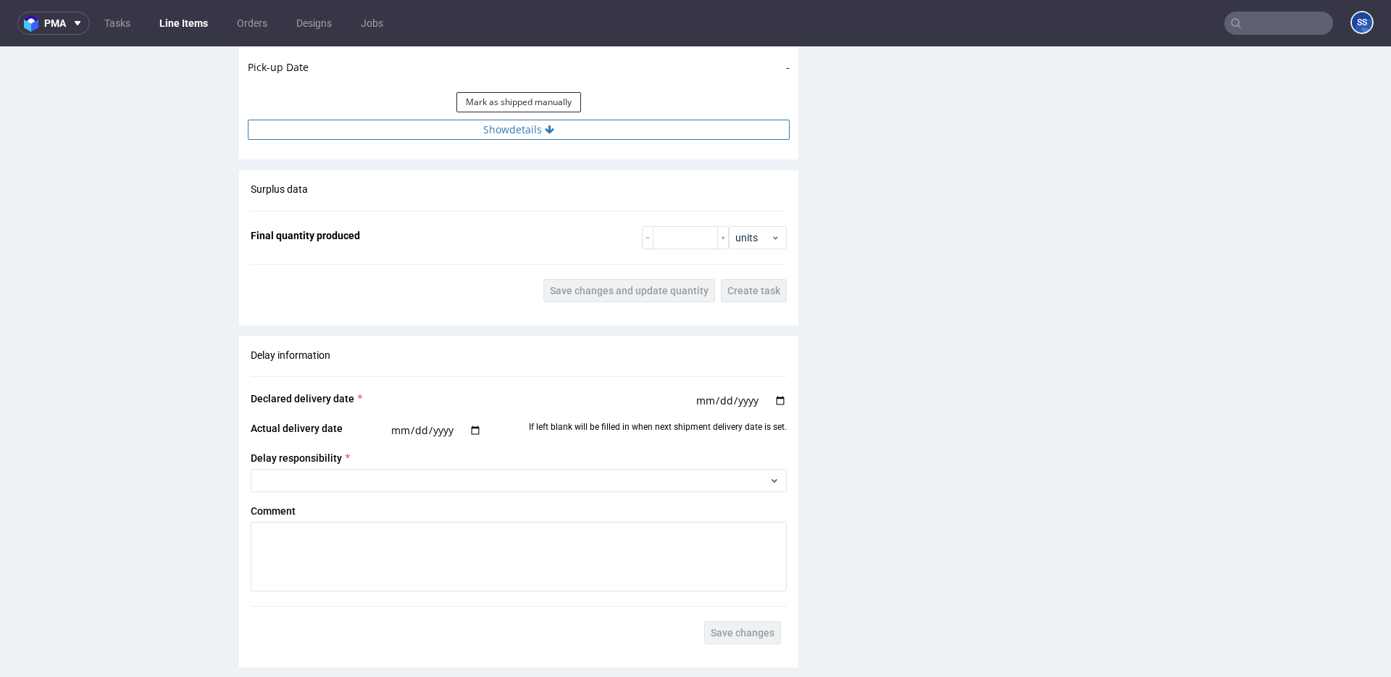
click at [438, 139] on button "Show details" at bounding box center [519, 130] width 542 height 20
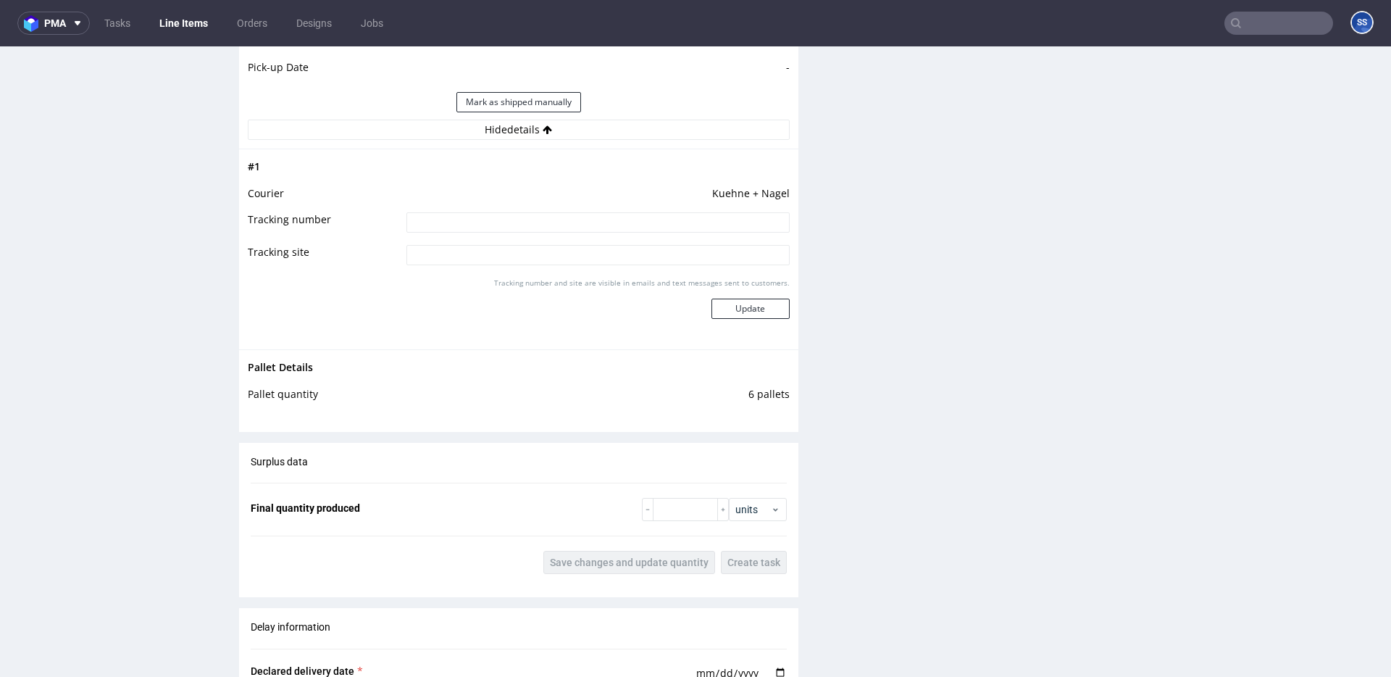
click at [464, 219] on input at bounding box center [597, 222] width 383 height 20
paste input "RWM006609093"
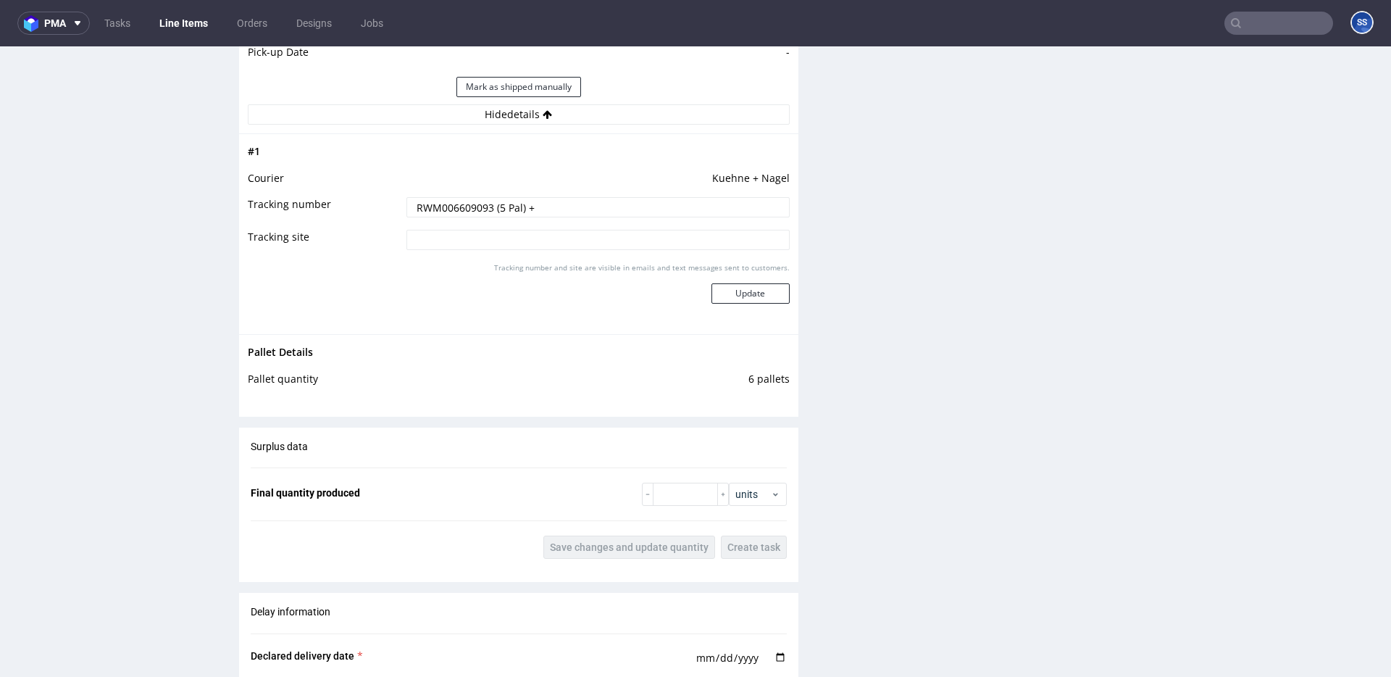
scroll to position [1452, 0]
click at [570, 197] on input "RWM006609093 (5 Pal) +" at bounding box center [597, 206] width 383 height 20
click at [571, 208] on input "RWM006609093 (5 Pal) +" at bounding box center [597, 206] width 383 height 20
paste input "RWM006609101"
type input "RWM006609093 (5 Pal) + RWM006609101"
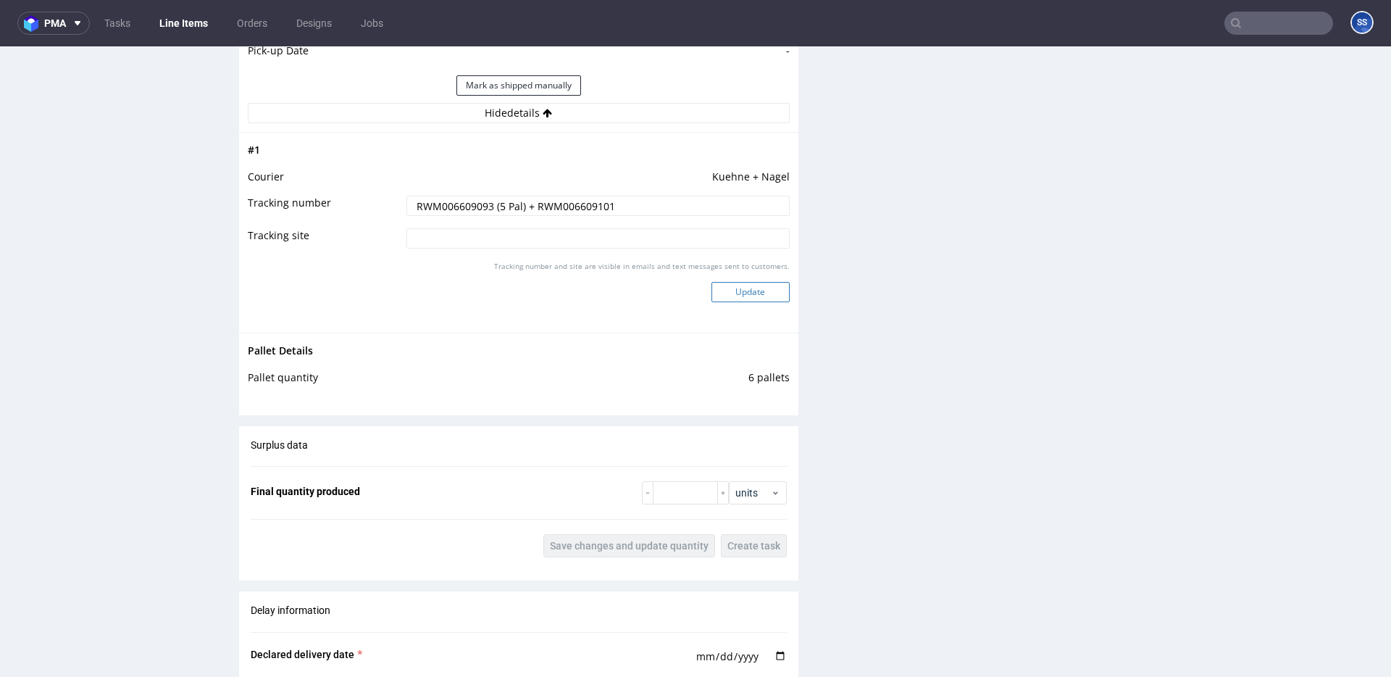
click at [724, 291] on button "Update" at bounding box center [750, 292] width 78 height 20
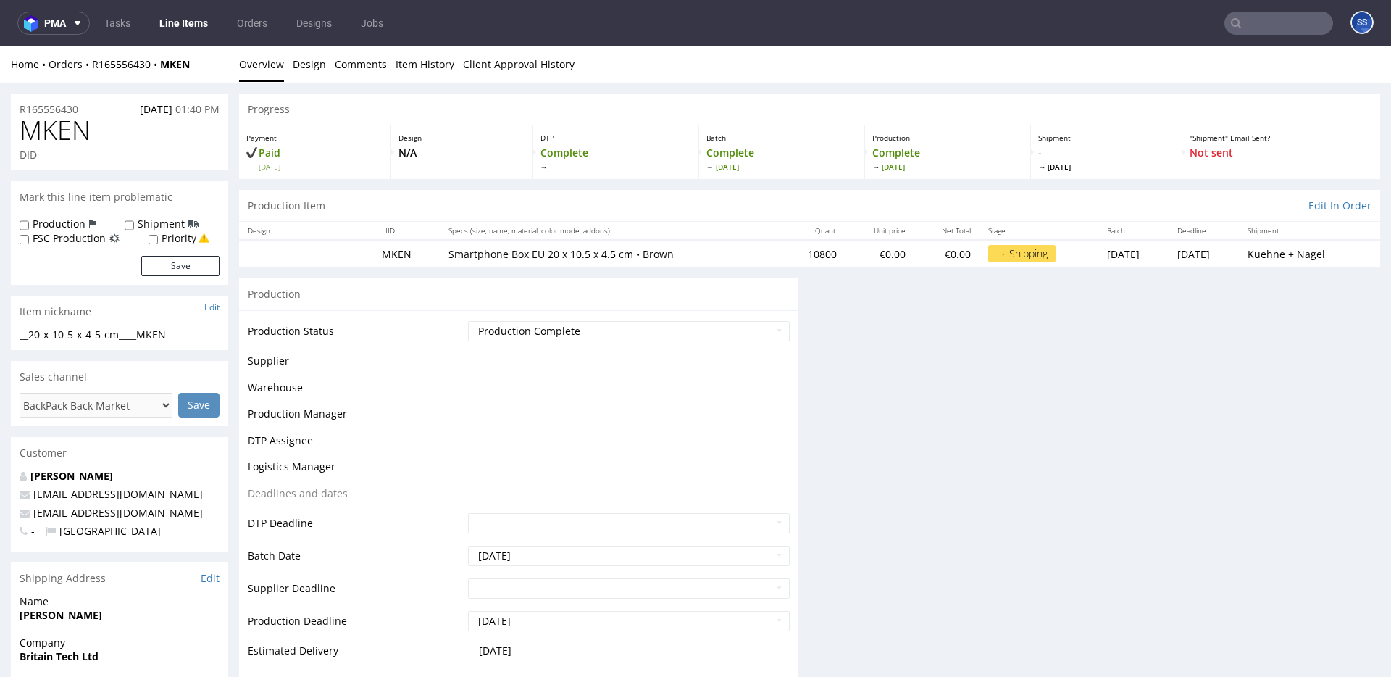
scroll to position [922, 0]
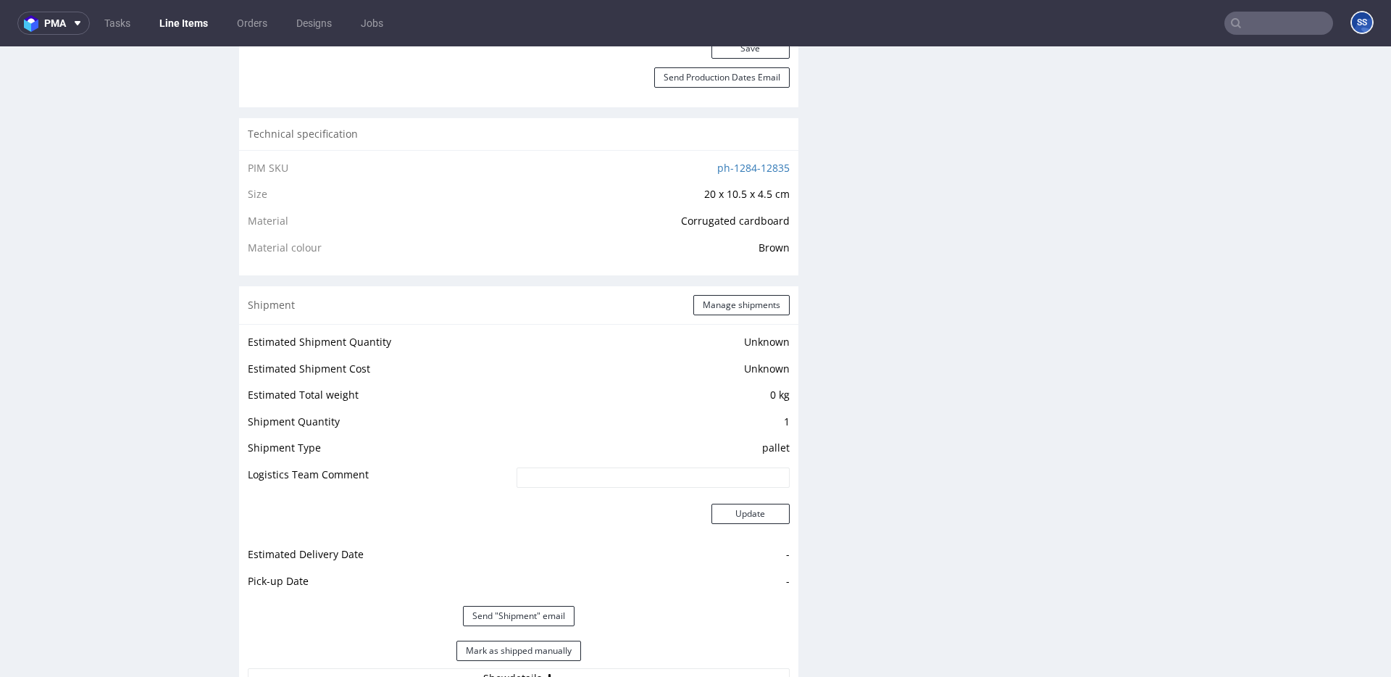
click at [170, 16] on link "Line Items" at bounding box center [184, 23] width 66 height 23
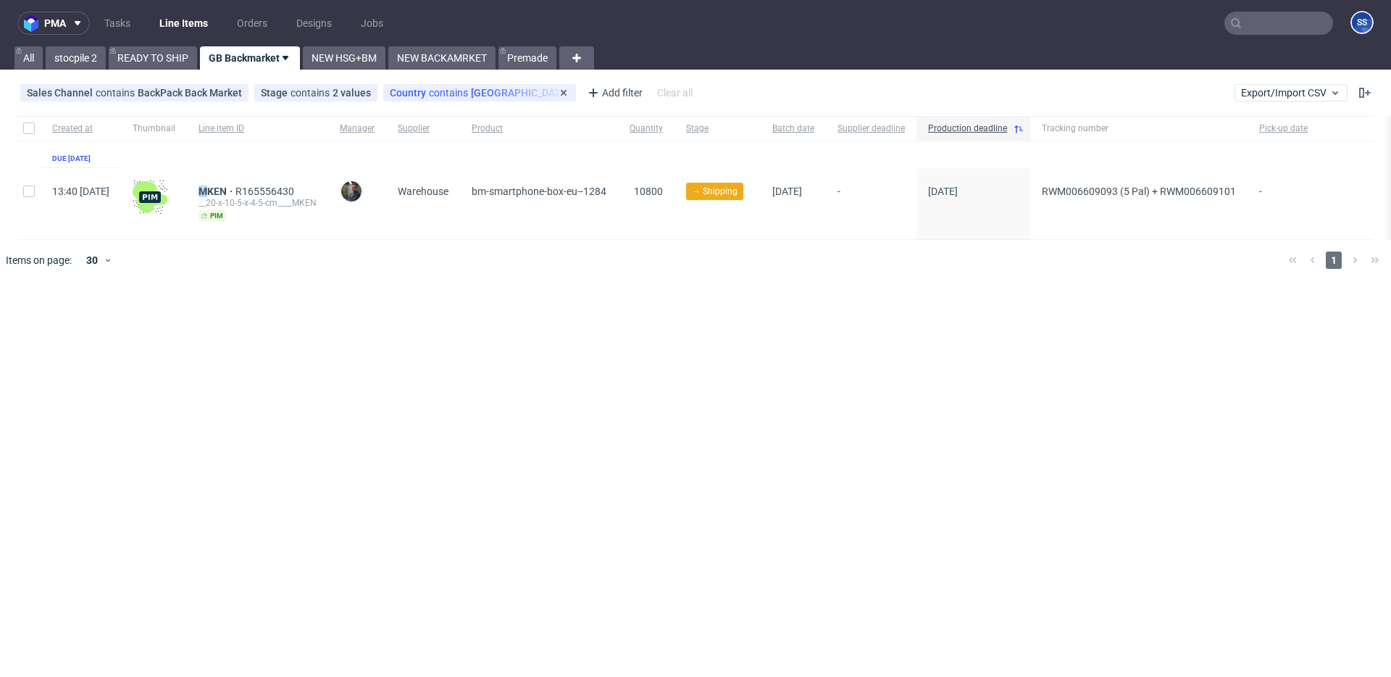
drag, startPoint x: 233, startPoint y: 191, endPoint x: 516, endPoint y: 85, distance: 302.3
click at [249, 192] on div "MKEN R165556430 __20-x-10-5-x-4-5-cm____MKEN pim" at bounding box center [257, 203] width 141 height 71
click at [230, 181] on div "MKEN R165556430 __20-x-10-5-x-4-5-cm____MKEN pim" at bounding box center [257, 203] width 141 height 71
drag, startPoint x: 233, startPoint y: 193, endPoint x: 403, endPoint y: 78, distance: 205.5
click at [264, 191] on div "MKEN R165556430 __20-x-10-5-x-4-5-cm____MKEN pim" at bounding box center [257, 203] width 141 height 71
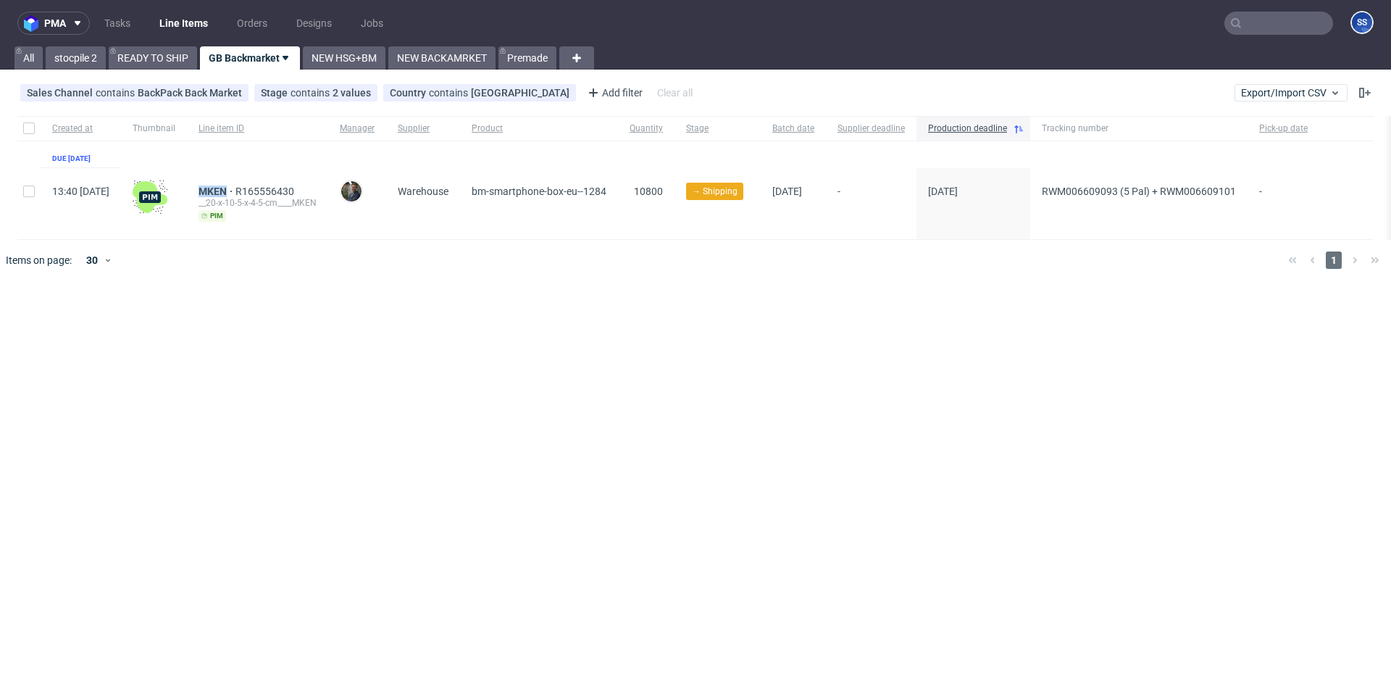
copy span "MKEN"
click at [173, 59] on link "READY TO SHIP" at bounding box center [153, 57] width 88 height 23
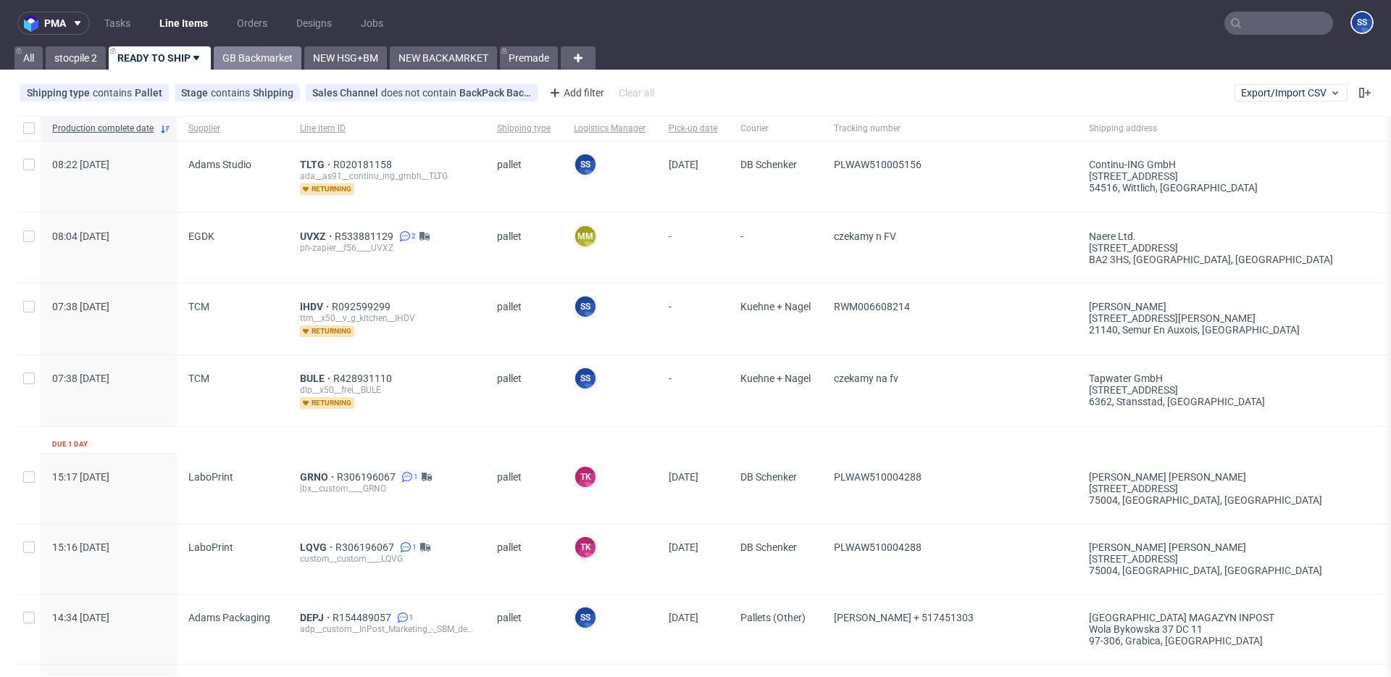
click at [267, 58] on link "GB Backmarket" at bounding box center [258, 57] width 88 height 23
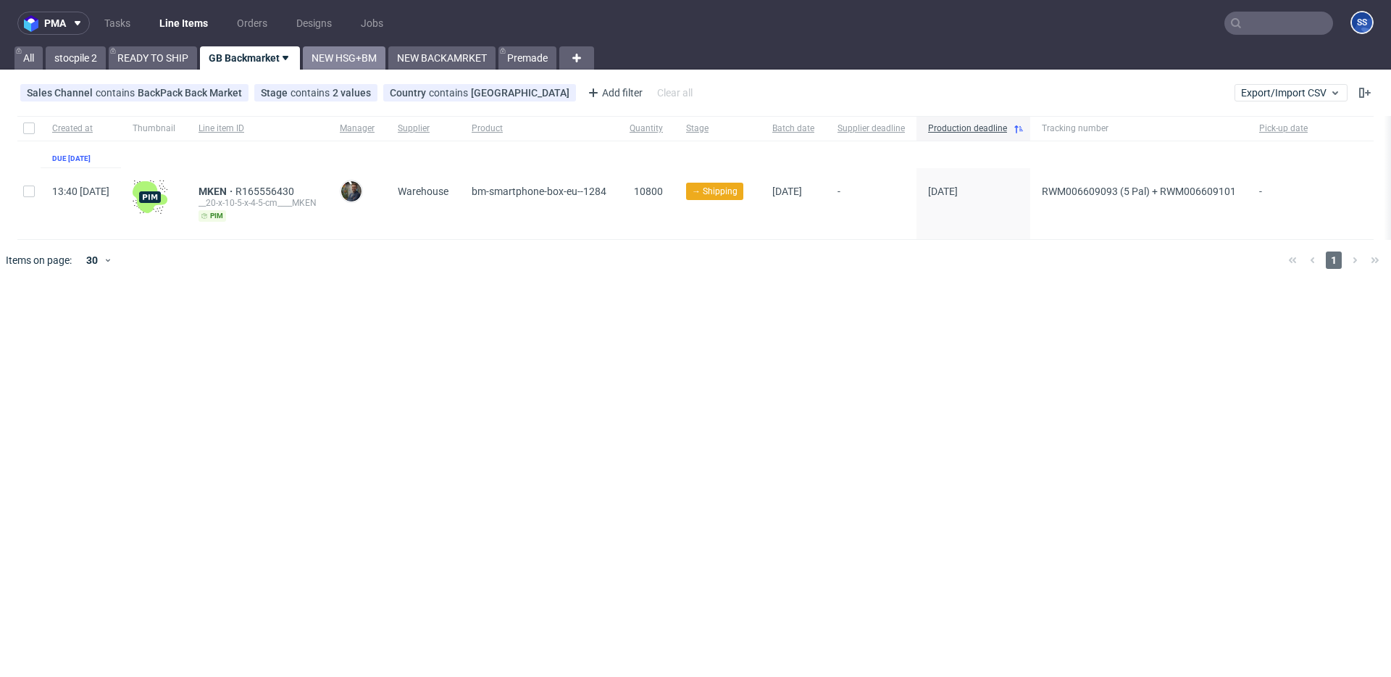
click at [353, 62] on link "NEW HSG+BM" at bounding box center [344, 57] width 83 height 23
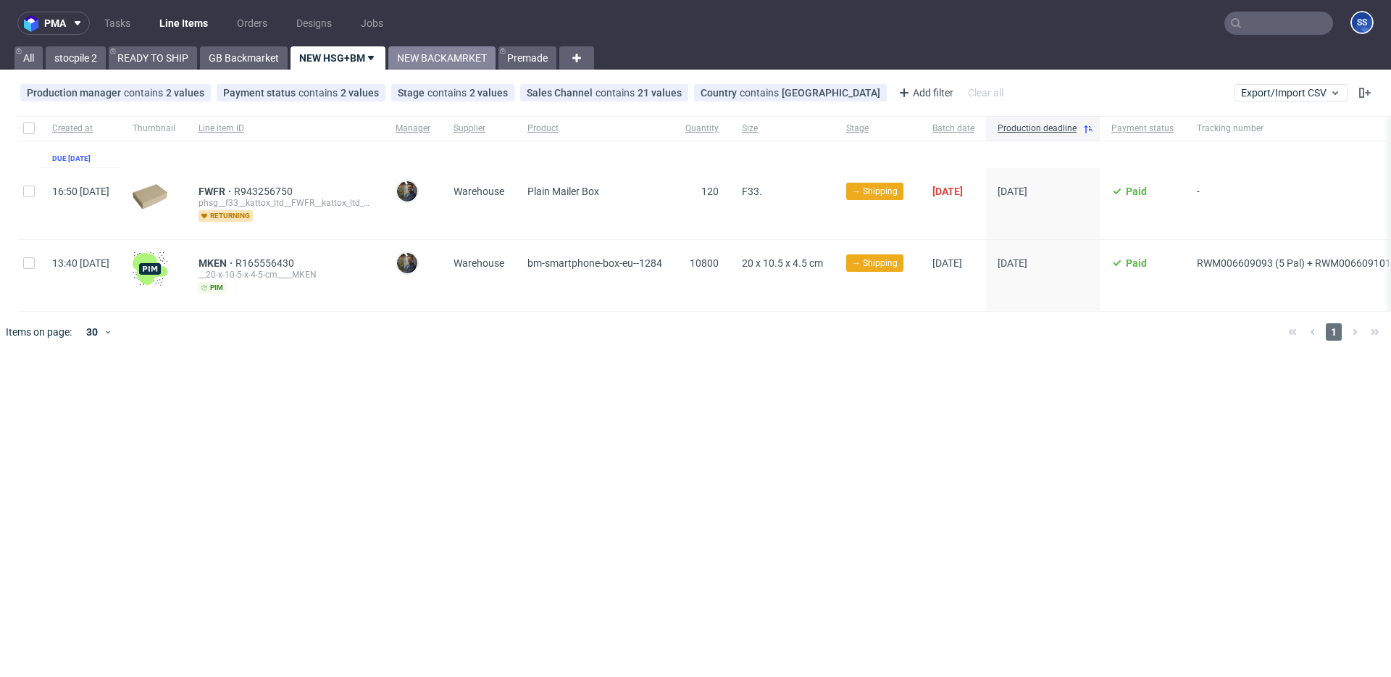
click at [422, 63] on link "NEW BACKAMRKET" at bounding box center [441, 57] width 107 height 23
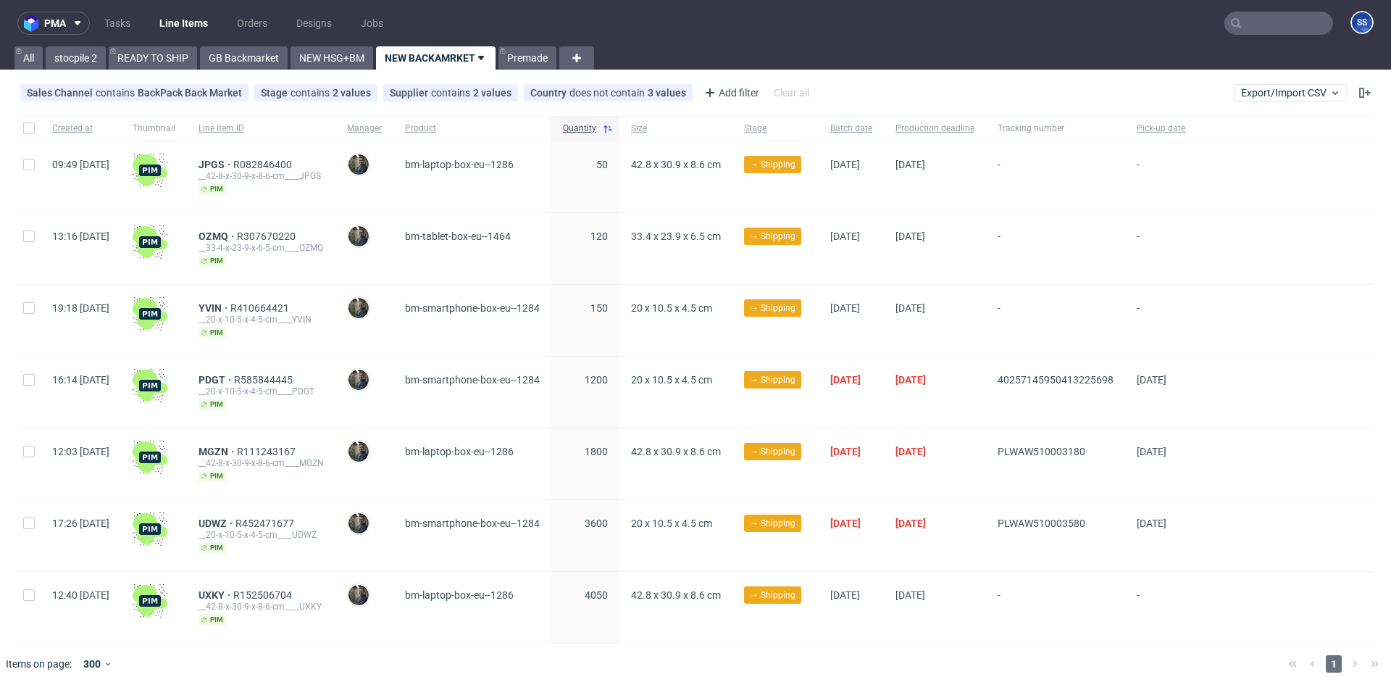
scroll to position [14, 0]
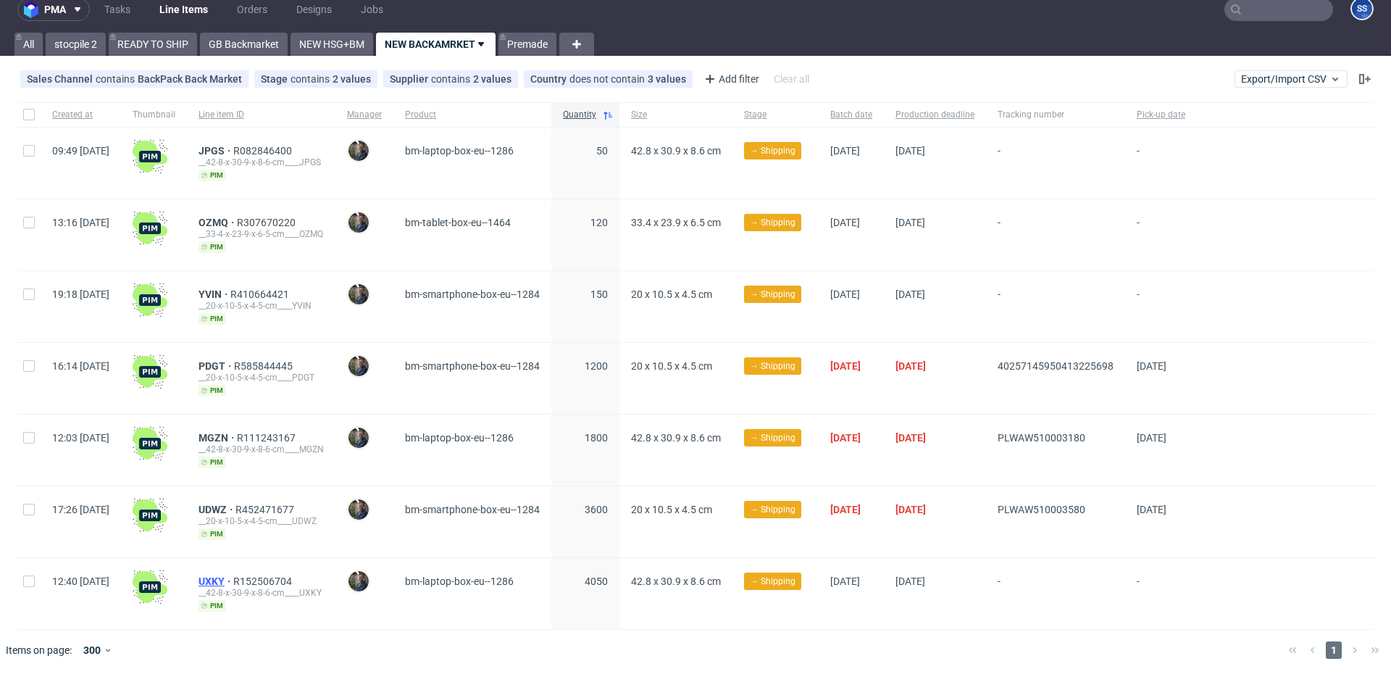
click at [233, 577] on span "UXKY" at bounding box center [215, 581] width 35 height 12
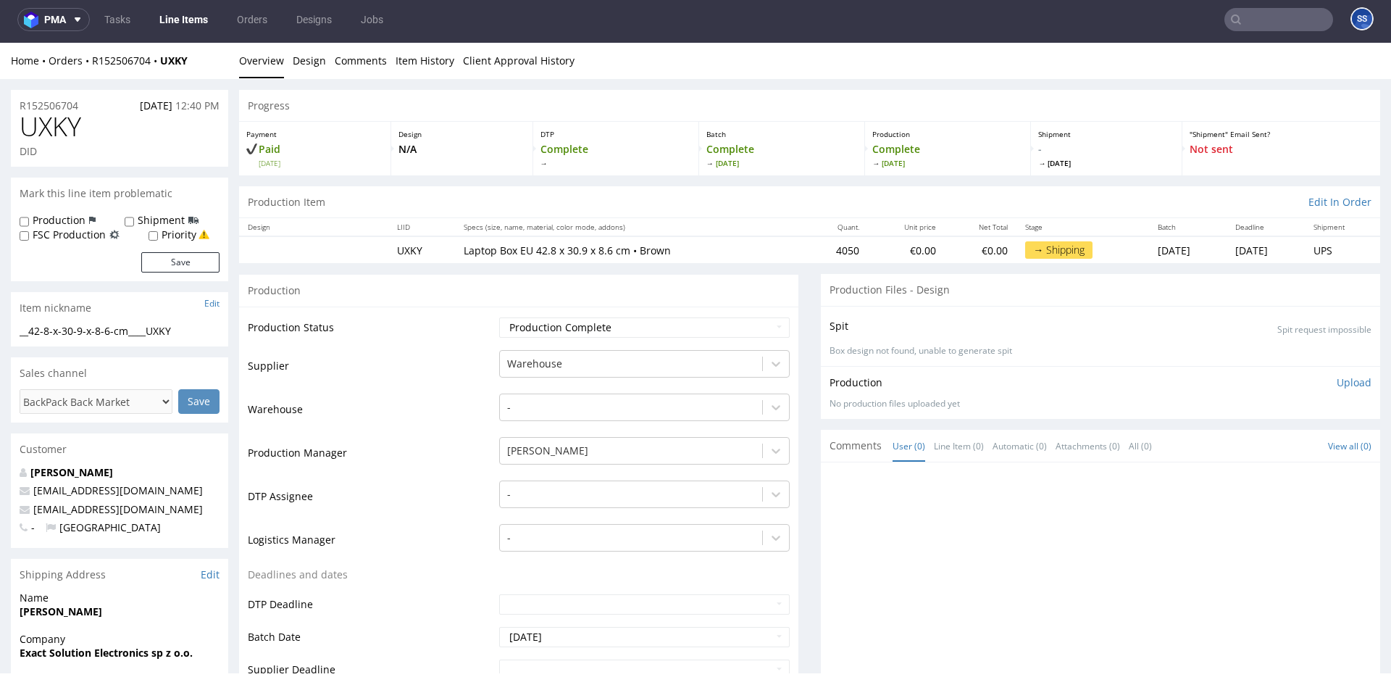
click at [172, 17] on link "Line Items" at bounding box center [184, 19] width 66 height 23
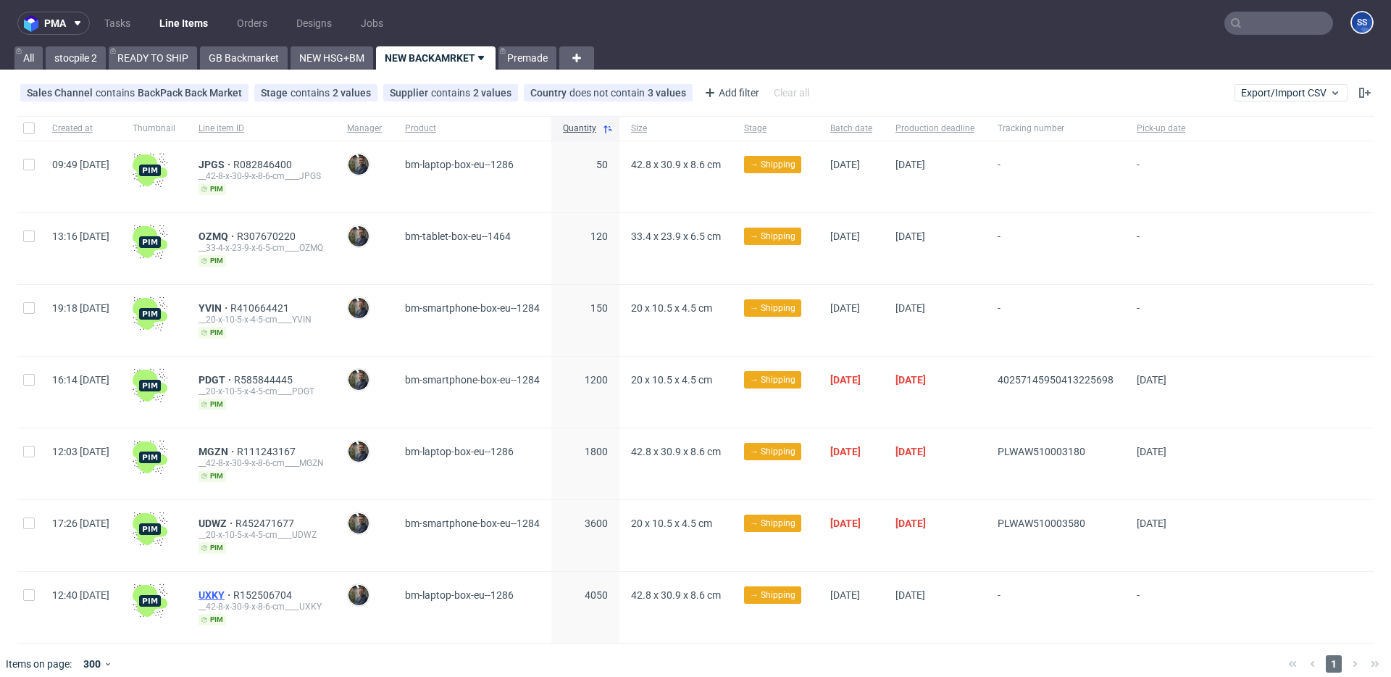
click at [233, 595] on span "UXKY" at bounding box center [215, 595] width 35 height 12
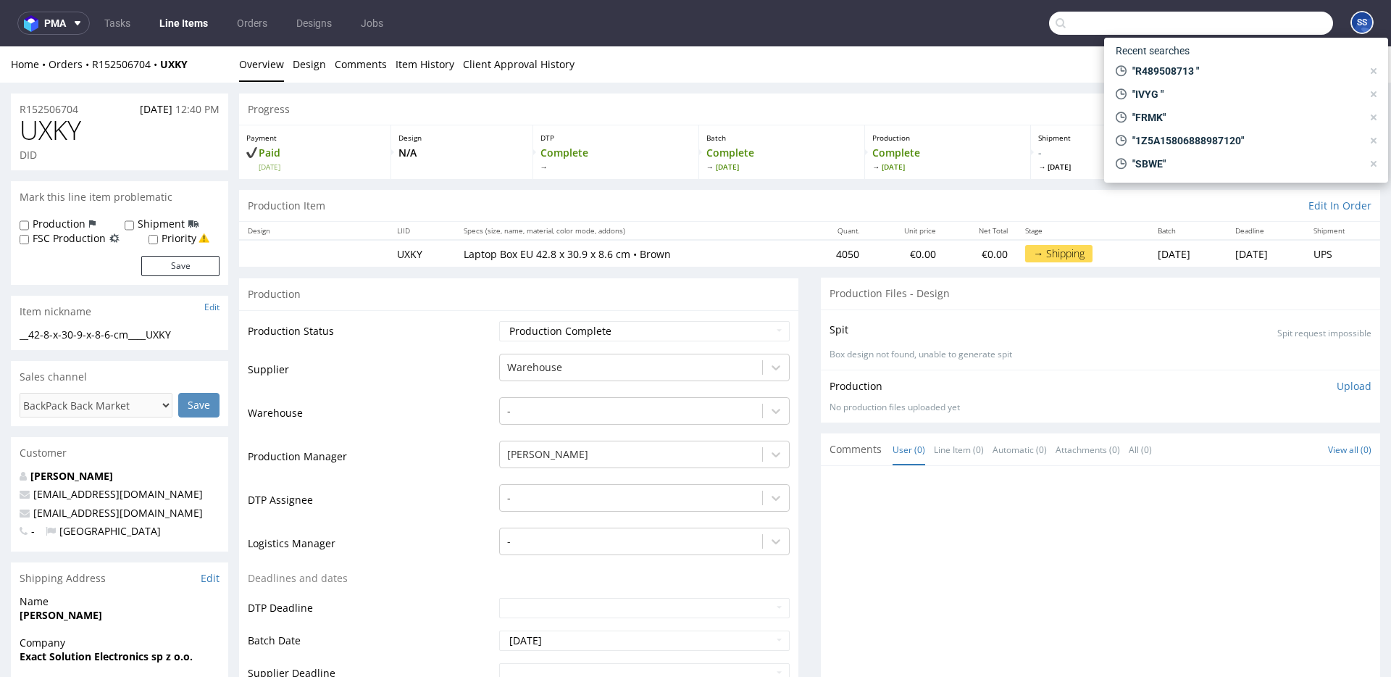
click at [1243, 22] on input "text" at bounding box center [1191, 23] width 284 height 23
paste input "TLS-Trans Sp. z o.o."
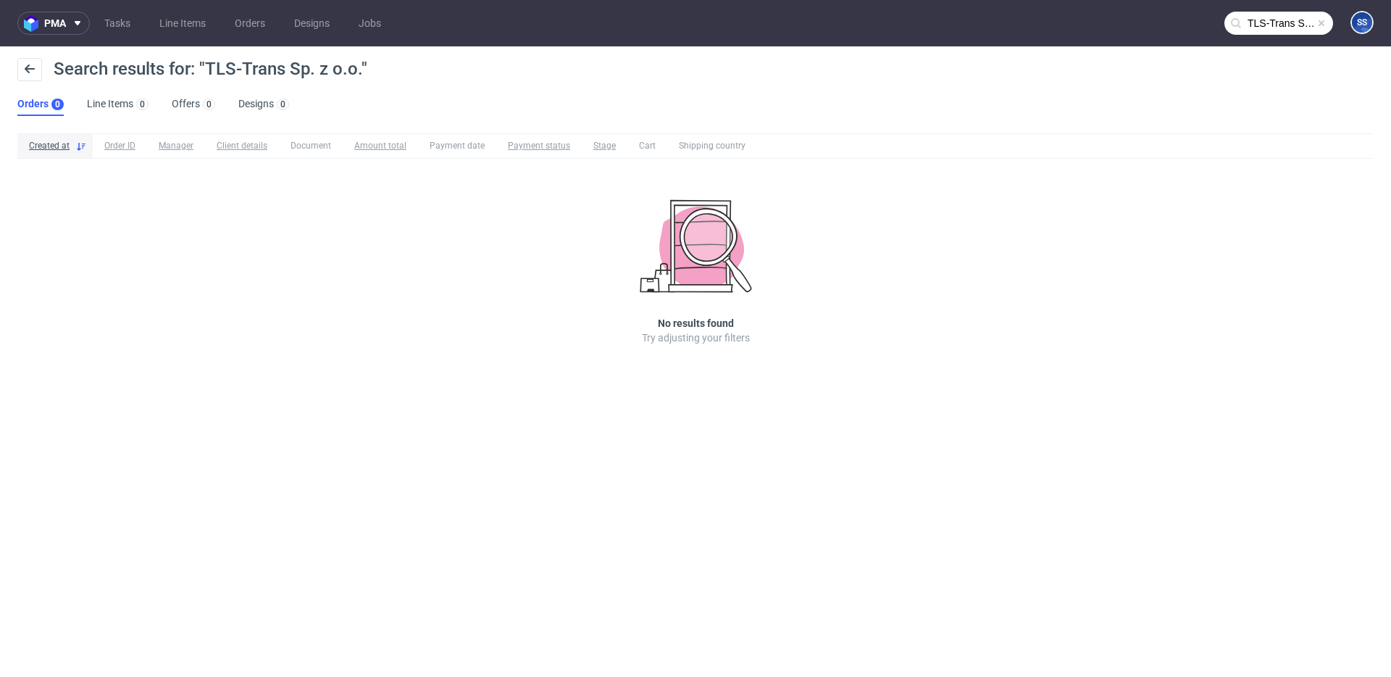
scroll to position [0, 5]
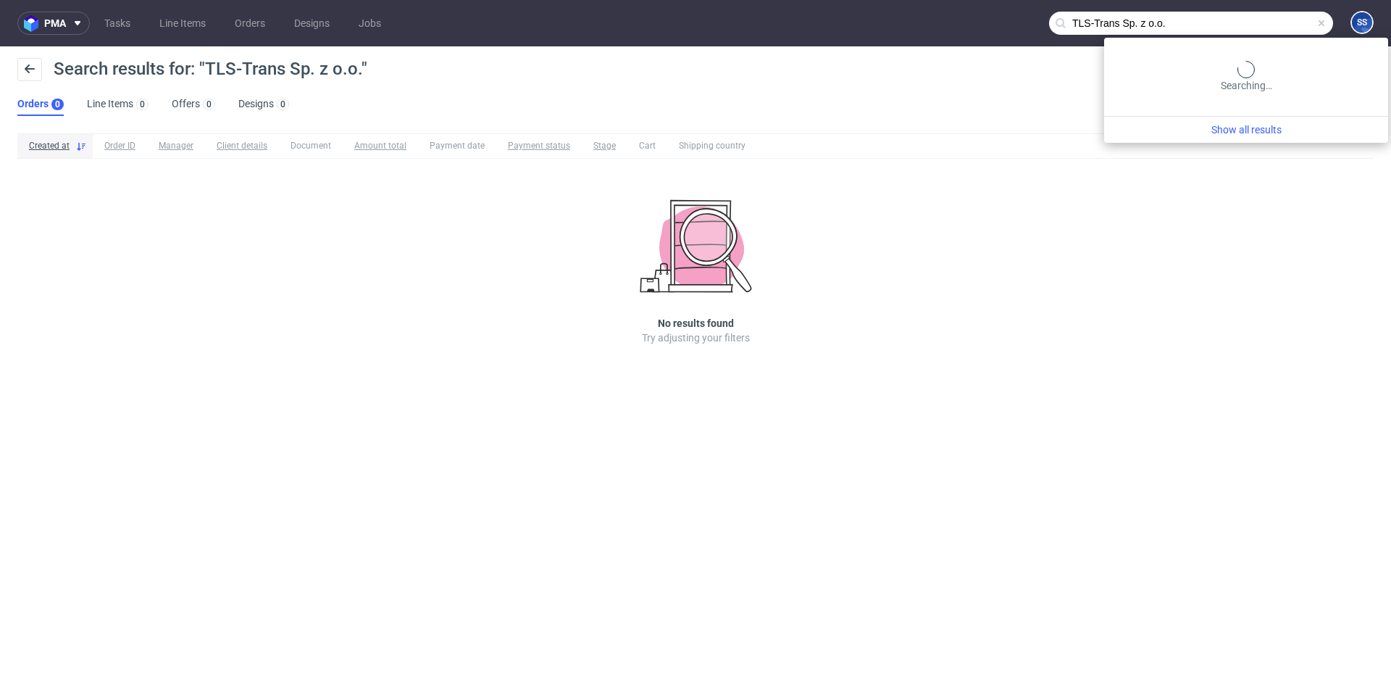
click at [1281, 31] on input "TLS-Trans Sp. z o.o." at bounding box center [1191, 23] width 284 height 23
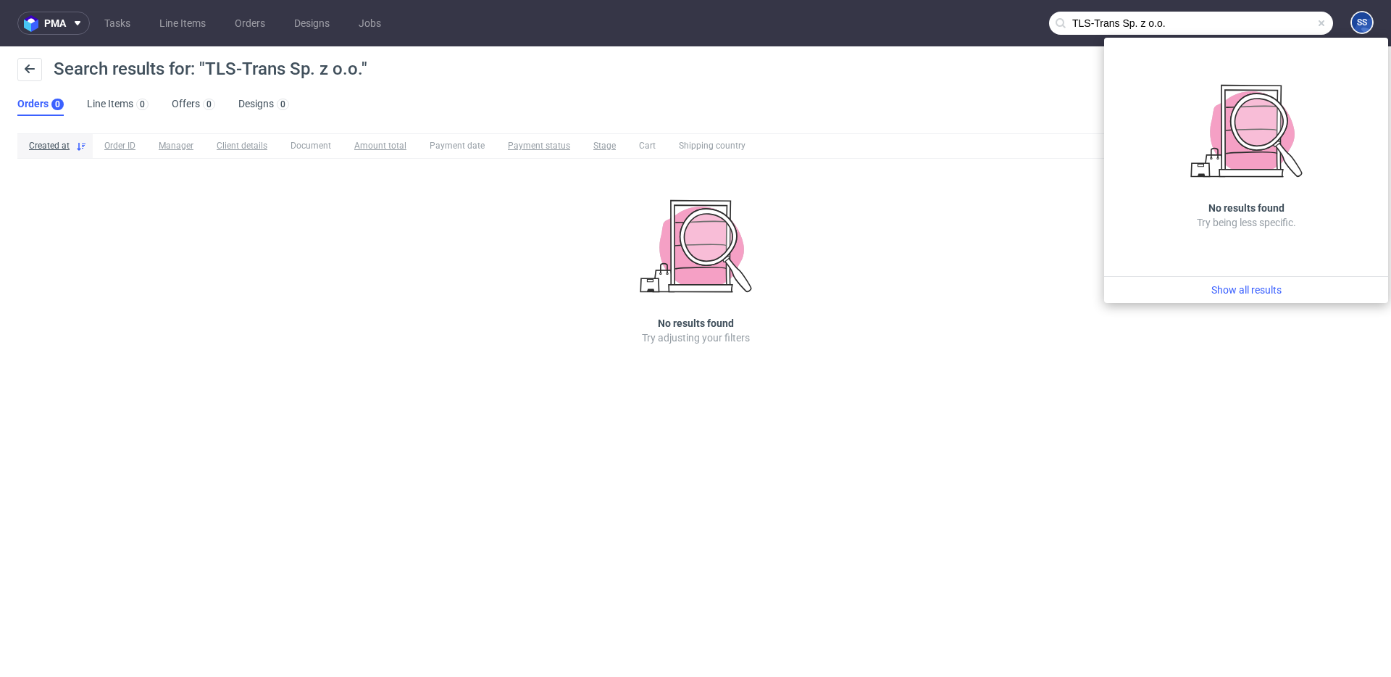
drag, startPoint x: 1239, startPoint y: 17, endPoint x: 1118, endPoint y: 23, distance: 121.1
click at [1118, 23] on input "TLS-Trans Sp. z o.o." at bounding box center [1191, 23] width 284 height 23
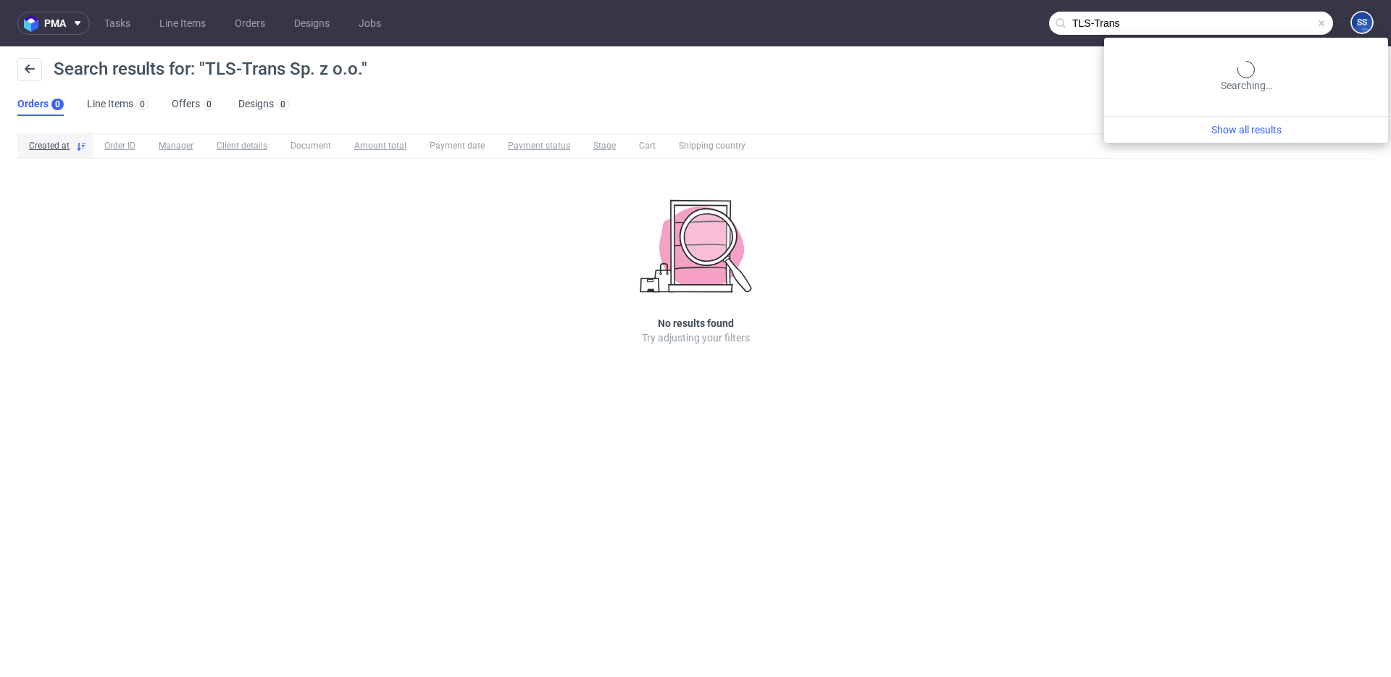
type input "TLS-Trans"
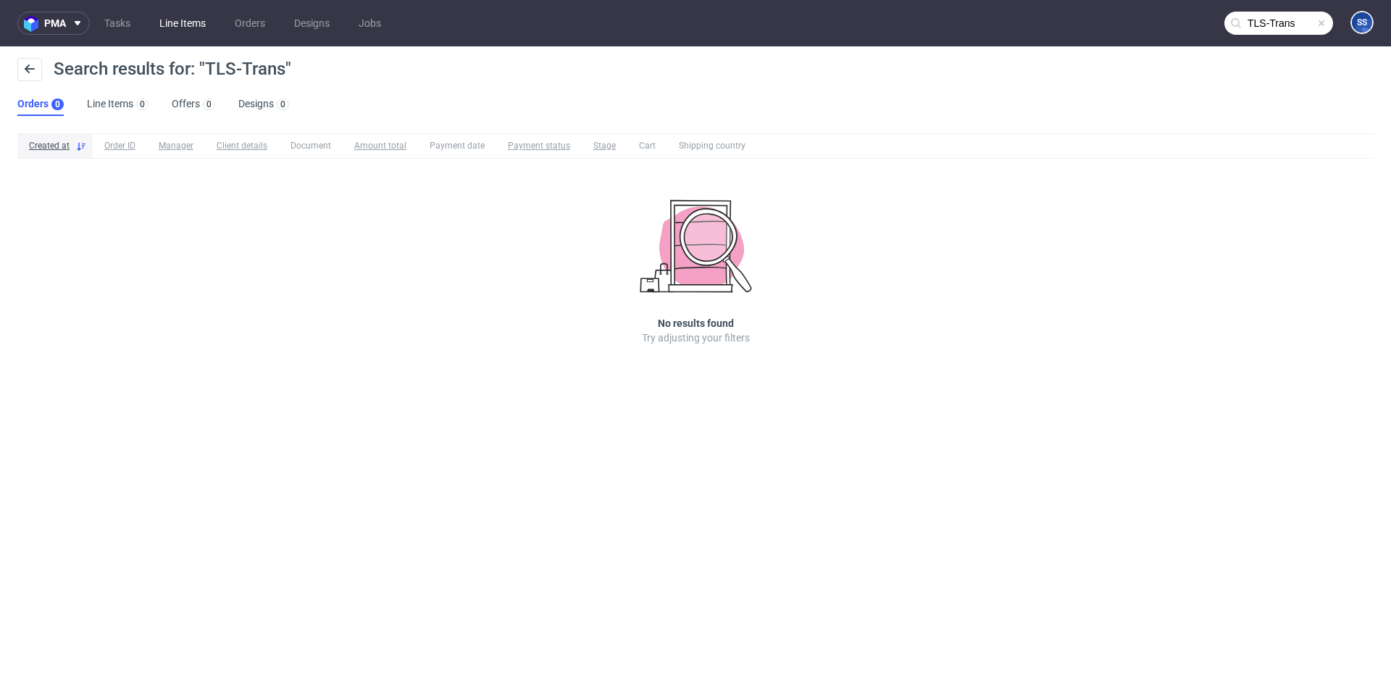
click at [180, 20] on link "Line Items" at bounding box center [183, 23] width 64 height 23
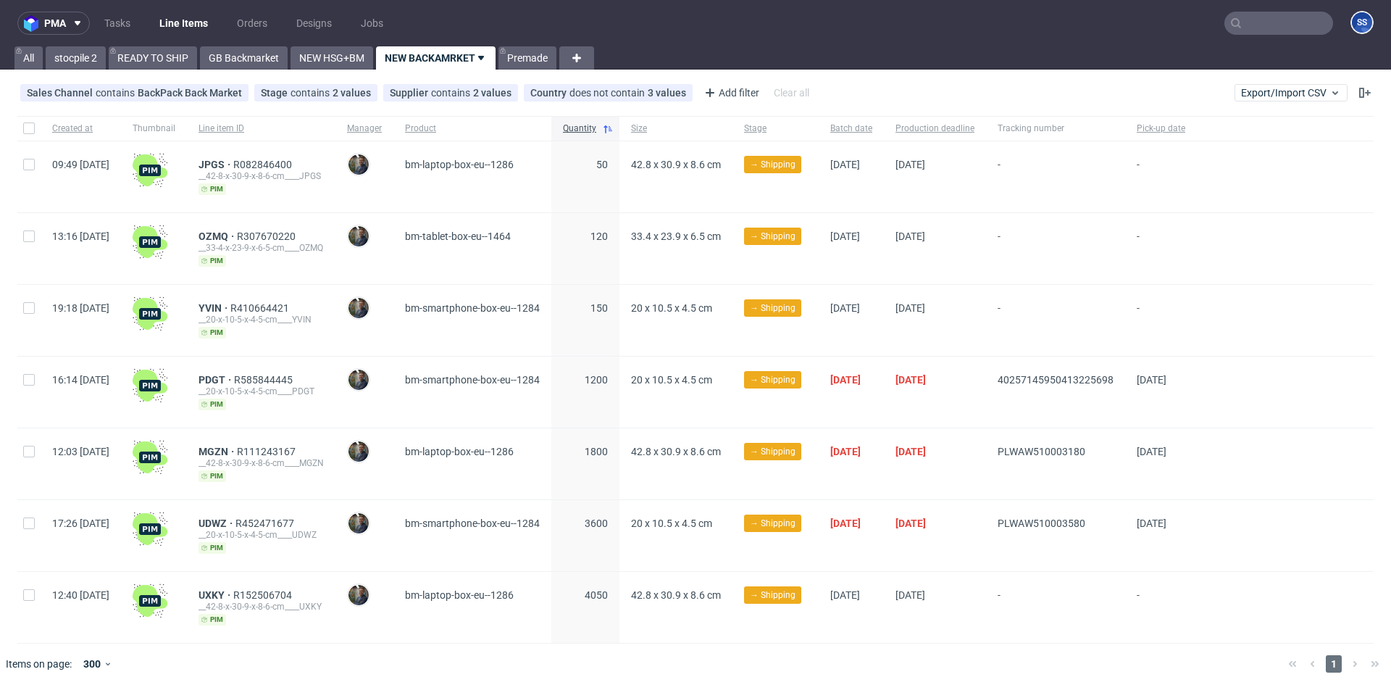
scroll to position [14, 0]
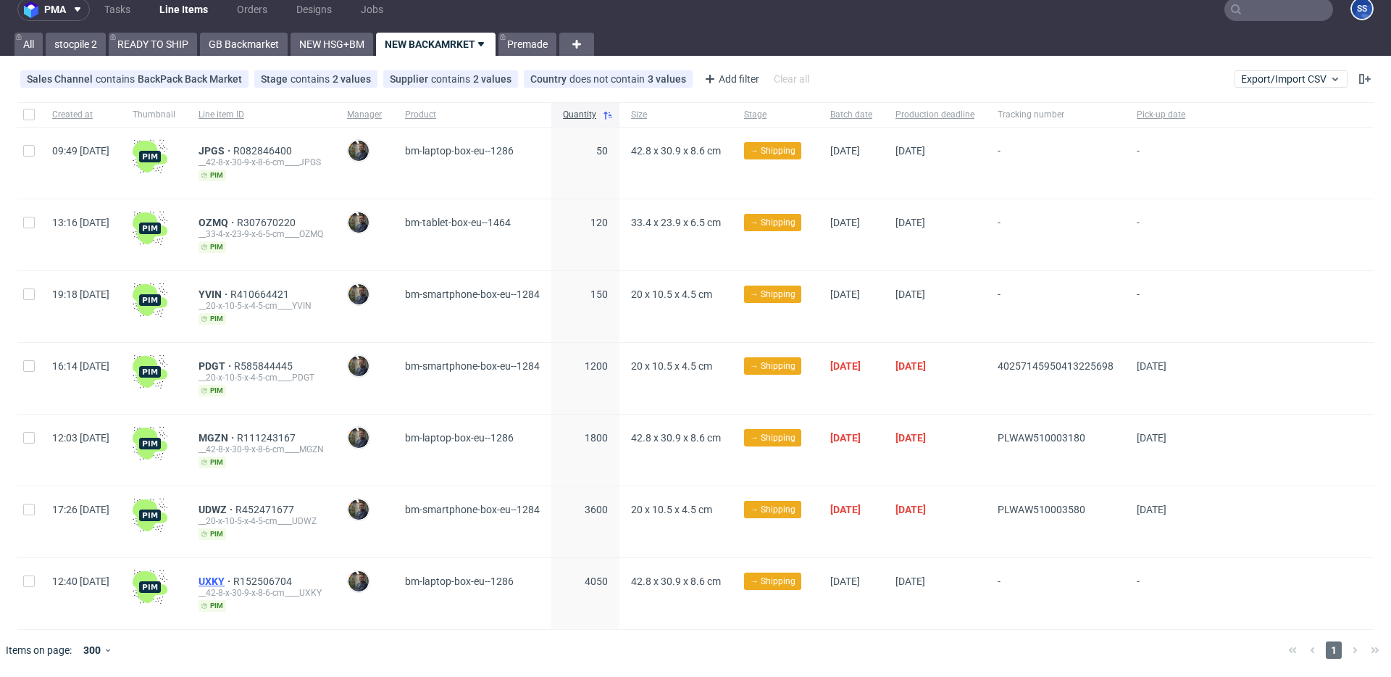
click at [233, 581] on span "UXKY" at bounding box center [215, 581] width 35 height 12
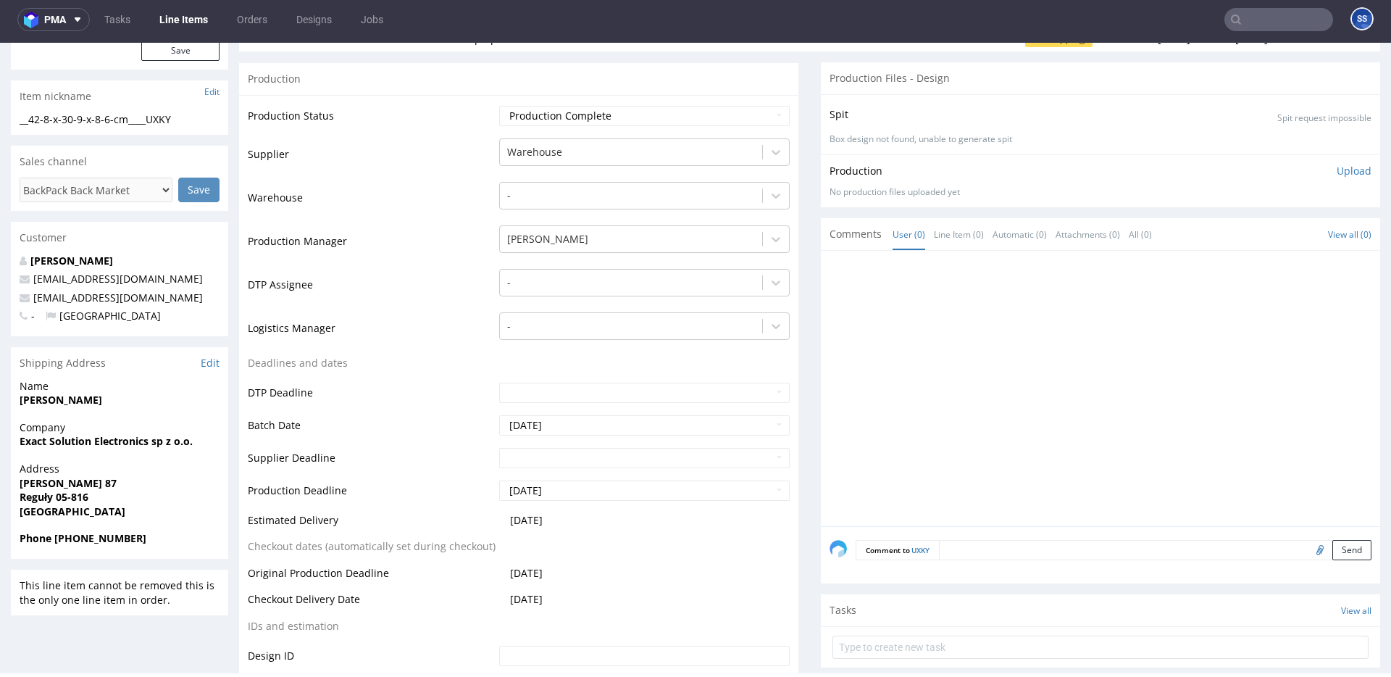
scroll to position [214, 0]
click at [70, 510] on span "[GEOGRAPHIC_DATA]" at bounding box center [120, 509] width 200 height 14
copy p "Stanisława Bodycha 87 Reguły 05-816 Poland"
drag, startPoint x: 60, startPoint y: 513, endPoint x: 19, endPoint y: 483, distance: 50.9
click at [20, 483] on p "Address Stanisława Bodycha 87 Reguły 05-816 Poland" at bounding box center [120, 487] width 200 height 57
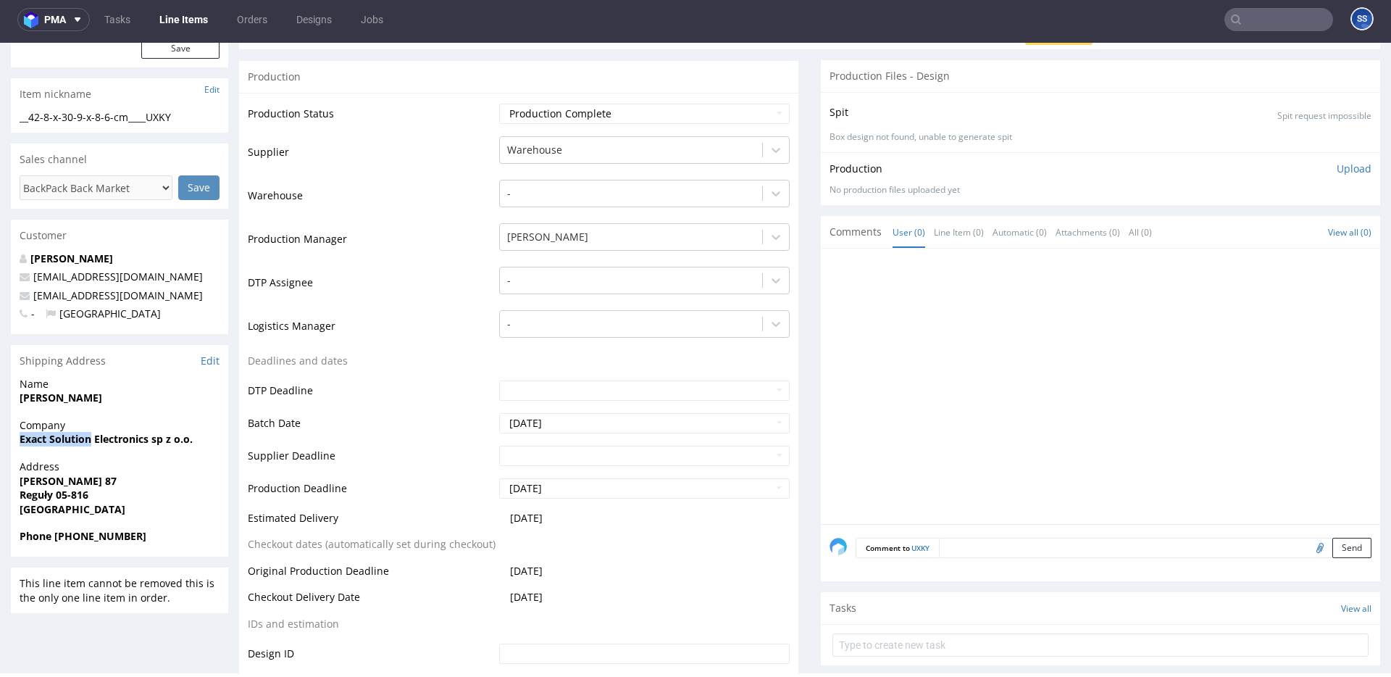
drag, startPoint x: 19, startPoint y: 440, endPoint x: 89, endPoint y: 438, distance: 70.3
click at [89, 438] on strong "Exact Solution Electronics sp z o.o." at bounding box center [106, 439] width 173 height 14
copy strong "Exact Solution"
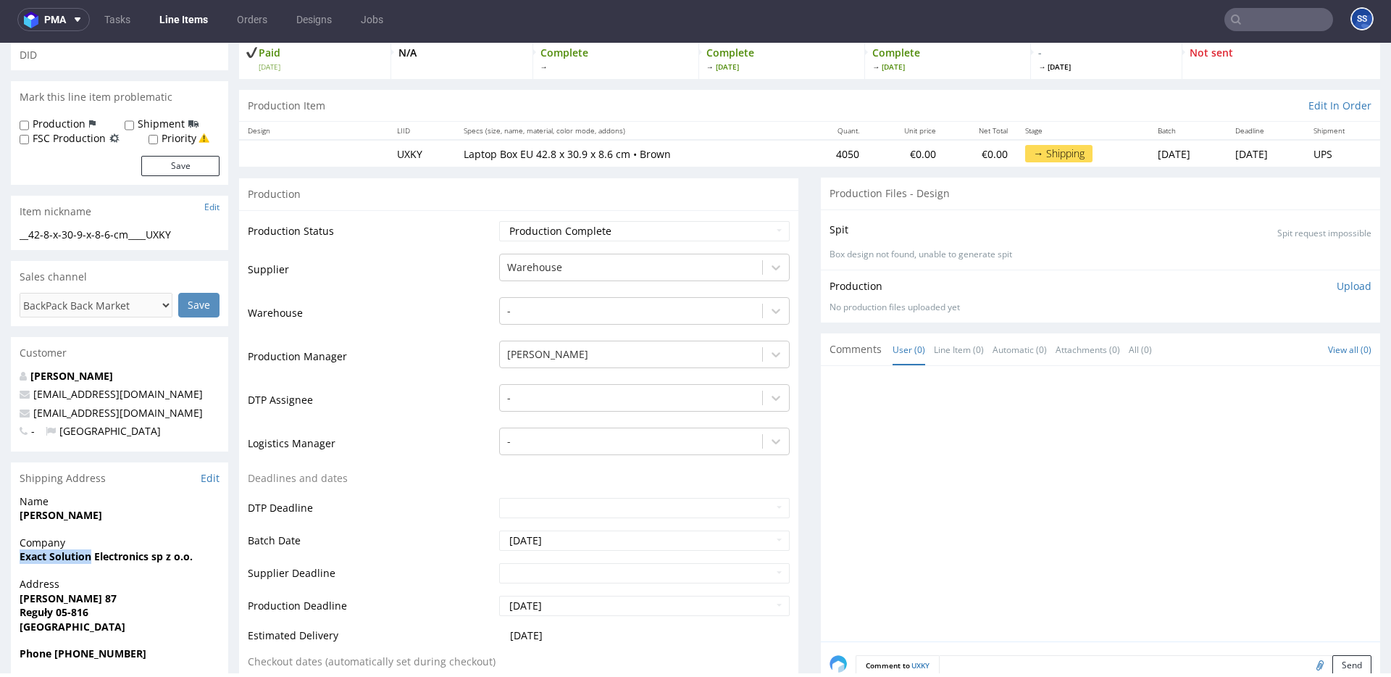
scroll to position [0, 0]
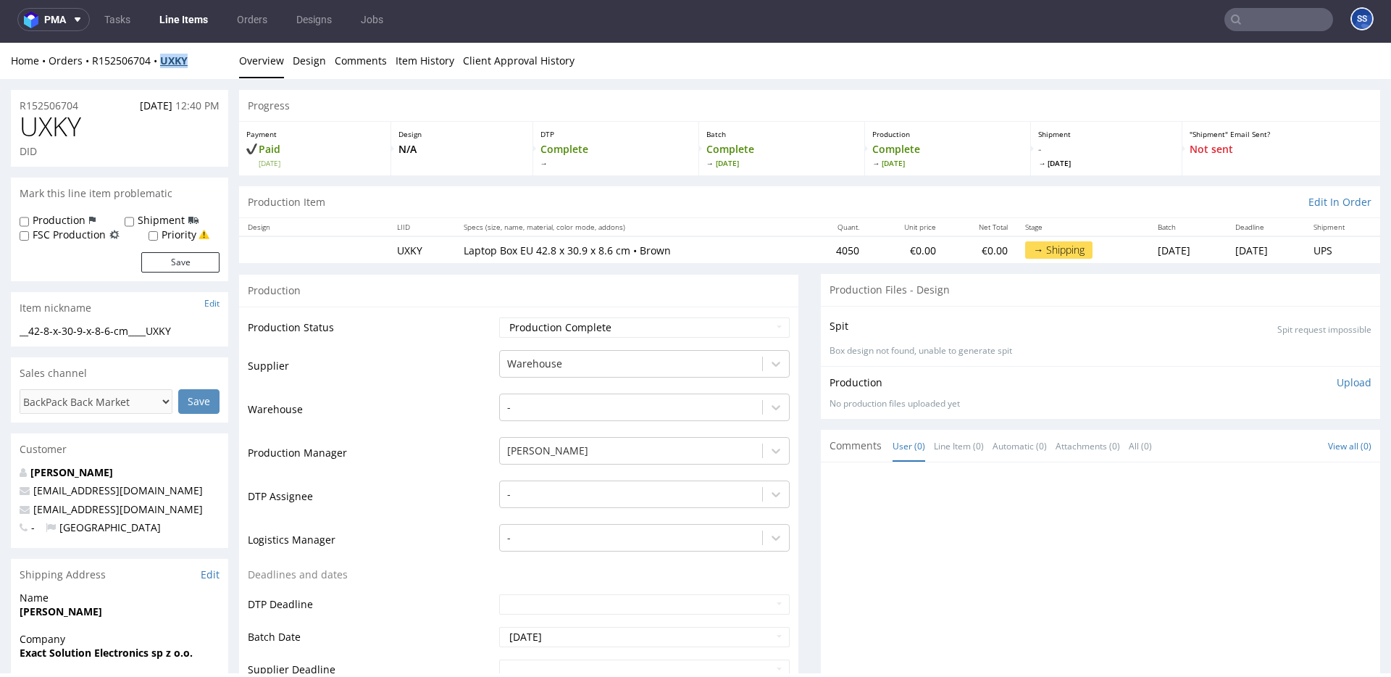
drag, startPoint x: 206, startPoint y: 62, endPoint x: 164, endPoint y: 62, distance: 42.7
click at [164, 62] on div "Home Orders R152506704 UXKY" at bounding box center [119, 61] width 217 height 14
copy strong "UXKY"
click at [198, 67] on div "Home Orders R152506704 UXKY" at bounding box center [119, 61] width 217 height 14
drag, startPoint x: 180, startPoint y: 62, endPoint x: 91, endPoint y: 64, distance: 89.9
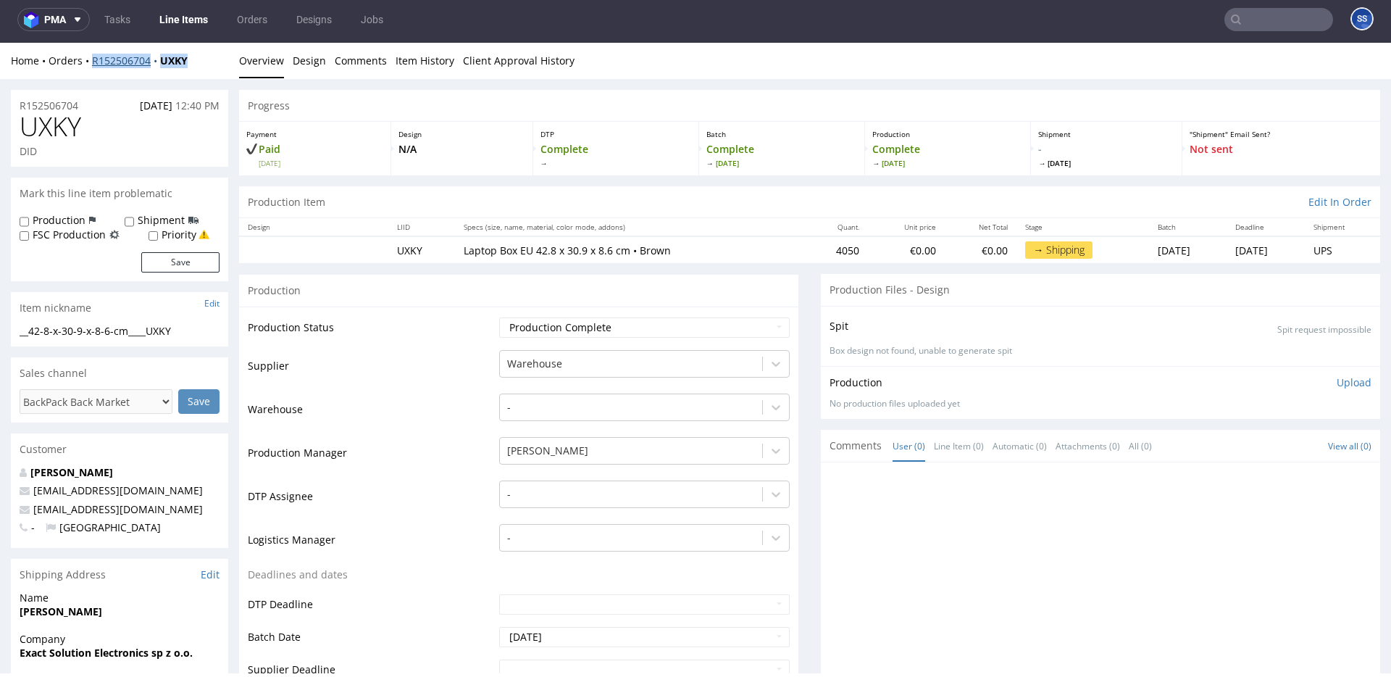
click at [91, 64] on div "Home Orders R152506704 UXKY" at bounding box center [119, 61] width 217 height 14
copy div "R152506704 UXKY"
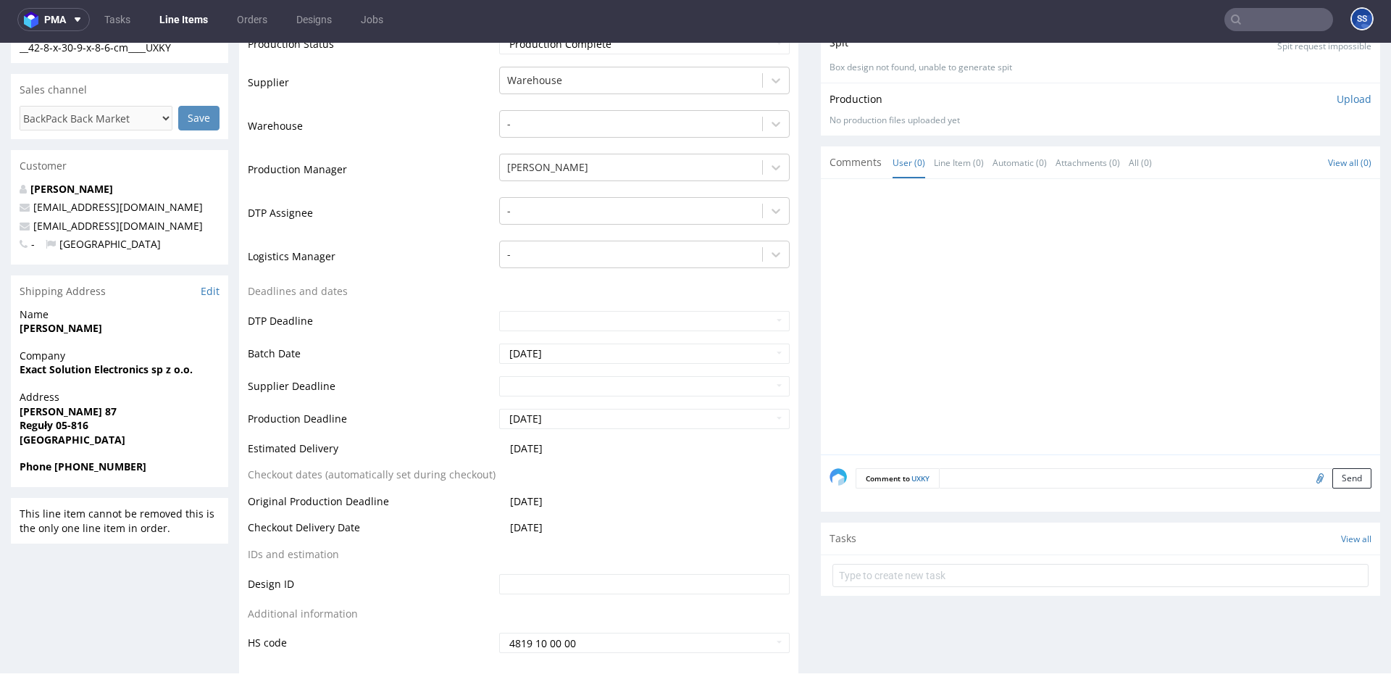
scroll to position [306, 0]
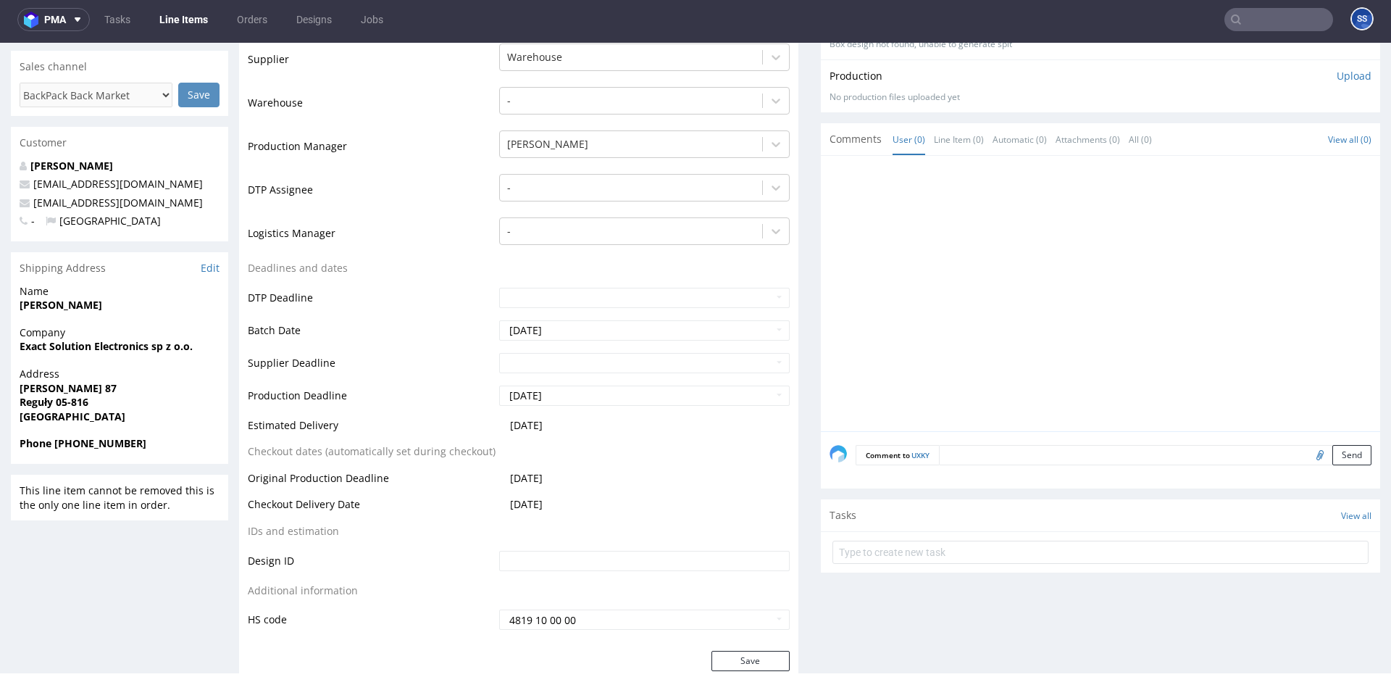
click at [154, 444] on span "Phone [PHONE_NUMBER]" at bounding box center [120, 443] width 200 height 14
drag, startPoint x: 154, startPoint y: 444, endPoint x: 54, endPoint y: 445, distance: 100.0
click at [54, 445] on span "Phone [PHONE_NUMBER]" at bounding box center [120, 443] width 200 height 14
copy strong "+48 608 694 244"
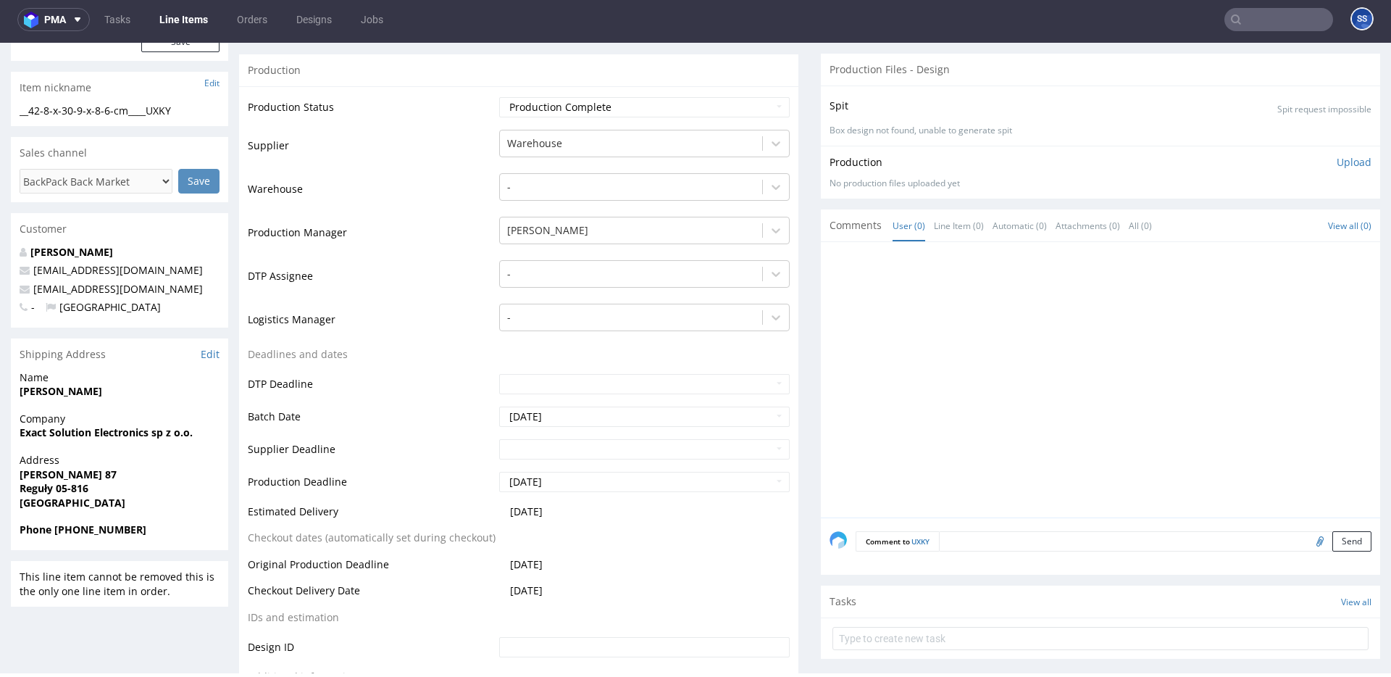
scroll to position [0, 0]
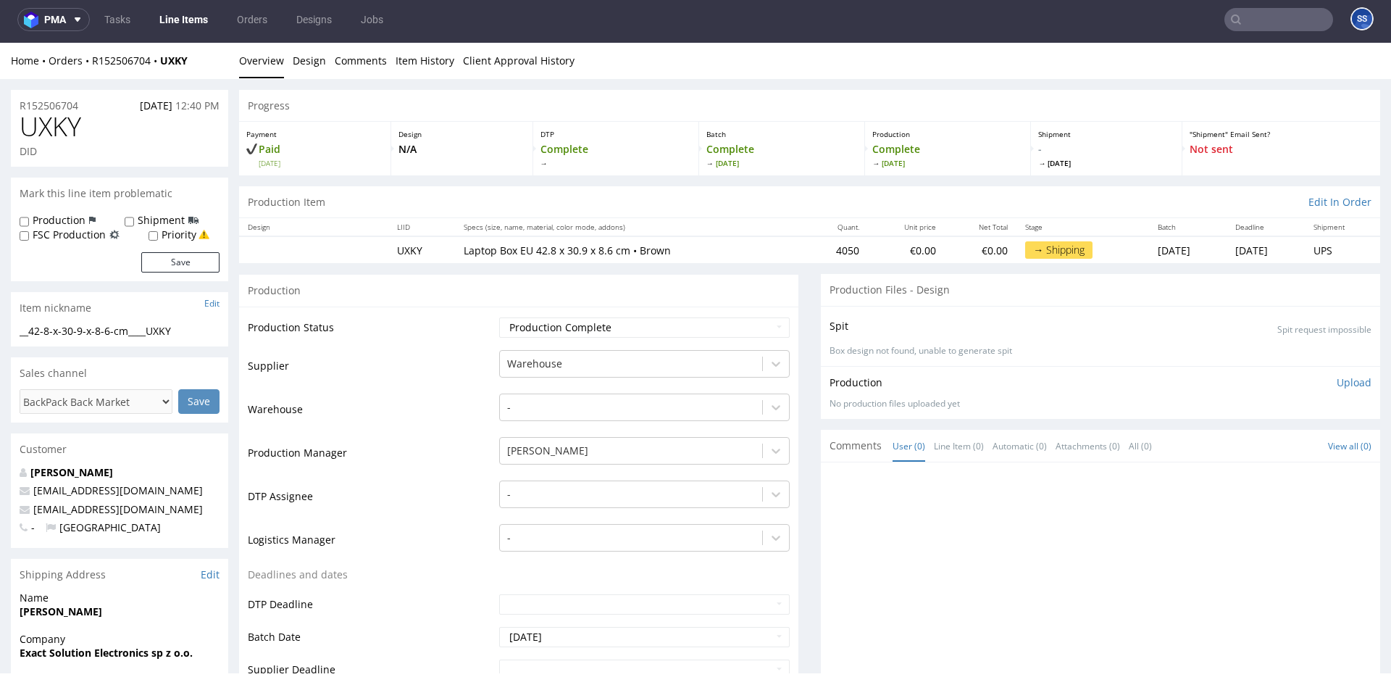
drag, startPoint x: 210, startPoint y: 73, endPoint x: 202, endPoint y: 63, distance: 12.9
click at [205, 69] on div "Home Orders R152506704 UXKY Overview Design Comments Item History Client Approv…" at bounding box center [695, 61] width 1391 height 36
drag, startPoint x: 203, startPoint y: 63, endPoint x: 93, endPoint y: 60, distance: 109.4
click at [93, 60] on div "Home Orders R152506704 UXKY" at bounding box center [119, 61] width 217 height 14
copy div "R152506704 UXKY"
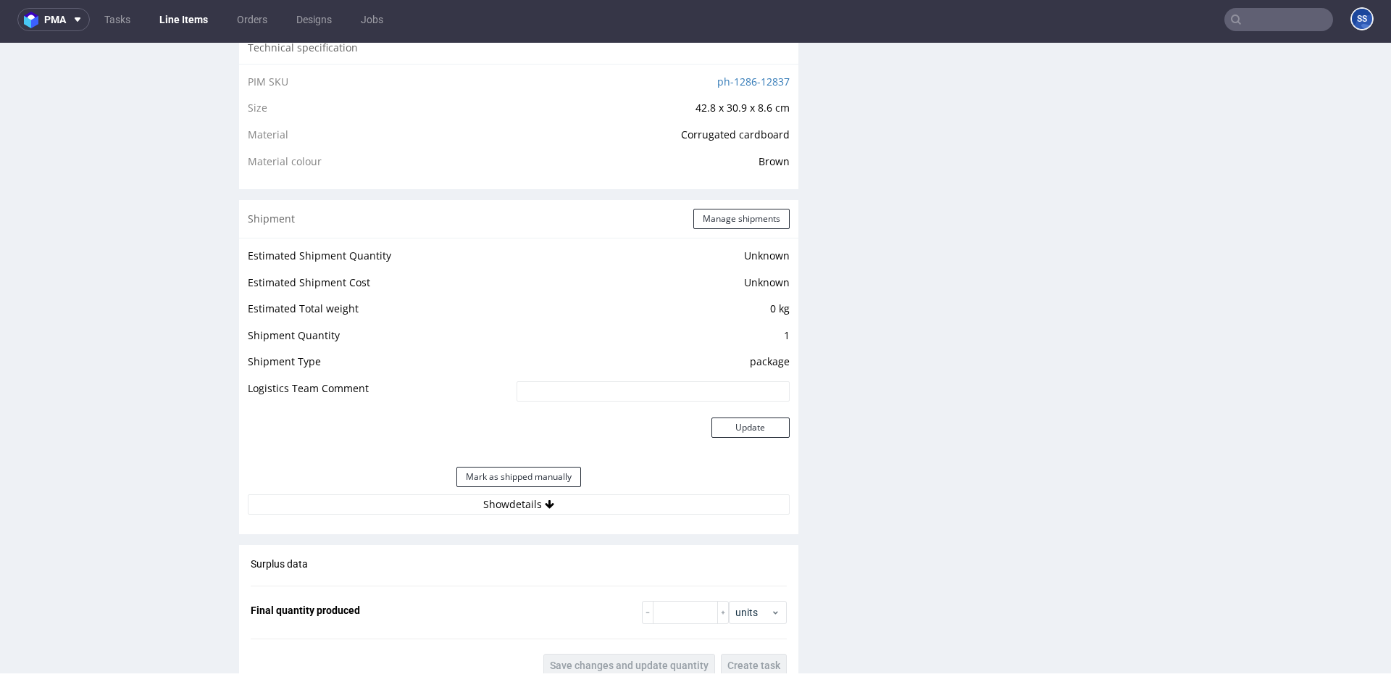
scroll to position [1010, 0]
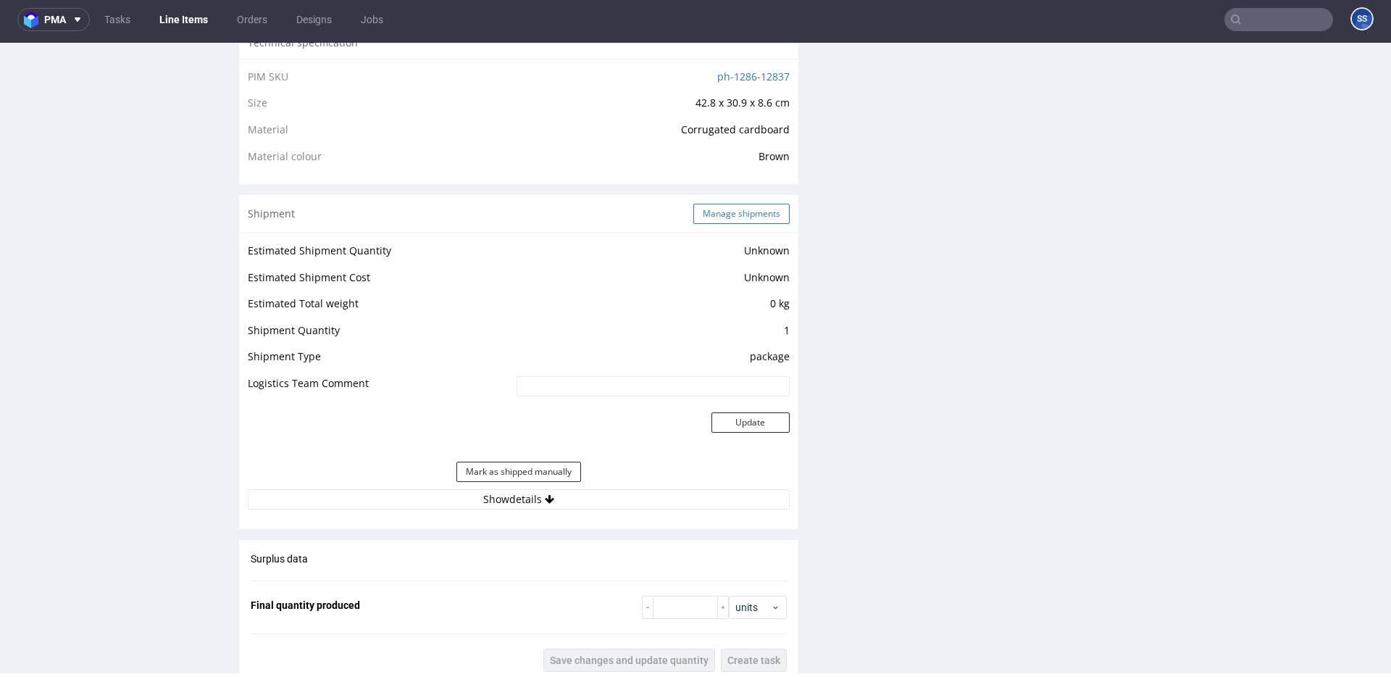
click at [712, 219] on button "Manage shipments" at bounding box center [741, 214] width 96 height 20
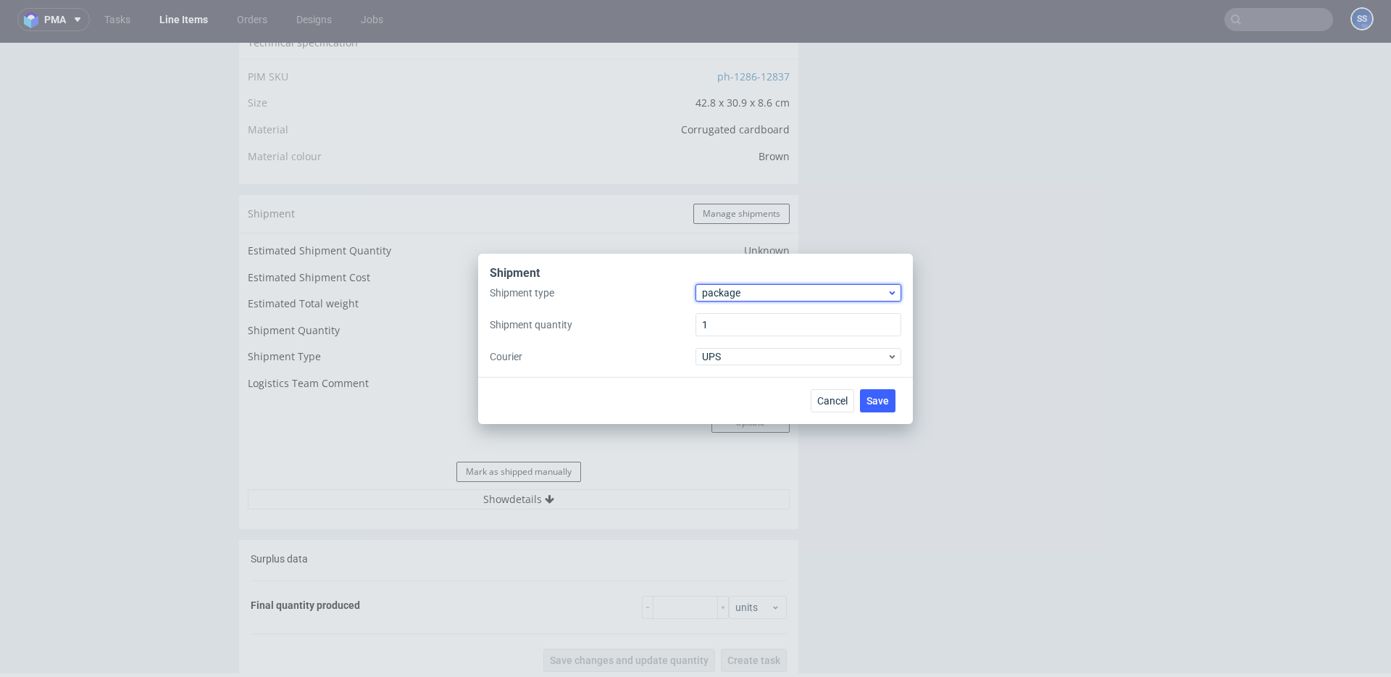
click at [726, 289] on span "package" at bounding box center [794, 292] width 185 height 14
click at [732, 317] on div "pallet" at bounding box center [798, 323] width 194 height 26
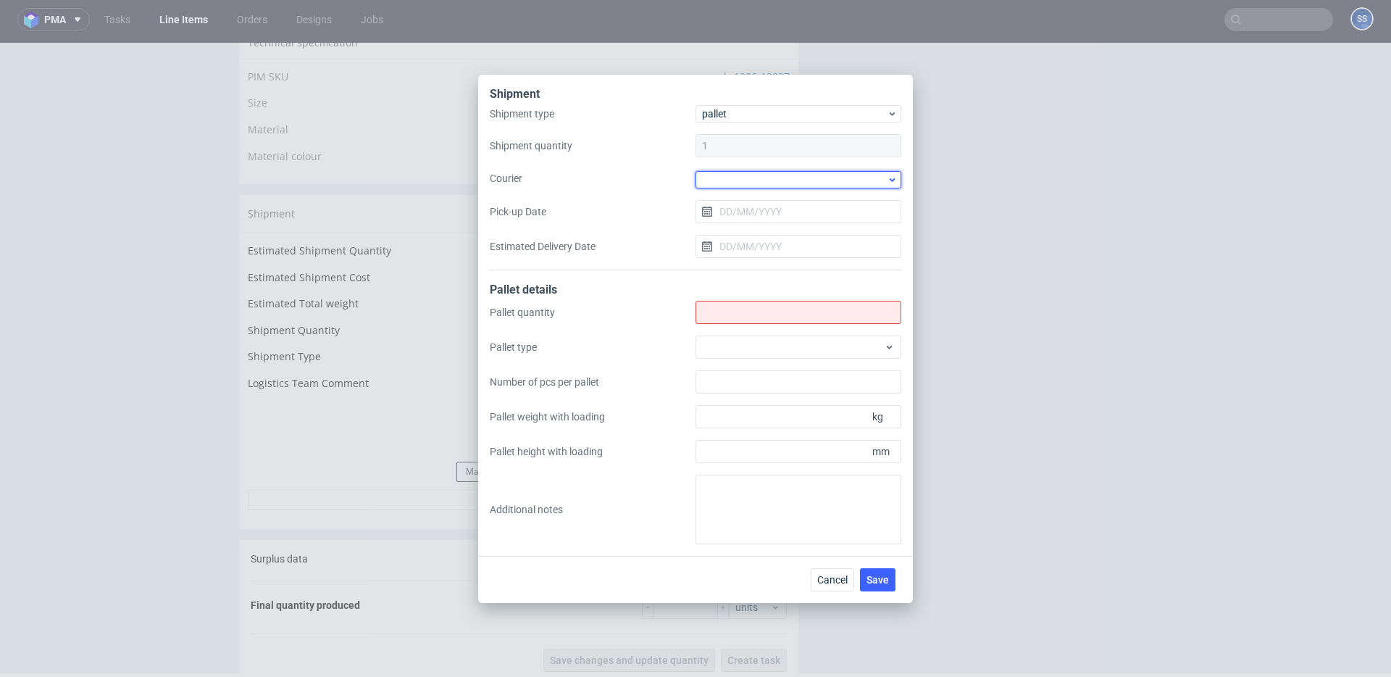
click at [724, 172] on div at bounding box center [798, 179] width 206 height 17
click at [736, 211] on div "Other" at bounding box center [798, 208] width 194 height 26
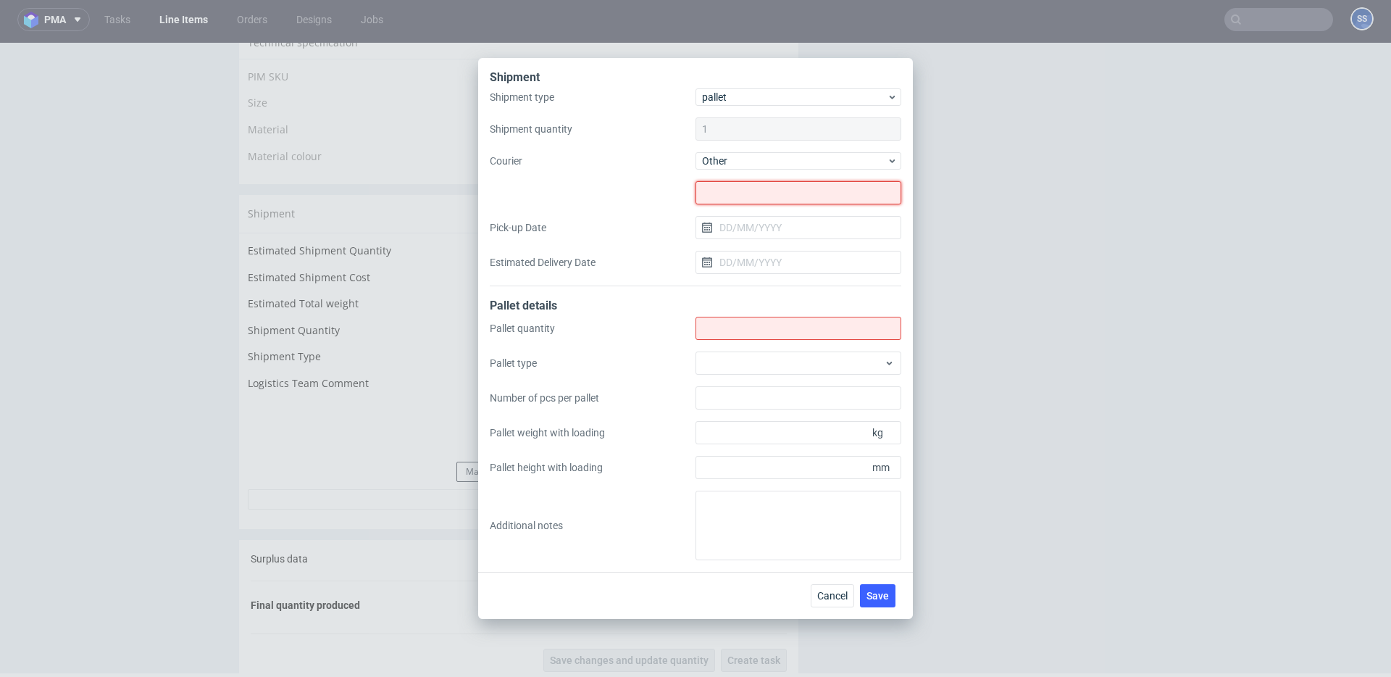
click at [725, 198] on input "text" at bounding box center [798, 192] width 206 height 23
paste input "TLS-Trans Sp. z o.o."
type input "TLS-Trans Sp. z o.o."
click at [742, 326] on input "Shipment type" at bounding box center [798, 328] width 206 height 23
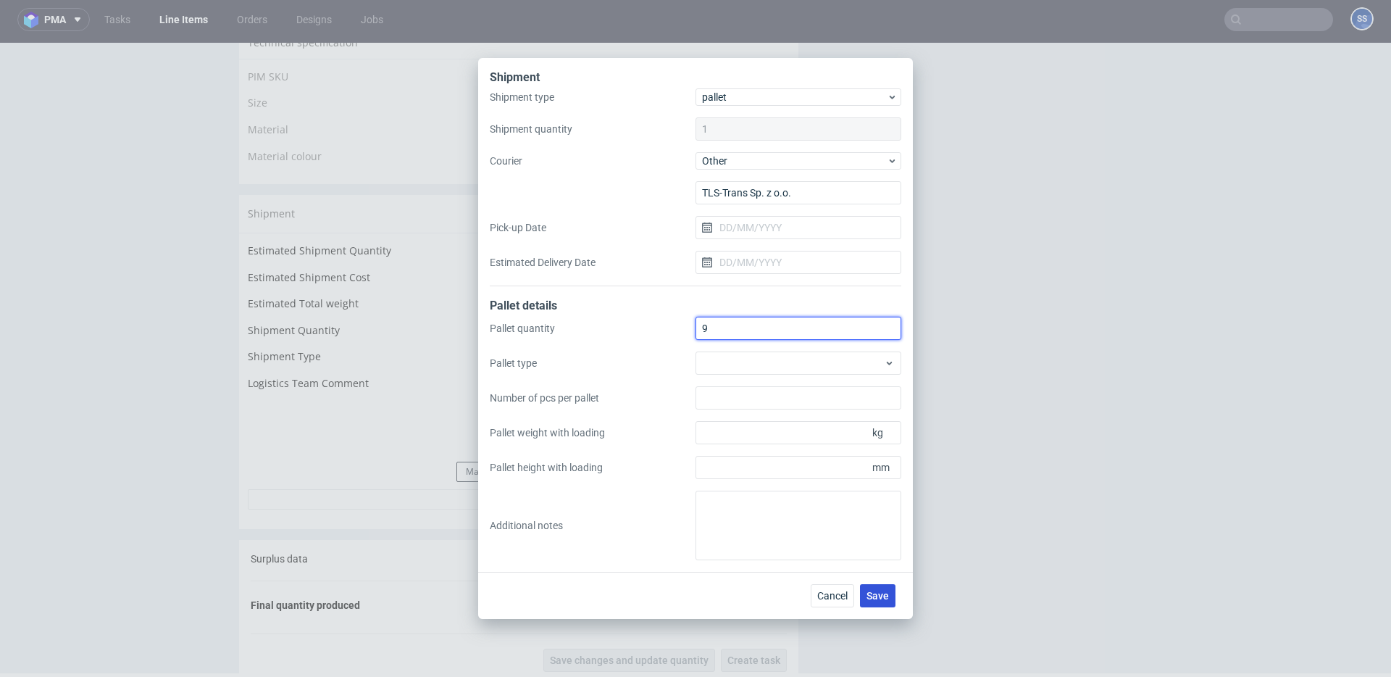
type input "9"
click at [881, 593] on span "Save" at bounding box center [877, 595] width 22 height 10
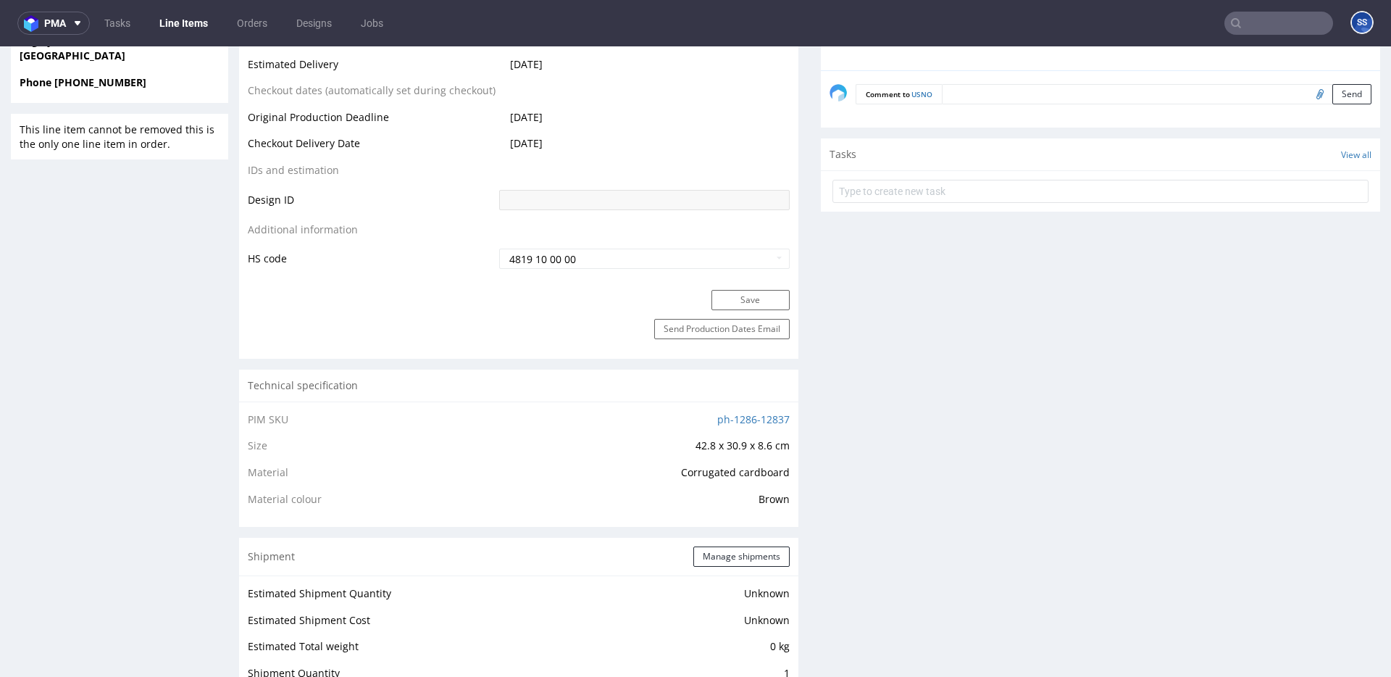
scroll to position [1785, 0]
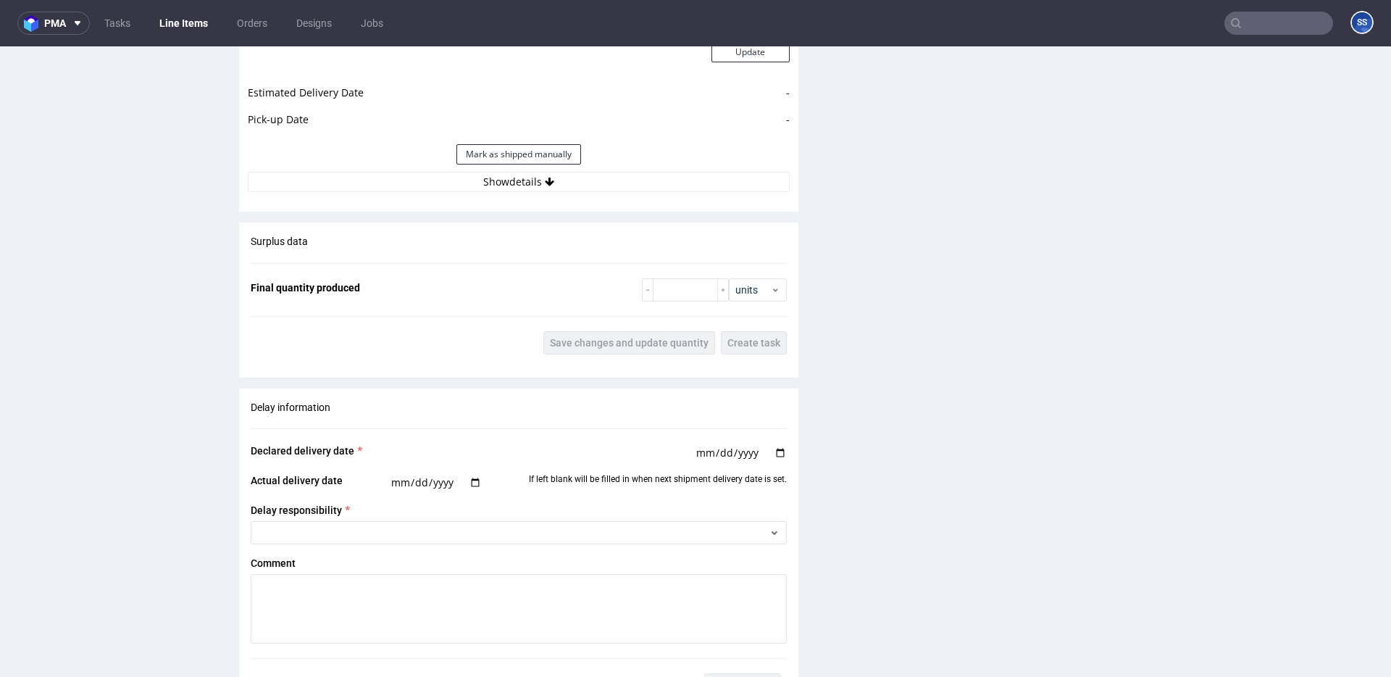
scroll to position [1369, 0]
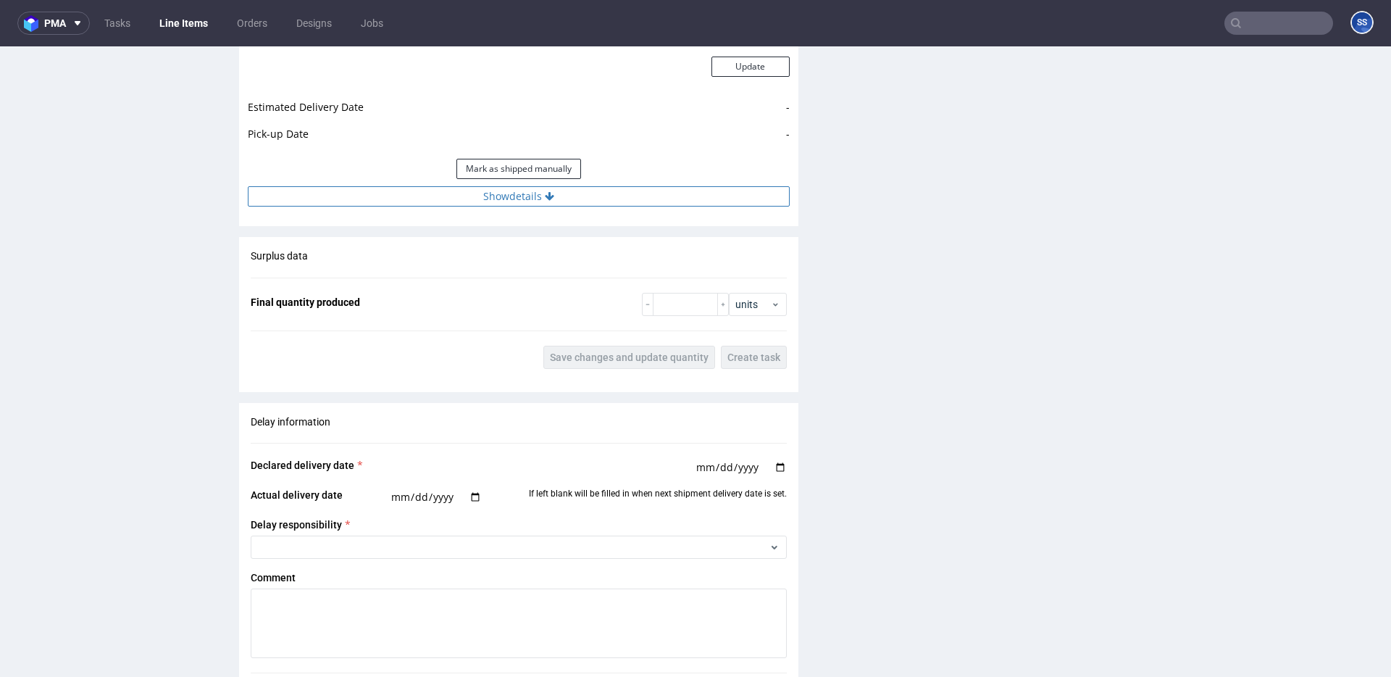
click at [528, 195] on button "Show details" at bounding box center [519, 196] width 542 height 20
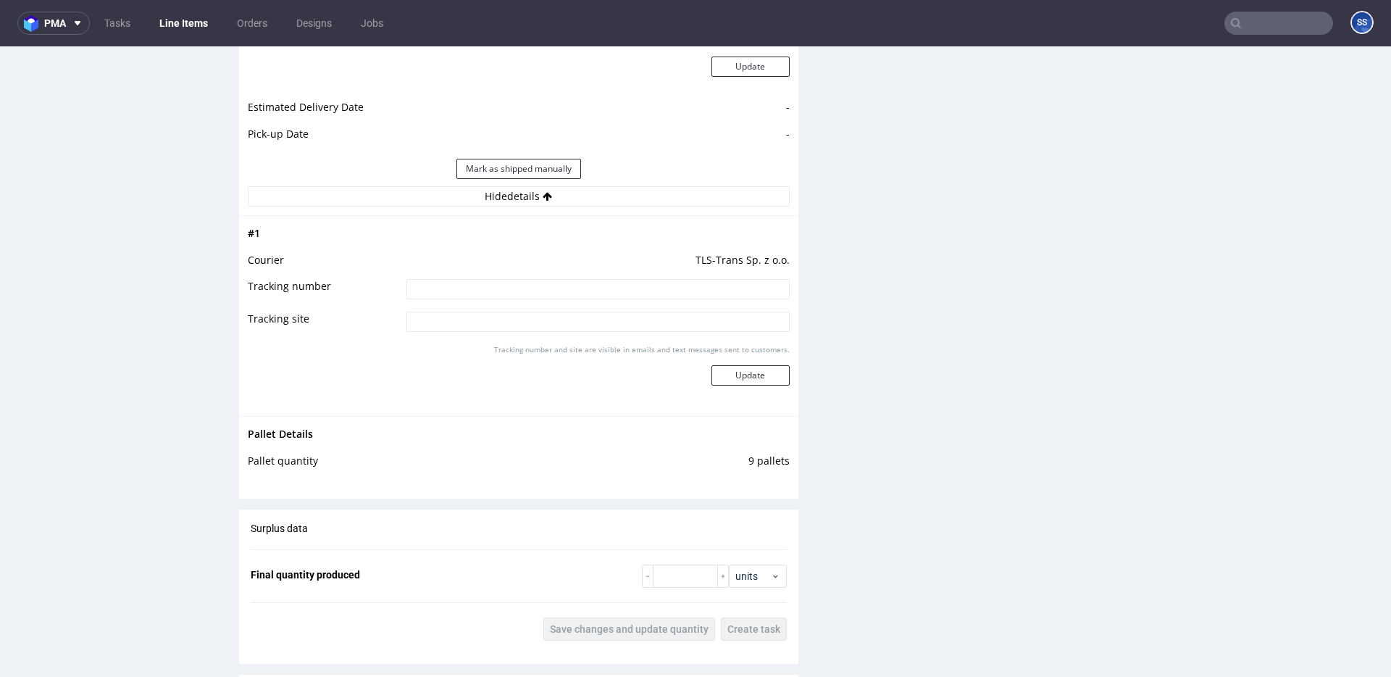
click at [545, 285] on input at bounding box center [597, 289] width 383 height 20
paste input "WE7FH80"
type input "WE7FH80"
click at [735, 369] on button "Update" at bounding box center [750, 375] width 78 height 20
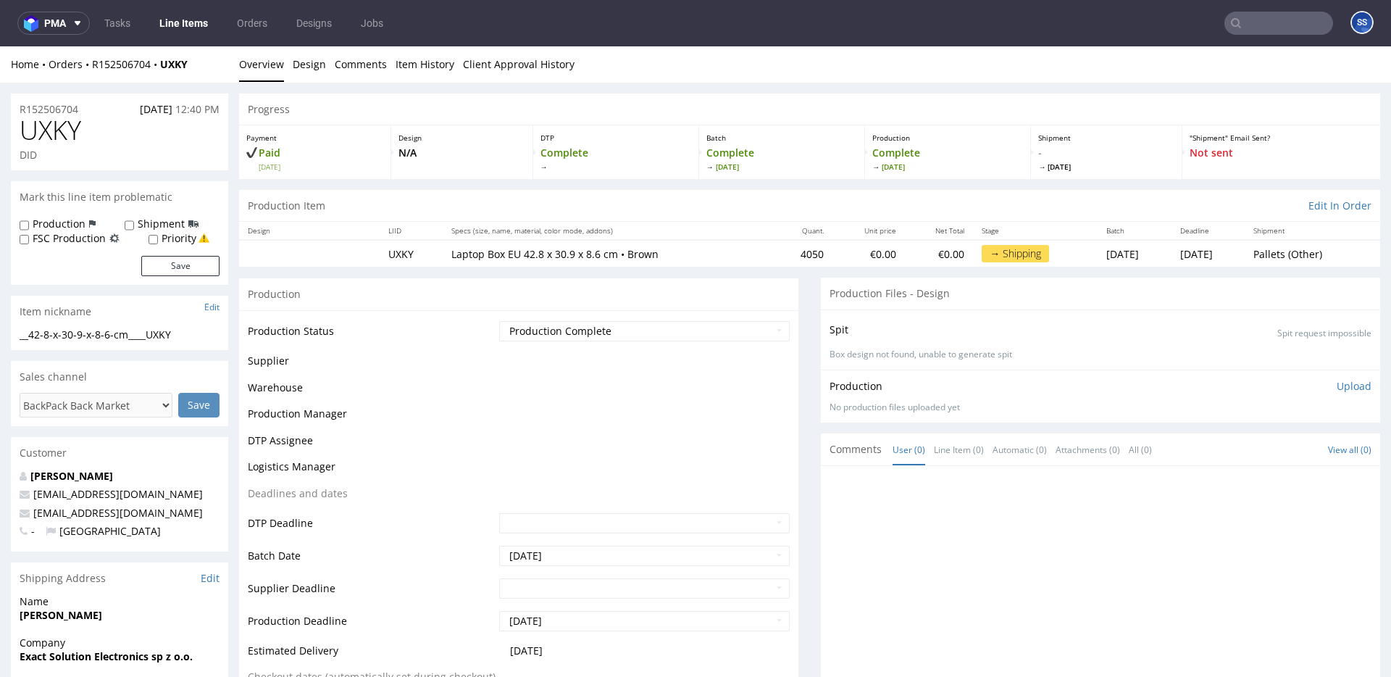
scroll to position [922, 0]
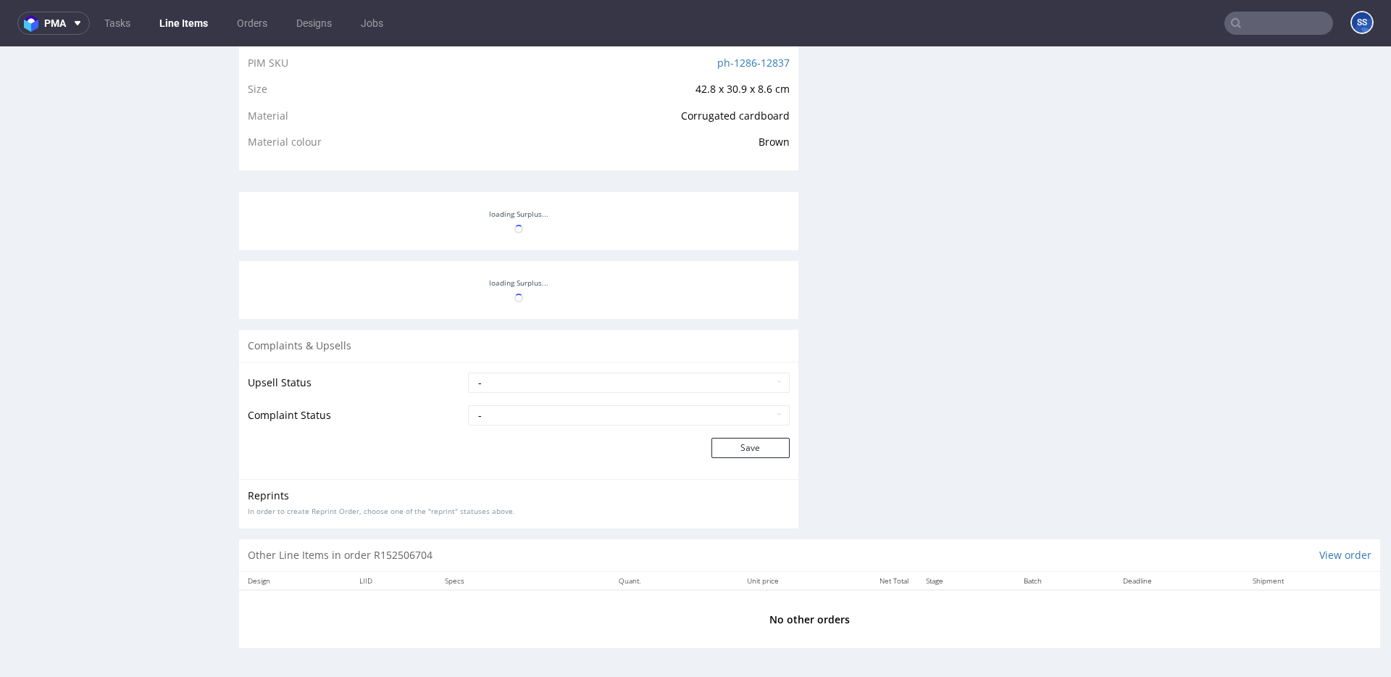
click at [199, 30] on link "Line Items" at bounding box center [184, 23] width 66 height 23
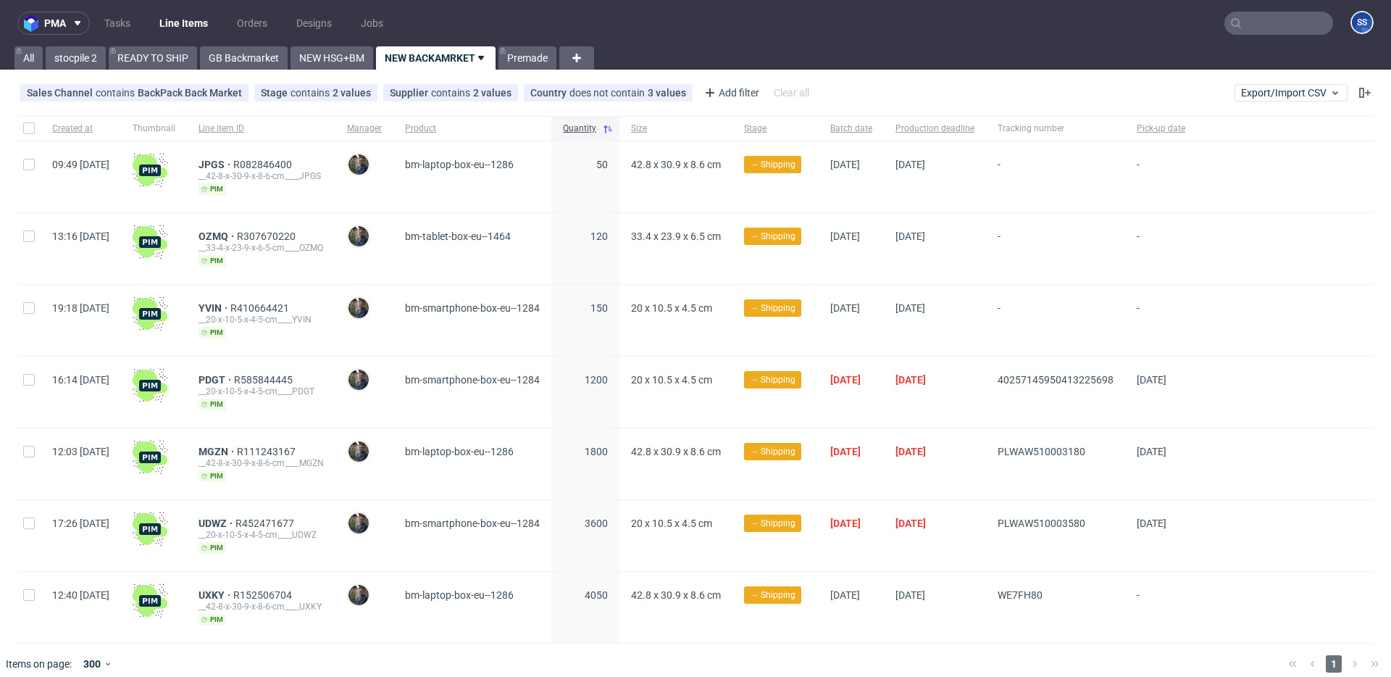
scroll to position [14, 0]
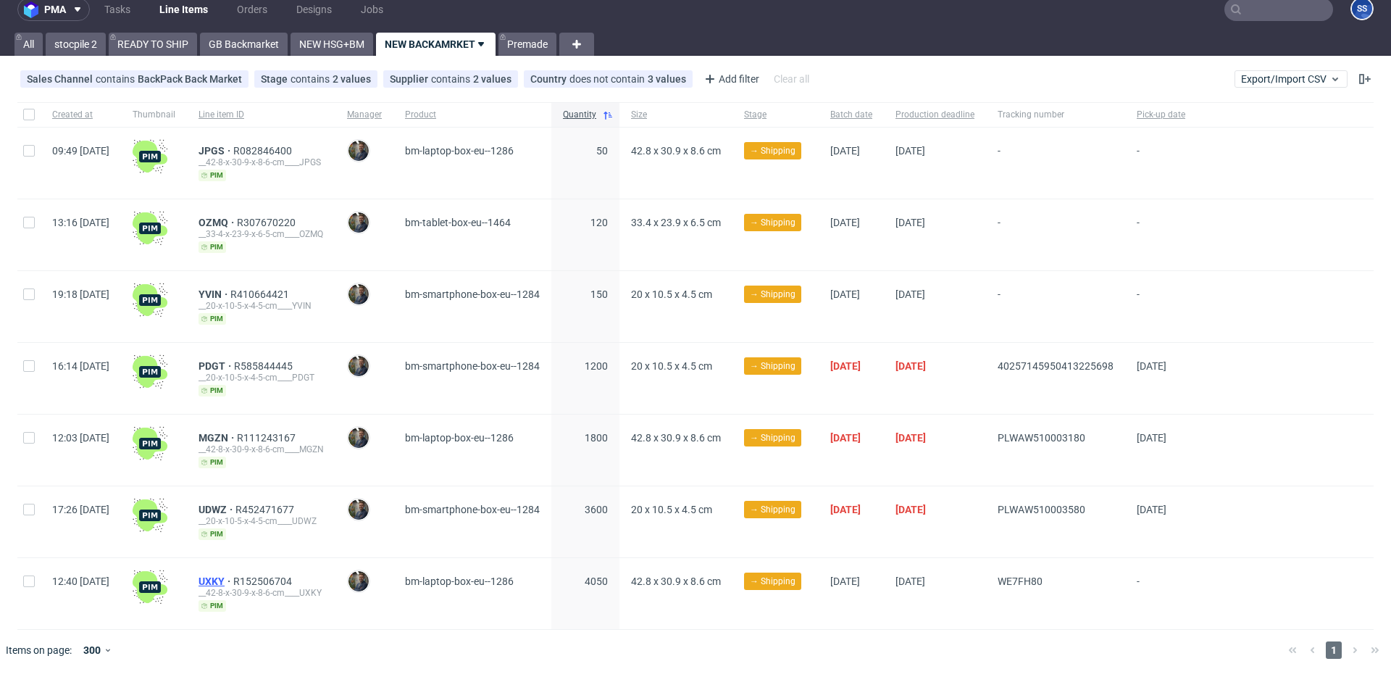
click at [233, 582] on span "UXKY" at bounding box center [215, 581] width 35 height 12
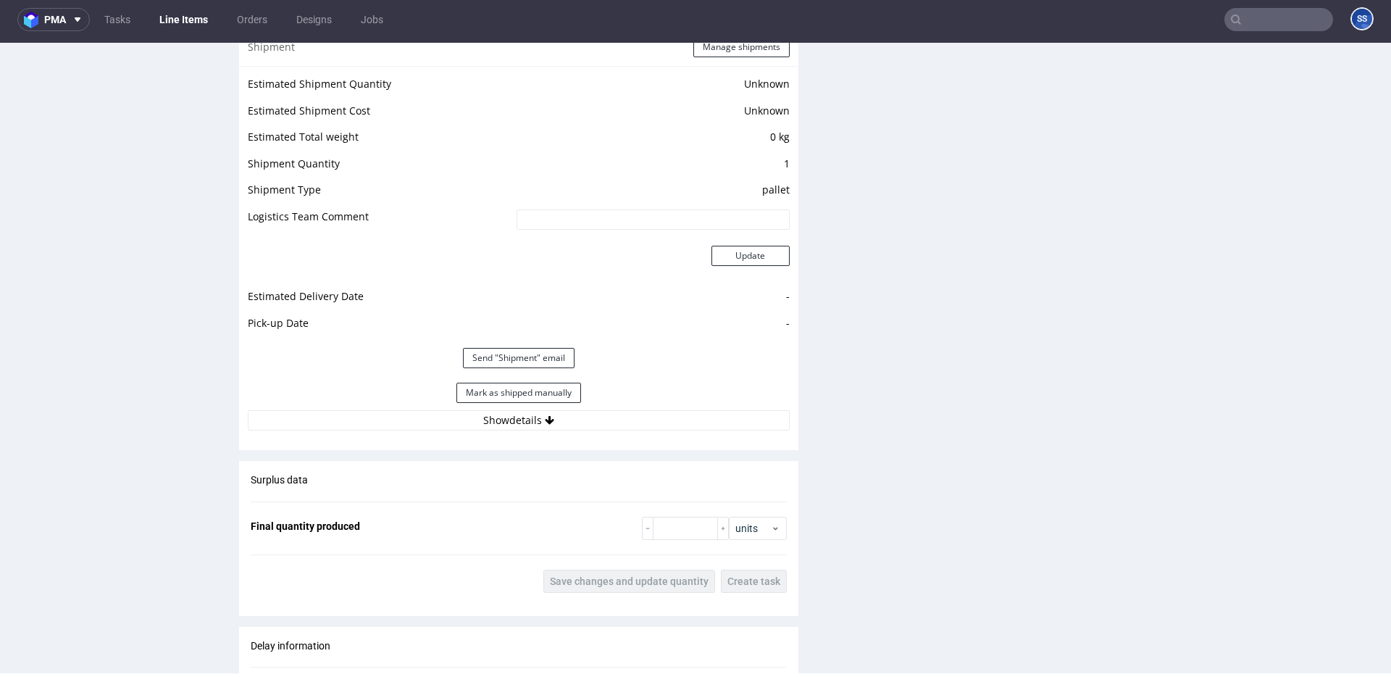
scroll to position [1194, 0]
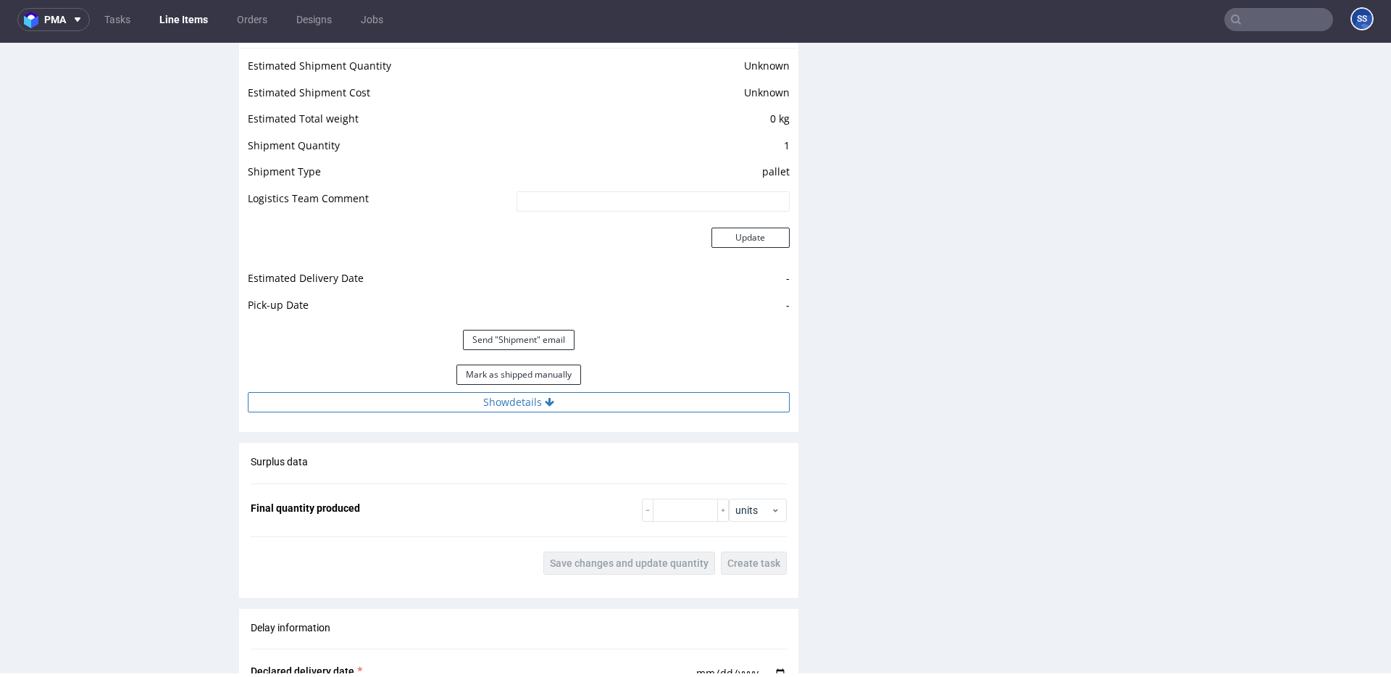
click at [561, 405] on button "Show details" at bounding box center [519, 402] width 542 height 20
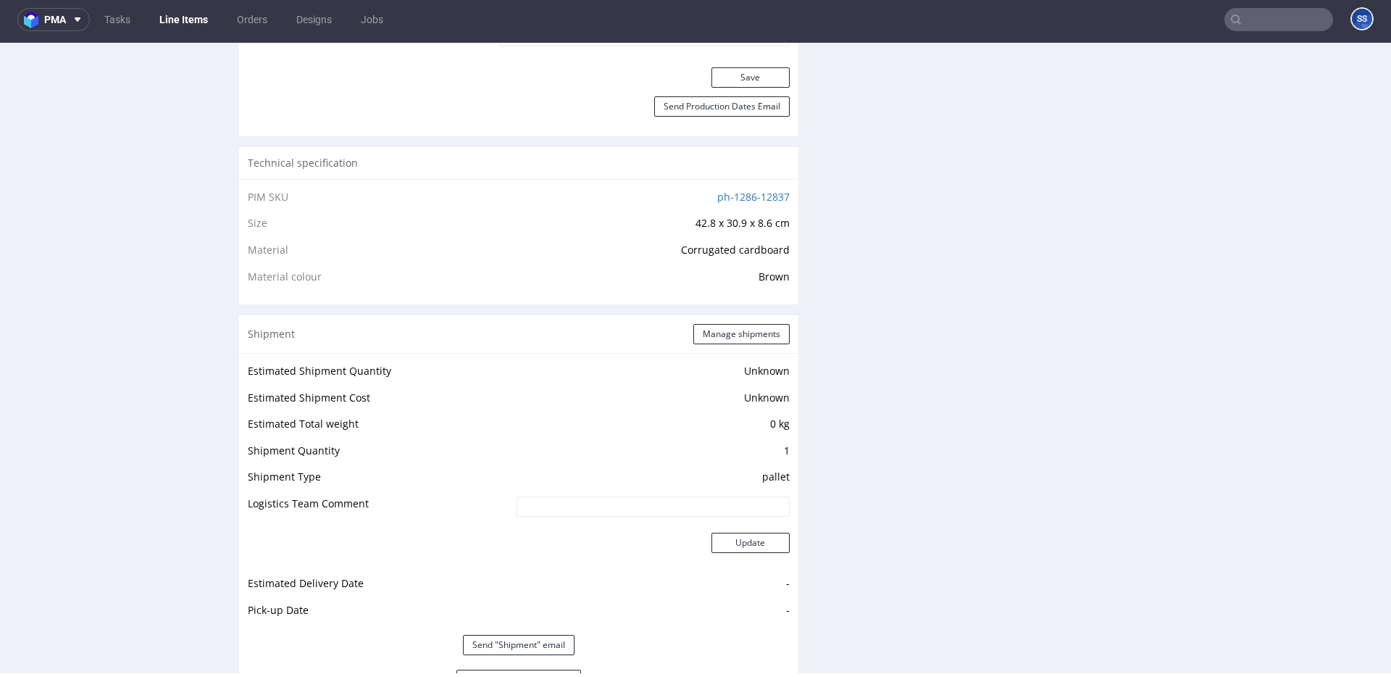
scroll to position [879, 0]
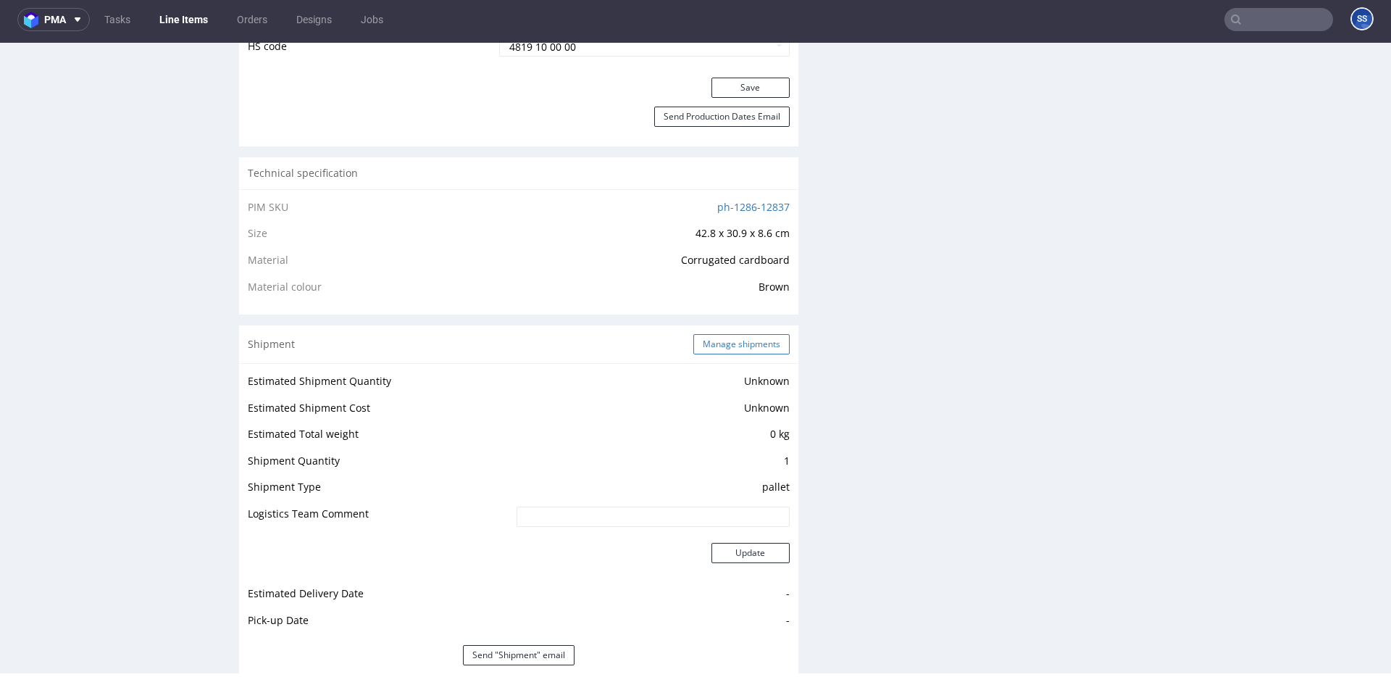
click at [732, 336] on button "Manage shipments" at bounding box center [741, 344] width 96 height 20
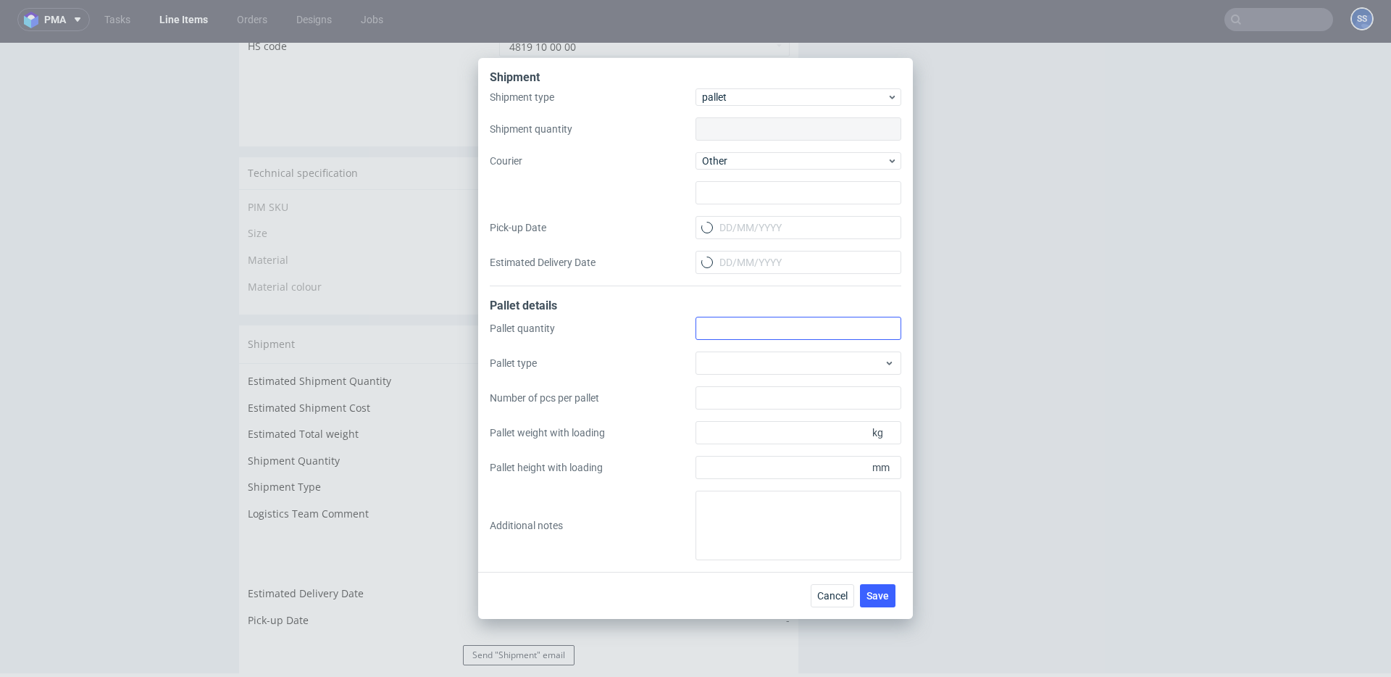
type input "1"
type input "TLS-Trans Sp. z o.o."
type input "9"
click at [744, 230] on input "Pick-up Date" at bounding box center [798, 227] width 206 height 23
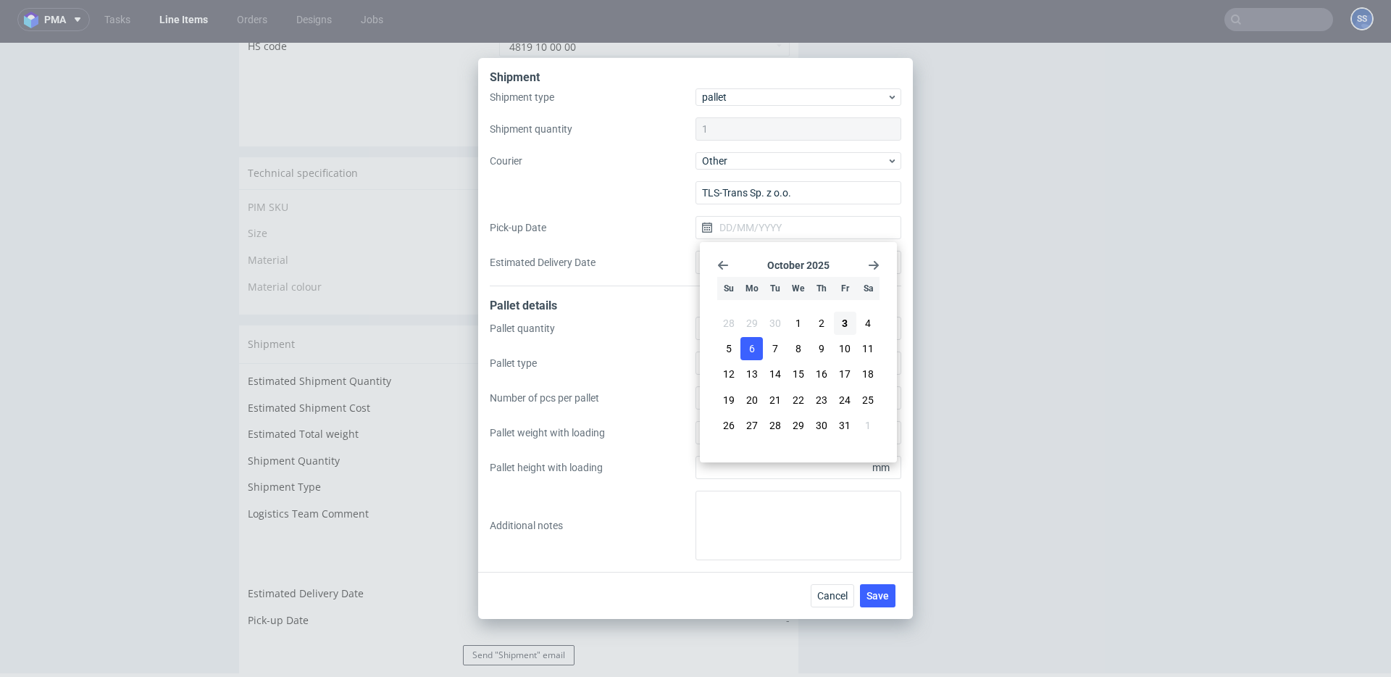
click at [750, 351] on span "6" at bounding box center [752, 348] width 6 height 14
type input "[DATE]"
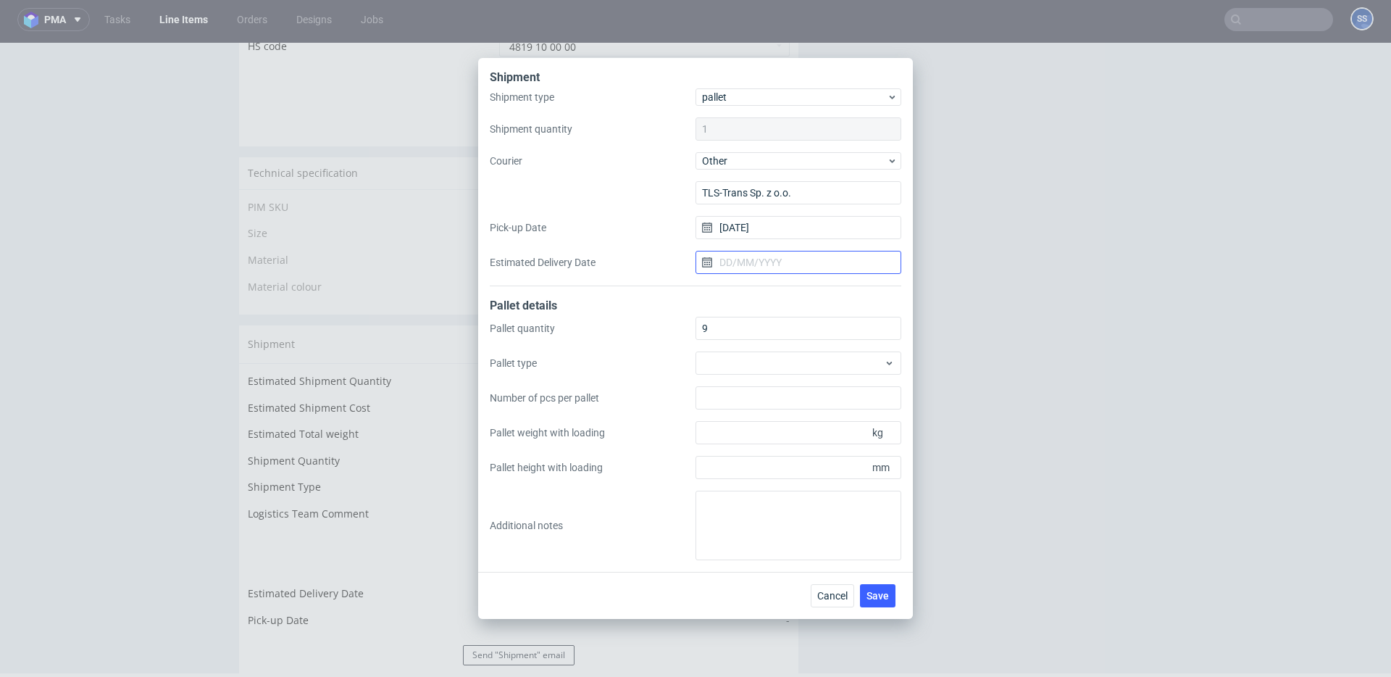
click at [724, 259] on input "Estimated Delivery Date" at bounding box center [798, 262] width 206 height 23
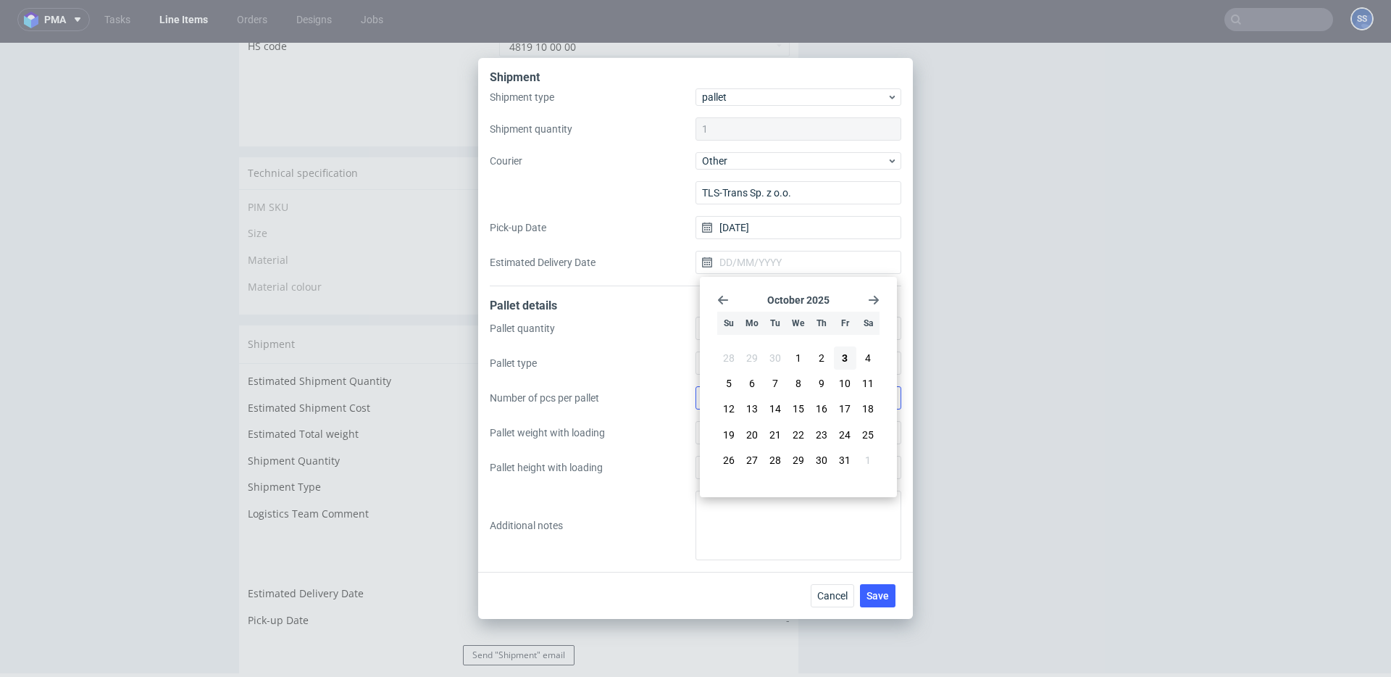
click at [757, 382] on button "6" at bounding box center [751, 383] width 22 height 23
type input "[DATE]"
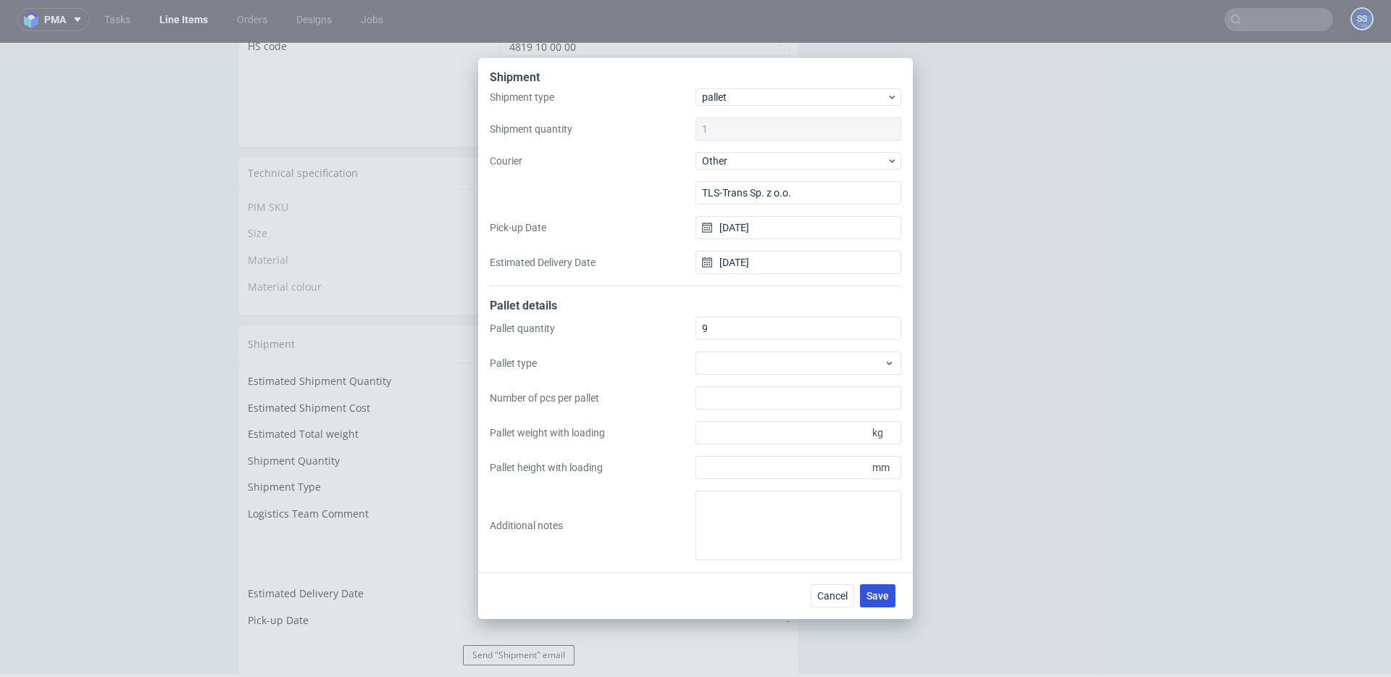
click at [876, 592] on span "Save" at bounding box center [877, 595] width 22 height 10
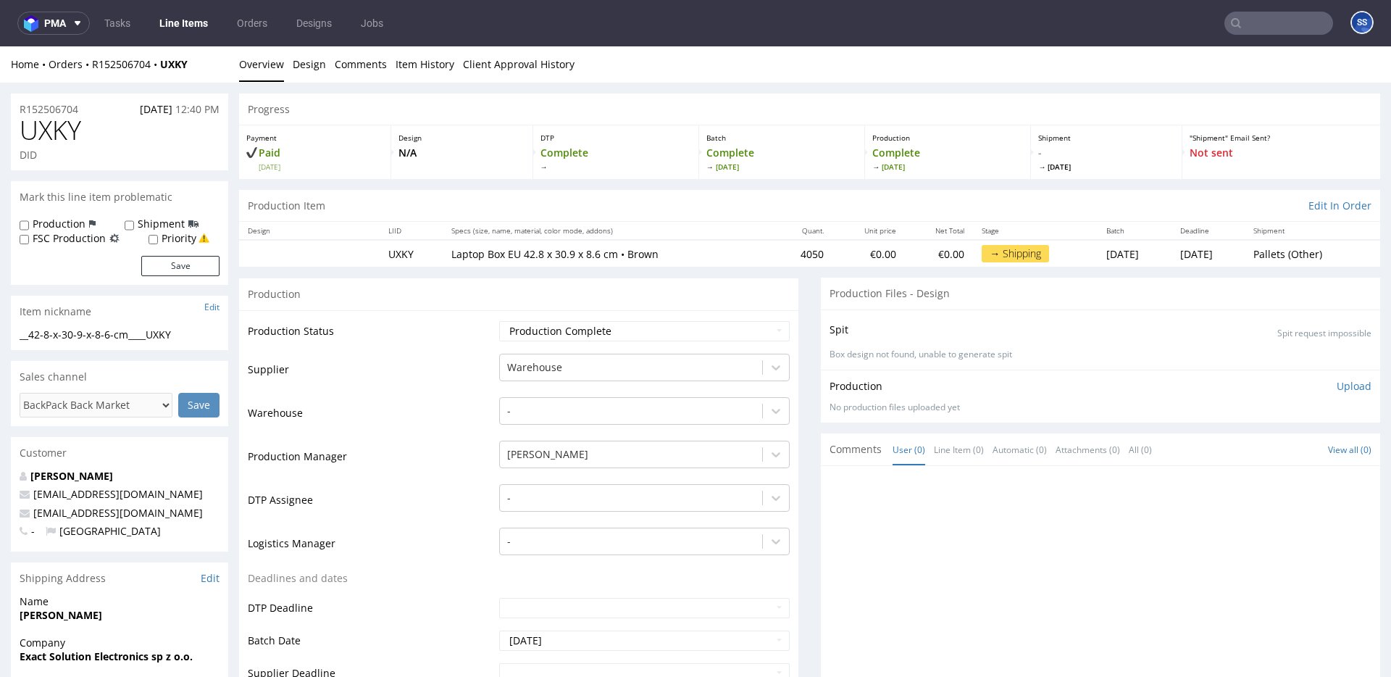
click at [184, 27] on link "Line Items" at bounding box center [184, 23] width 66 height 23
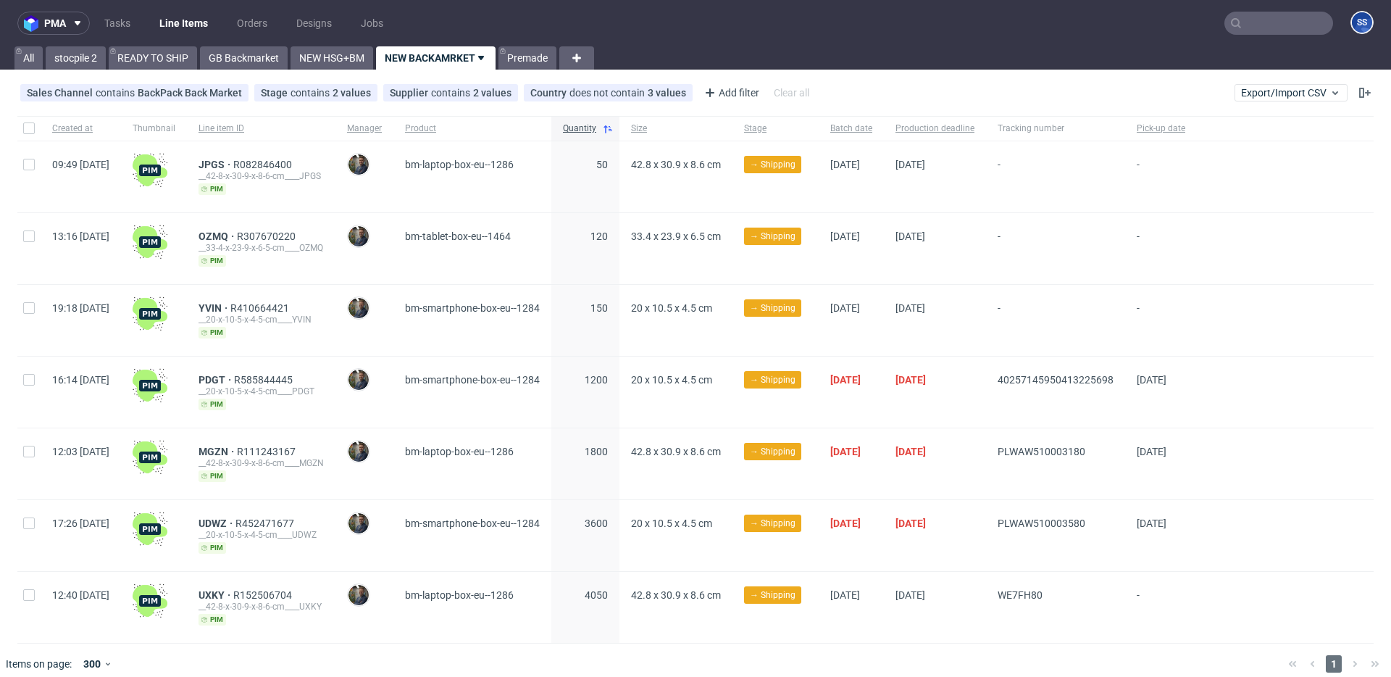
scroll to position [14, 0]
click at [328, 55] on link "NEW HSG+BM" at bounding box center [331, 57] width 83 height 23
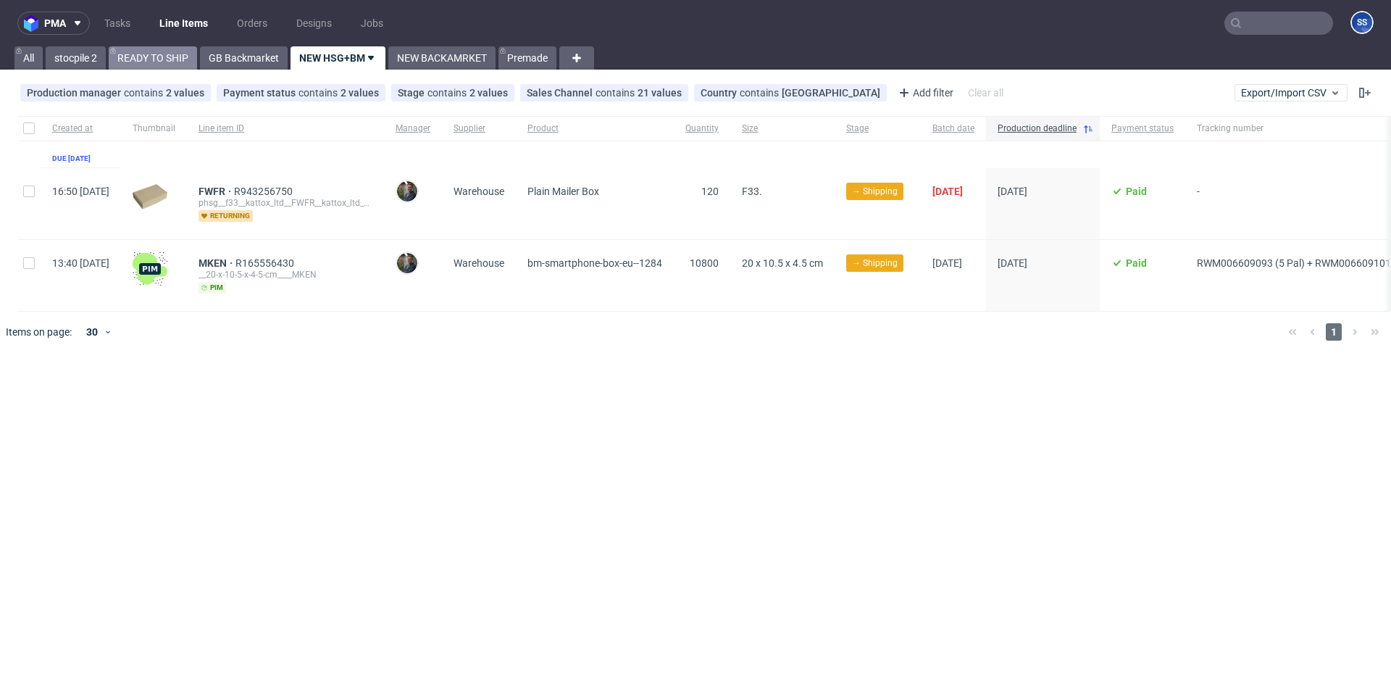
click at [137, 49] on link "READY TO SHIP" at bounding box center [153, 57] width 88 height 23
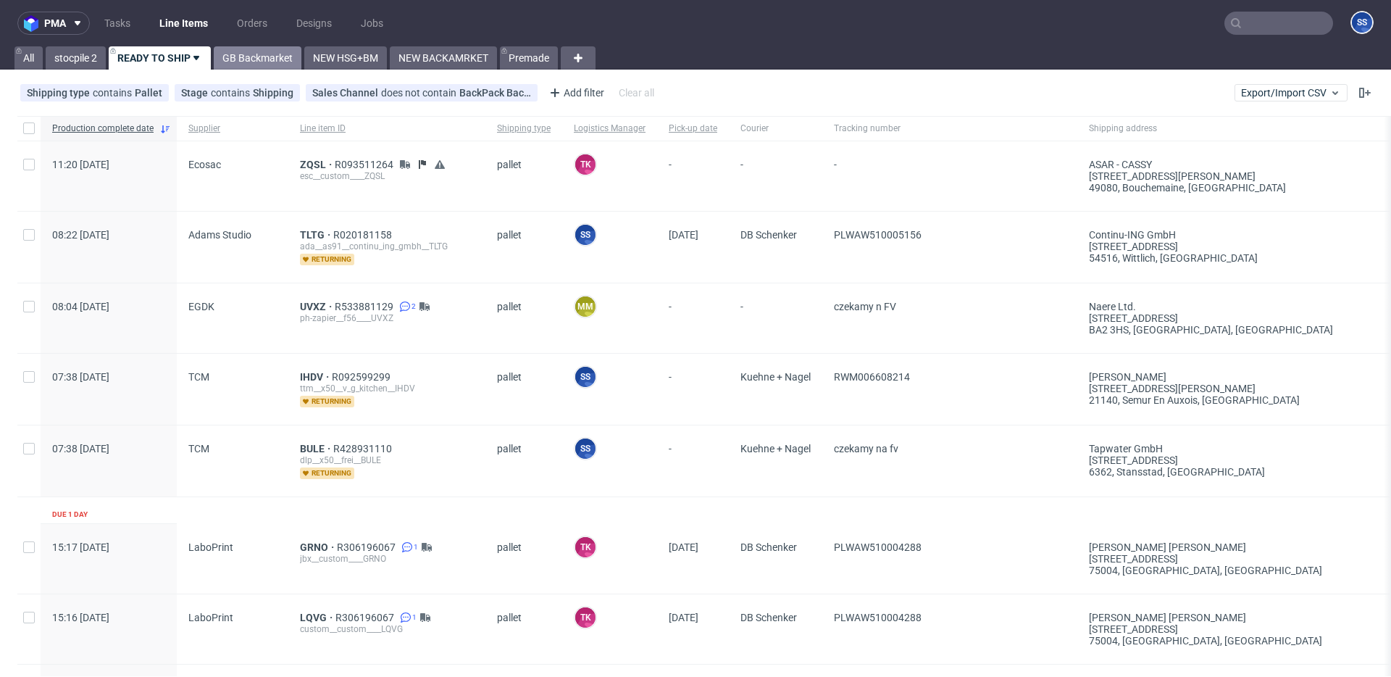
click at [274, 62] on link "GB Backmarket" at bounding box center [258, 57] width 88 height 23
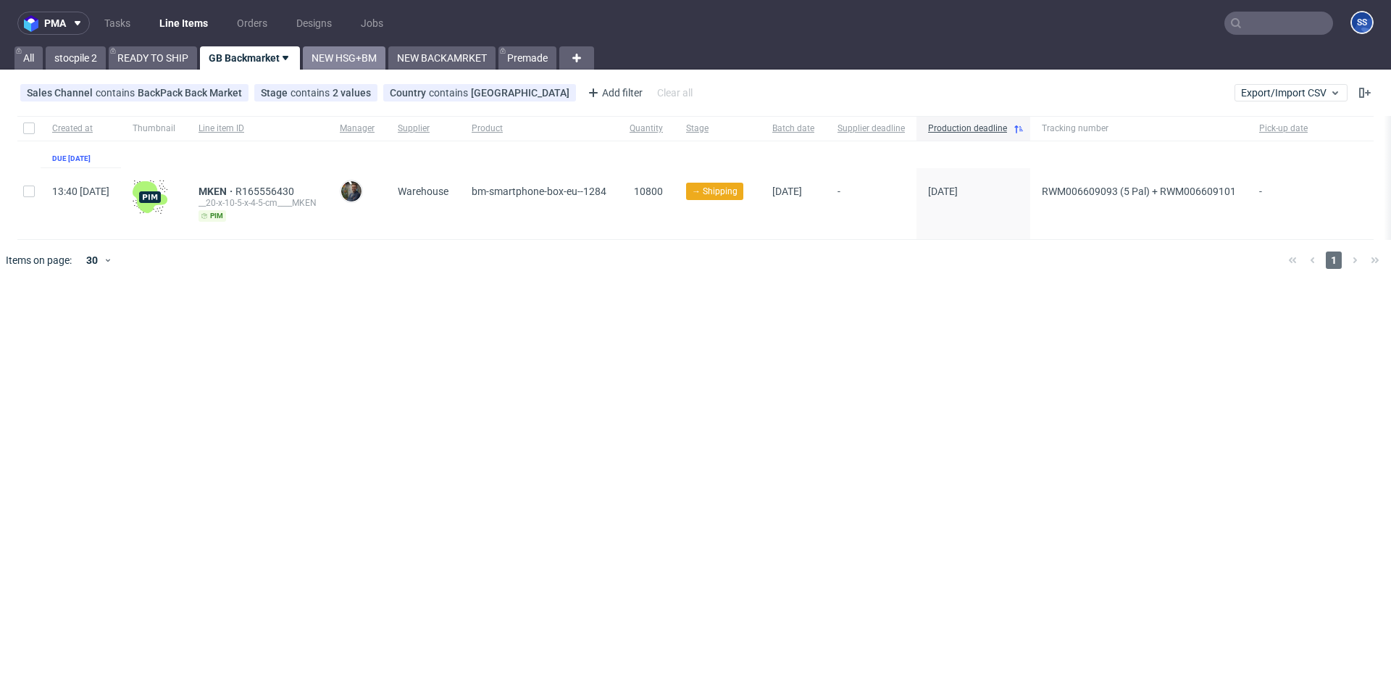
click at [348, 57] on link "NEW HSG+BM" at bounding box center [344, 57] width 83 height 23
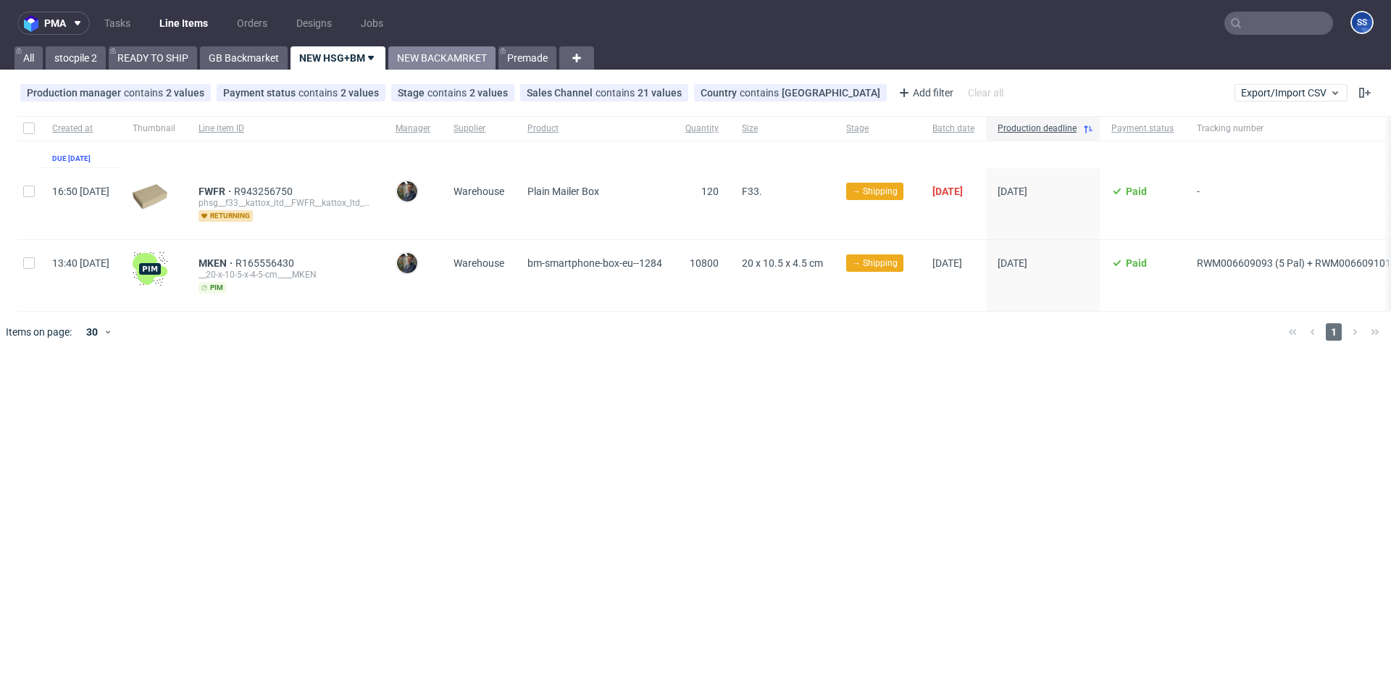
click at [425, 59] on link "NEW BACKAMRKET" at bounding box center [441, 57] width 107 height 23
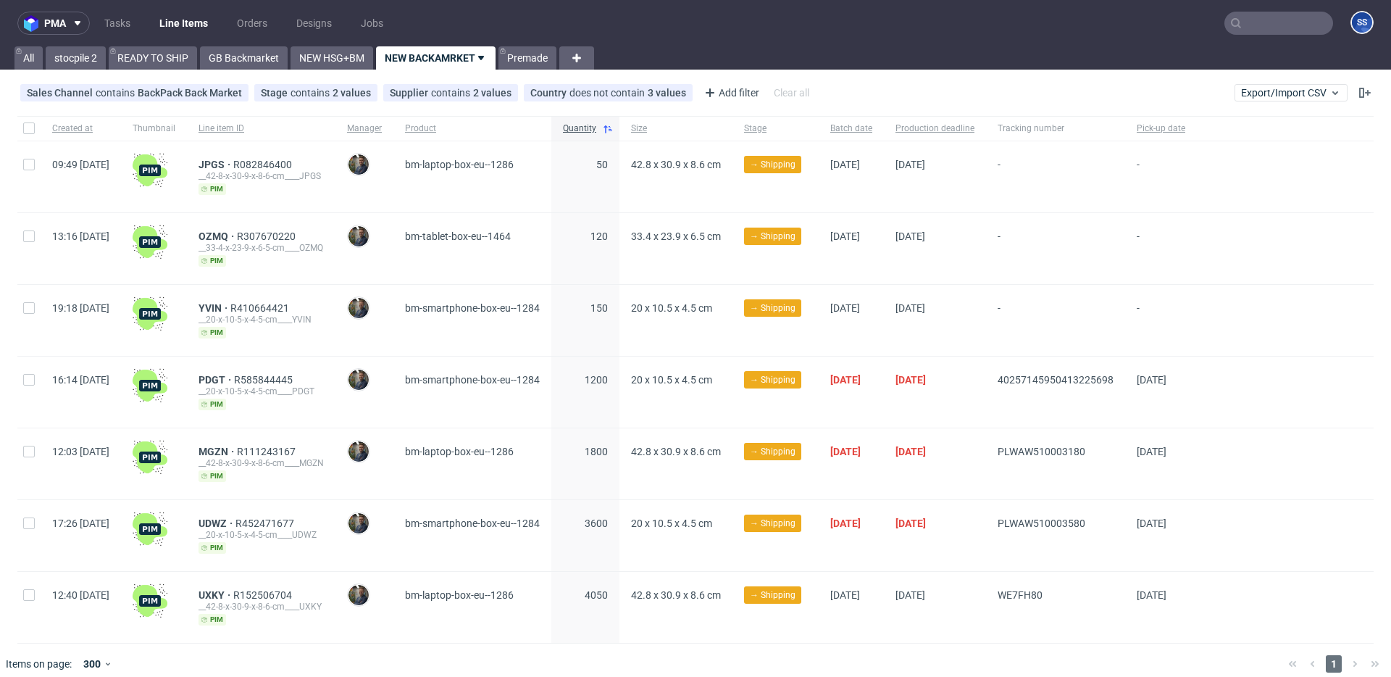
scroll to position [14, 0]
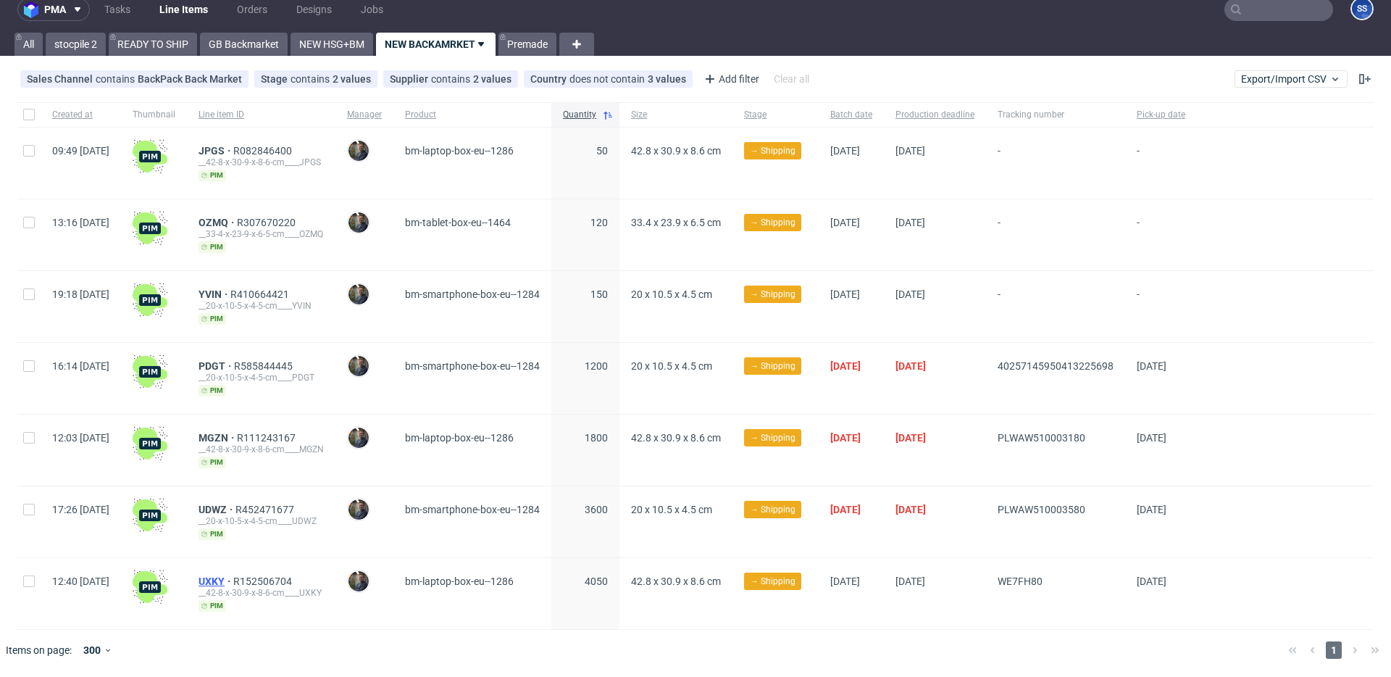
click at [233, 580] on span "UXKY" at bounding box center [215, 581] width 35 height 12
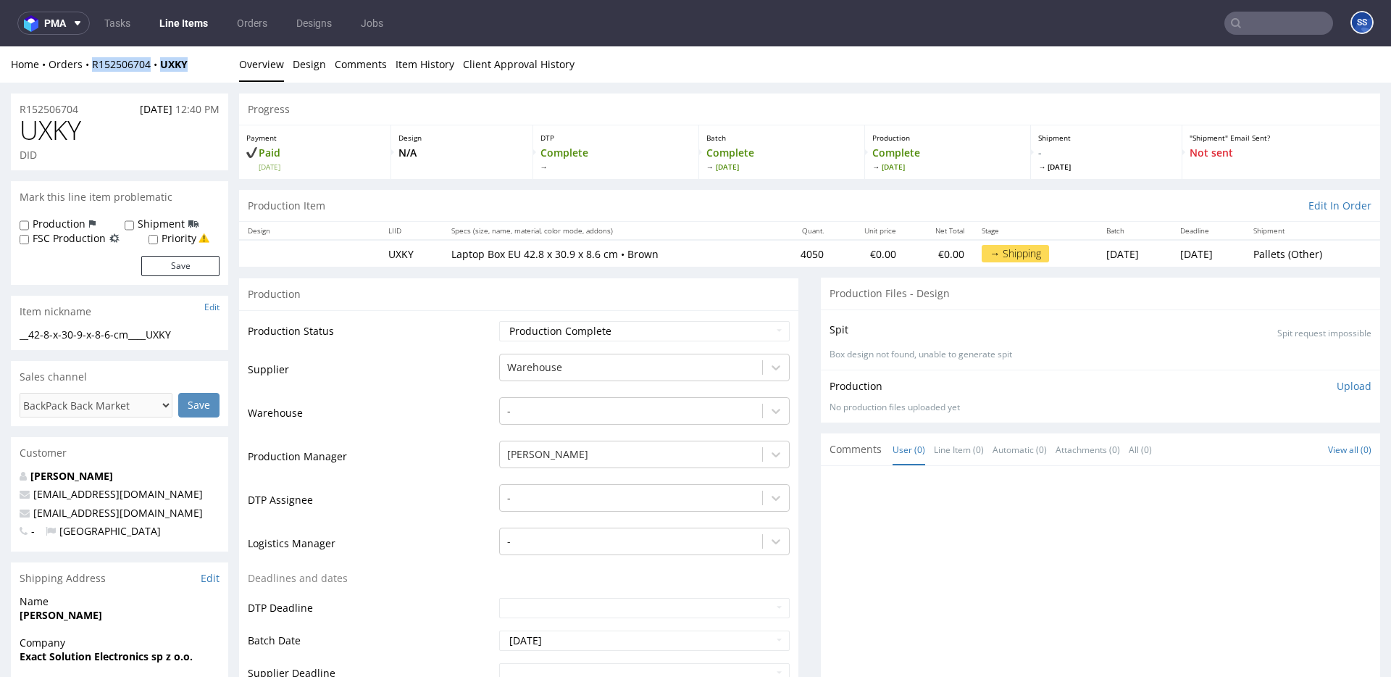
drag, startPoint x: 198, startPoint y: 73, endPoint x: 0, endPoint y: 256, distance: 269.1
click at [86, 66] on div "Home Orders R152506704 UXKY Overview Design Comments Item History Client Approv…" at bounding box center [695, 64] width 1391 height 36
copy div "R152506704 UXKY"
click at [183, 28] on link "Line Items" at bounding box center [184, 23] width 66 height 23
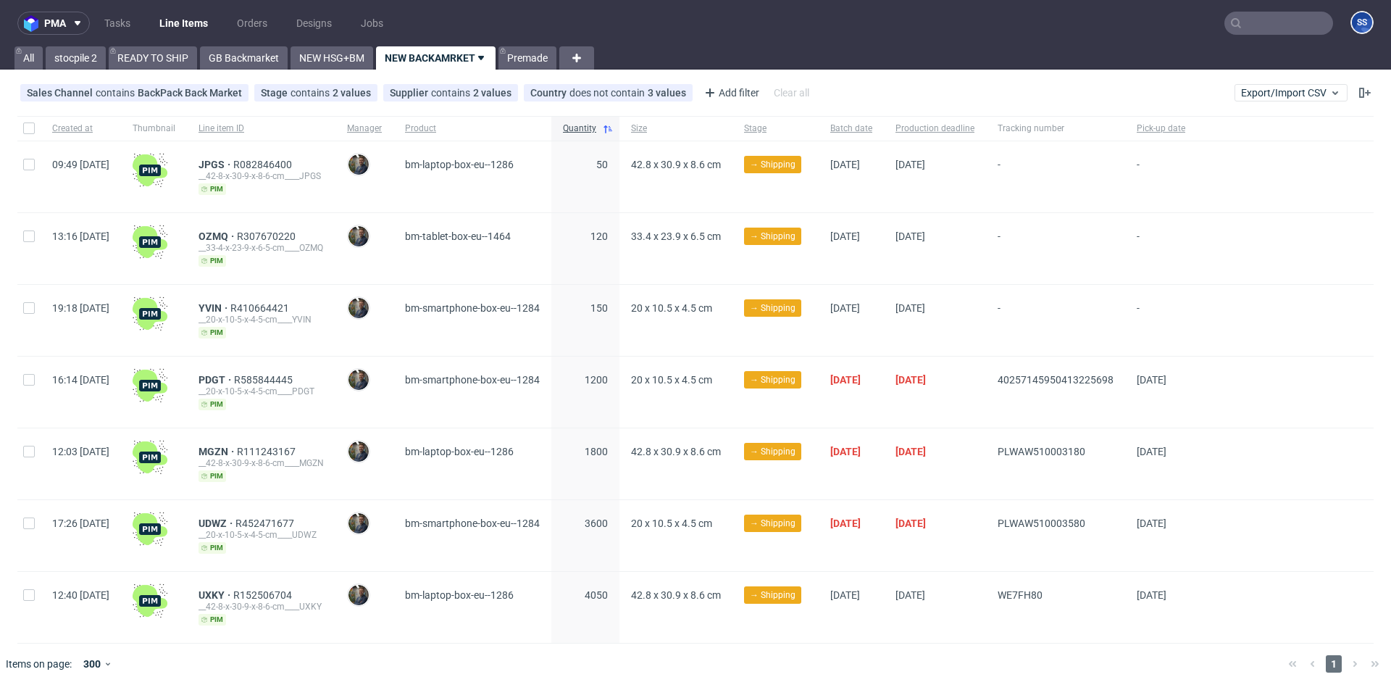
scroll to position [14, 0]
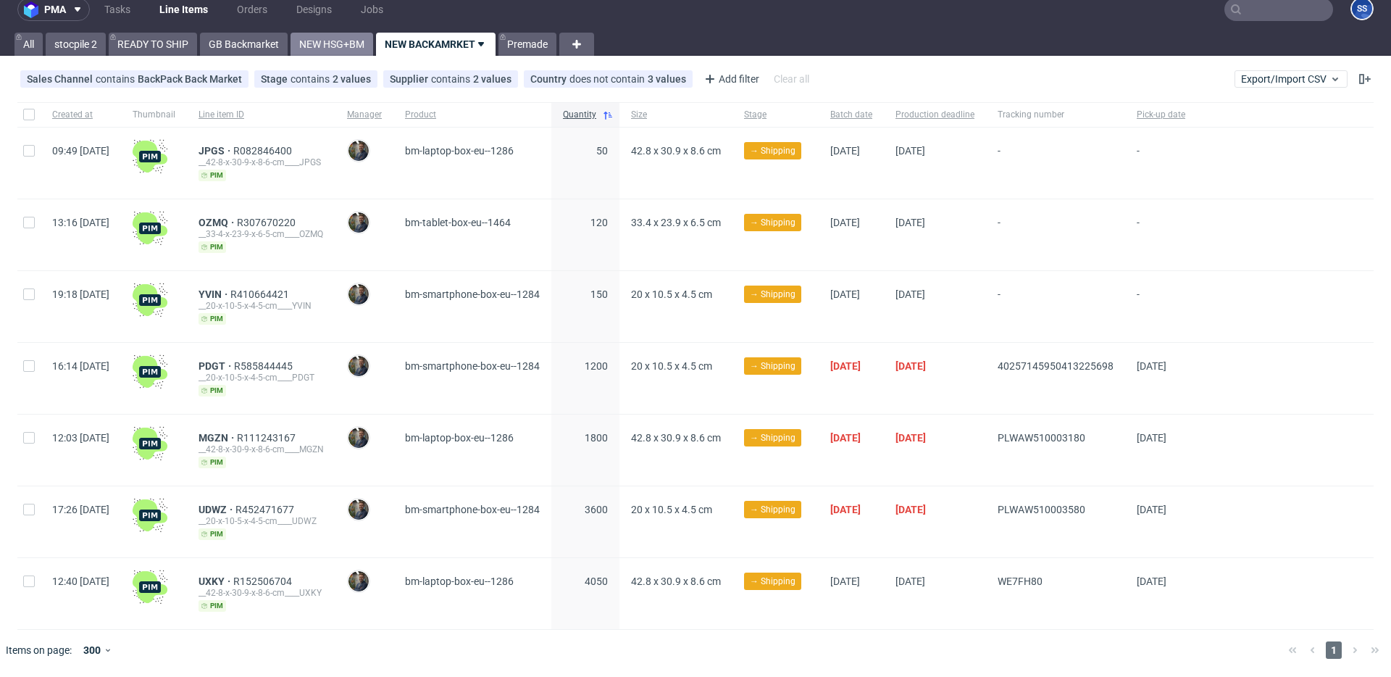
click at [340, 46] on link "NEW HSG+BM" at bounding box center [331, 44] width 83 height 23
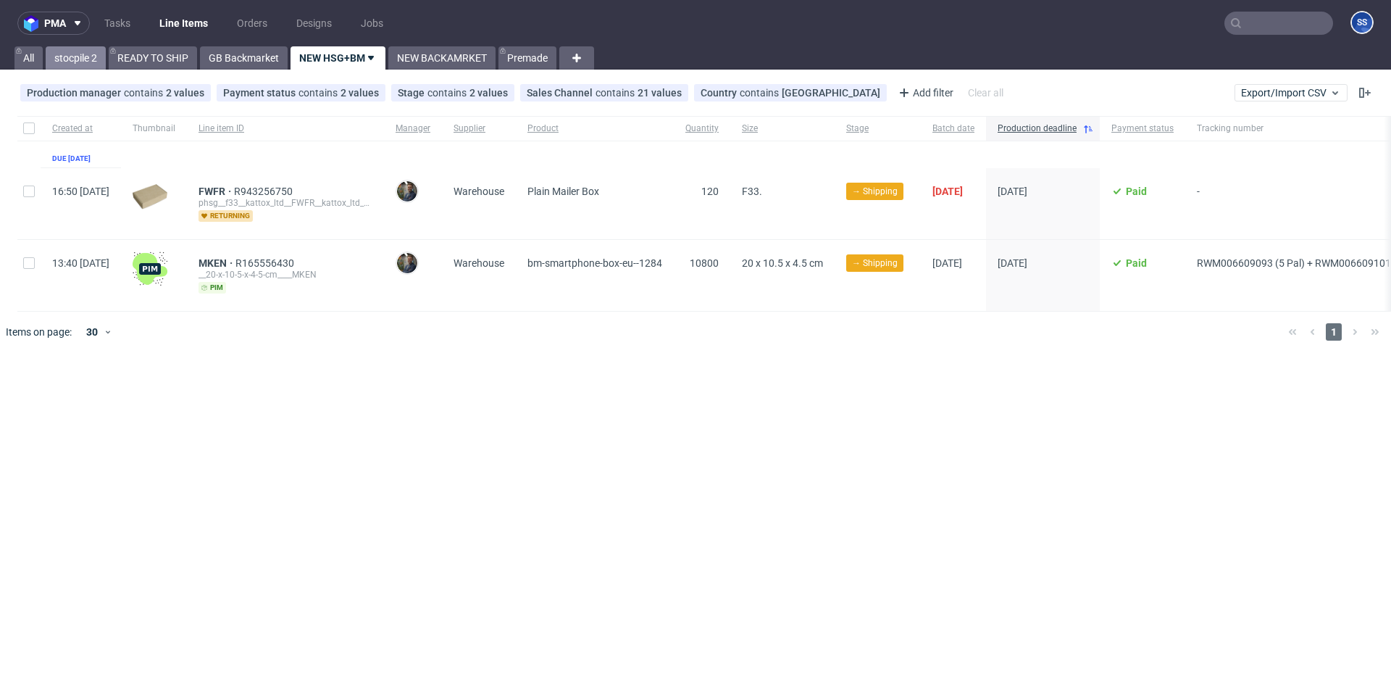
click at [105, 55] on link "stocpile 2" at bounding box center [76, 57] width 60 height 23
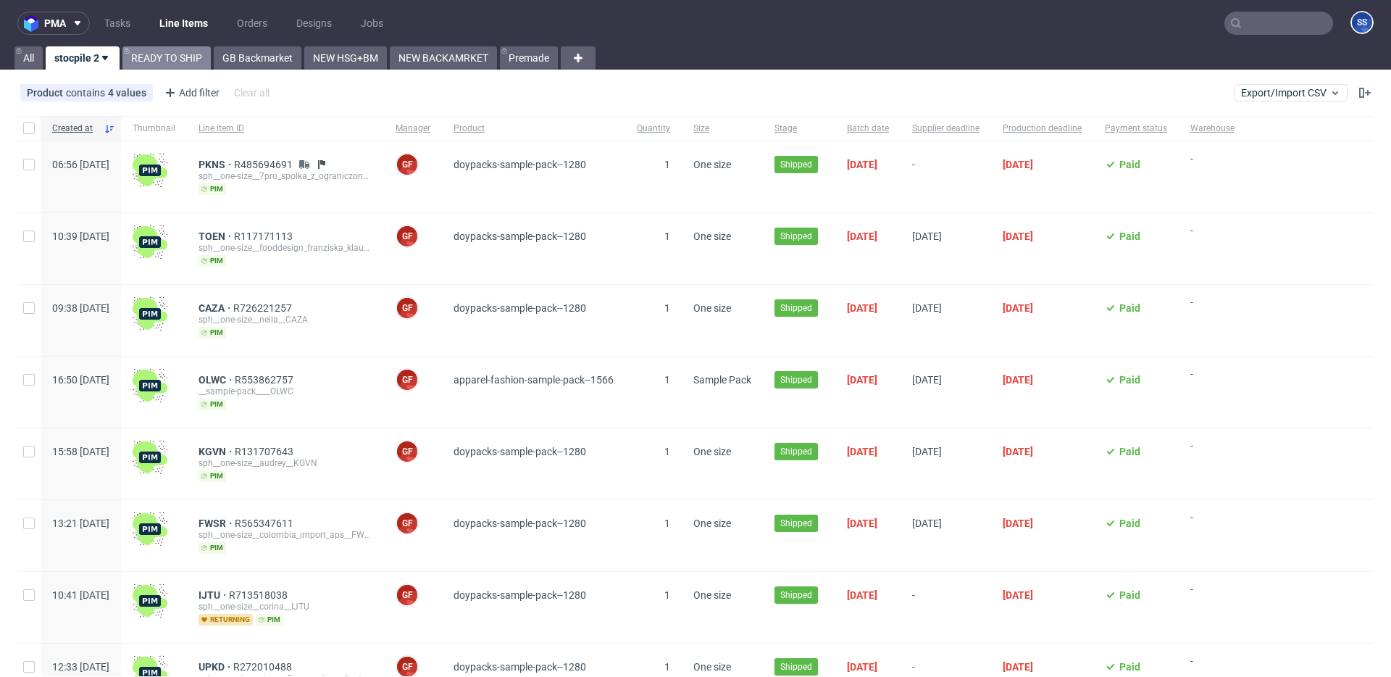
click at [154, 57] on link "READY TO SHIP" at bounding box center [166, 57] width 88 height 23
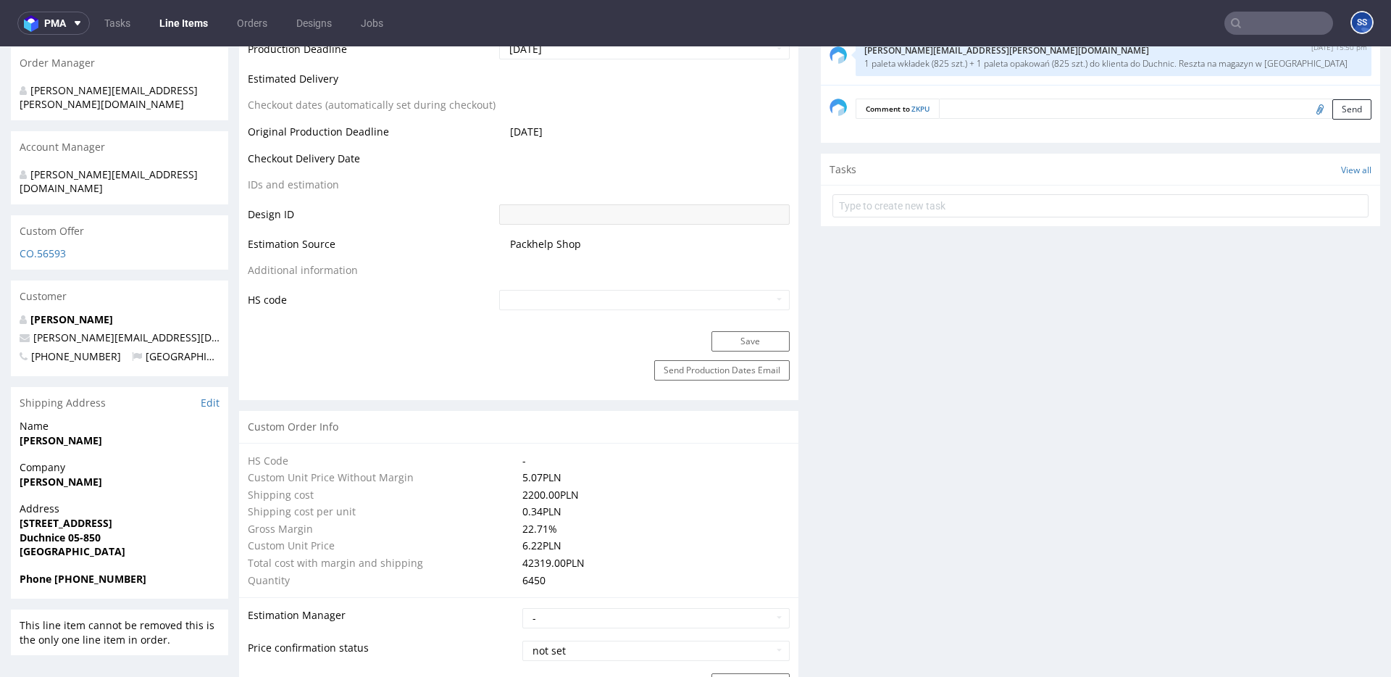
scroll to position [685, 0]
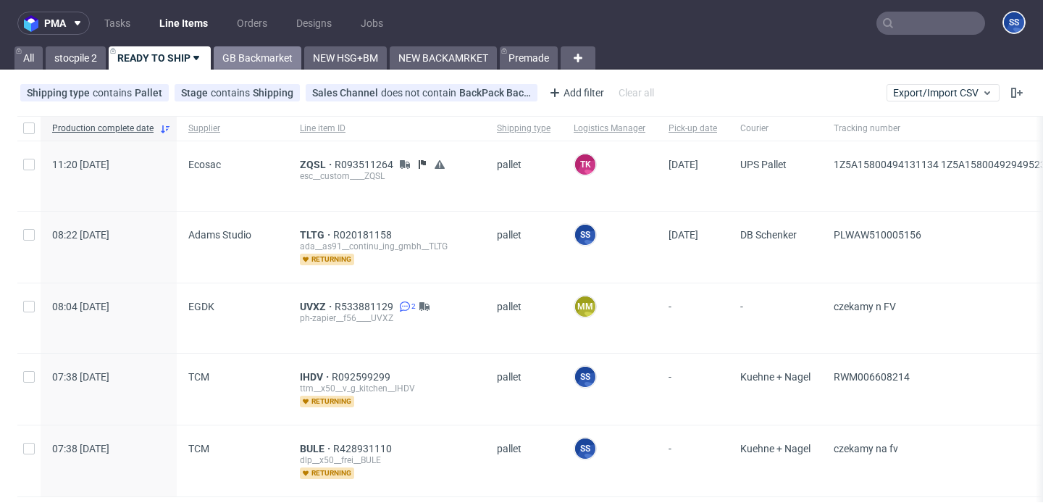
click at [239, 55] on link "GB Backmarket" at bounding box center [258, 57] width 88 height 23
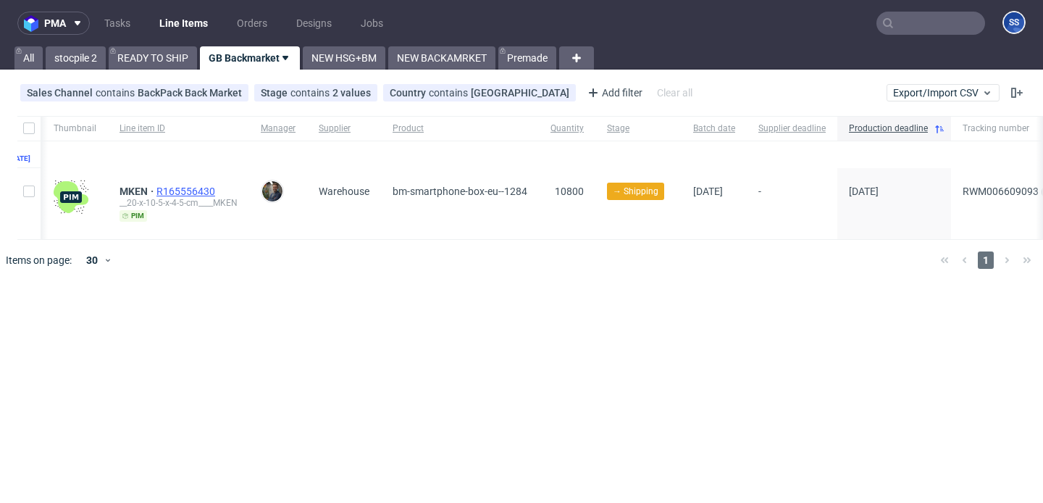
scroll to position [0, 361]
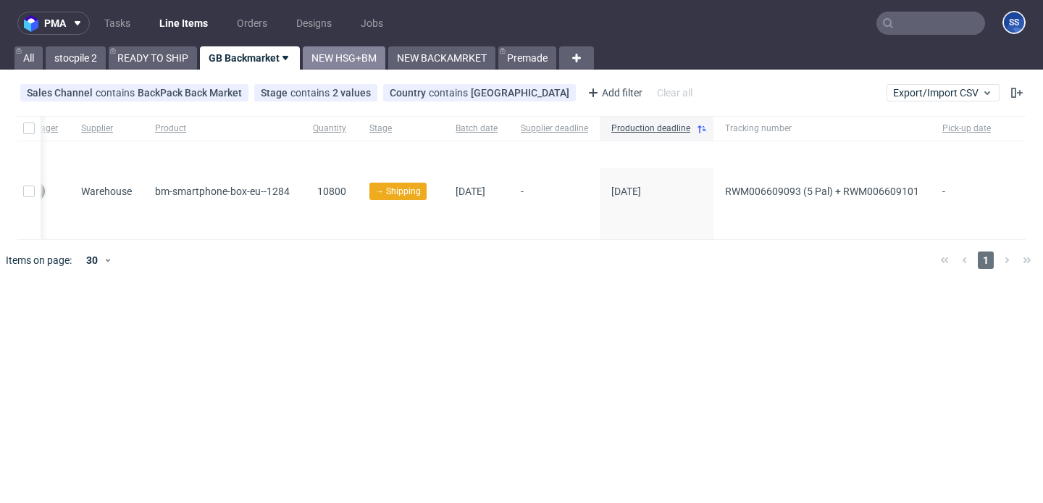
click at [359, 53] on link "NEW HSG+BM" at bounding box center [344, 57] width 83 height 23
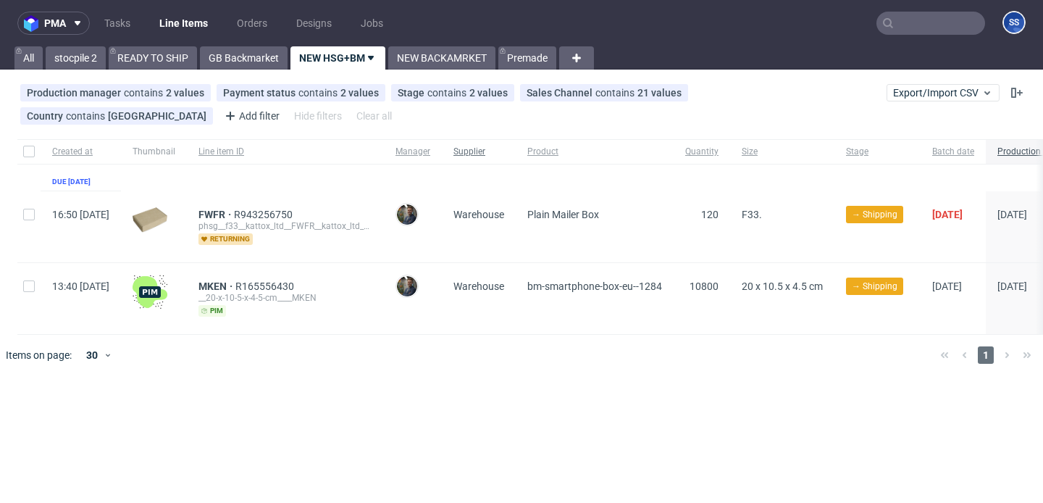
scroll to position [0, 515]
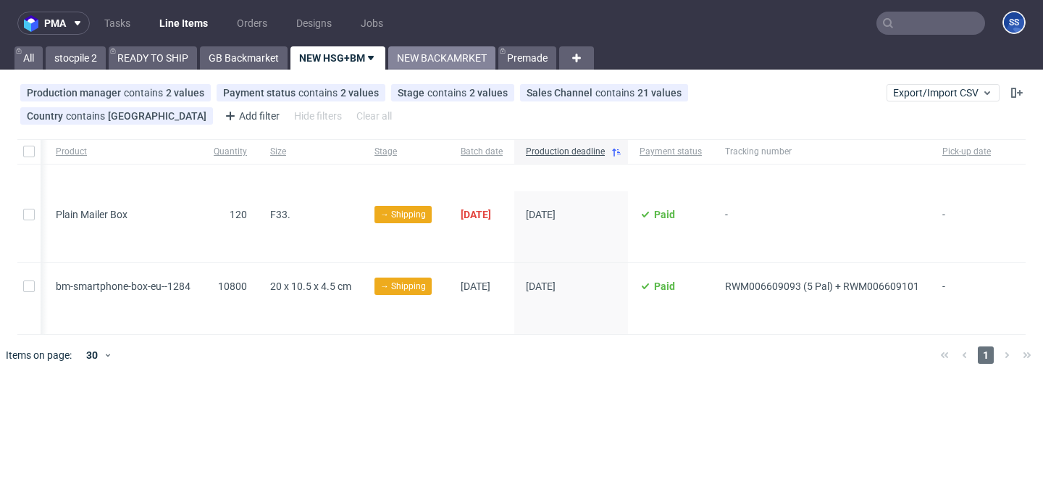
click at [453, 60] on link "NEW BACKAMRKET" at bounding box center [441, 57] width 107 height 23
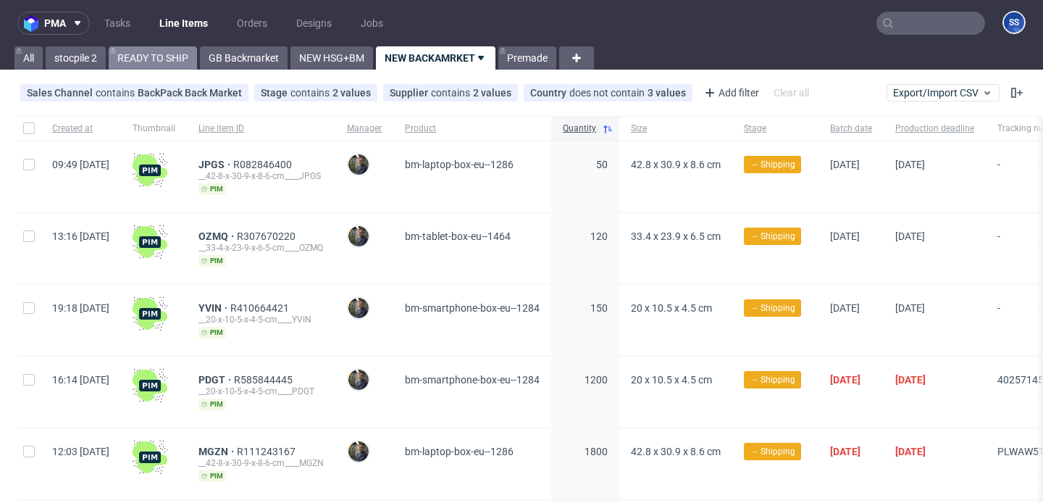
click at [170, 62] on link "READY TO SHIP" at bounding box center [153, 57] width 88 height 23
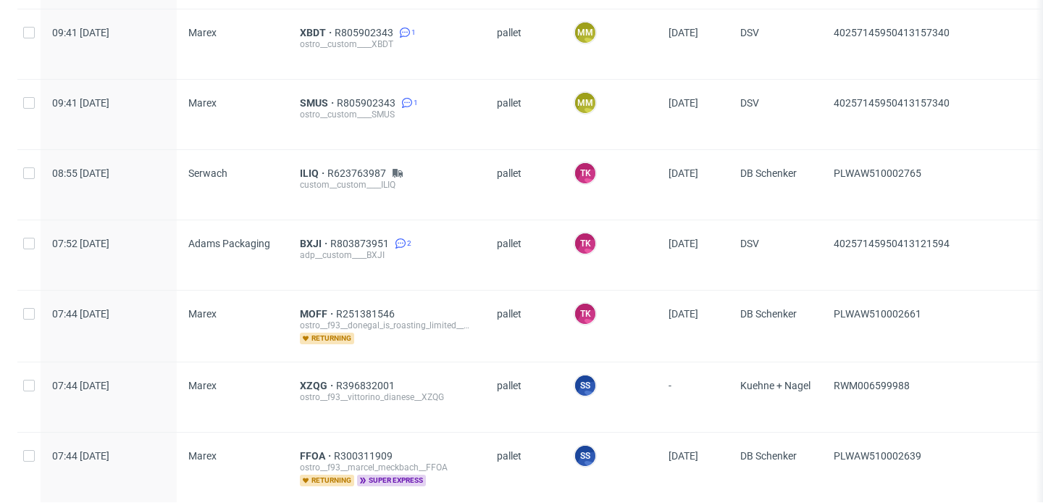
scroll to position [1256, 0]
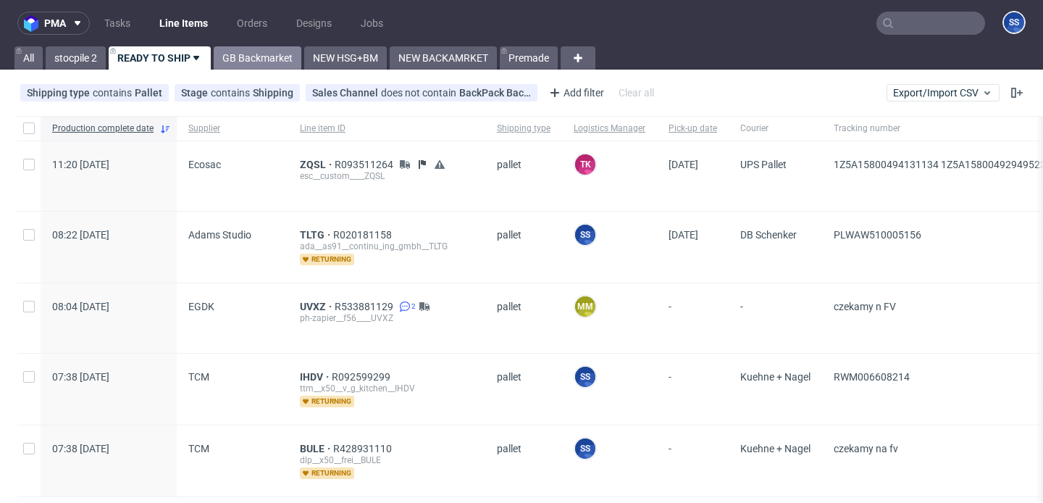
click at [274, 59] on link "GB Backmarket" at bounding box center [258, 57] width 88 height 23
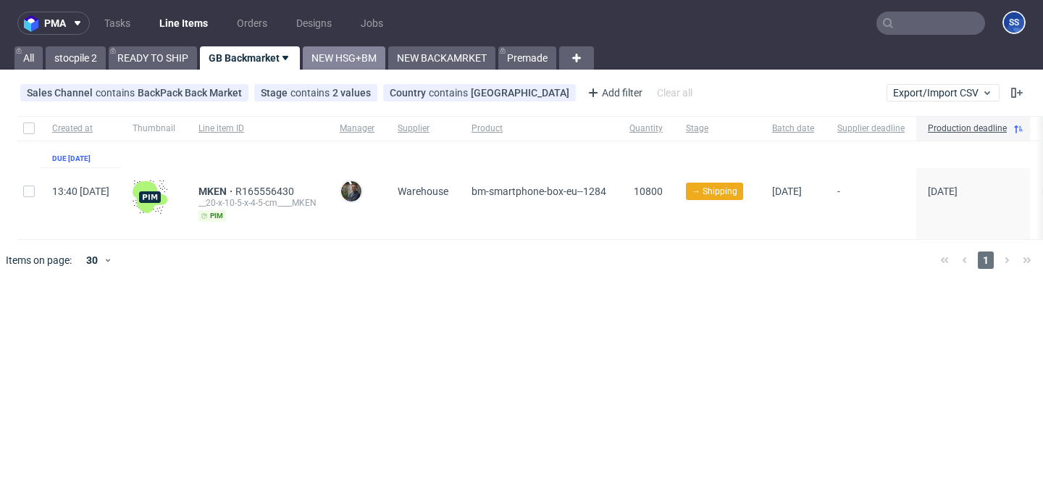
click at [348, 49] on link "NEW HSG+BM" at bounding box center [344, 57] width 83 height 23
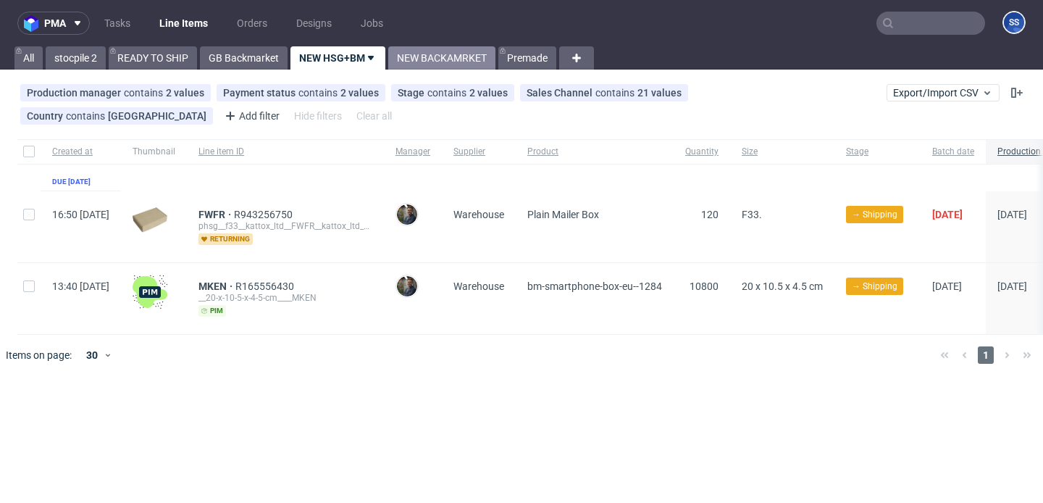
click at [437, 64] on link "NEW BACKAMRKET" at bounding box center [441, 57] width 107 height 23
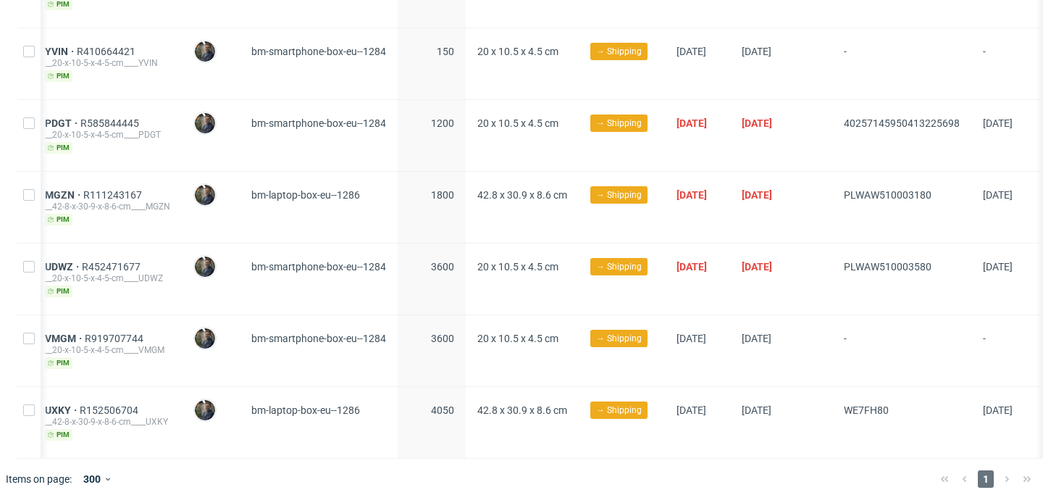
scroll to position [0, 154]
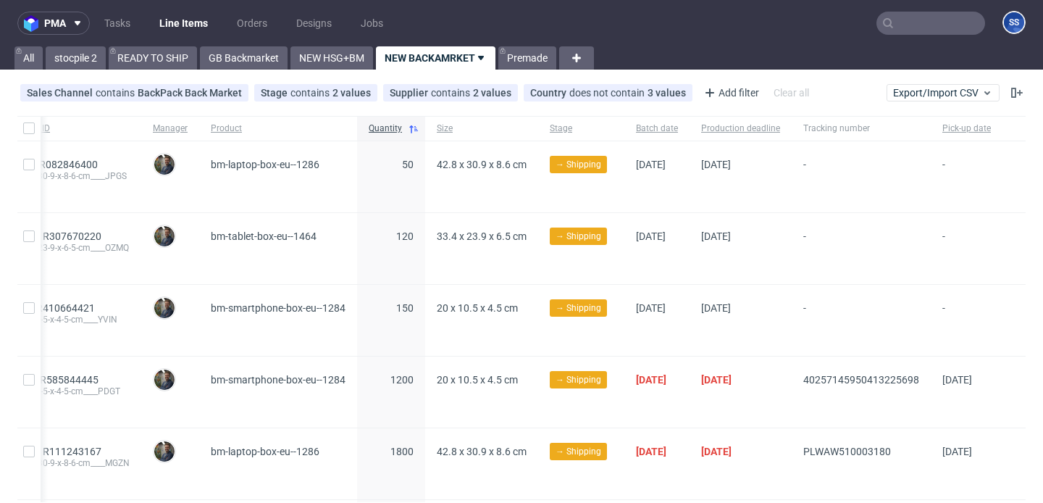
click at [896, 28] on input "text" at bounding box center [930, 23] width 109 height 23
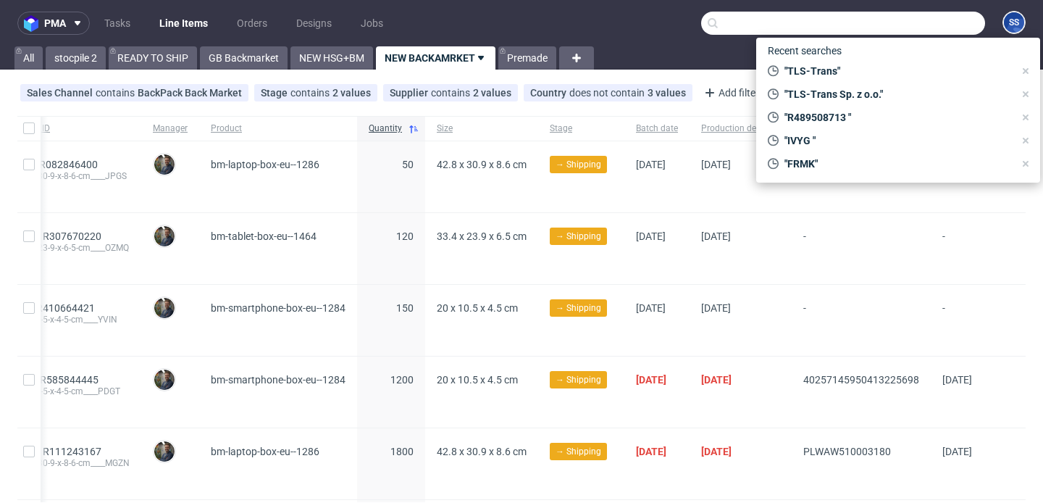
paste input "UVXZ"
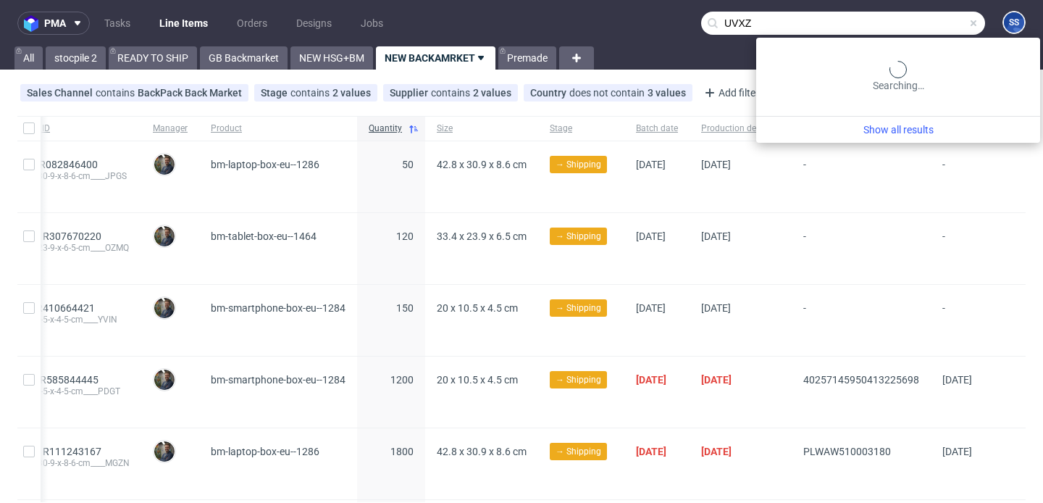
type input "UVXZ"
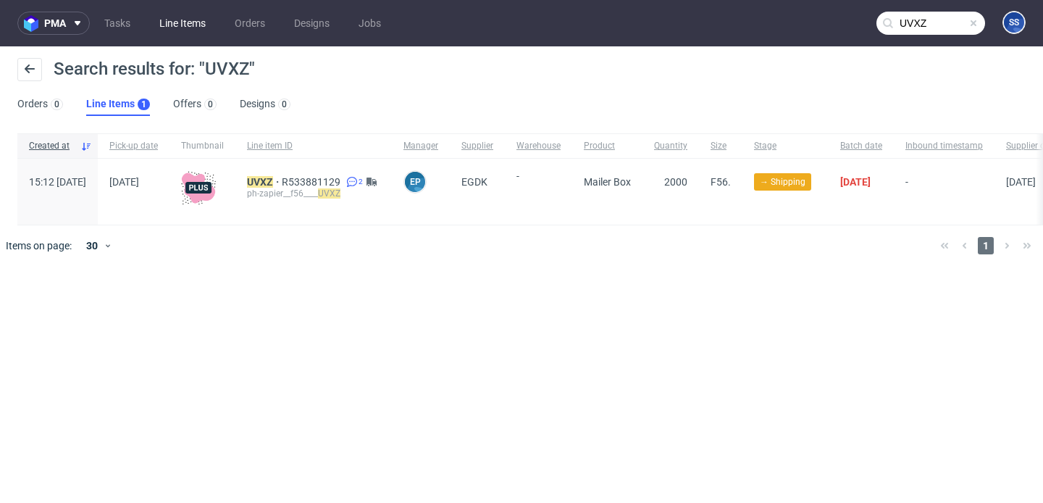
click at [188, 29] on link "Line Items" at bounding box center [183, 23] width 64 height 23
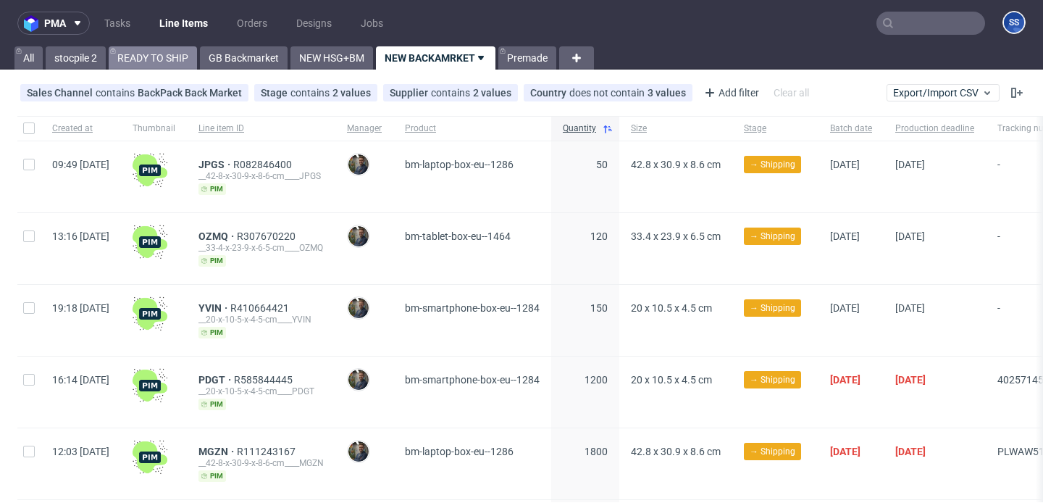
click at [152, 57] on link "READY TO SHIP" at bounding box center [153, 57] width 88 height 23
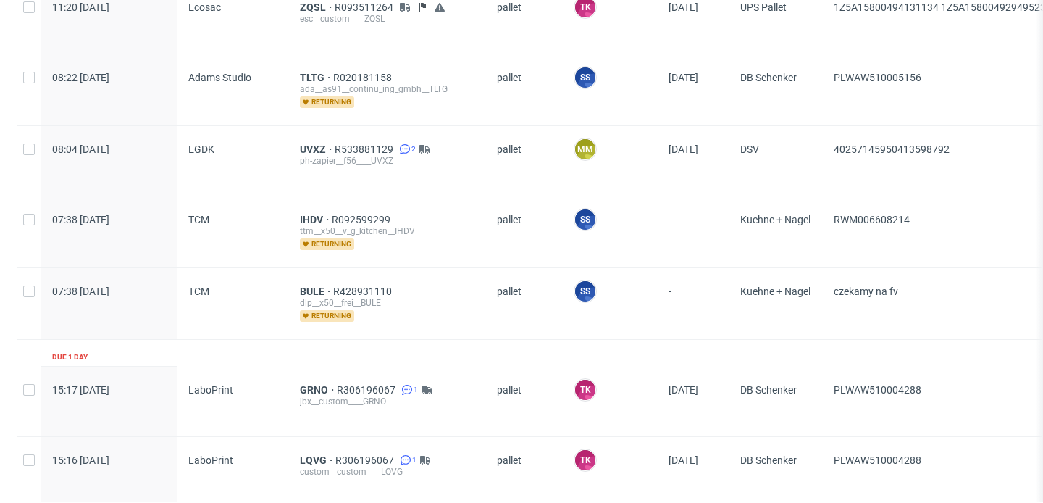
scroll to position [155, 0]
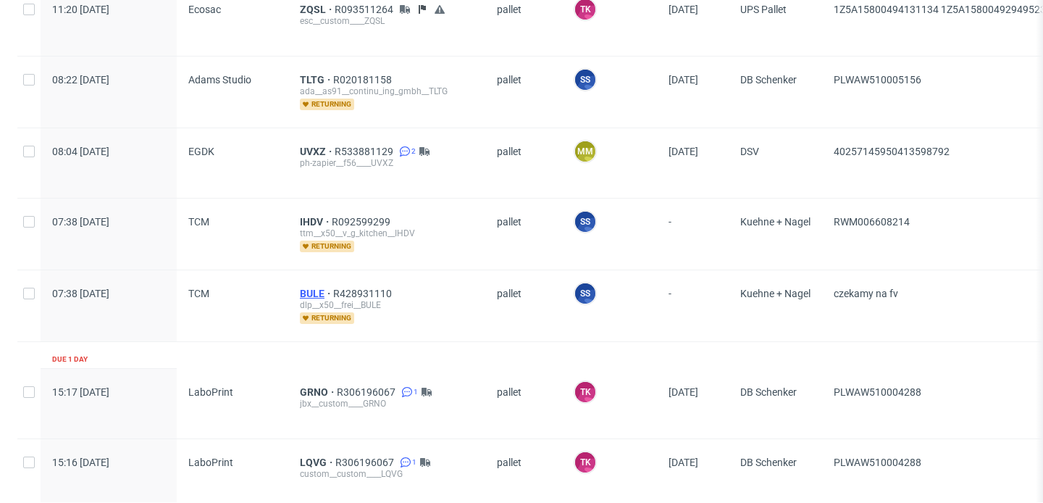
click at [320, 294] on span "BULE" at bounding box center [316, 294] width 33 height 12
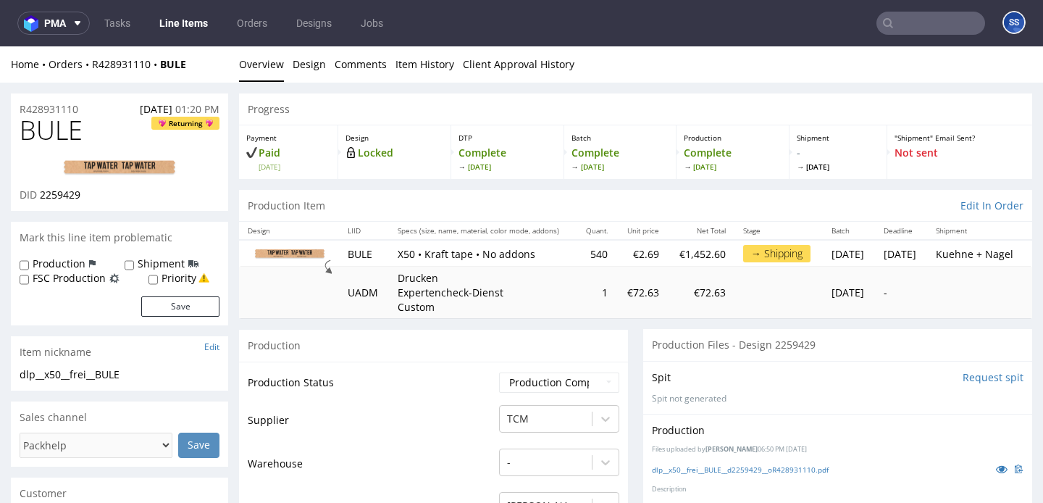
click at [176, 25] on link "Line Items" at bounding box center [184, 23] width 66 height 23
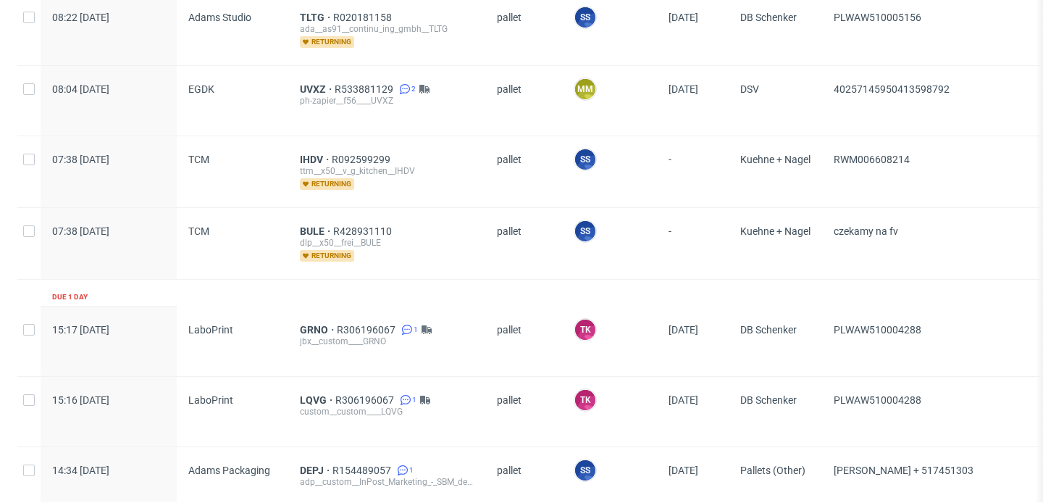
scroll to position [360, 0]
click at [309, 229] on span "BULE" at bounding box center [316, 231] width 33 height 12
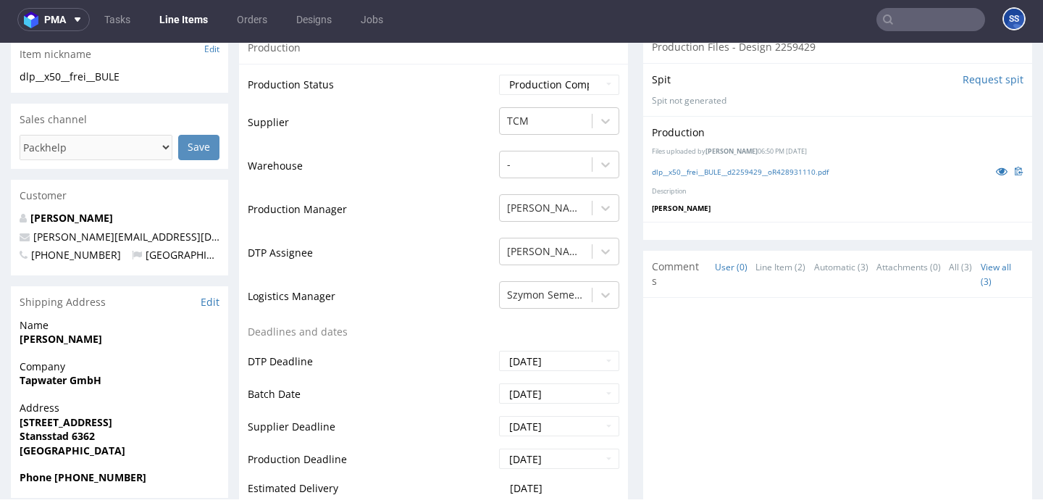
scroll to position [400, 0]
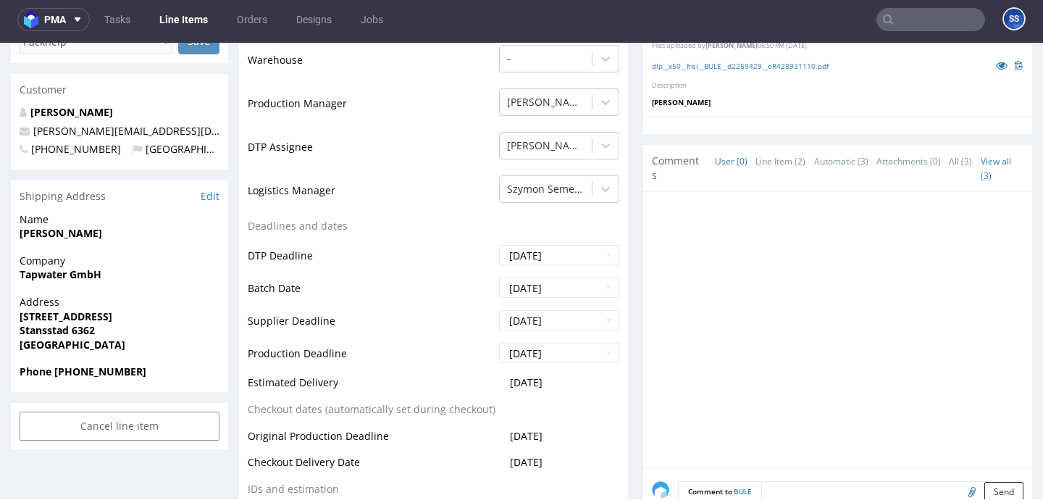
click at [73, 280] on span "Tapwater GmbH" at bounding box center [120, 274] width 200 height 14
click at [86, 274] on strong "Tapwater GmbH" at bounding box center [61, 274] width 82 height 14
copy strong "Tapwater GmbH"
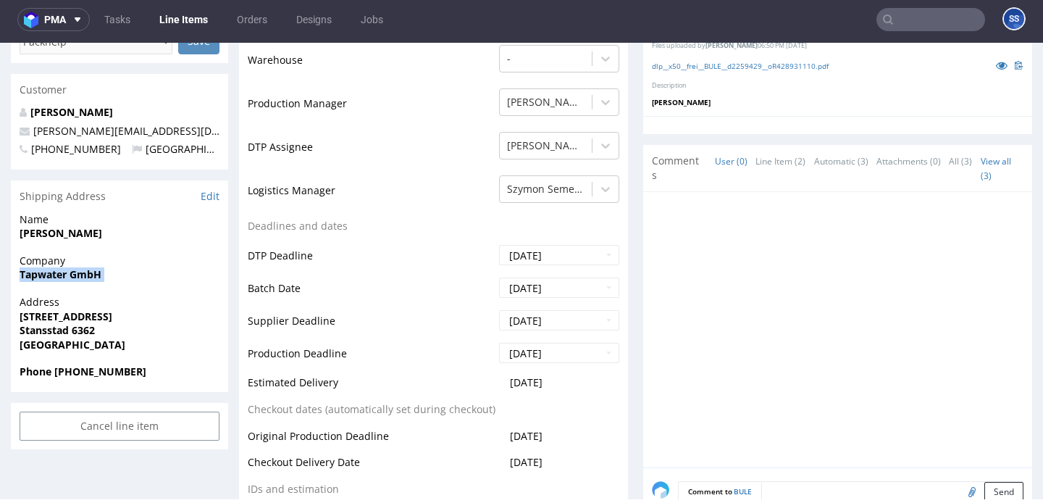
click at [64, 314] on strong "[STREET_ADDRESS]" at bounding box center [66, 316] width 93 height 14
copy strong "[STREET_ADDRESS]"
click at [91, 327] on strong "Stansstad 6362" at bounding box center [57, 330] width 75 height 14
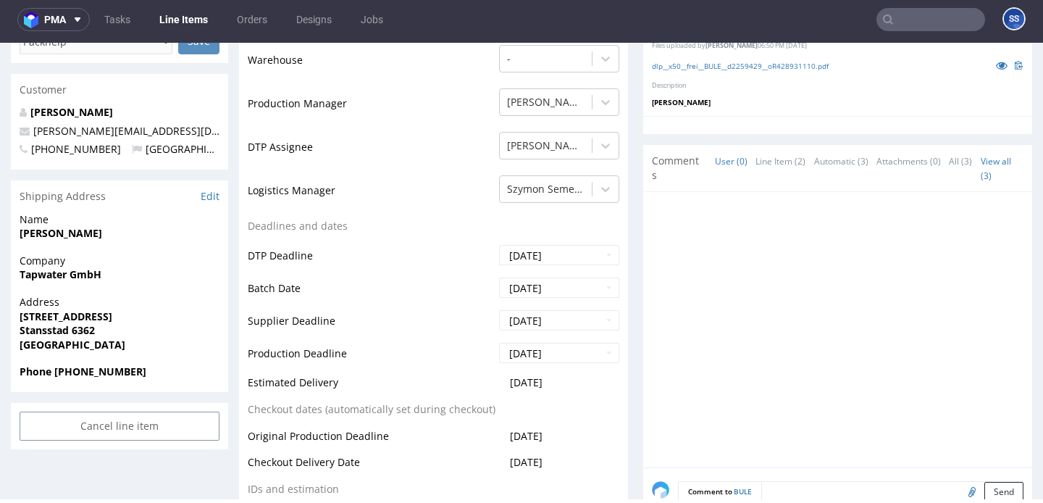
click at [91, 327] on strong "Stansstad 6362" at bounding box center [57, 330] width 75 height 14
copy strong "6362"
click at [59, 228] on strong "[PERSON_NAME]" at bounding box center [61, 233] width 83 height 14
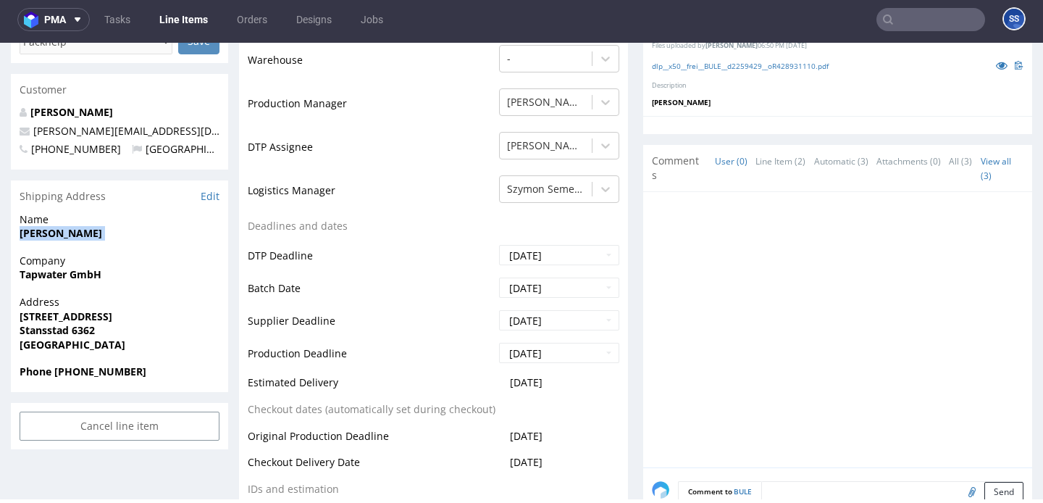
copy strong "[PERSON_NAME]"
drag, startPoint x: 133, startPoint y: 130, endPoint x: 33, endPoint y: 133, distance: 99.3
click at [33, 133] on p "[PERSON_NAME][EMAIL_ADDRESS][DOMAIN_NAME]" at bounding box center [120, 131] width 200 height 14
copy link "marisa@tapwater.ch"
click at [93, 374] on strong "Phone +41765783350" at bounding box center [83, 371] width 127 height 14
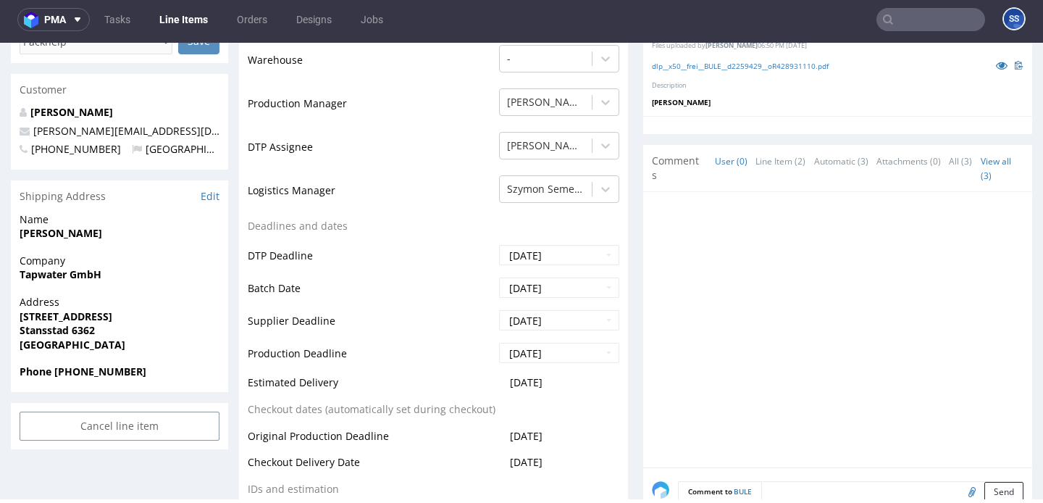
click at [93, 374] on strong "Phone +41765783350" at bounding box center [83, 371] width 127 height 14
copy strong "41765783350"
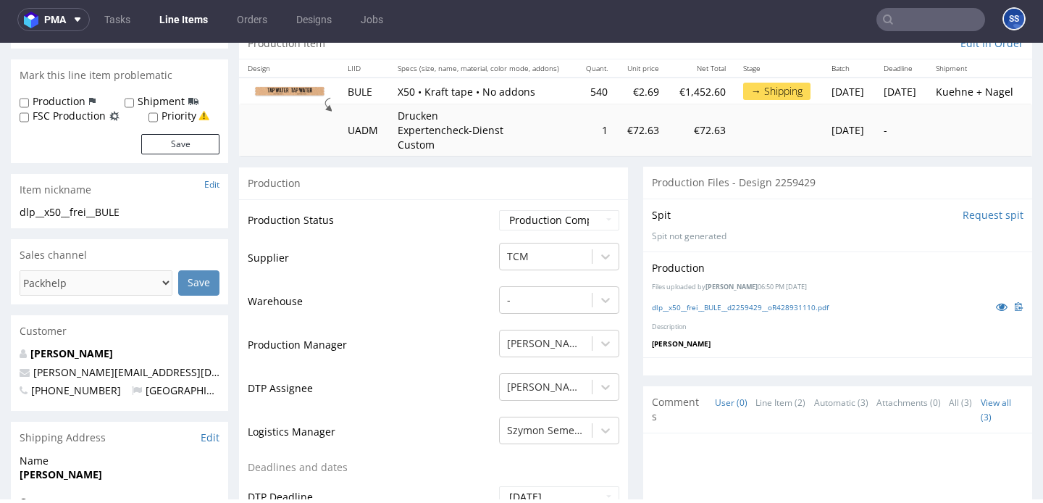
scroll to position [0, 0]
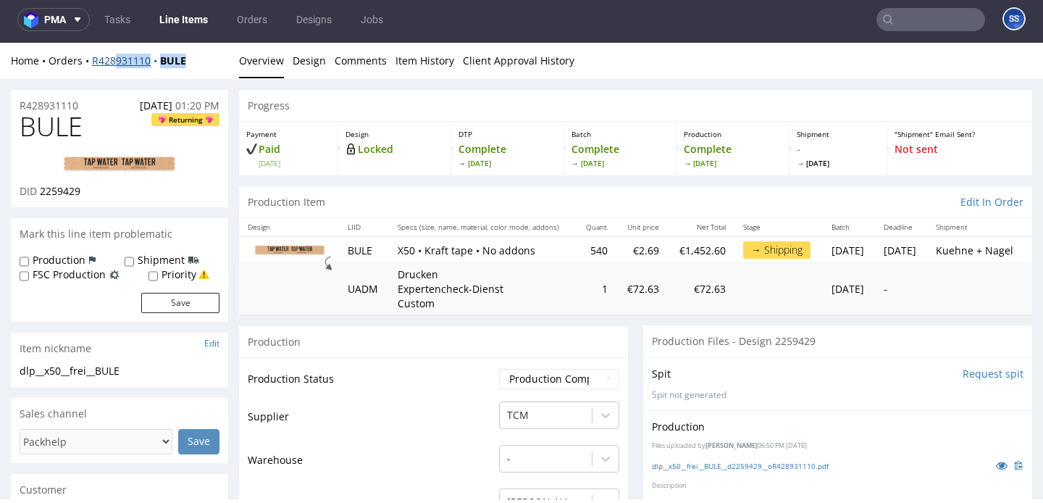
drag, startPoint x: 191, startPoint y: 63, endPoint x: 117, endPoint y: 55, distance: 75.0
click at [117, 55] on div "Home Orders R428931110 BULE" at bounding box center [119, 61] width 217 height 14
click at [196, 64] on div "Home Orders R428931110 BULE" at bounding box center [119, 61] width 217 height 14
drag, startPoint x: 196, startPoint y: 64, endPoint x: 96, endPoint y: 62, distance: 100.0
click at [96, 62] on div "Home Orders R428931110 BULE" at bounding box center [119, 61] width 217 height 14
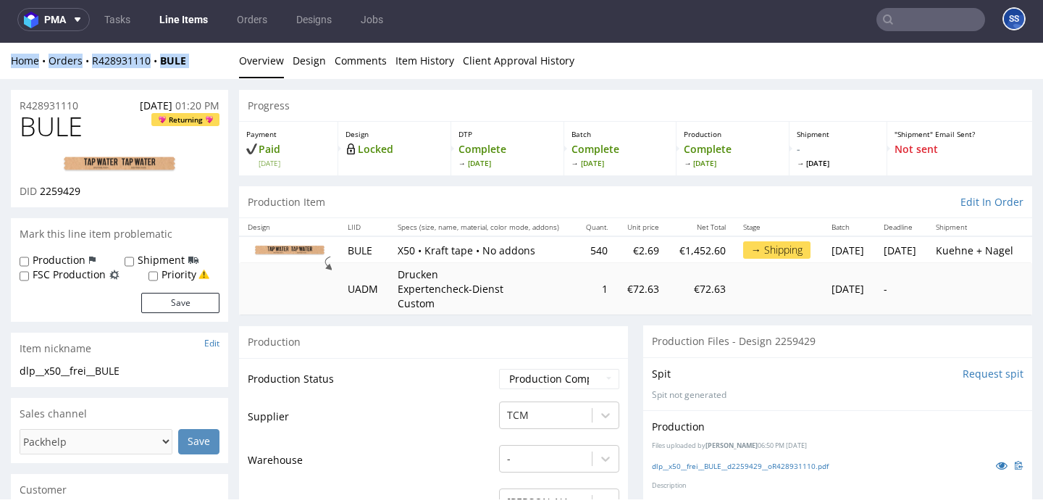
click at [193, 49] on div "Home Orders R428931110 BULE Overview Design Comments Item History Client Approv…" at bounding box center [521, 61] width 1043 height 36
drag, startPoint x: 188, startPoint y: 59, endPoint x: 93, endPoint y: 62, distance: 95.7
click at [93, 62] on div "Home Orders R428931110 BULE" at bounding box center [119, 61] width 217 height 14
copy div "R428931110 BULE"
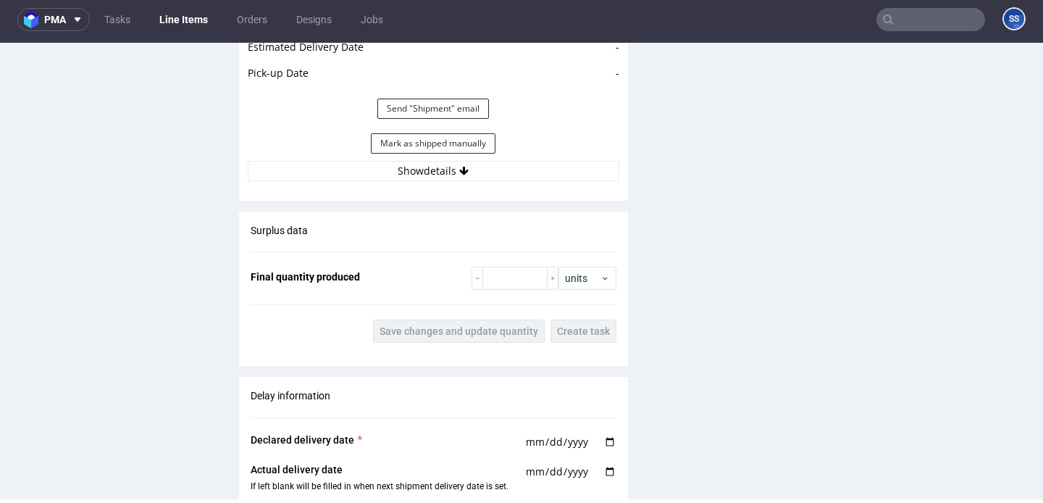
scroll to position [1574, 0]
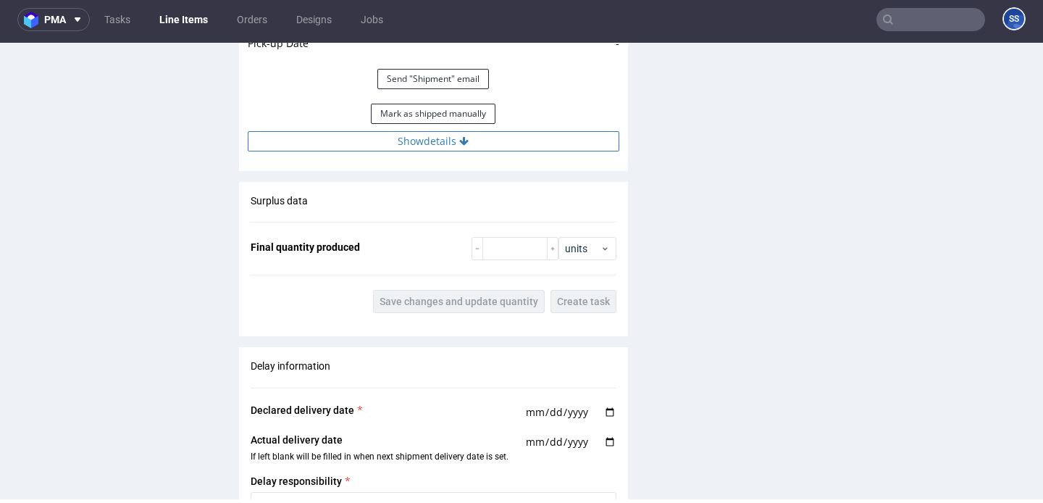
click at [331, 137] on button "Show details" at bounding box center [434, 141] width 372 height 20
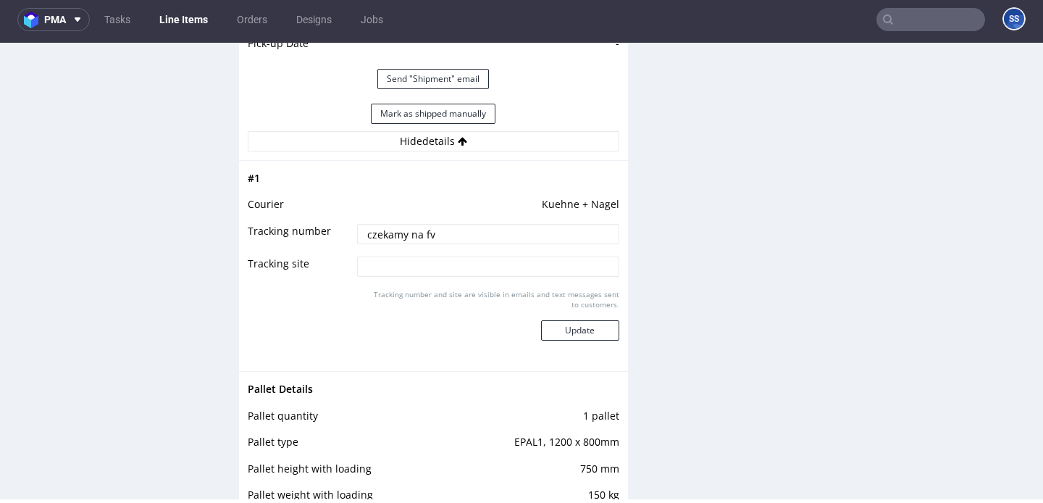
drag, startPoint x: 443, startPoint y: 232, endPoint x: 353, endPoint y: 235, distance: 89.9
click at [357, 235] on input "czekamy na fv" at bounding box center [487, 234] width 261 height 20
paste input "RWM006610147"
type input "RWM006610147"
click at [588, 330] on button "Update" at bounding box center [580, 330] width 78 height 20
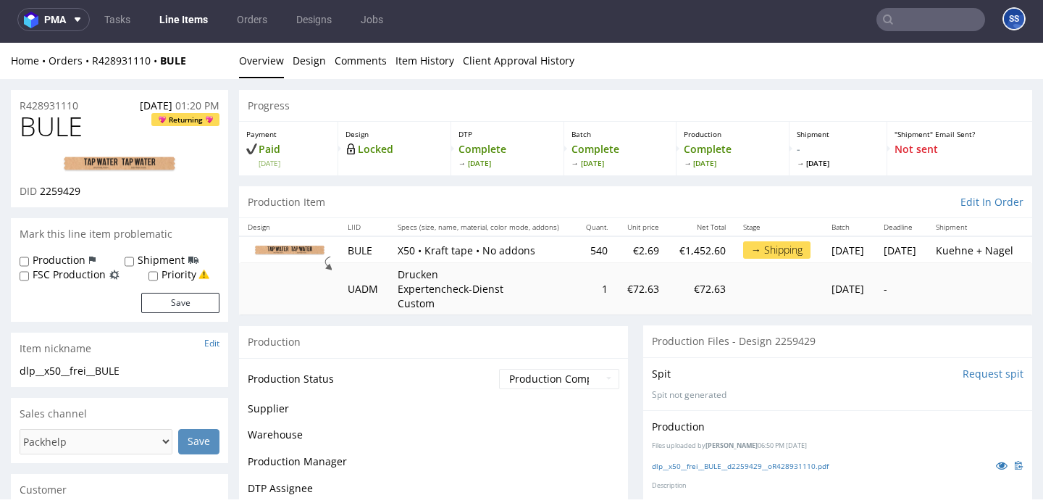
scroll to position [1347, 0]
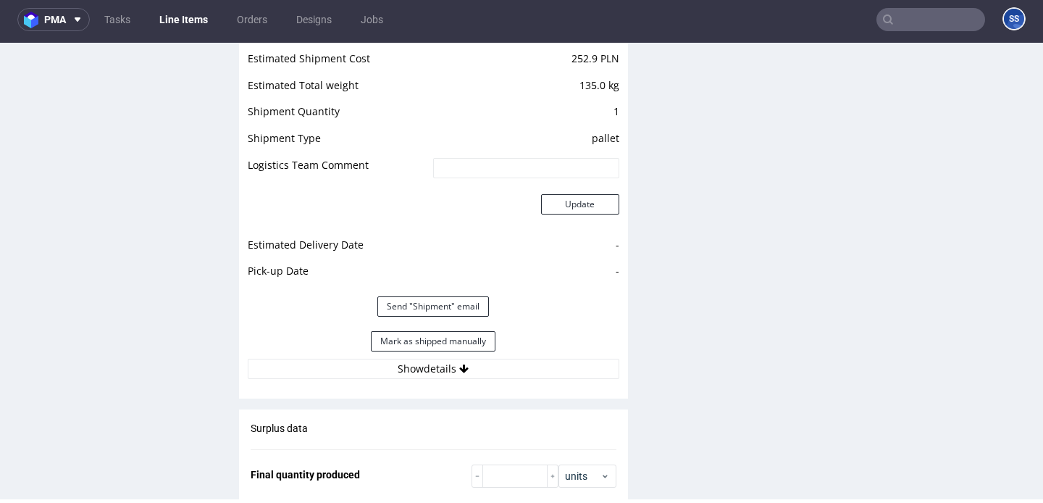
click at [188, 20] on link "Line Items" at bounding box center [184, 19] width 66 height 23
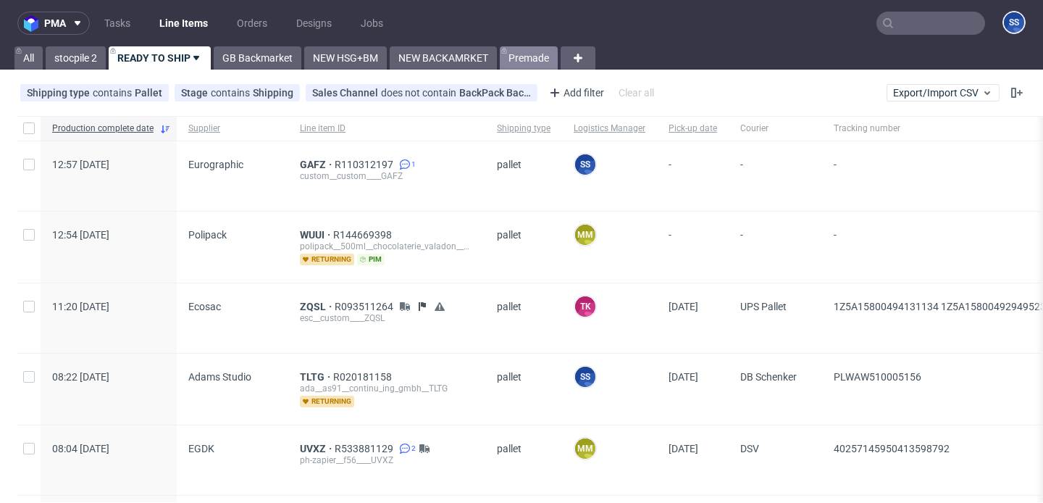
click at [522, 63] on link "Premade" at bounding box center [529, 57] width 58 height 23
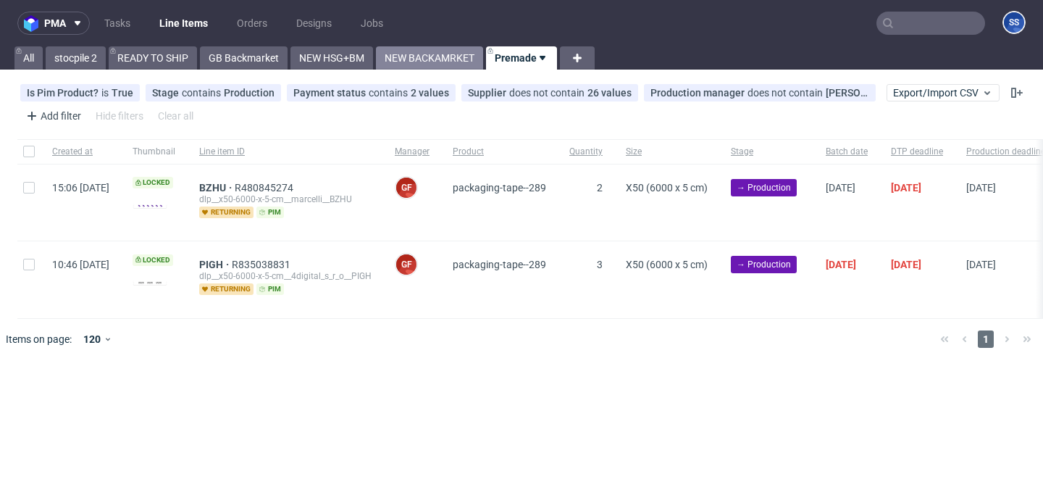
click at [465, 61] on link "NEW BACKAMRKET" at bounding box center [429, 57] width 107 height 23
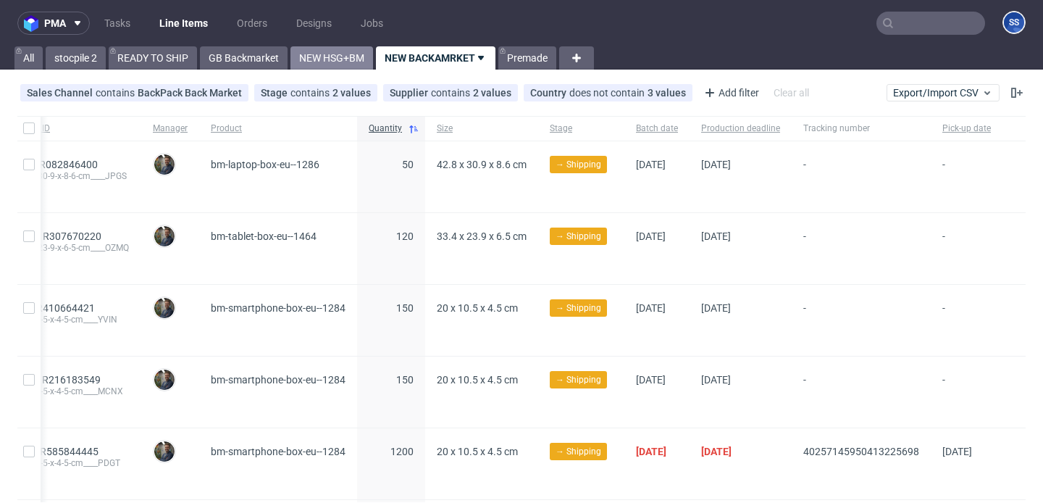
click at [328, 63] on link "NEW HSG+BM" at bounding box center [331, 57] width 83 height 23
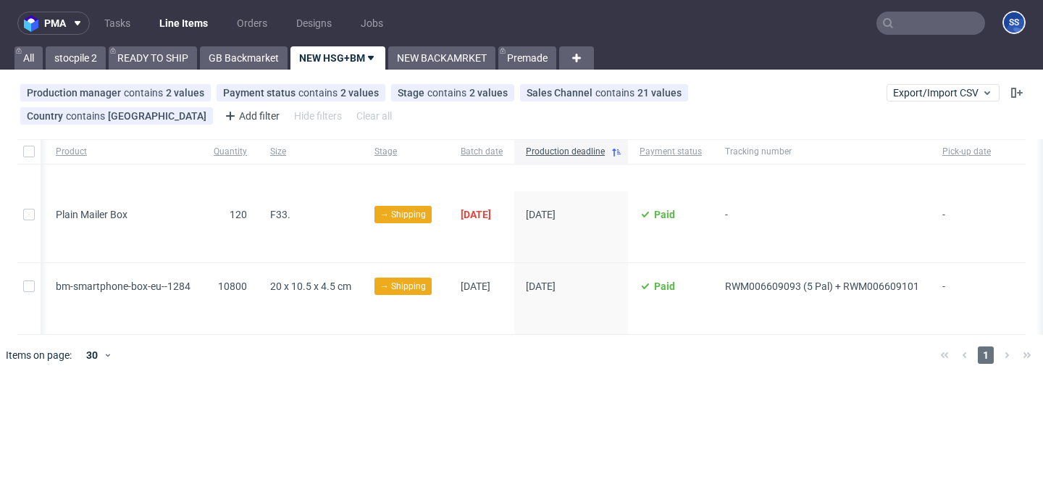
scroll to position [0, 515]
click at [164, 59] on link "READY TO SHIP" at bounding box center [153, 57] width 88 height 23
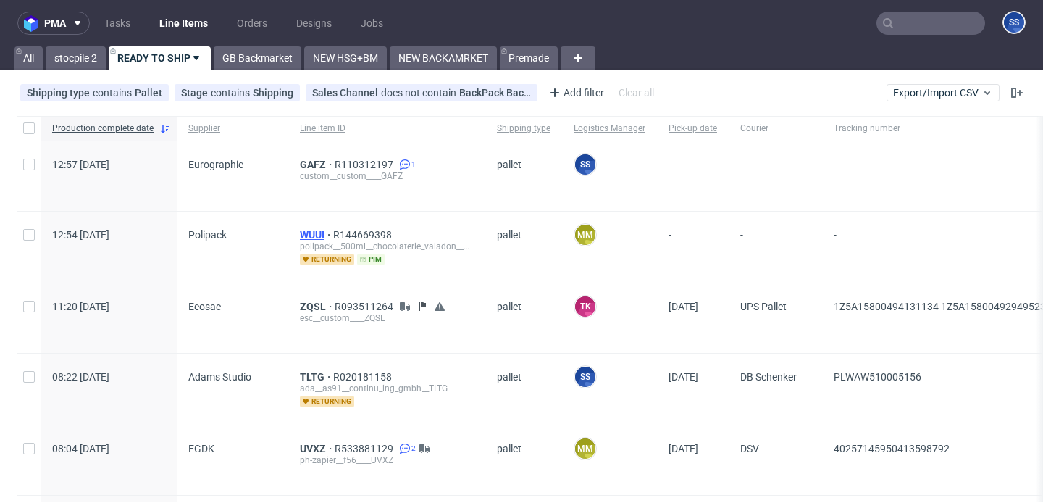
click at [301, 234] on span "WUUI" at bounding box center [316, 235] width 33 height 12
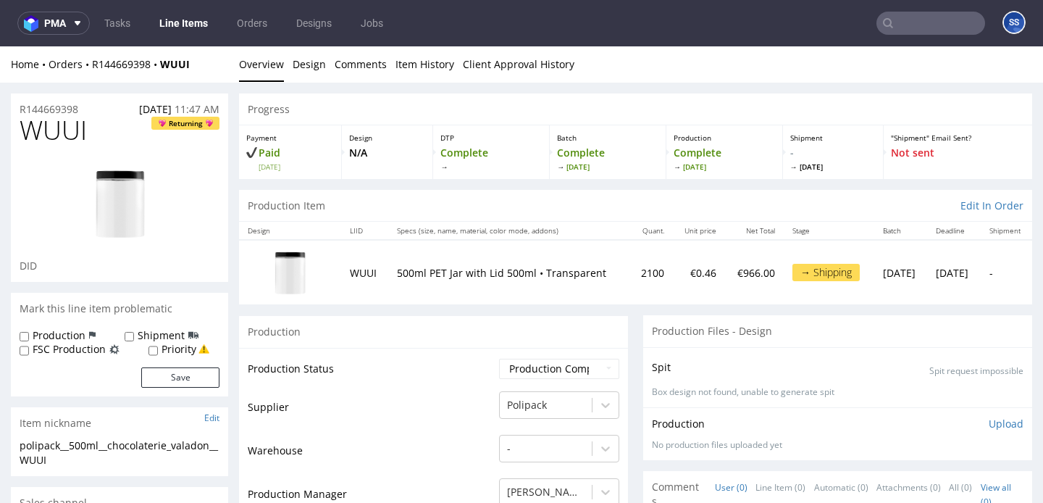
click at [199, 22] on link "Line Items" at bounding box center [184, 23] width 66 height 23
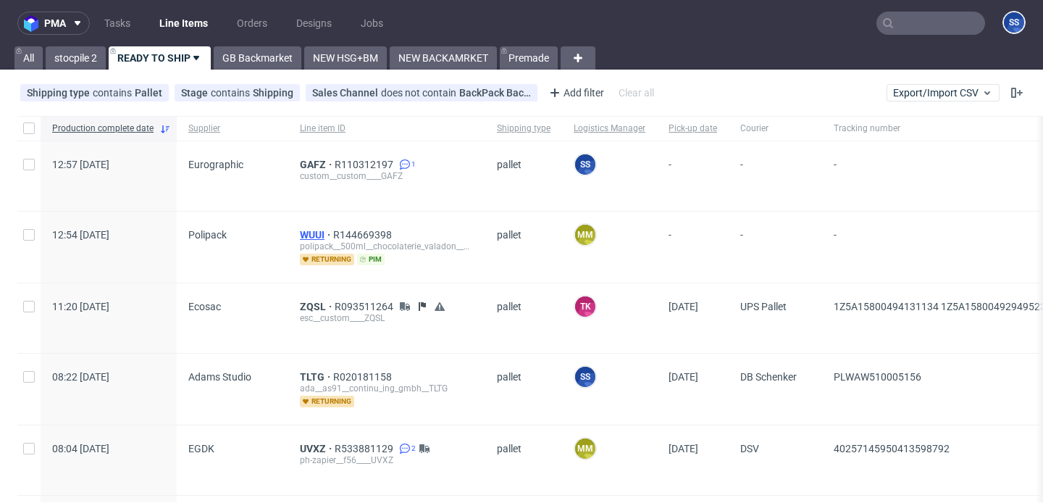
click at [306, 237] on span "WUUI" at bounding box center [316, 235] width 33 height 12
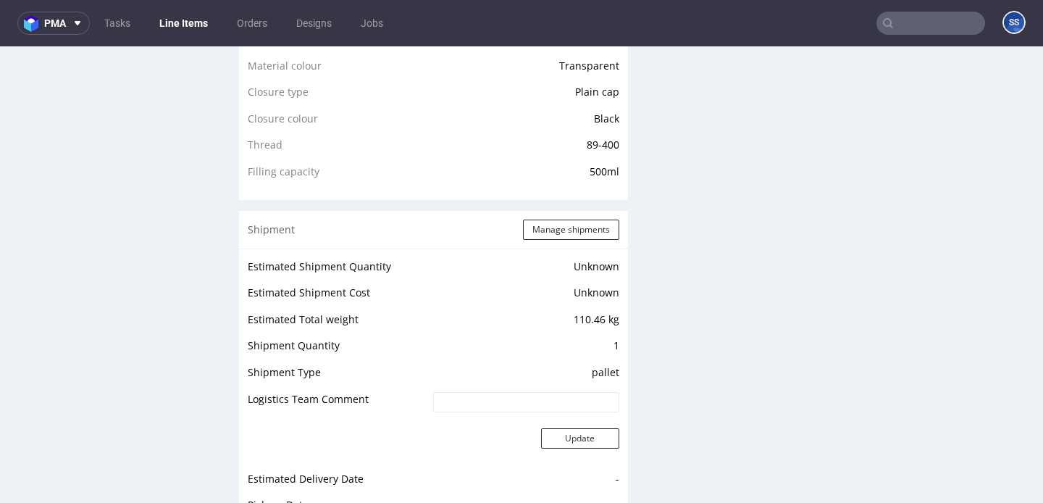
scroll to position [1163, 0]
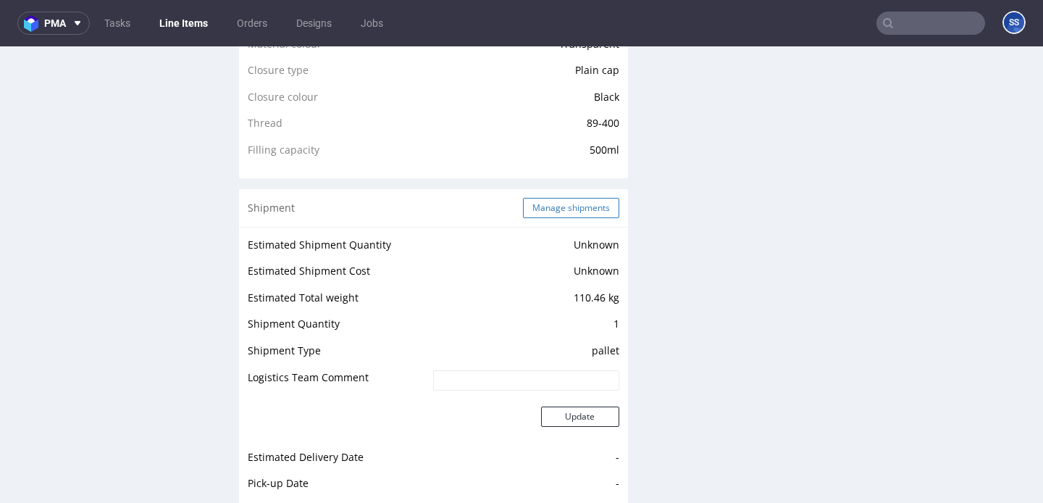
click at [523, 210] on button "Manage shipments" at bounding box center [571, 208] width 96 height 20
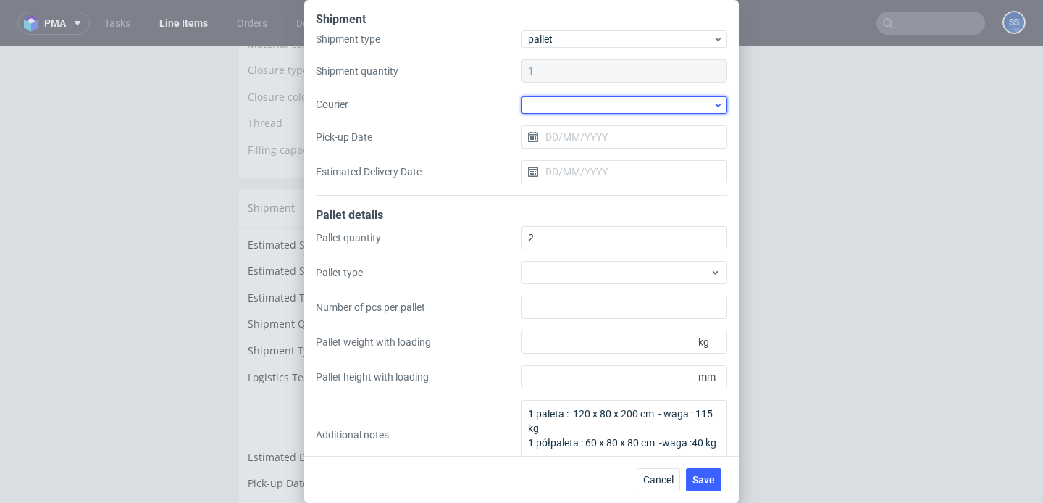
click at [579, 109] on div at bounding box center [625, 104] width 206 height 17
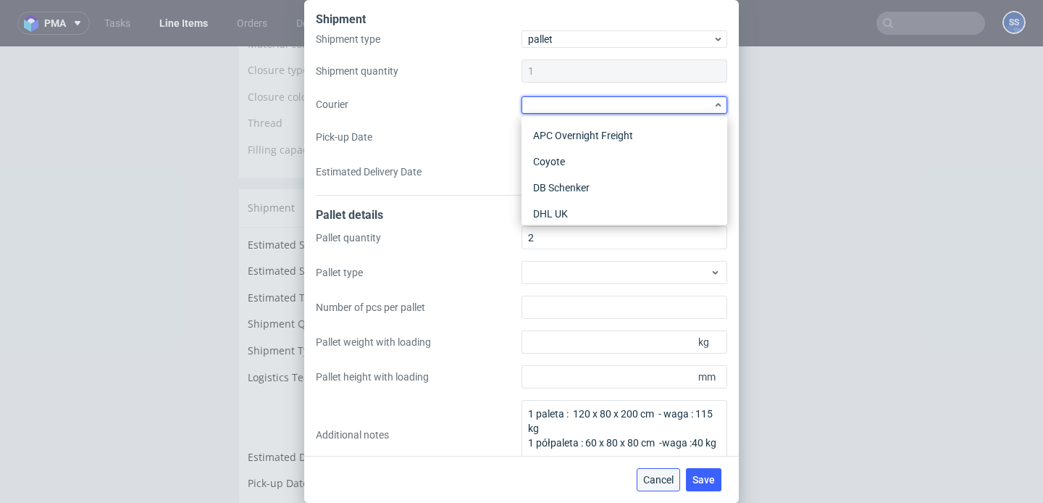
click at [662, 485] on span "Cancel" at bounding box center [658, 479] width 30 height 10
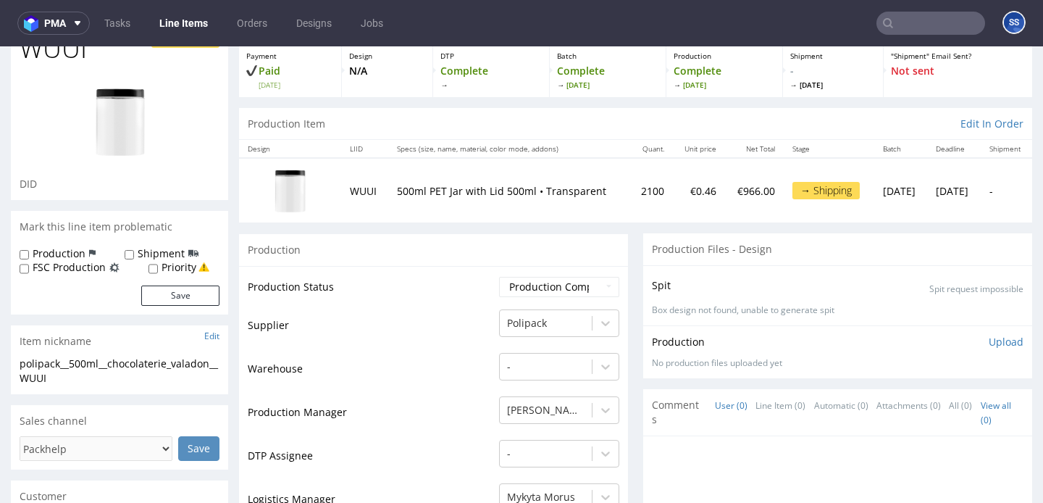
scroll to position [0, 0]
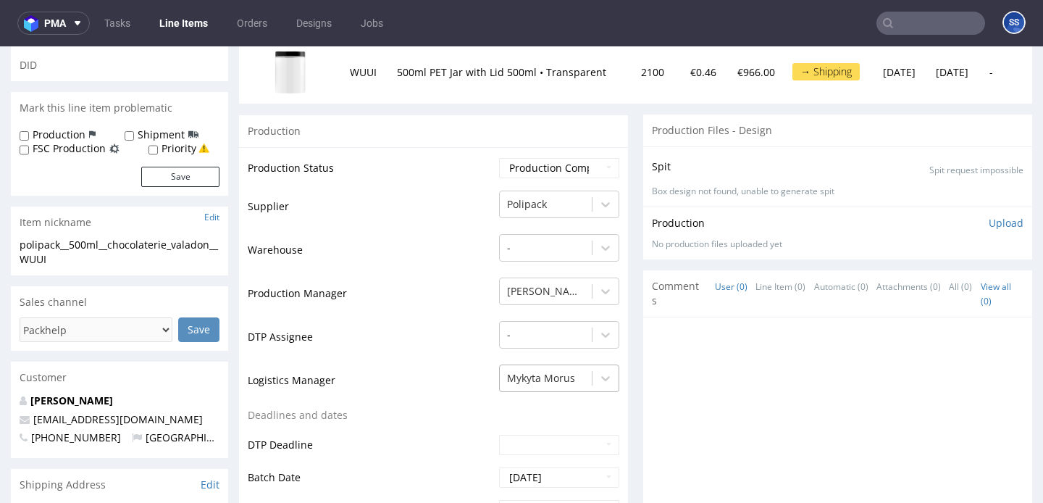
click at [583, 379] on div "Mykyta Morus" at bounding box center [559, 374] width 120 height 20
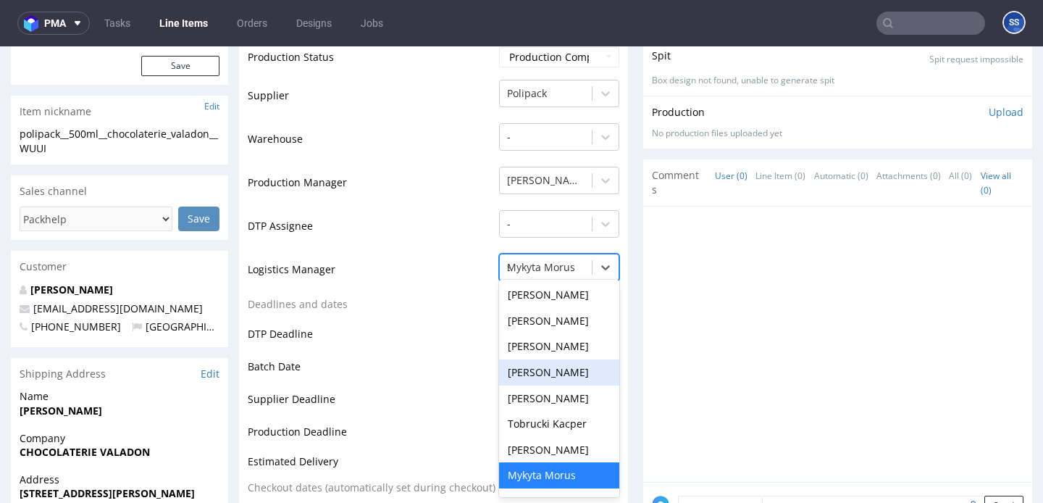
scroll to position [1, 0]
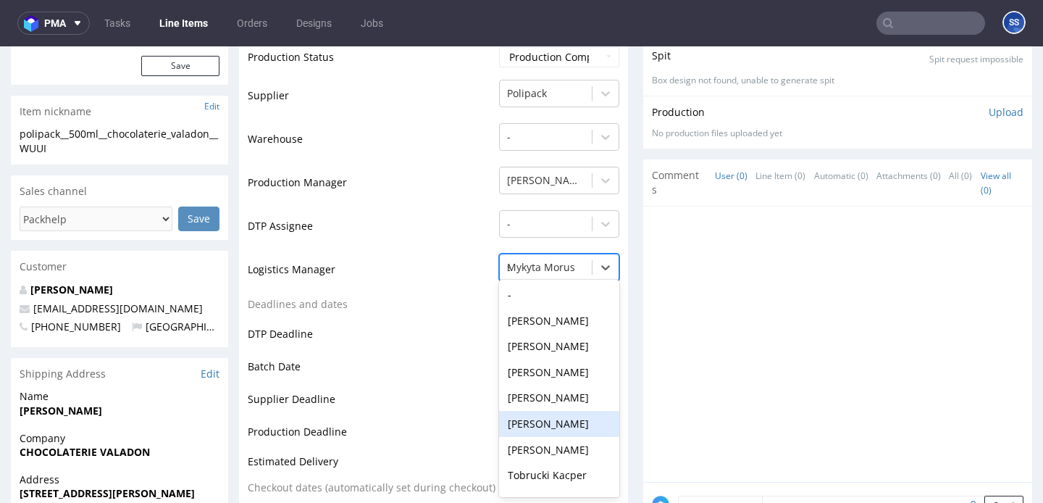
type input "sz"
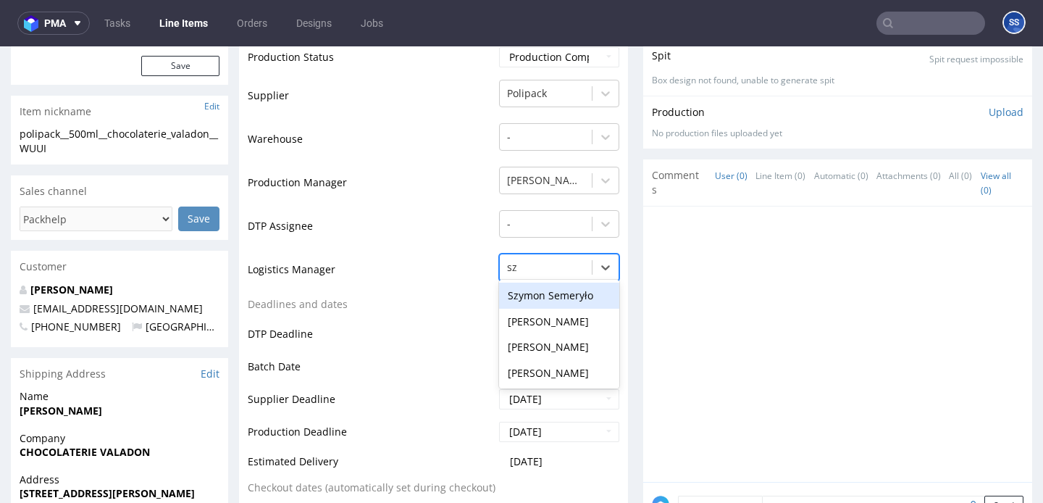
scroll to position [0, 0]
click at [548, 301] on div "Szymon Semeryło" at bounding box center [559, 296] width 120 height 26
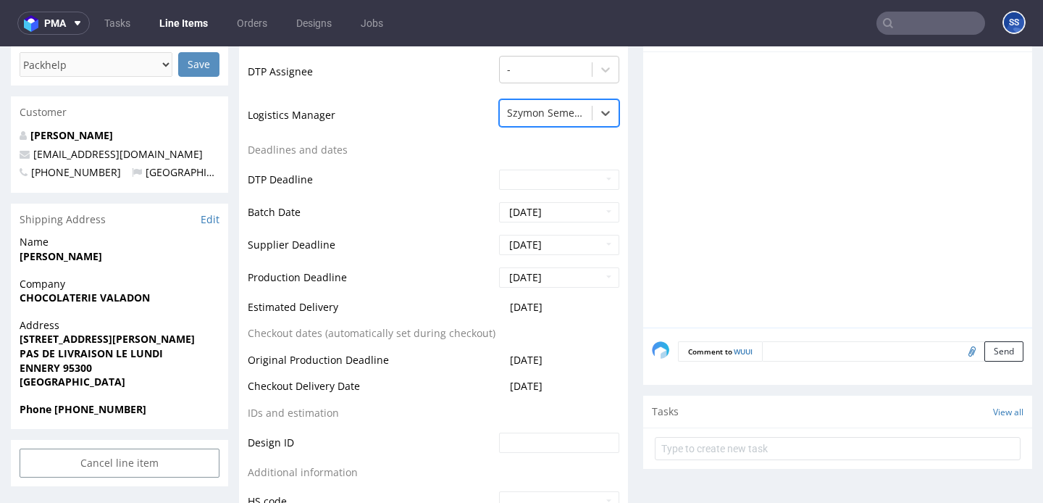
scroll to position [553, 0]
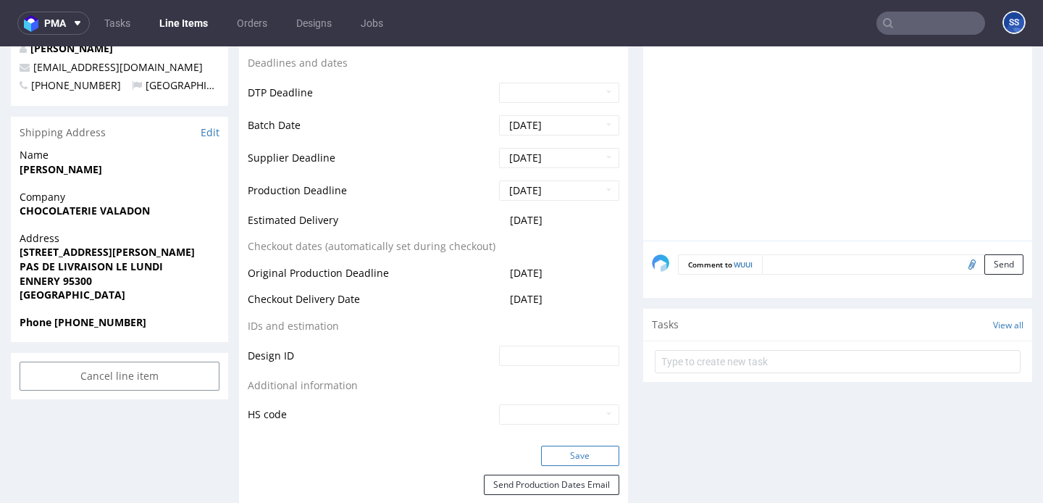
click at [566, 457] on button "Save" at bounding box center [580, 455] width 78 height 20
click at [180, 20] on link "Line Items" at bounding box center [184, 23] width 66 height 23
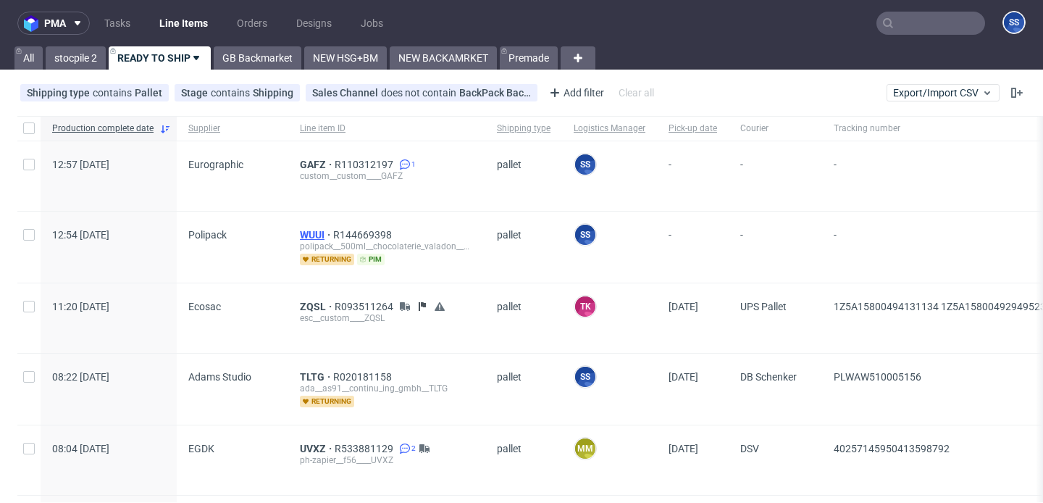
click at [311, 235] on span "WUUI" at bounding box center [316, 235] width 33 height 12
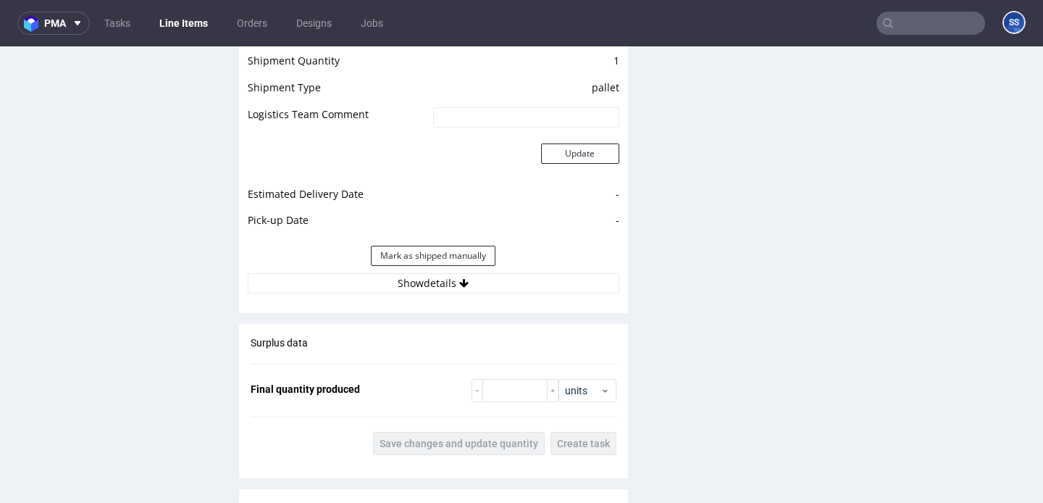
scroll to position [1432, 0]
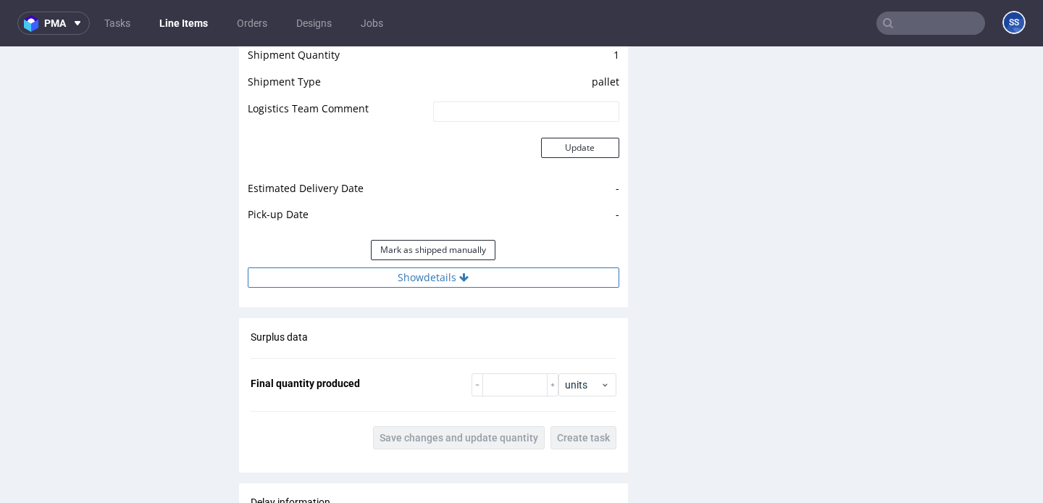
click at [493, 284] on button "Show details" at bounding box center [434, 277] width 372 height 20
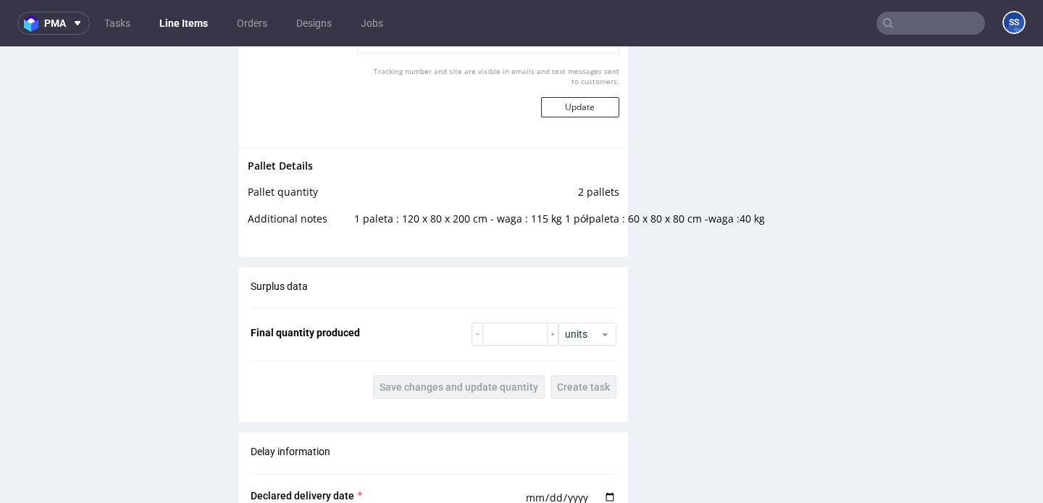
scroll to position [1803, 0]
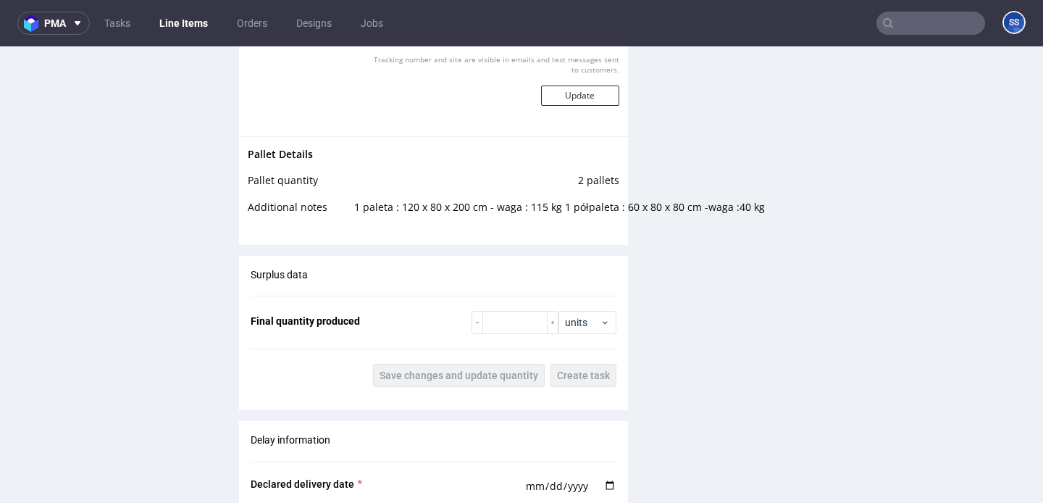
click at [162, 28] on link "Line Items" at bounding box center [184, 23] width 66 height 23
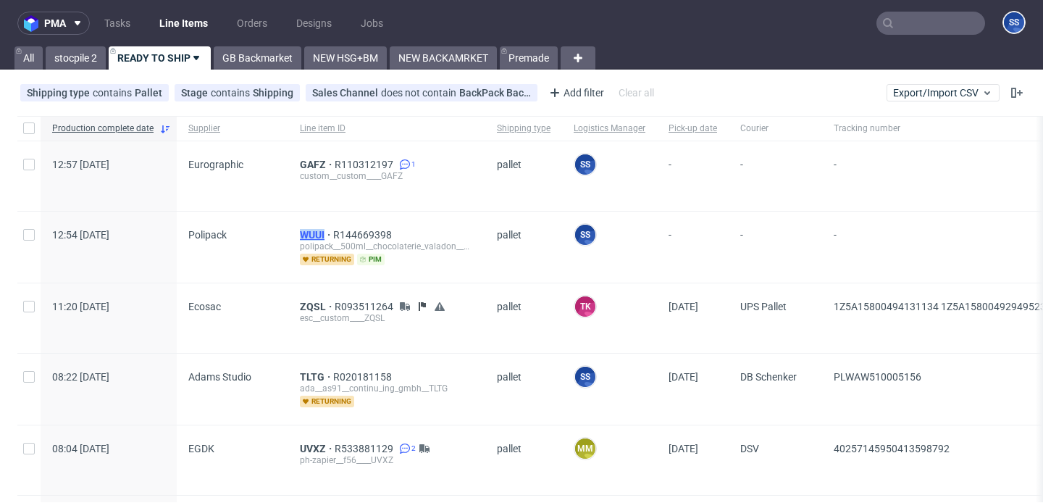
drag, startPoint x: 275, startPoint y: 235, endPoint x: 325, endPoint y: 235, distance: 50.0
copy div "WUUI"
click at [309, 227] on div "WUUI R144669398 polipack__500ml__chocolaterie_valadon__WUUI returning pim" at bounding box center [386, 247] width 197 height 71
click at [306, 233] on span "WUUI" at bounding box center [316, 235] width 33 height 12
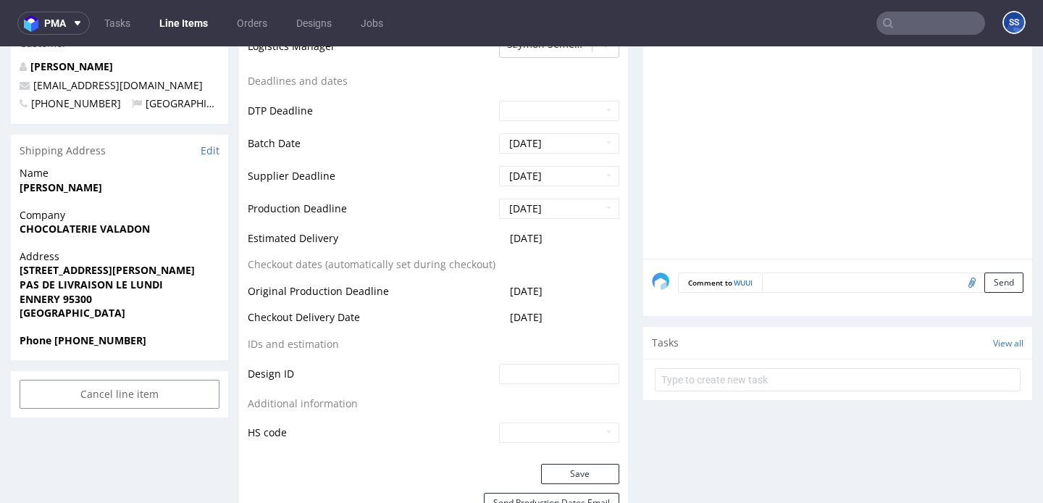
scroll to position [530, 0]
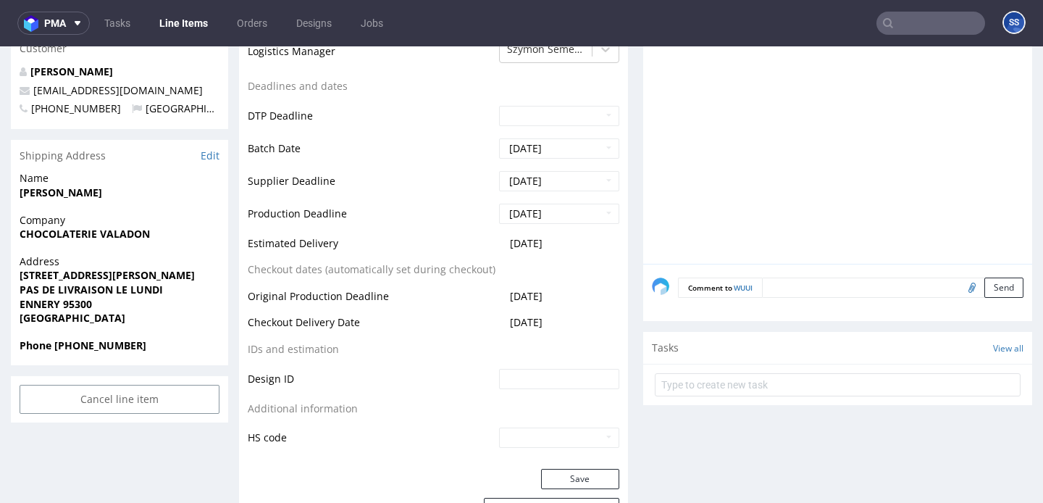
click at [128, 236] on strong "CHOCOLATERIE VALADON" at bounding box center [85, 234] width 130 height 14
copy strong "CHOCOLATERIE VALADON"
click at [68, 274] on strong "[STREET_ADDRESS][PERSON_NAME]" at bounding box center [107, 275] width 175 height 14
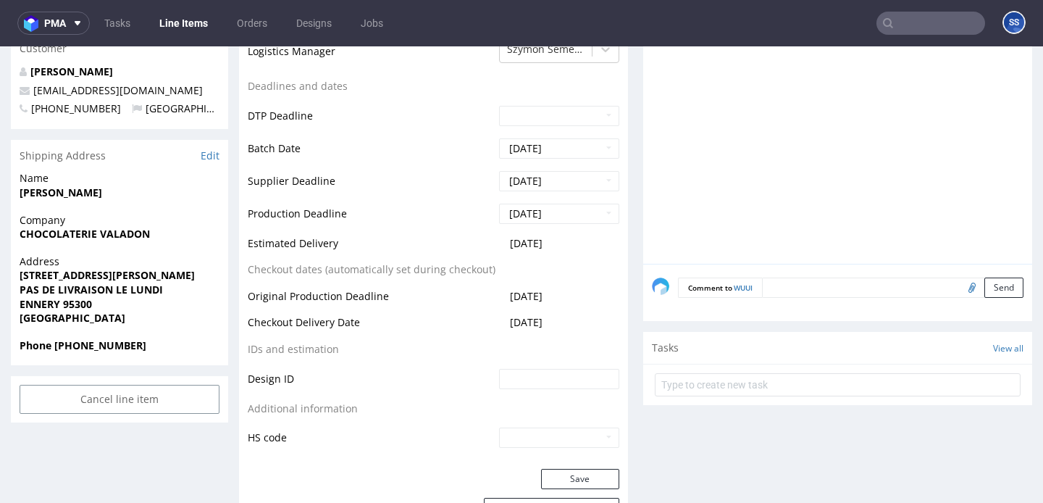
click at [68, 274] on strong "[STREET_ADDRESS][PERSON_NAME]" at bounding box center [107, 275] width 175 height 14
copy strong "[STREET_ADDRESS][PERSON_NAME]"
click at [45, 299] on strong "ENNERY 95300" at bounding box center [56, 304] width 72 height 14
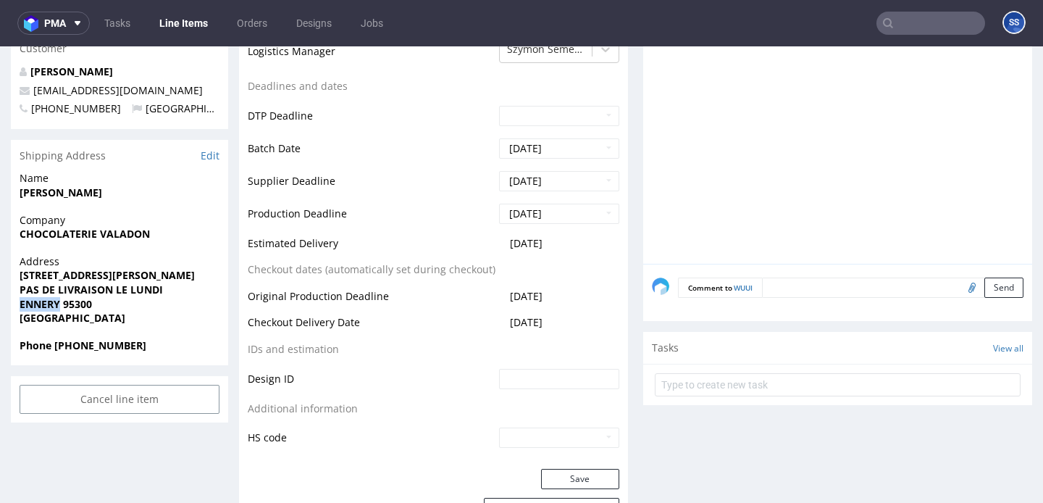
click at [91, 291] on strong "PAS DE LIVRAISON LE LUNDI" at bounding box center [91, 290] width 143 height 14
click at [83, 300] on strong "ENNERY 95300" at bounding box center [56, 304] width 72 height 14
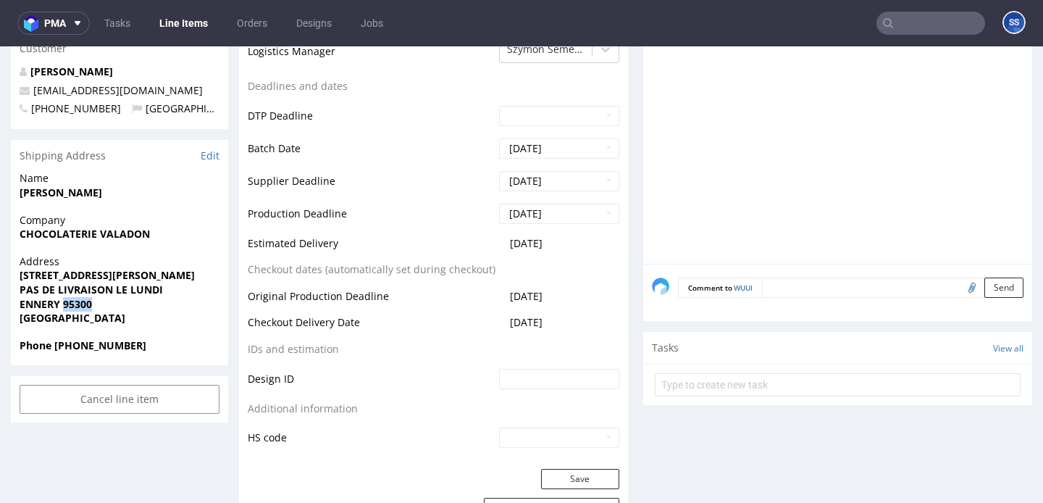
click at [96, 195] on strong "[PERSON_NAME]" at bounding box center [61, 192] width 83 height 14
click at [104, 342] on strong "Phone +33622074114" at bounding box center [83, 345] width 127 height 14
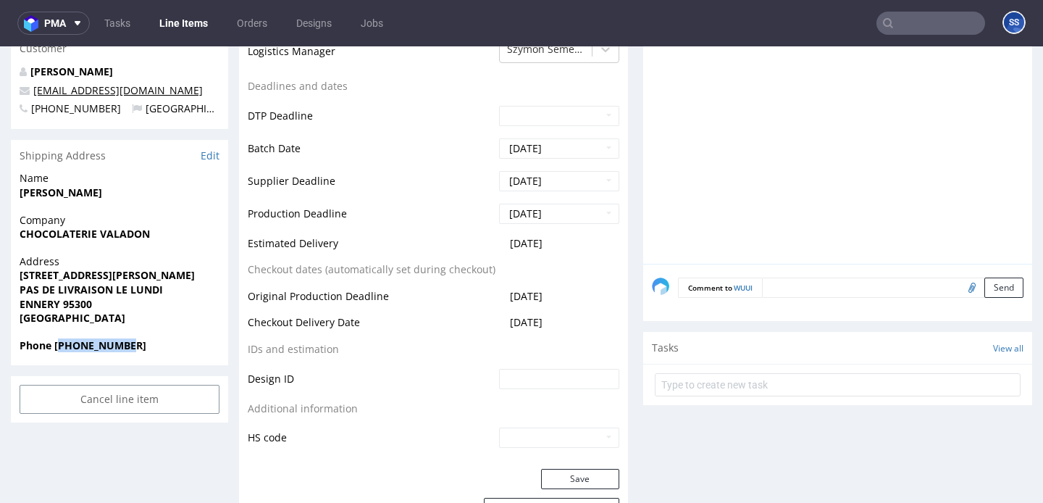
drag, startPoint x: 193, startPoint y: 91, endPoint x: 33, endPoint y: 95, distance: 160.9
click at [33, 95] on p "chocolaterie-valadon@orange.fr" at bounding box center [120, 90] width 200 height 14
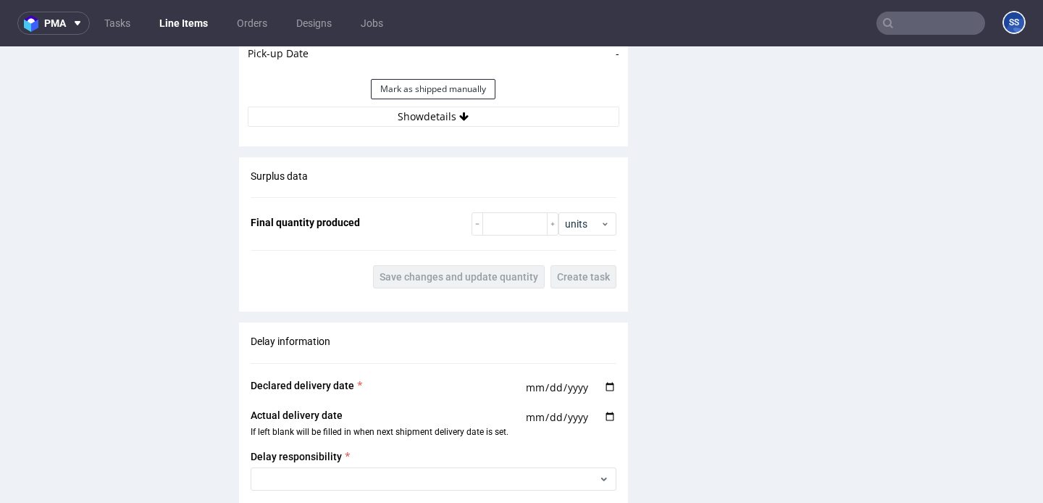
scroll to position [1595, 0]
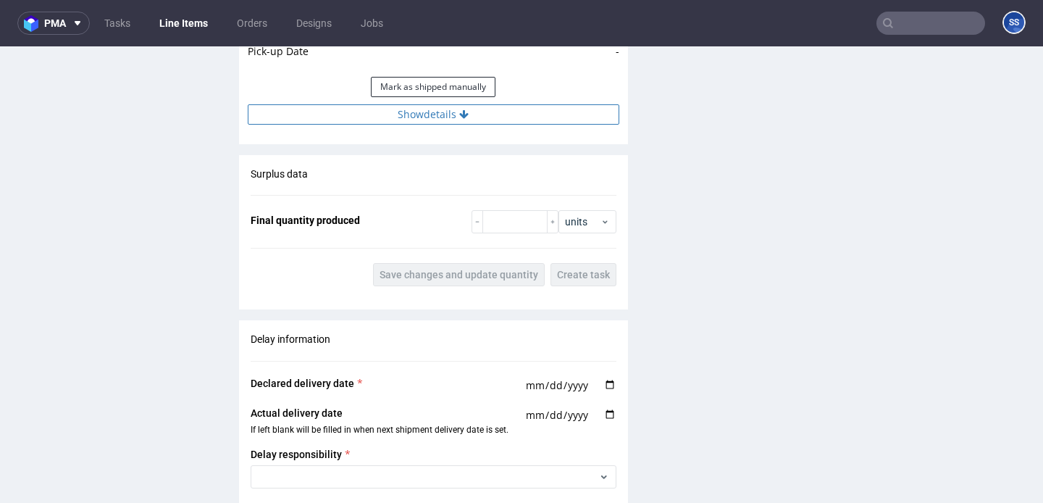
click at [424, 109] on button "Show details" at bounding box center [434, 114] width 372 height 20
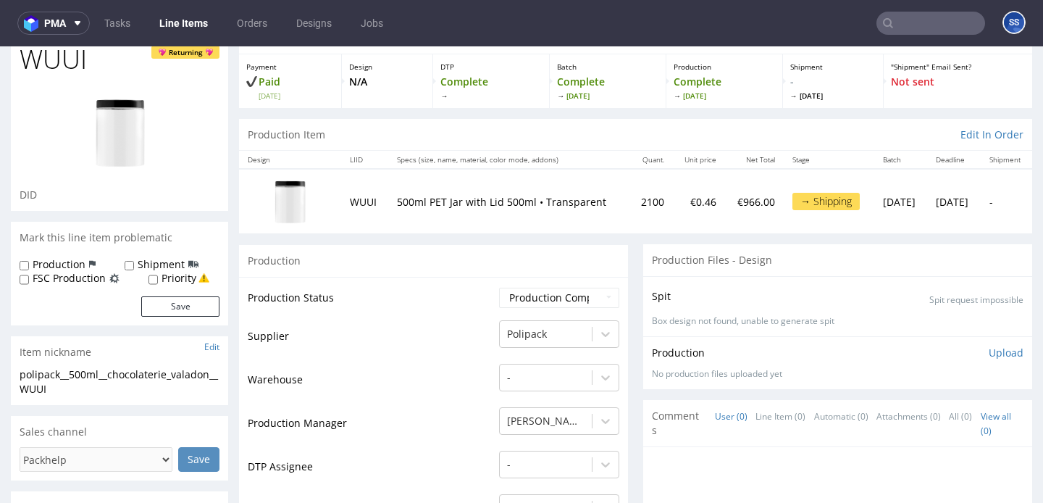
scroll to position [0, 0]
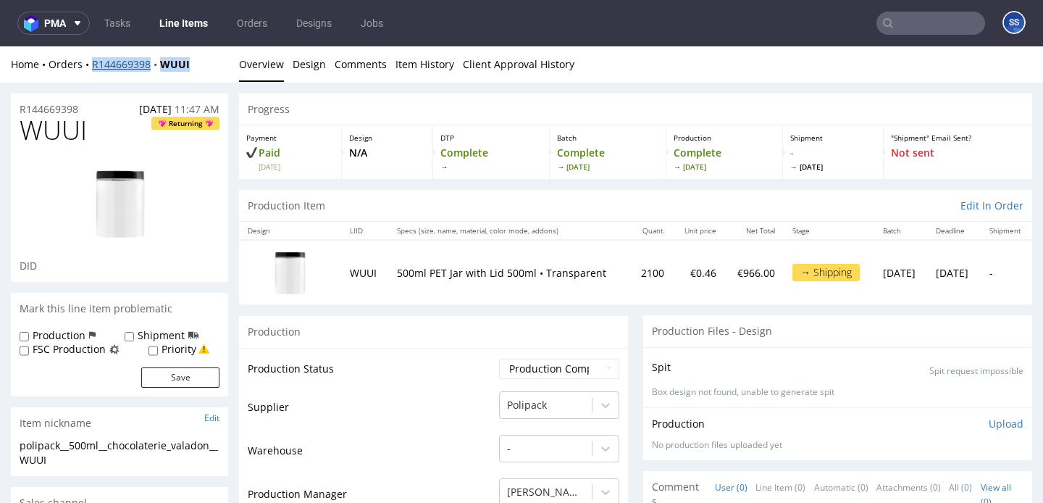
drag, startPoint x: 201, startPoint y: 67, endPoint x: 93, endPoint y: 70, distance: 108.0
click at [93, 70] on div "Home Orders R144669398 WUUI" at bounding box center [119, 64] width 217 height 14
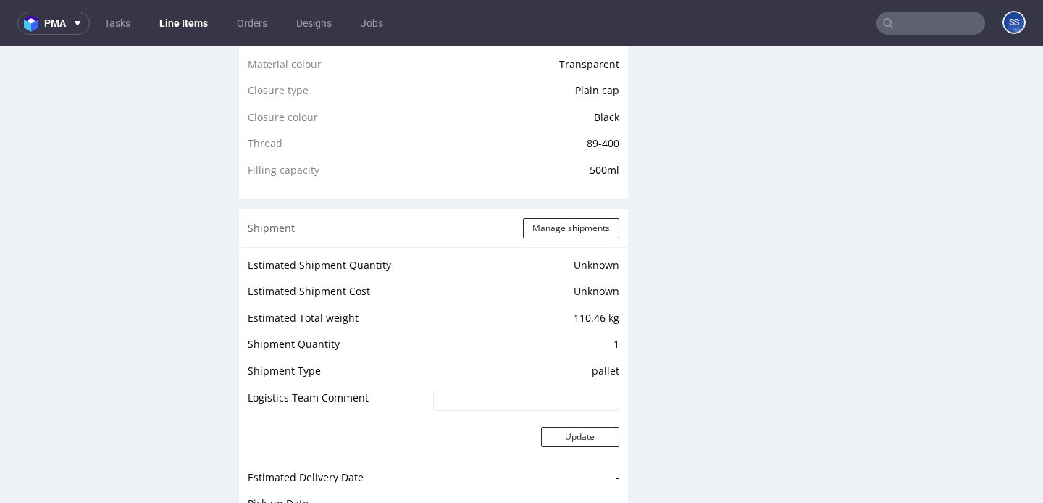
scroll to position [1159, 0]
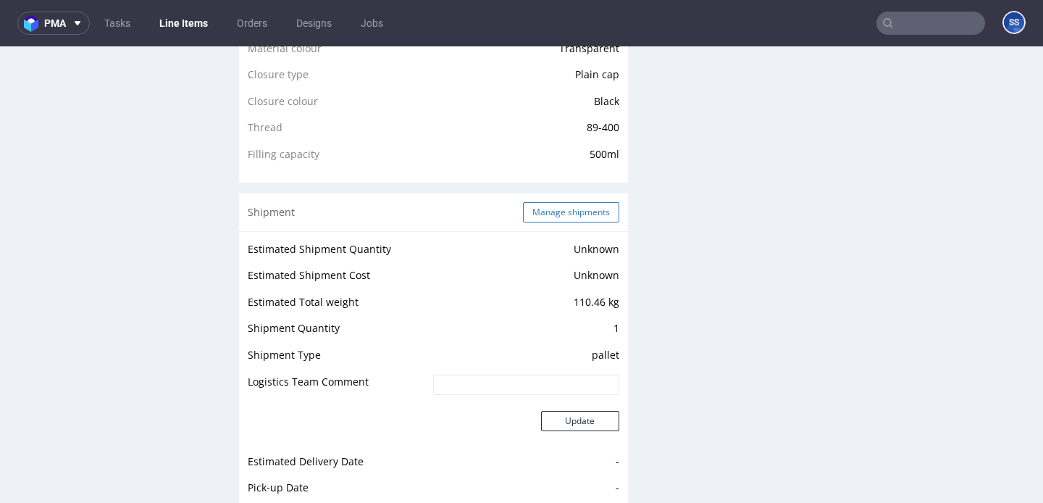
click at [562, 211] on button "Manage shipments" at bounding box center [571, 212] width 96 height 20
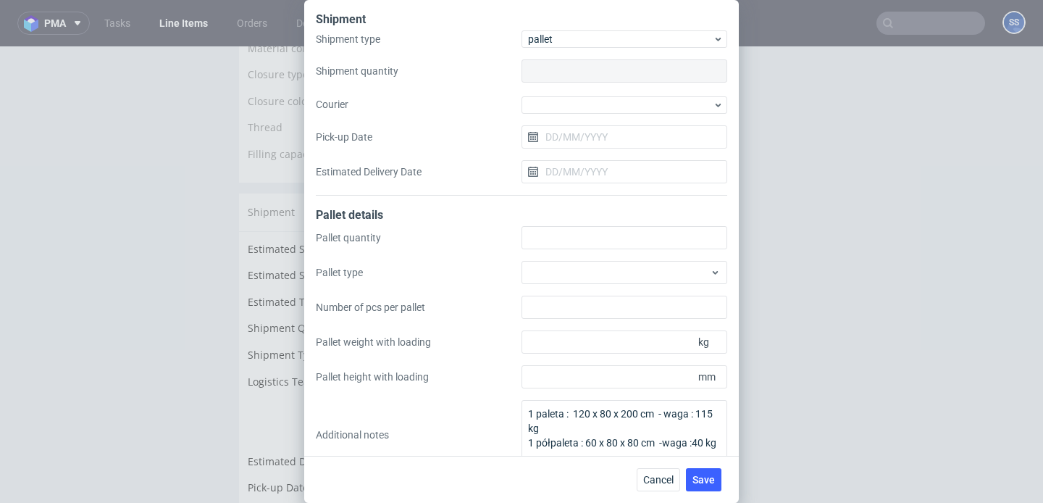
type input "1"
type input "2"
click at [591, 97] on div at bounding box center [625, 104] width 206 height 17
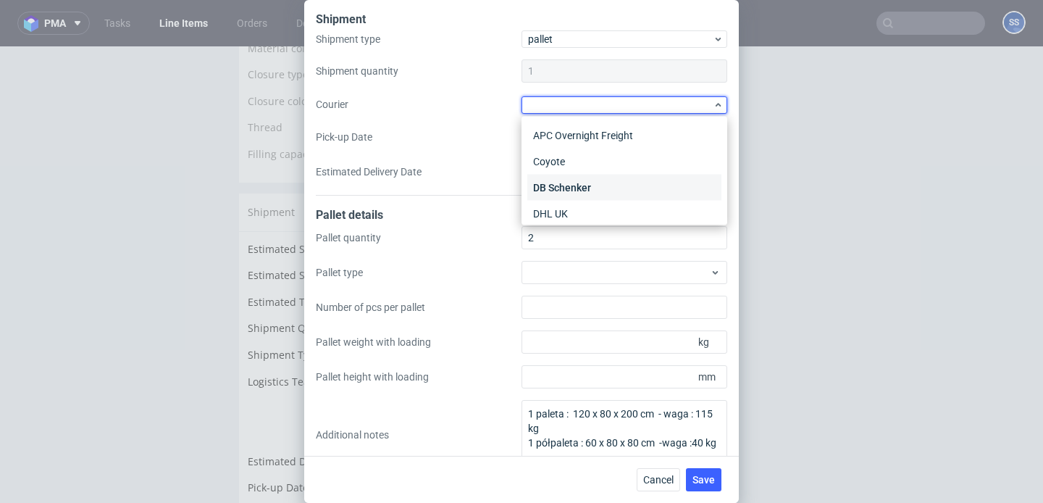
scroll to position [49, 0]
click at [582, 192] on div "DSV" at bounding box center [624, 190] width 194 height 26
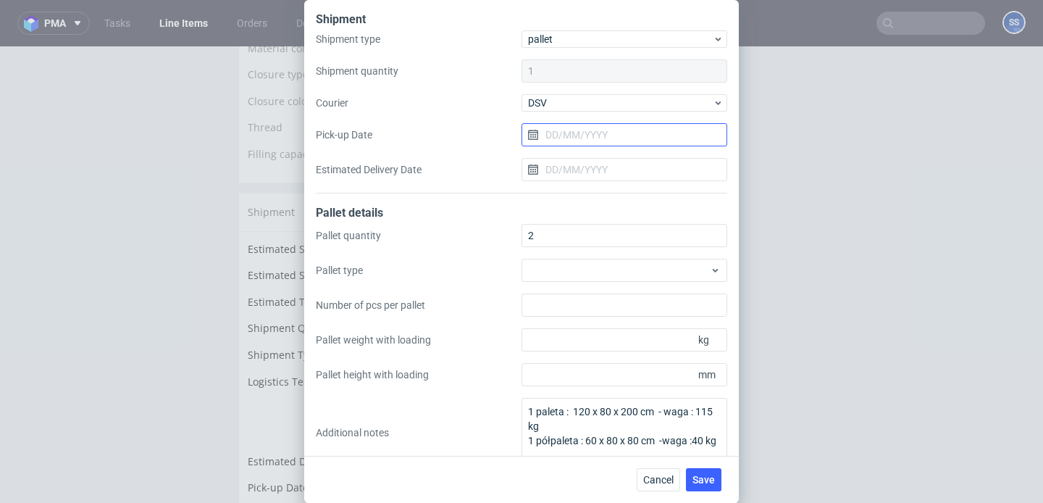
click at [591, 143] on input "Pick-up Date" at bounding box center [625, 134] width 206 height 23
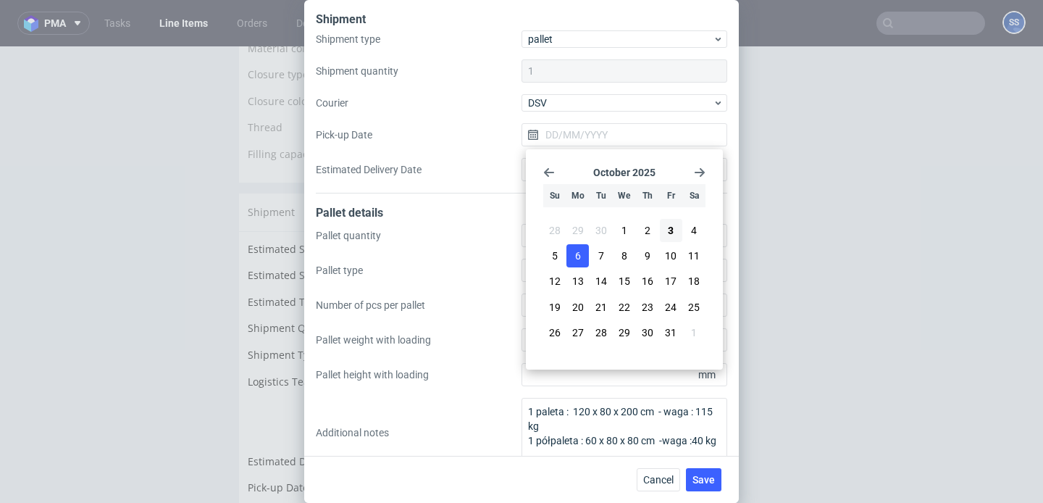
click at [583, 259] on button "6" at bounding box center [577, 255] width 22 height 23
type input "06/10/2025"
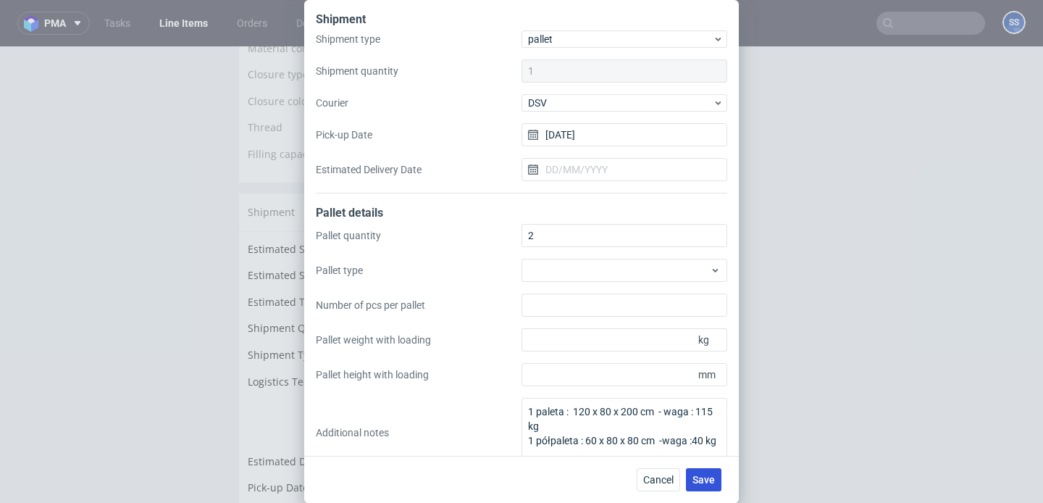
click at [706, 480] on span "Save" at bounding box center [703, 479] width 22 height 10
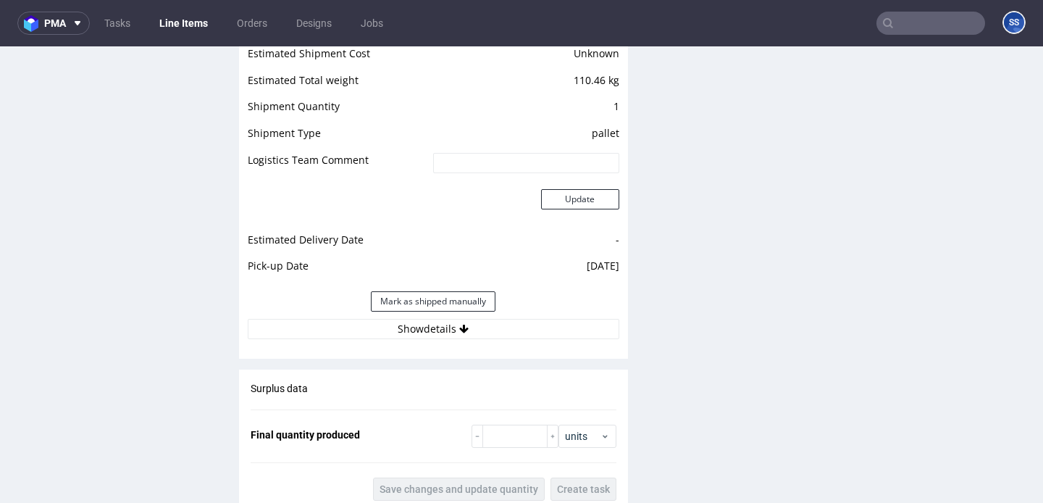
scroll to position [1398, 0]
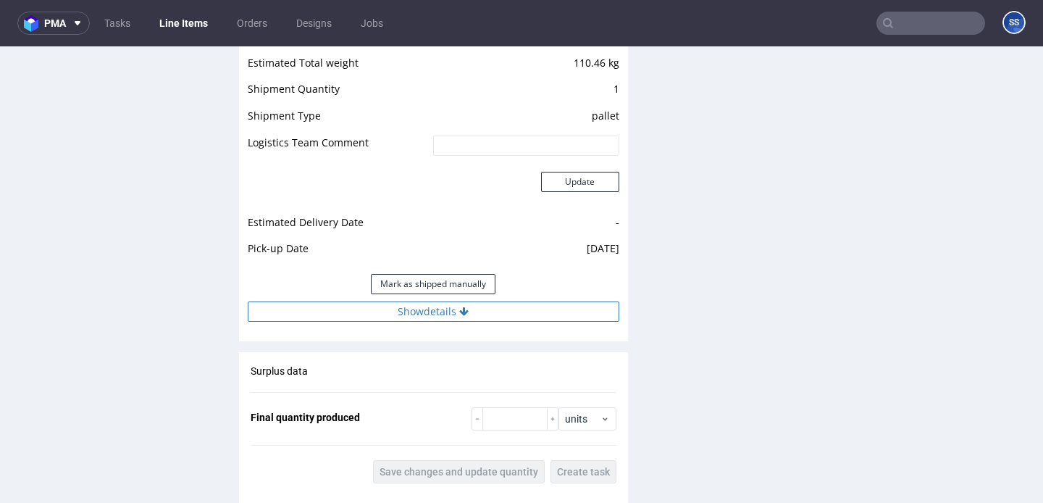
click at [453, 317] on button "Show details" at bounding box center [434, 311] width 372 height 20
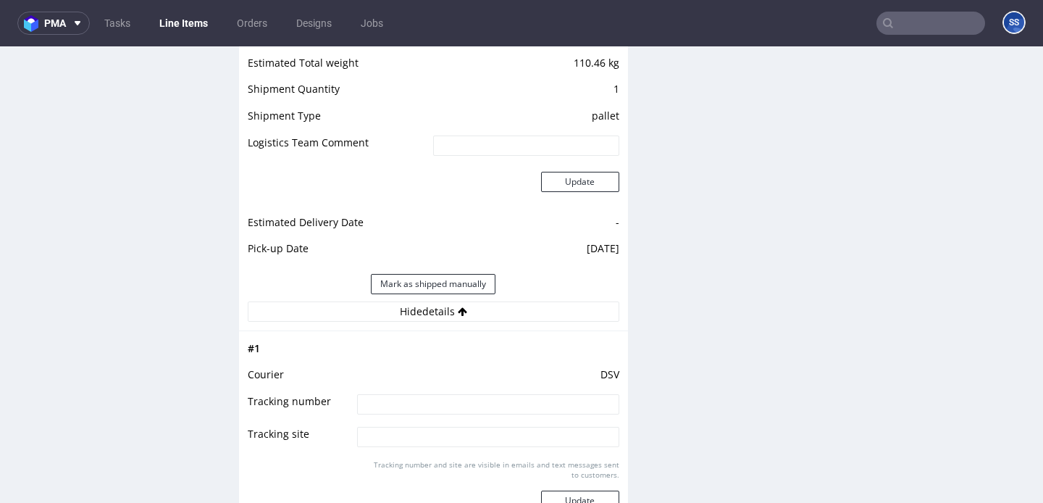
click at [433, 400] on input at bounding box center [487, 404] width 261 height 20
paste input "40257145950413611538"
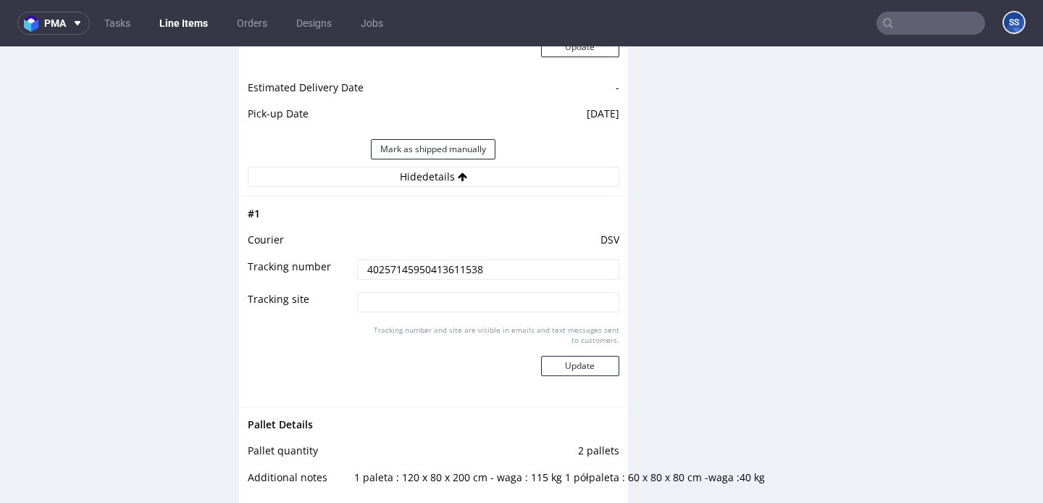
scroll to position [1560, 0]
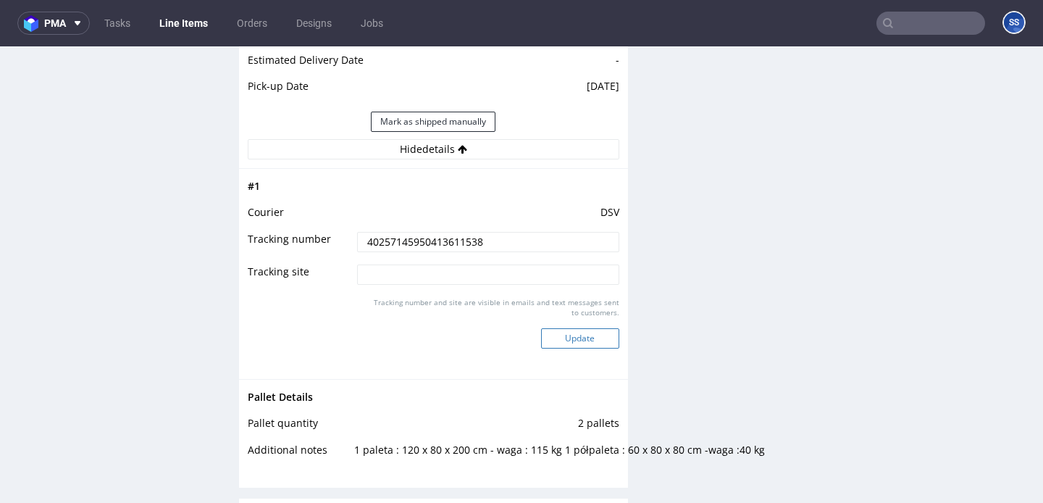
type input "40257145950413611538"
click at [585, 339] on button "Update" at bounding box center [580, 338] width 78 height 20
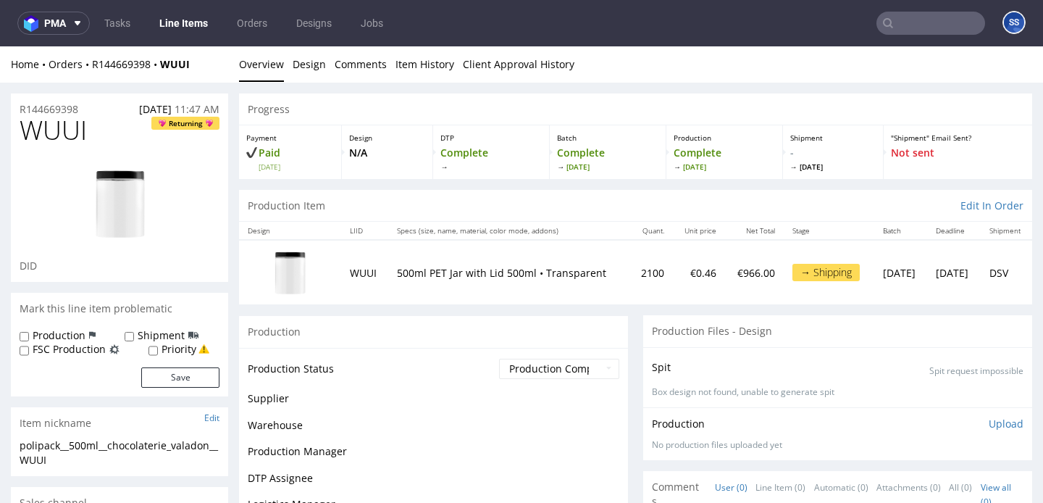
click at [198, 15] on link "Line Items" at bounding box center [184, 23] width 66 height 23
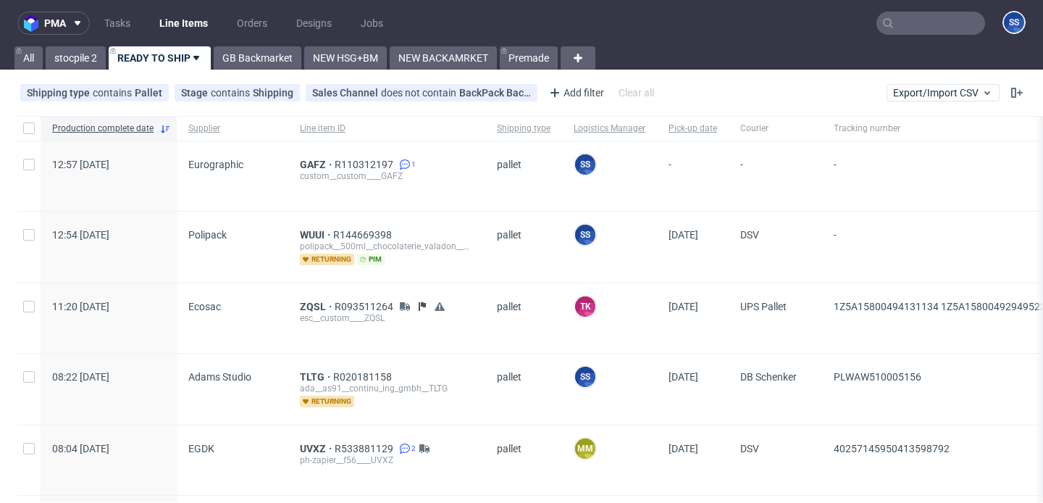
click at [175, 59] on link "READY TO SHIP" at bounding box center [160, 57] width 102 height 23
click at [307, 163] on span "GAFZ" at bounding box center [317, 165] width 35 height 12
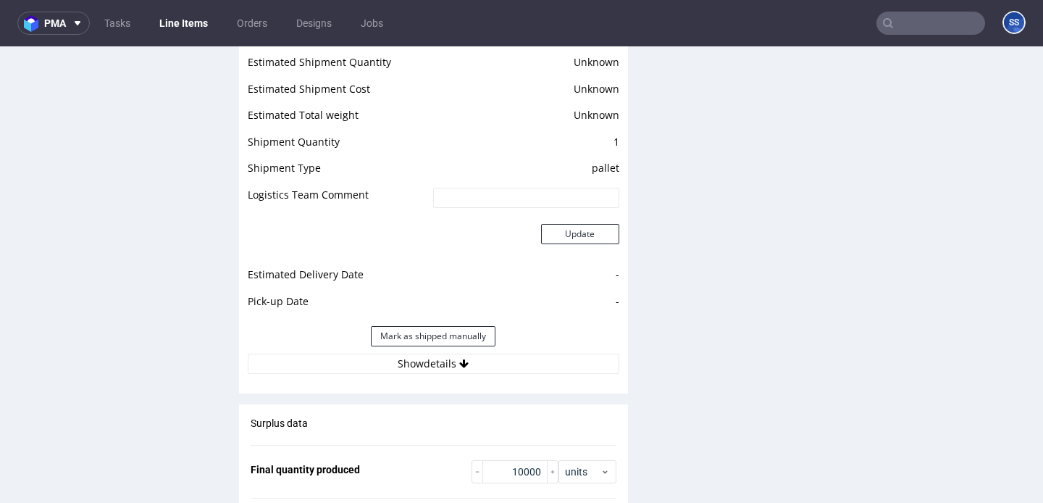
scroll to position [1992, 0]
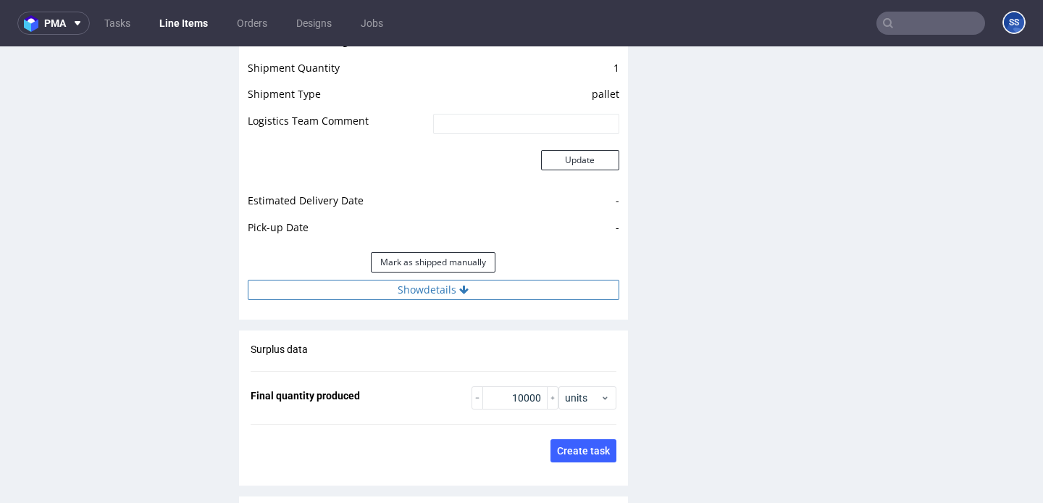
click at [408, 291] on button "Show details" at bounding box center [434, 290] width 372 height 20
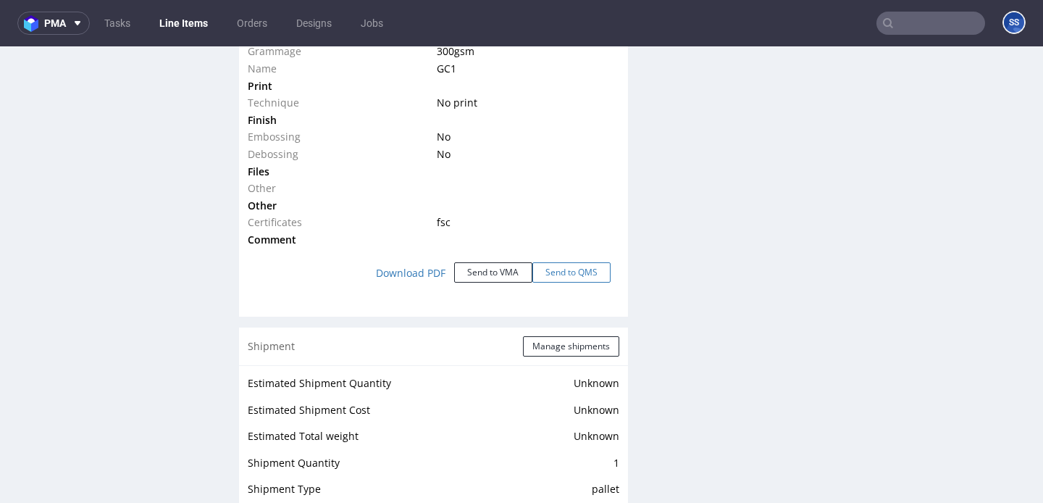
scroll to position [1625, 0]
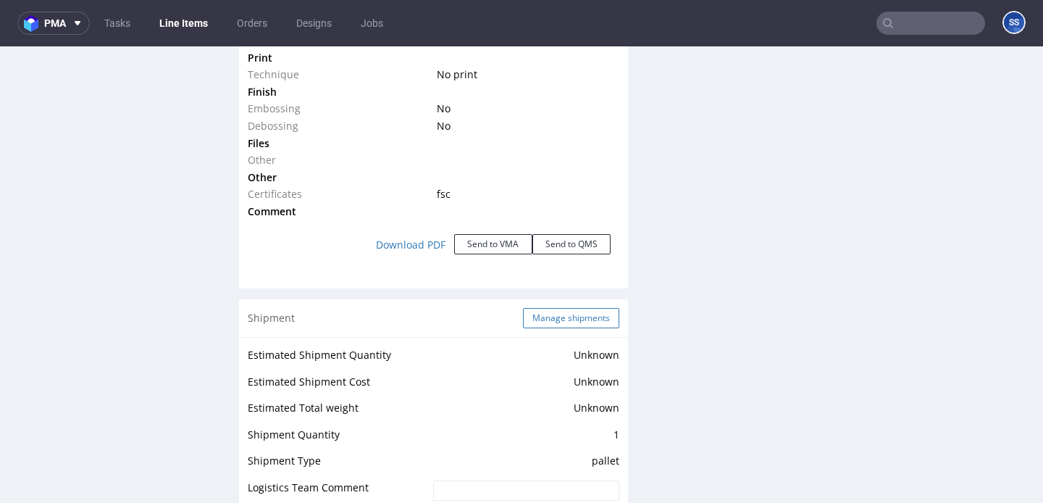
click at [603, 317] on button "Manage shipments" at bounding box center [571, 318] width 96 height 20
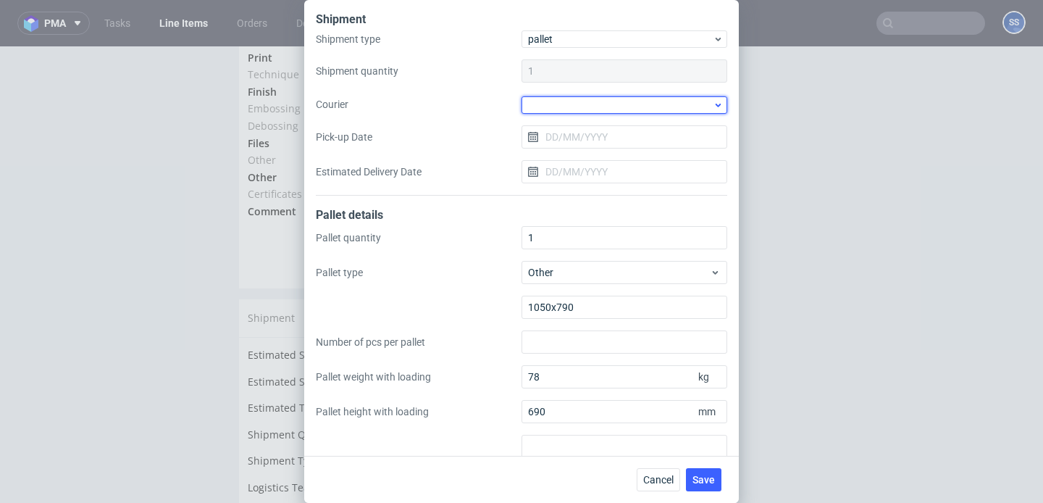
click at [564, 101] on div at bounding box center [625, 104] width 206 height 17
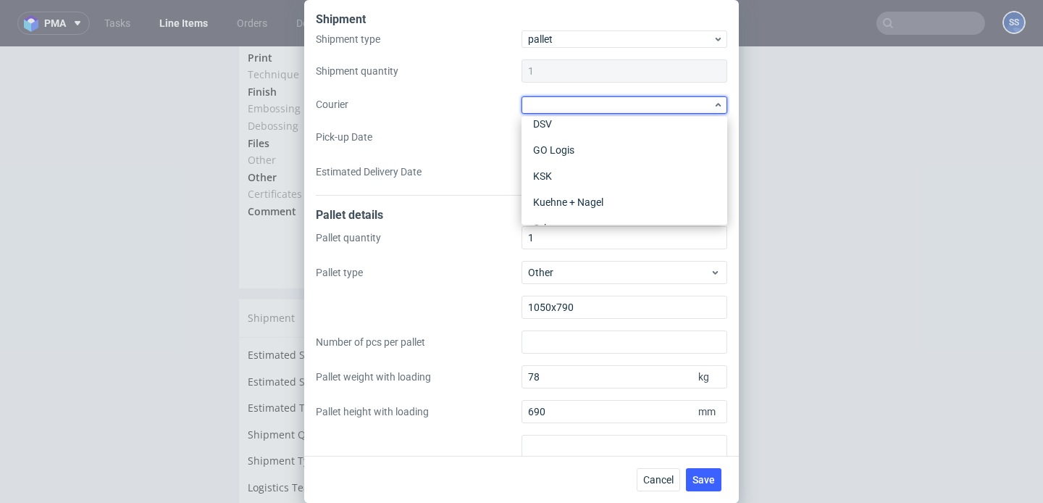
scroll to position [141, 0]
click at [582, 179] on div "Kuehne + Nagel" at bounding box center [624, 177] width 194 height 26
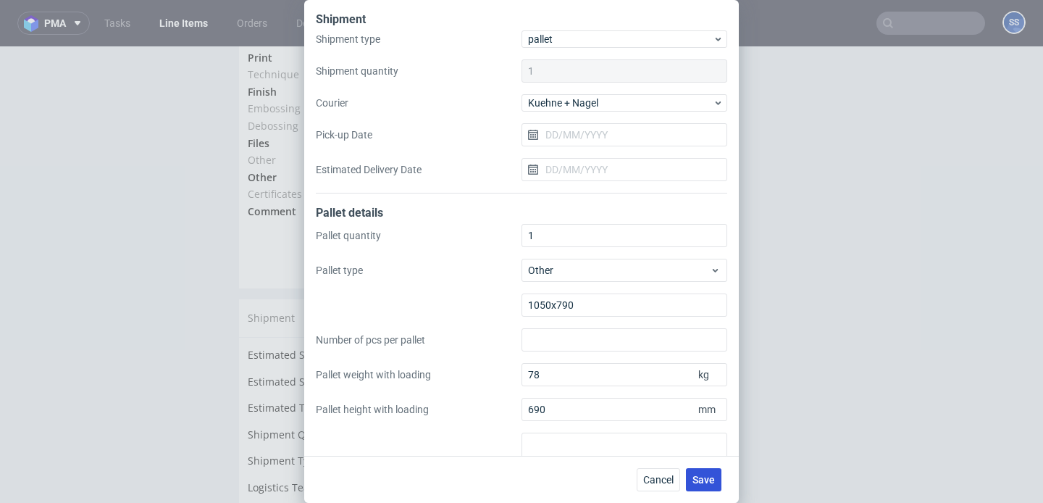
click at [710, 472] on button "Save" at bounding box center [703, 479] width 35 height 23
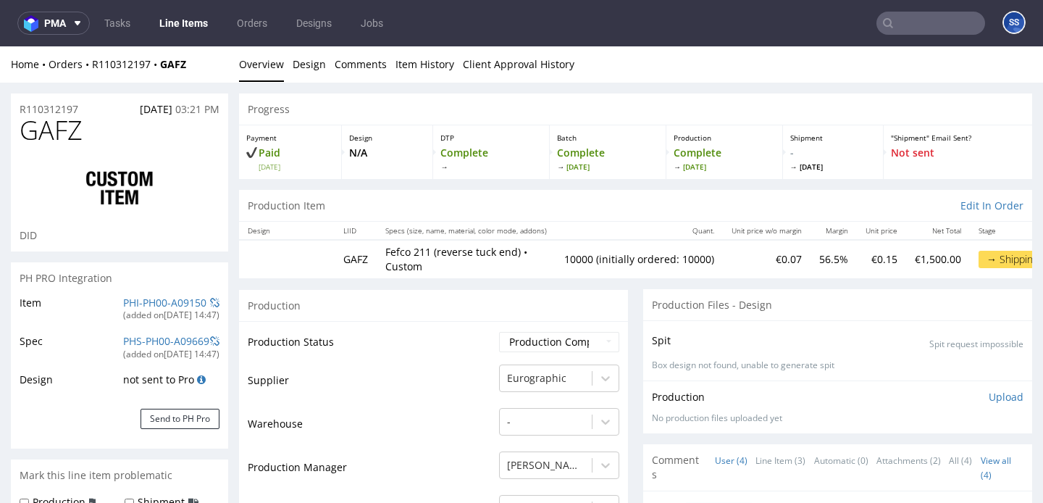
click at [183, 23] on link "Line Items" at bounding box center [184, 23] width 66 height 23
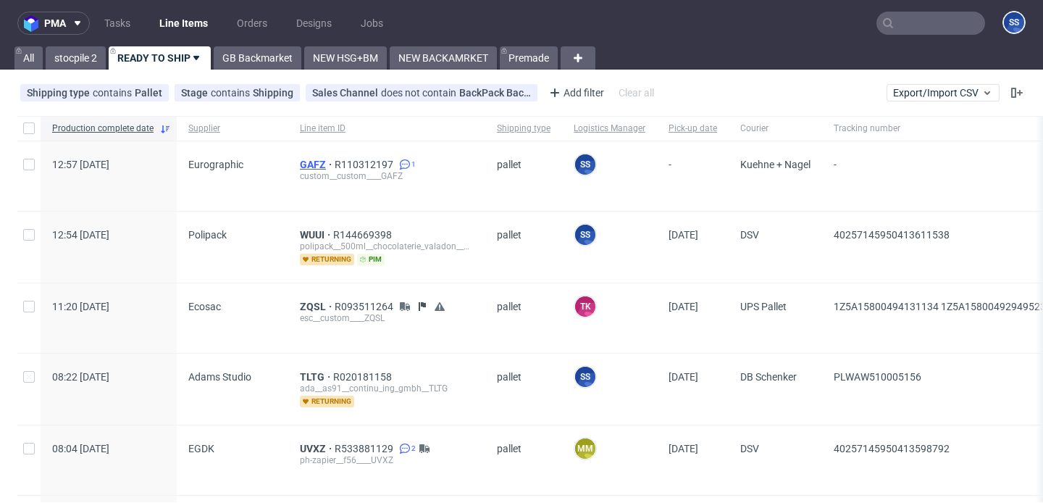
click at [310, 166] on span "GAFZ" at bounding box center [317, 165] width 35 height 12
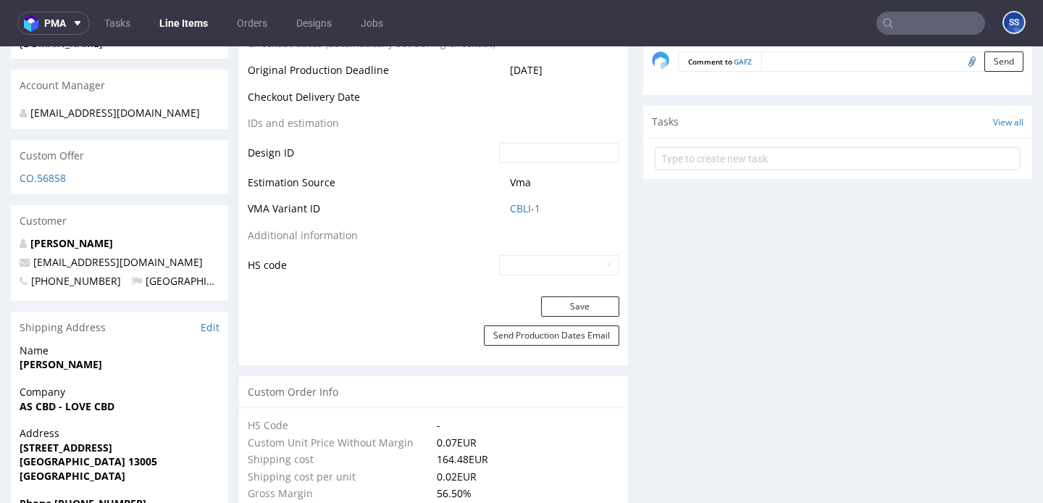
scroll to position [744, 0]
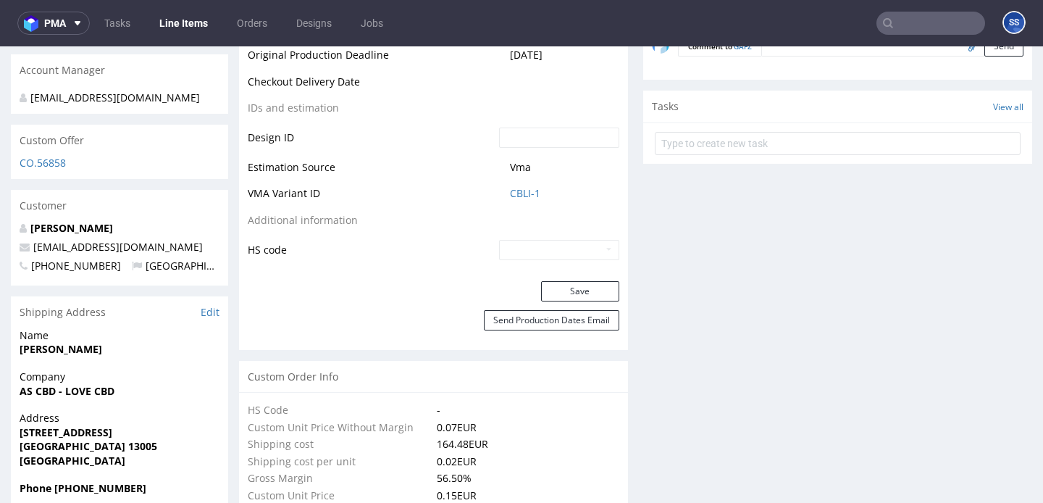
click at [80, 384] on span "AS CBD - LOVE CBD" at bounding box center [120, 391] width 200 height 14
copy strong "AS CBD - LOVE CBD"
click at [64, 431] on strong "[STREET_ADDRESS]" at bounding box center [66, 432] width 93 height 14
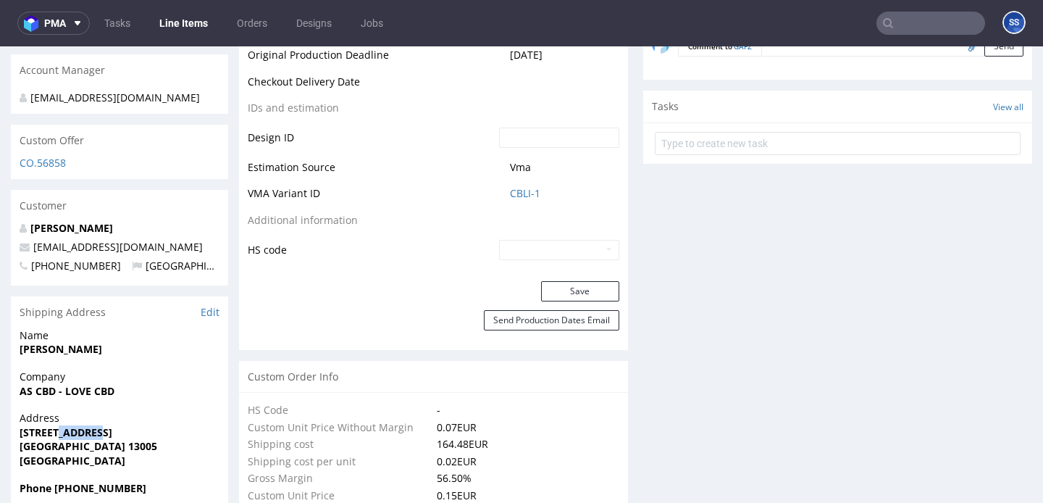
click at [64, 431] on strong "[STREET_ADDRESS]" at bounding box center [66, 432] width 93 height 14
copy strong "[STREET_ADDRESS]"
click at [101, 445] on strong "[GEOGRAPHIC_DATA] 13005" at bounding box center [89, 446] width 138 height 14
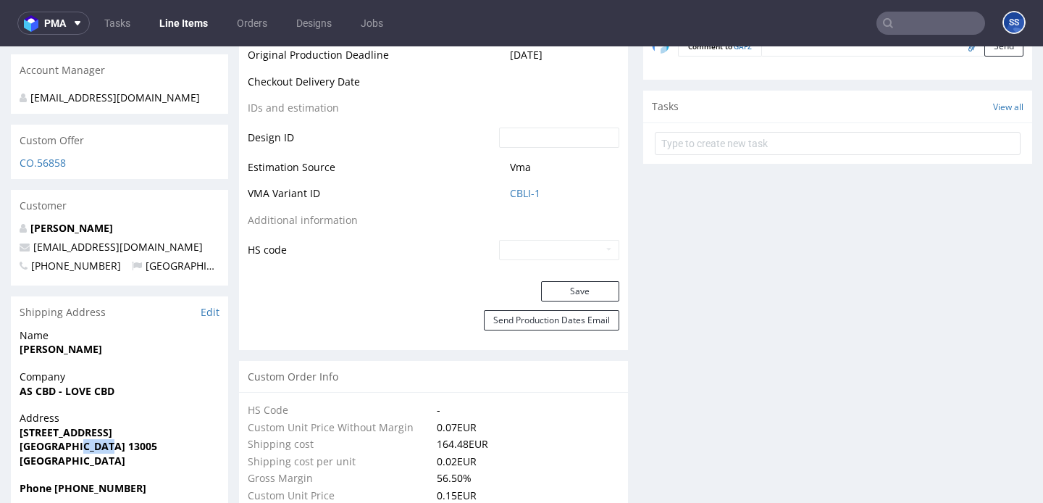
copy strong "13005"
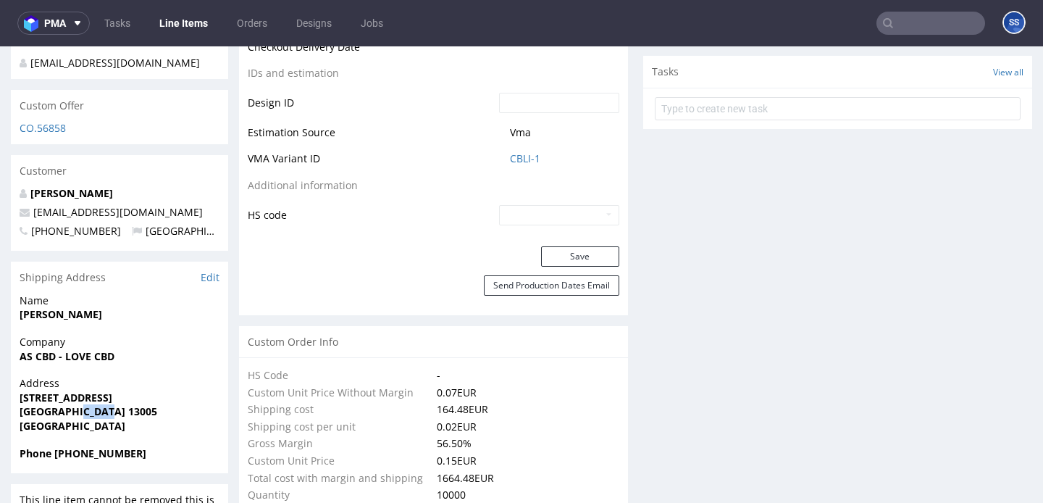
scroll to position [784, 0]
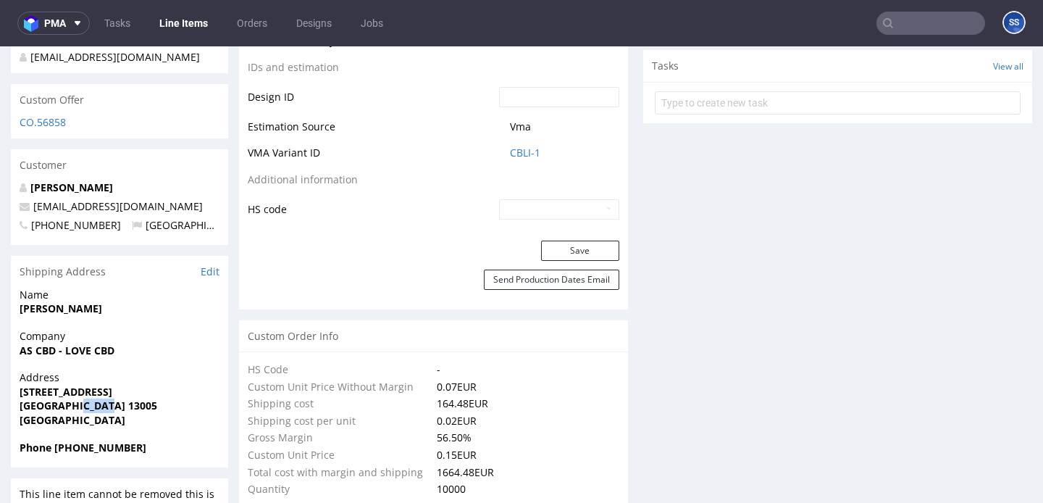
click at [56, 312] on strong "[PERSON_NAME]" at bounding box center [61, 308] width 83 height 14
click at [56, 312] on strong "nicolas sola" at bounding box center [61, 308] width 83 height 14
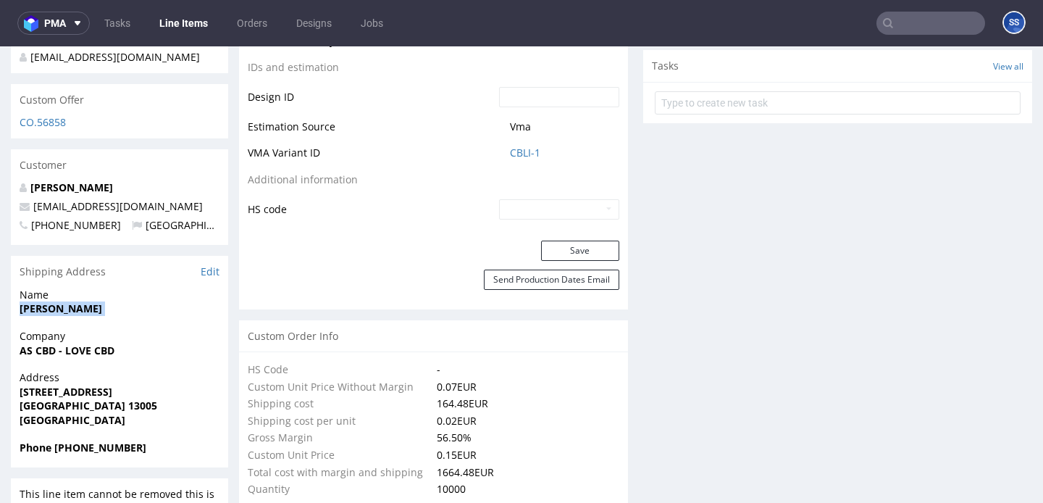
copy strong "nicolas sola"
drag, startPoint x: 179, startPoint y: 215, endPoint x: 150, endPoint y: 196, distance: 34.6
click at [149, 196] on div "nicolas sola as.cbd.marseille@gmail.com +33769855484 France" at bounding box center [119, 212] width 217 height 64
click at [181, 202] on p "as.cbd.marseille@gmail.com" at bounding box center [120, 206] width 200 height 14
drag, startPoint x: 181, startPoint y: 202, endPoint x: 36, endPoint y: 209, distance: 145.1
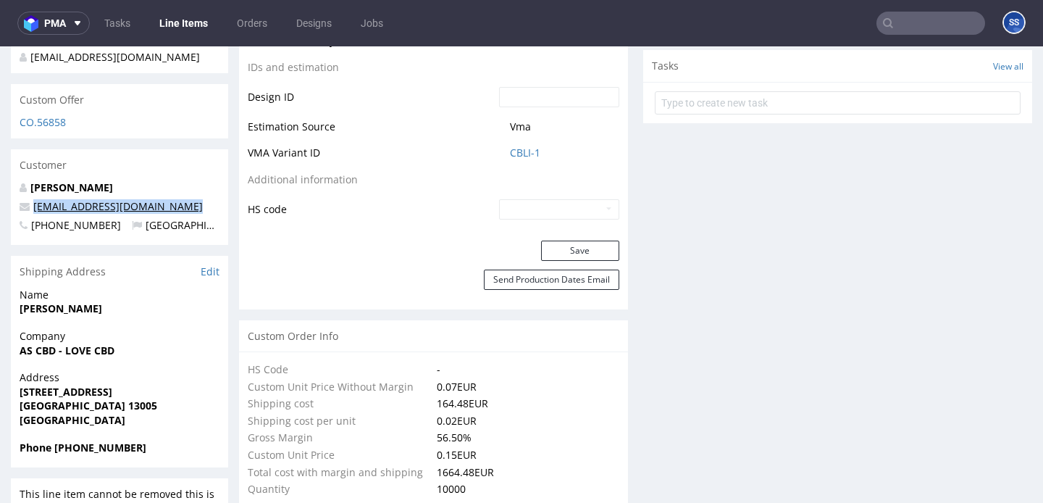
click at [36, 209] on p "as.cbd.marseille@gmail.com" at bounding box center [120, 206] width 200 height 14
copy link "as.cbd.marseille@gmail.com"
click at [100, 438] on div "Address 11 RUE VITALIS MARSEILLE 13005 France" at bounding box center [119, 405] width 217 height 70
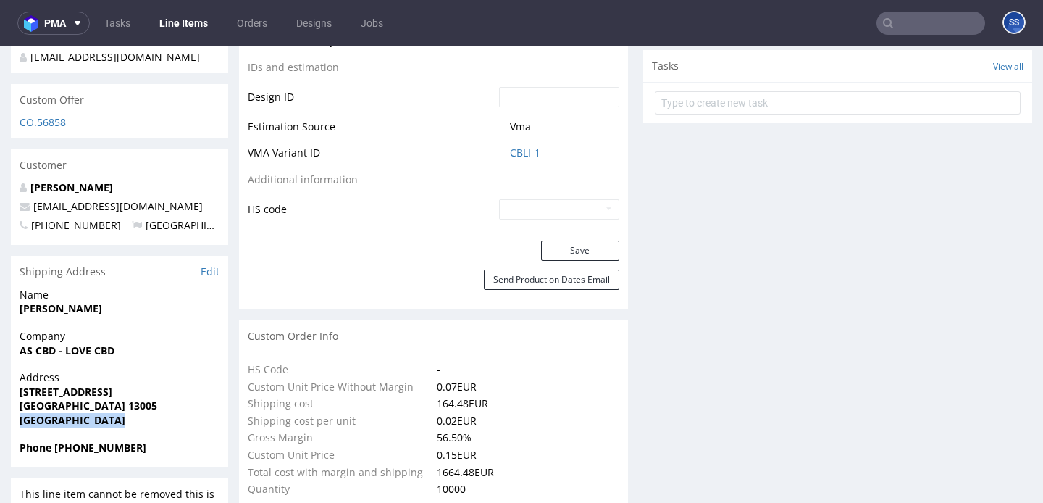
click at [99, 448] on strong "Phone +33769855484" at bounding box center [83, 447] width 127 height 14
copy strong "33769855484"
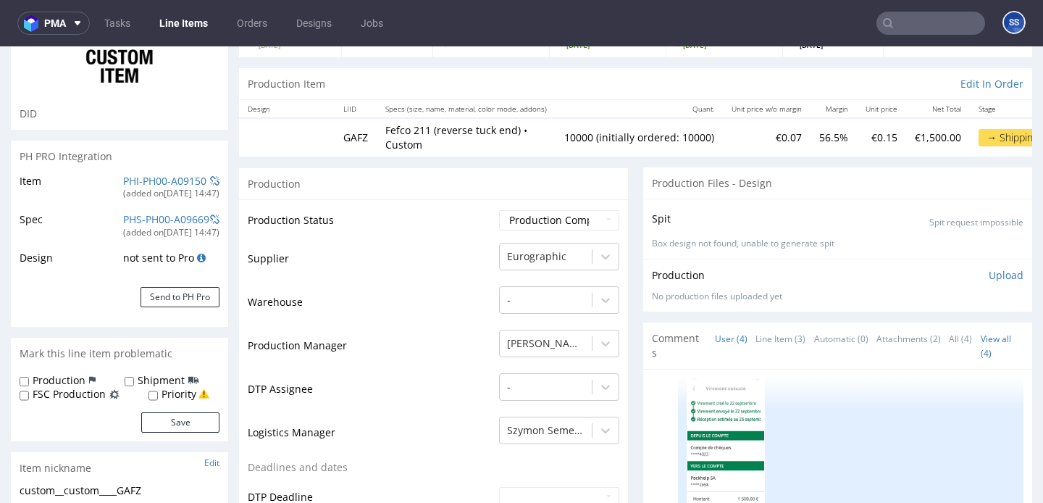
scroll to position [4, 0]
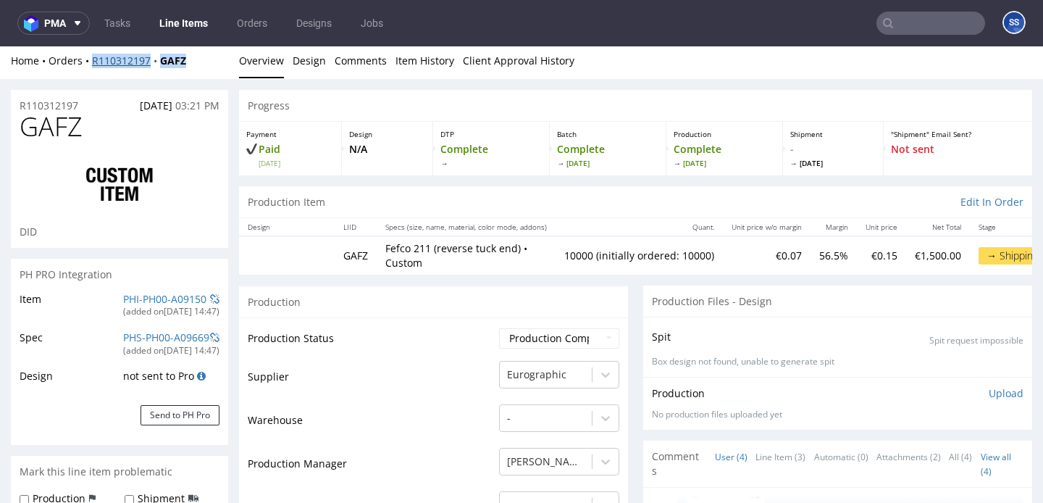
drag, startPoint x: 191, startPoint y: 61, endPoint x: 93, endPoint y: 66, distance: 97.2
click at [93, 66] on div "Home Orders R110312197 GAFZ" at bounding box center [119, 61] width 217 height 14
copy div "R110312197 GAFZ"
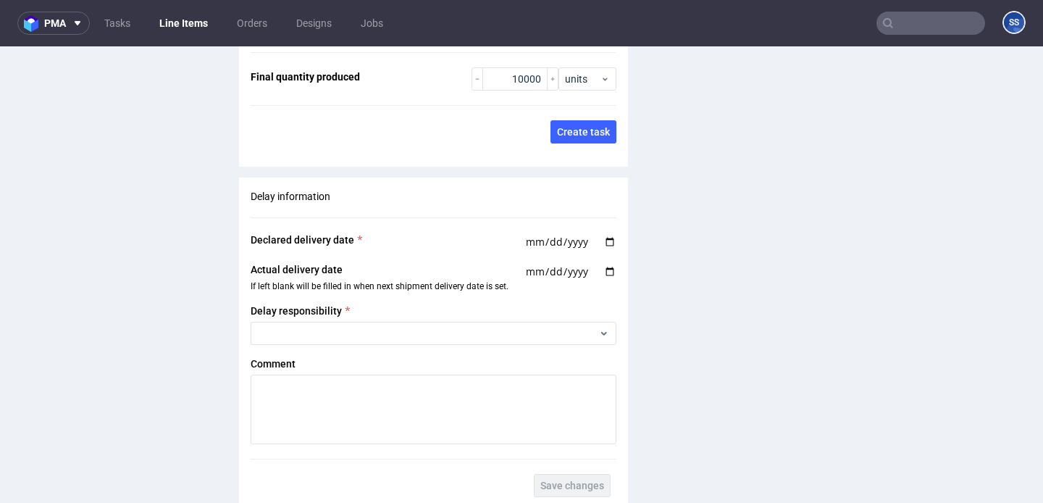
scroll to position [2180, 0]
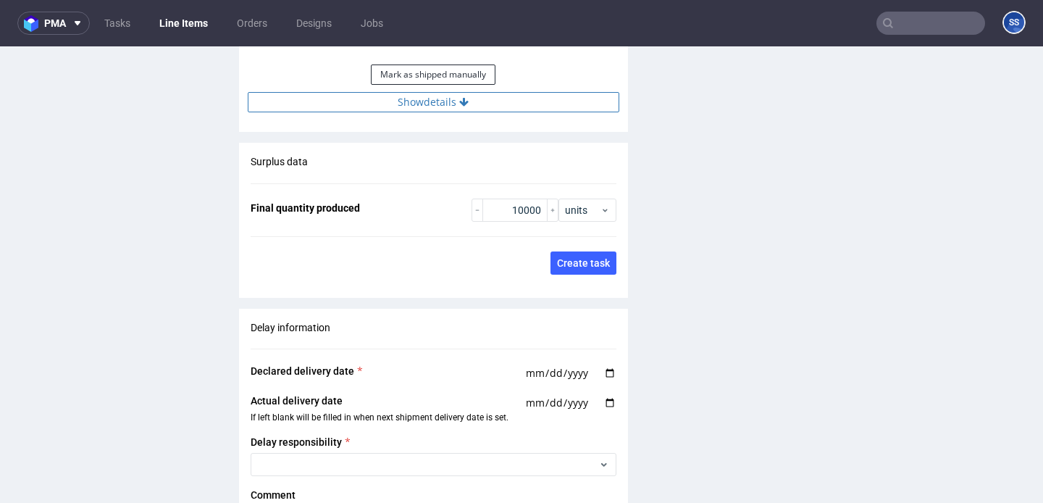
click at [372, 104] on button "Show details" at bounding box center [434, 102] width 372 height 20
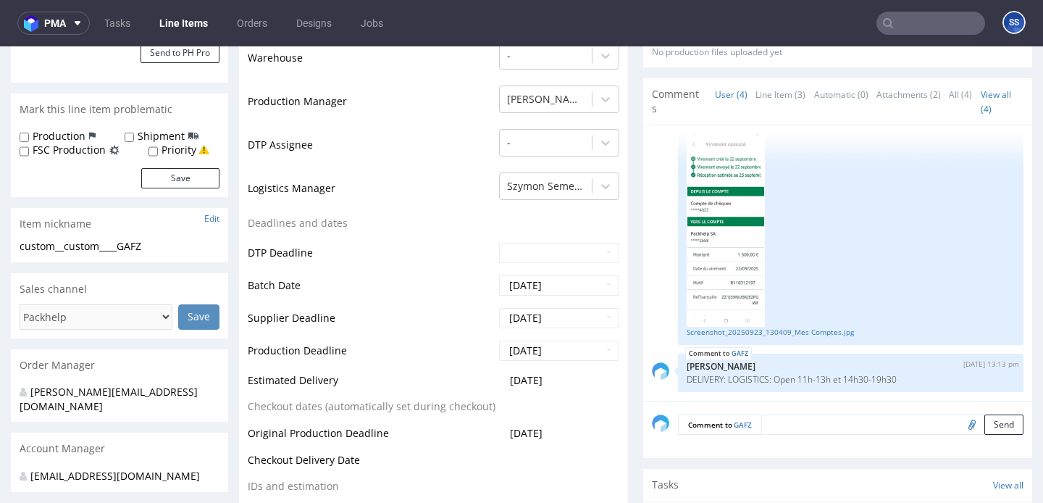
scroll to position [365, 0]
click at [189, 19] on link "Line Items" at bounding box center [184, 23] width 66 height 23
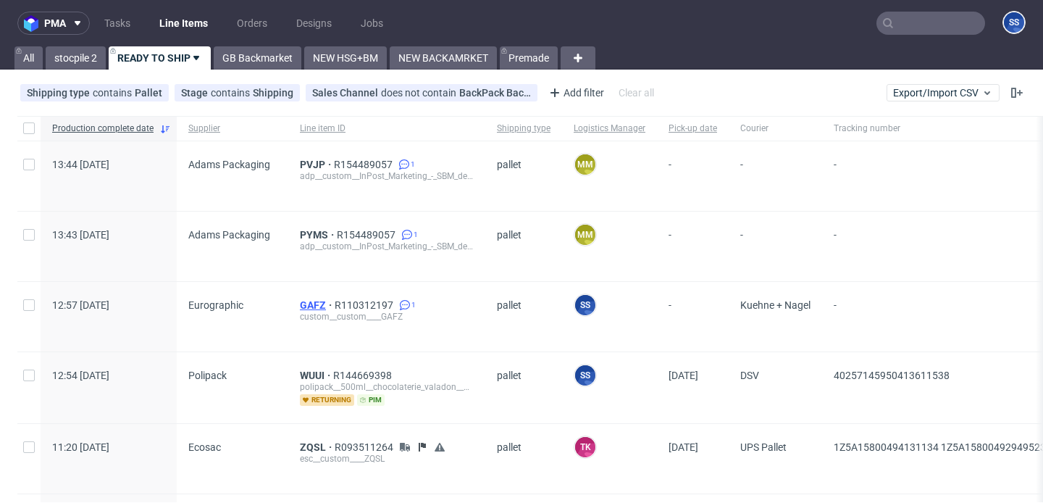
click at [311, 306] on span "GAFZ" at bounding box center [317, 305] width 35 height 12
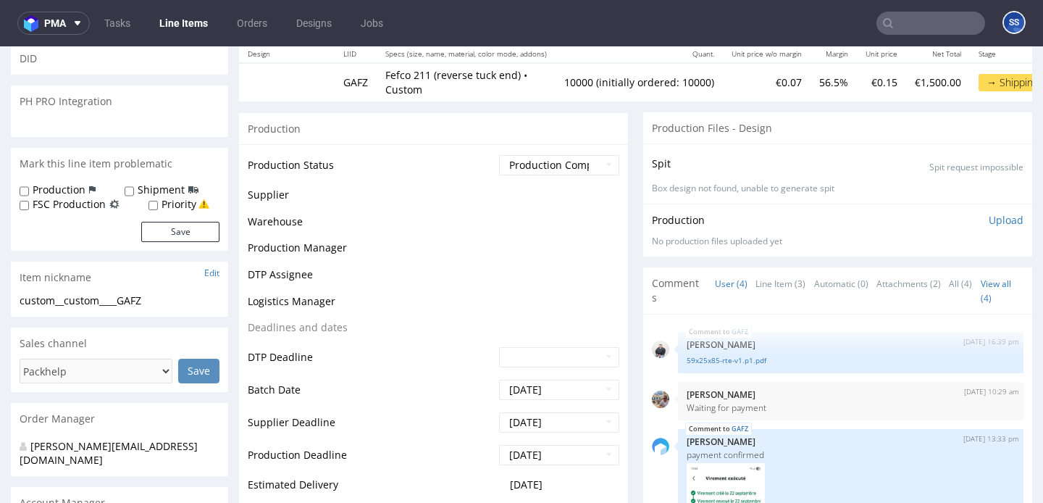
scroll to position [145, 0]
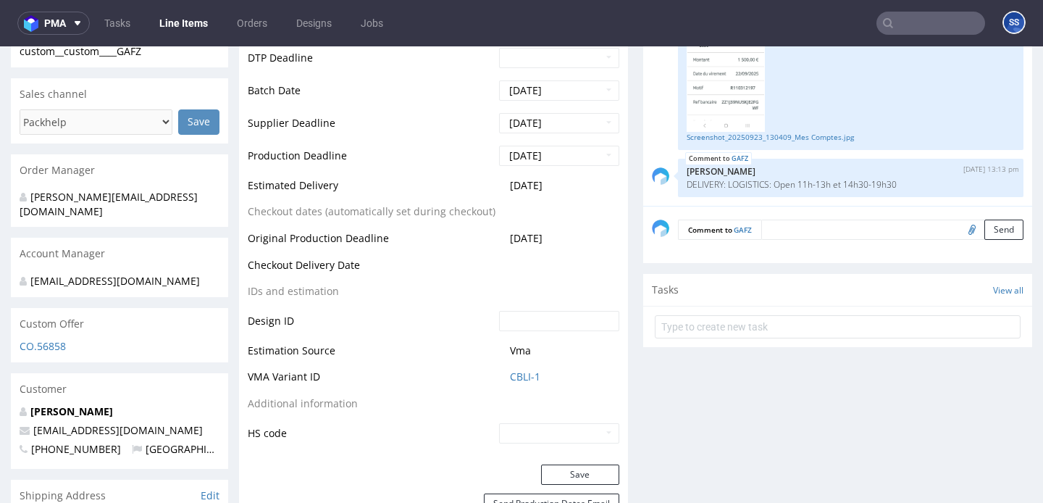
type input "10000"
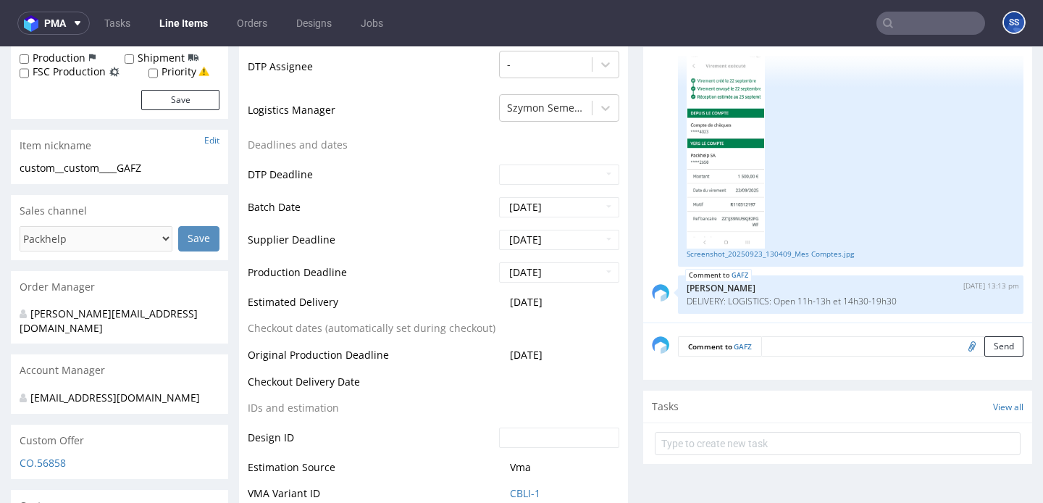
scroll to position [442, 0]
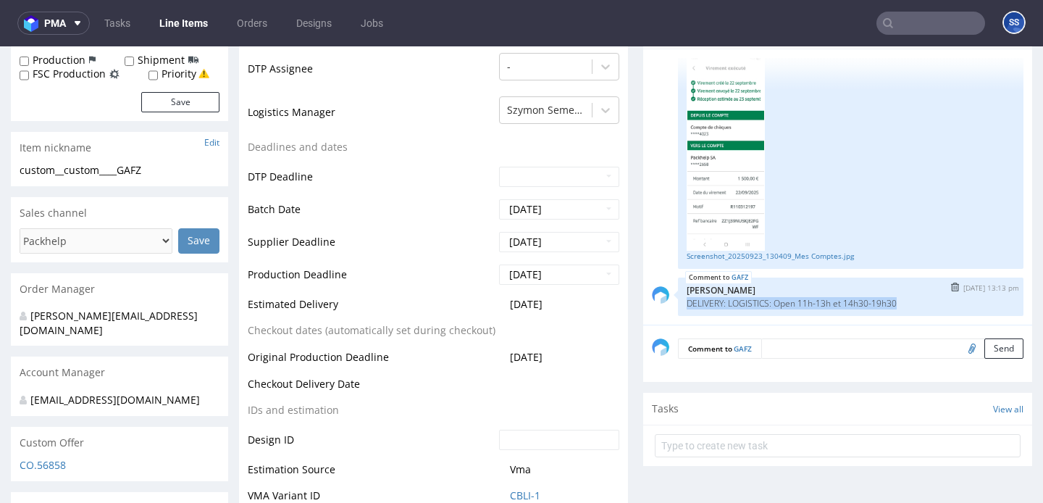
drag, startPoint x: 908, startPoint y: 303, endPoint x: 677, endPoint y: 302, distance: 231.8
click at [678, 302] on div "GAFZ 1st Oct 25 | 13:13 pm Zuzanna Pawlicka-Sabak DELIVERY: LOGISTICS: Open 11h…" at bounding box center [851, 296] width 346 height 38
copy p "DELIVERY: LOGISTICS: Open 11h-13h et 14h30-19h30"
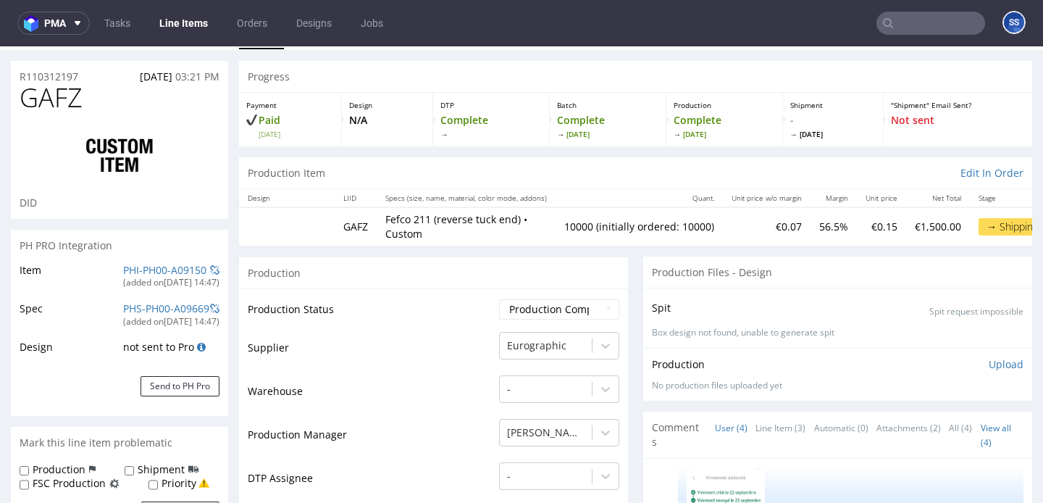
scroll to position [0, 0]
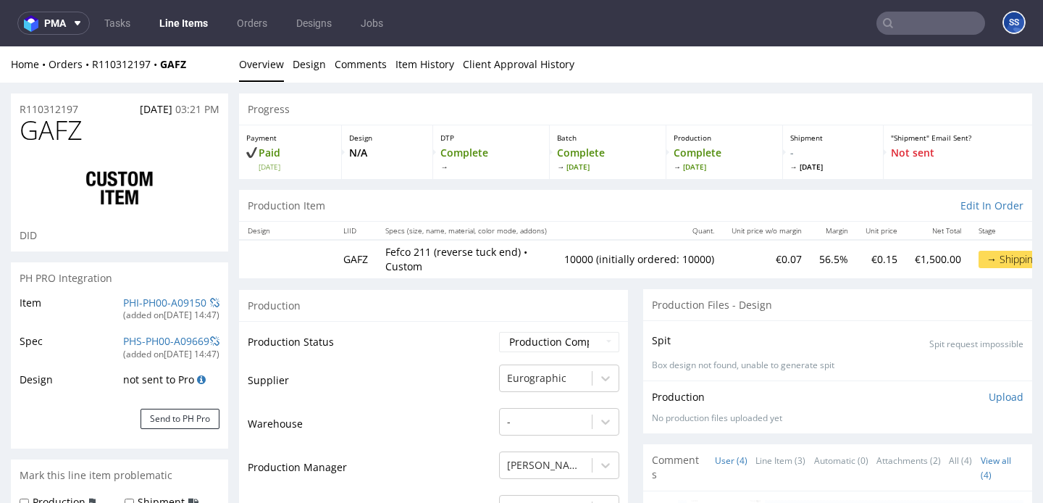
click at [193, 23] on link "Line Items" at bounding box center [184, 23] width 66 height 23
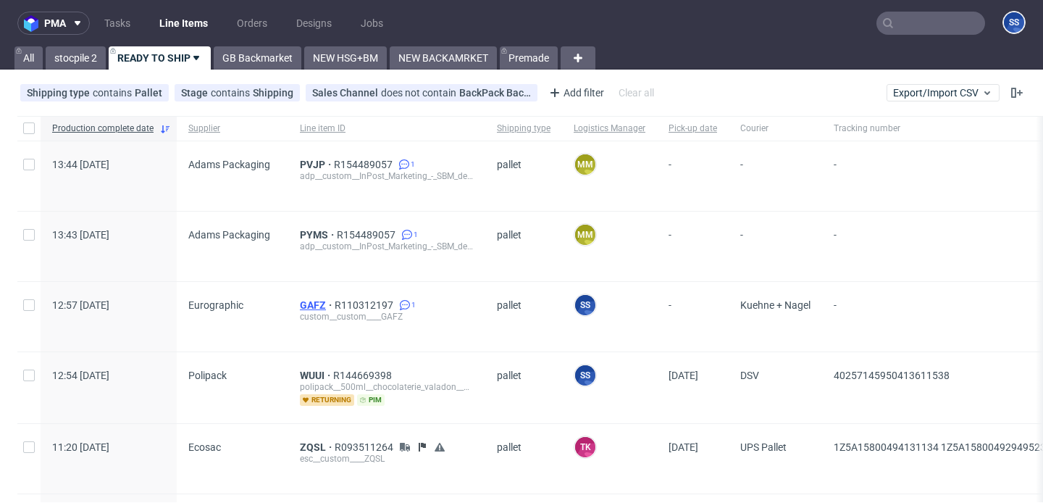
click at [306, 302] on span "GAFZ" at bounding box center [317, 305] width 35 height 12
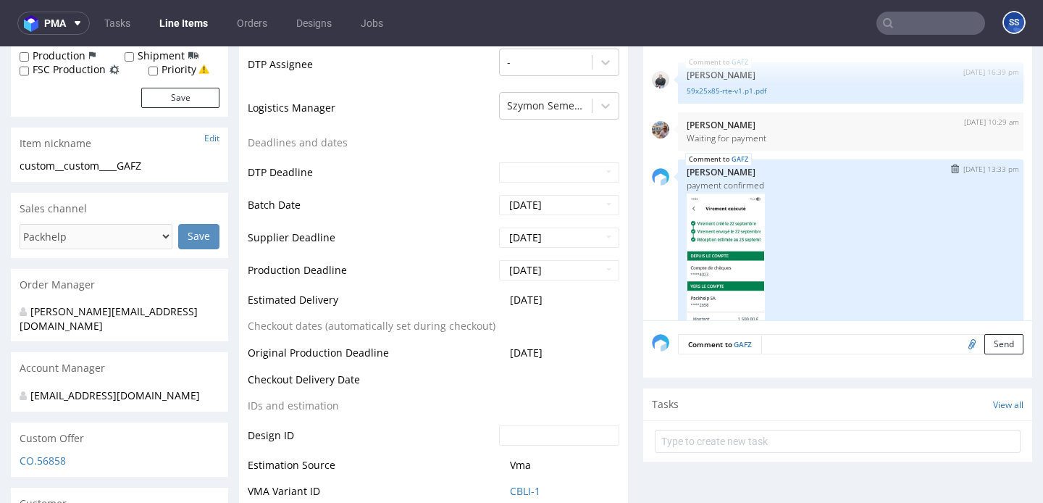
scroll to position [145, 0]
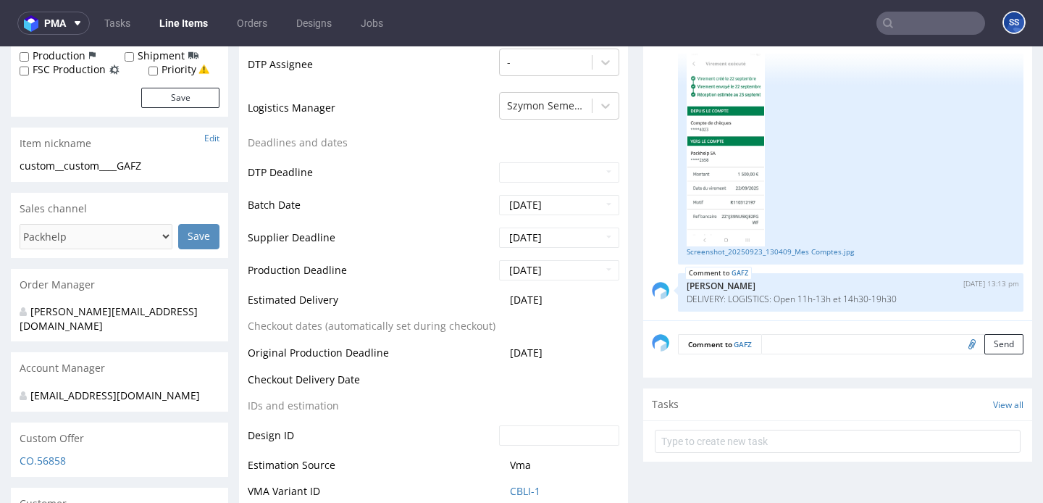
click at [174, 26] on link "Line Items" at bounding box center [184, 23] width 66 height 23
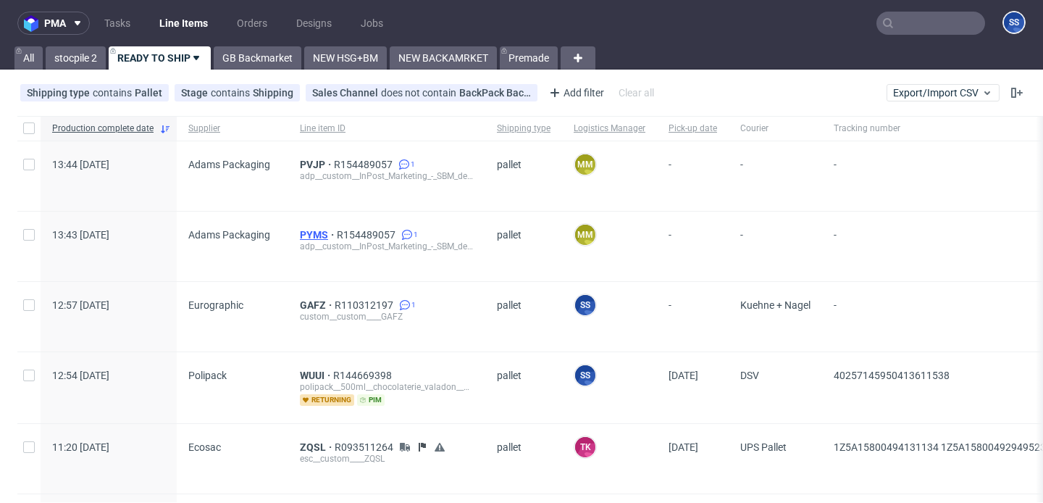
click at [302, 235] on span "PYMS" at bounding box center [318, 235] width 37 height 12
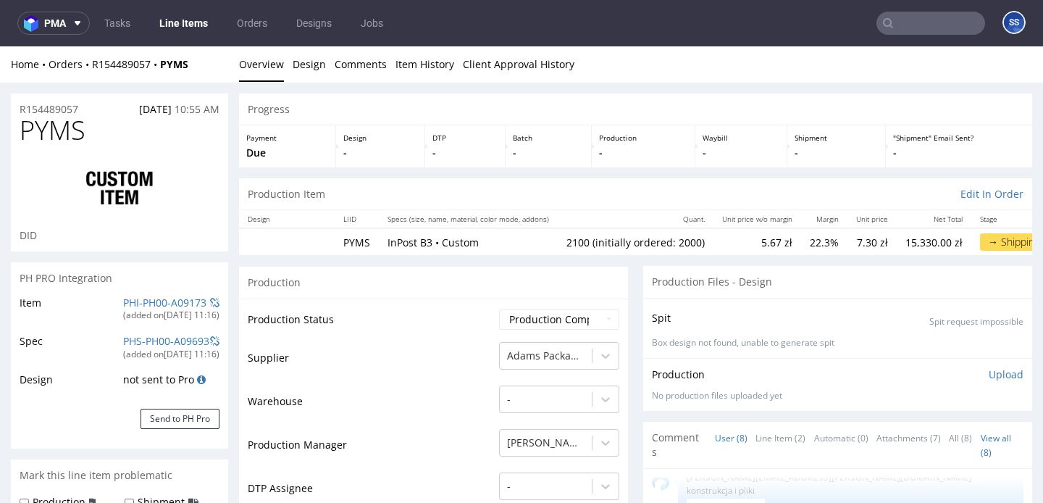
click at [192, 23] on link "Line Items" at bounding box center [184, 23] width 66 height 23
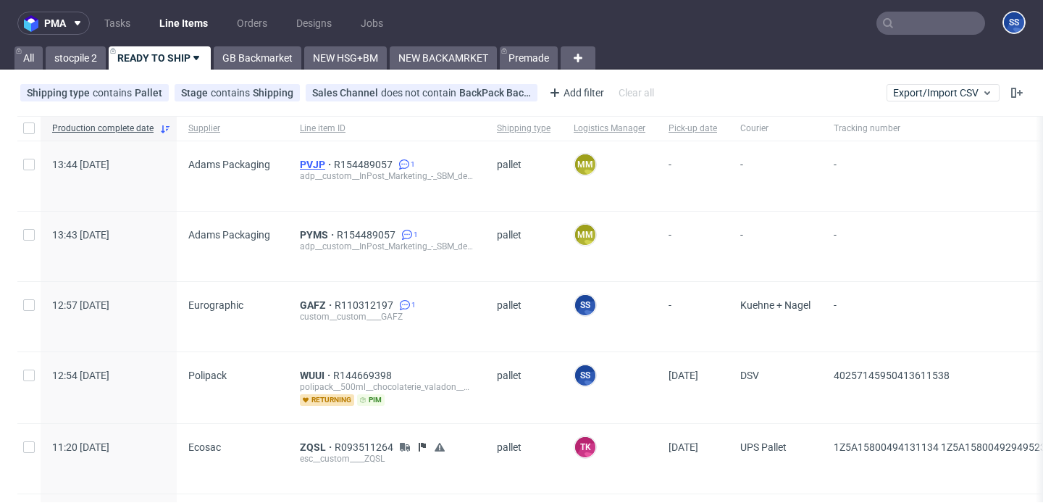
click at [310, 168] on span "PVJP" at bounding box center [317, 165] width 34 height 12
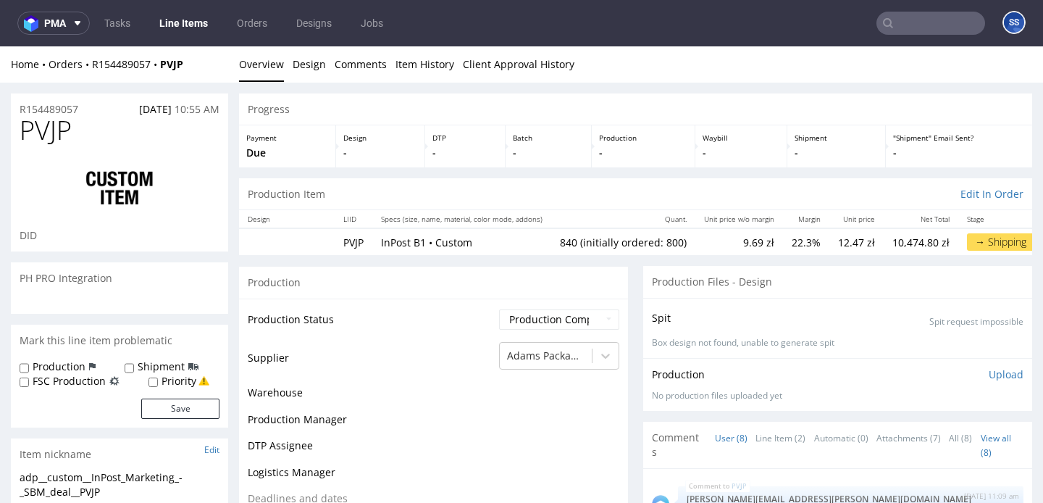
scroll to position [548, 0]
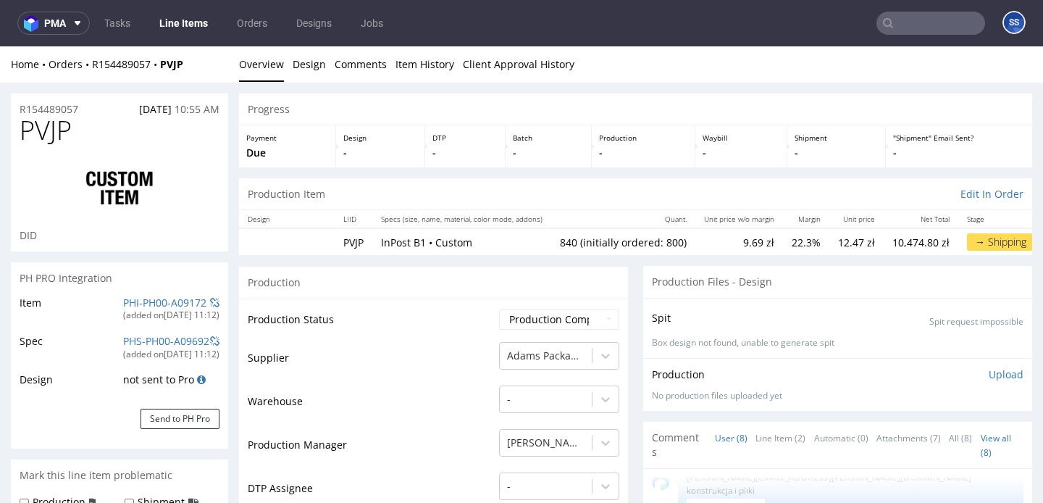
type input "840"
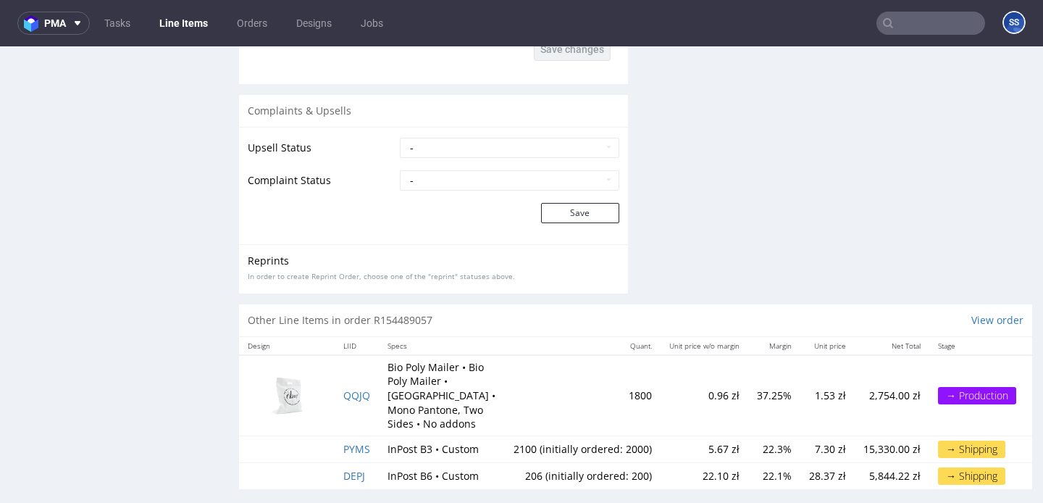
scroll to position [4, 0]
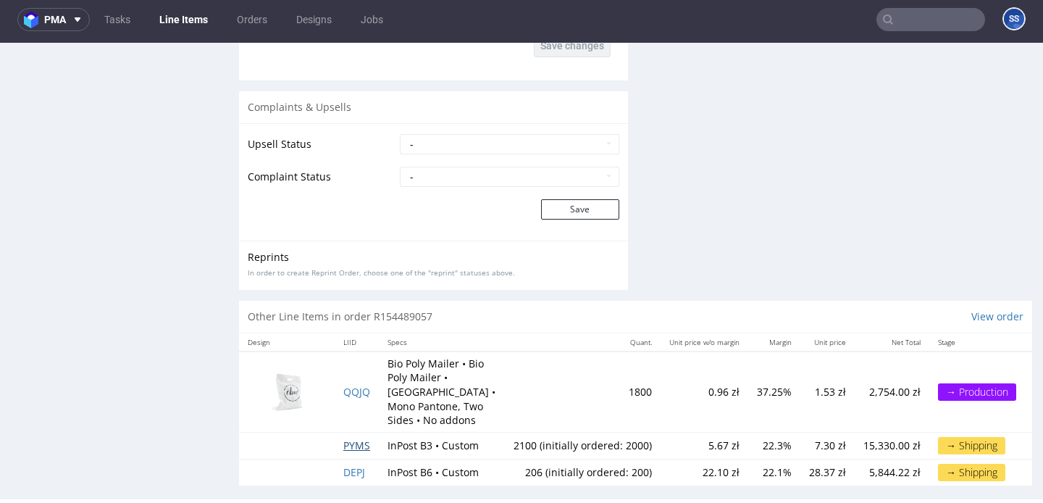
click at [364, 438] on span "PYMS" at bounding box center [356, 445] width 27 height 14
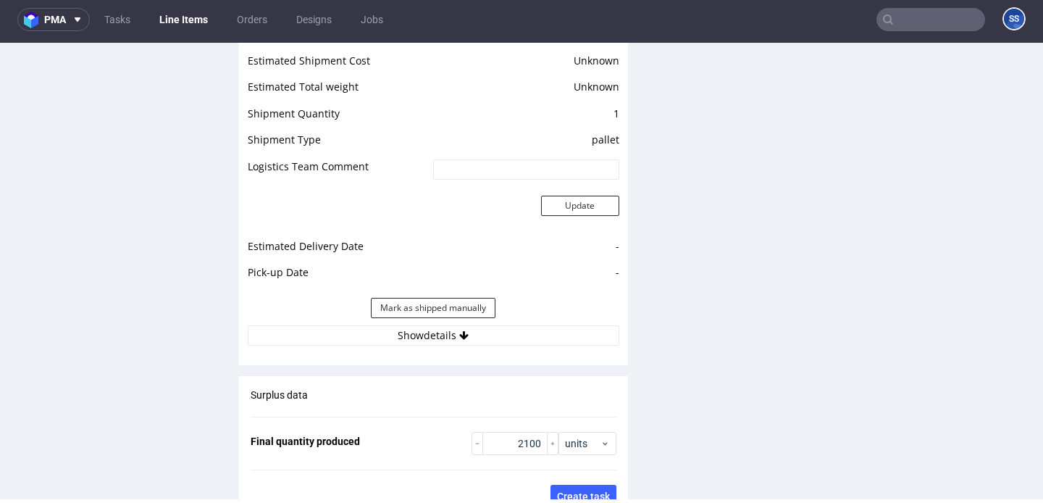
scroll to position [1923, 0]
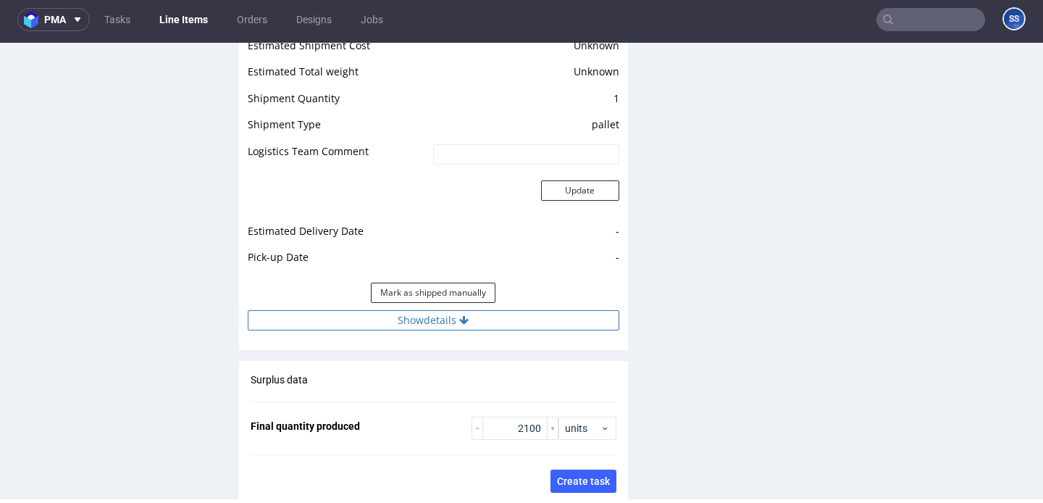
click at [453, 310] on button "Show details" at bounding box center [434, 320] width 372 height 20
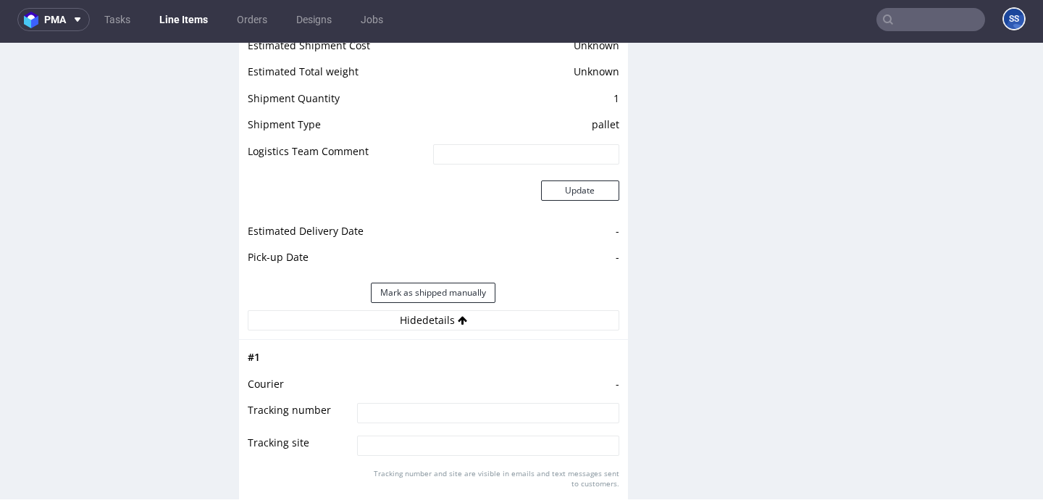
click at [183, 20] on link "Line Items" at bounding box center [184, 19] width 66 height 23
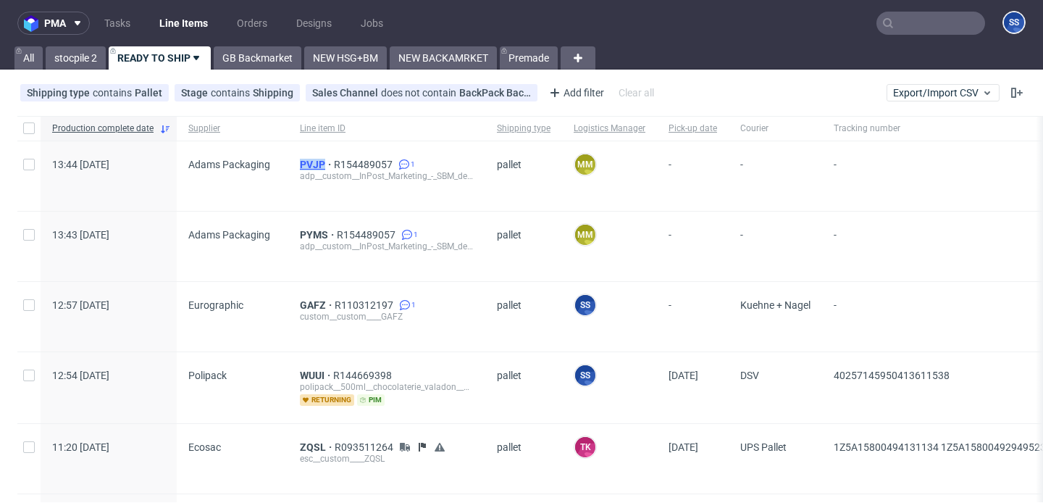
drag, startPoint x: 293, startPoint y: 162, endPoint x: 322, endPoint y: 162, distance: 29.7
click at [322, 162] on div "PVJP R154489057 1 adp__custom__InPost_Marketing_-_SBM_deal__PVJP" at bounding box center [386, 176] width 197 height 70
copy span "PVJP"
click at [305, 167] on span "PVJP" at bounding box center [317, 165] width 34 height 12
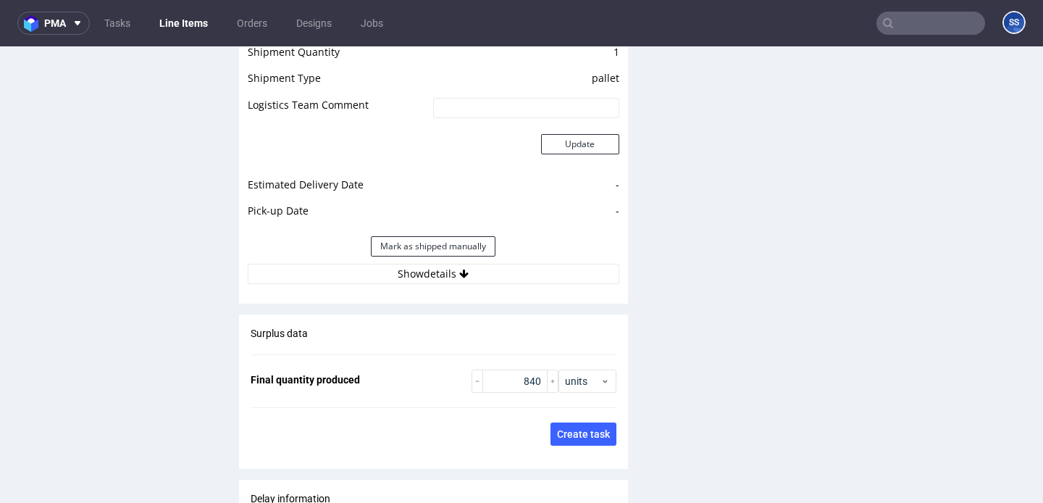
scroll to position [1949, 0]
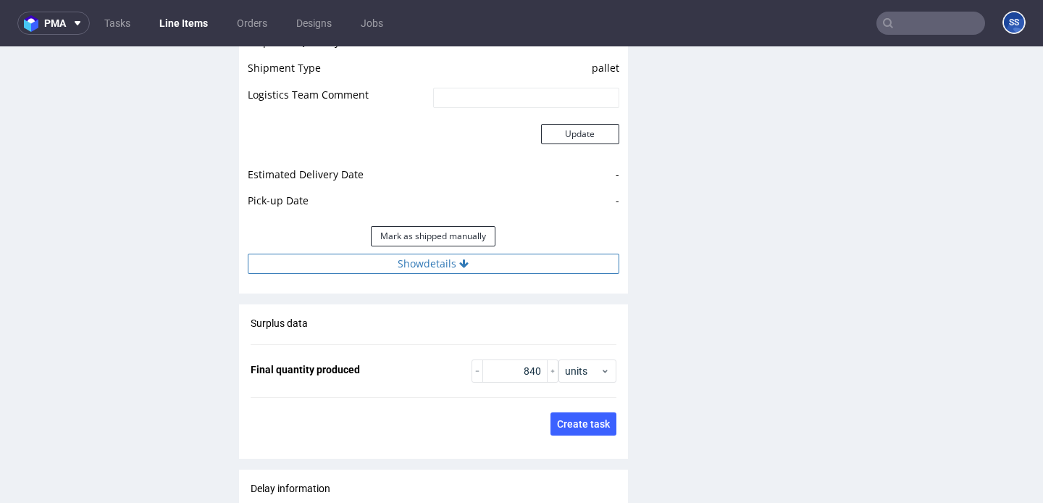
click at [477, 254] on button "Show details" at bounding box center [434, 264] width 372 height 20
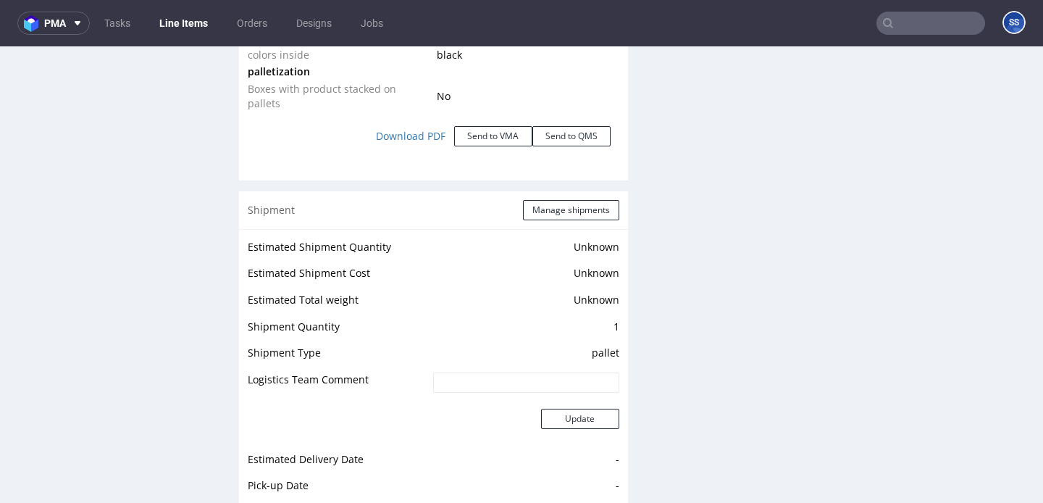
scroll to position [1653, 0]
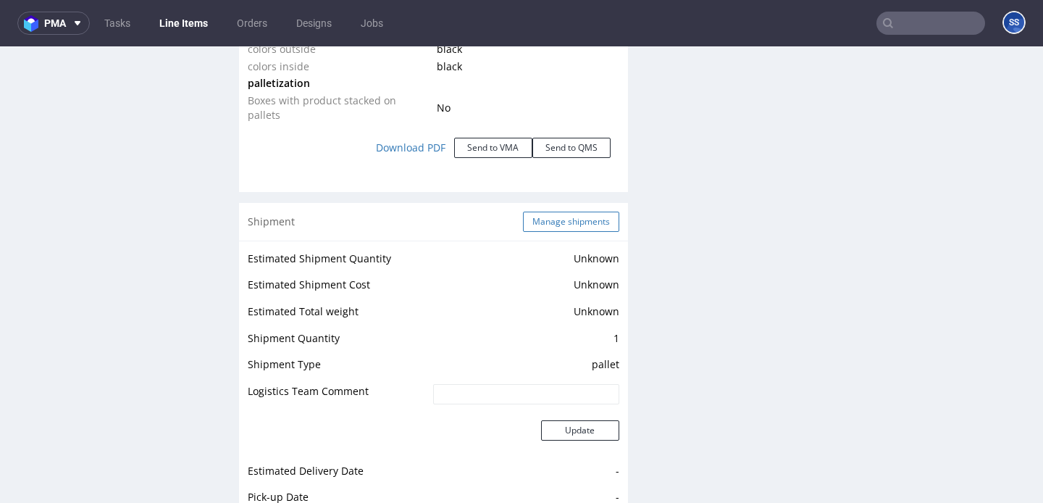
click at [548, 216] on button "Manage shipments" at bounding box center [571, 222] width 96 height 20
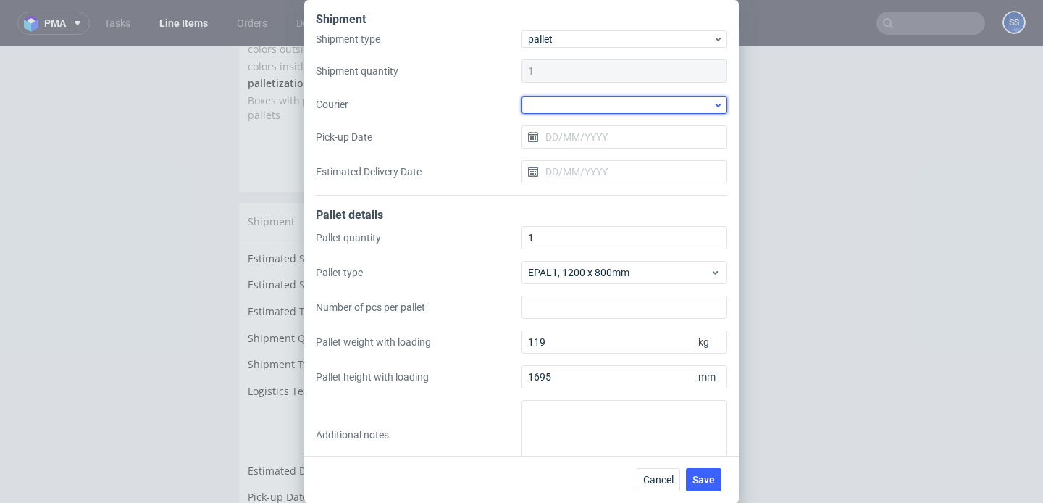
click at [590, 105] on div at bounding box center [625, 104] width 206 height 17
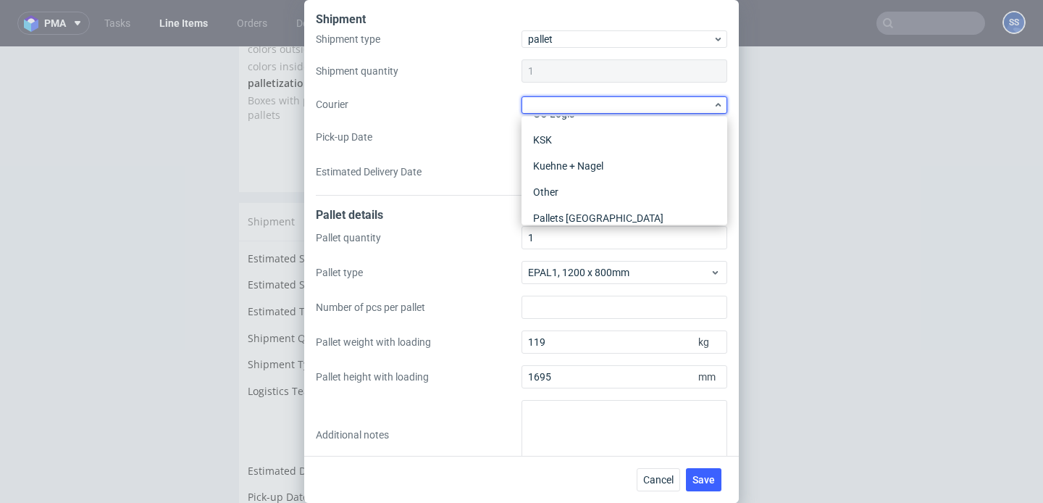
scroll to position [175, 0]
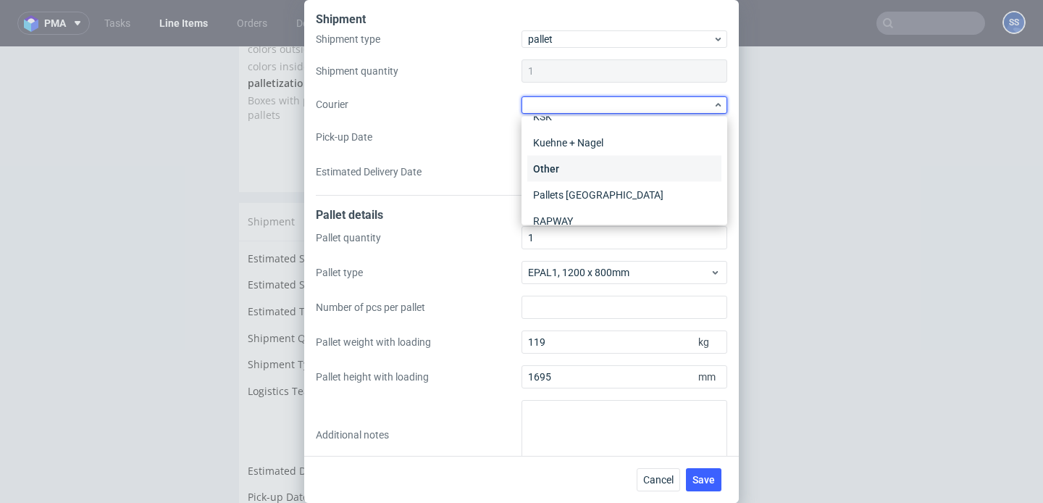
click at [579, 167] on div "Other" at bounding box center [624, 169] width 194 height 26
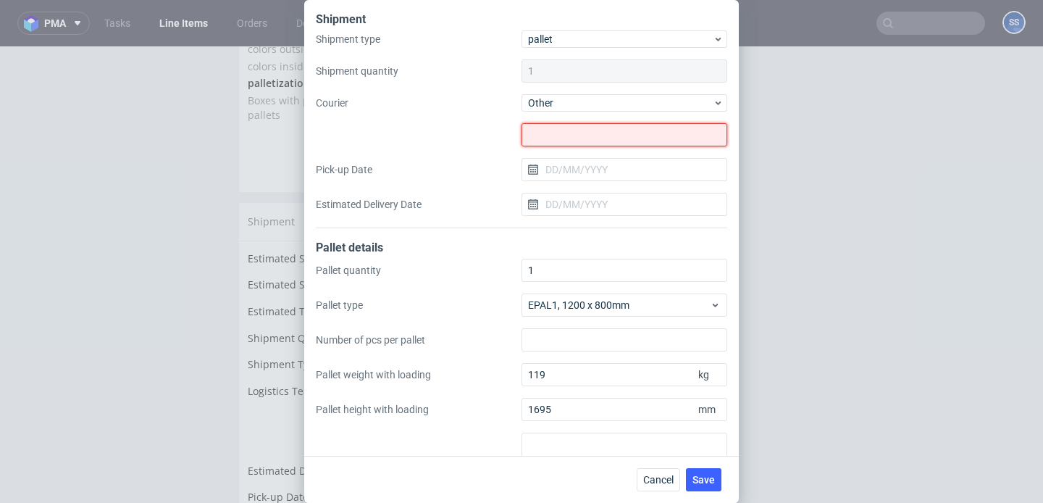
click at [557, 141] on input "text" at bounding box center [625, 134] width 206 height 23
paste input "Euro-[PERSON_NAME] [PERSON_NAME]"
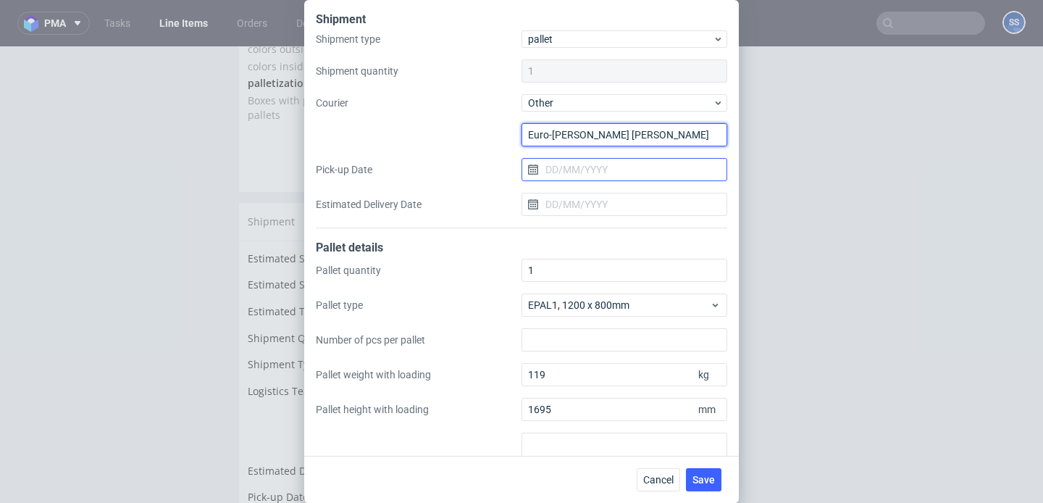
type input "Euro-[PERSON_NAME] [PERSON_NAME]"
click at [595, 171] on input "Pick-up Date" at bounding box center [625, 169] width 206 height 23
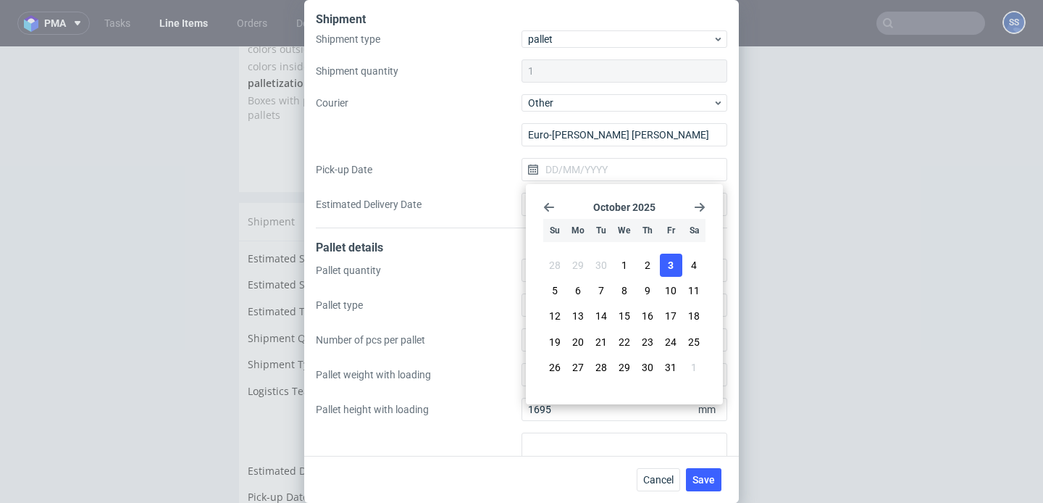
click at [660, 263] on button "3" at bounding box center [671, 265] width 22 height 23
type input "[DATE]"
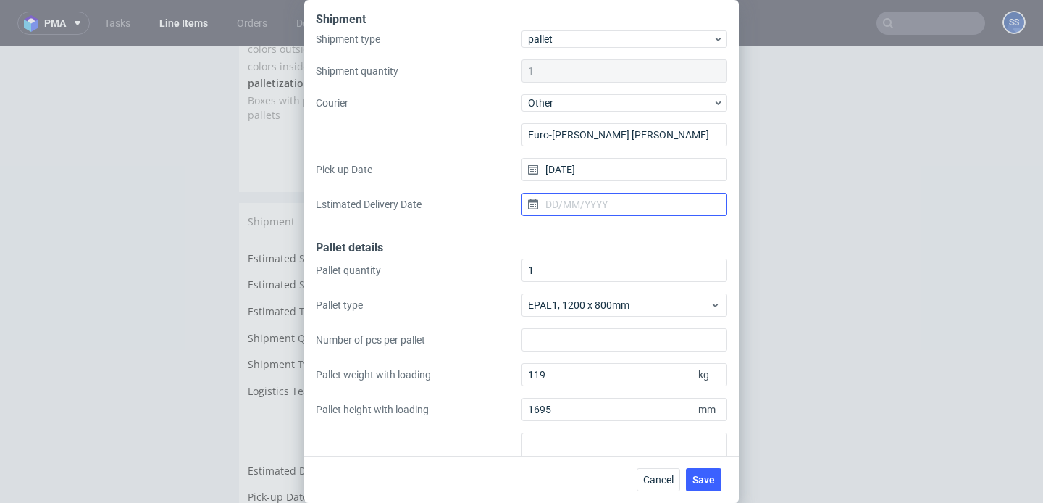
click at [608, 205] on input "Estimated Delivery Date" at bounding box center [625, 204] width 206 height 23
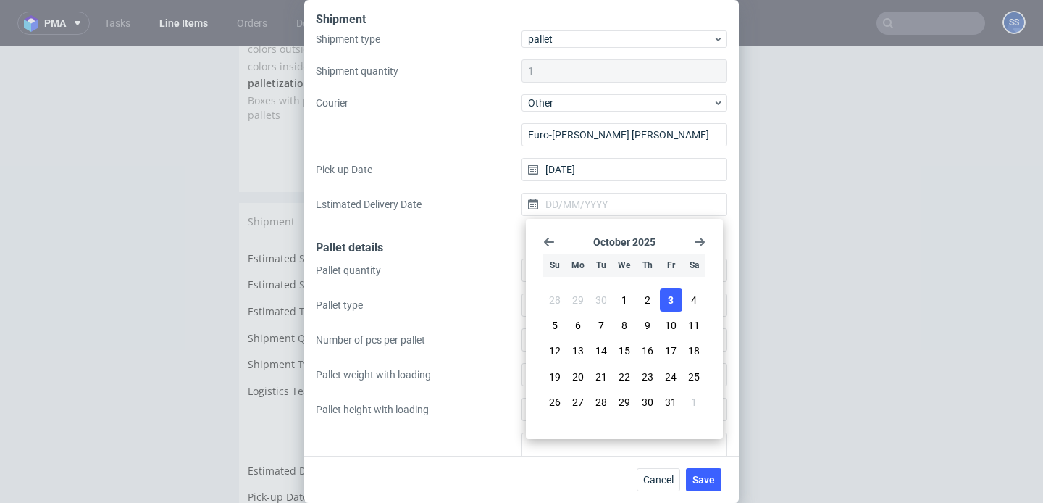
click at [668, 300] on span "3" at bounding box center [671, 300] width 6 height 14
type input "[DATE]"
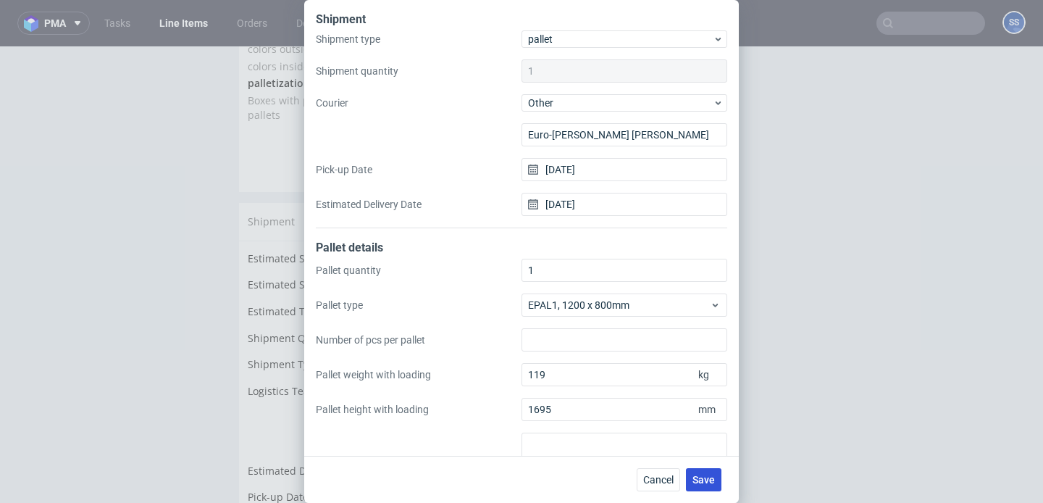
click at [706, 484] on span "Save" at bounding box center [703, 479] width 22 height 10
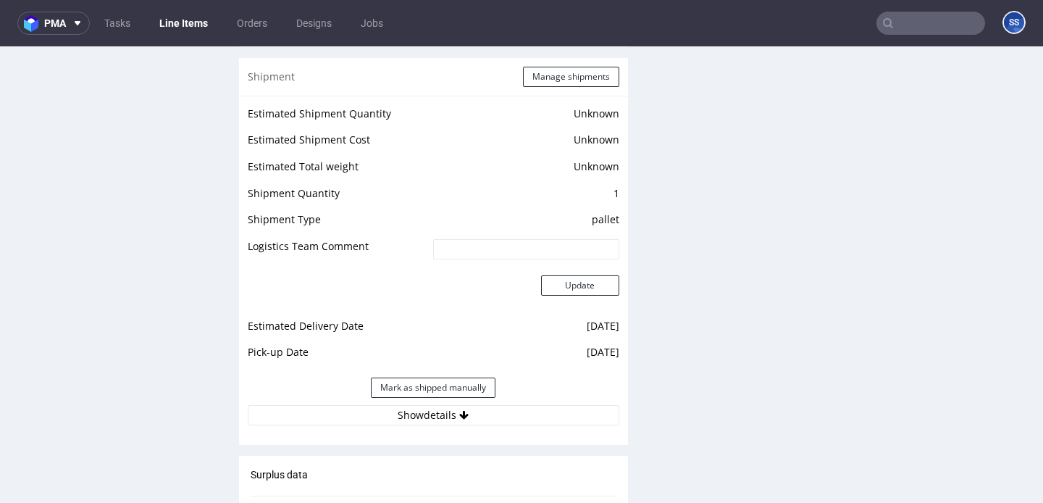
scroll to position [1859, 0]
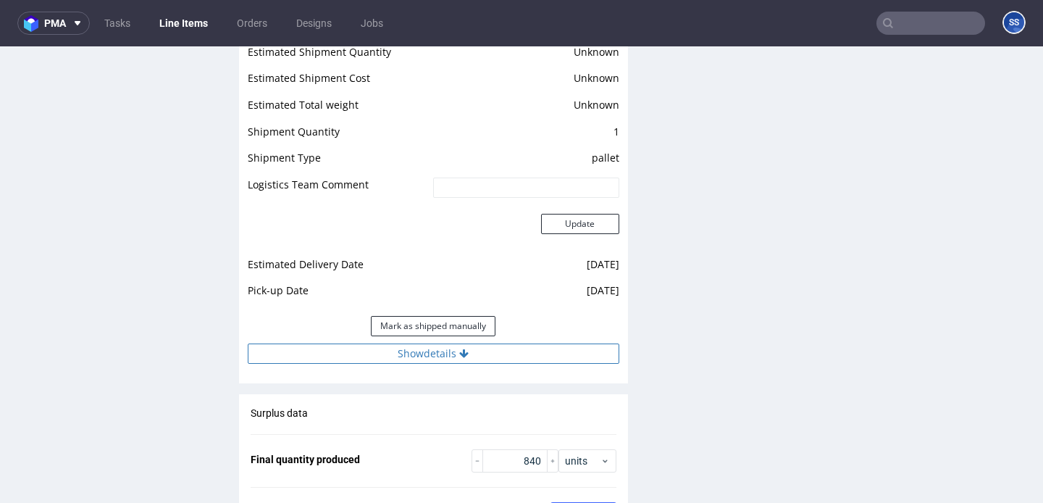
click at [485, 346] on button "Show details" at bounding box center [434, 353] width 372 height 20
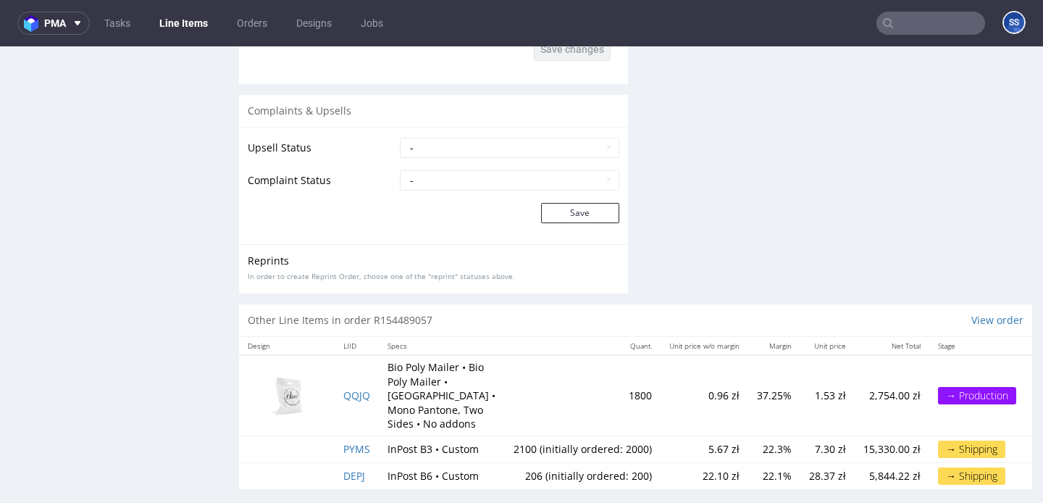
scroll to position [4, 0]
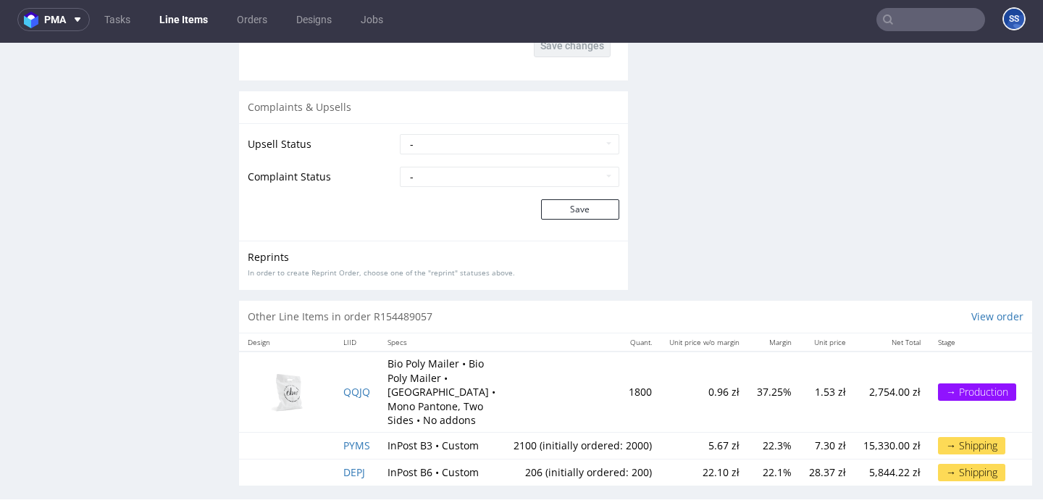
click at [357, 459] on td "DEPJ" at bounding box center [357, 472] width 44 height 27
click at [357, 465] on span "DEPJ" at bounding box center [354, 472] width 22 height 14
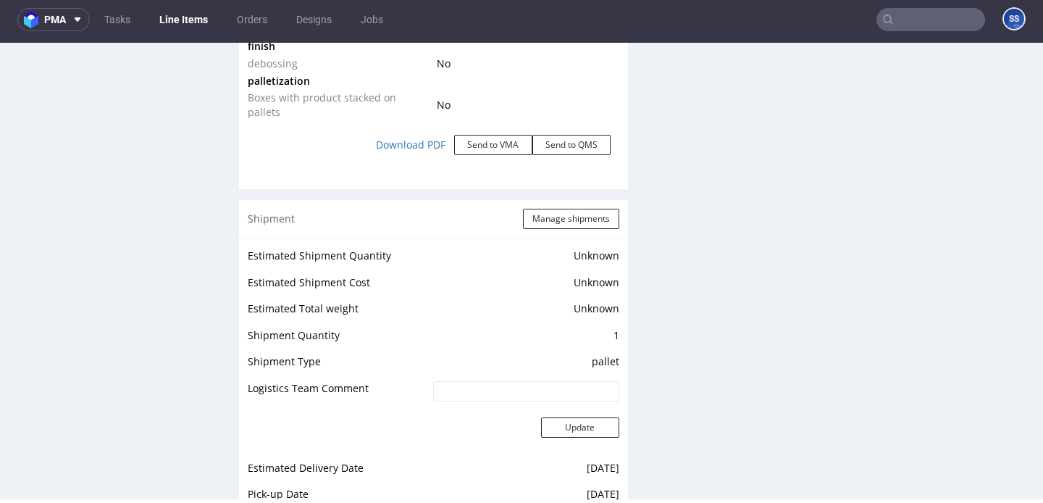
scroll to position [1728, 0]
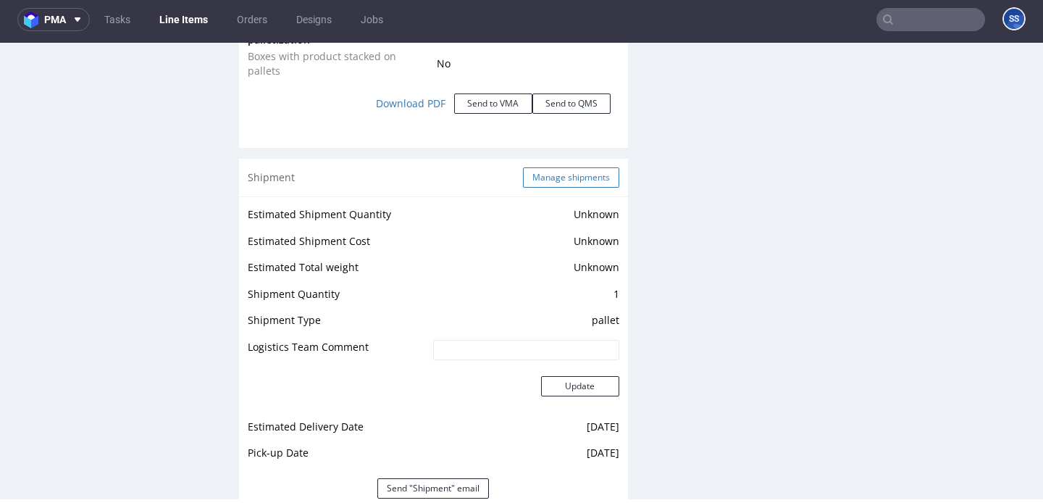
click at [548, 167] on button "Manage shipments" at bounding box center [571, 177] width 96 height 20
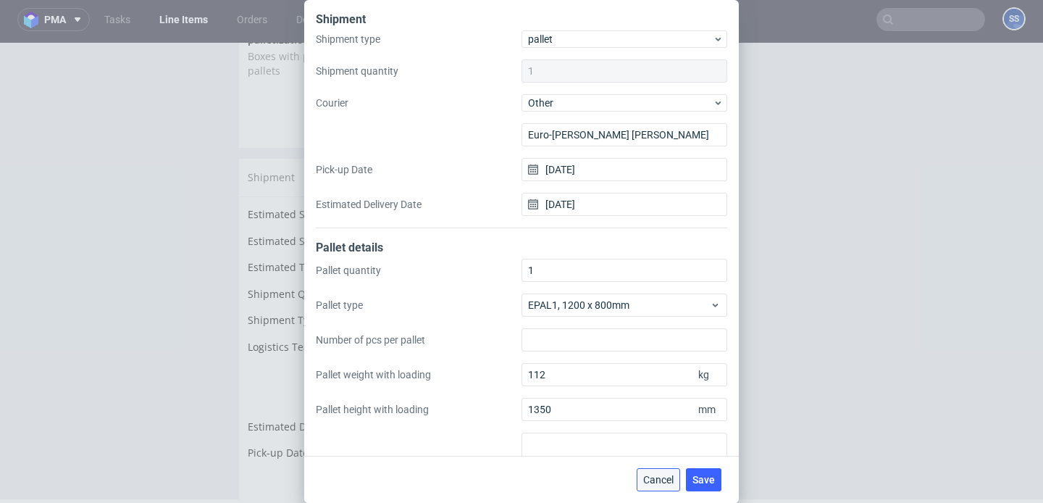
click at [657, 480] on span "Cancel" at bounding box center [658, 479] width 30 height 10
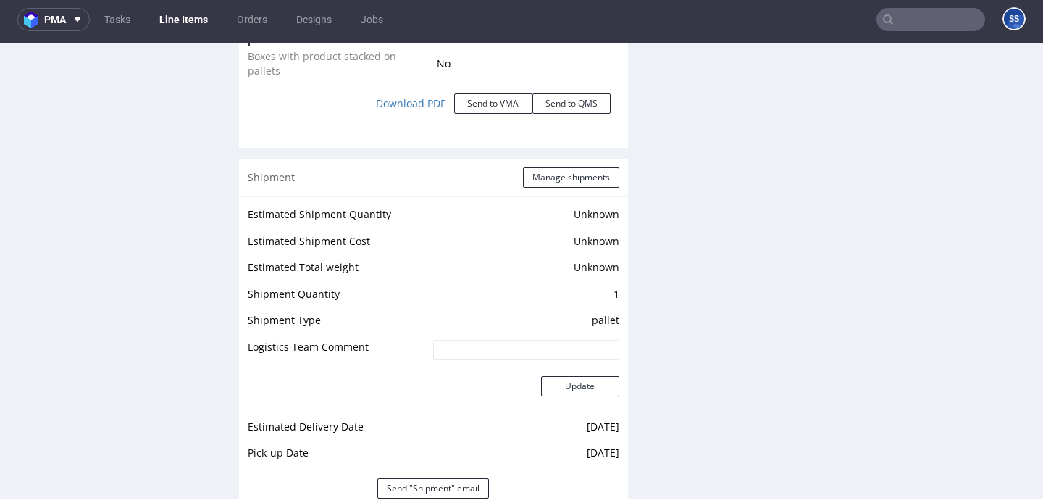
scroll to position [1841, 0]
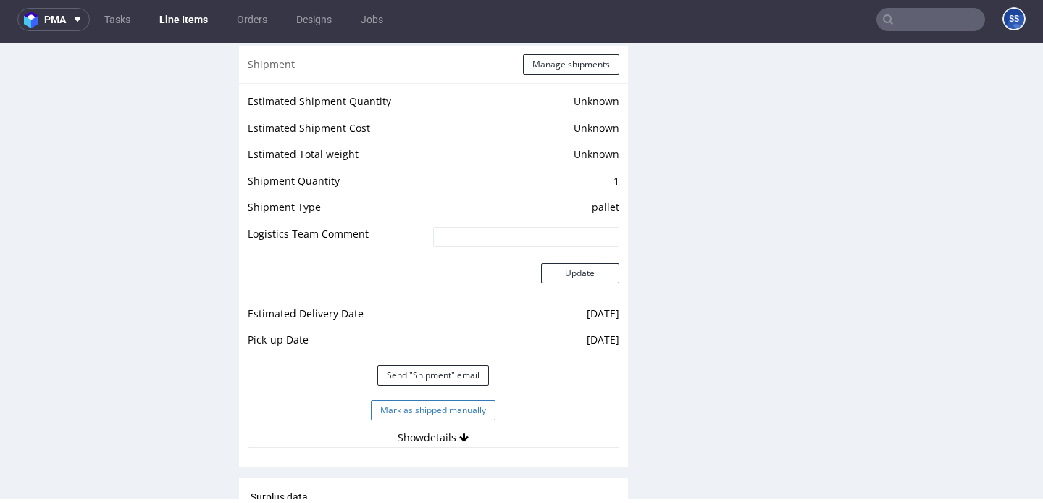
click at [463, 400] on button "Mark as shipped manually" at bounding box center [433, 410] width 125 height 20
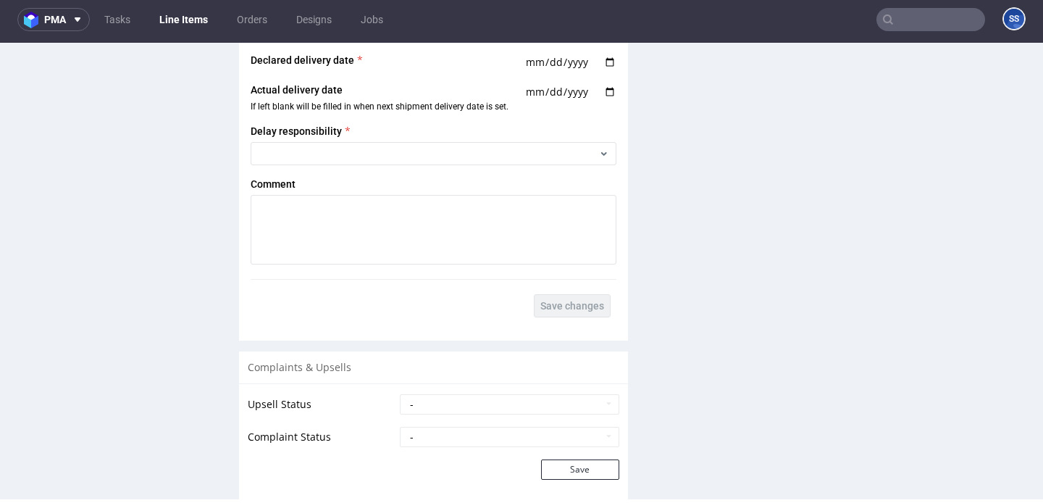
scroll to position [2712, 0]
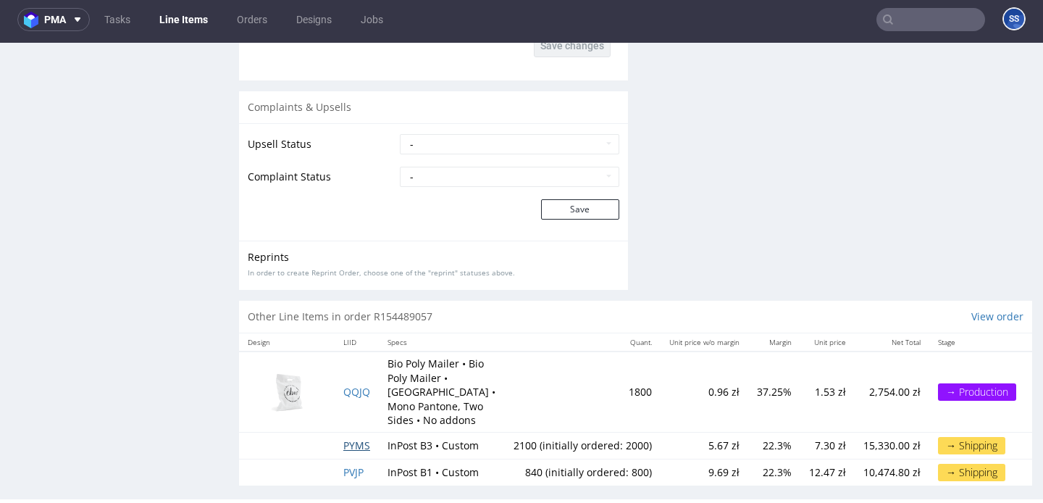
click at [361, 438] on span "PYMS" at bounding box center [356, 445] width 27 height 14
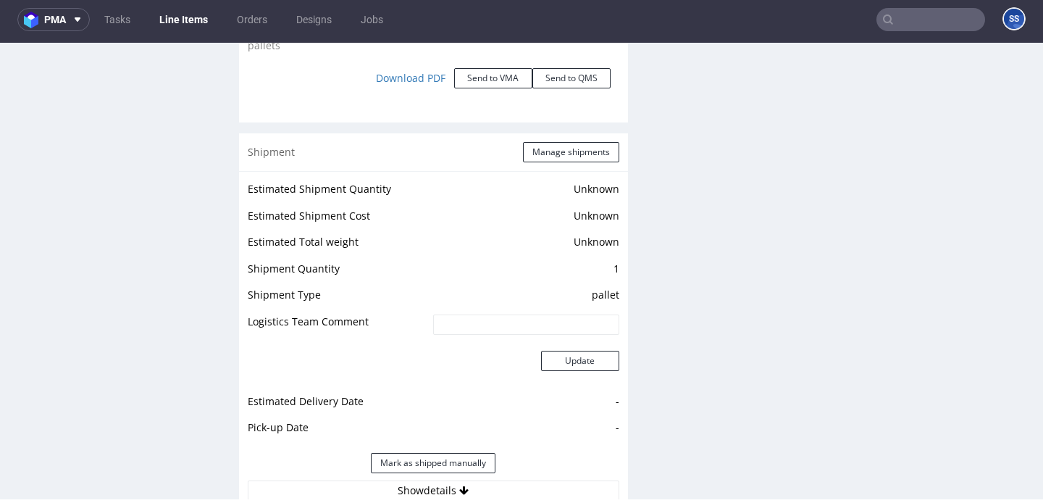
scroll to position [1754, 0]
click at [453, 480] on button "Show details" at bounding box center [434, 490] width 372 height 20
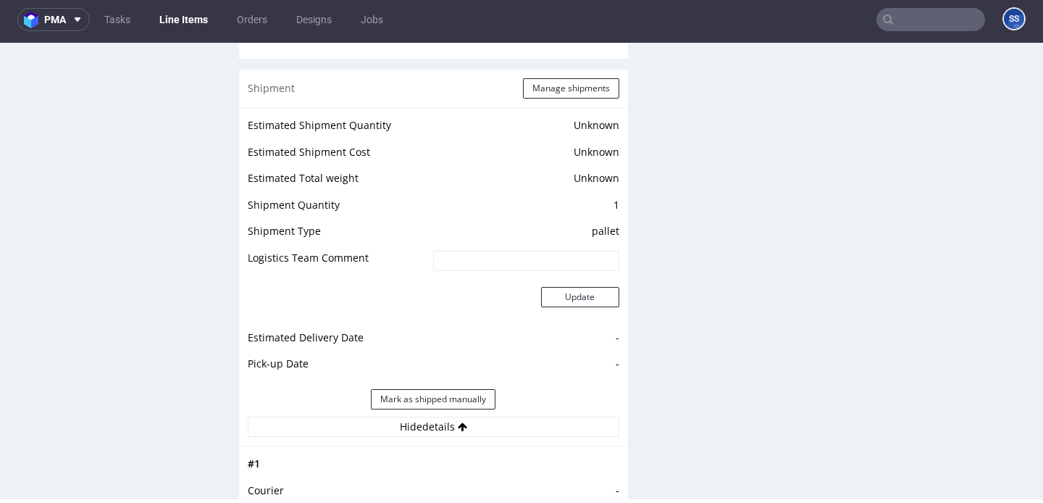
scroll to position [1792, 0]
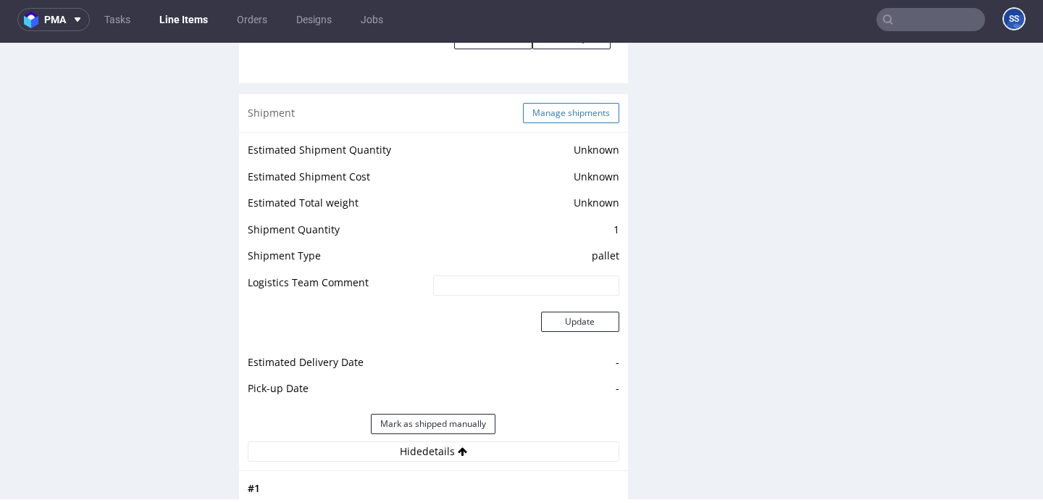
click at [583, 103] on button "Manage shipments" at bounding box center [571, 113] width 96 height 20
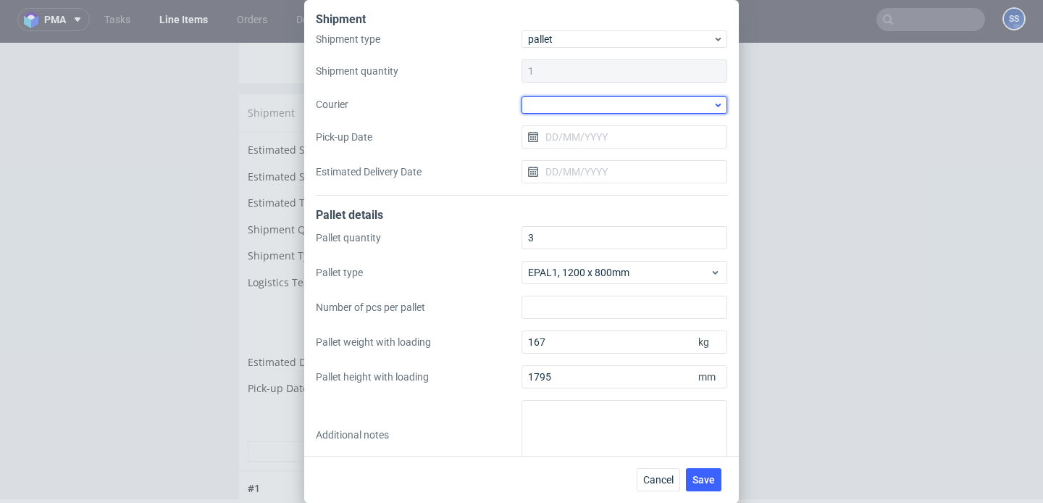
click at [583, 100] on div at bounding box center [625, 104] width 206 height 17
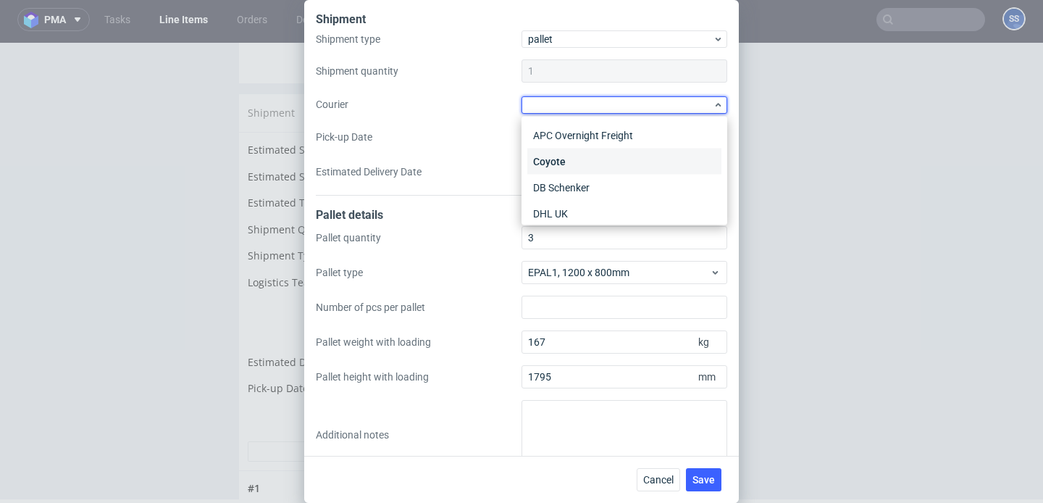
scroll to position [154, 0]
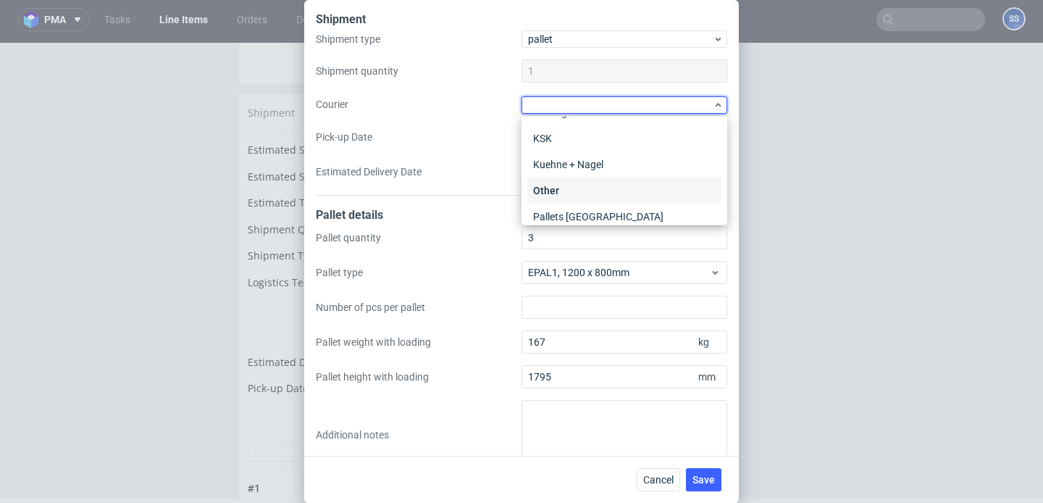
click at [573, 183] on div "Other" at bounding box center [624, 190] width 194 height 26
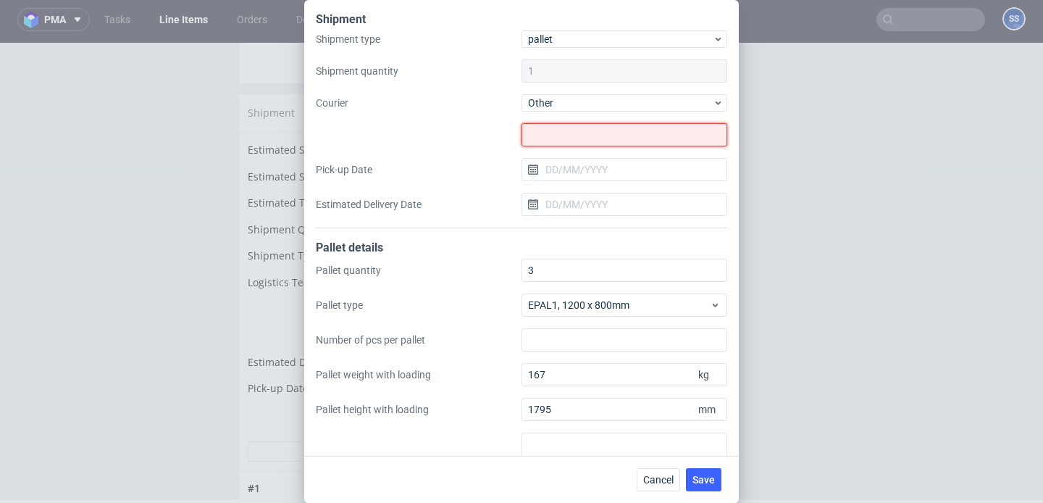
click at [586, 139] on input "text" at bounding box center [625, 134] width 206 height 23
paste input "Euro-[PERSON_NAME] [PERSON_NAME]"
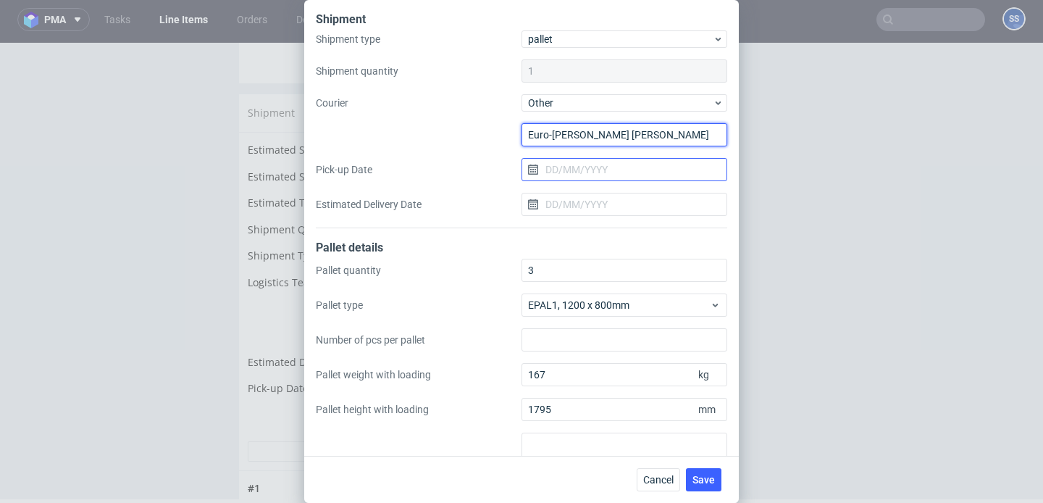
type input "Euro-[PERSON_NAME] [PERSON_NAME]"
click at [569, 162] on input "Pick-up Date" at bounding box center [625, 169] width 206 height 23
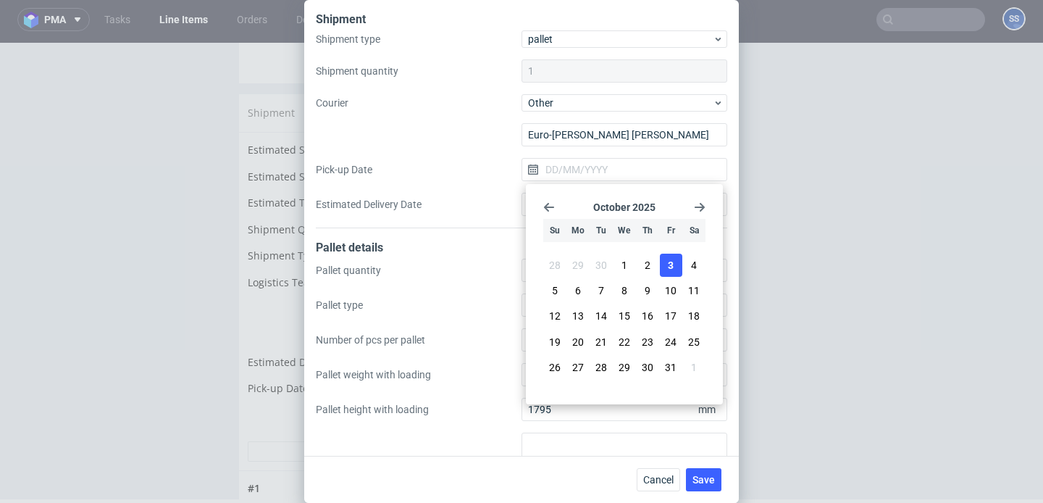
click at [664, 265] on button "3" at bounding box center [671, 265] width 22 height 23
type input "[DATE]"
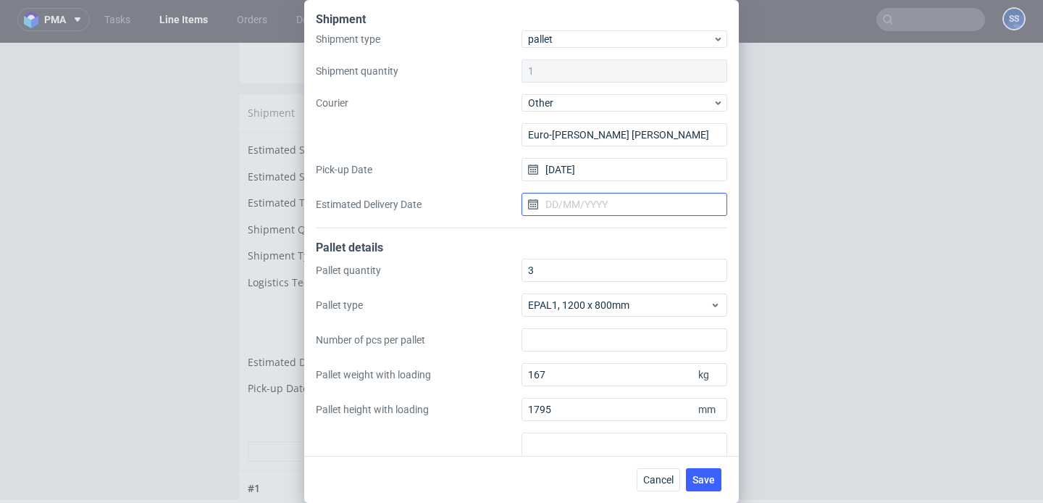
click at [600, 205] on input "Estimated Delivery Date" at bounding box center [625, 204] width 206 height 23
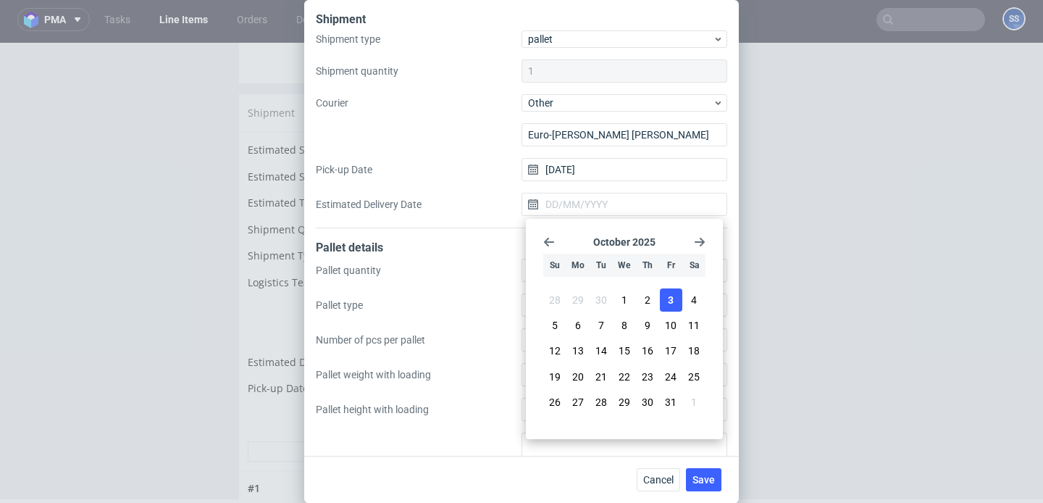
click at [670, 297] on span "3" at bounding box center [671, 300] width 6 height 14
type input "[DATE]"
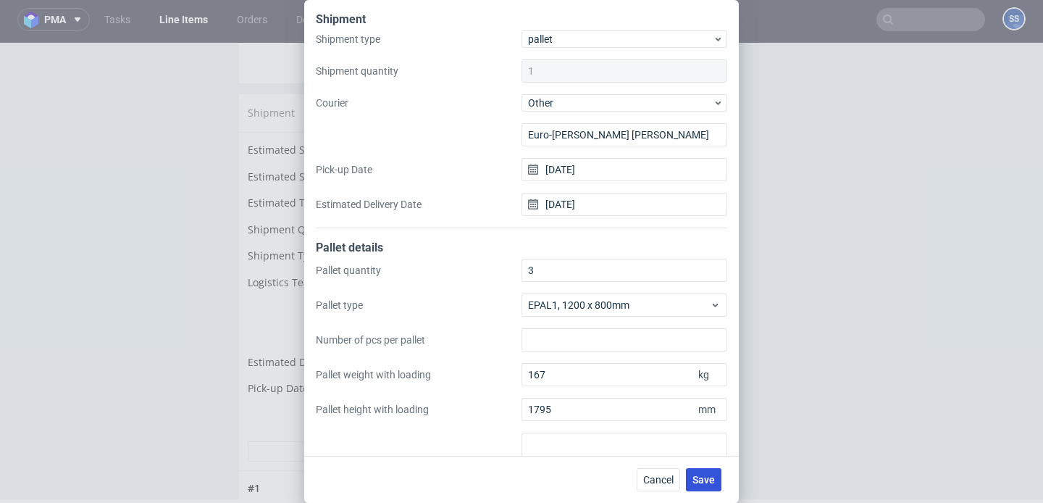
click at [706, 480] on span "Save" at bounding box center [703, 479] width 22 height 10
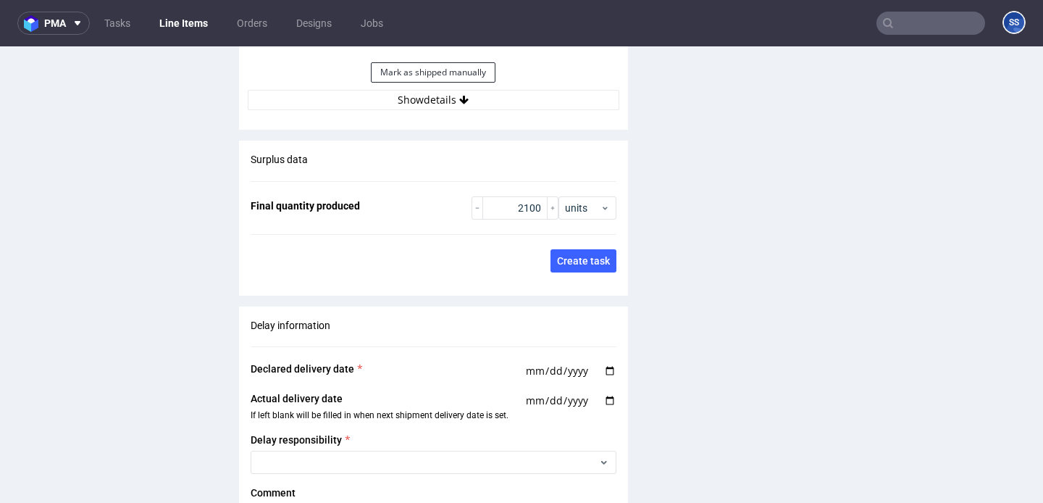
scroll to position [2141, 0]
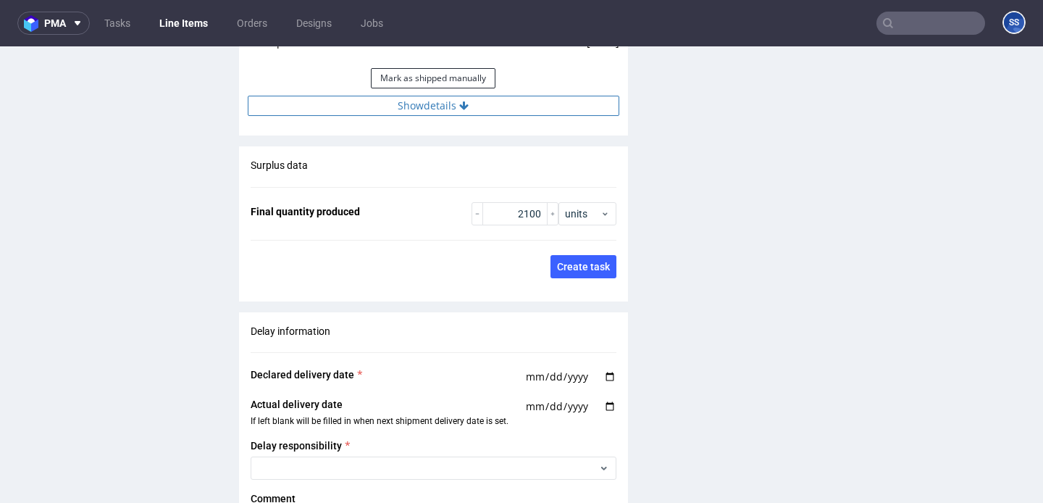
click at [422, 100] on button "Show details" at bounding box center [434, 106] width 372 height 20
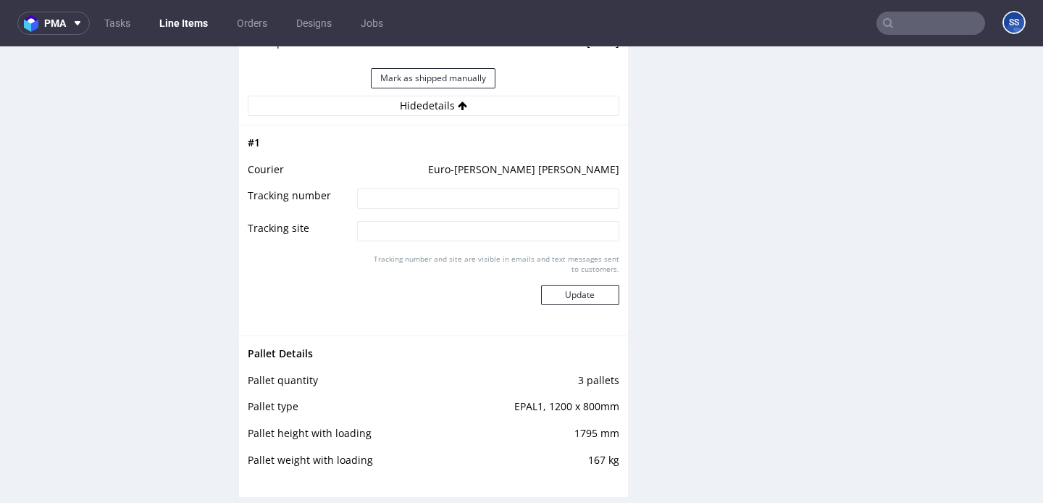
click at [432, 188] on input at bounding box center [487, 198] width 261 height 20
paste input "WO87951"
type input "WO87951"
click at [590, 285] on button "Update" at bounding box center [580, 295] width 78 height 20
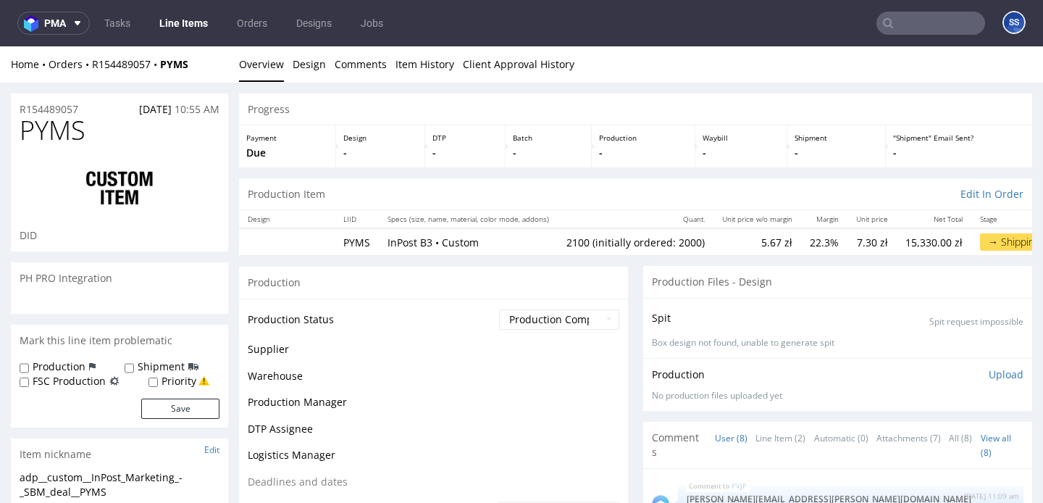
scroll to position [548, 0]
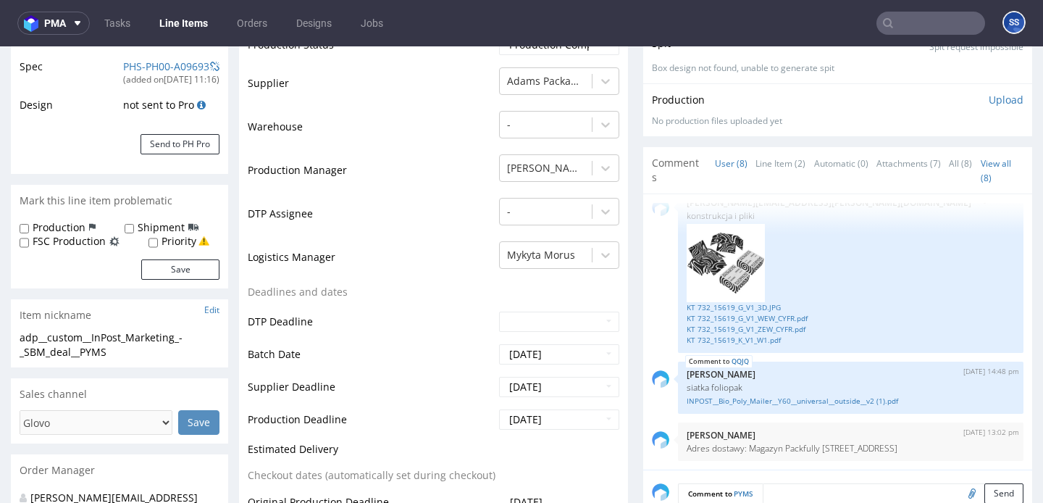
type input "2100"
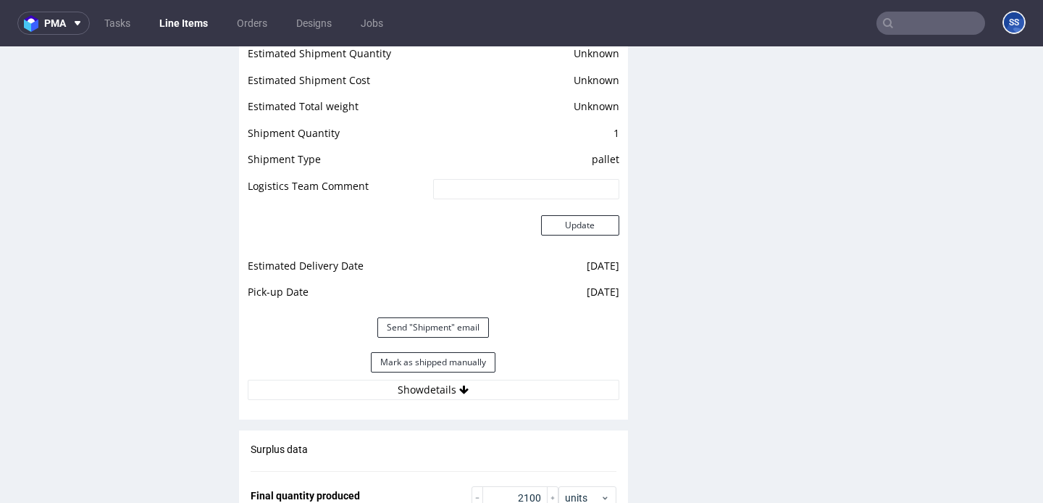
scroll to position [1900, 0]
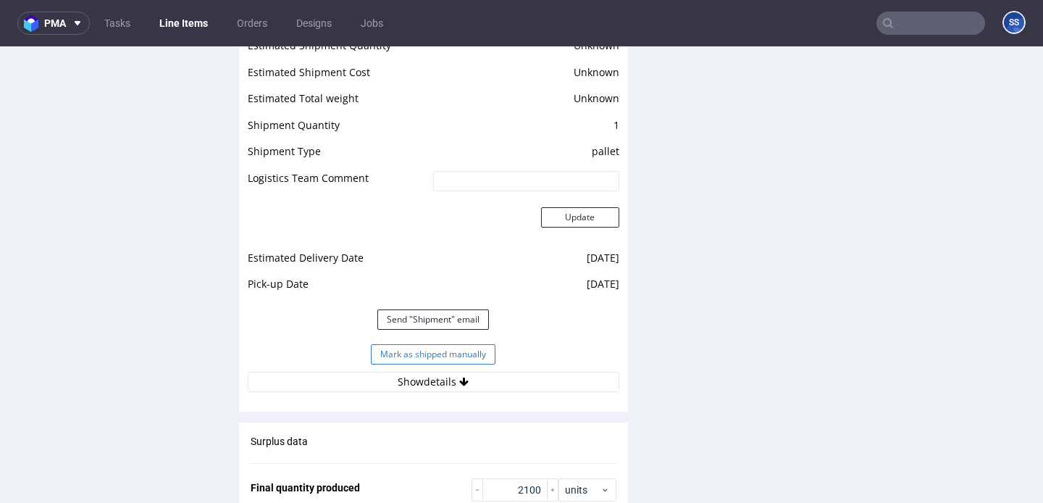
click at [452, 344] on button "Mark as shipped manually" at bounding box center [433, 354] width 125 height 20
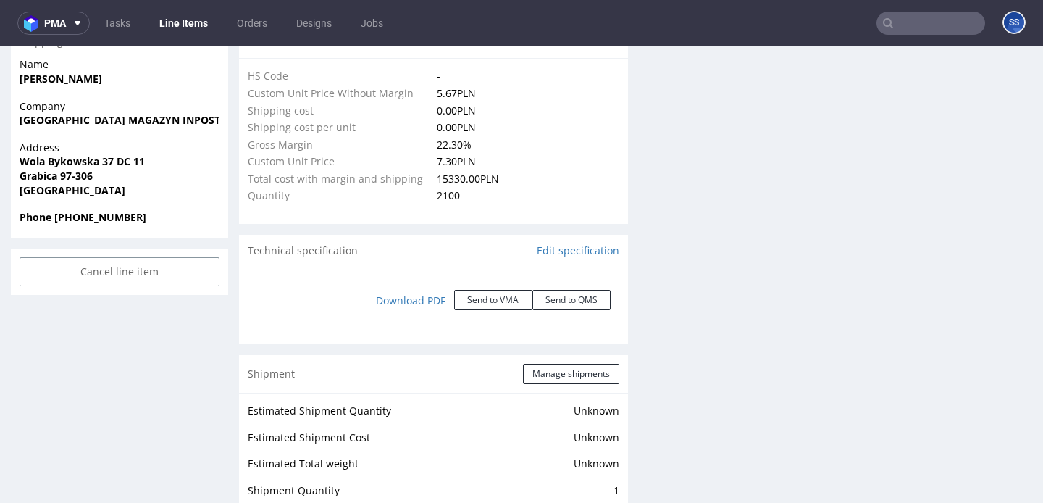
scroll to position [548, 0]
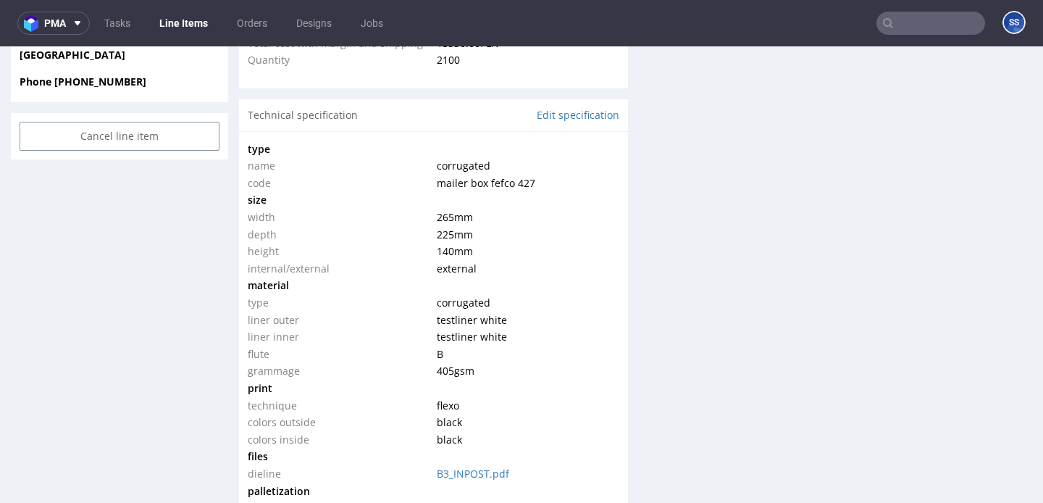
type input "2100"
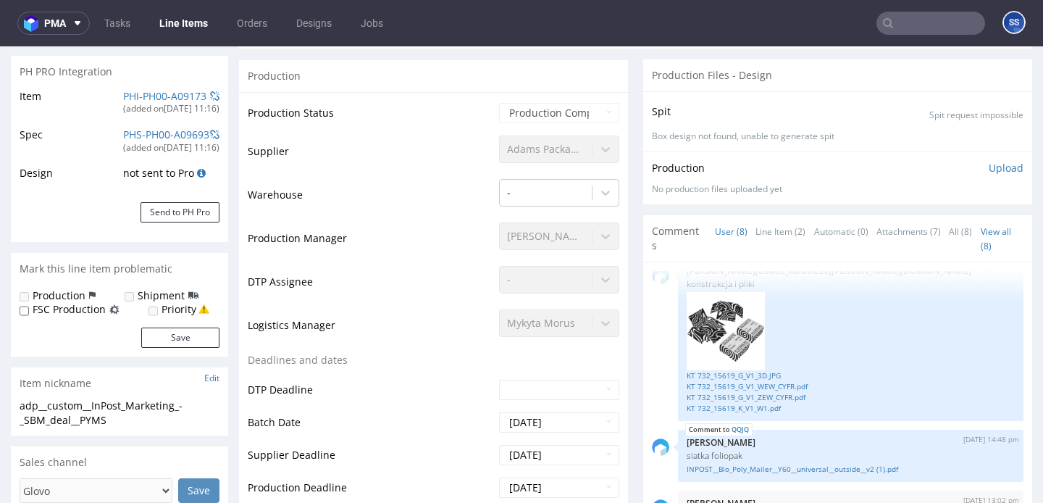
scroll to position [205, 0]
click at [557, 323] on div "Mykyta Morus" at bounding box center [559, 321] width 120 height 20
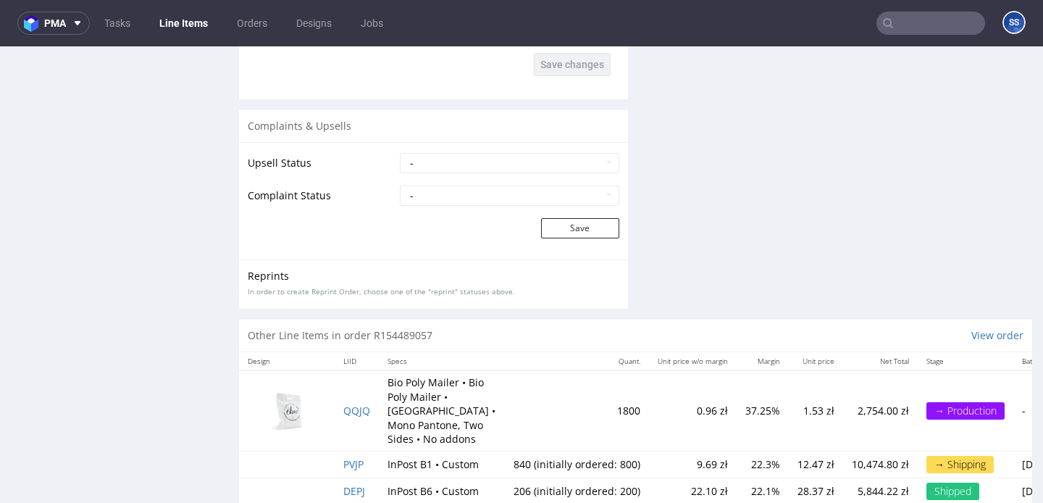
scroll to position [2712, 0]
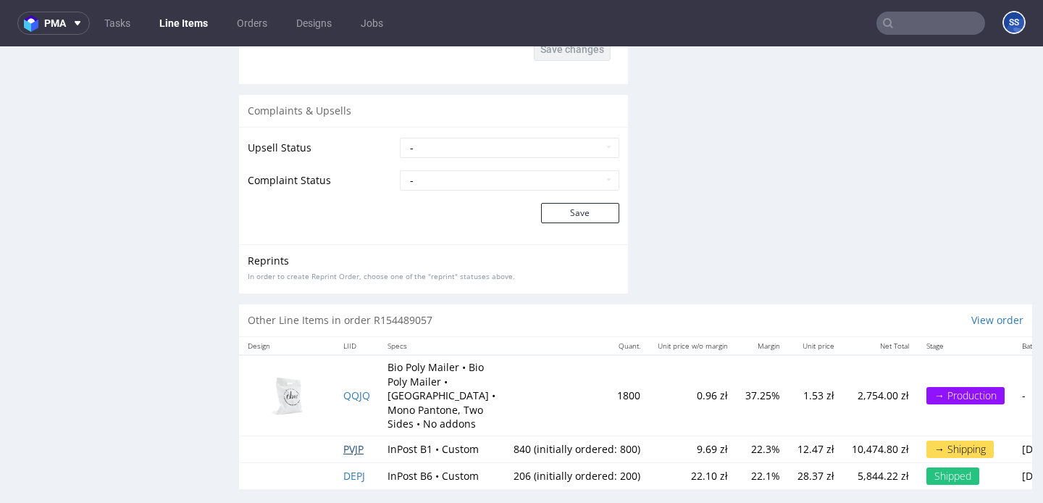
click at [356, 442] on span "PVJP" at bounding box center [353, 449] width 20 height 14
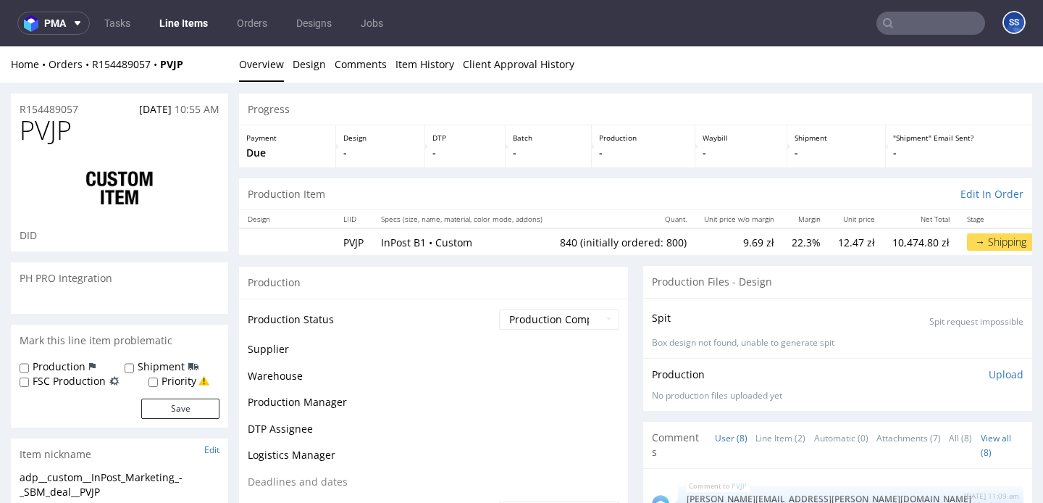
scroll to position [548, 0]
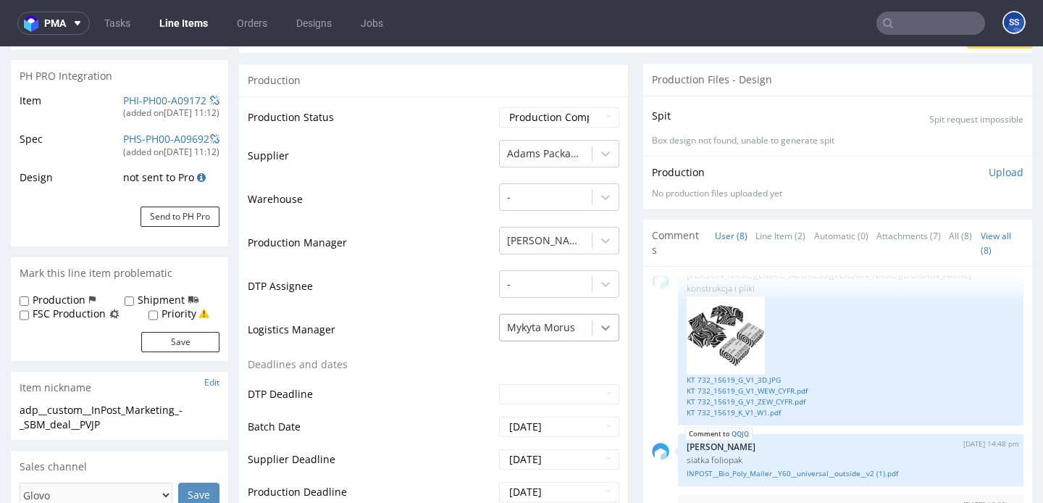
click at [596, 334] on div "Mykyta Morus" at bounding box center [559, 324] width 120 height 20
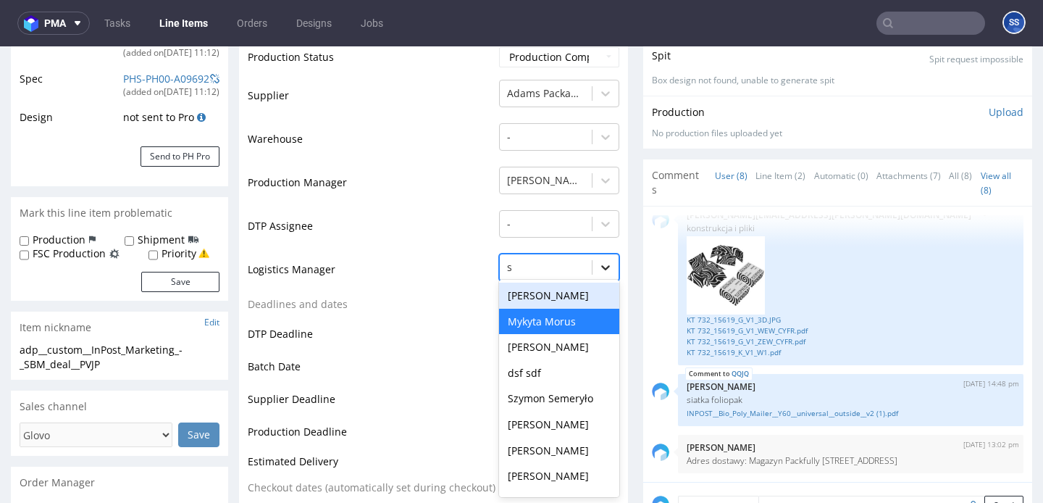
scroll to position [1, 0]
type input "sz"
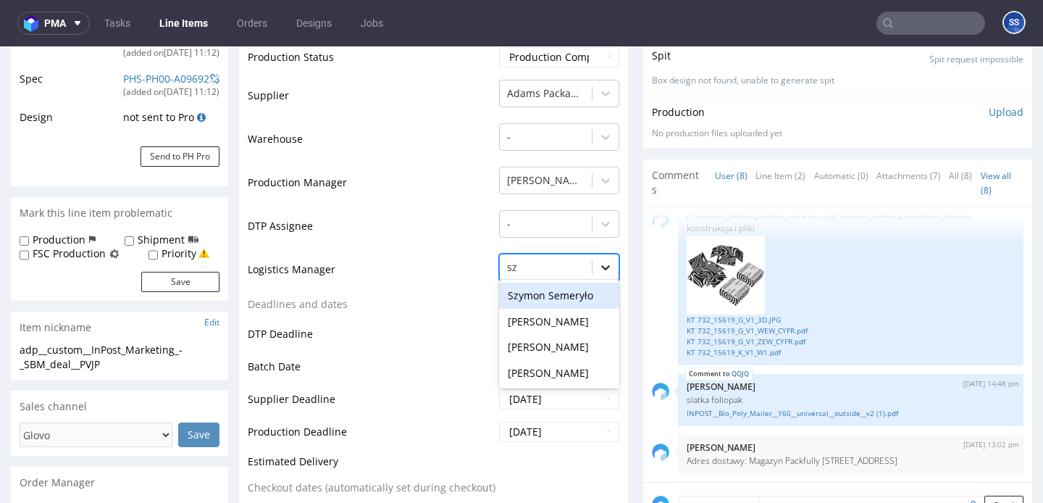
scroll to position [0, 0]
click at [558, 296] on div "Szymon Semeryło" at bounding box center [559, 296] width 120 height 26
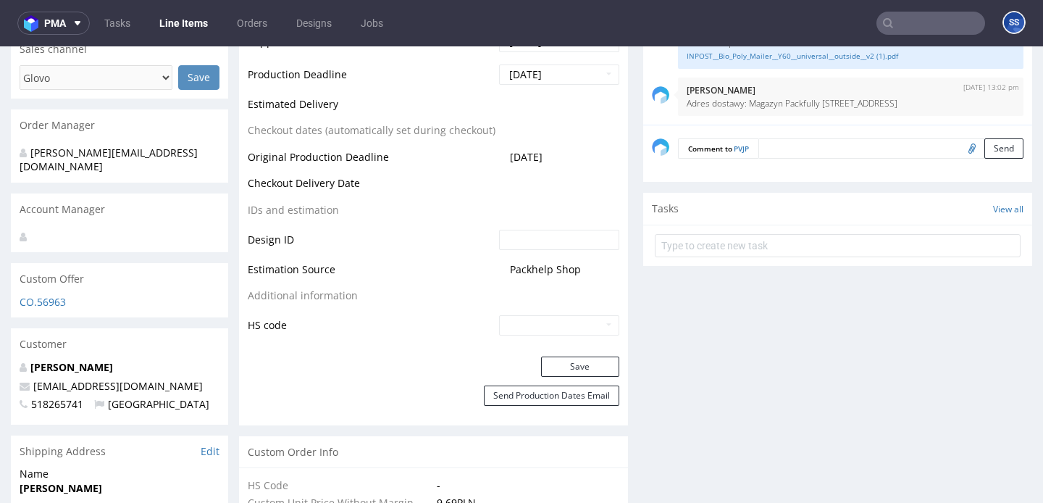
scroll to position [622, 0]
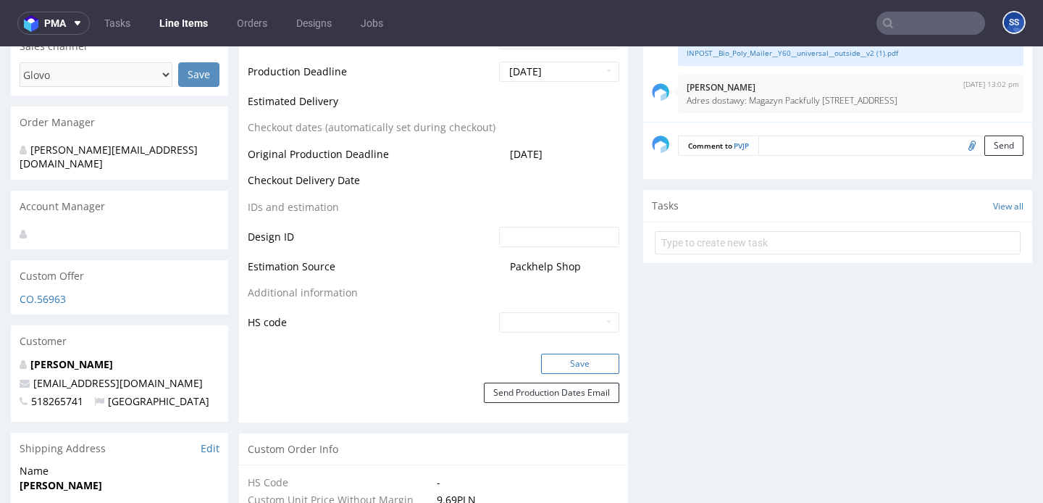
click at [582, 368] on button "Save" at bounding box center [580, 363] width 78 height 20
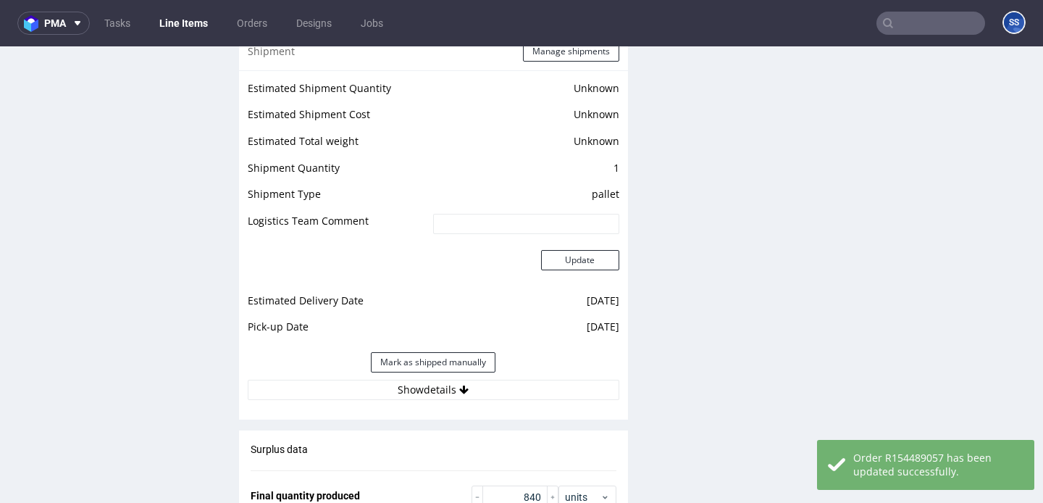
scroll to position [1817, 0]
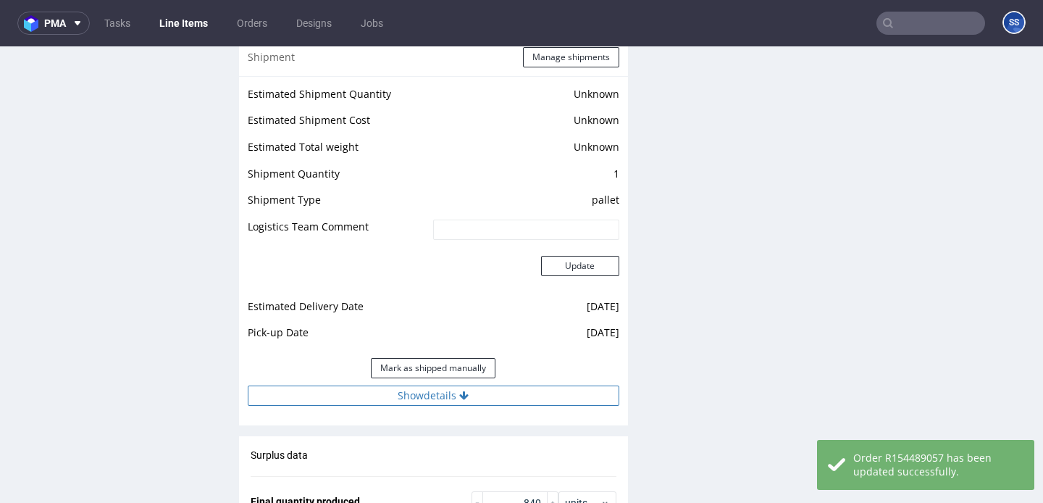
click at [520, 385] on button "Show details" at bounding box center [434, 395] width 372 height 20
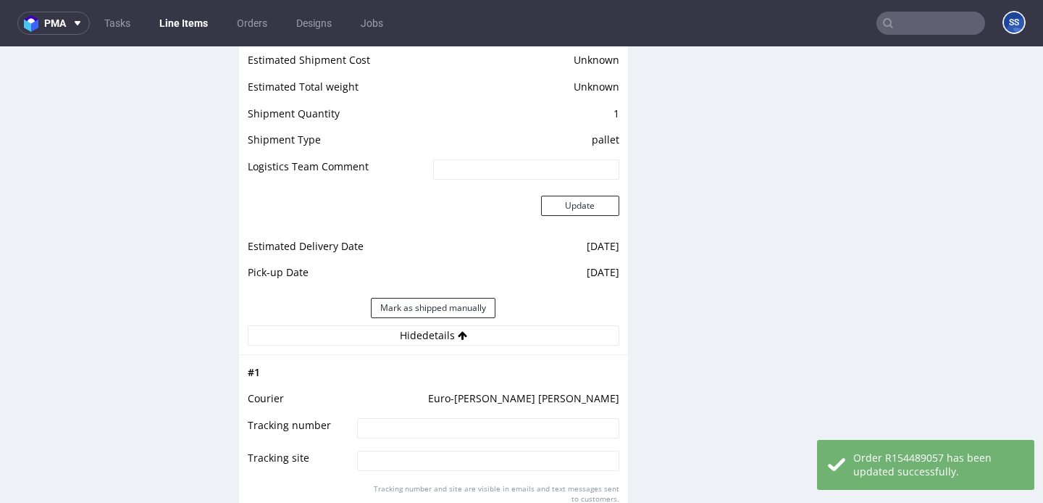
scroll to position [1895, 0]
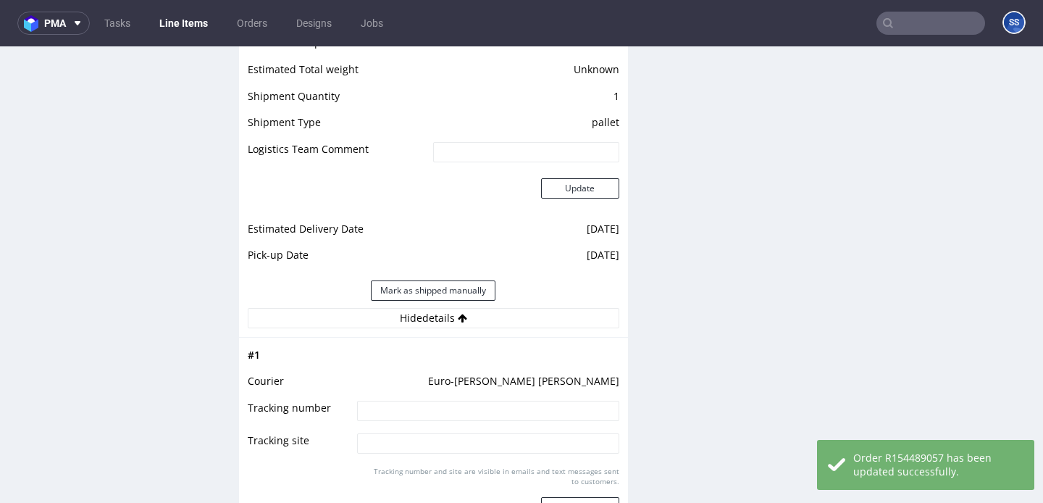
click at [458, 405] on input at bounding box center [487, 411] width 261 height 20
paste input "WO87951"
type input "WO87951"
click at [571, 497] on button "Update" at bounding box center [580, 507] width 78 height 20
click at [185, 31] on link "Line Items" at bounding box center [184, 23] width 66 height 23
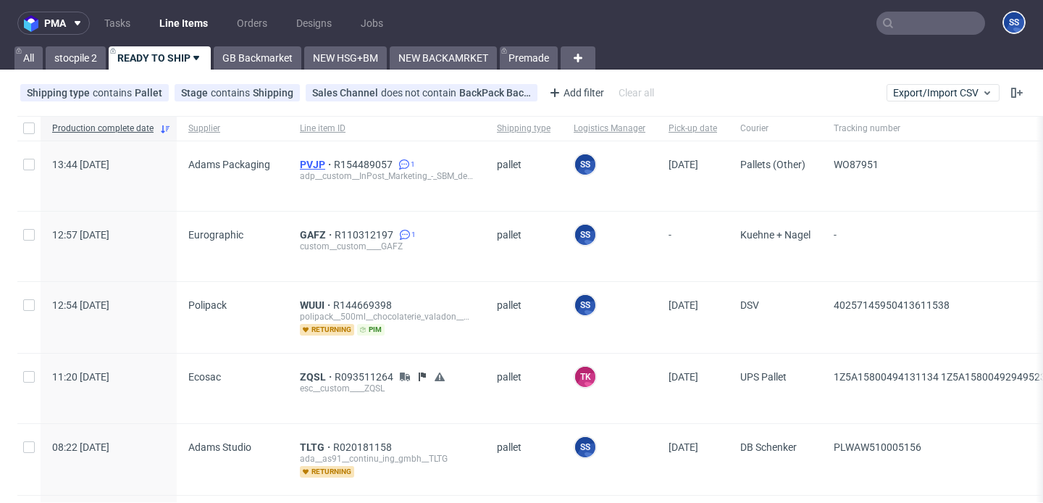
click at [309, 163] on span "PVJP" at bounding box center [317, 165] width 34 height 12
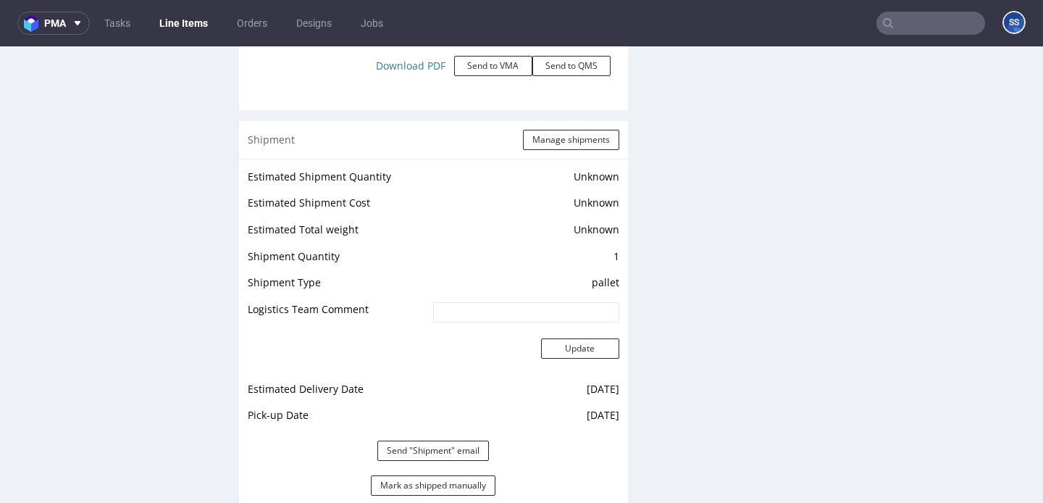
scroll to position [1904, 0]
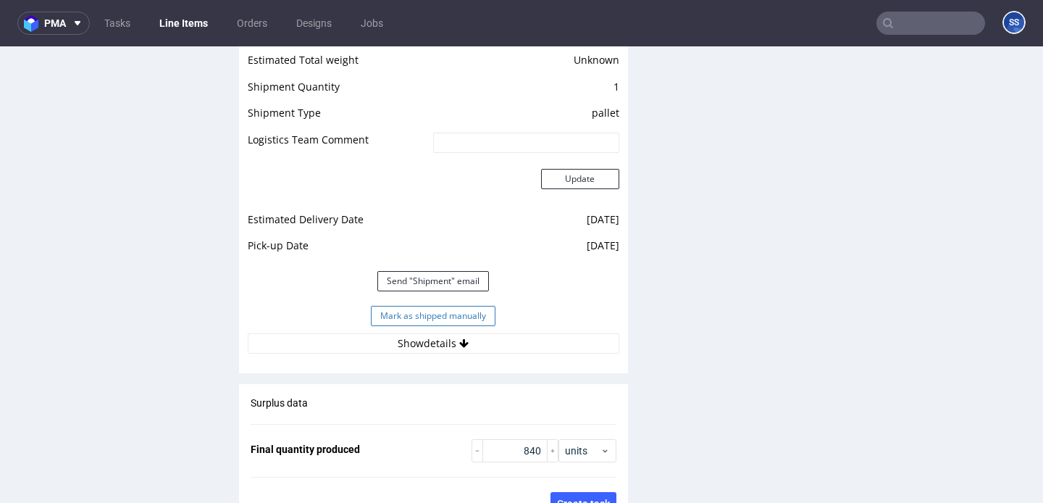
click at [451, 306] on button "Mark as shipped manually" at bounding box center [433, 316] width 125 height 20
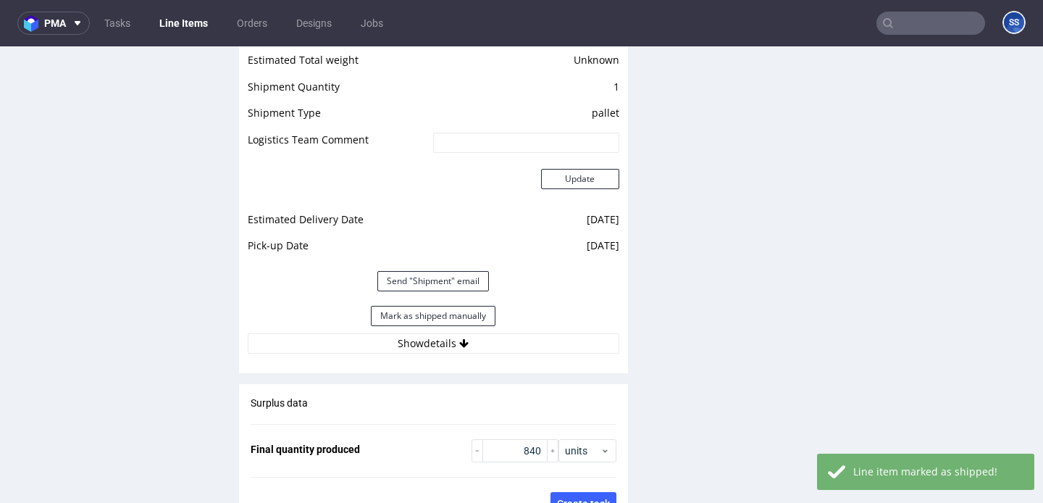
click at [198, 27] on link "Line Items" at bounding box center [184, 23] width 66 height 23
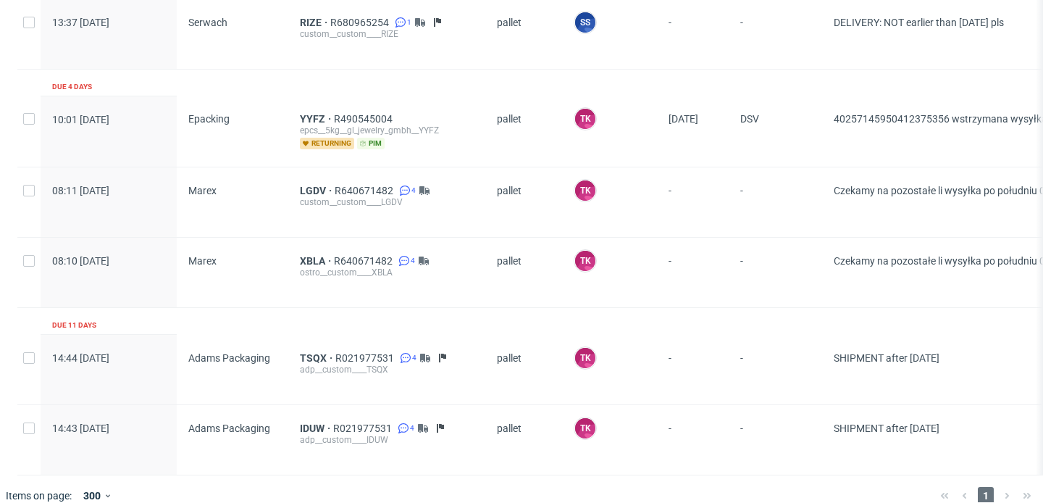
scroll to position [3200, 0]
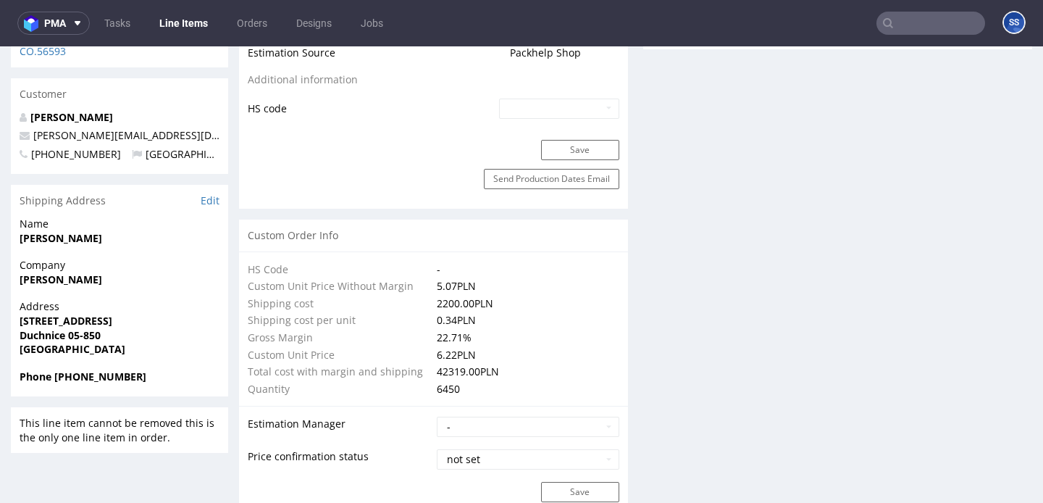
scroll to position [932, 0]
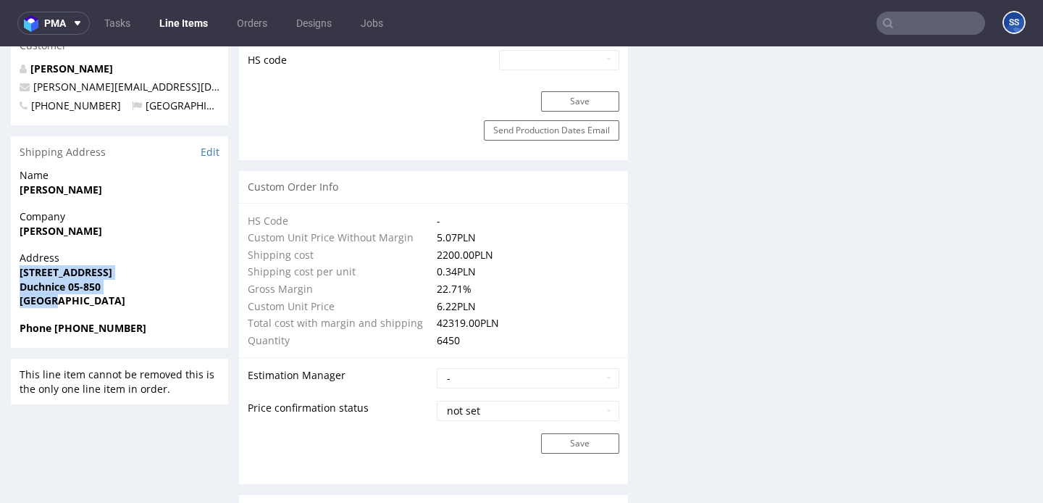
drag, startPoint x: 64, startPoint y: 276, endPoint x: 17, endPoint y: 246, distance: 55.5
click at [17, 251] on div "Address Ożarowska 46 Duchnice 05-850 Poland" at bounding box center [119, 286] width 217 height 70
copy p "Ożarowska 46 Duchnice 05-850 Poland"
drag, startPoint x: 127, startPoint y: 201, endPoint x: 3, endPoint y: 195, distance: 124.0
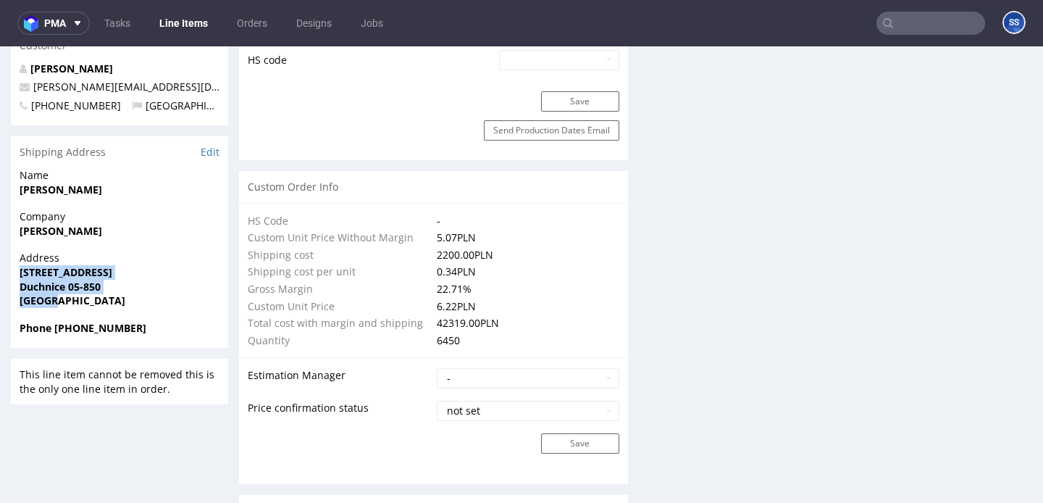
click at [35, 210] on div "Company Stanisław Czarnocki" at bounding box center [119, 229] width 217 height 41
click at [49, 224] on strong "[PERSON_NAME]" at bounding box center [61, 231] width 83 height 14
copy strong "[PERSON_NAME]"
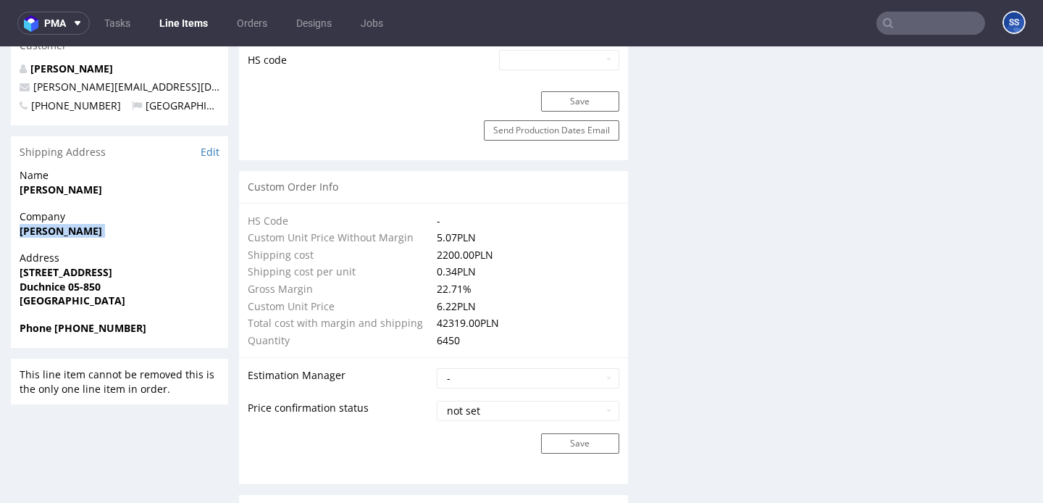
click at [171, 25] on link "Line Items" at bounding box center [184, 23] width 66 height 23
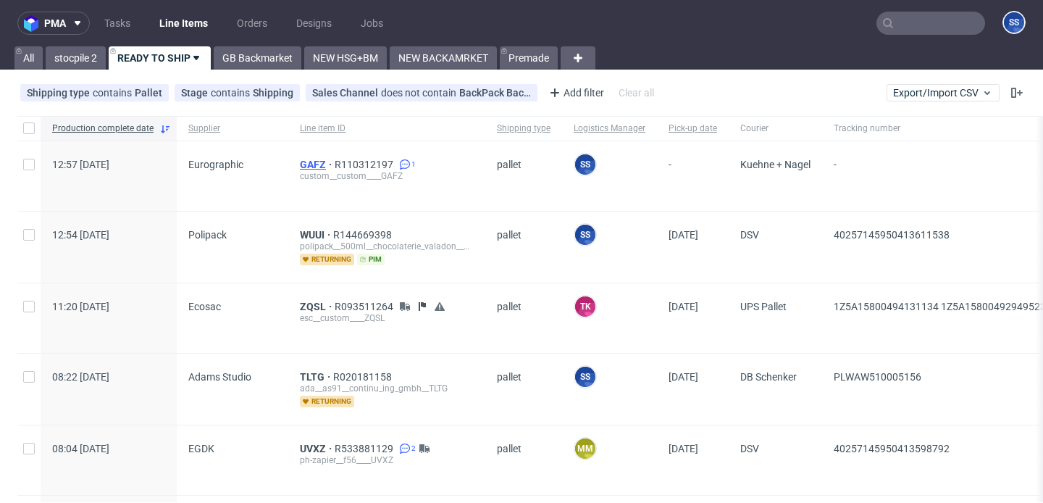
click at [309, 167] on span "GAFZ" at bounding box center [317, 165] width 35 height 12
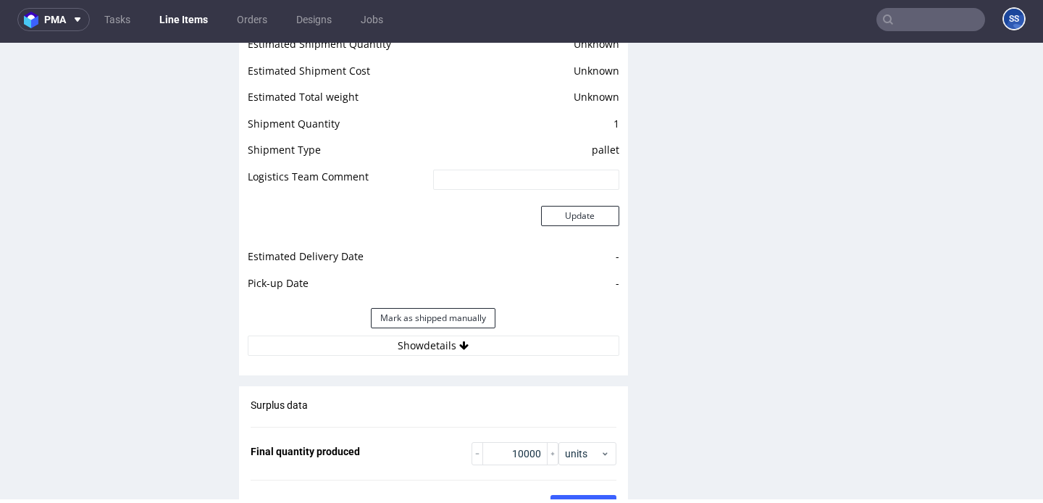
scroll to position [1954, 0]
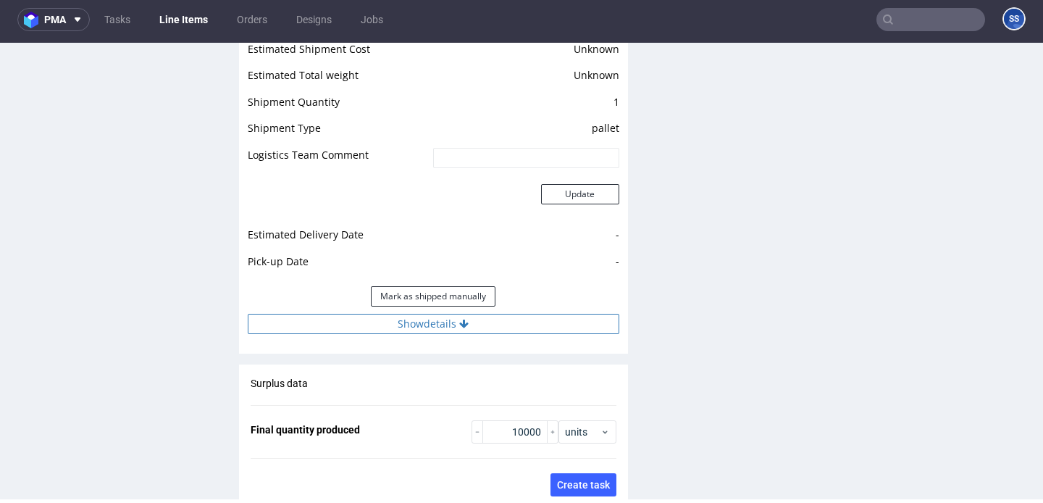
click at [510, 325] on button "Show details" at bounding box center [434, 324] width 372 height 20
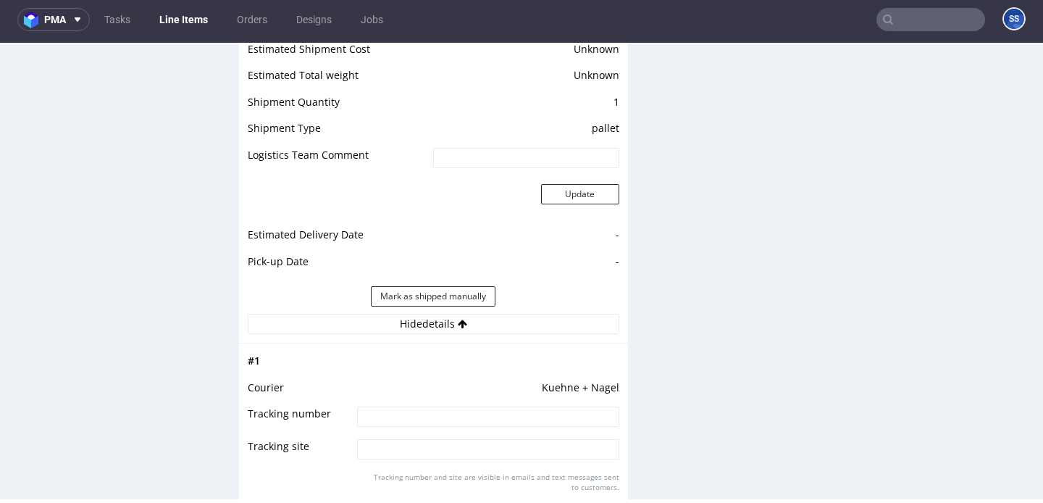
click at [489, 421] on input at bounding box center [487, 416] width 261 height 20
paste input "RWM006610351"
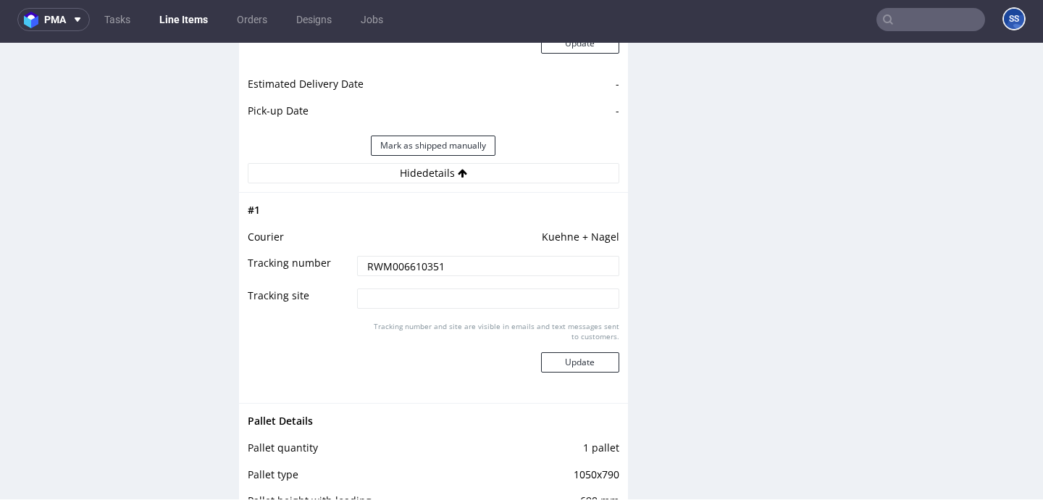
scroll to position [2154, 0]
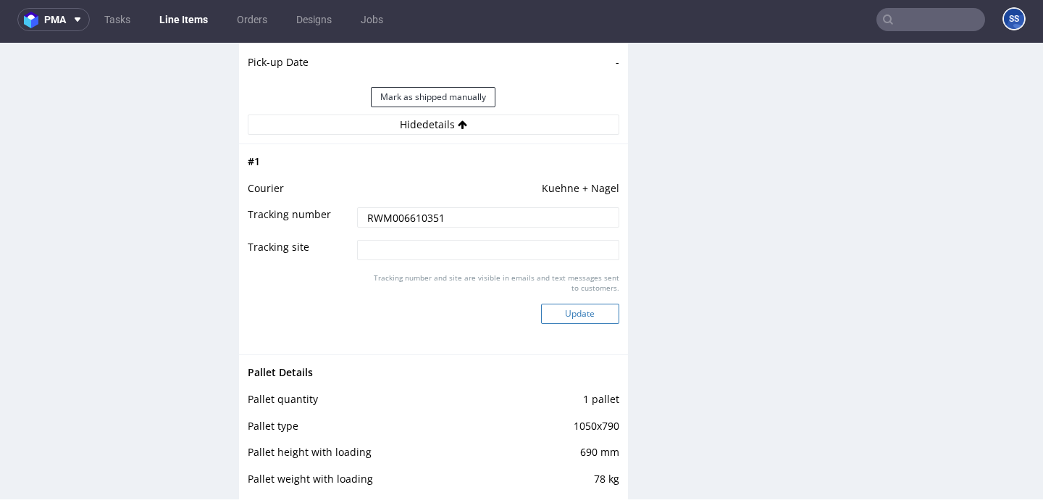
type input "RWM006610351"
click at [564, 307] on button "Update" at bounding box center [580, 314] width 78 height 20
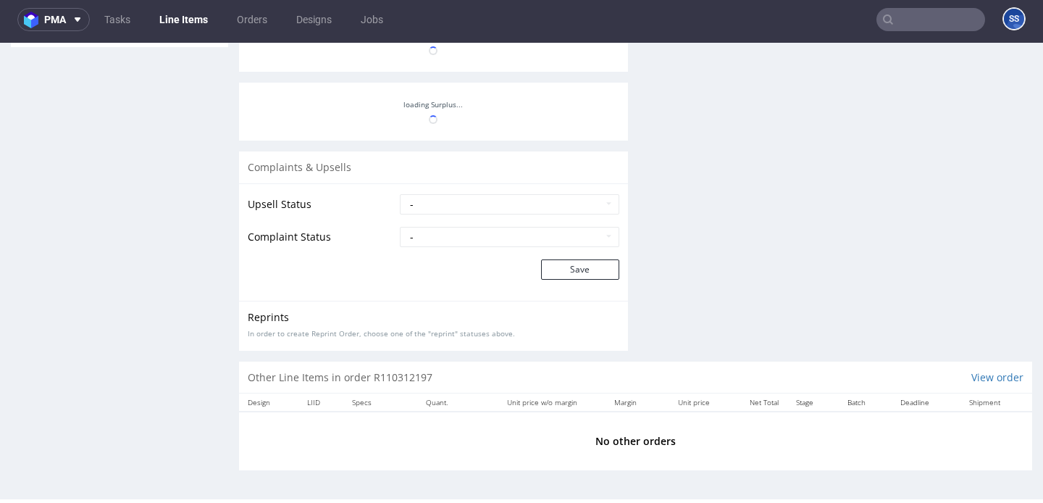
scroll to position [145, 0]
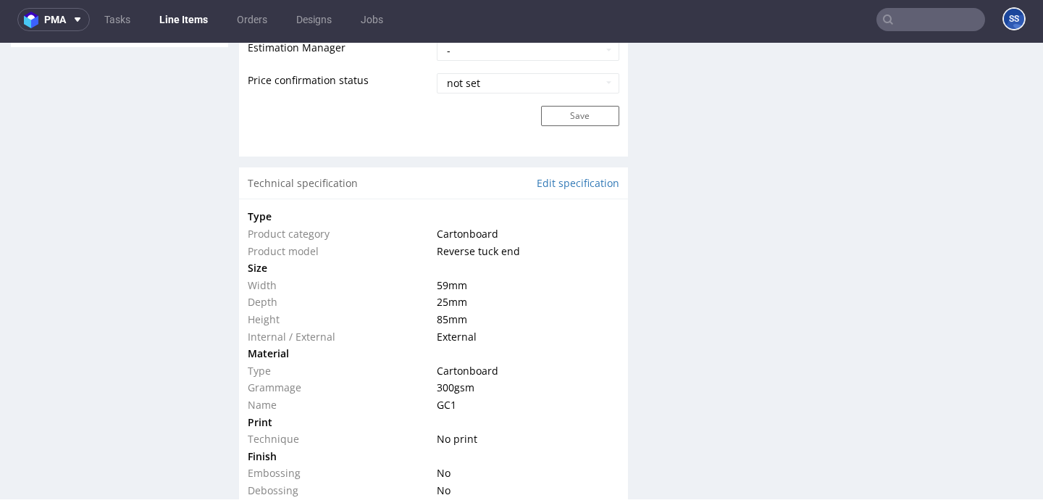
click at [184, 19] on link "Line Items" at bounding box center [184, 19] width 66 height 23
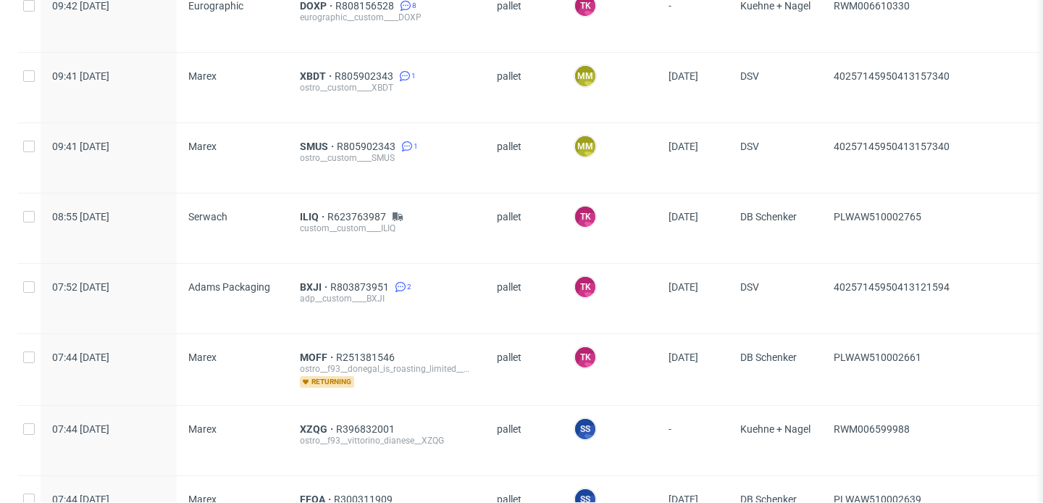
scroll to position [1310, 0]
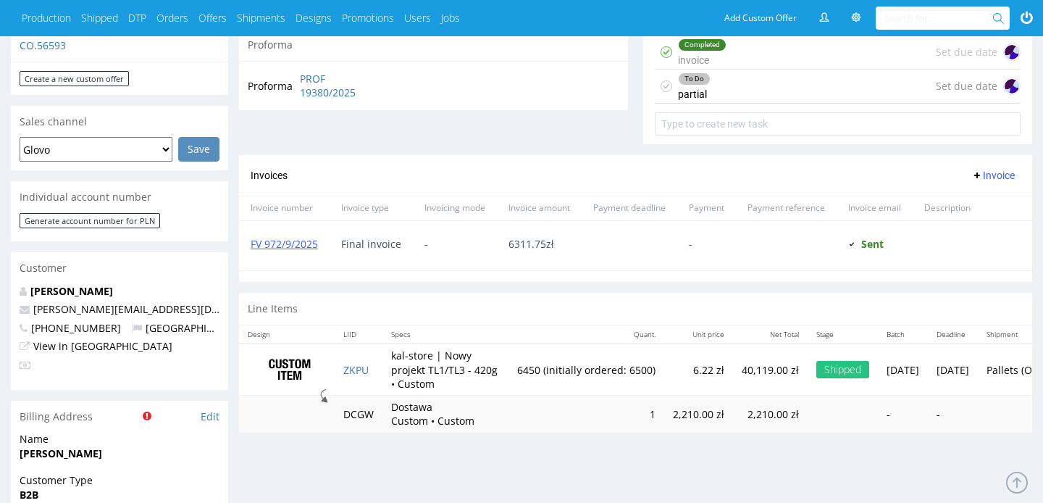
scroll to position [608, 0]
click at [361, 366] on link "ZKPU" at bounding box center [355, 369] width 25 height 14
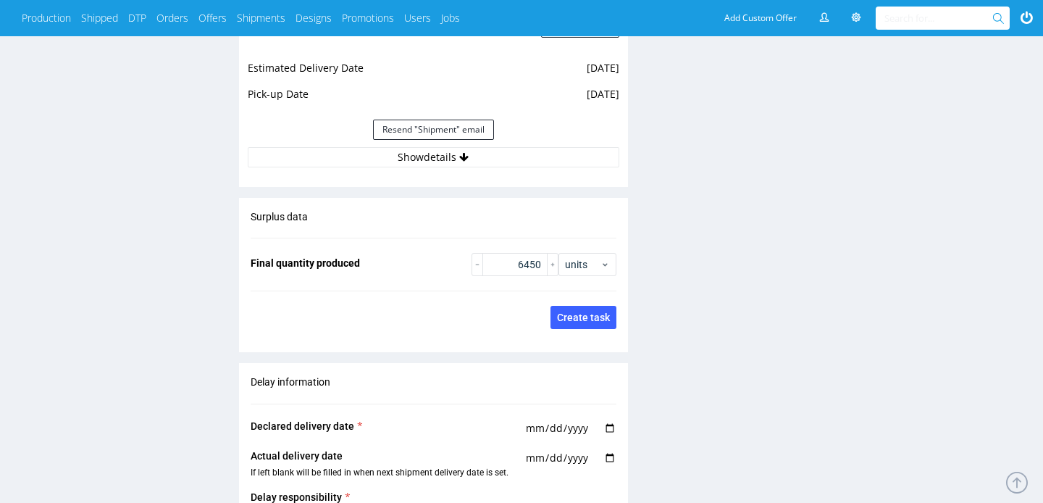
scroll to position [1411, 0]
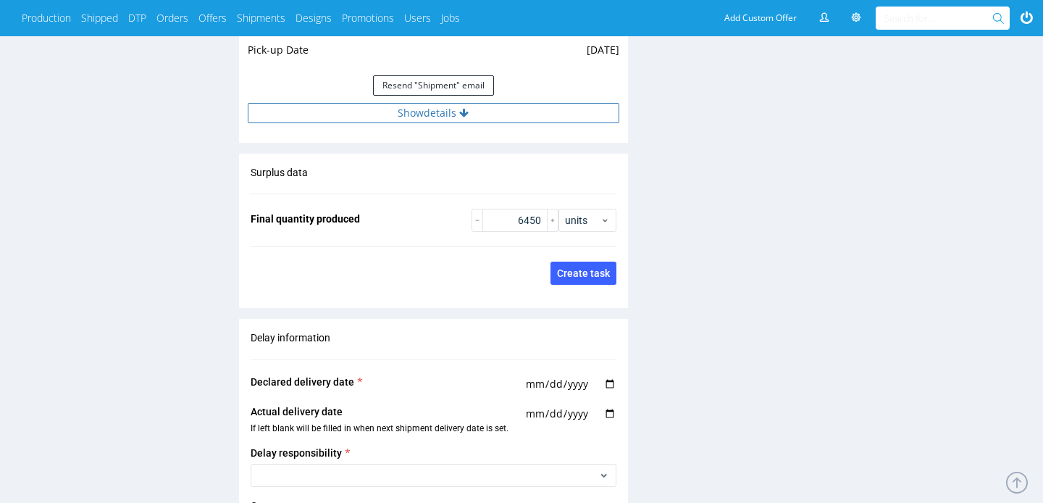
click at [410, 120] on button "Show details" at bounding box center [434, 113] width 372 height 20
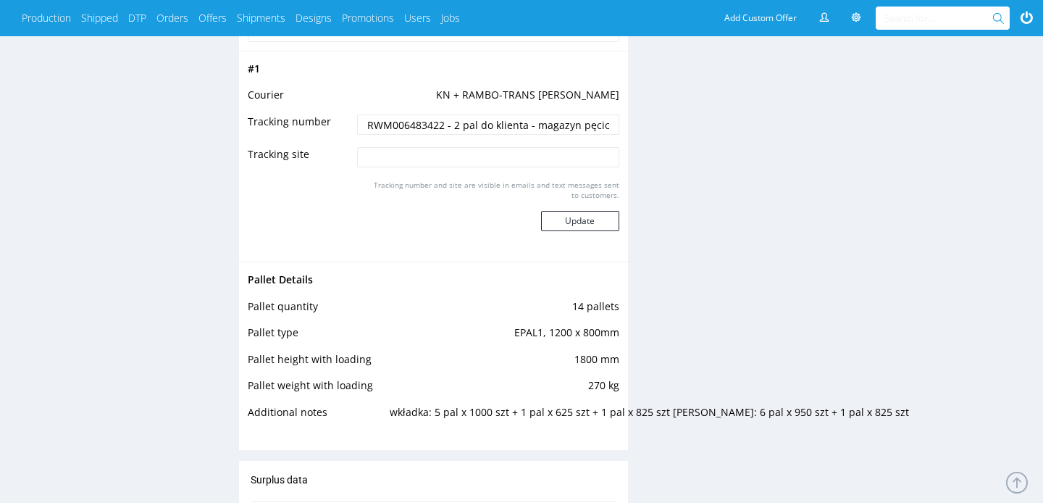
scroll to position [1493, 0]
